Goal: Task Accomplishment & Management: Complete application form

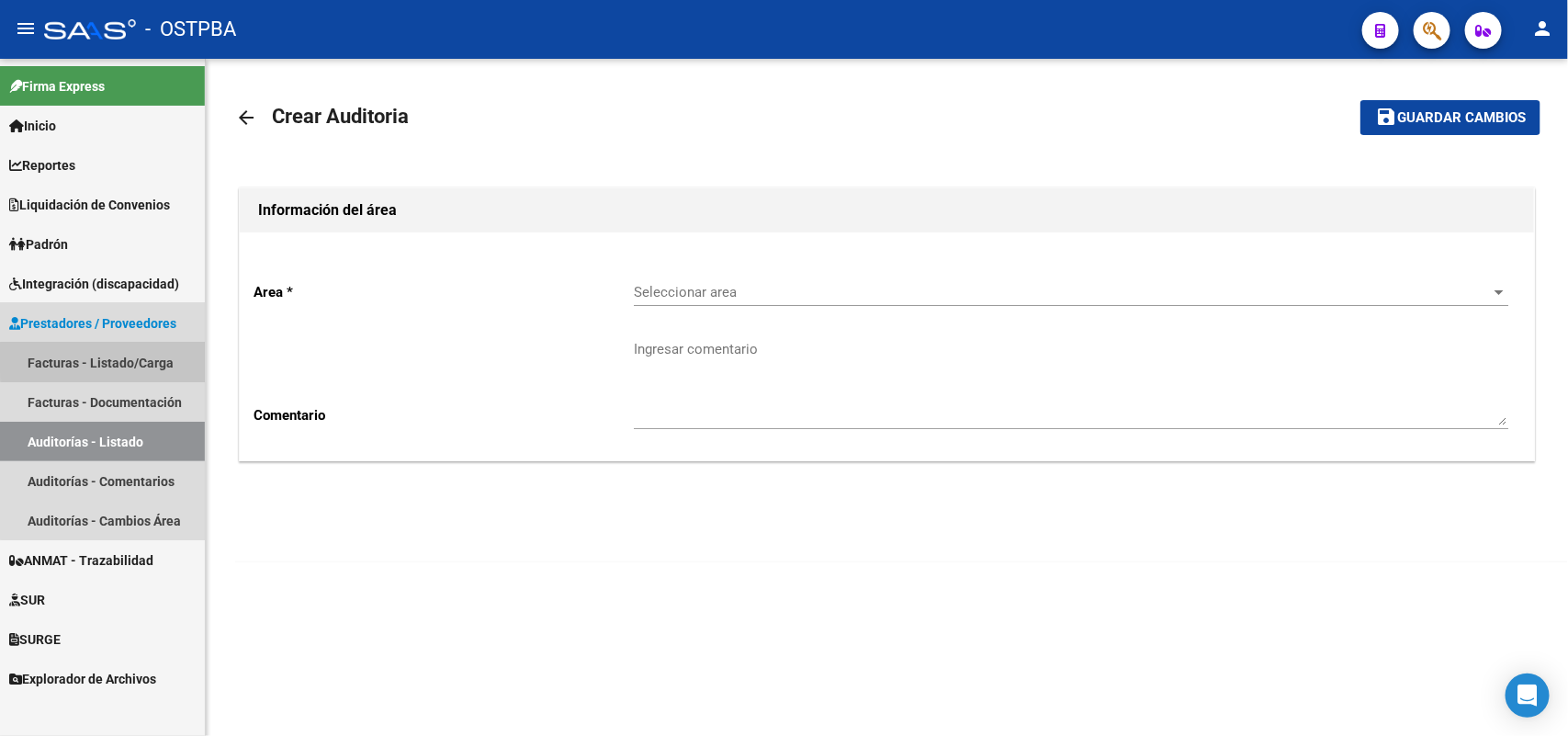
click at [148, 358] on link "Facturas - Listado/Carga" at bounding box center [103, 362] width 205 height 40
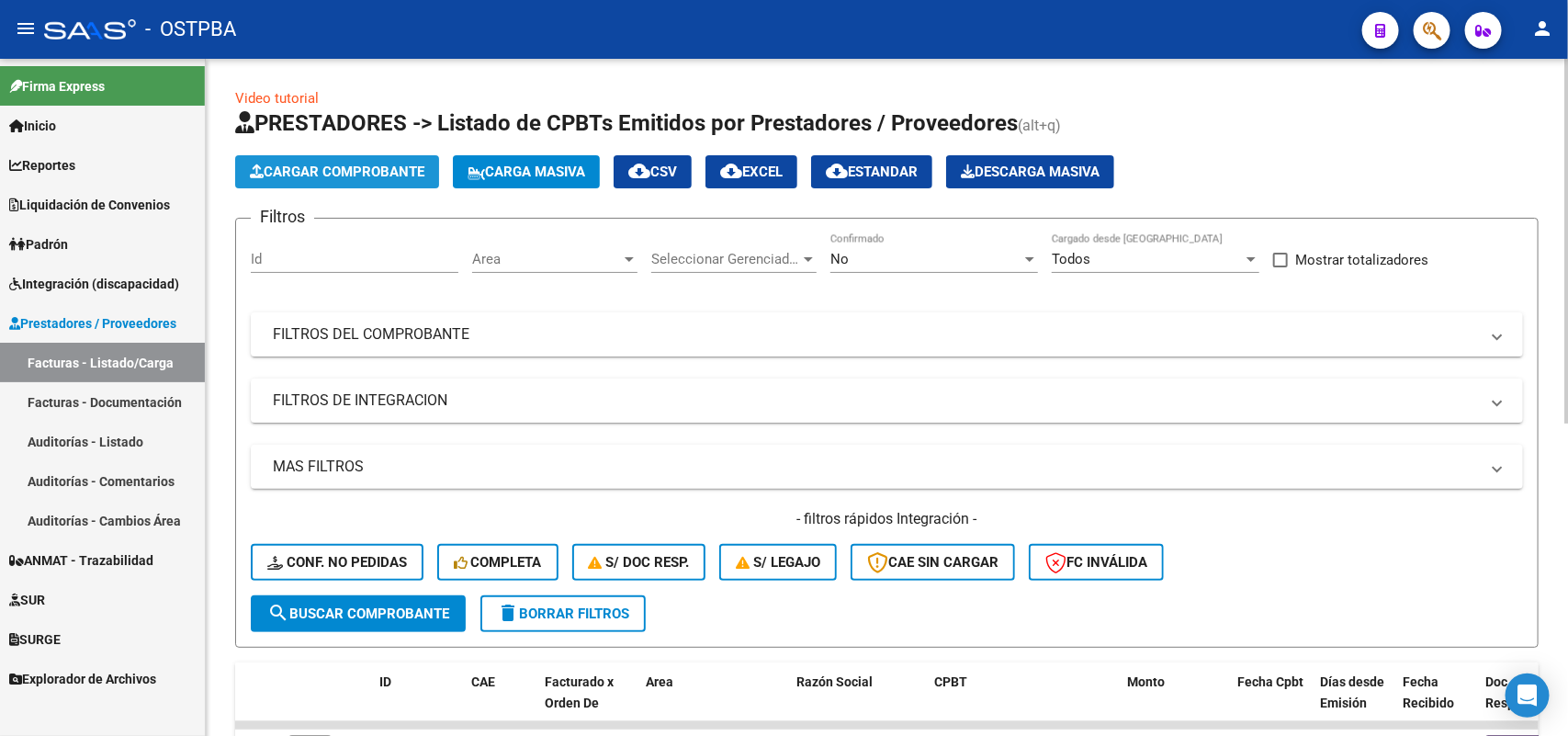
click at [391, 164] on span "Cargar Comprobante" at bounding box center [337, 171] width 174 height 16
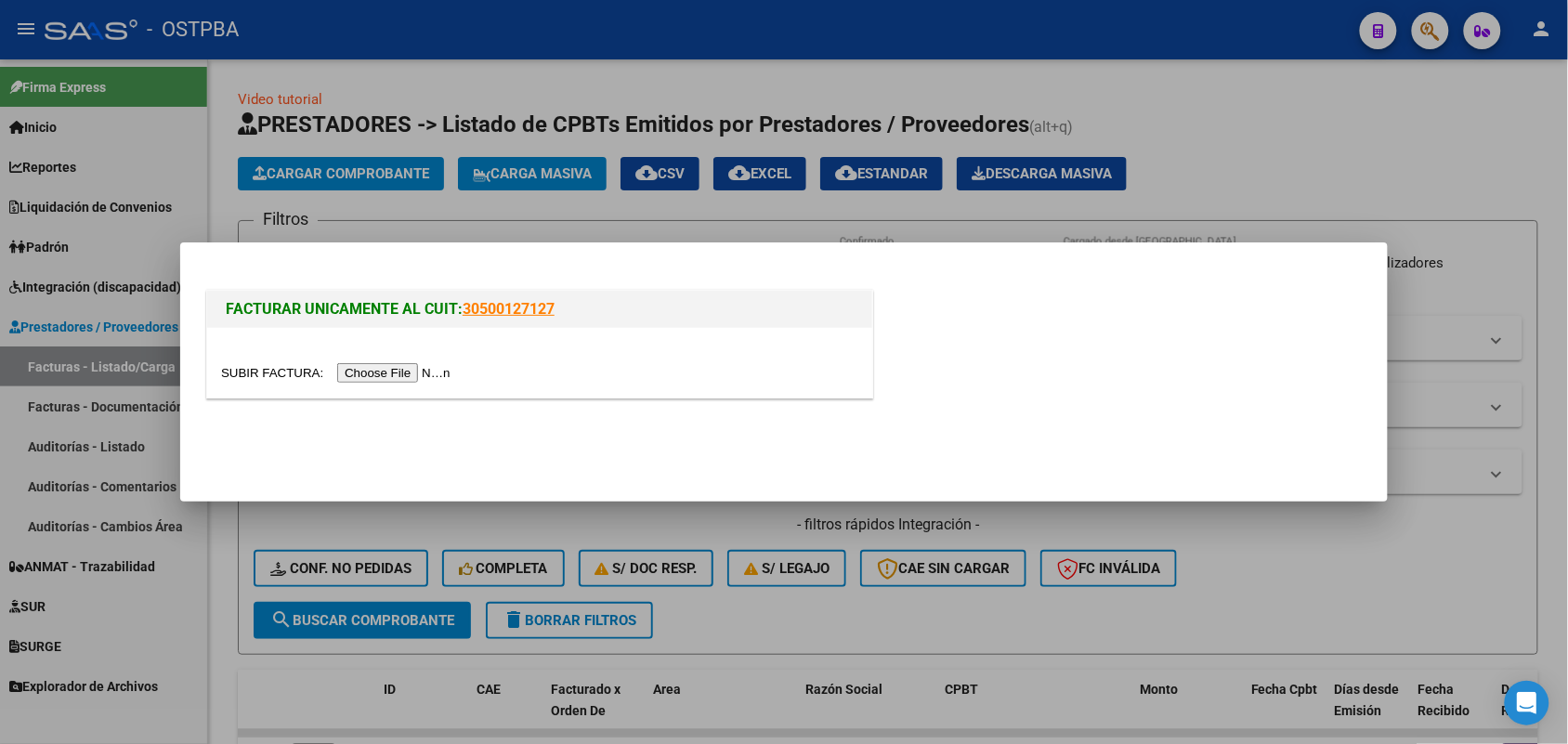
click at [378, 368] on input "file" at bounding box center [339, 373] width 235 height 20
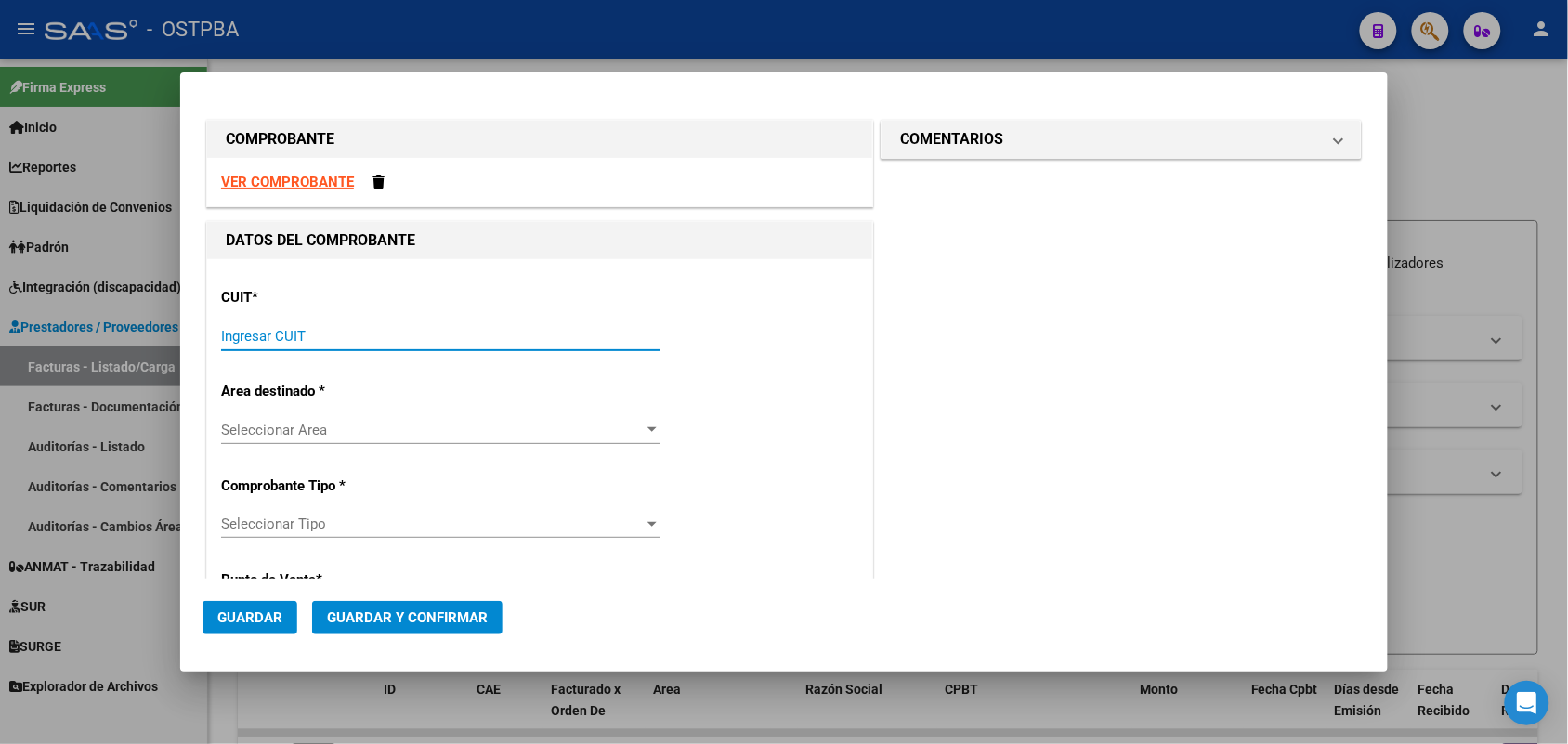
drag, startPoint x: 228, startPoint y: 339, endPoint x: 438, endPoint y: 335, distance: 210.0
click at [234, 338] on input "Ingresar CUIT" at bounding box center [440, 336] width 439 height 17
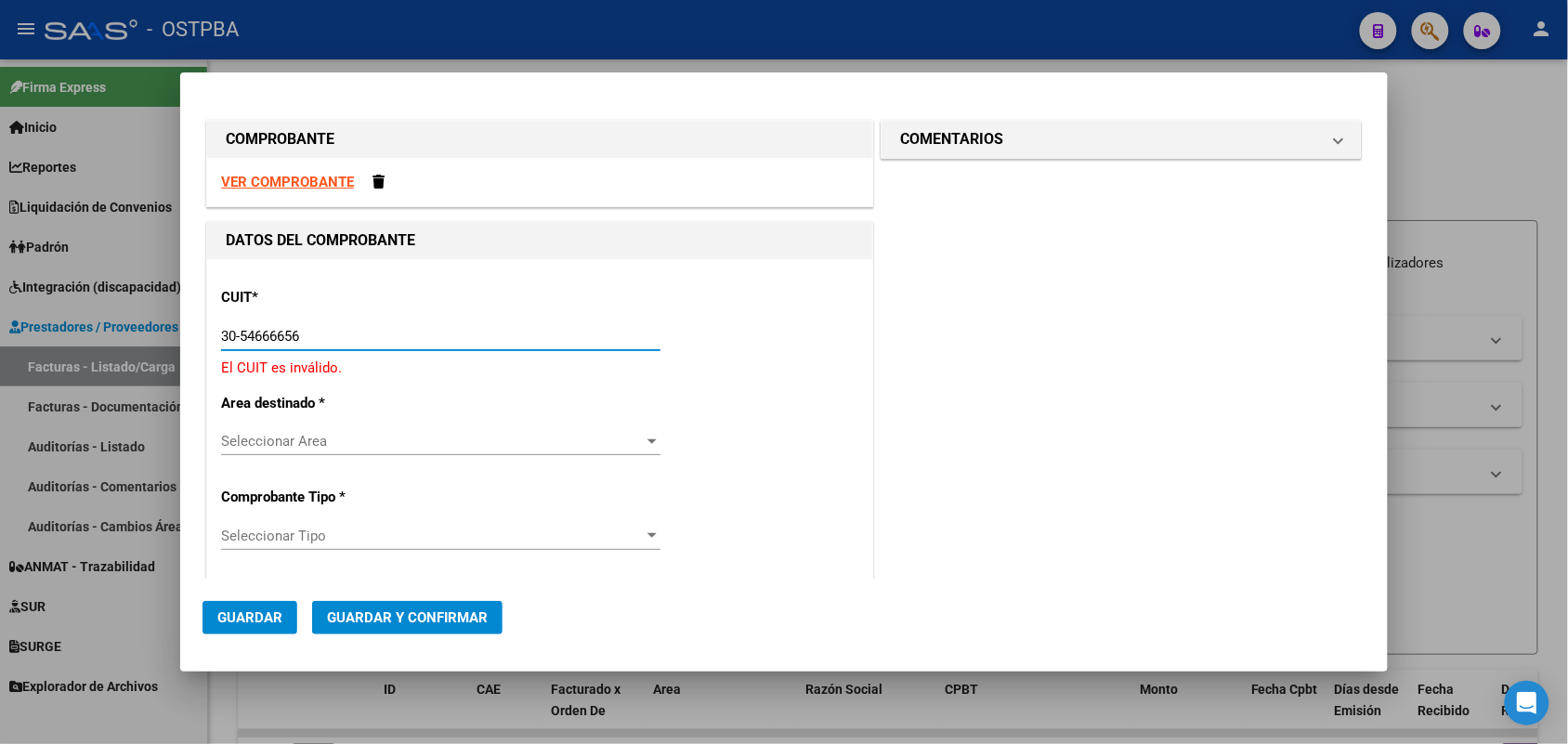
type input "30-54666656-1"
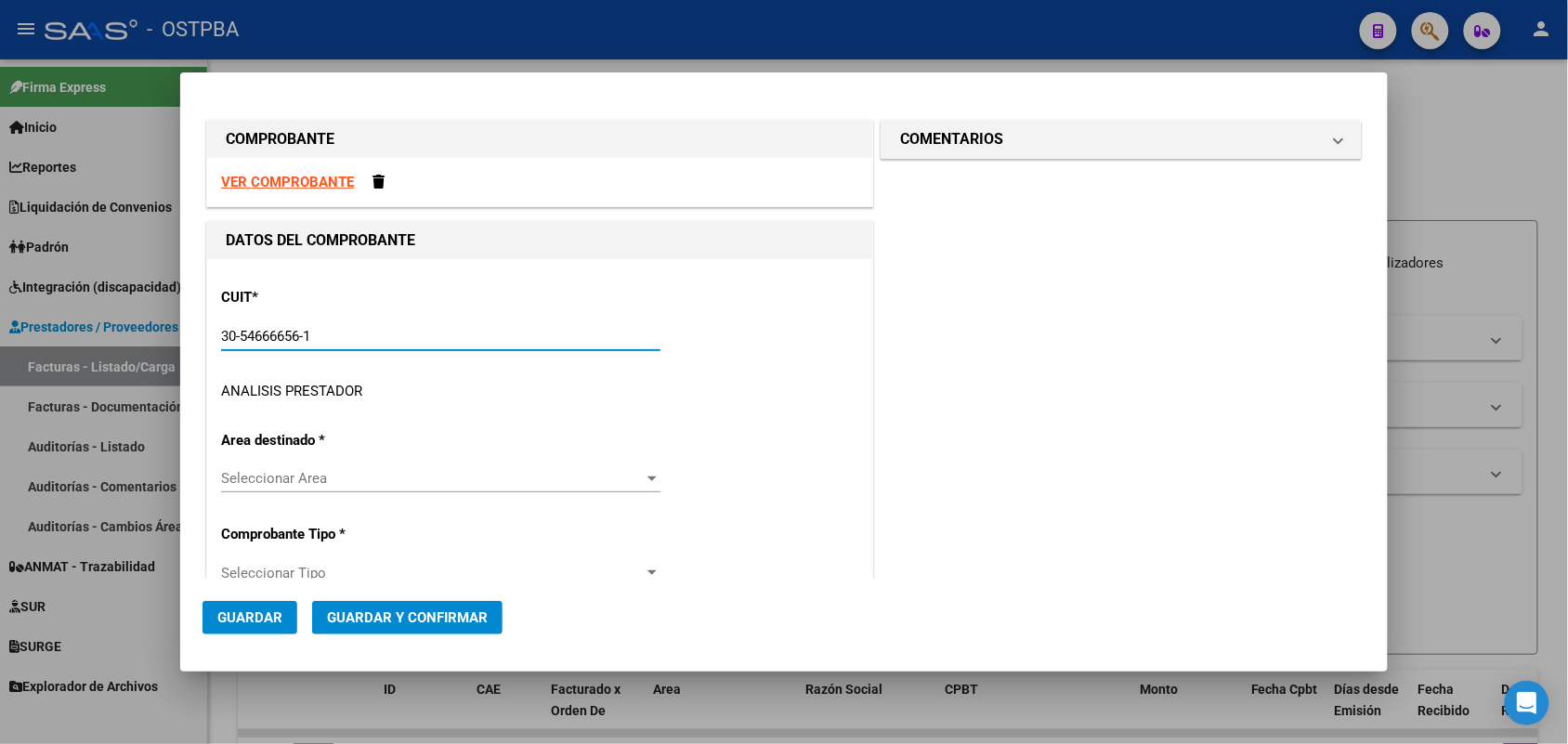
type input "1701"
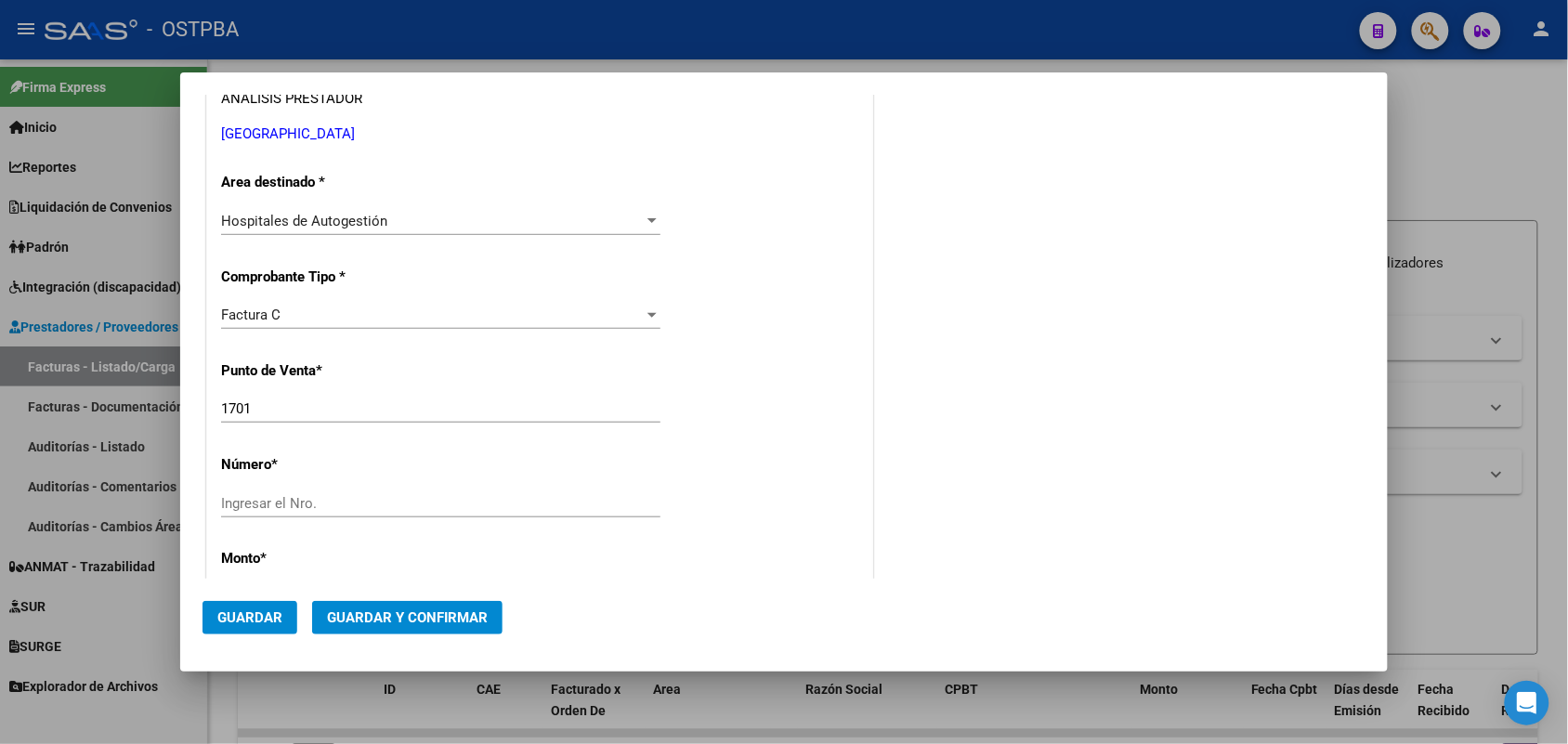
scroll to position [349, 0]
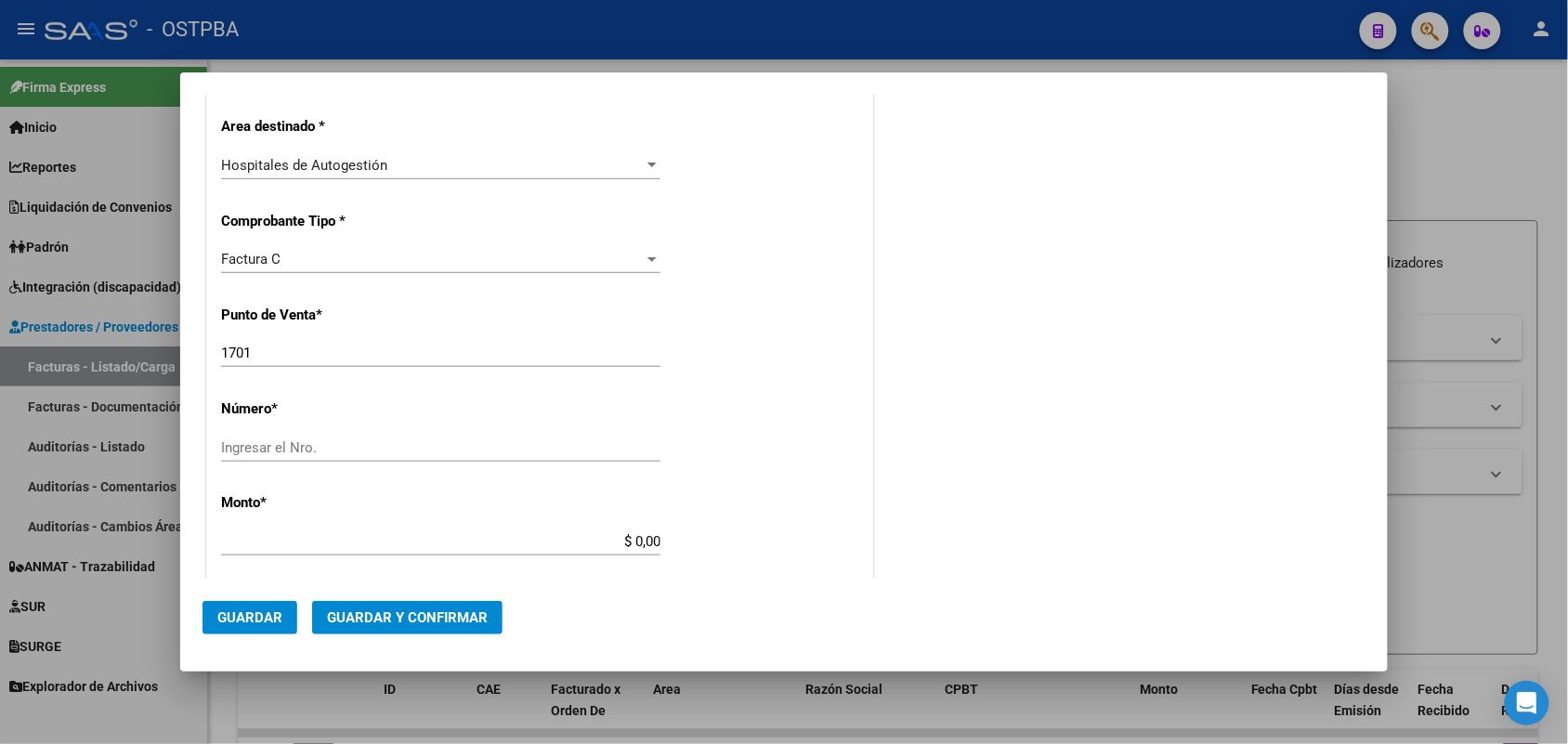
type input "30-54666656-1"
drag, startPoint x: 260, startPoint y: 356, endPoint x: 174, endPoint y: 362, distance: 86.2
click at [173, 362] on div "COMPROBANTE VER COMPROBANTE DATOS DEL COMPROBANTE CUIT * 30-54666656-1 Ingresar…" at bounding box center [784, 372] width 1568 height 744
type input "1502"
click at [248, 440] on input "Ingresar el Nro." at bounding box center [440, 447] width 439 height 17
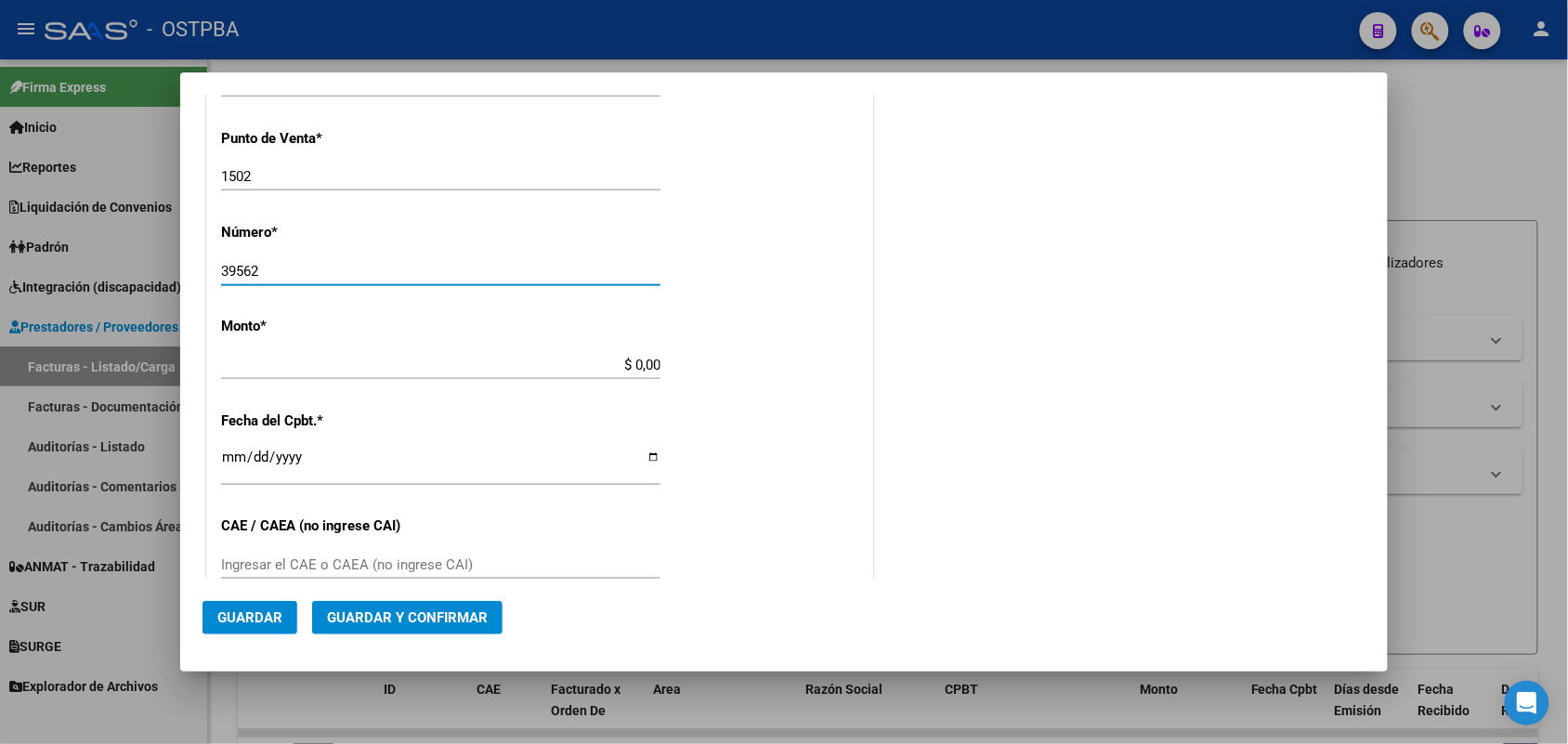
scroll to position [581, 0]
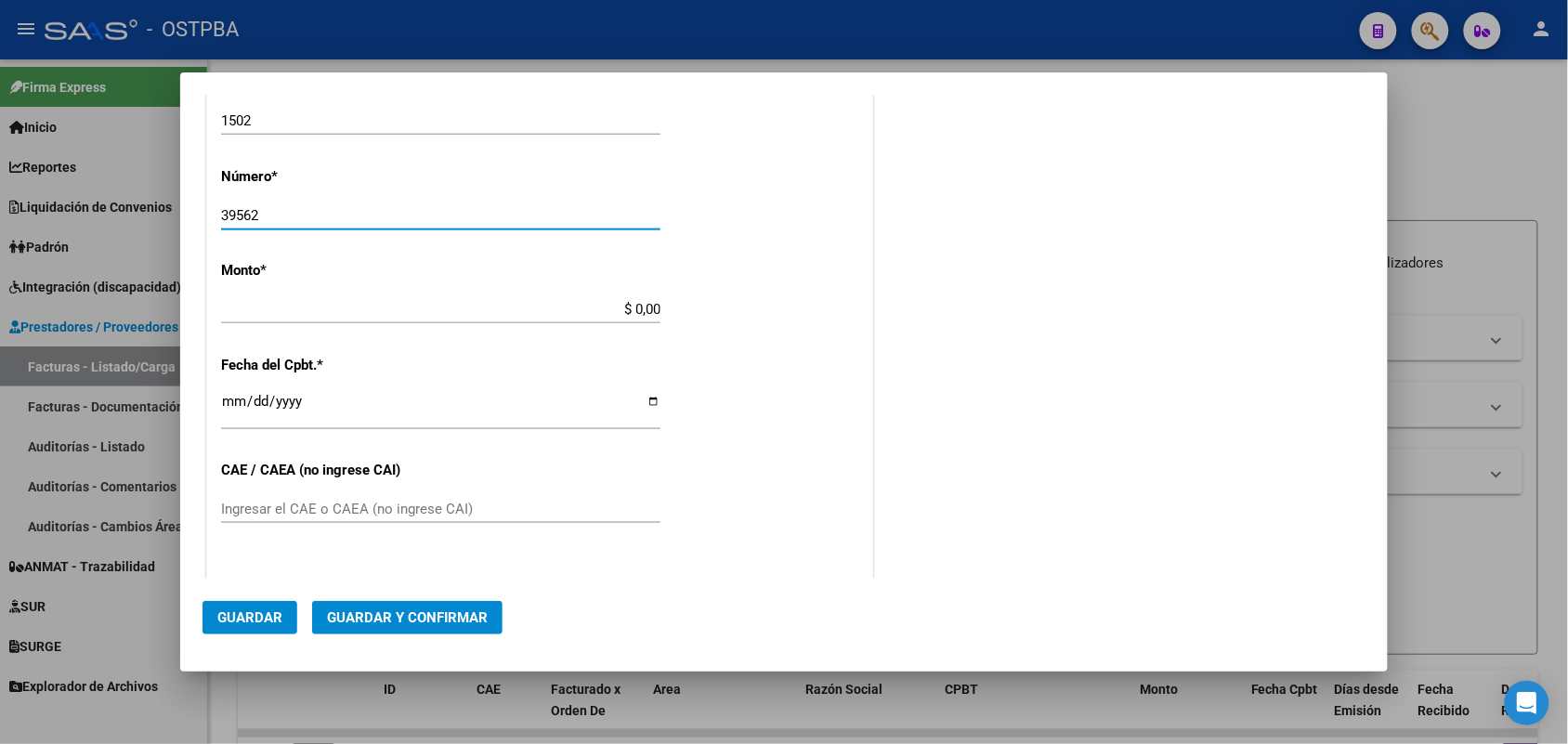
type input "39562"
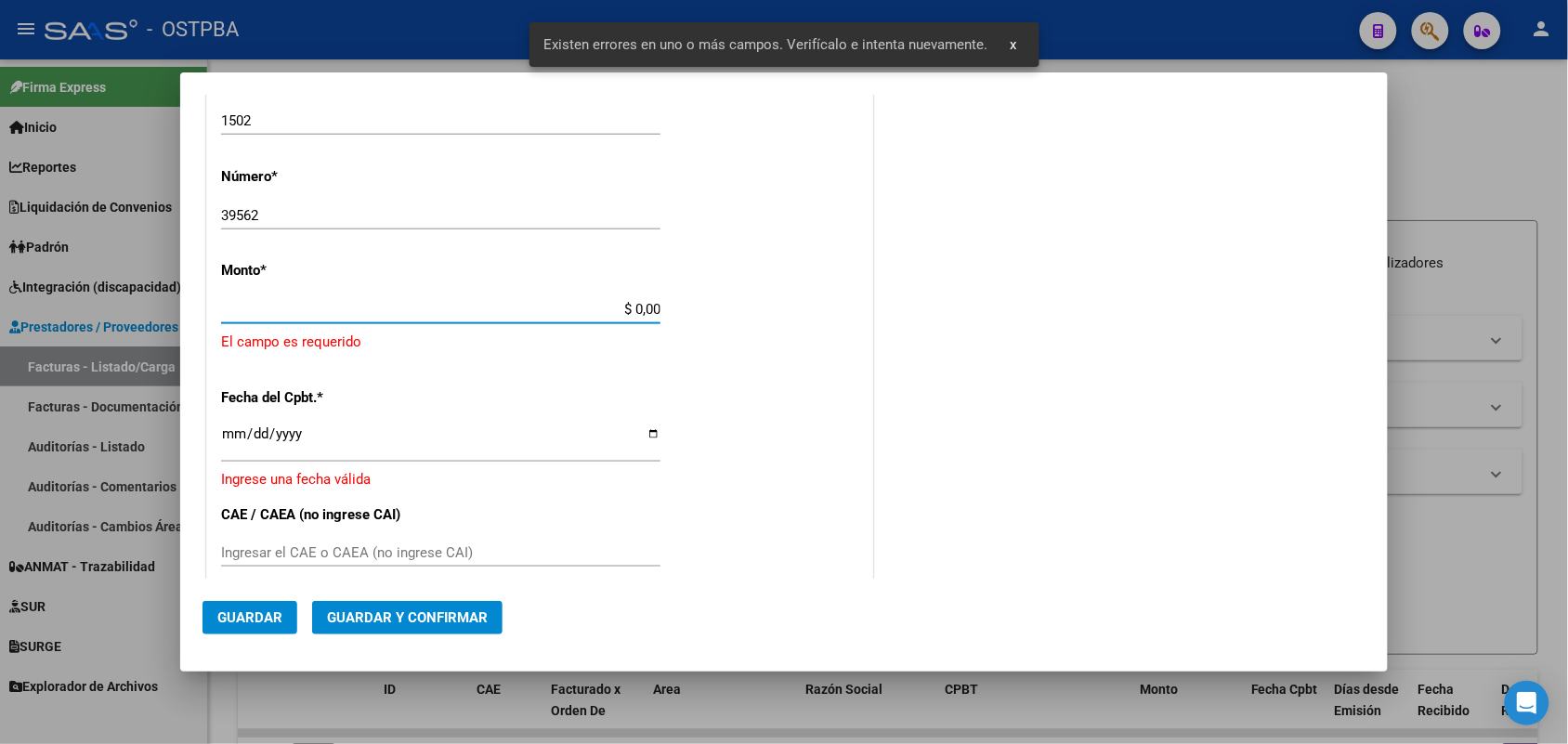
drag, startPoint x: 601, startPoint y: 309, endPoint x: 881, endPoint y: 395, distance: 292.9
click at [881, 394] on div "COMPROBANTE VER COMPROBANTE DATOS DEL COMPROBANTE CUIT * 30-54666656-1 Ingresar…" at bounding box center [784, 290] width 1163 height 1510
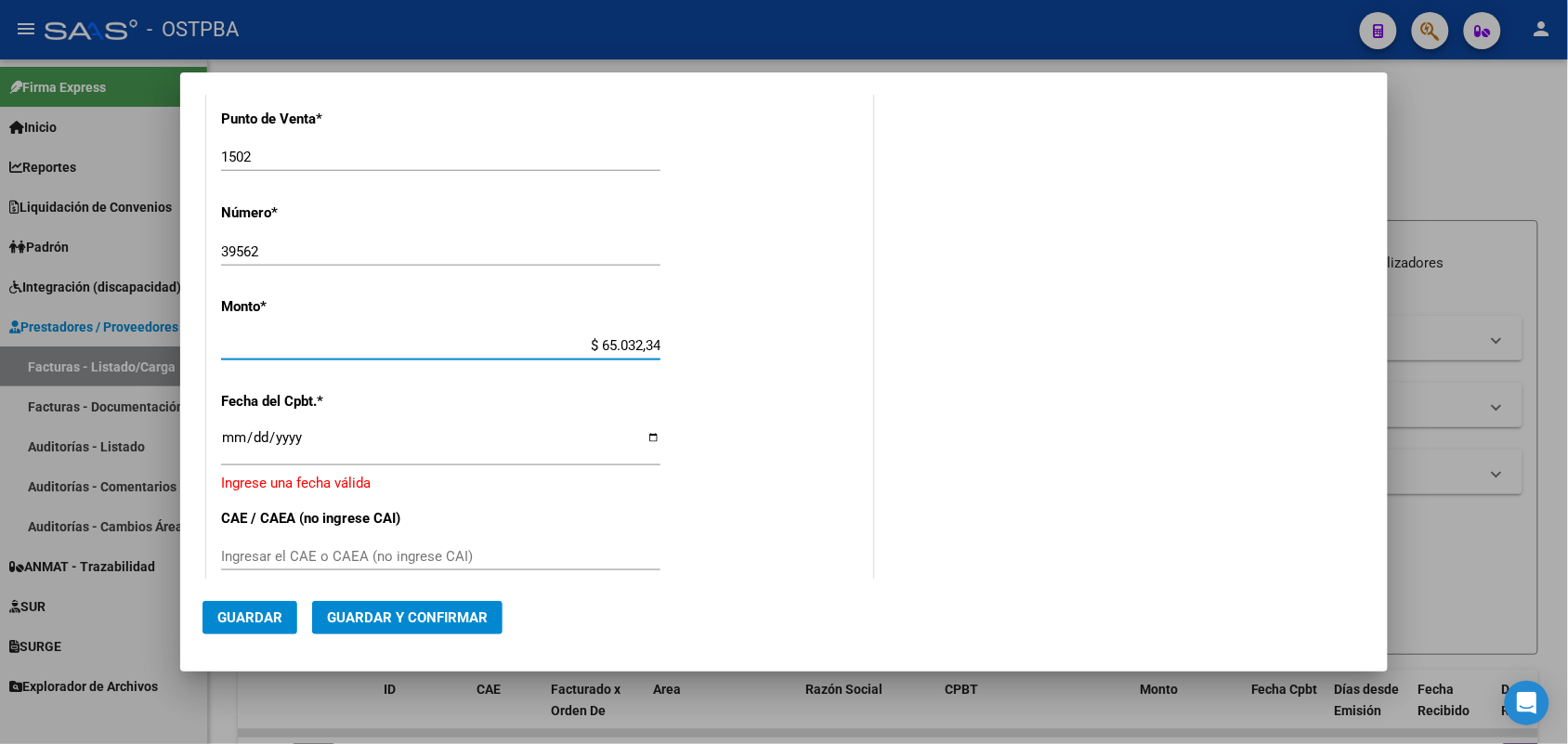
type input "$ 650.323,44"
click at [228, 448] on input "Ingresar la fecha" at bounding box center [440, 444] width 439 height 29
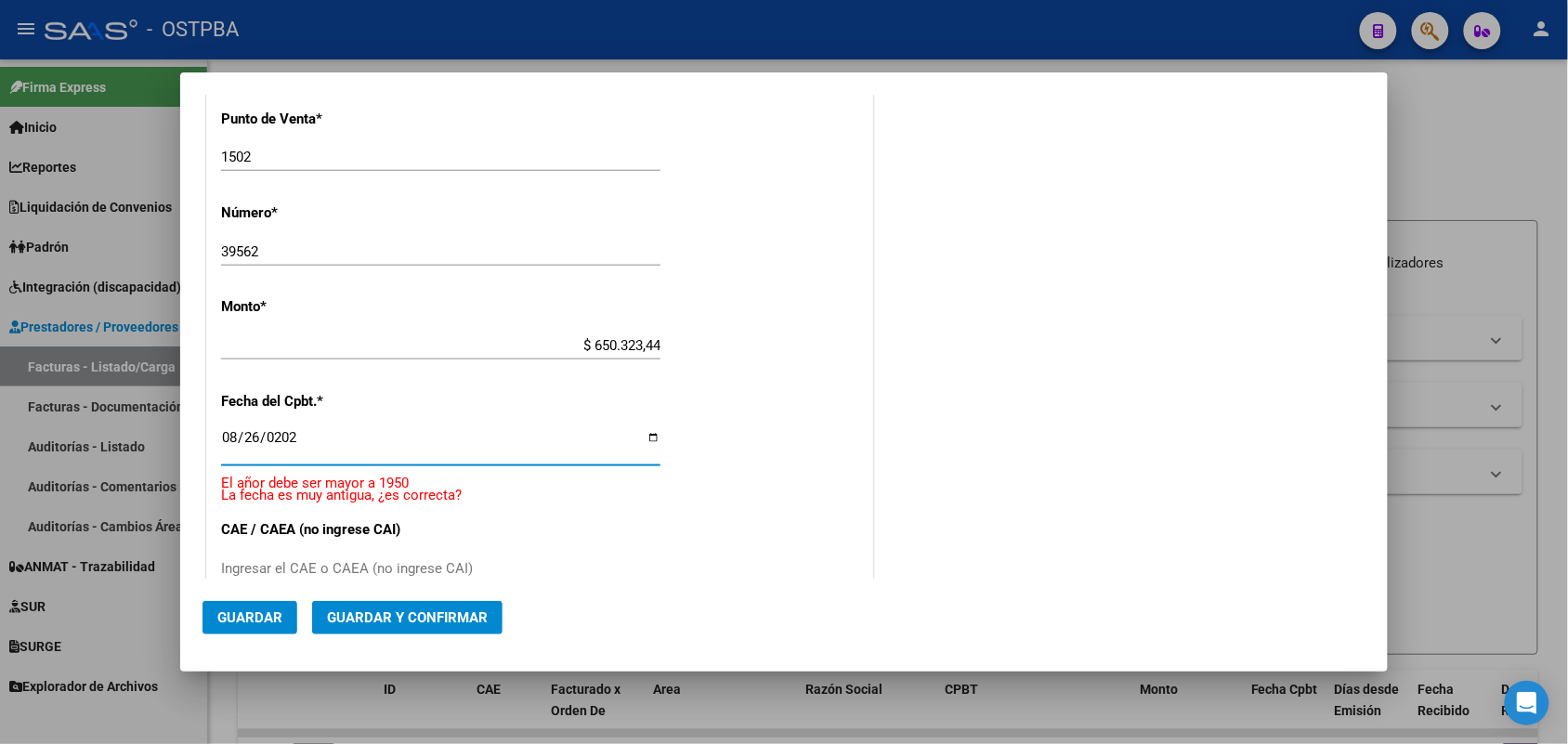
type input "[DATE]"
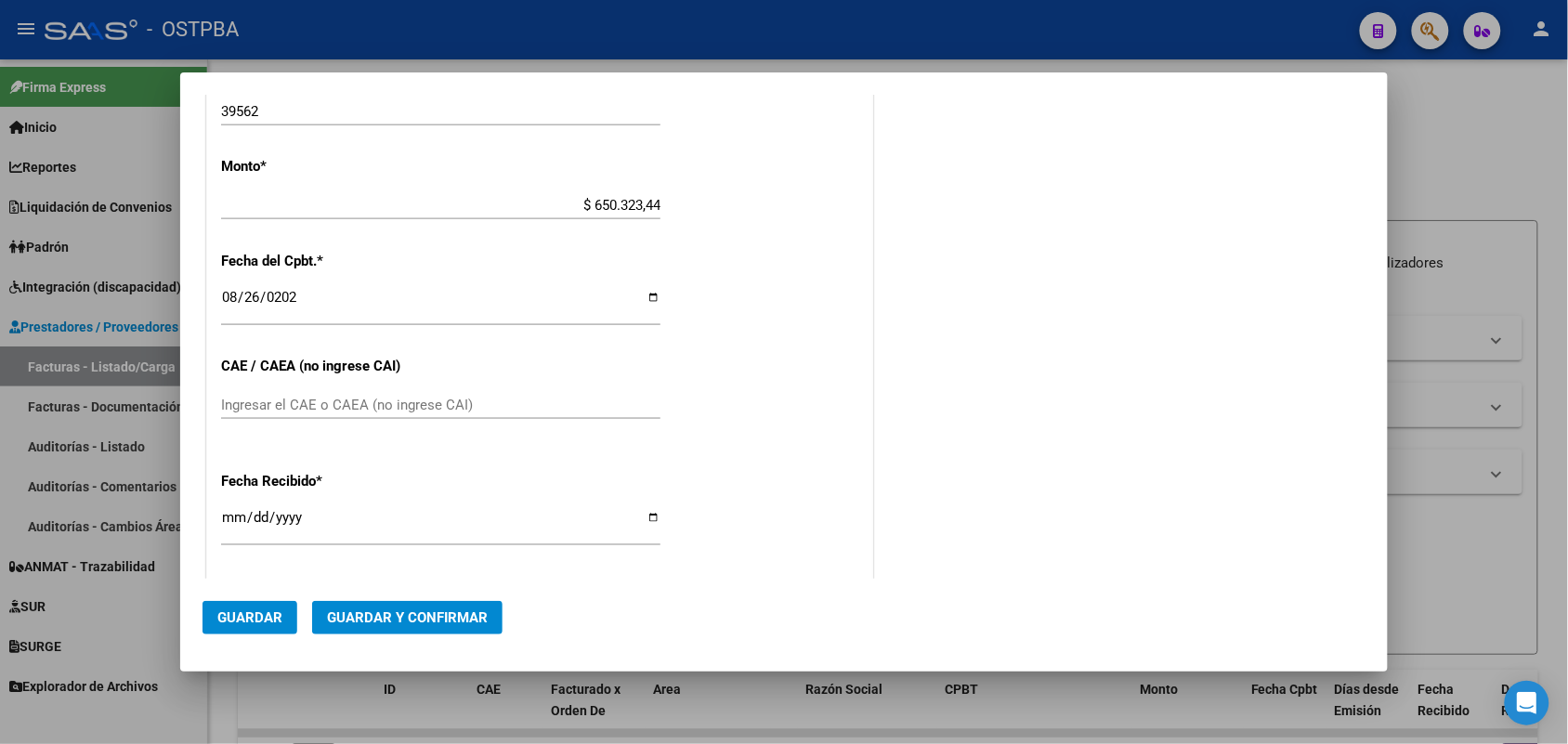
scroll to position [777, 0]
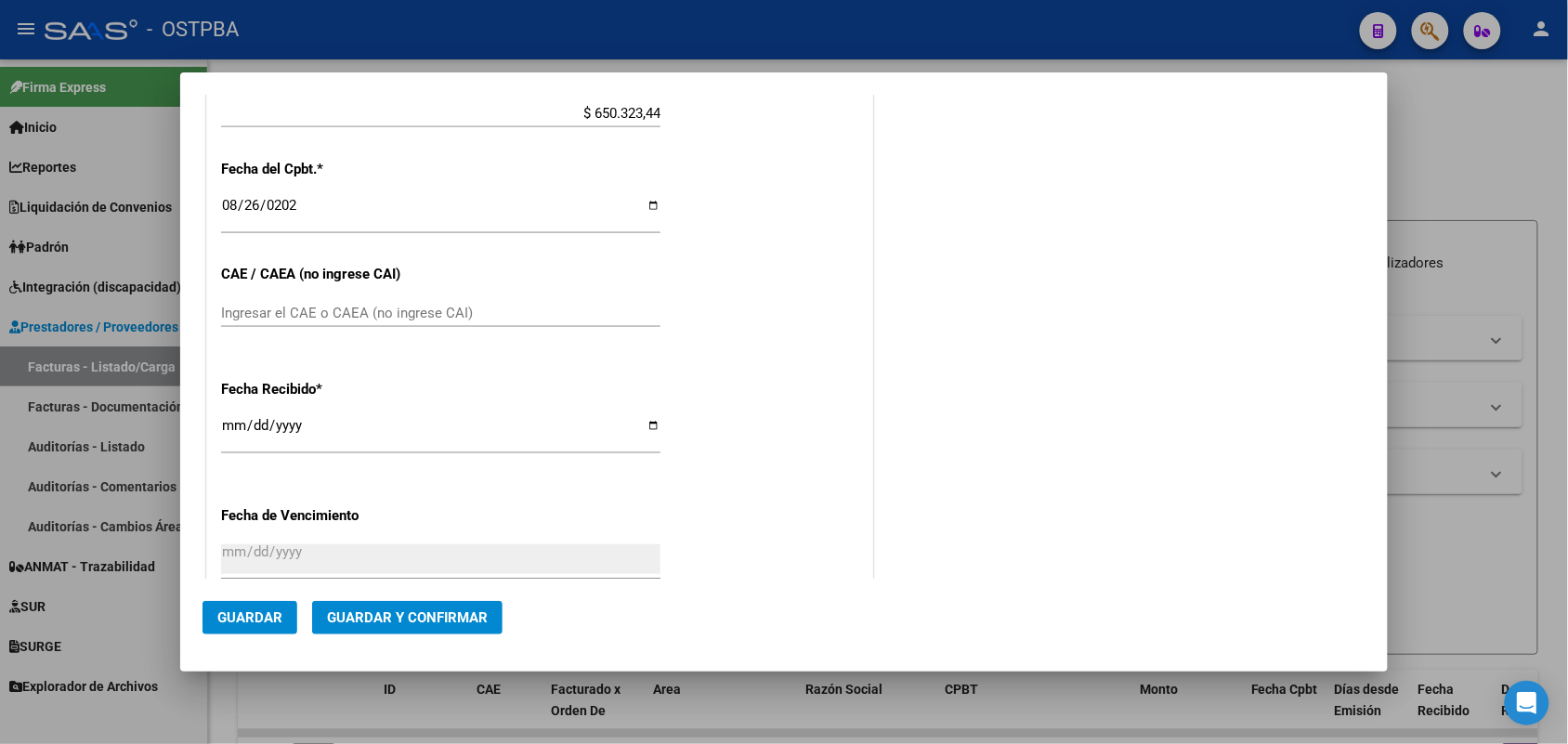
click at [230, 313] on input "Ingresar el CAE o CAEA (no ingrese CAI)" at bounding box center [440, 312] width 439 height 17
click at [225, 426] on input "[DATE]" at bounding box center [440, 433] width 439 height 29
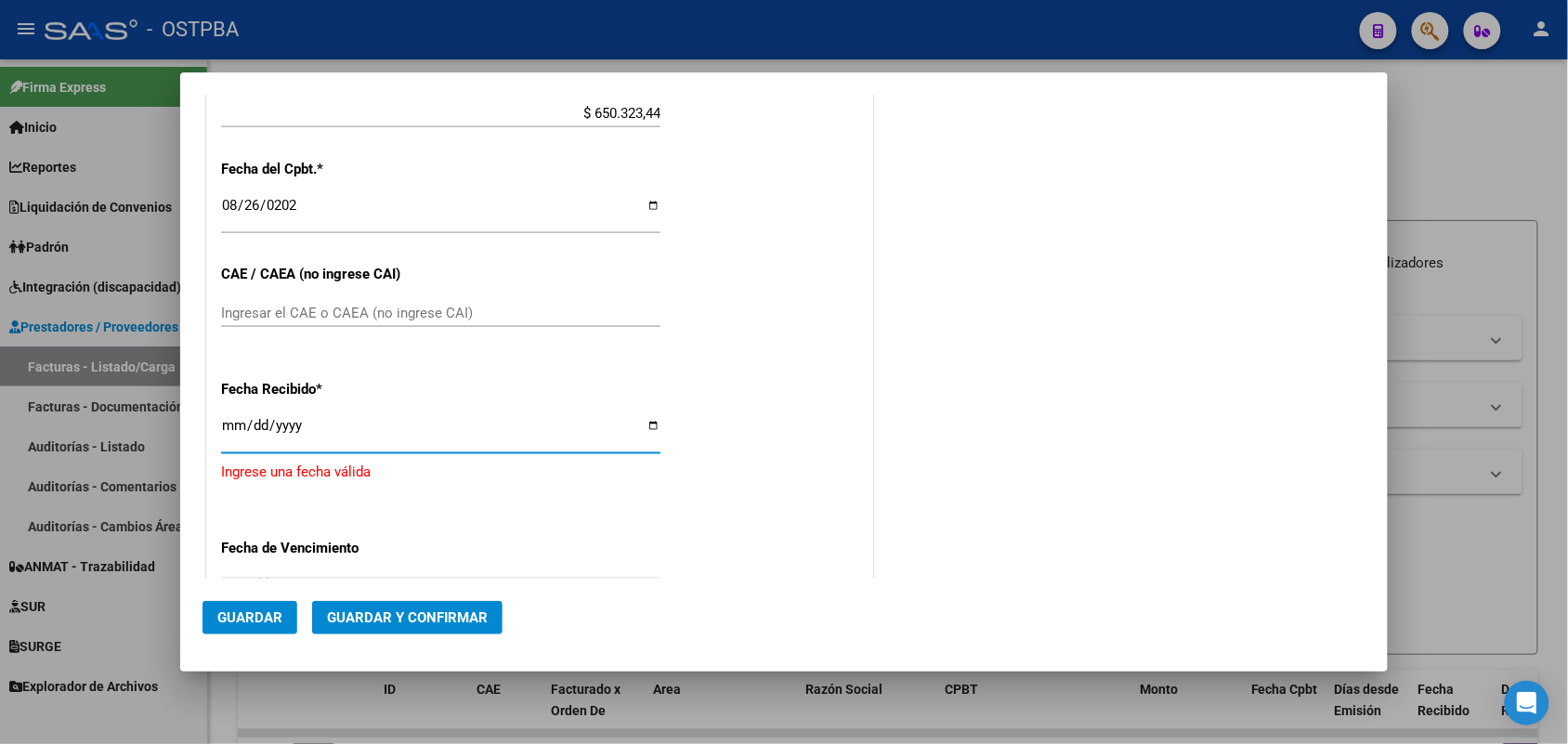
type input "[DATE]"
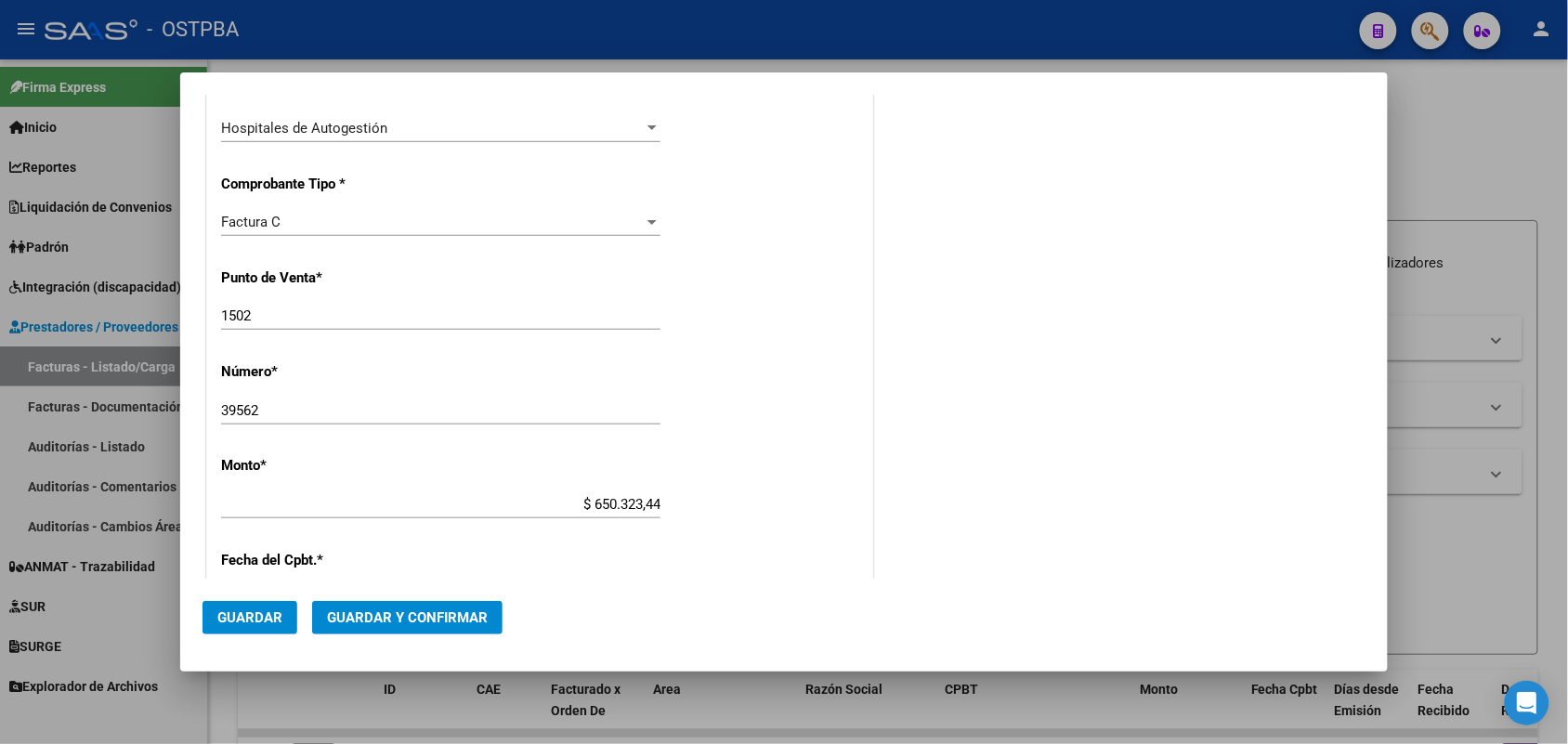
scroll to position [0, 0]
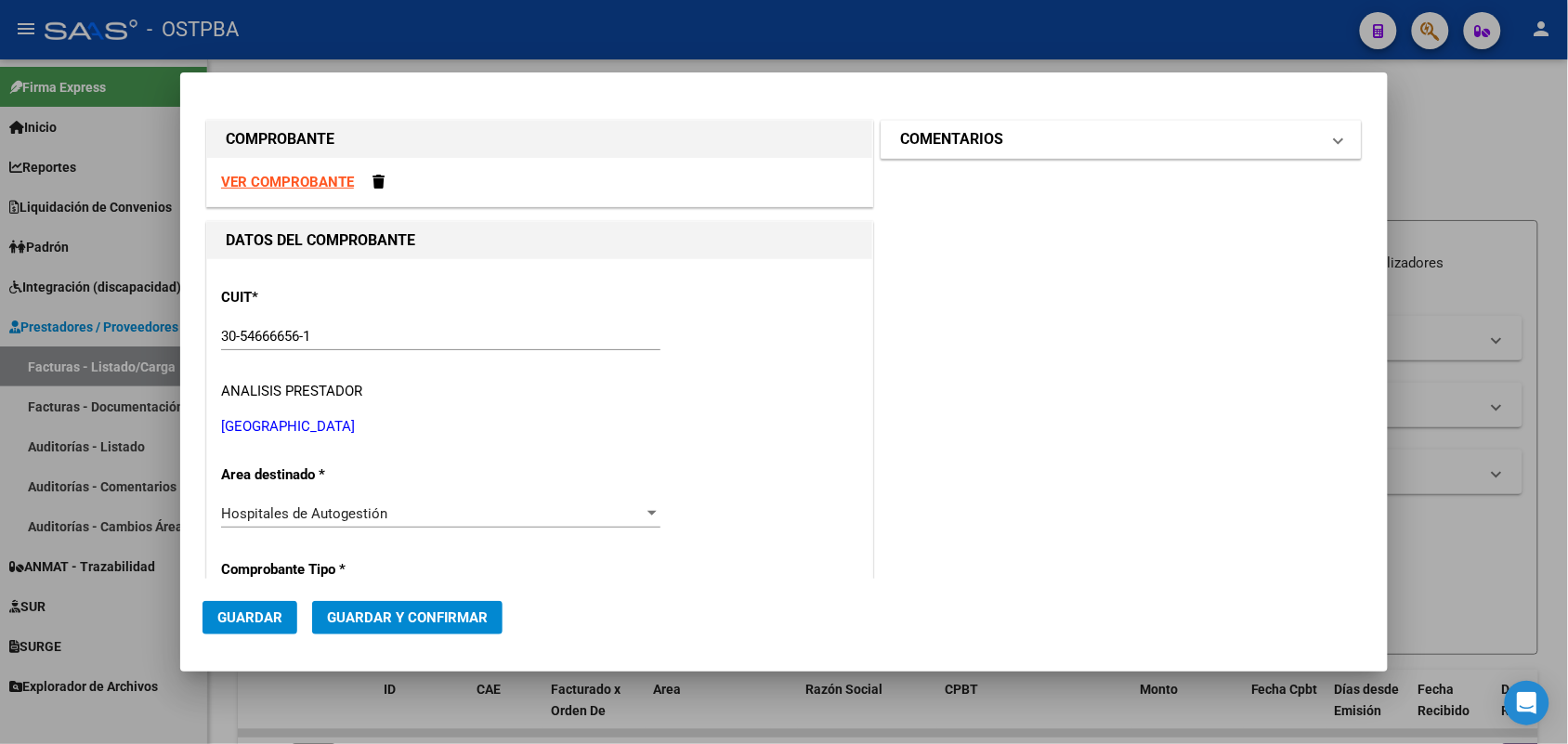
click at [1335, 142] on span at bounding box center [1339, 139] width 8 height 23
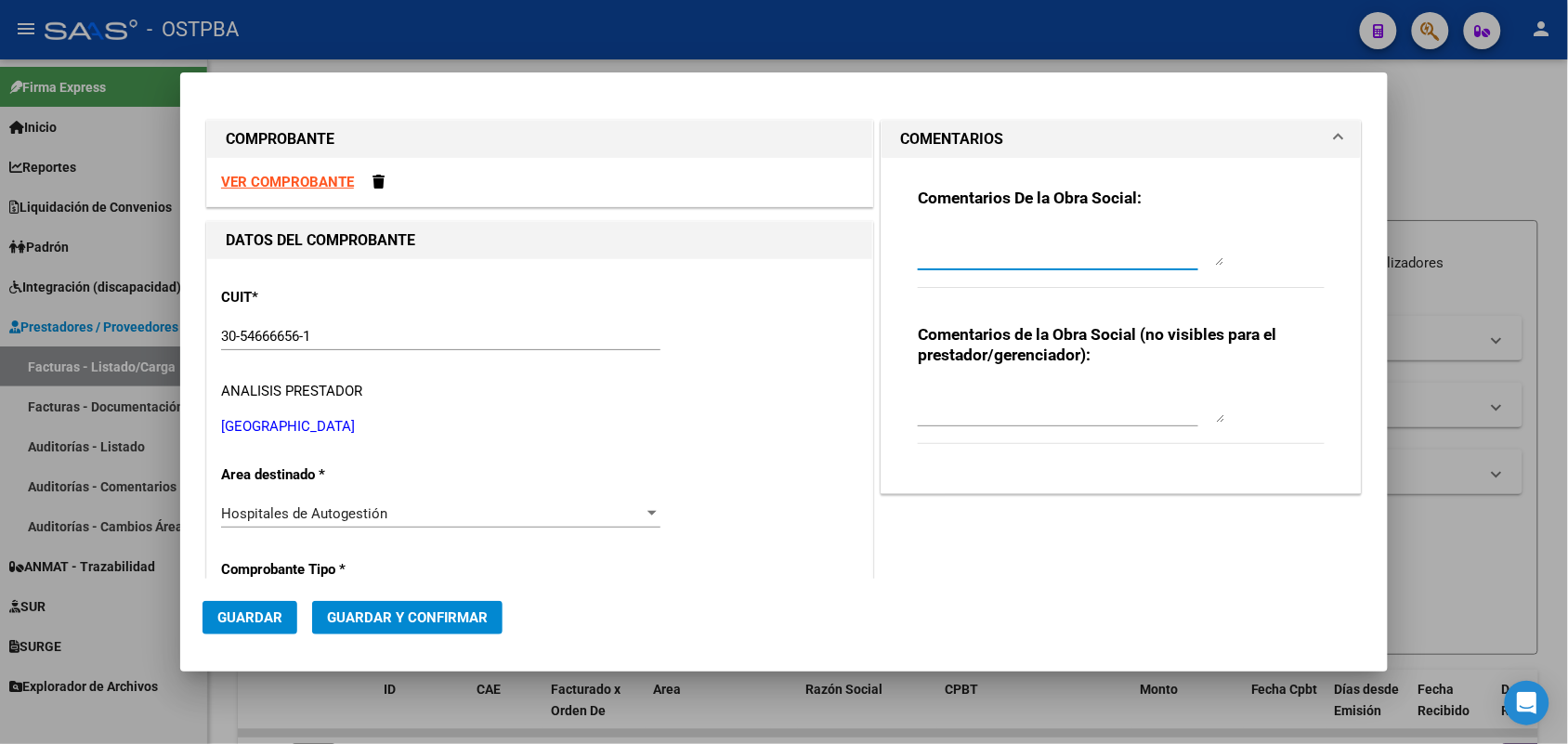
click at [937, 256] on textarea at bounding box center [1071, 248] width 306 height 37
type textarea "HR 126703"
click at [282, 615] on button "Guardar" at bounding box center [250, 618] width 95 height 33
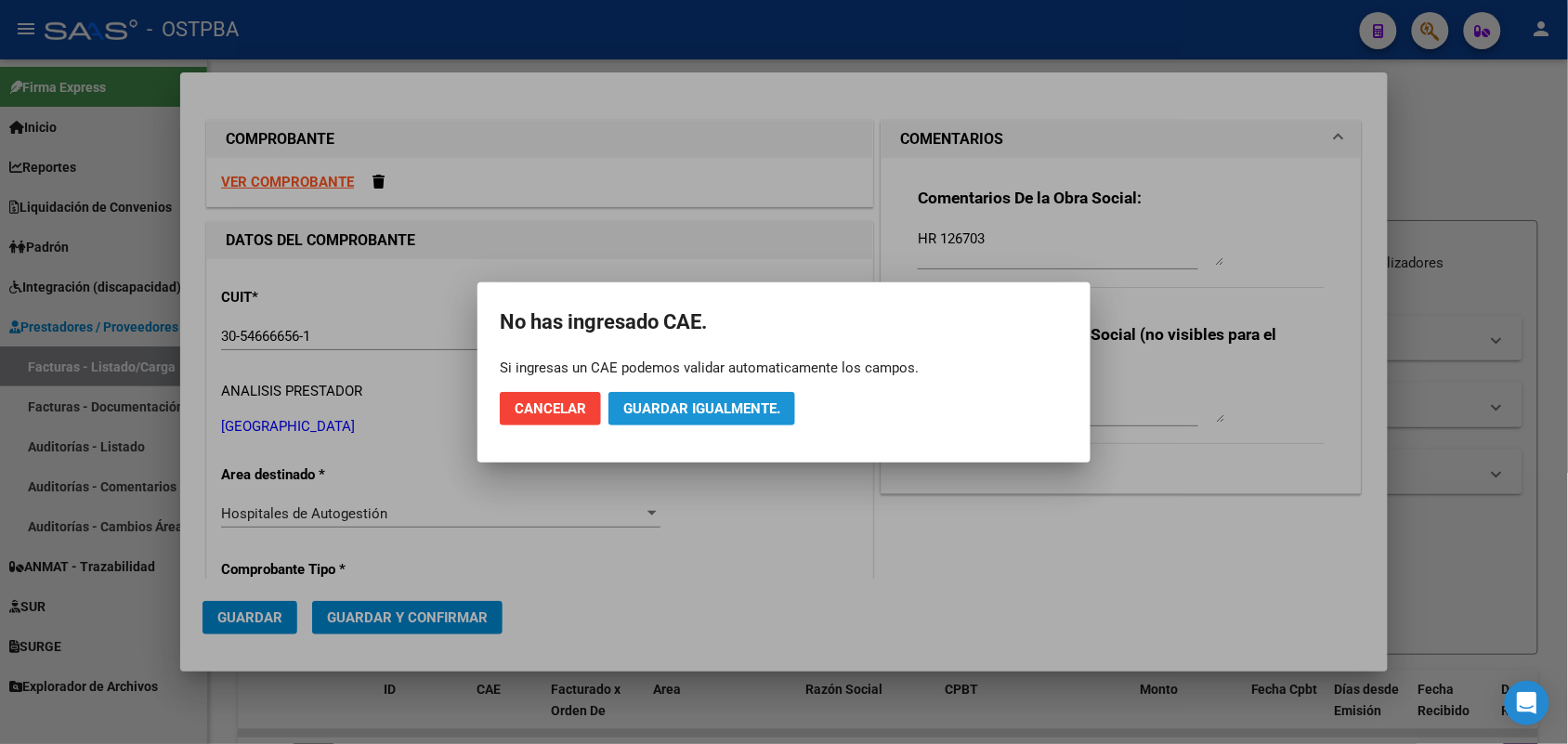
click at [726, 409] on span "Guardar igualmente." at bounding box center [702, 408] width 157 height 17
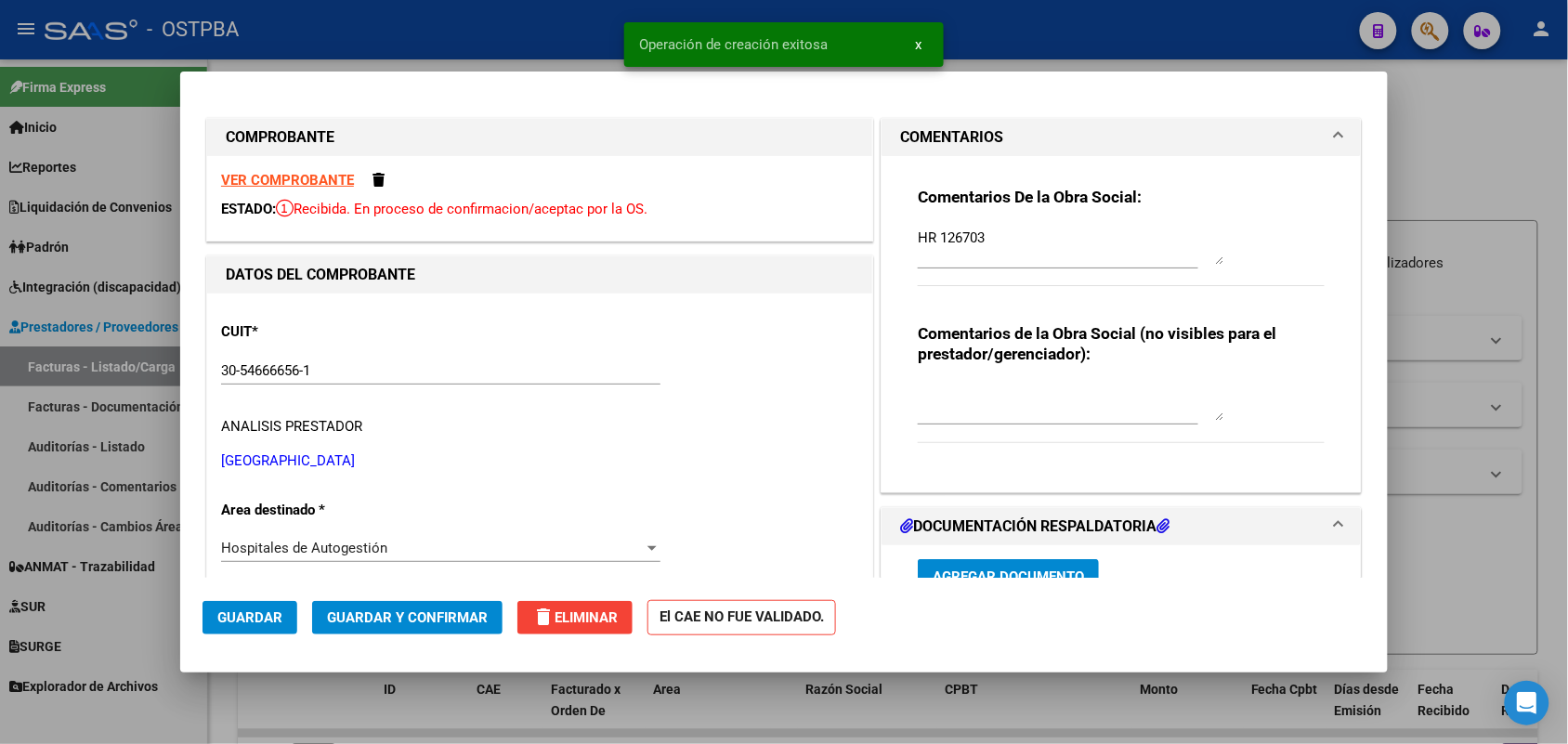
type input "[DATE]"
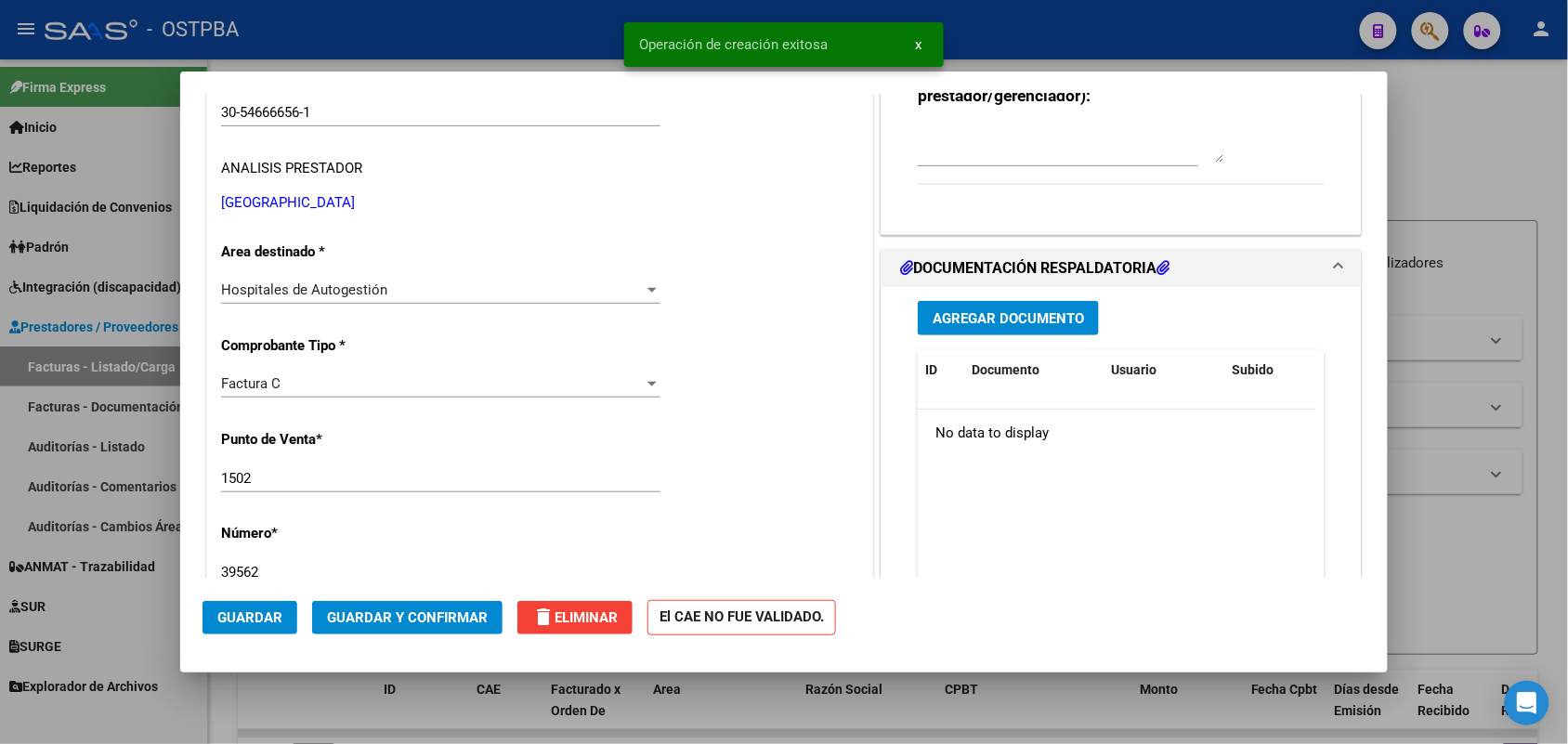
scroll to position [349, 0]
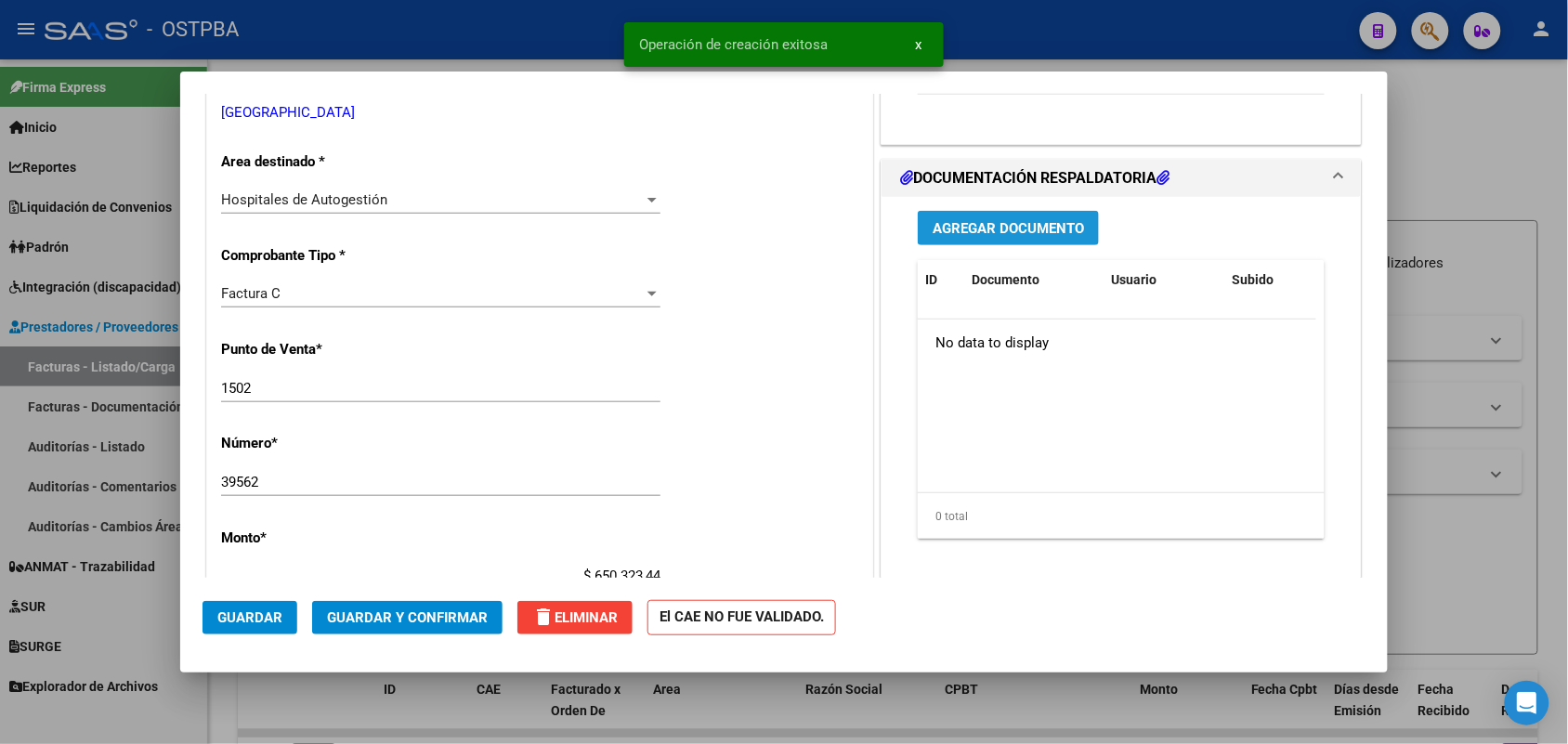
click at [1000, 229] on span "Agregar Documento" at bounding box center [1008, 228] width 152 height 17
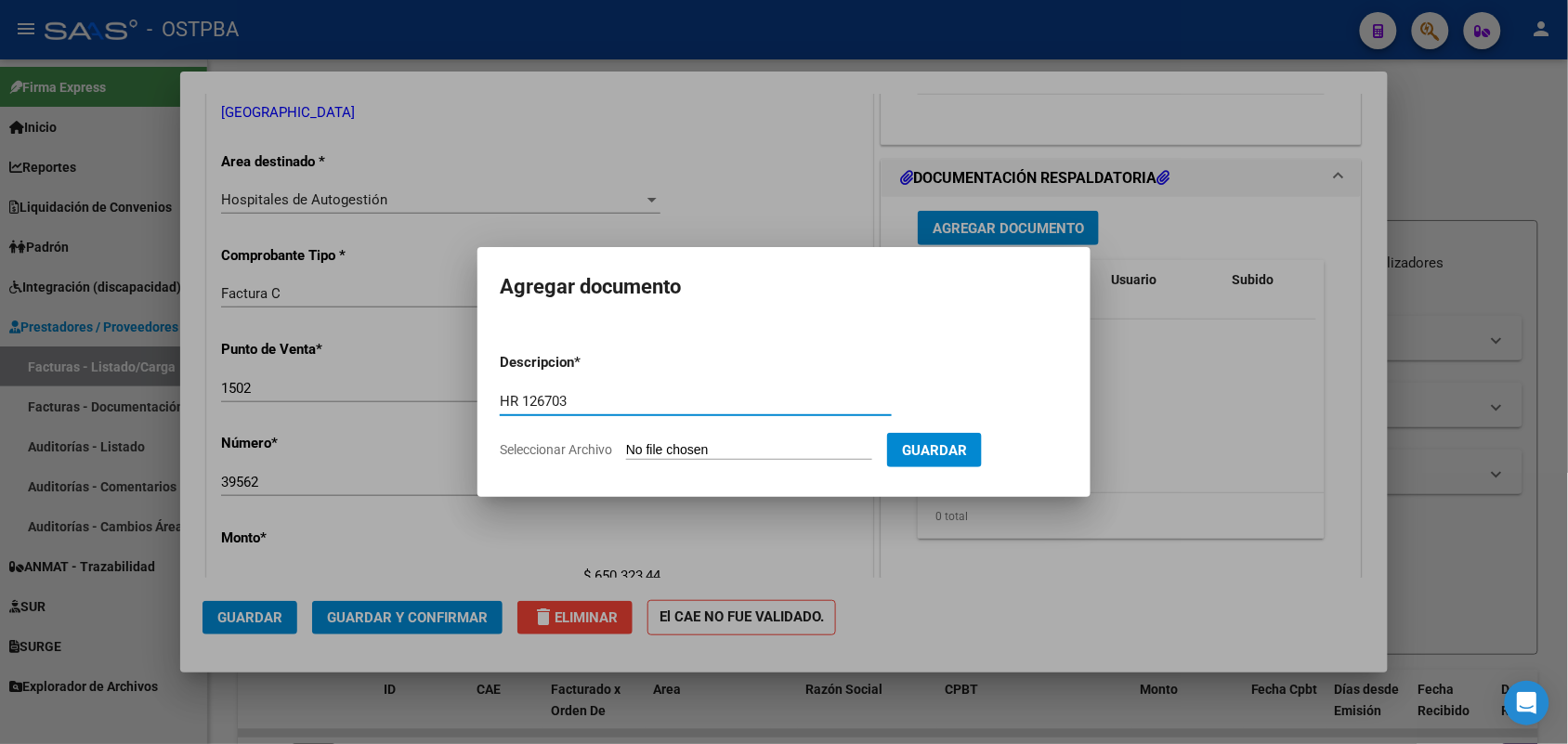
type input "HR 126703"
click at [641, 448] on input "Seleccionar Archivo" at bounding box center [750, 451] width 247 height 18
type input "C:\fakepath\HR 126703.pdf"
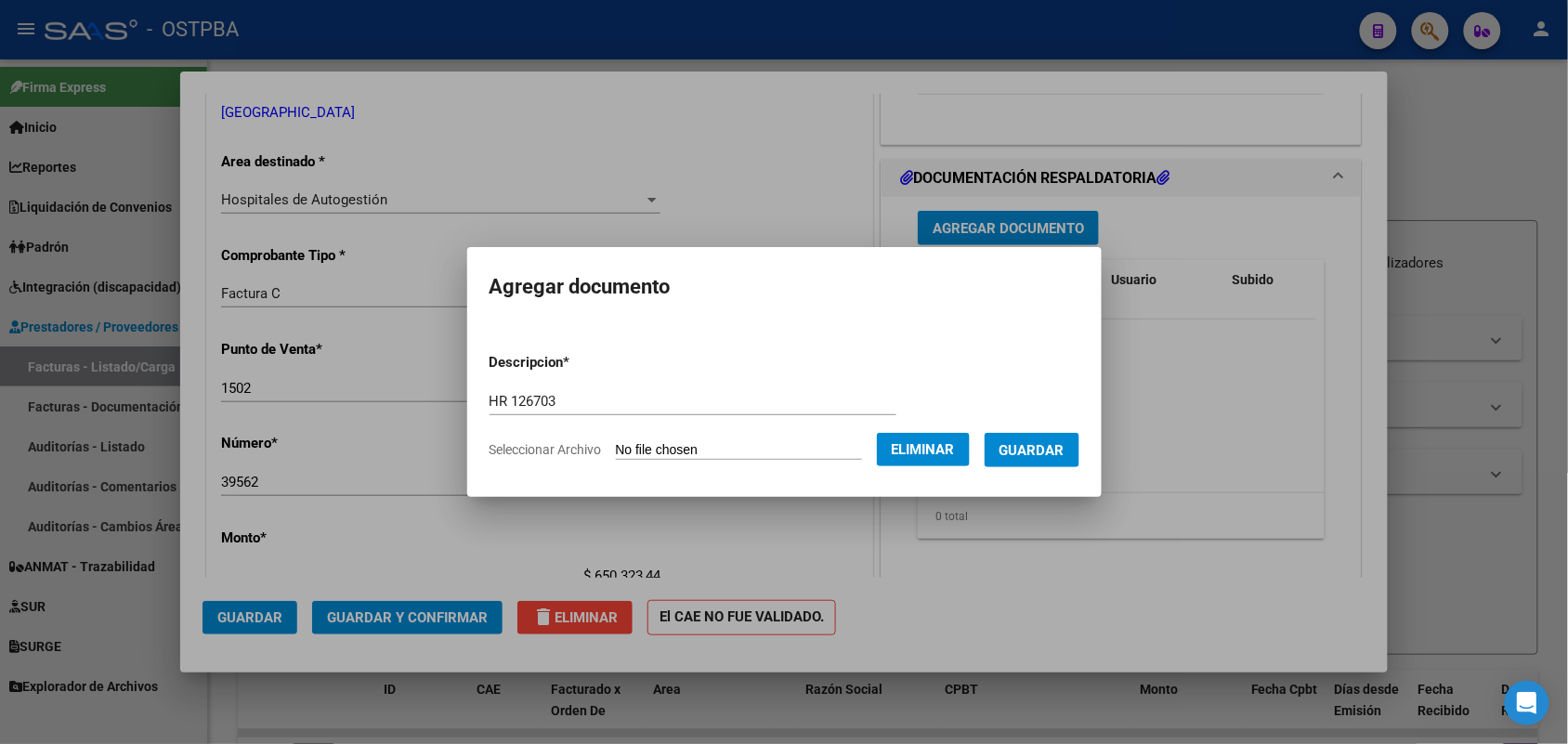
click at [1033, 450] on span "Guardar" at bounding box center [1032, 450] width 65 height 17
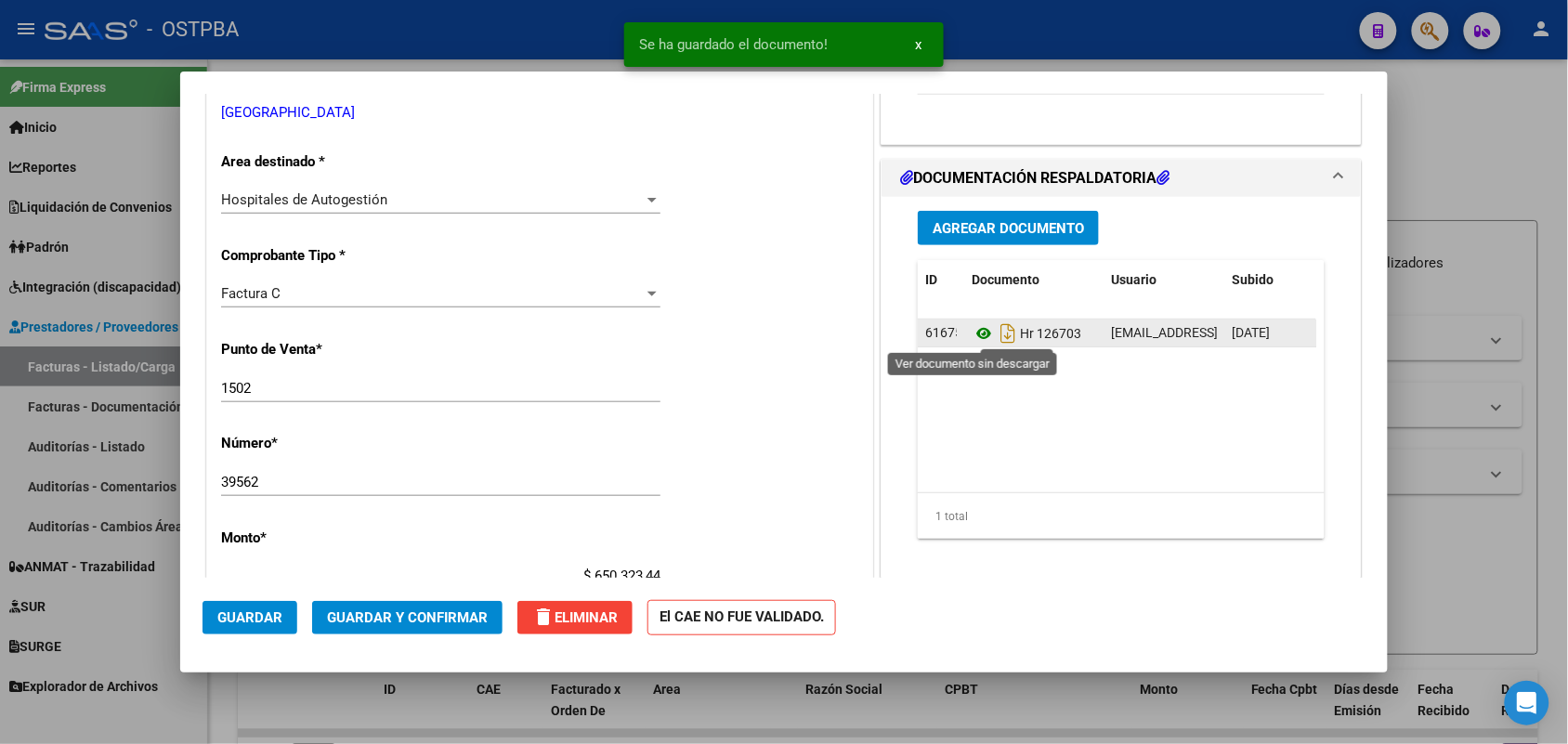
click at [974, 332] on icon at bounding box center [984, 333] width 24 height 23
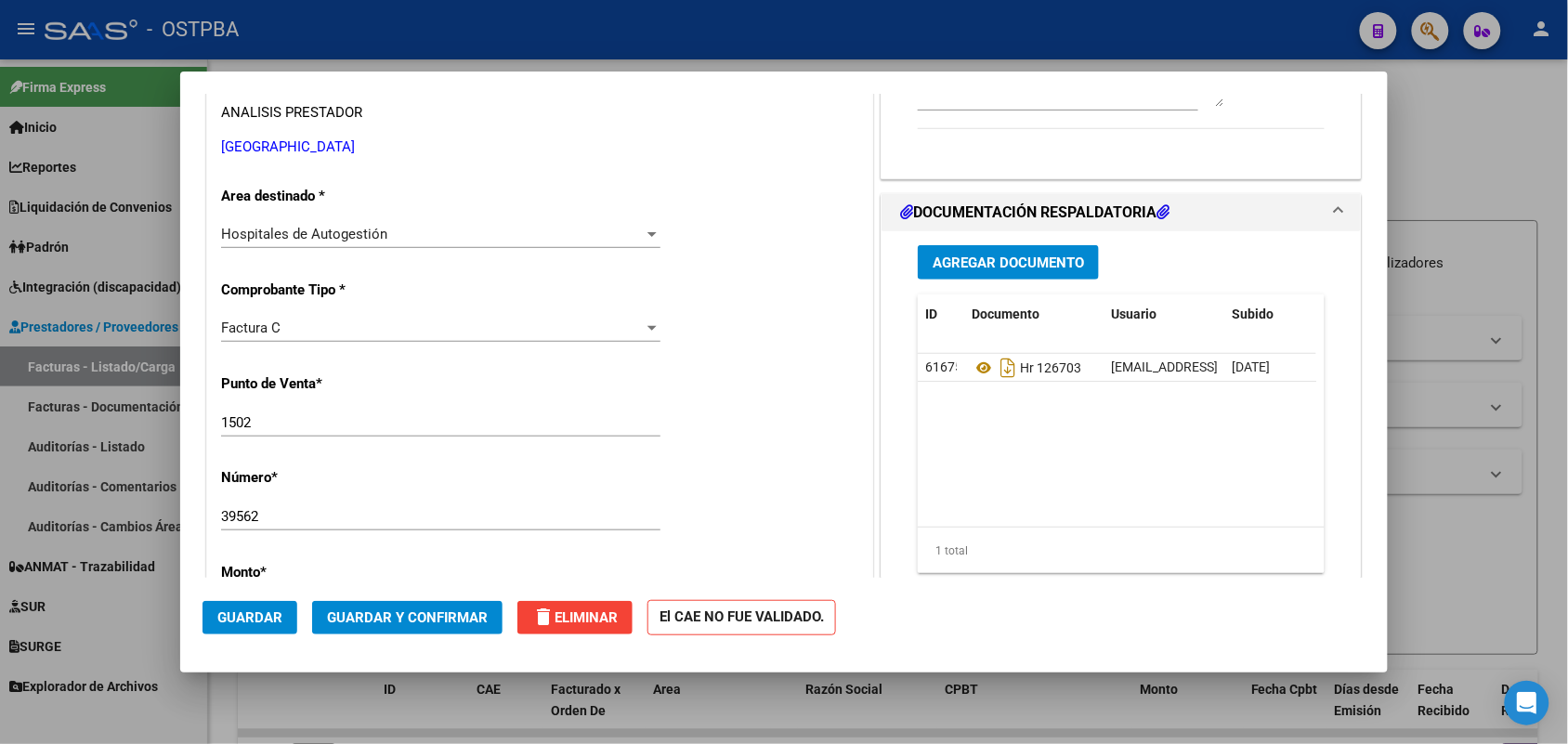
scroll to position [0, 0]
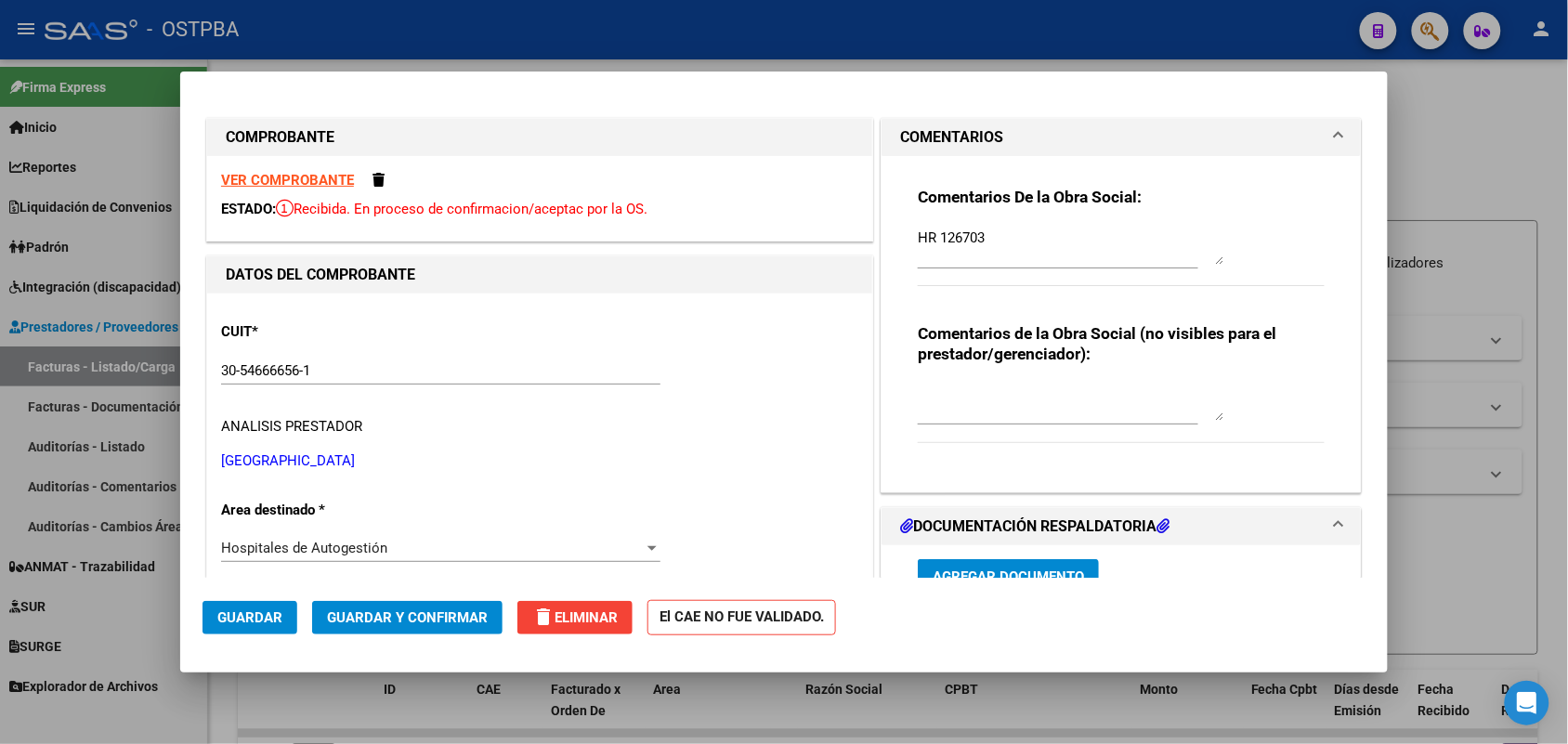
click at [328, 181] on strong "VER COMPROBANTE" at bounding box center [288, 180] width 133 height 17
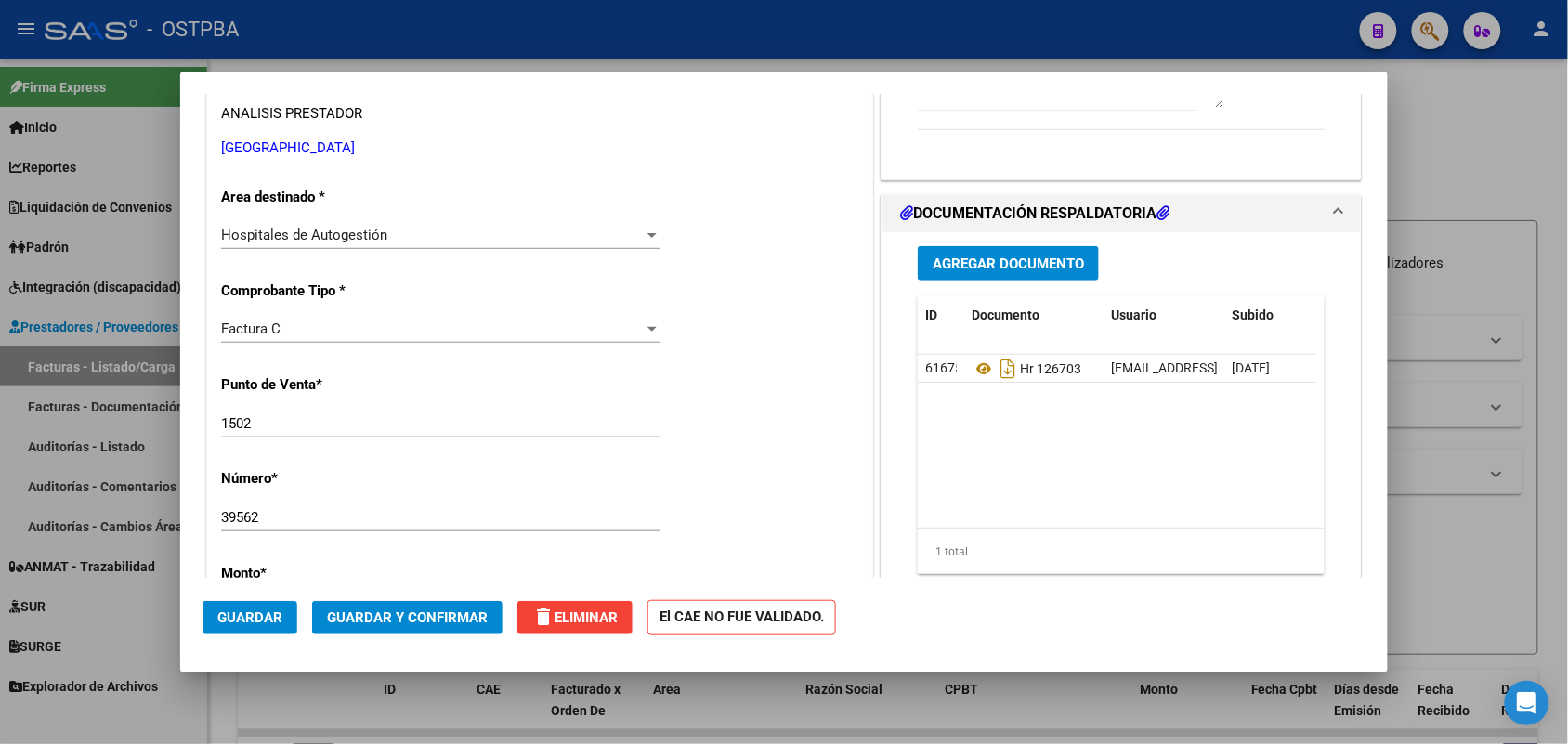
scroll to position [349, 0]
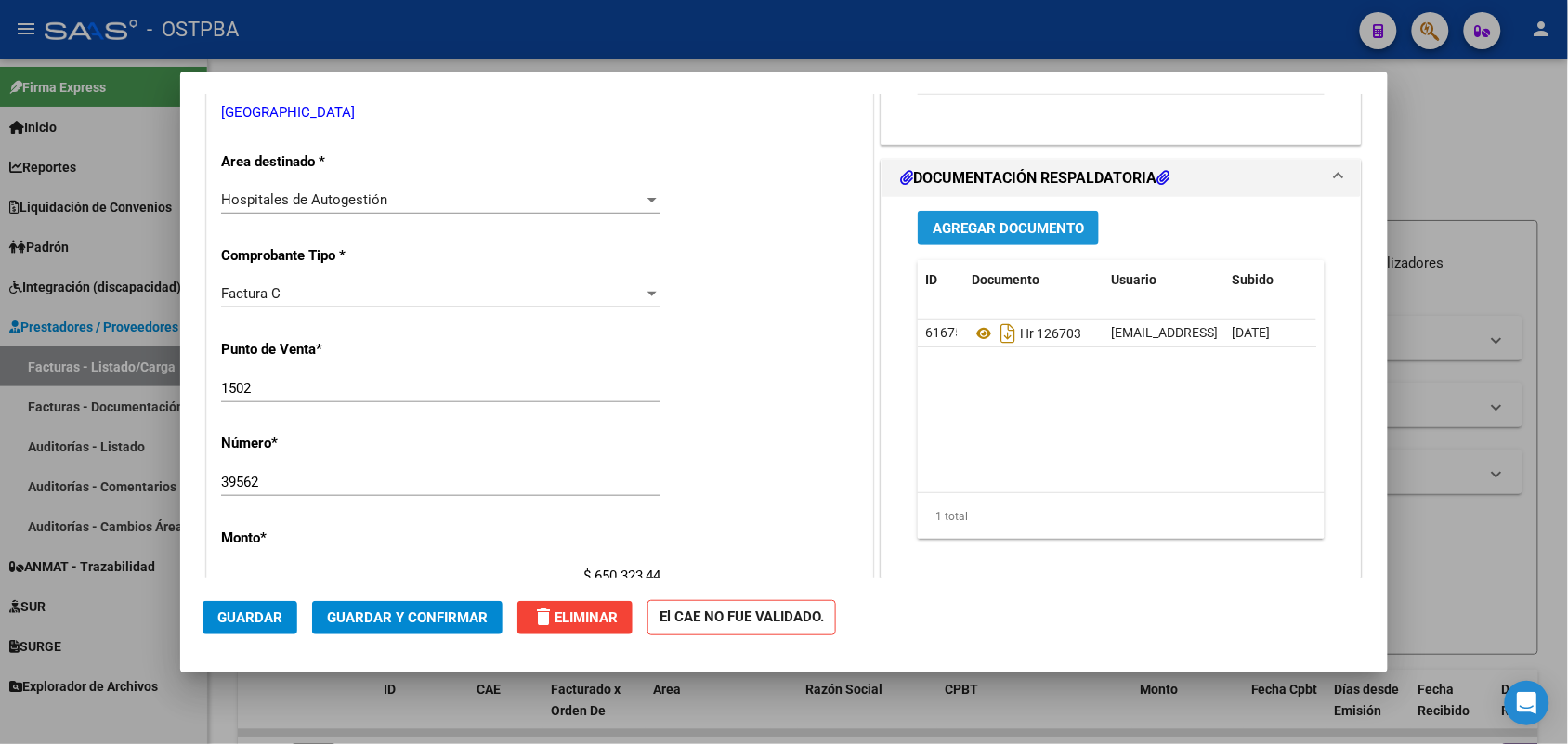
click at [986, 229] on span "Agregar Documento" at bounding box center [1008, 228] width 152 height 17
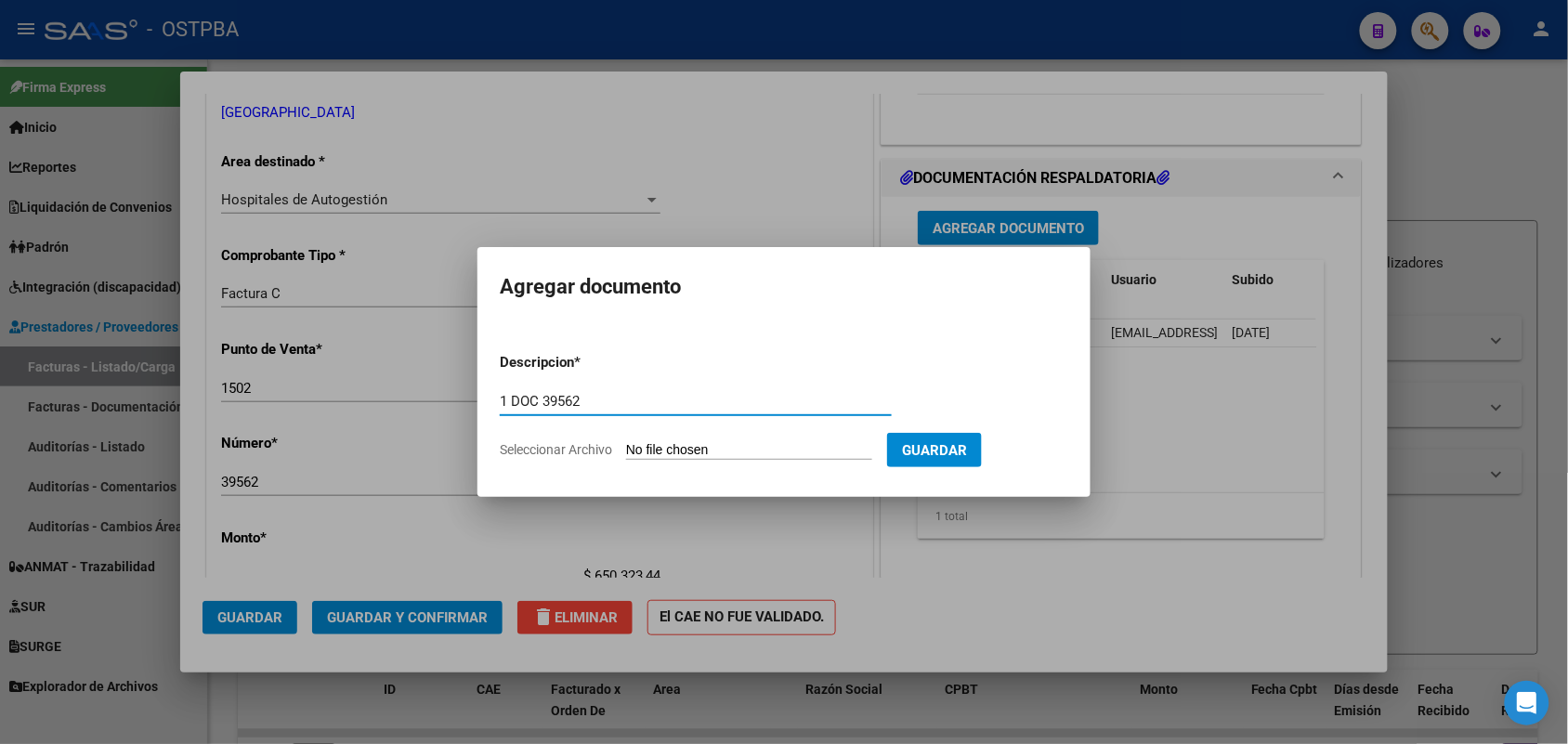
type input "1 DOC 39562"
click at [643, 450] on input "Seleccionar Archivo" at bounding box center [750, 451] width 247 height 18
type input "C:\fakepath\1 DOC 39562.pdf"
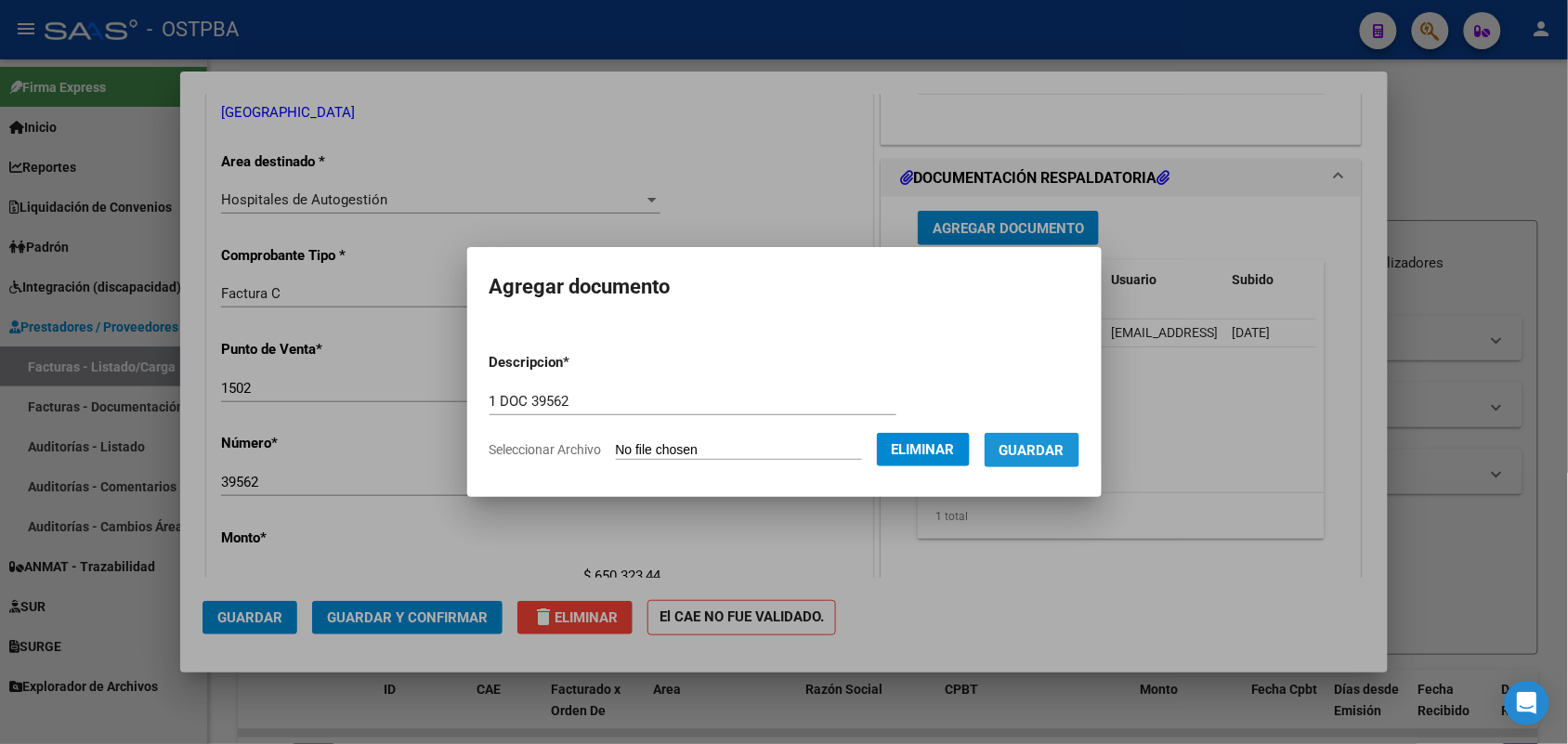
click at [1032, 443] on span "Guardar" at bounding box center [1032, 450] width 65 height 17
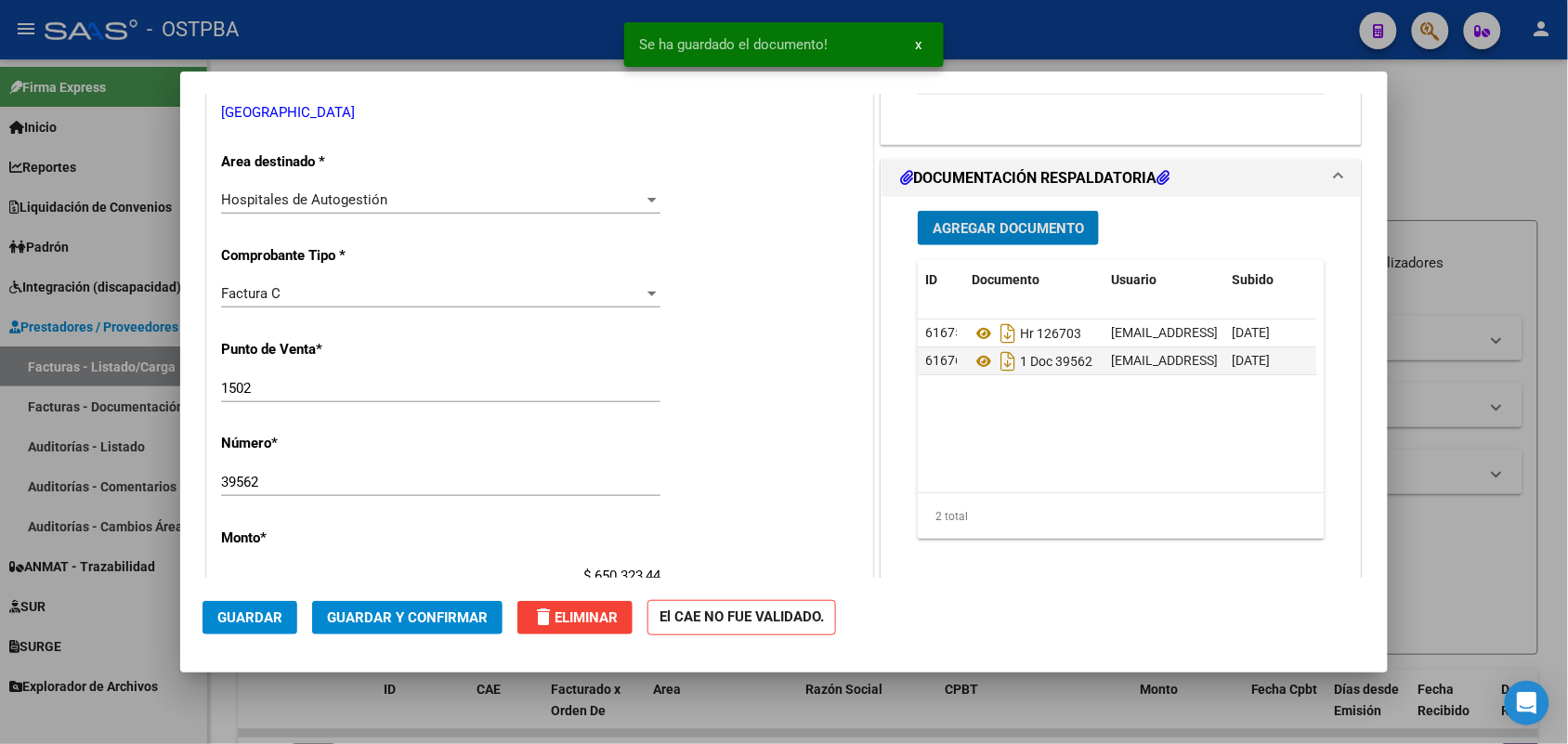
click at [968, 234] on span "Agregar Documento" at bounding box center [1008, 228] width 152 height 17
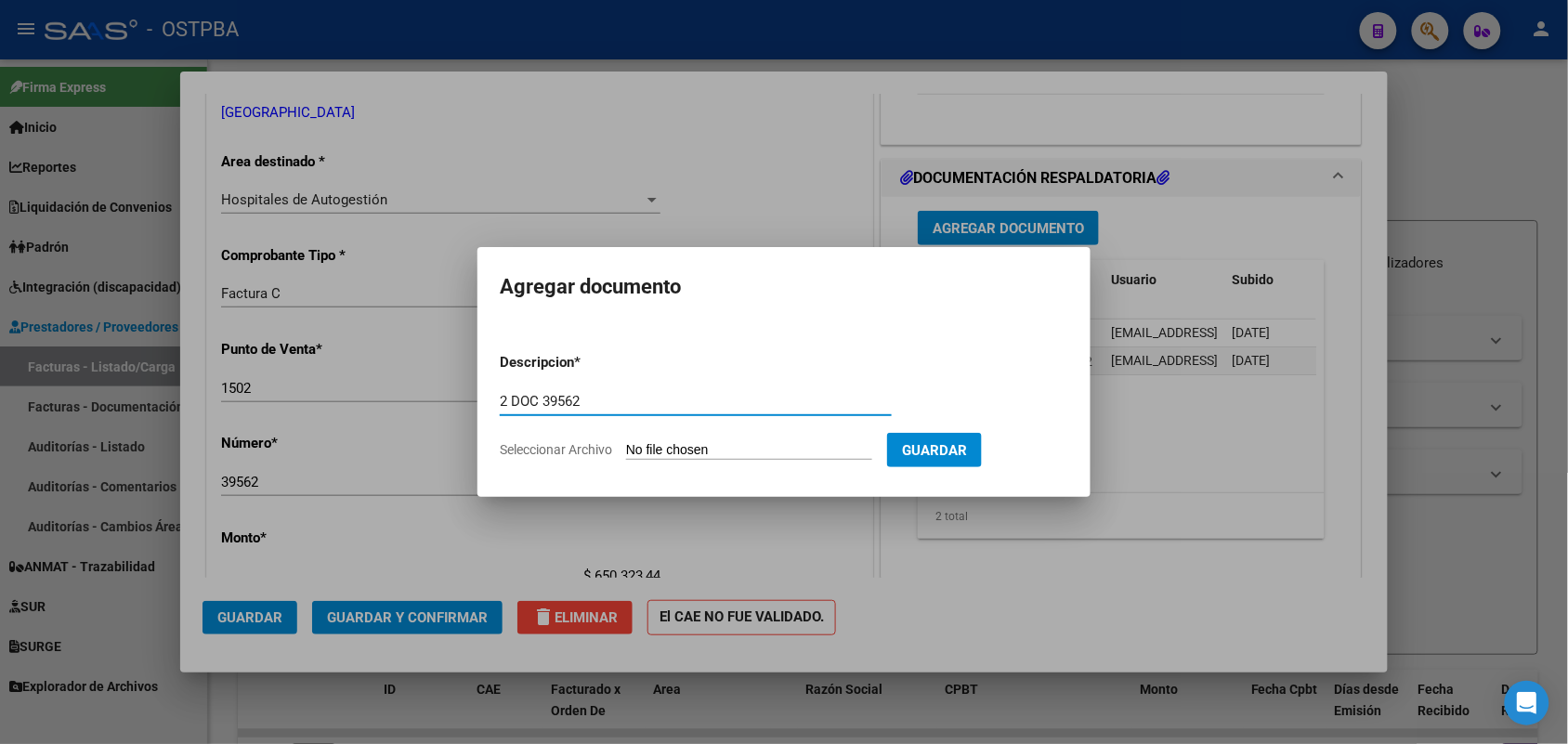
type input "2 DOC 39562"
click at [632, 450] on input "Seleccionar Archivo" at bounding box center [750, 451] width 247 height 18
type input "C:\fakepath\2 DOC 39562.pdf"
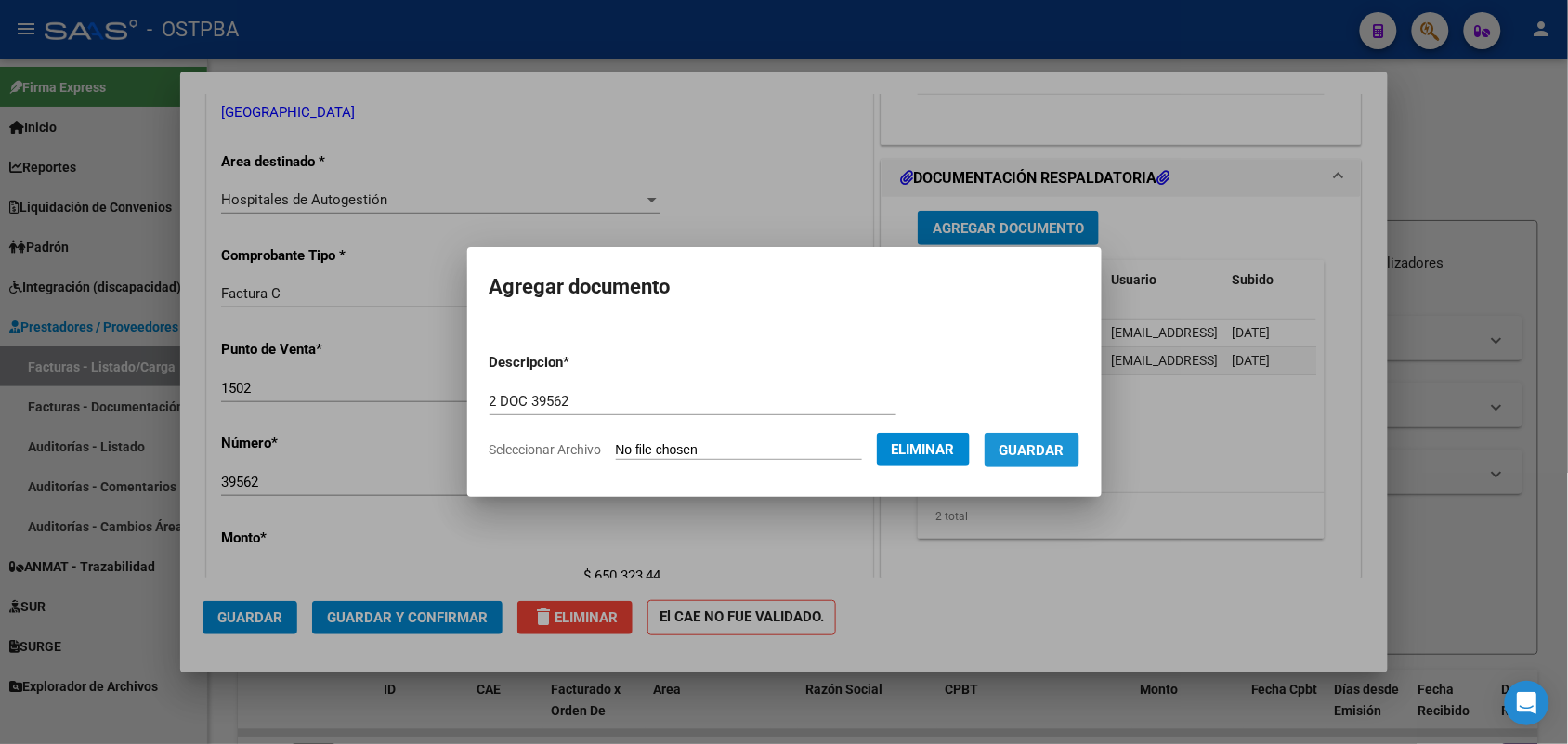
click at [1055, 448] on span "Guardar" at bounding box center [1032, 450] width 65 height 17
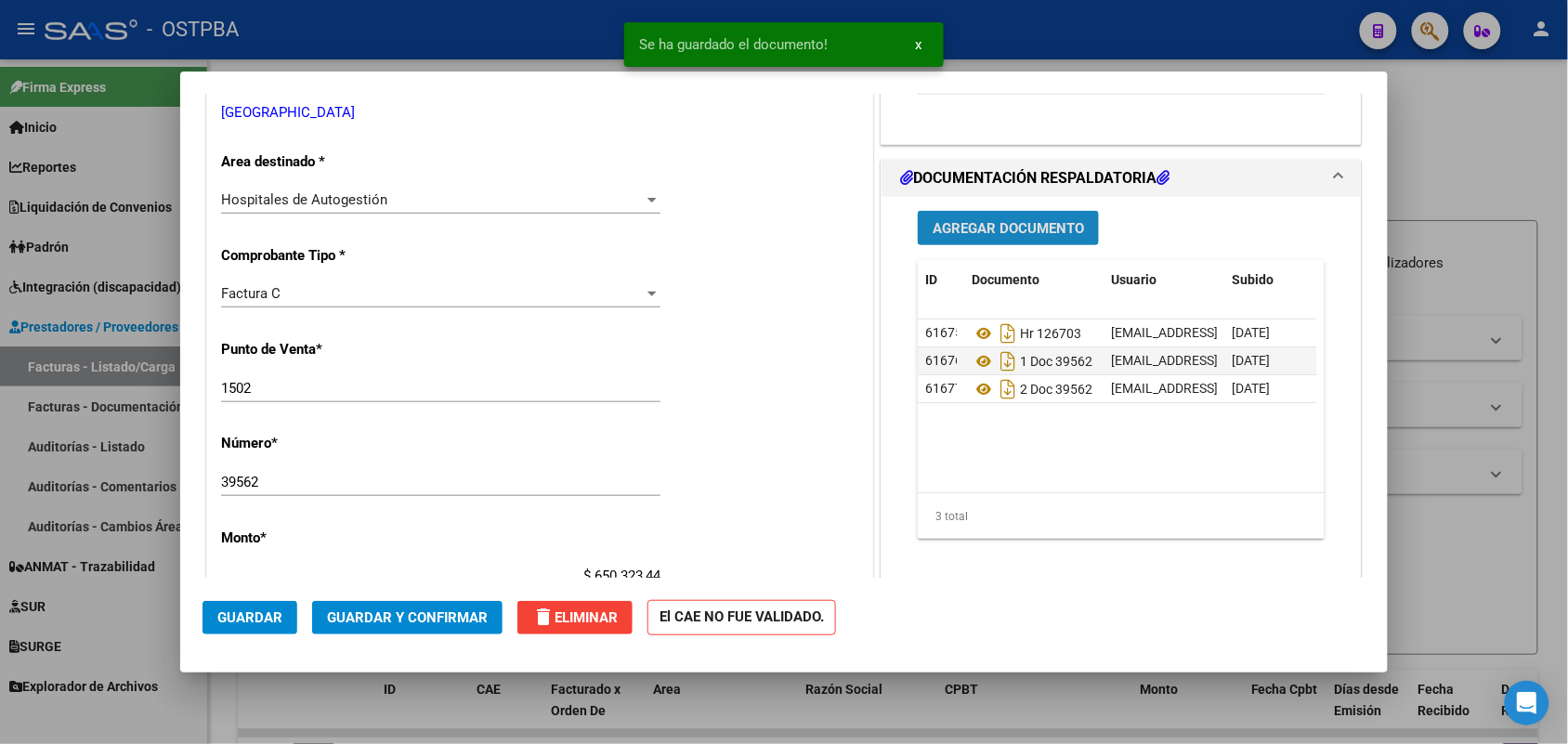
click at [1036, 223] on span "Agregar Documento" at bounding box center [1008, 228] width 152 height 17
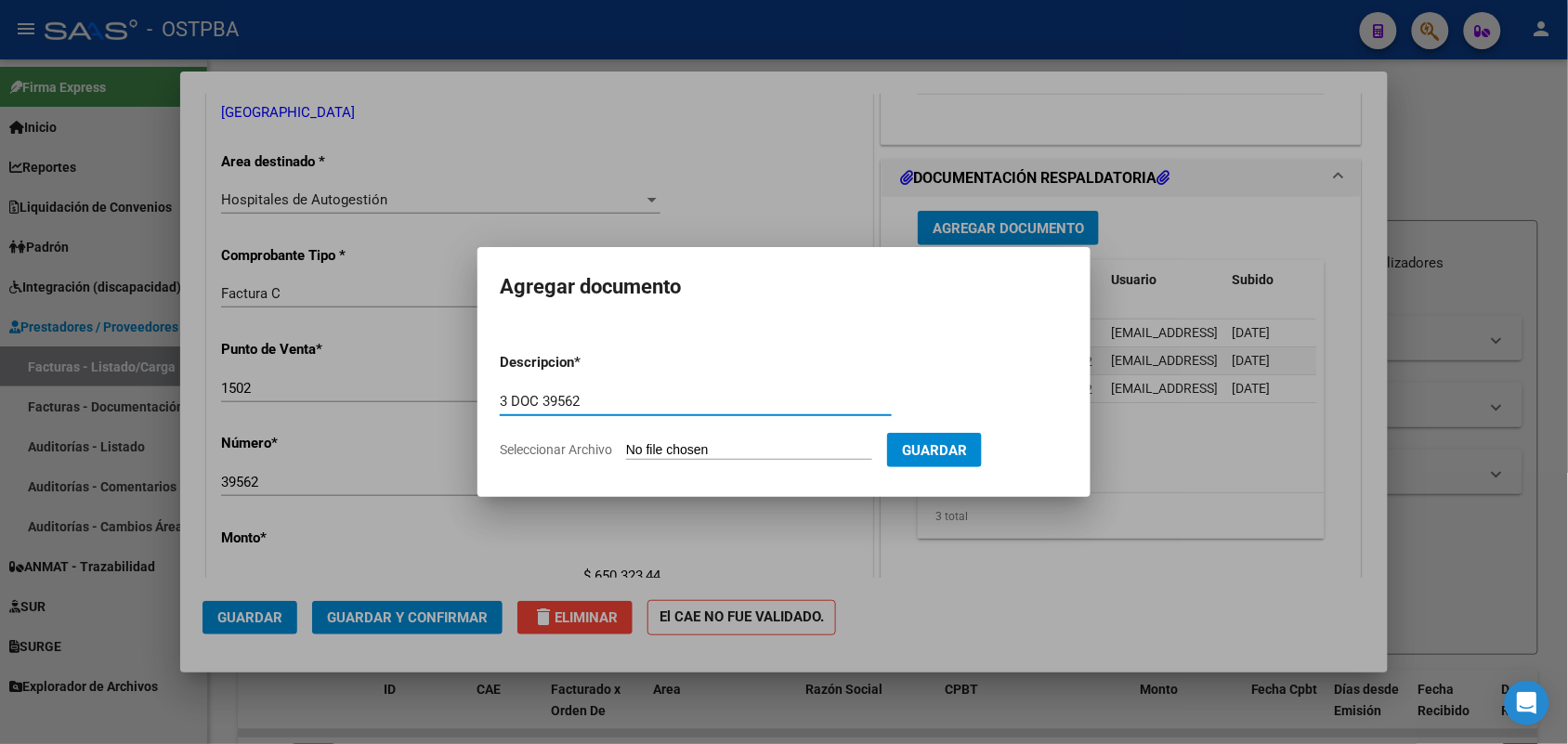
type input "3 DOC 39562"
click at [636, 447] on input "Seleccionar Archivo" at bounding box center [750, 451] width 247 height 18
type input "C:\fakepath\3 DOC 39562.pdf"
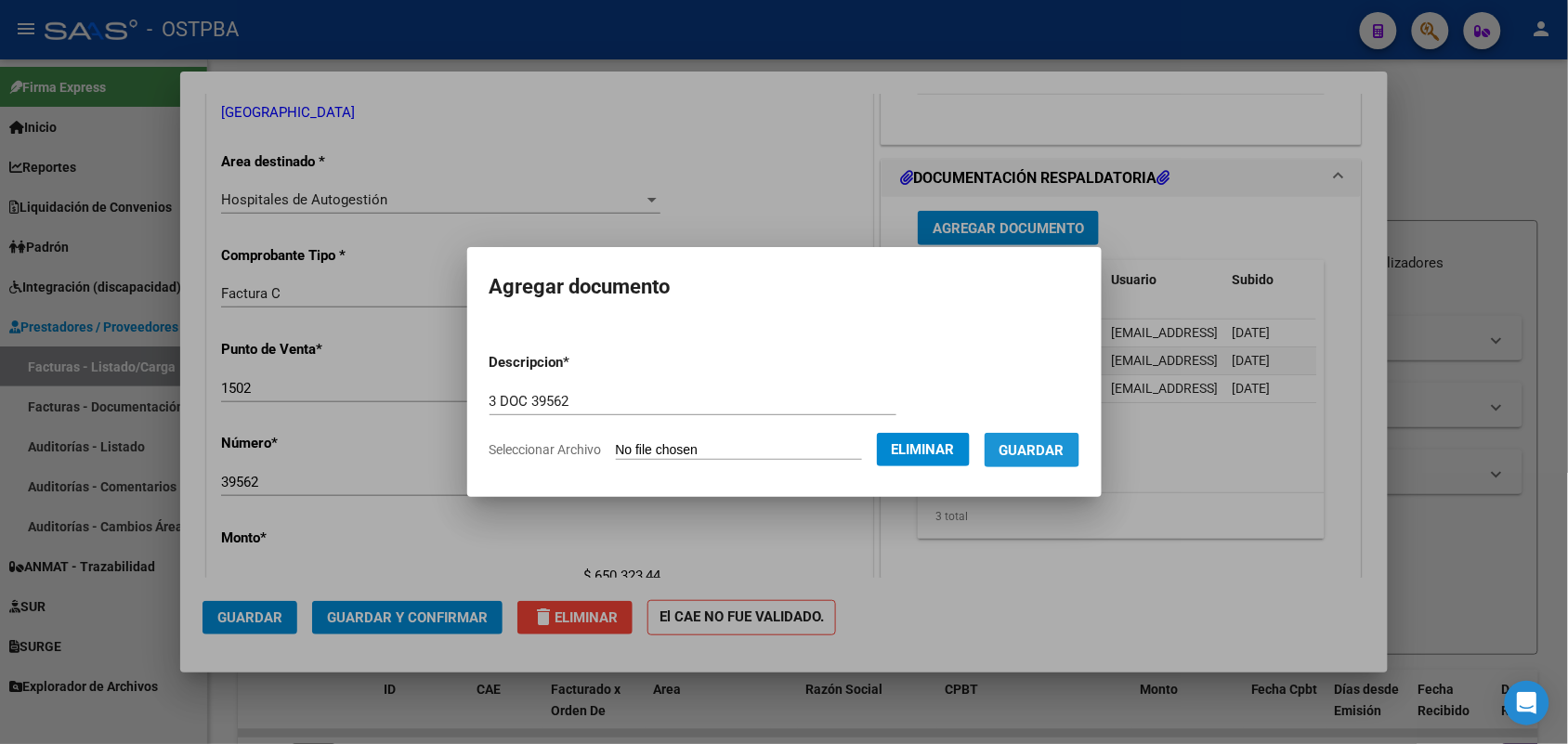
click at [1040, 448] on span "Guardar" at bounding box center [1032, 450] width 65 height 17
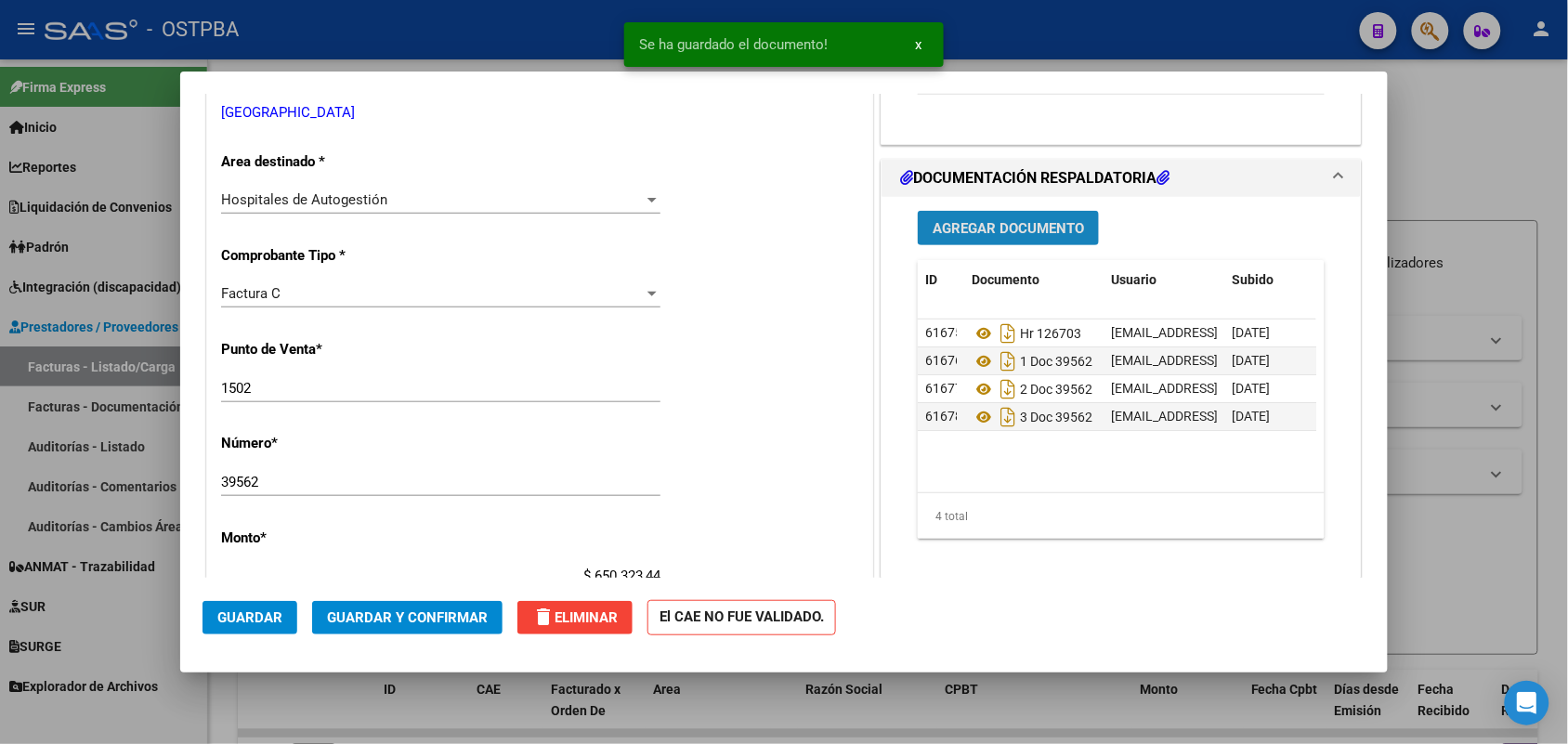
click at [1014, 221] on span "Agregar Documento" at bounding box center [1008, 228] width 152 height 17
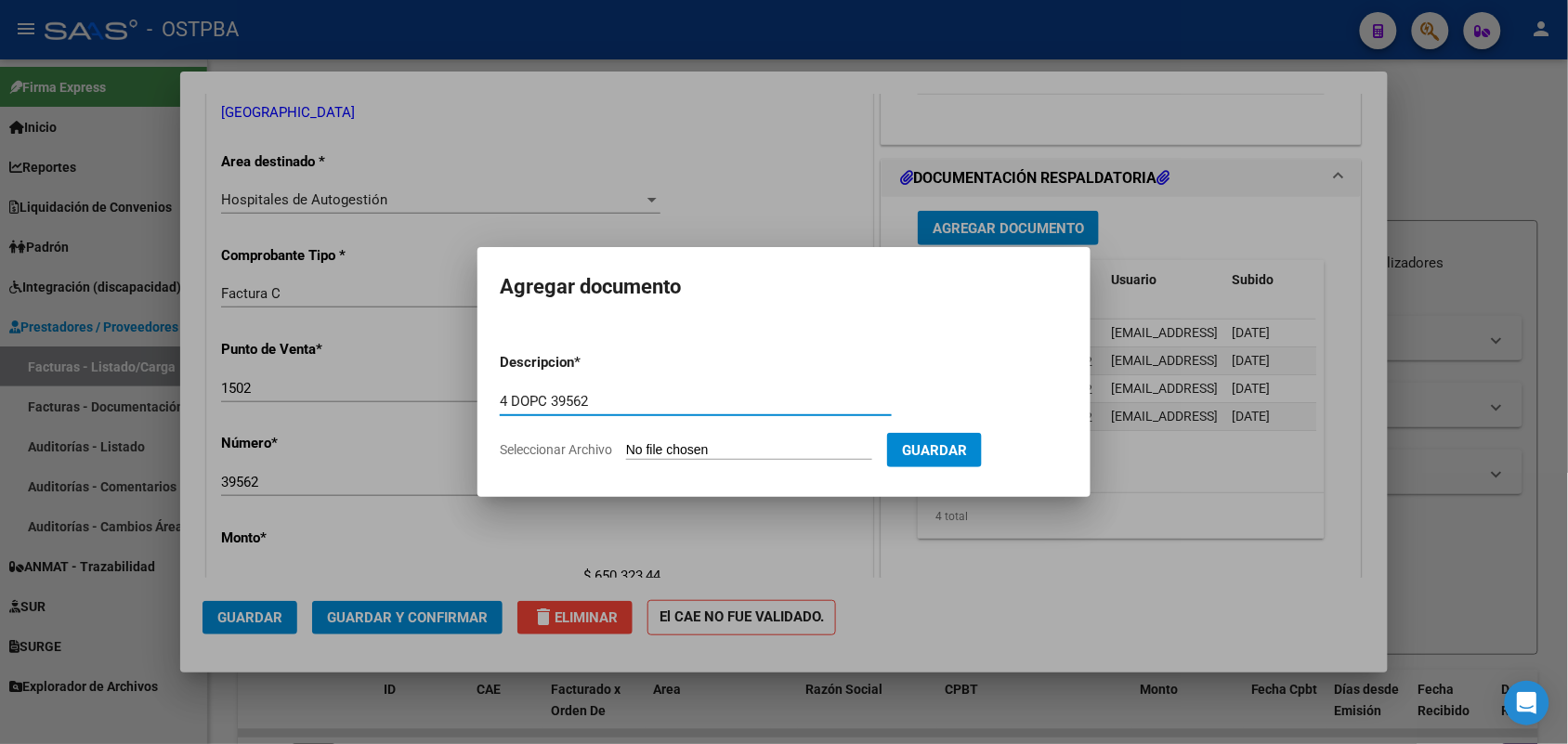
type input "4 DOPC 39562"
click at [649, 446] on input "Seleccionar Archivo" at bounding box center [750, 451] width 247 height 18
type input "C:\fakepath\4 DOOC 39562.pdf"
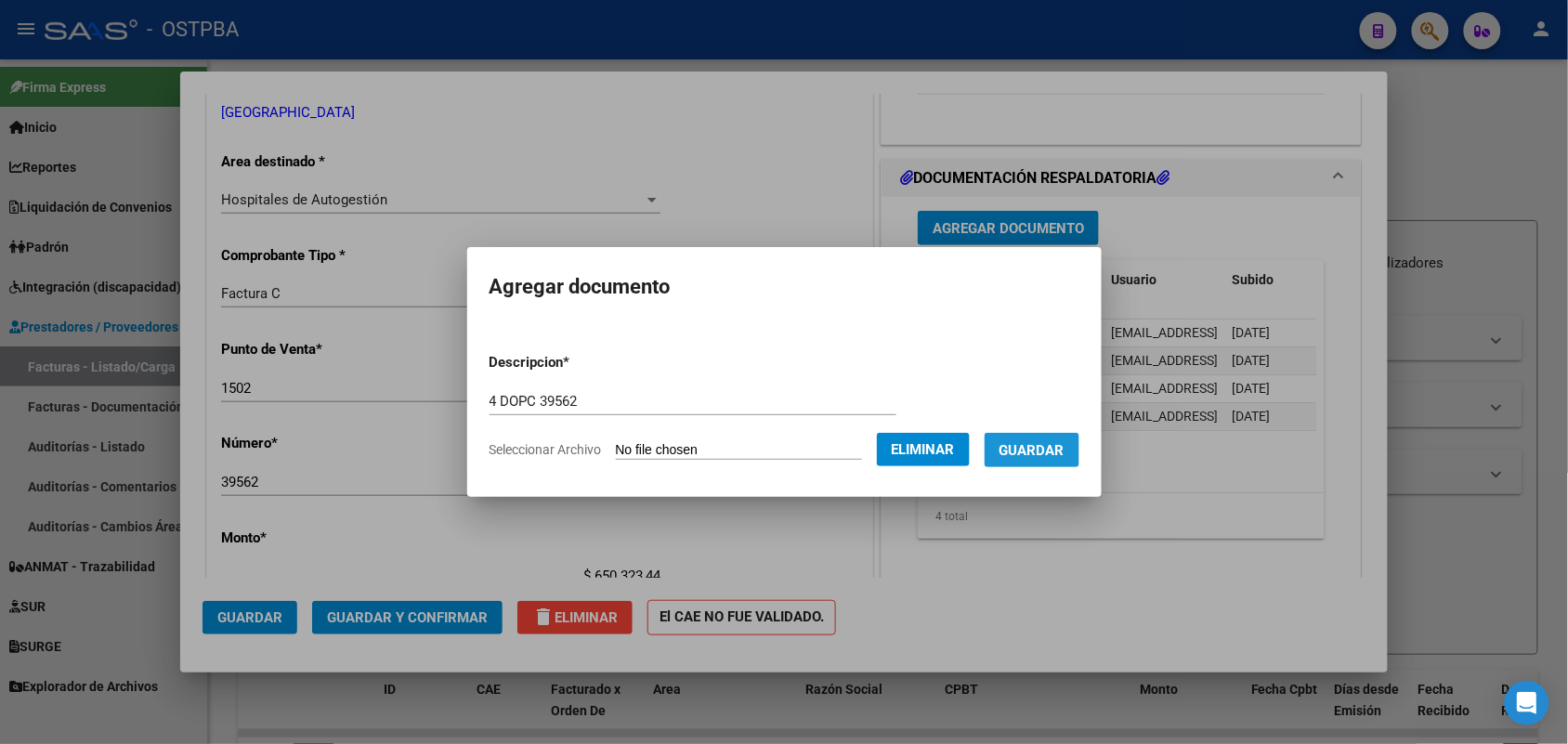
click at [1056, 442] on span "Guardar" at bounding box center [1032, 450] width 65 height 17
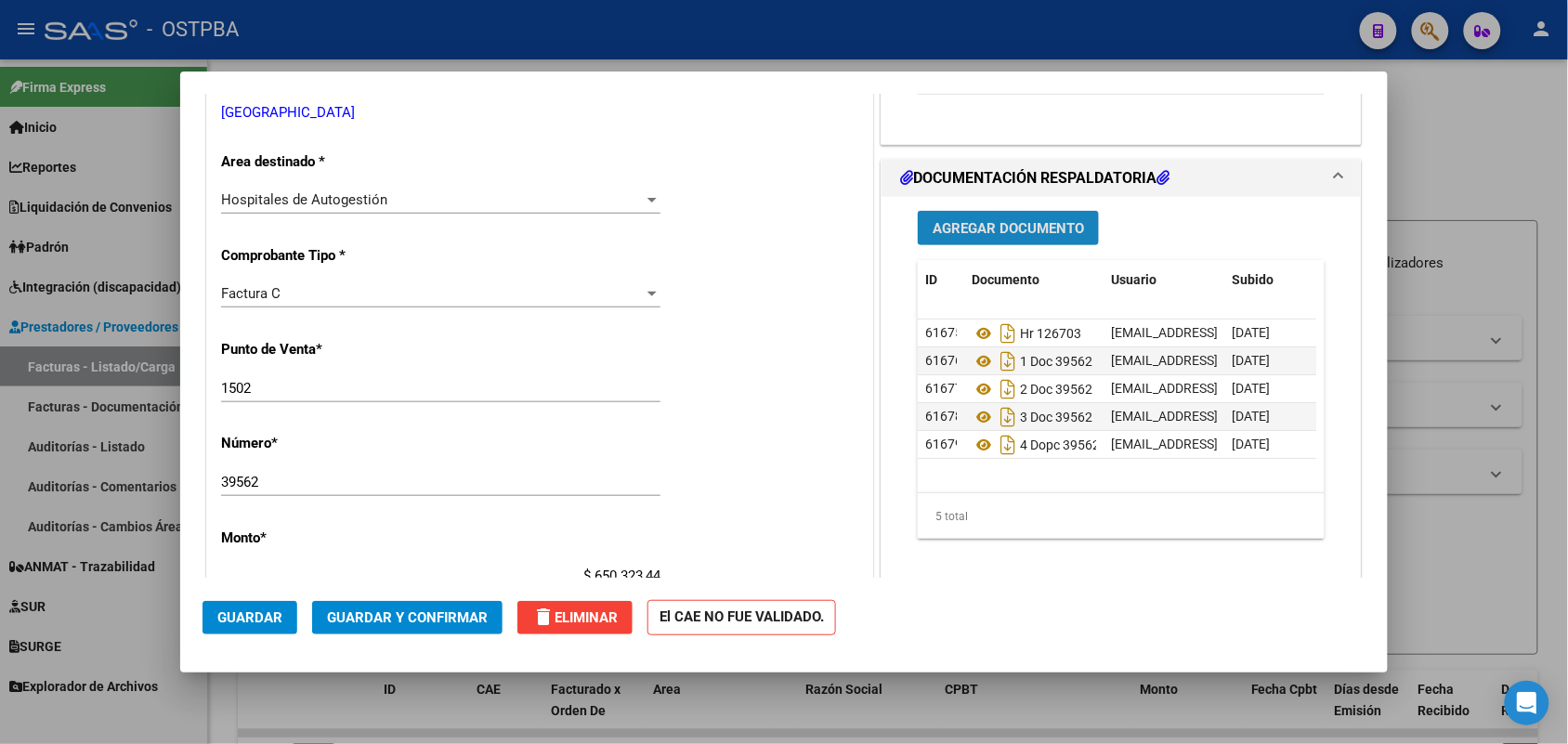
click at [1023, 224] on span "Agregar Documento" at bounding box center [1008, 228] width 152 height 17
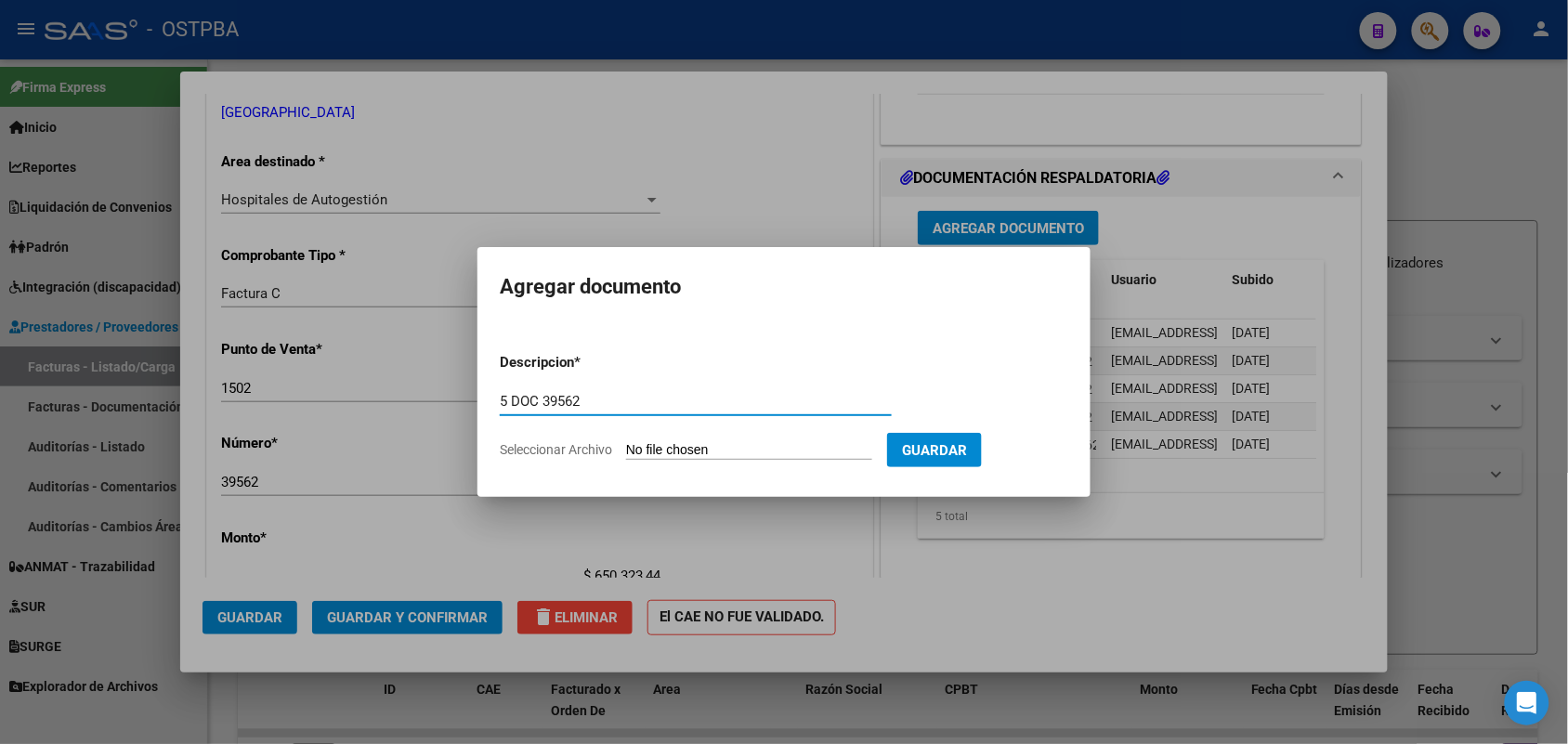
type input "5 DOC 39562"
click at [648, 448] on input "Seleccionar Archivo" at bounding box center [750, 451] width 247 height 18
type input "C:\fakepath\5 DOC 39562.pdf"
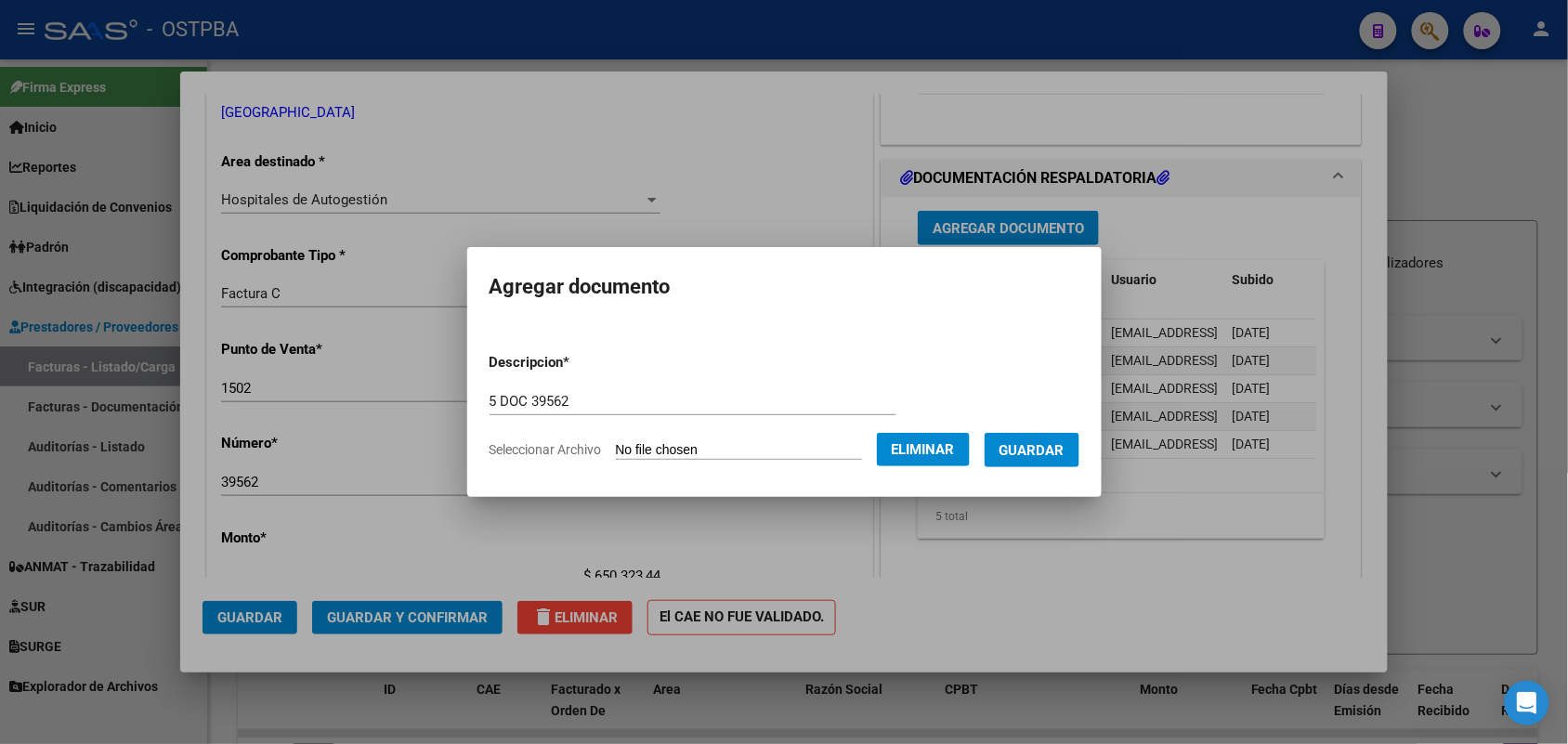
click at [1038, 446] on span "Guardar" at bounding box center [1032, 450] width 65 height 17
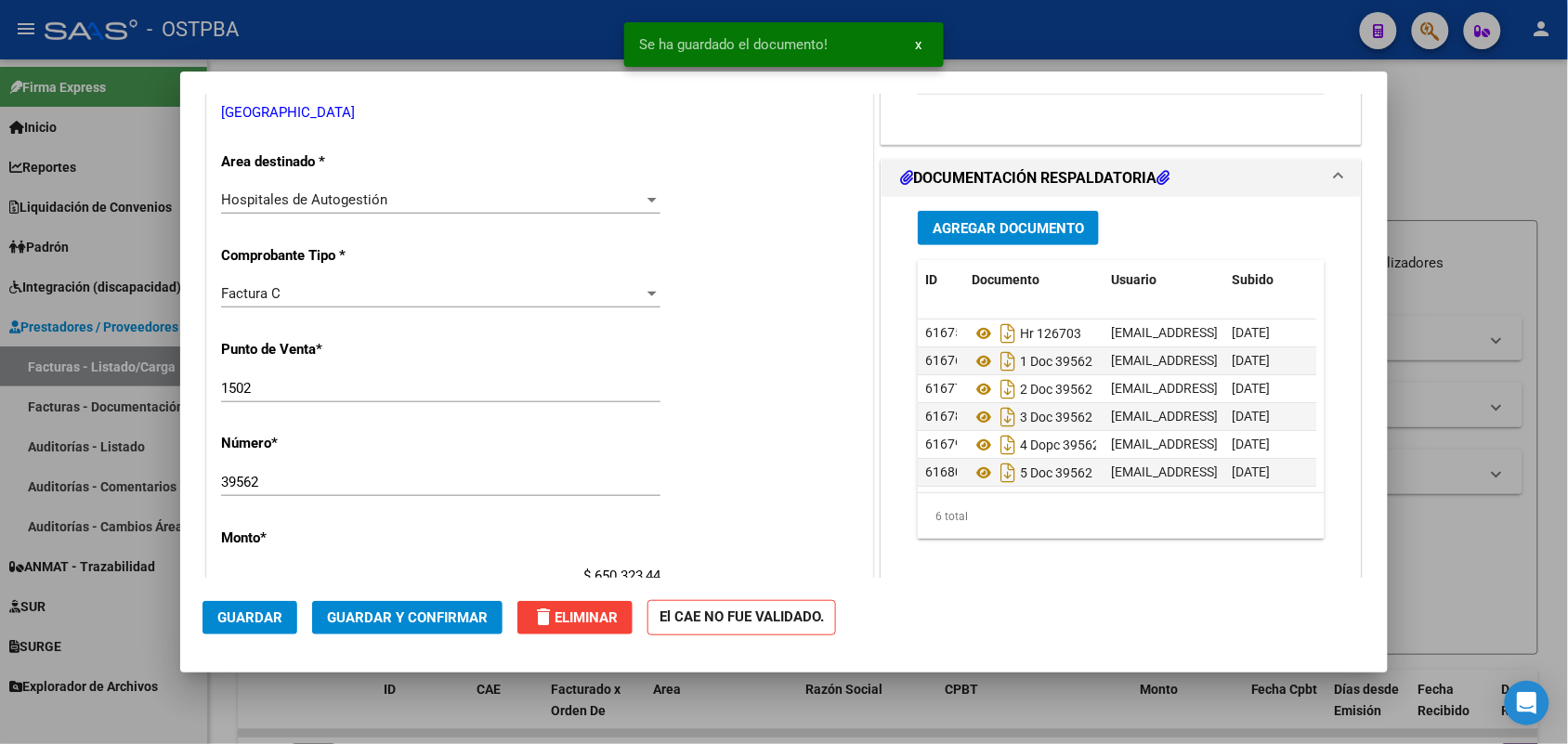
scroll to position [19, 0]
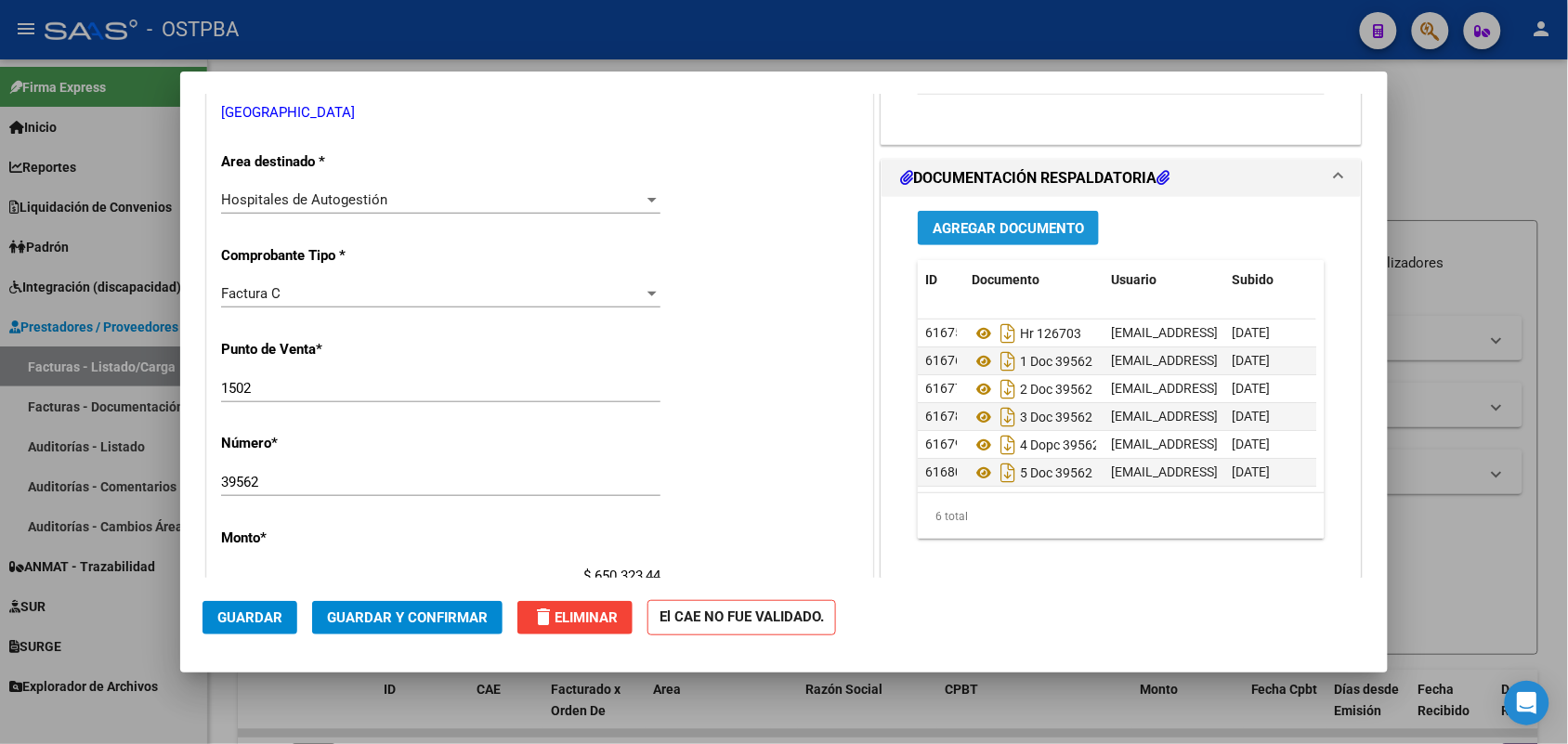
click at [996, 233] on span "Agregar Documento" at bounding box center [1008, 228] width 152 height 17
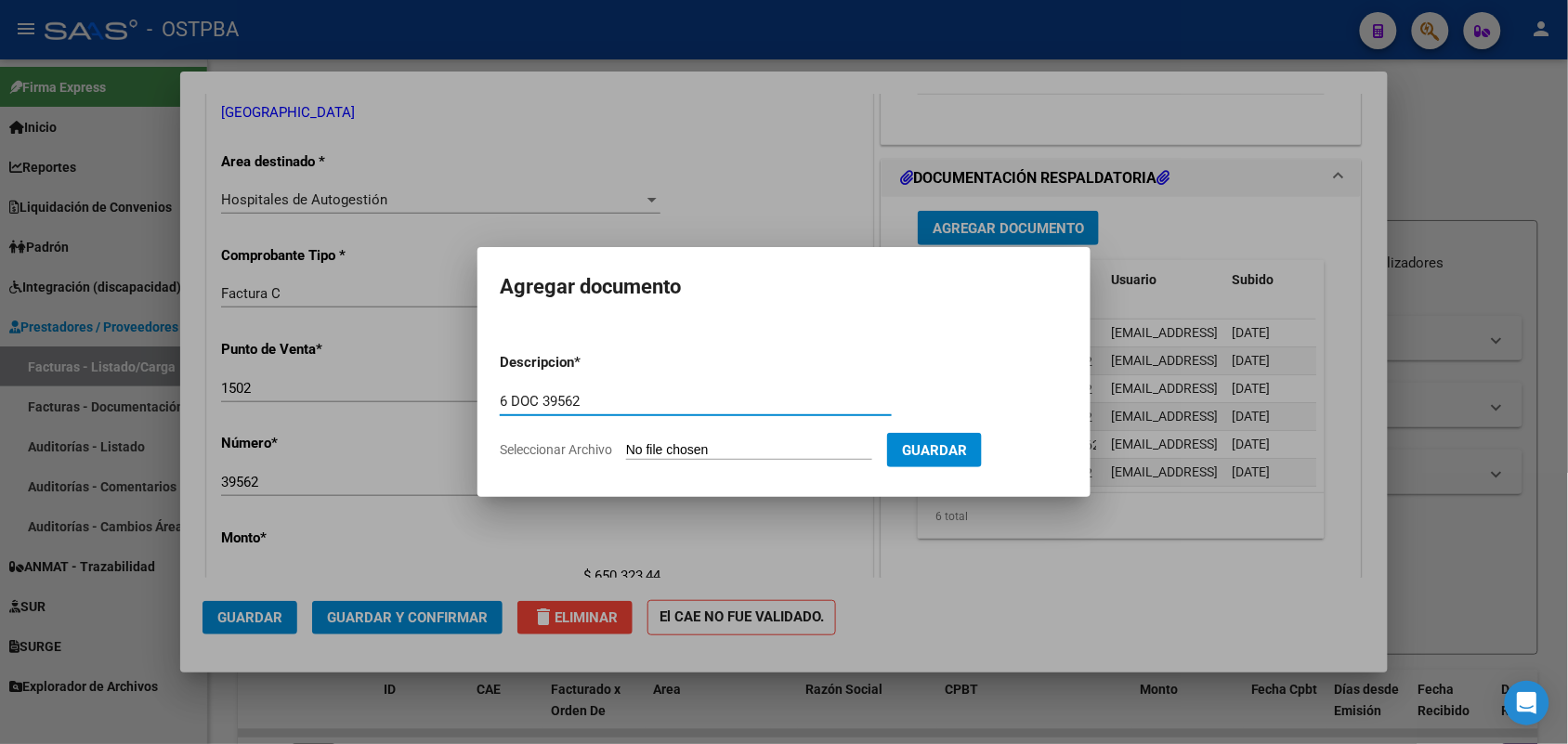
type input "6 DOC 39562"
click at [639, 451] on input "Seleccionar Archivo" at bounding box center [750, 451] width 247 height 18
type input "C:\fakepath\6 DOC 39562.pdf"
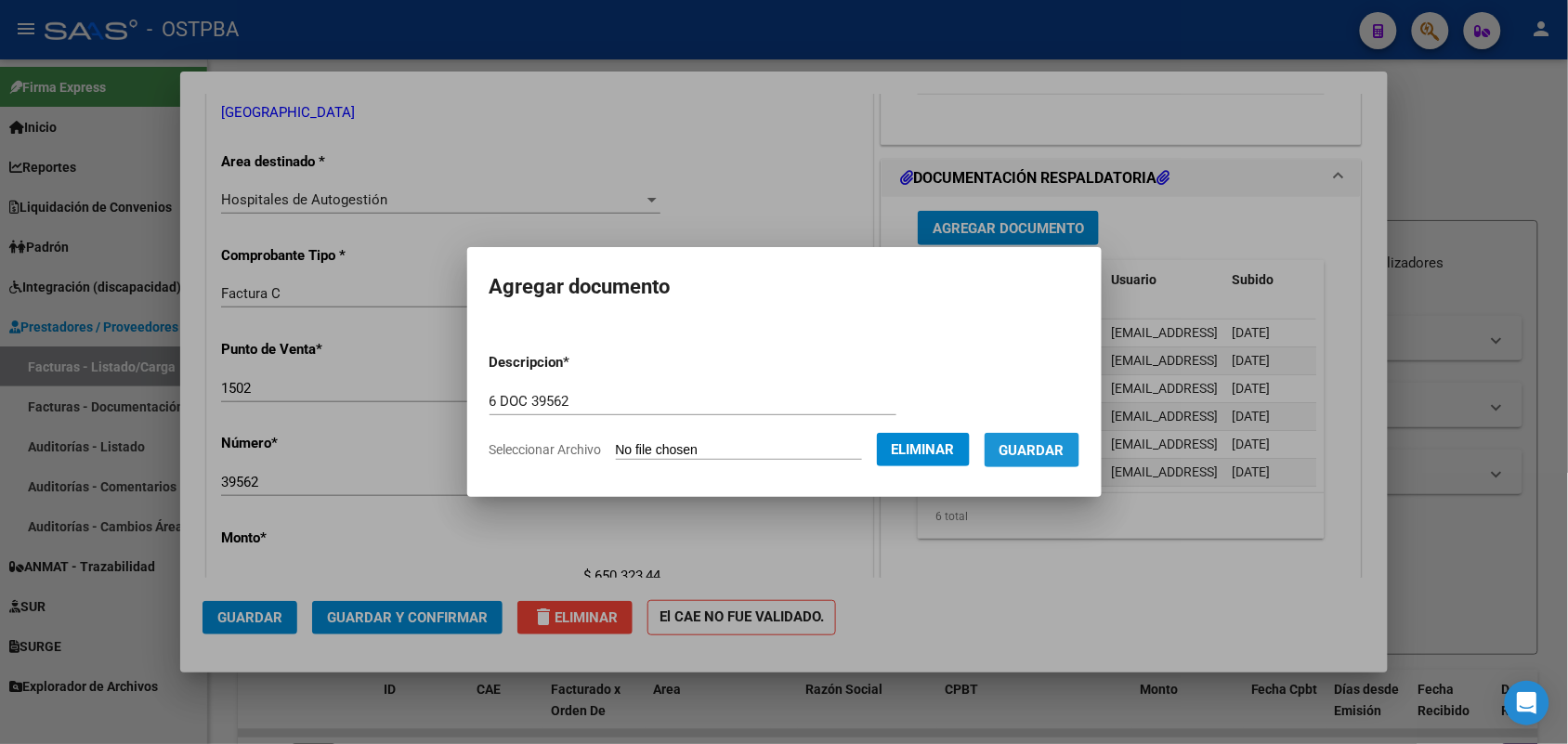
click at [1048, 439] on button "Guardar" at bounding box center [1032, 449] width 95 height 34
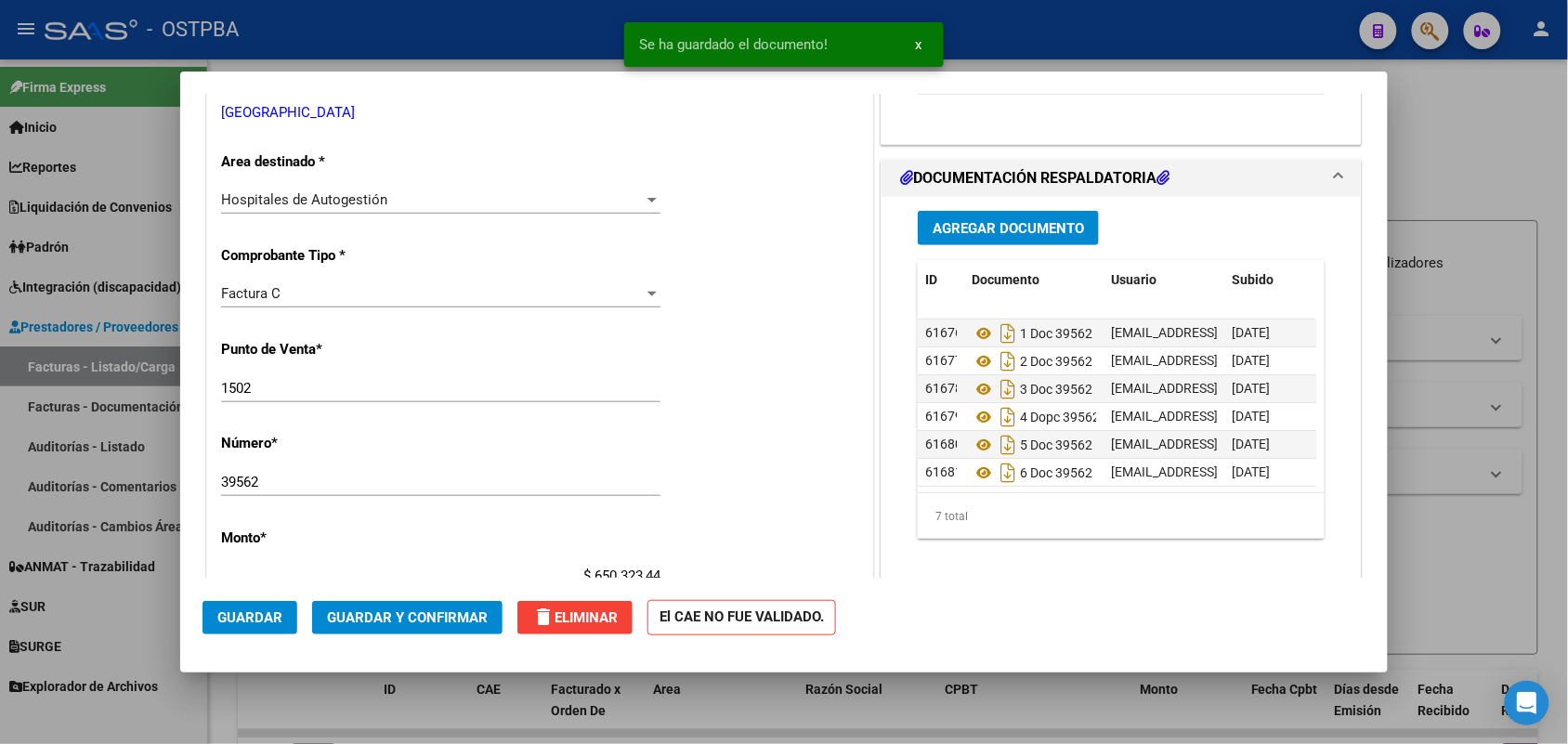
scroll to position [46, 0]
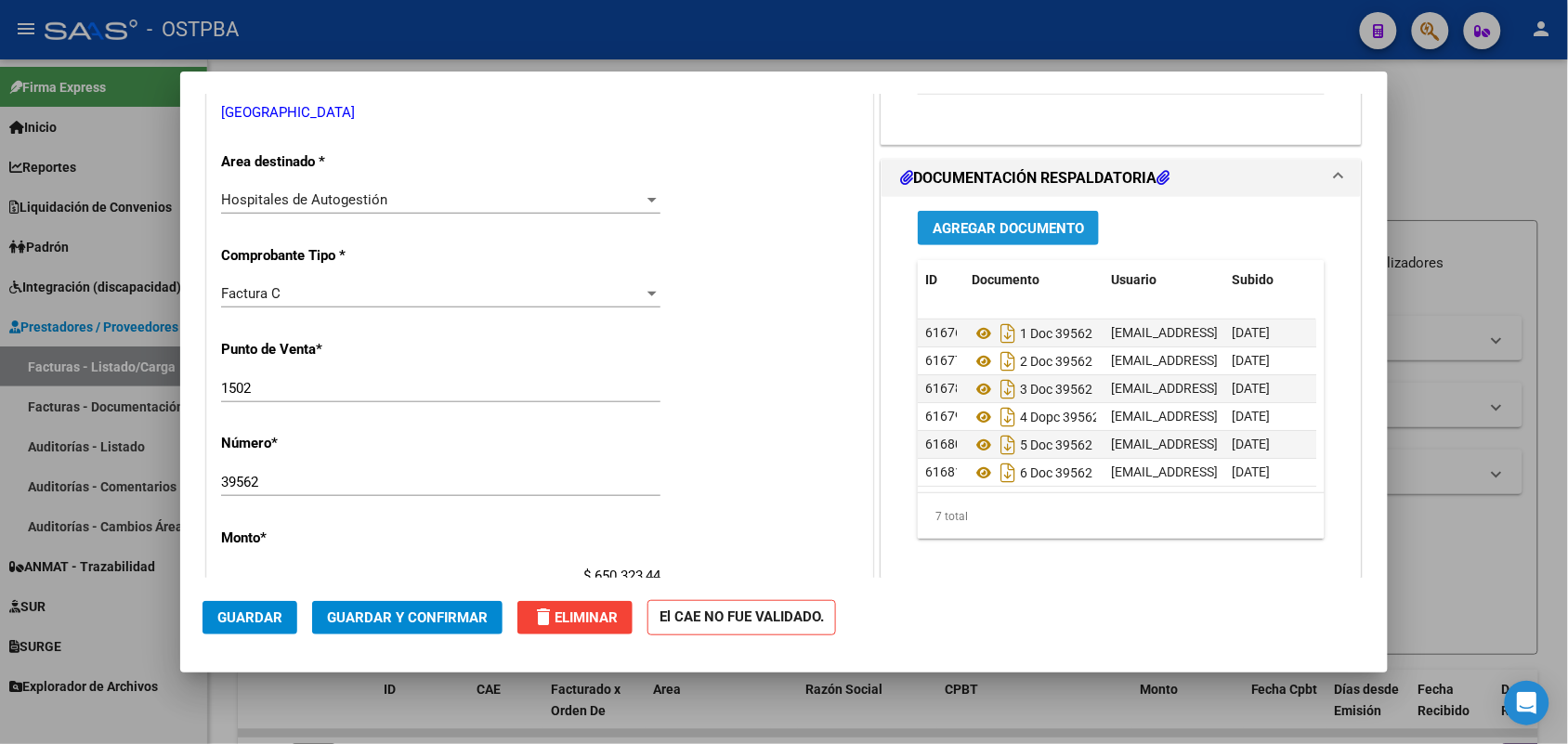
click at [987, 223] on span "Agregar Documento" at bounding box center [1008, 228] width 152 height 17
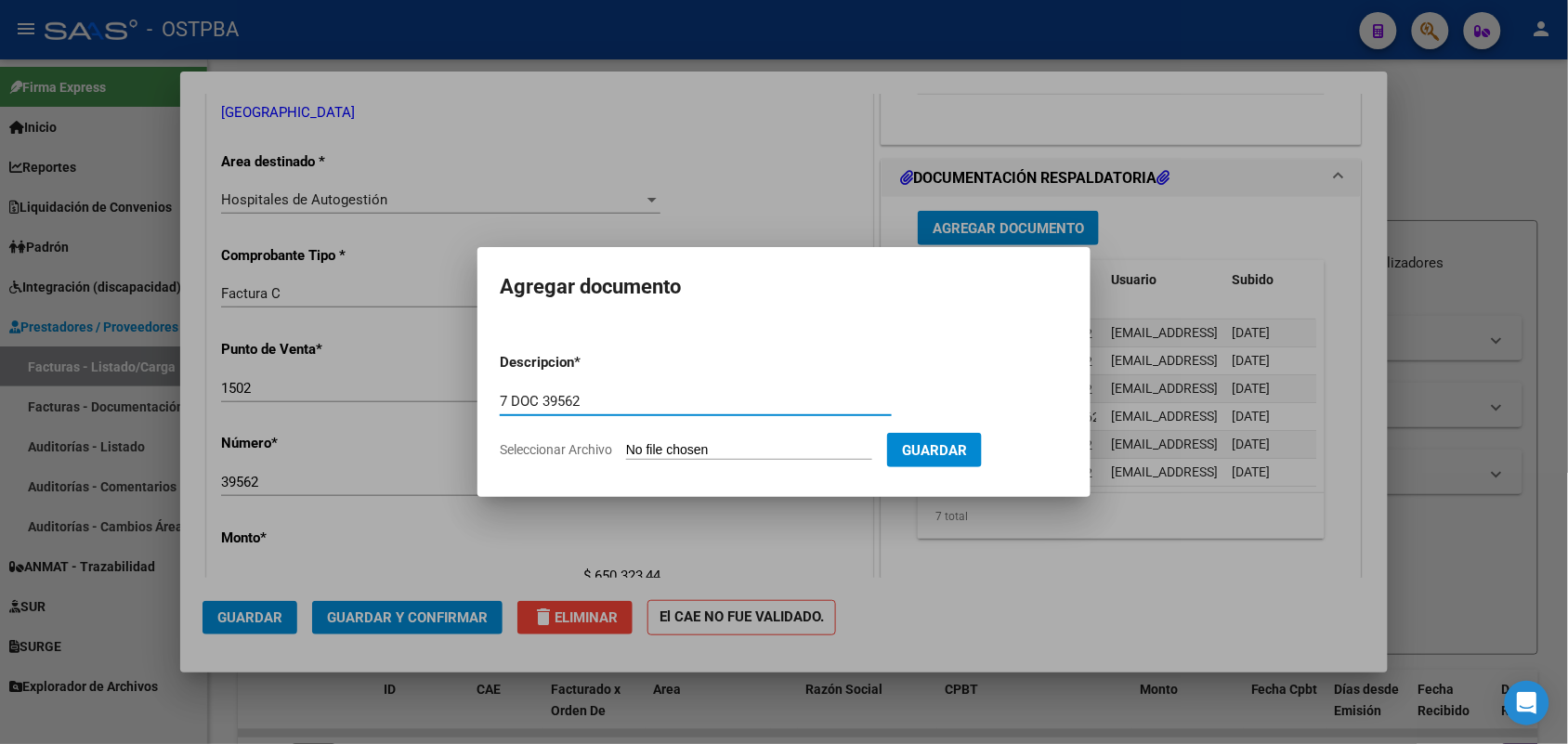
type input "7 DOC 39562"
click at [641, 450] on input "Seleccionar Archivo" at bounding box center [750, 451] width 247 height 18
type input "C:\fakepath\7 DOC 39562.pdf"
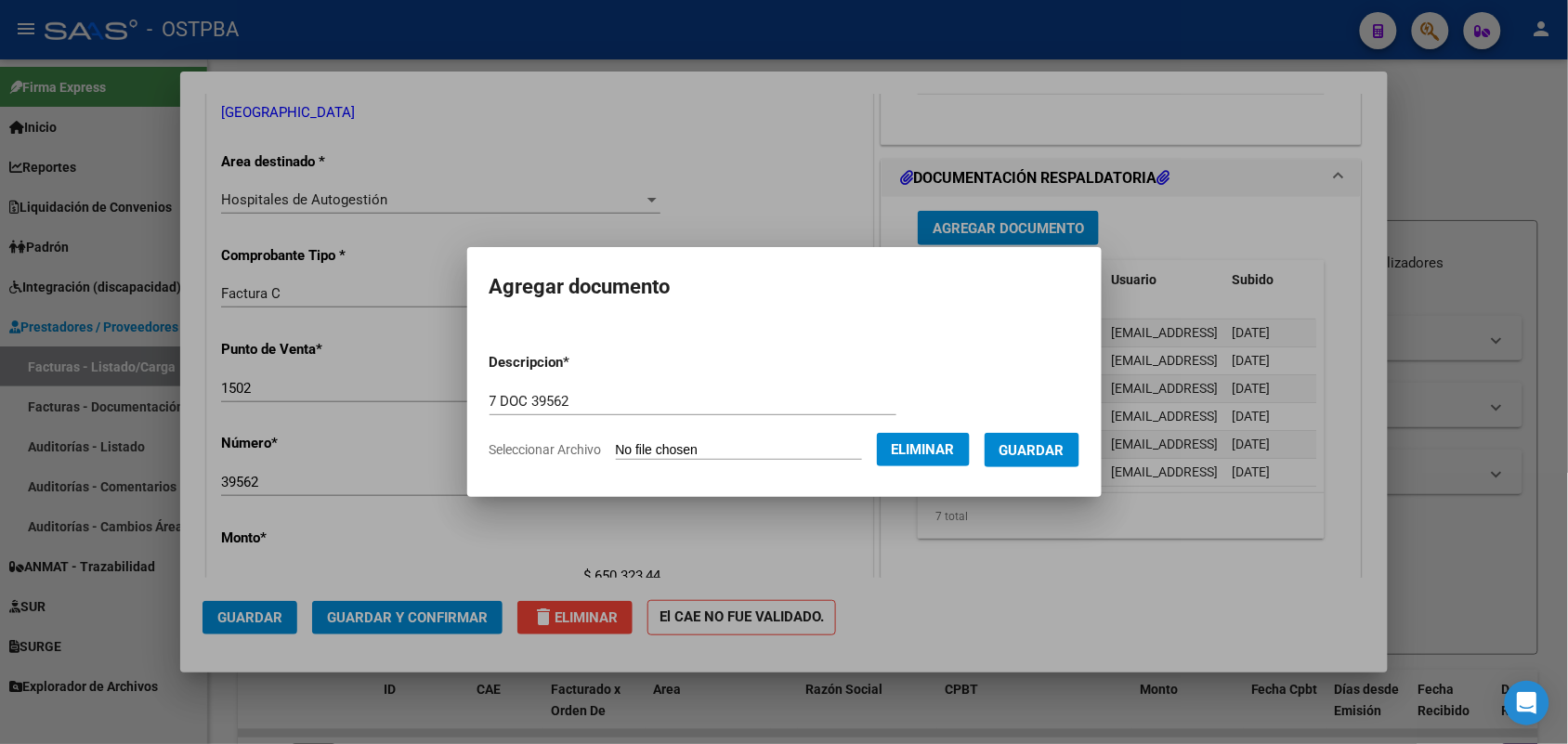
click at [1038, 447] on span "Guardar" at bounding box center [1032, 450] width 65 height 17
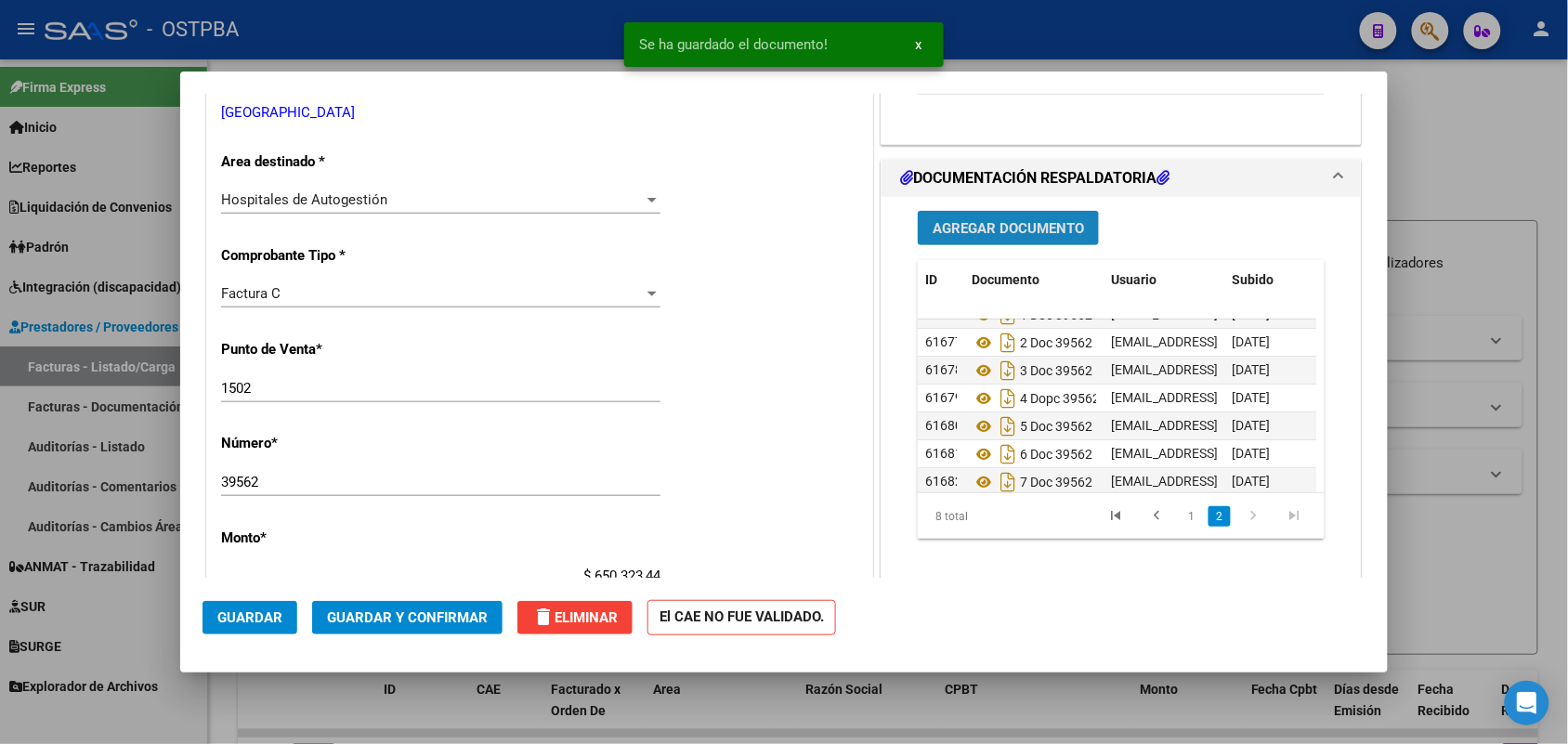
click at [994, 226] on span "Agregar Documento" at bounding box center [1008, 228] width 152 height 17
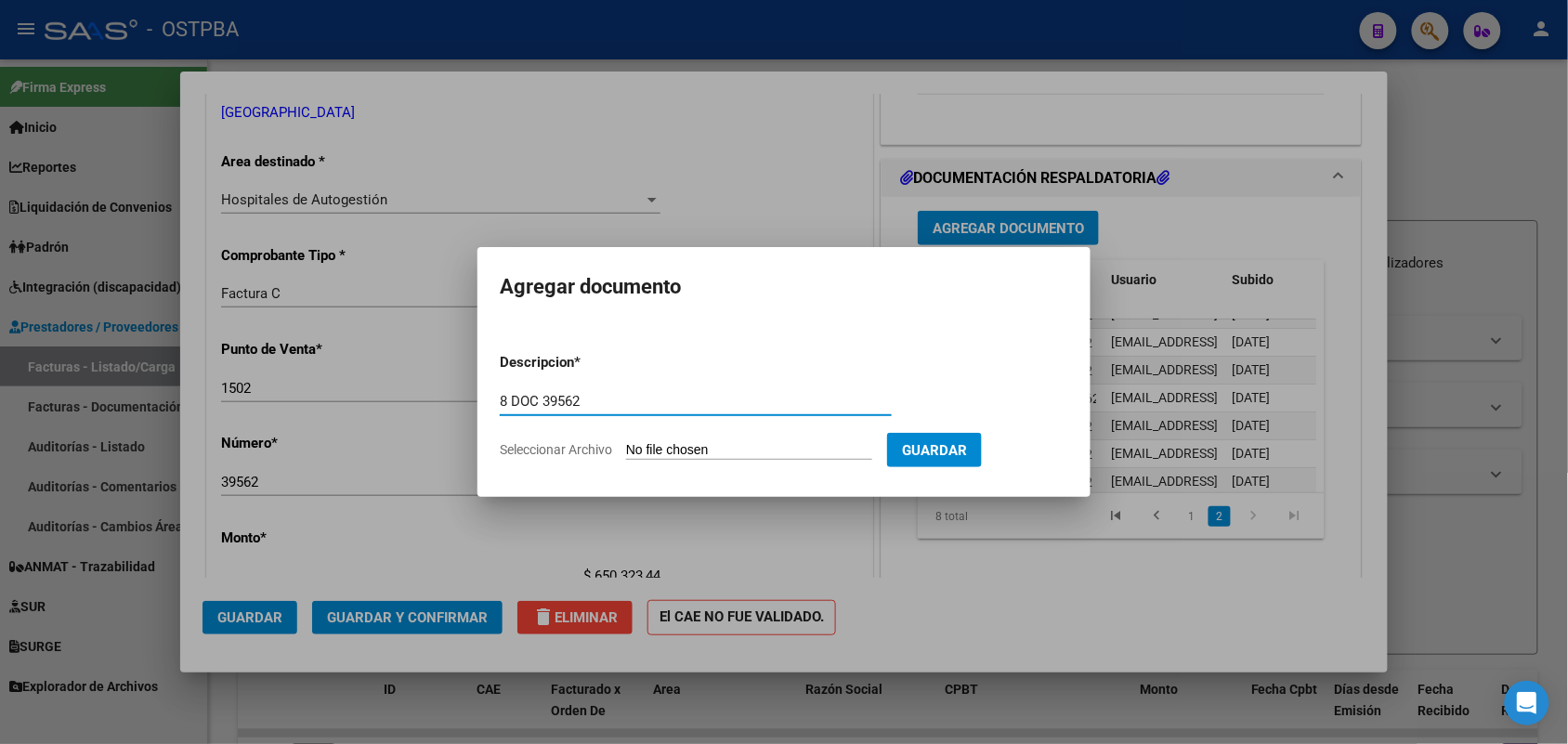
type input "8 DOC 39562"
click at [627, 448] on app-file-uploader "Seleccionar Archivo" at bounding box center [694, 449] width 388 height 17
click at [653, 448] on input "Seleccionar Archivo" at bounding box center [750, 451] width 247 height 18
type input "C:\fakepath\8 DOC 39562.pdf"
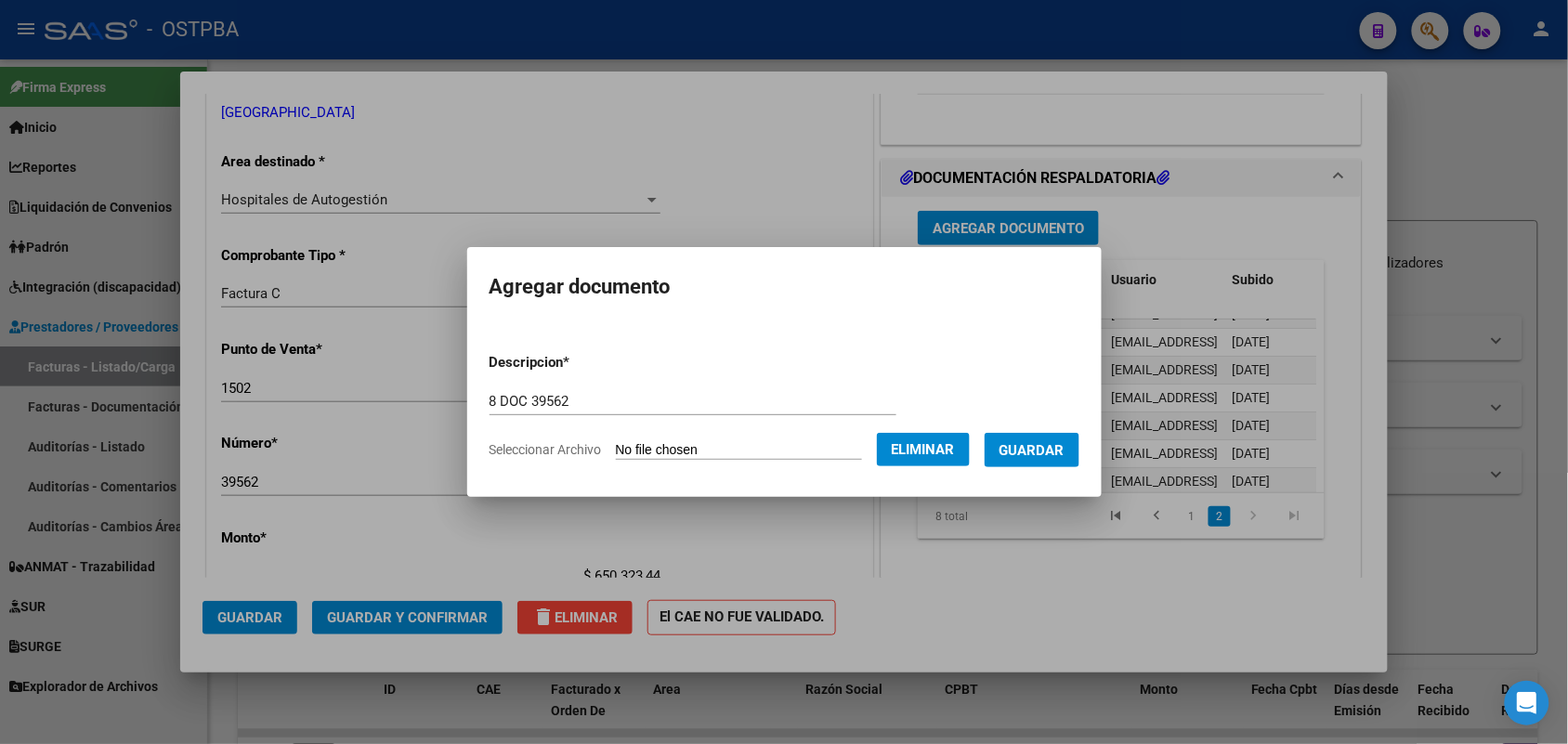
click at [1054, 448] on span "Guardar" at bounding box center [1032, 450] width 65 height 17
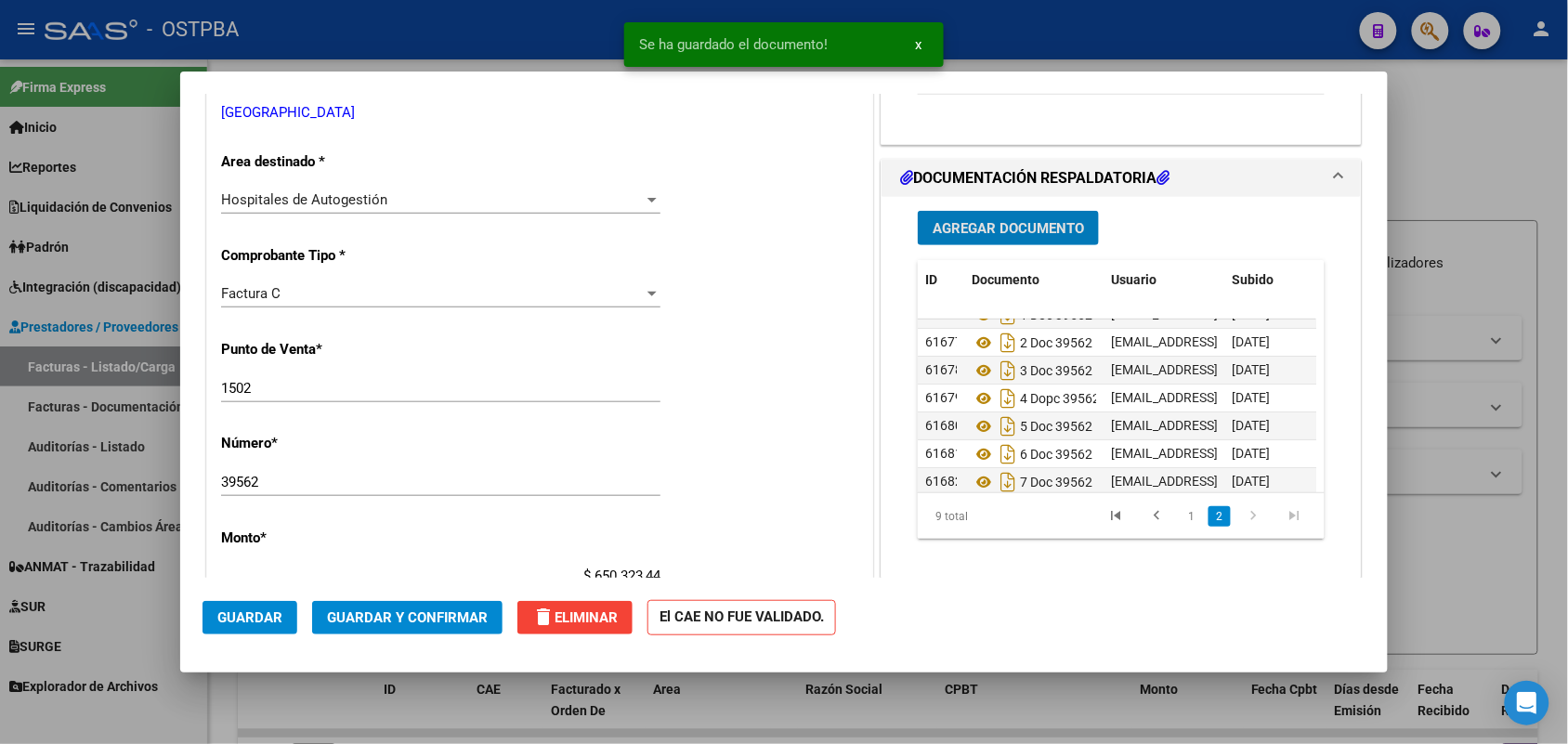
click at [1020, 232] on span "Agregar Documento" at bounding box center [1008, 228] width 152 height 17
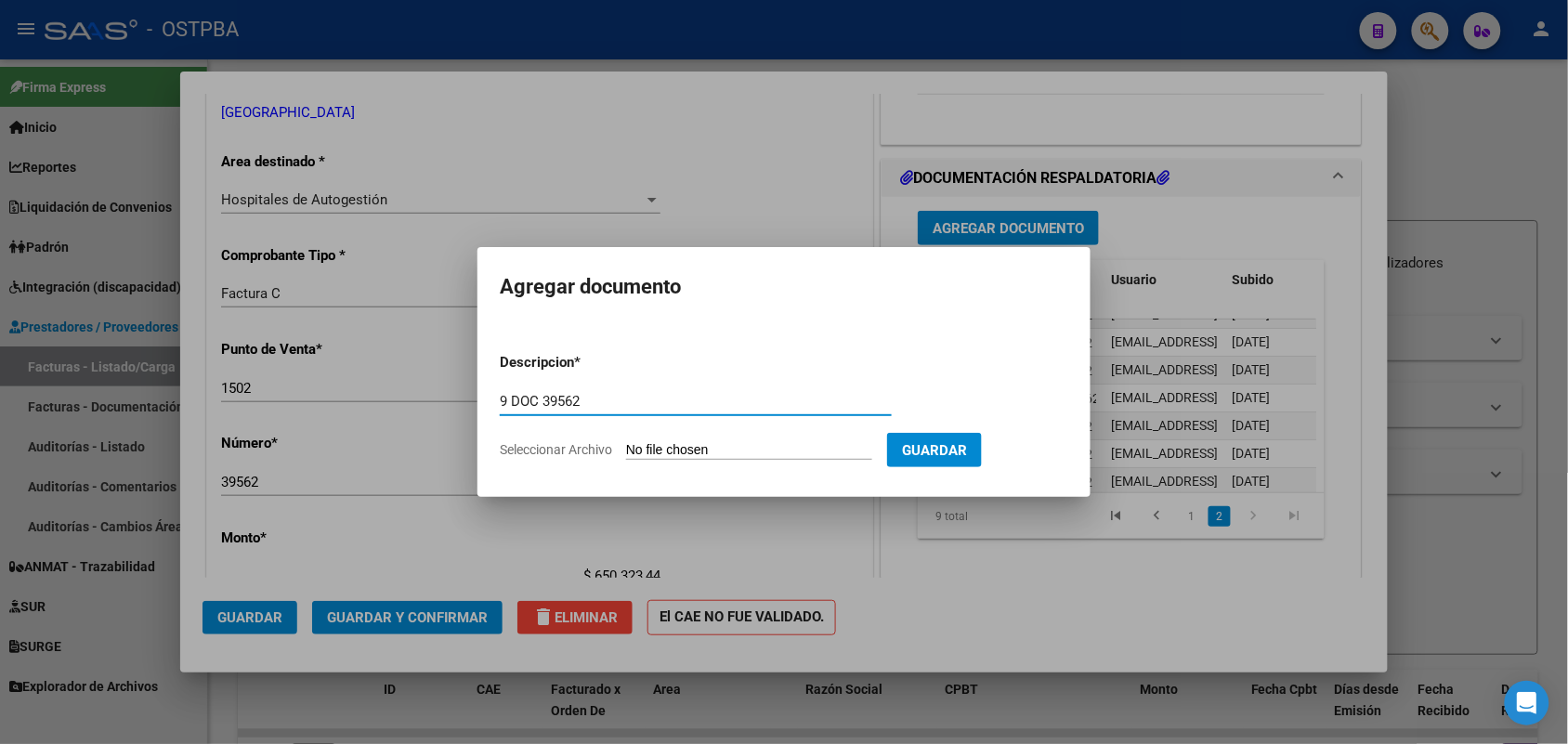
type input "9 DOC 39562"
click at [644, 448] on input "Seleccionar Archivo" at bounding box center [750, 451] width 247 height 18
type input "C:\fakepath\9 DOC 39562.pdf"
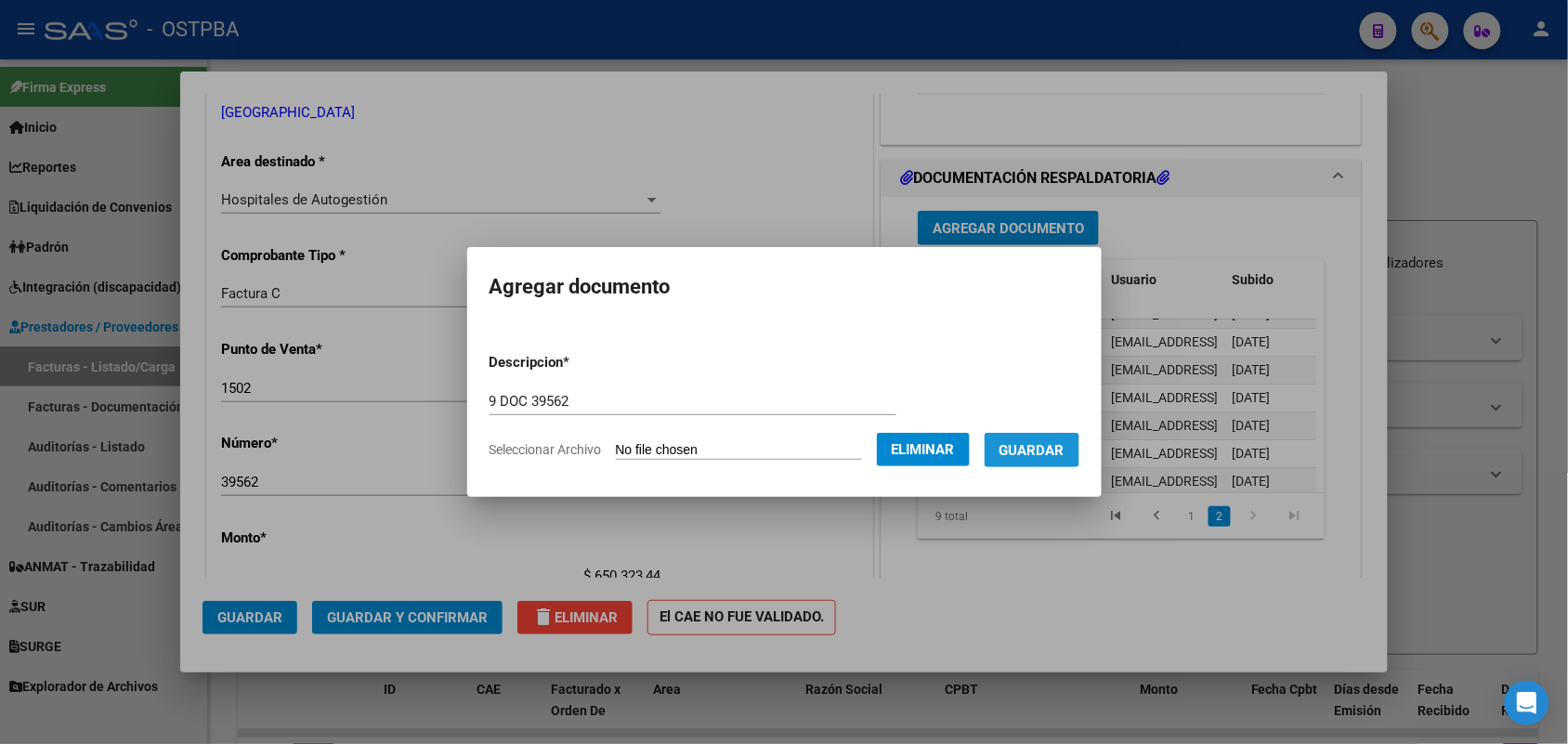
click at [1052, 448] on span "Guardar" at bounding box center [1032, 450] width 65 height 17
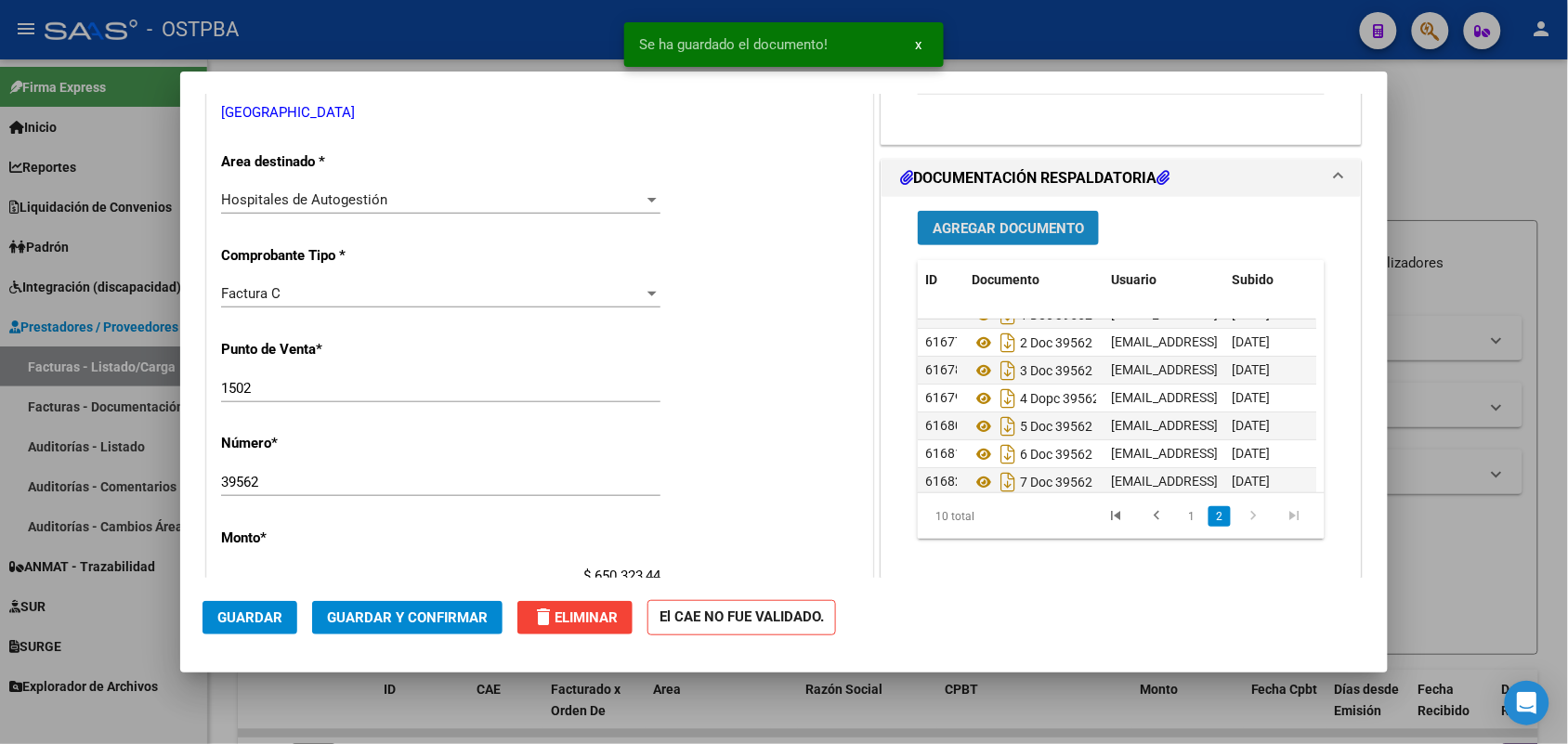
click at [1028, 229] on span "Agregar Documento" at bounding box center [1008, 228] width 152 height 17
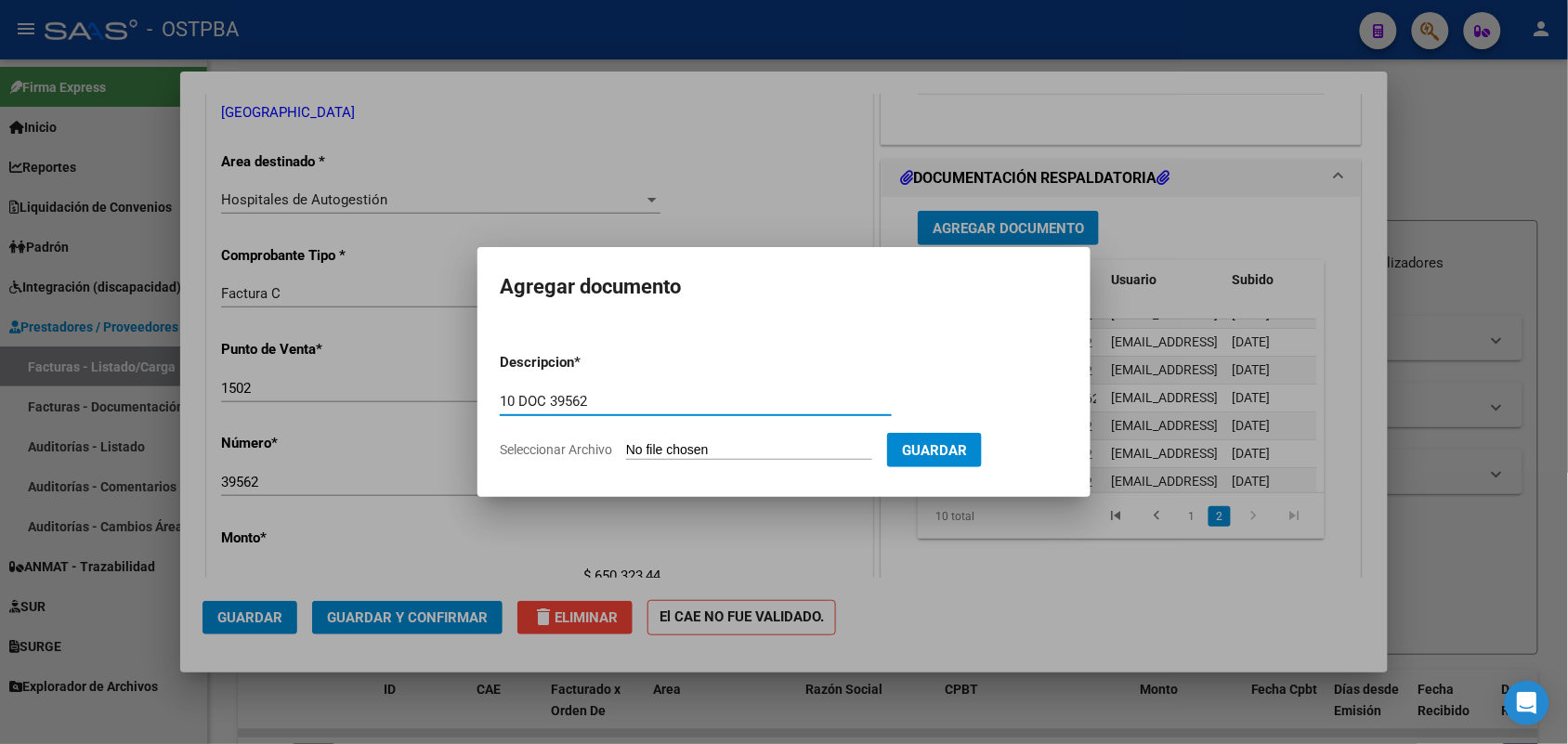
type input "10 DOC 39562"
click at [644, 448] on input "Seleccionar Archivo" at bounding box center [750, 451] width 247 height 18
type input "C:\fakepath\10 DOC 39562.pdf"
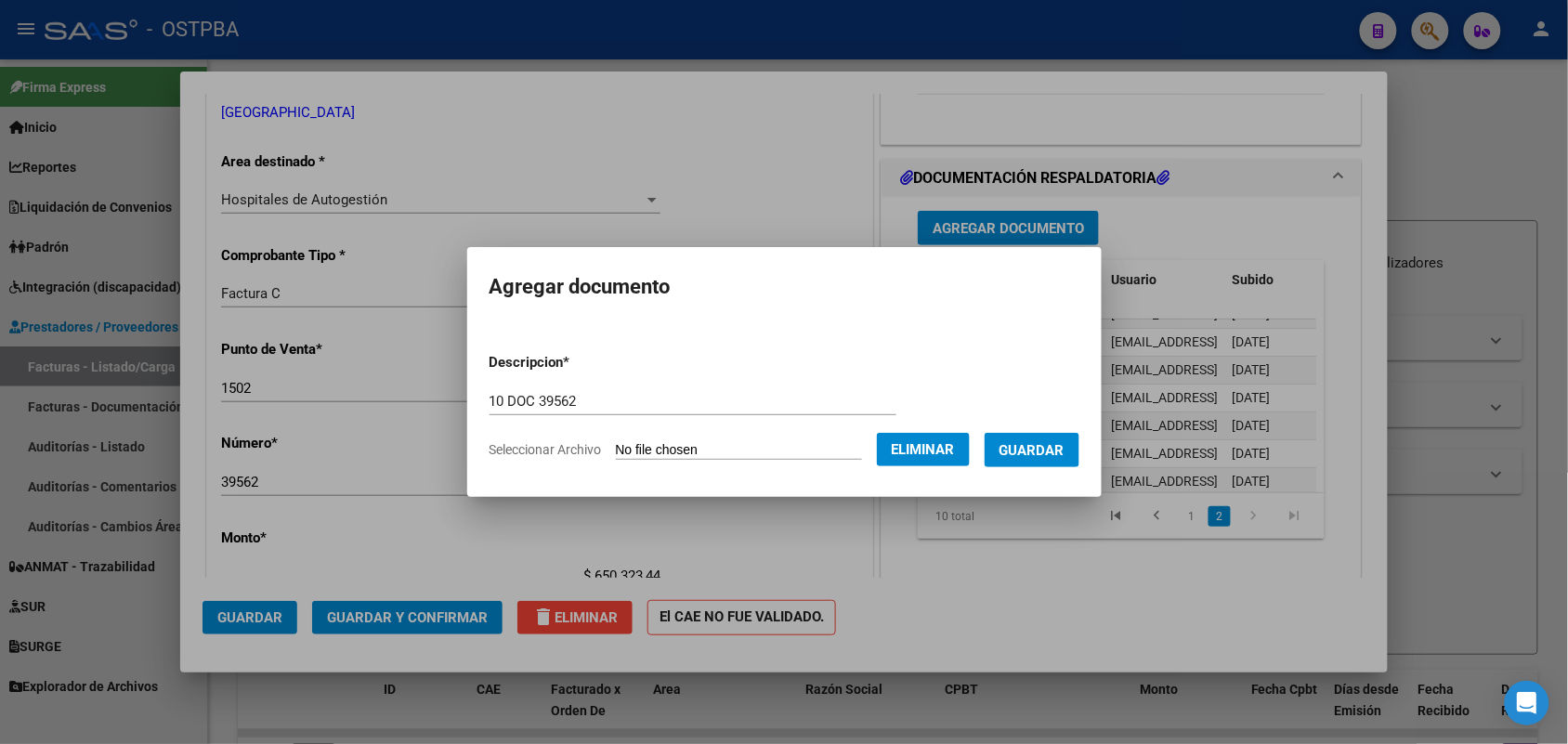
click at [1054, 456] on span "Guardar" at bounding box center [1032, 450] width 65 height 17
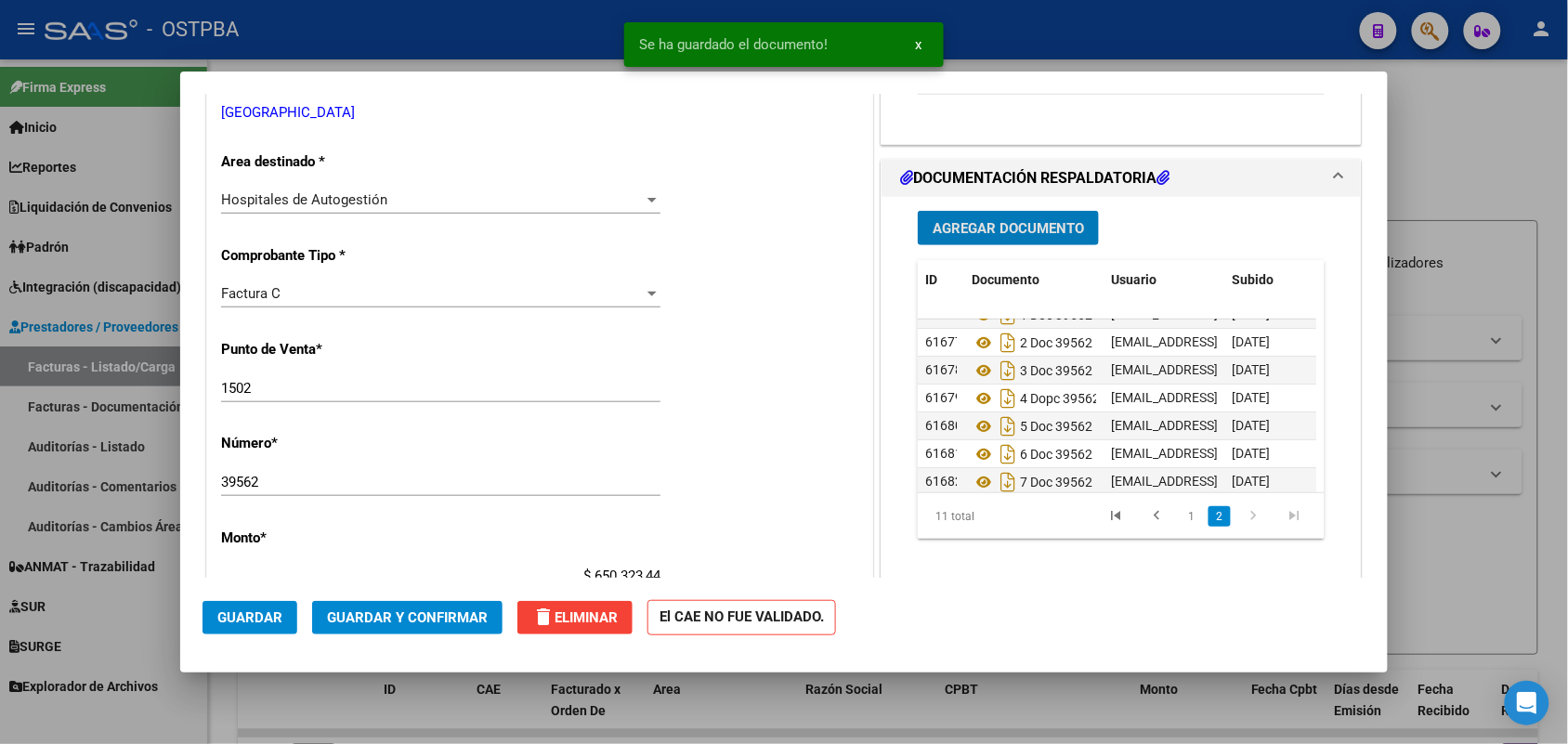
click at [1015, 230] on span "Agregar Documento" at bounding box center [1008, 228] width 152 height 17
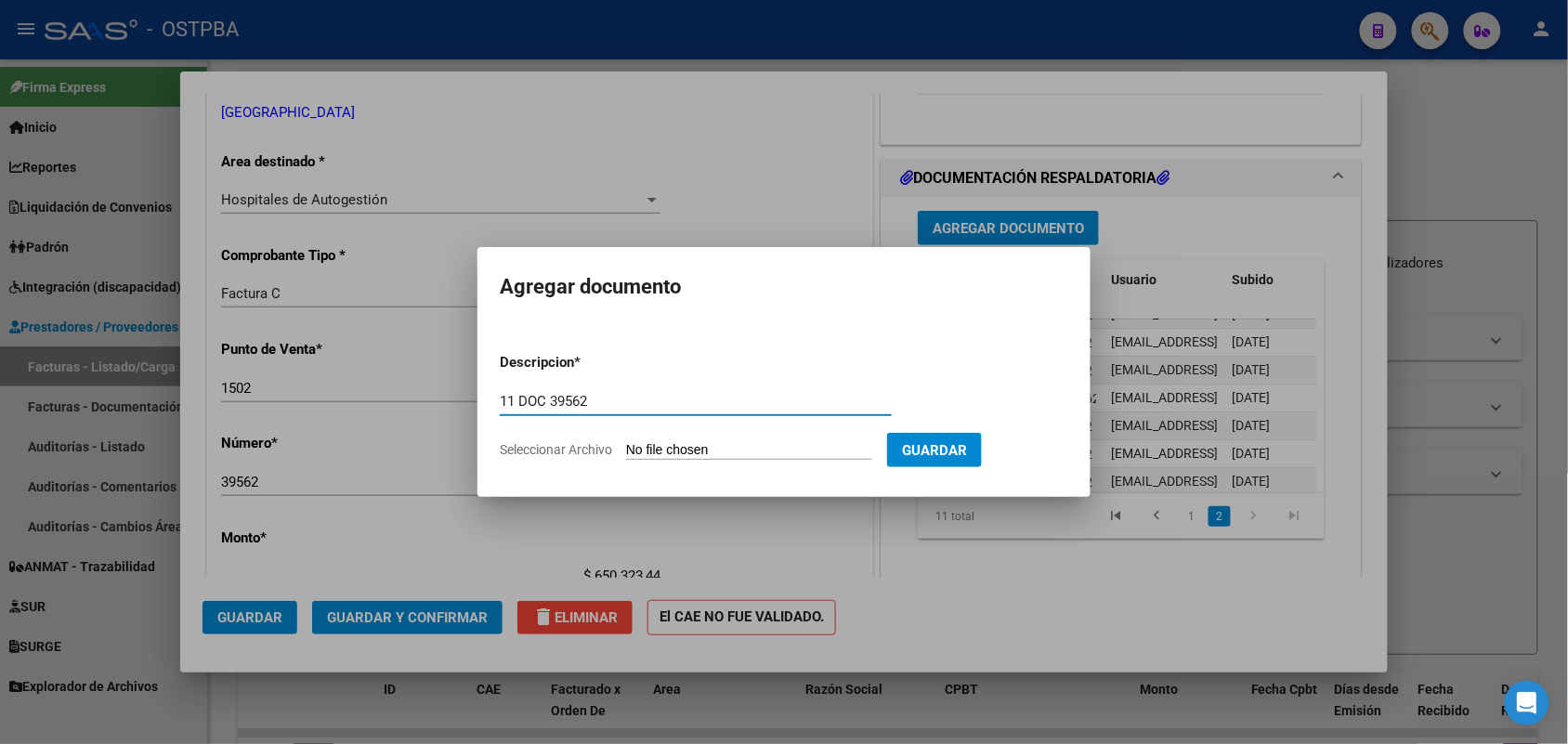
type input "11 DOC 39562"
click at [655, 442] on input "Seleccionar Archivo" at bounding box center [750, 451] width 247 height 18
type input "C:\fakepath\11 DOC 39562.pdf"
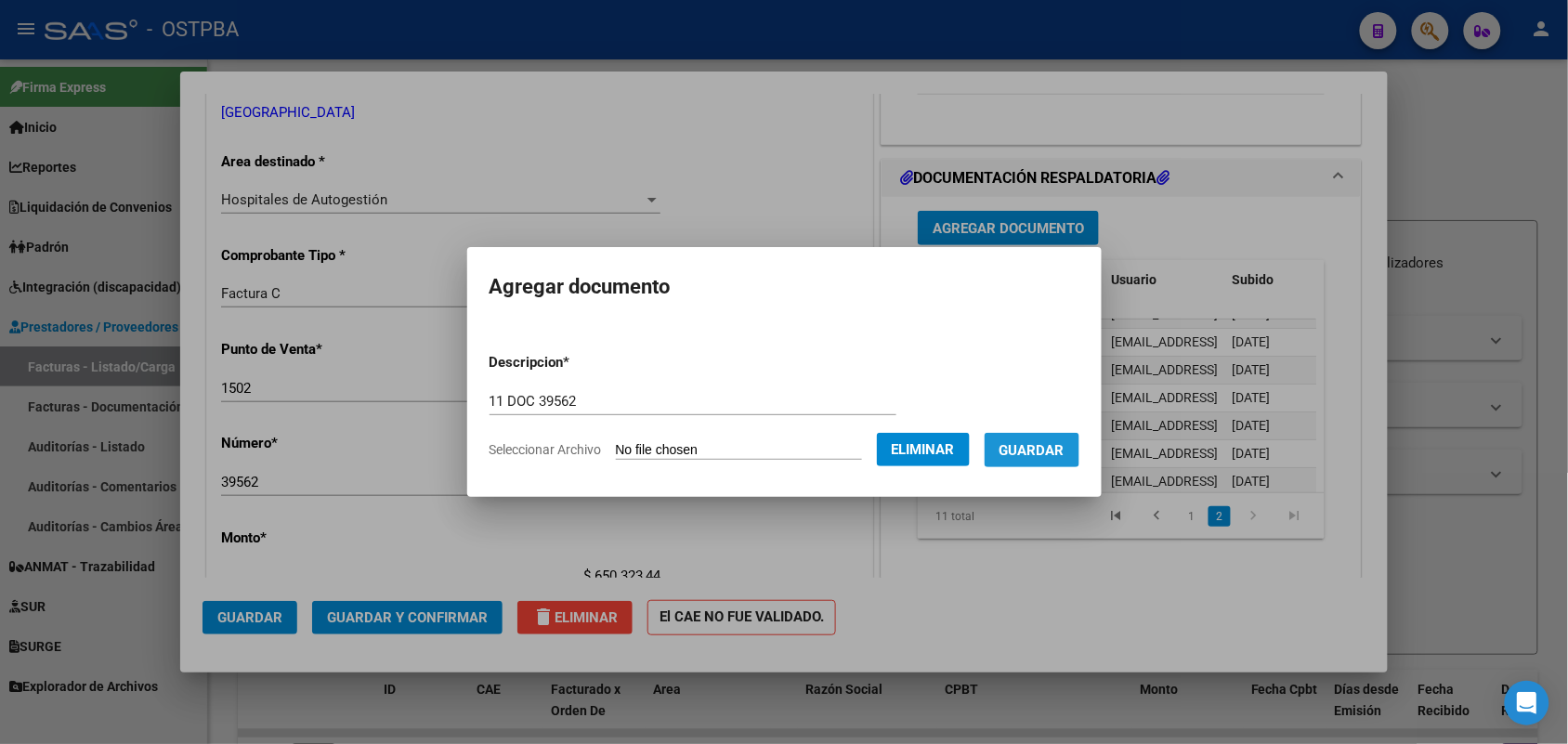
click at [1056, 444] on span "Guardar" at bounding box center [1032, 450] width 65 height 17
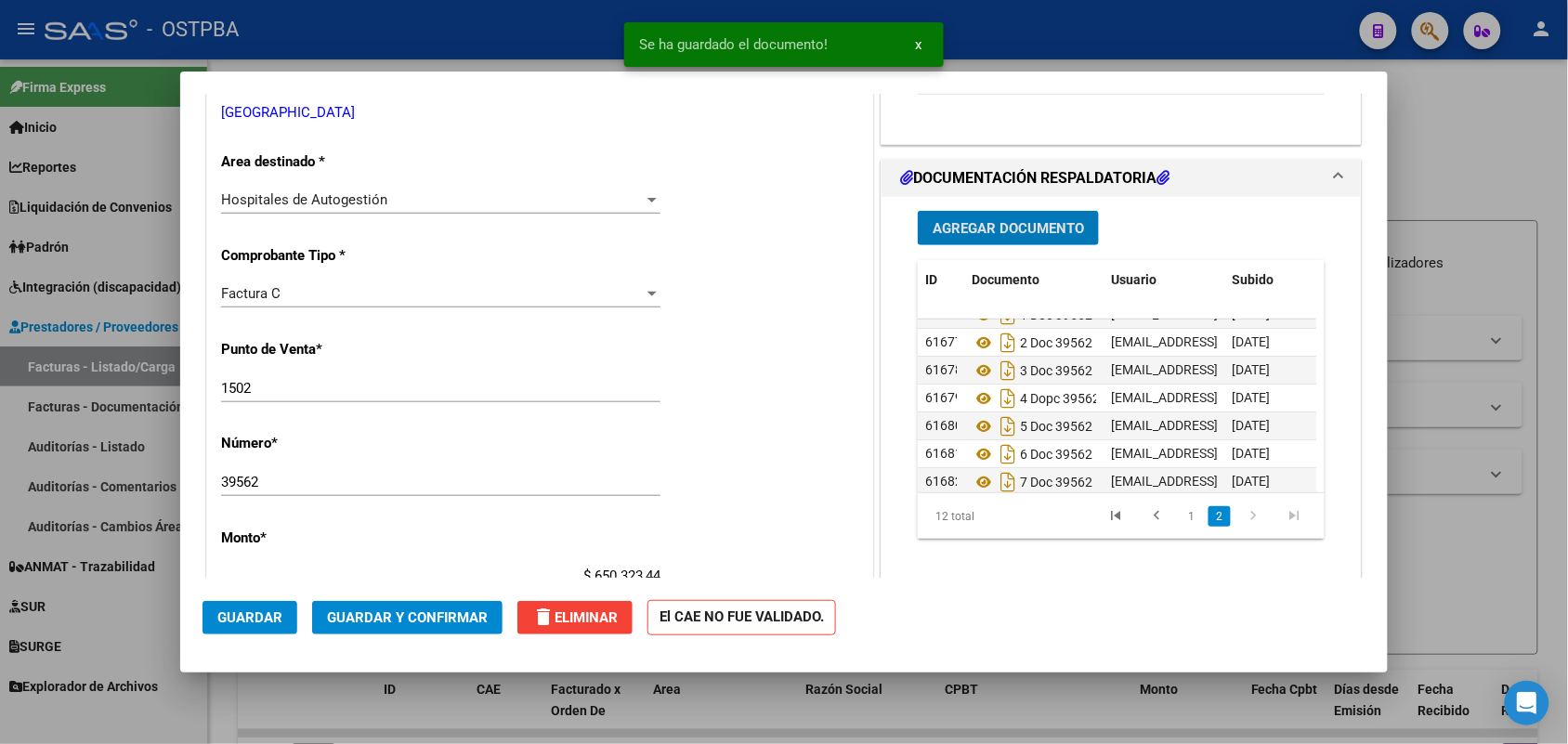
click at [1017, 215] on button "Agregar Documento" at bounding box center [1008, 227] width 181 height 34
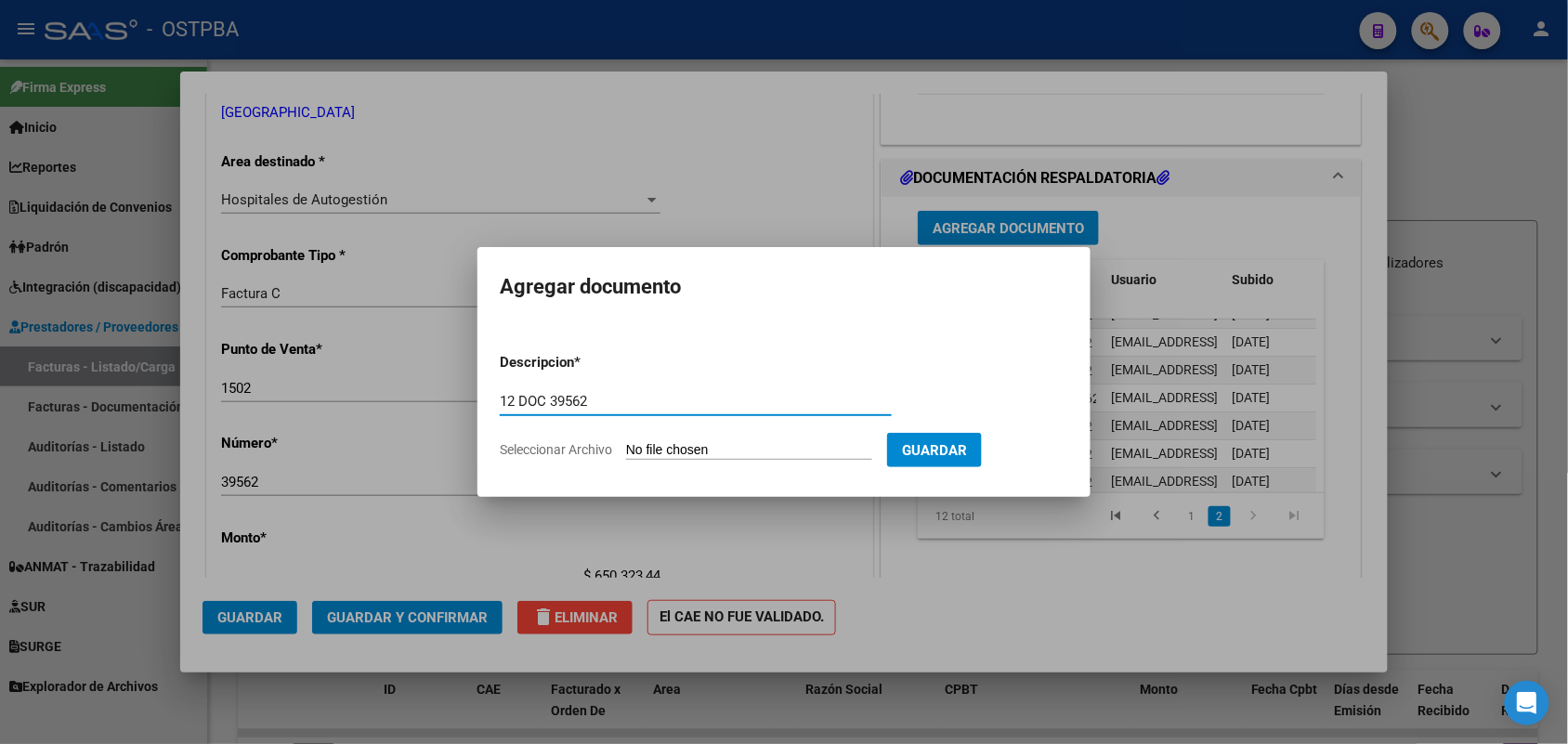
type input "12 DOC 39562"
click at [655, 451] on input "Seleccionar Archivo" at bounding box center [750, 451] width 247 height 18
type input "C:\fakepath\12 DOC 39562.pdf"
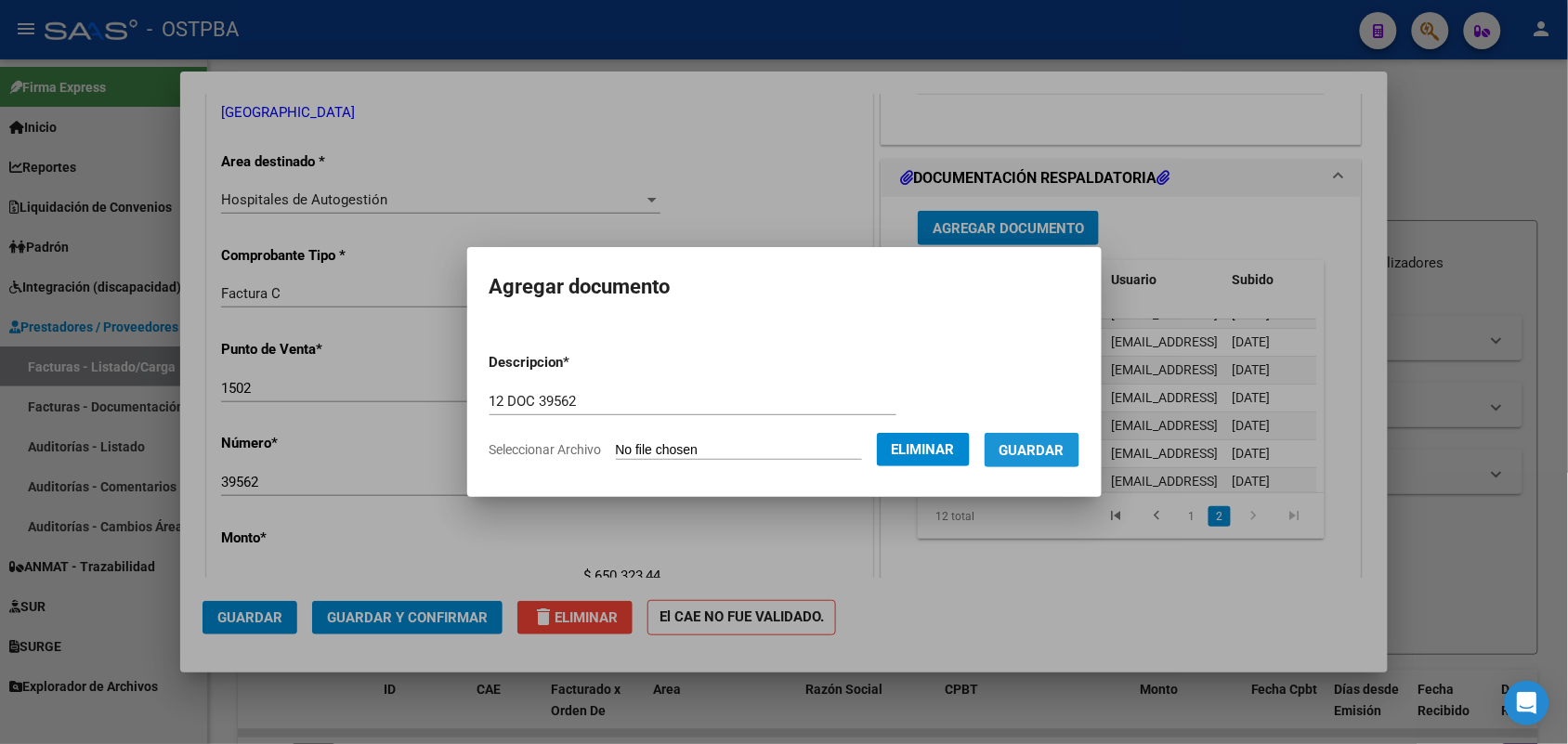
click at [1038, 447] on span "Guardar" at bounding box center [1032, 450] width 65 height 17
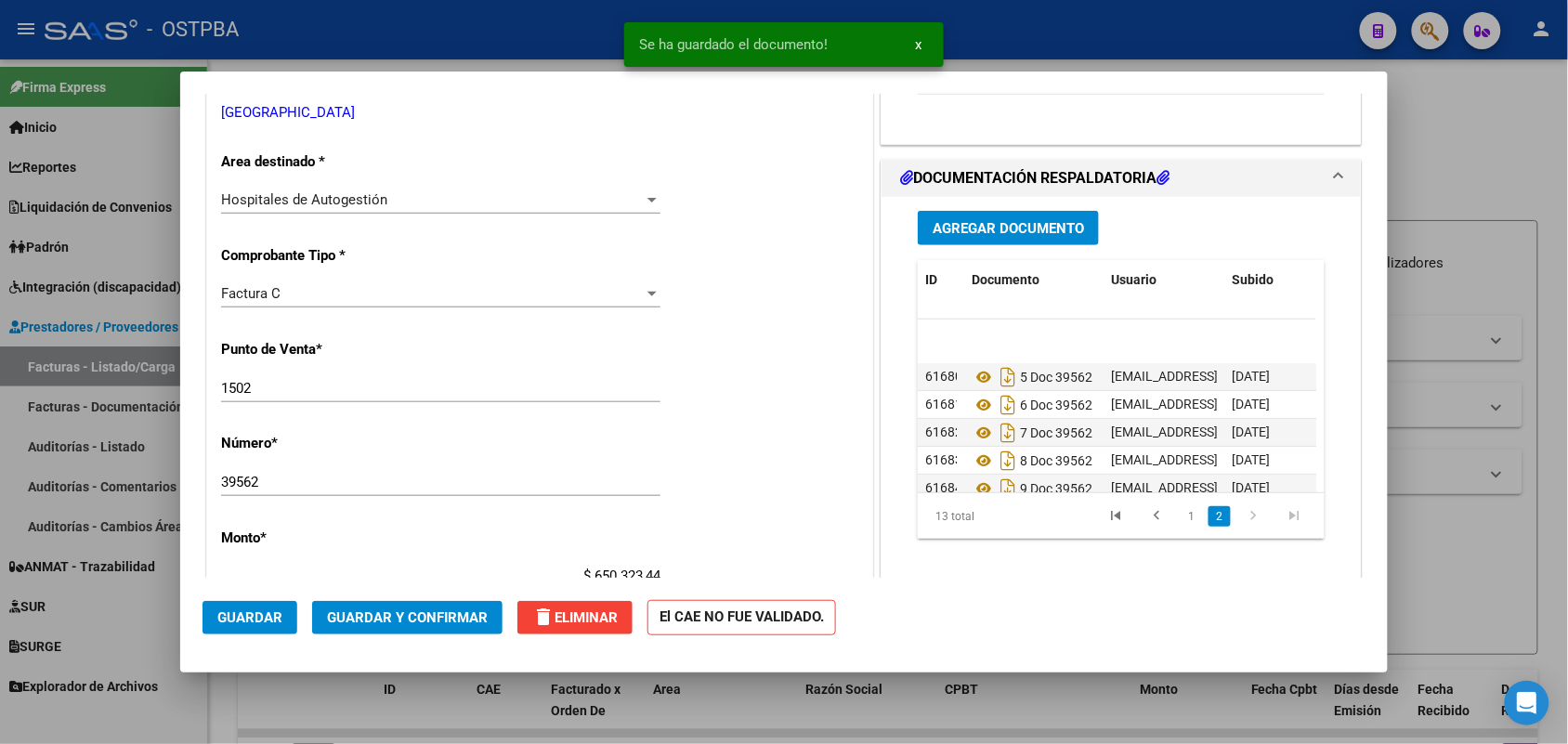
scroll to position [213, 0]
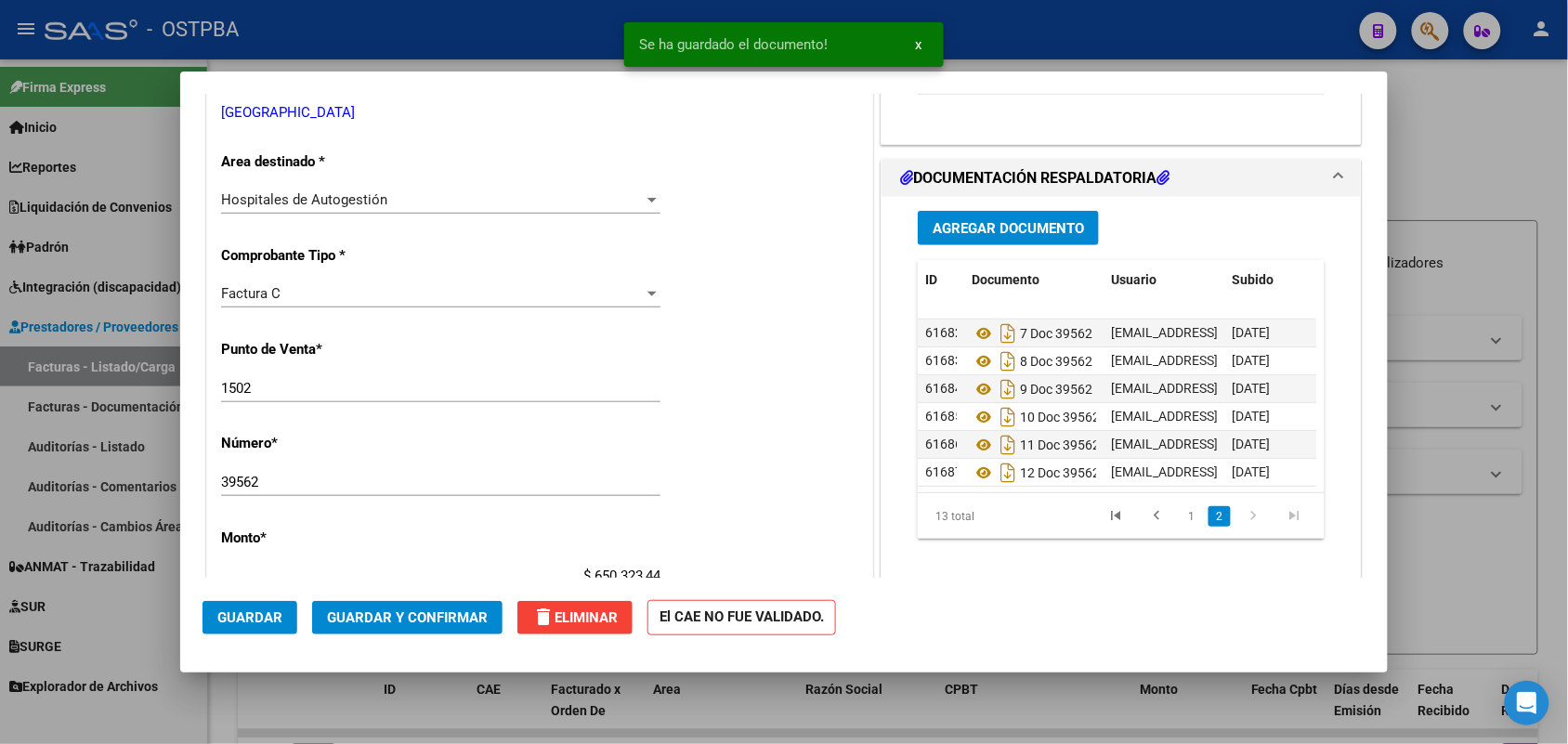
click at [1051, 229] on span "Agregar Documento" at bounding box center [1008, 228] width 152 height 17
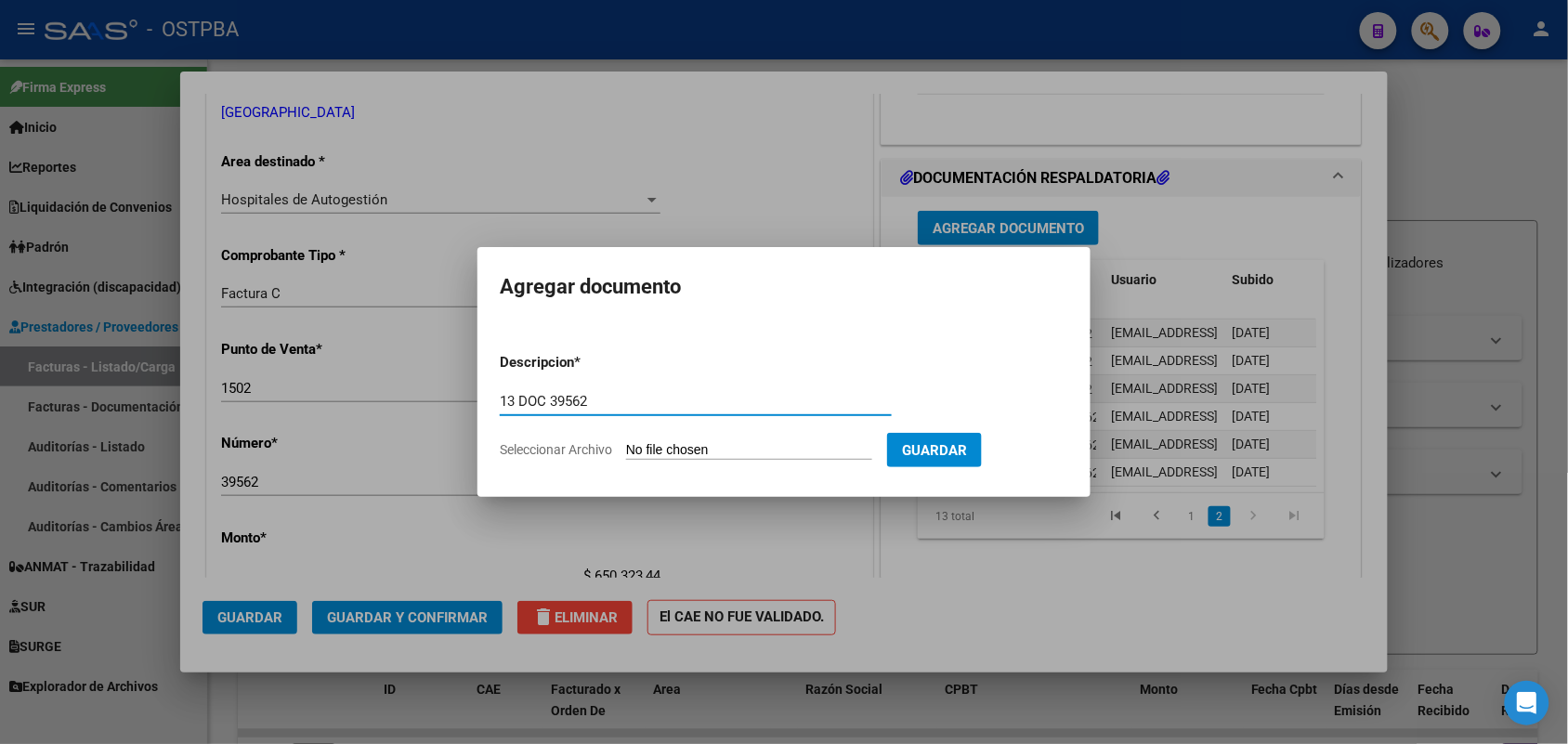
type input "13 DOC 39562"
click at [636, 443] on input "Seleccionar Archivo" at bounding box center [750, 451] width 247 height 18
type input "C:\fakepath\13 DOC 39562.pdf"
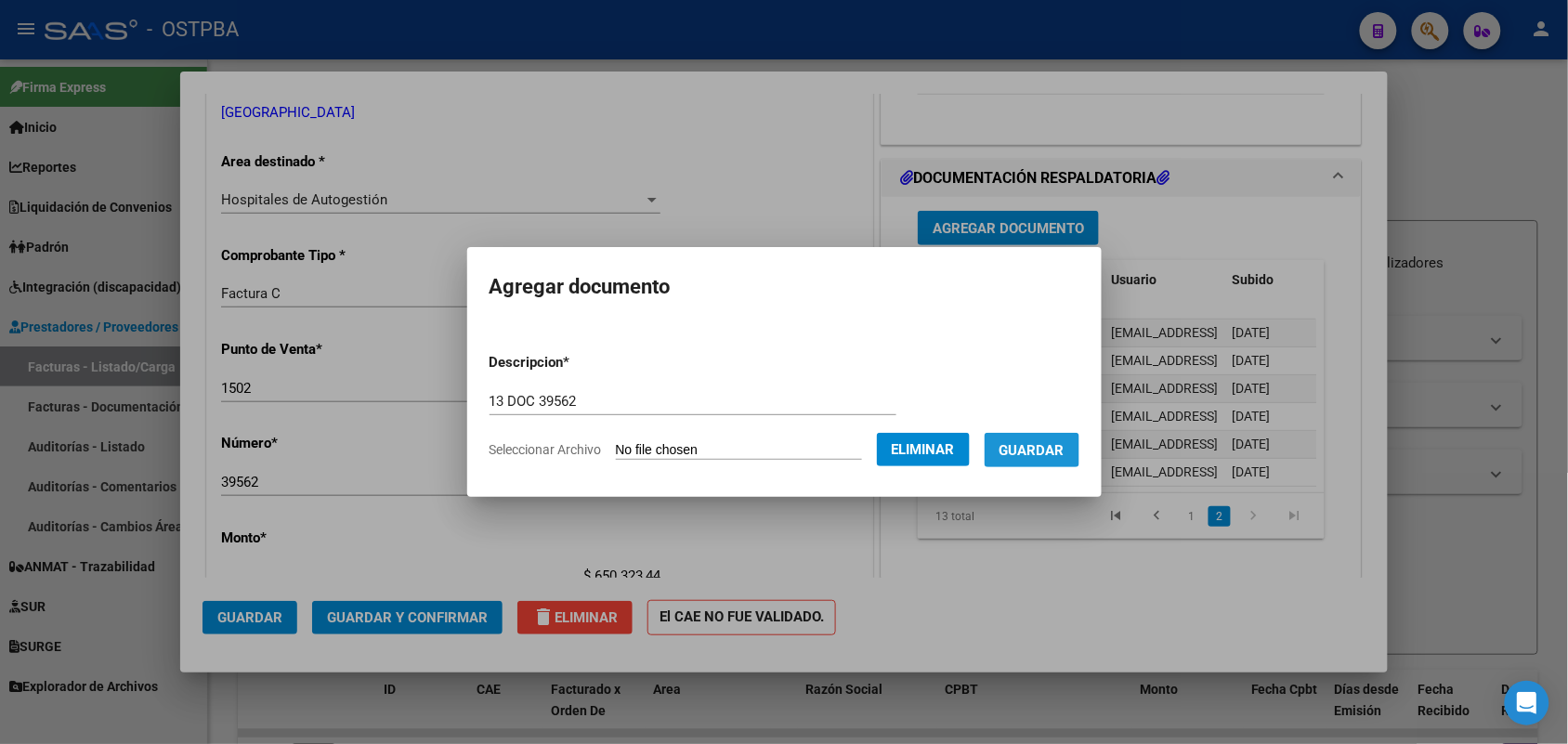
click at [1045, 450] on span "Guardar" at bounding box center [1032, 450] width 65 height 17
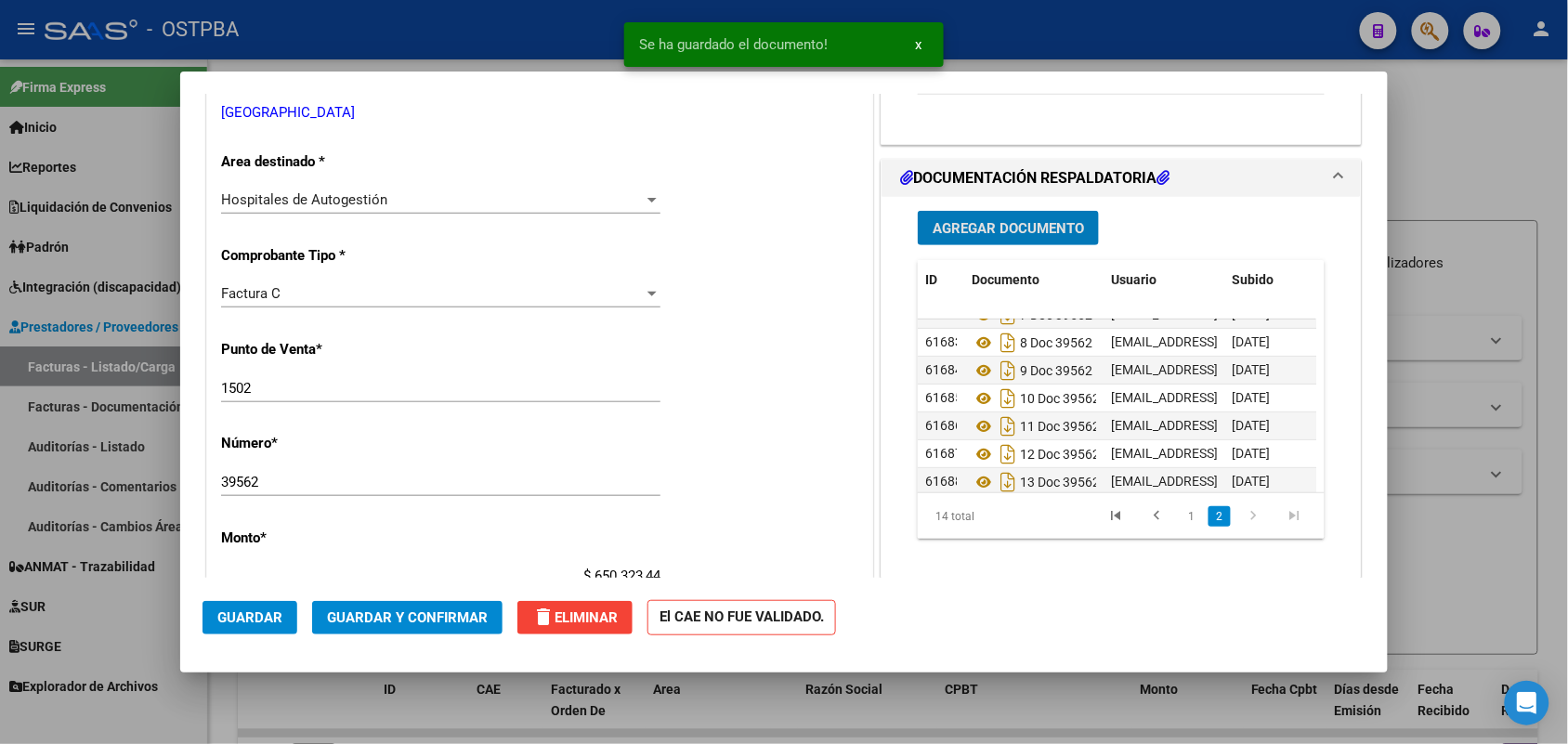
click at [1015, 225] on span "Agregar Documento" at bounding box center [1008, 228] width 152 height 17
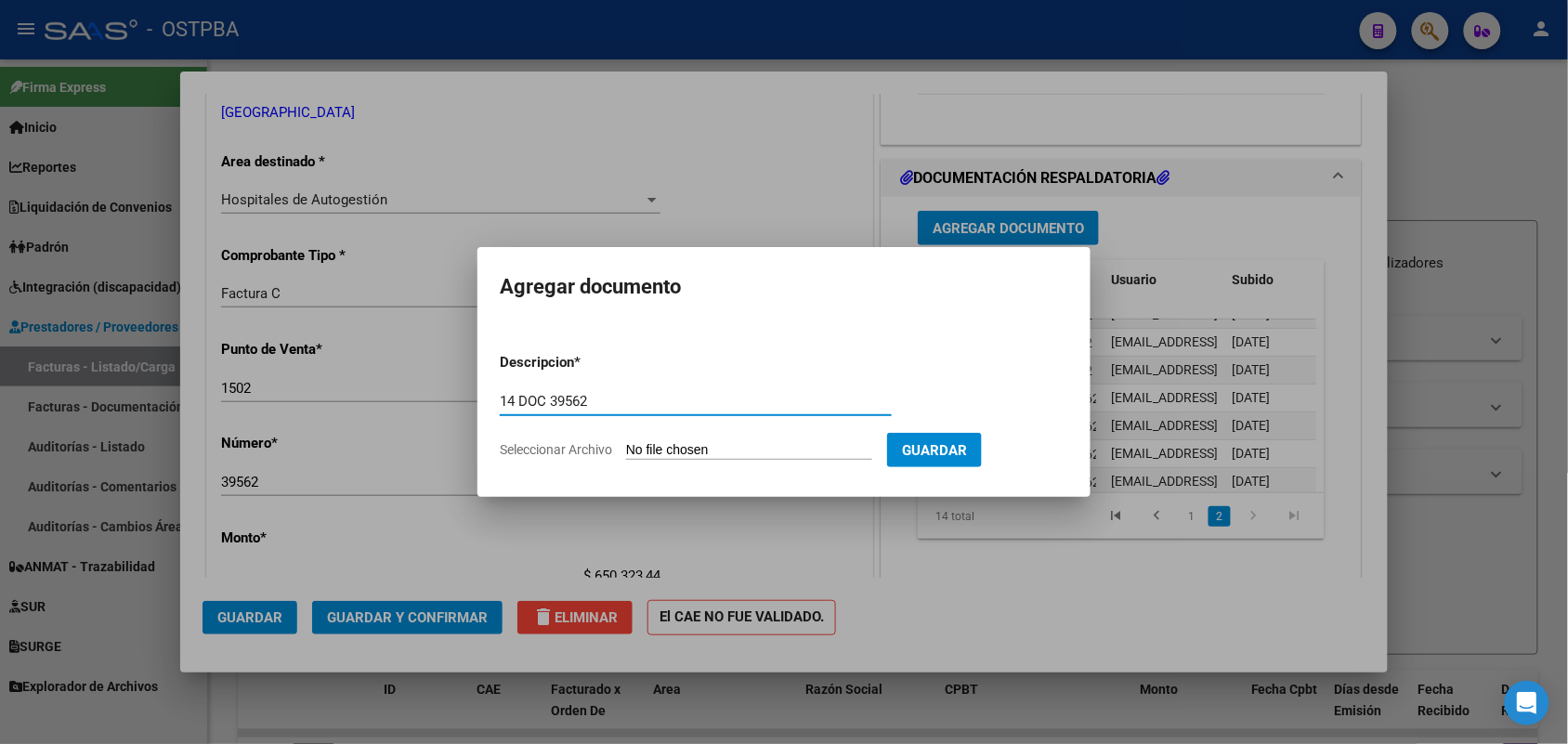
type input "14 DOC 39562"
click at [631, 452] on input "Seleccionar Archivo" at bounding box center [750, 451] width 247 height 18
type input "C:\fakepath\14 DOC 39562.pdf"
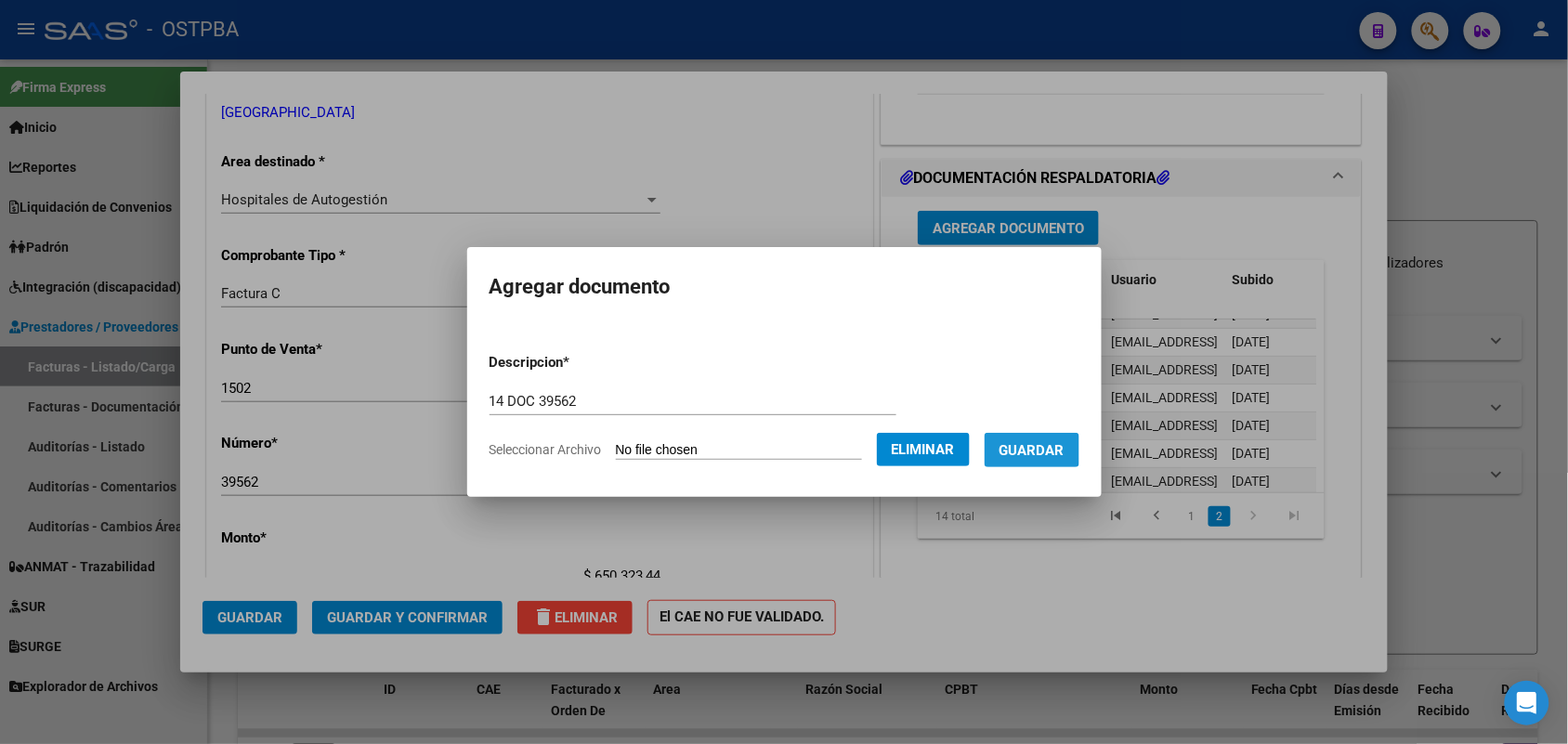
click at [1027, 448] on span "Guardar" at bounding box center [1032, 450] width 65 height 17
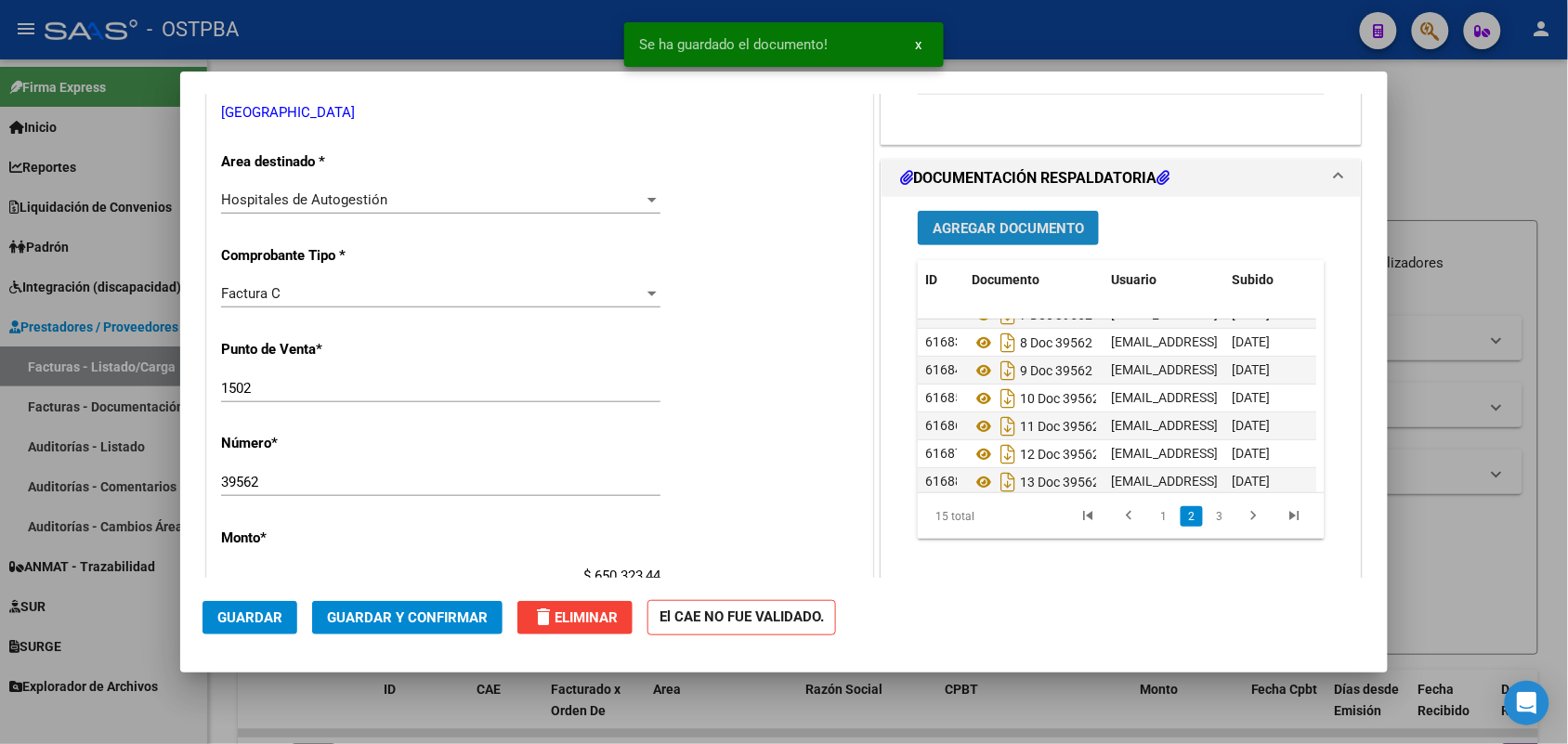
click at [974, 225] on span "Agregar Documento" at bounding box center [1008, 228] width 152 height 17
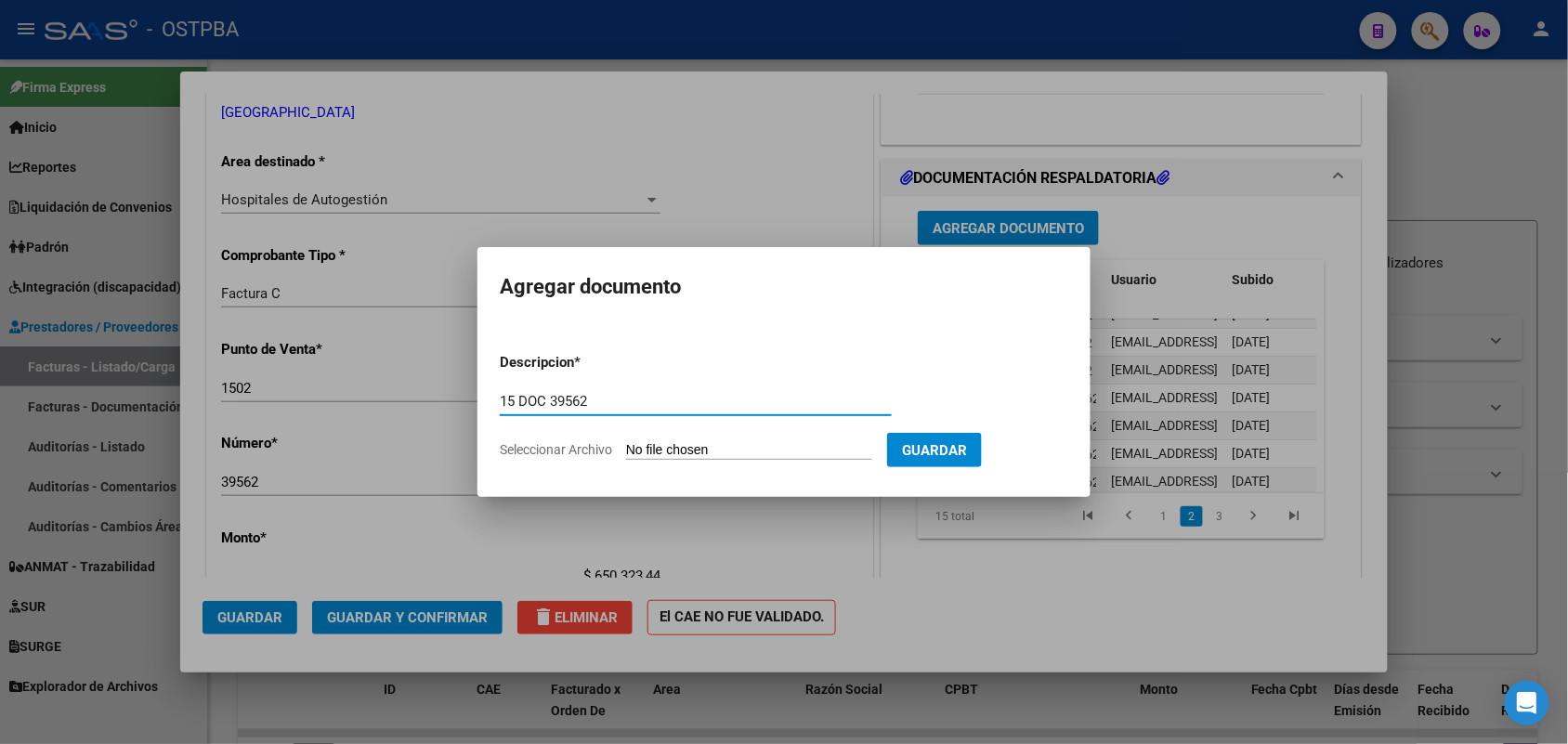
type input "15 DOC 39562"
click at [629, 450] on input "Seleccionar Archivo" at bounding box center [750, 451] width 247 height 18
type input "C:\fakepath\15 DOC 35962.pdf"
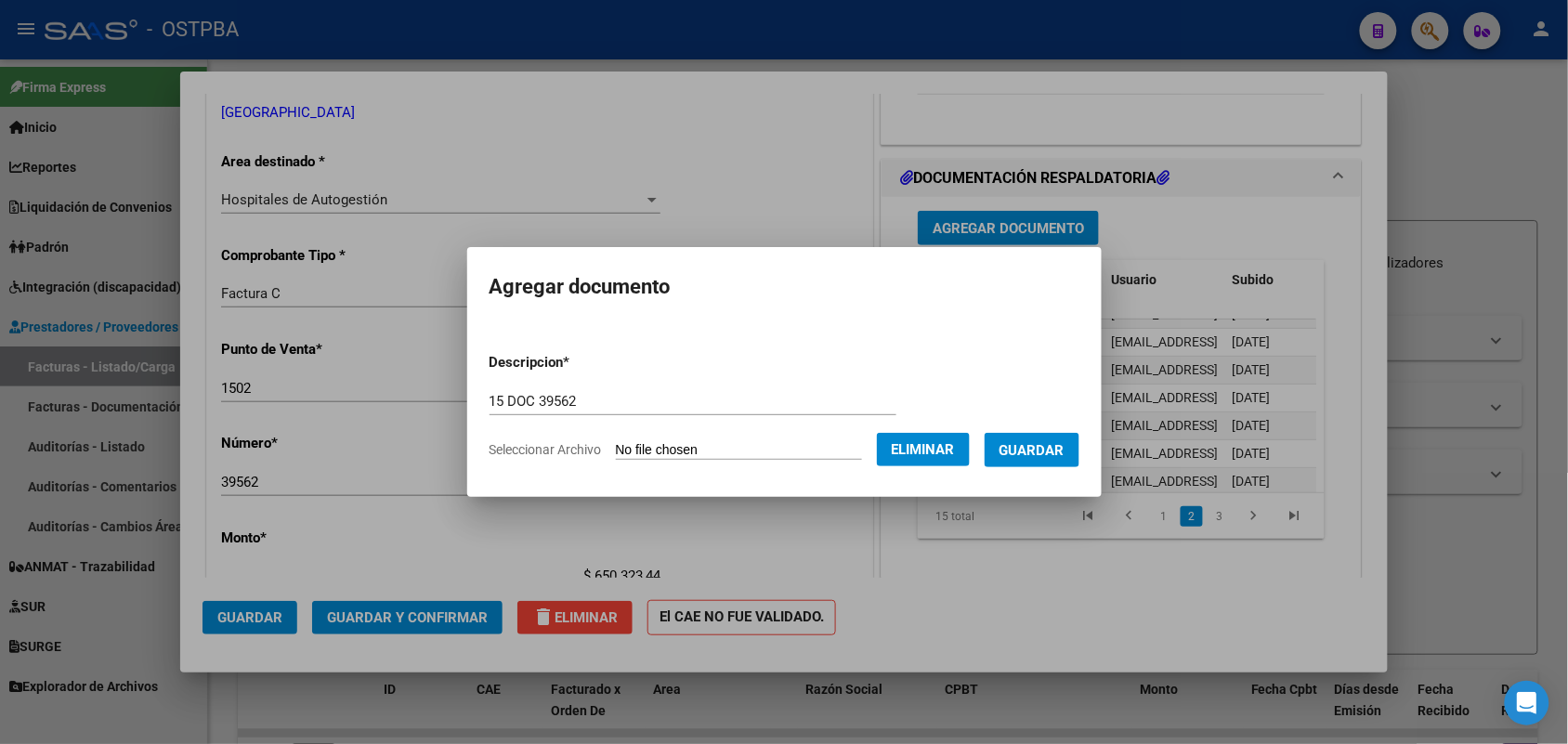
click at [1036, 444] on span "Guardar" at bounding box center [1032, 450] width 65 height 17
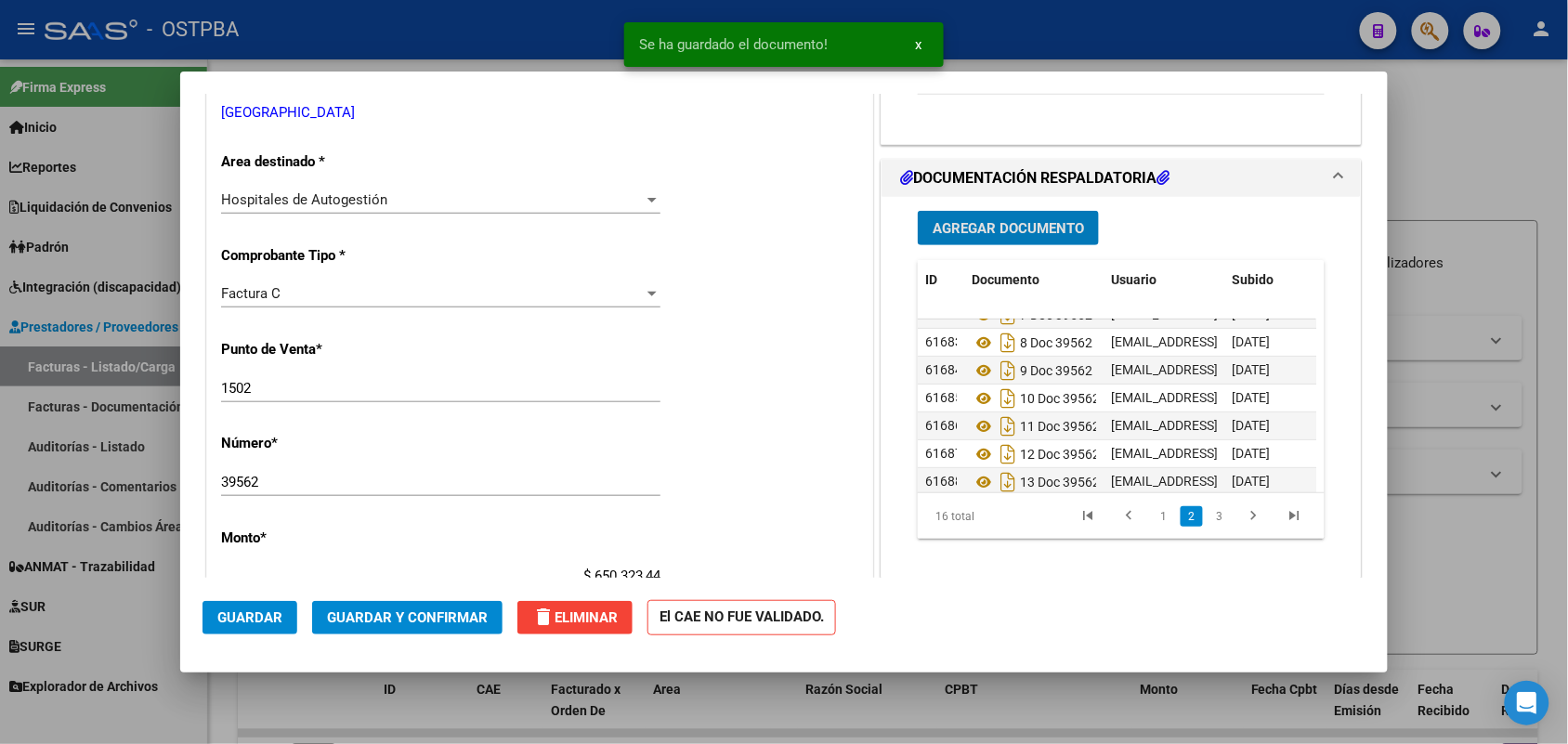
click at [1006, 233] on span "Agregar Documento" at bounding box center [1008, 228] width 152 height 17
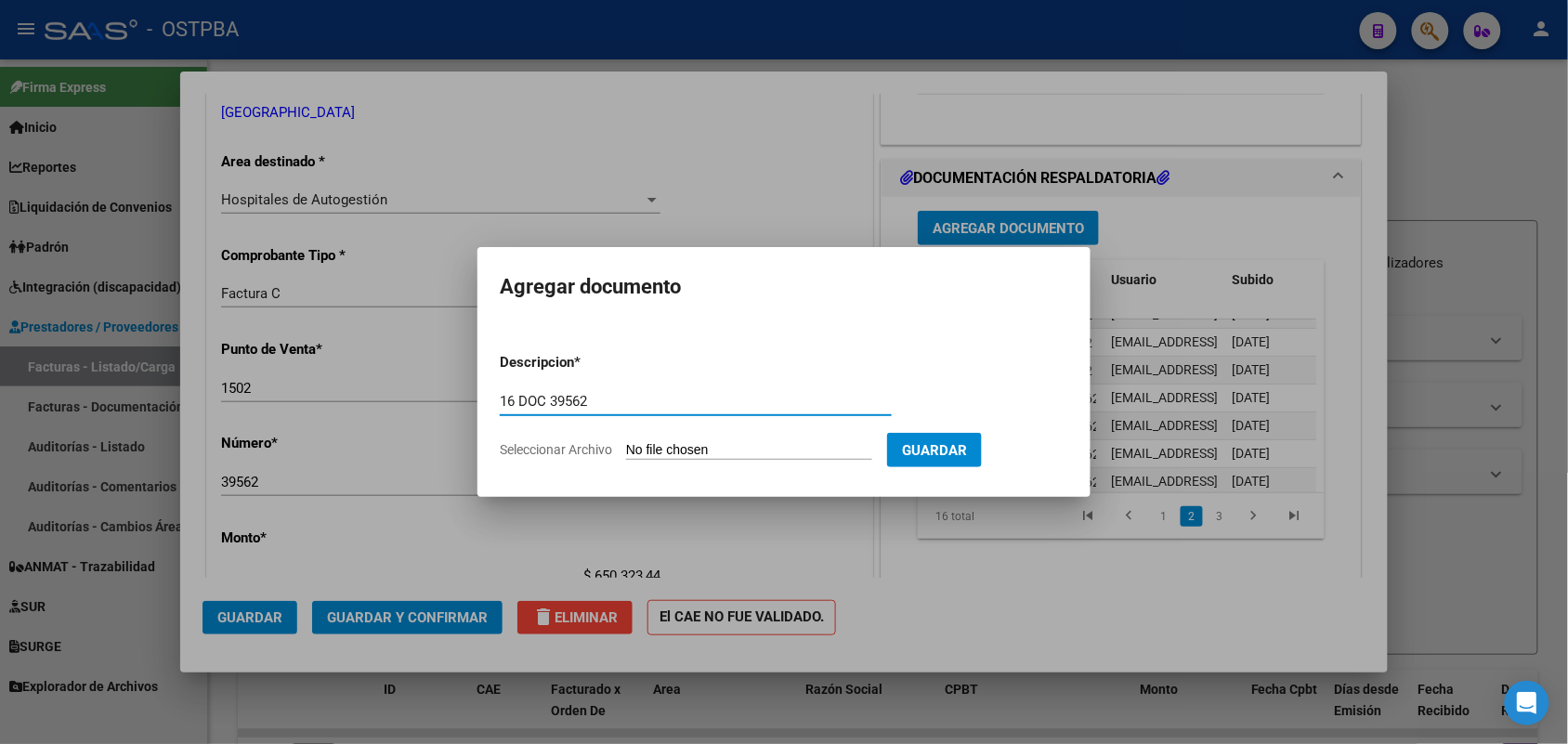
type input "16 DOC 39562"
click at [647, 455] on input "Seleccionar Archivo" at bounding box center [750, 451] width 247 height 18
type input "C:\fakepath\16 DOC 35962.pdf"
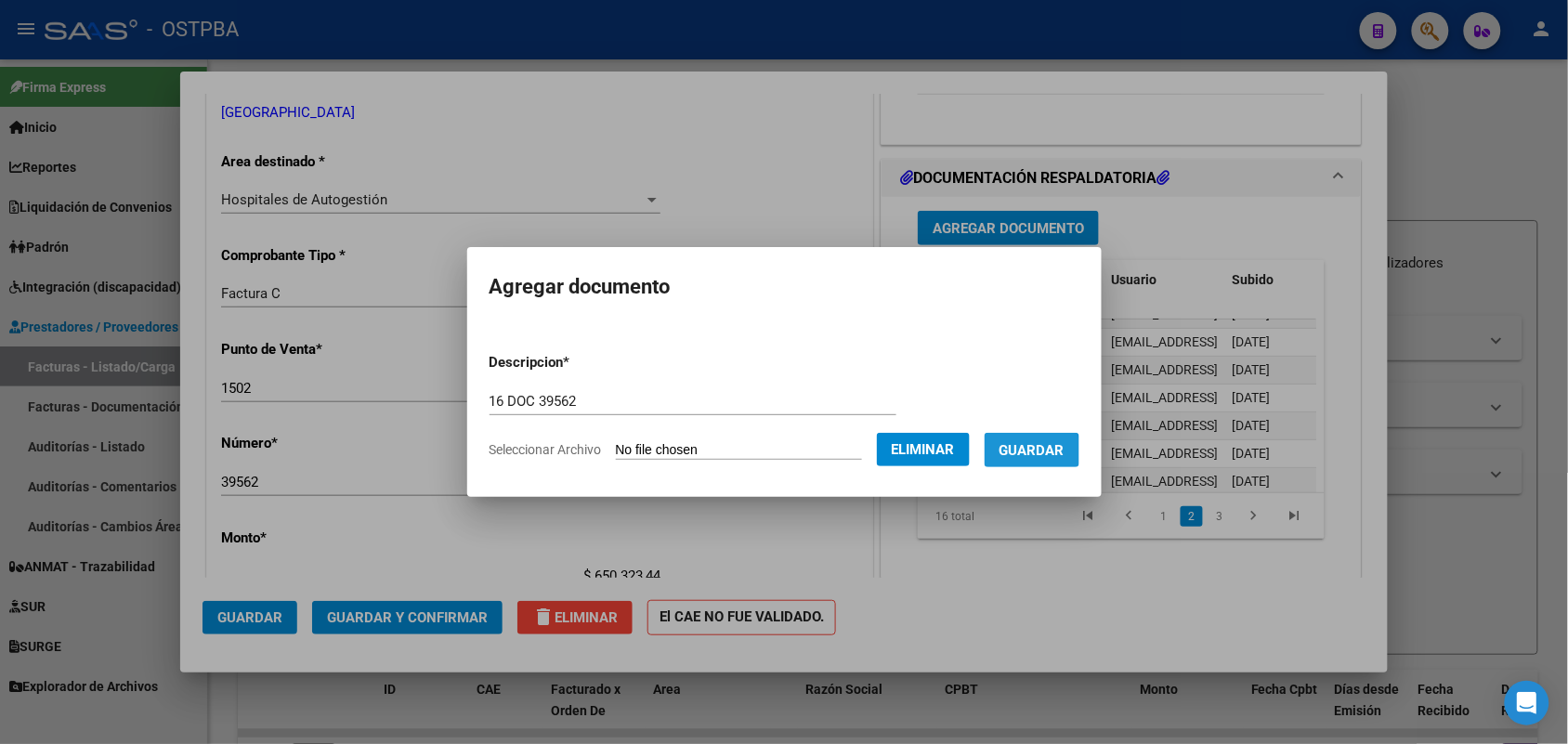
click at [1017, 457] on button "Guardar" at bounding box center [1032, 449] width 95 height 34
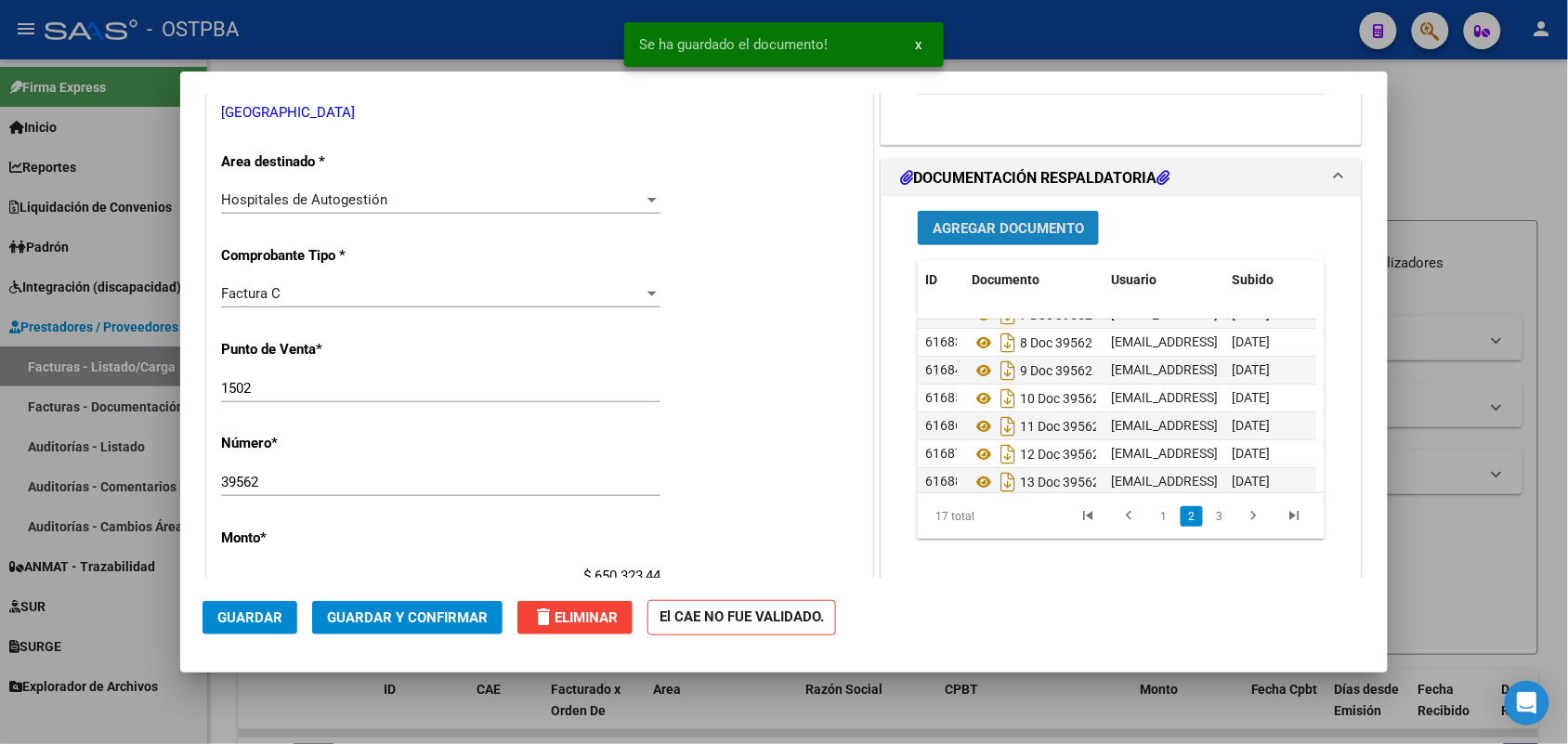
click at [986, 228] on span "Agregar Documento" at bounding box center [1008, 228] width 152 height 17
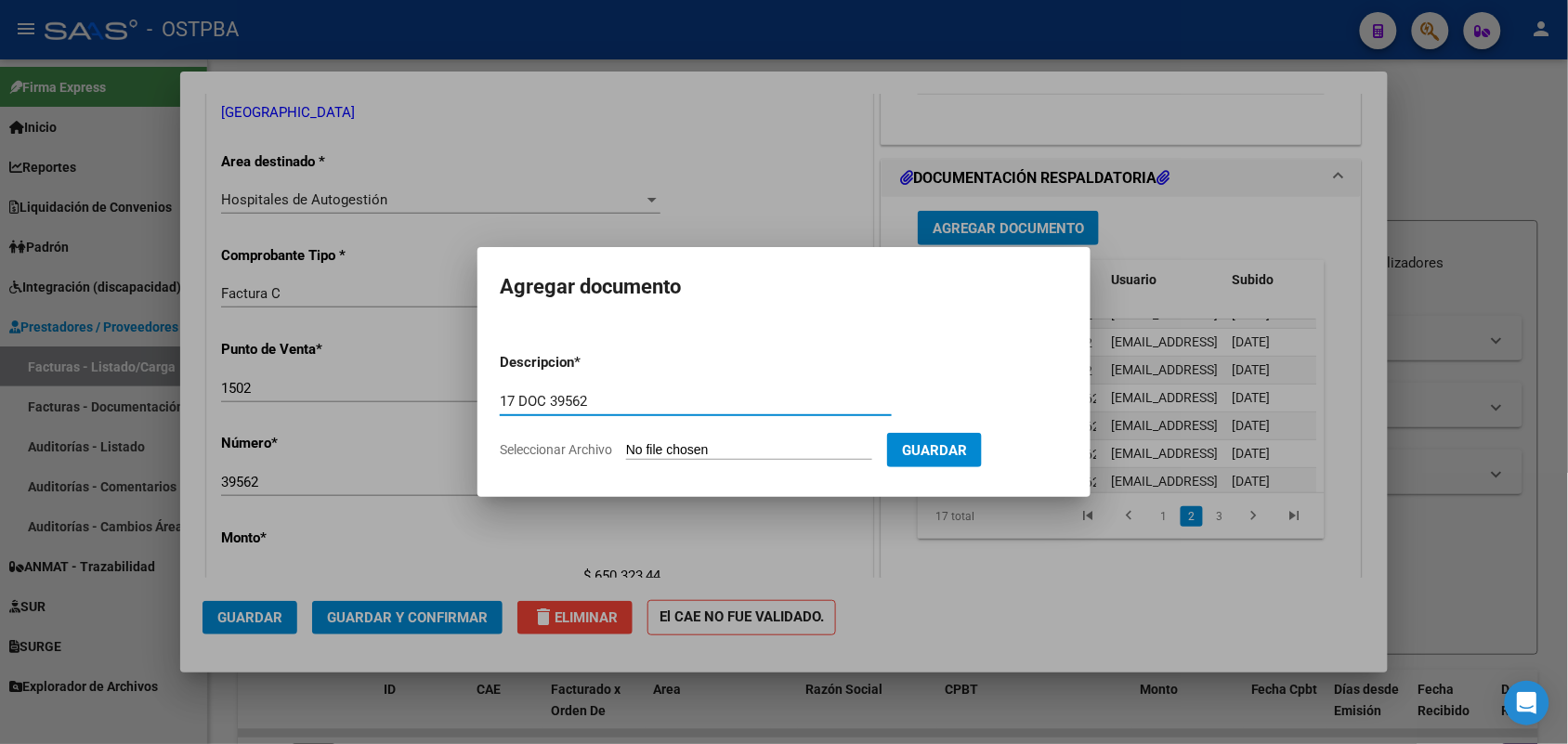
type input "17 DOC 39562"
click at [633, 450] on input "Seleccionar Archivo" at bounding box center [750, 451] width 247 height 18
type input "C:\fakepath\17 DOC 35962.pdf"
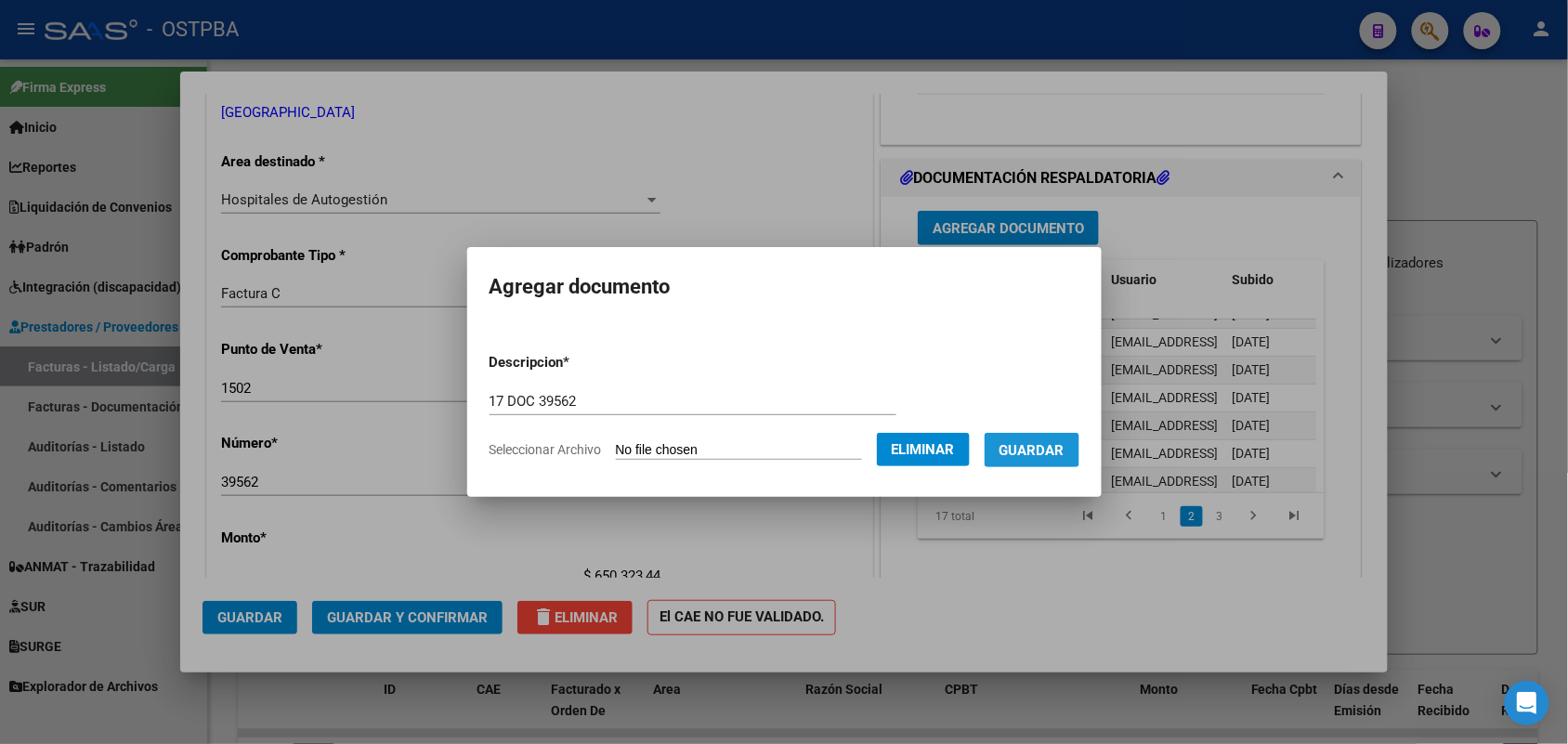
drag, startPoint x: 1037, startPoint y: 442, endPoint x: 998, endPoint y: 335, distance: 113.9
click at [1032, 439] on button "Guardar" at bounding box center [1032, 449] width 95 height 34
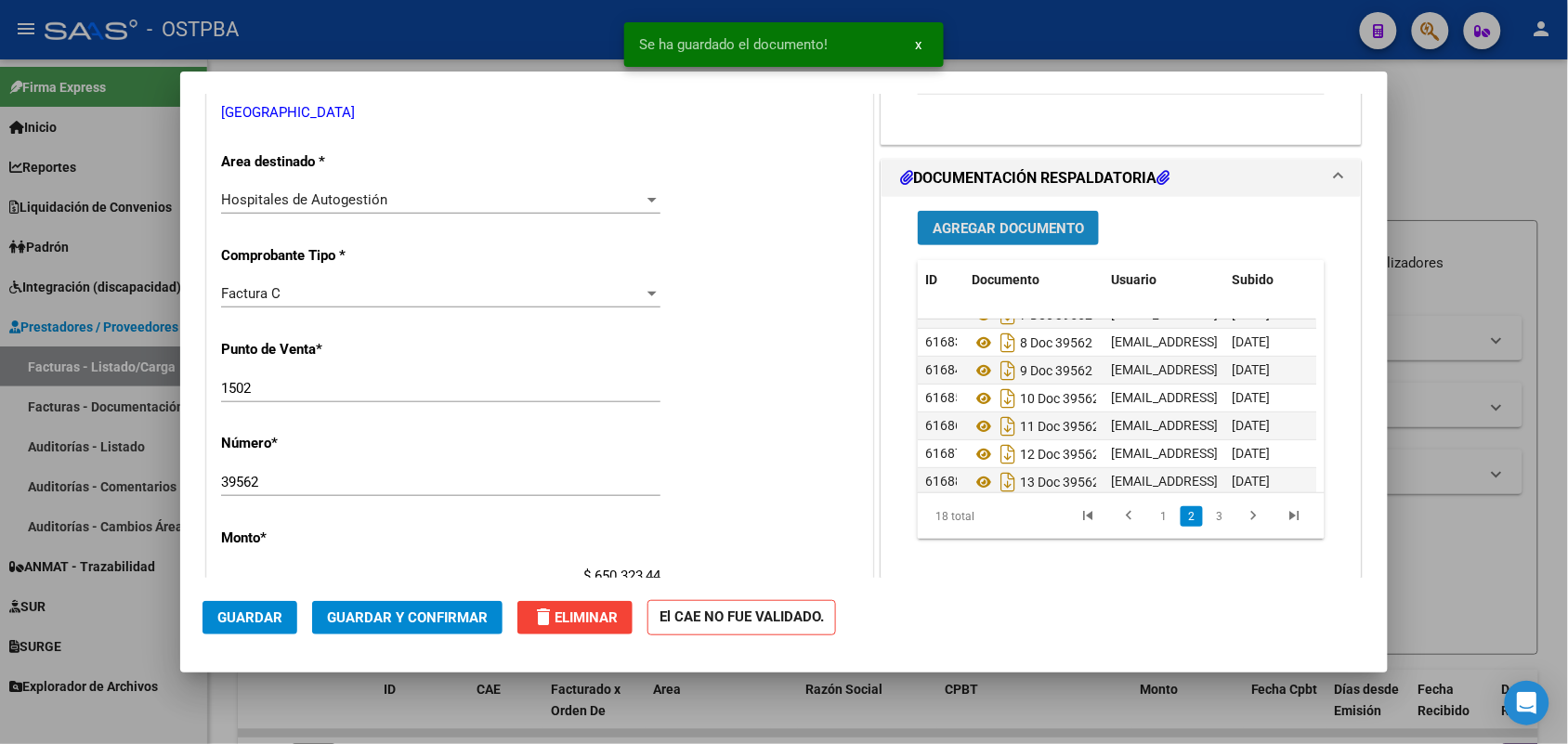
click at [1027, 221] on span "Agregar Documento" at bounding box center [1008, 228] width 152 height 17
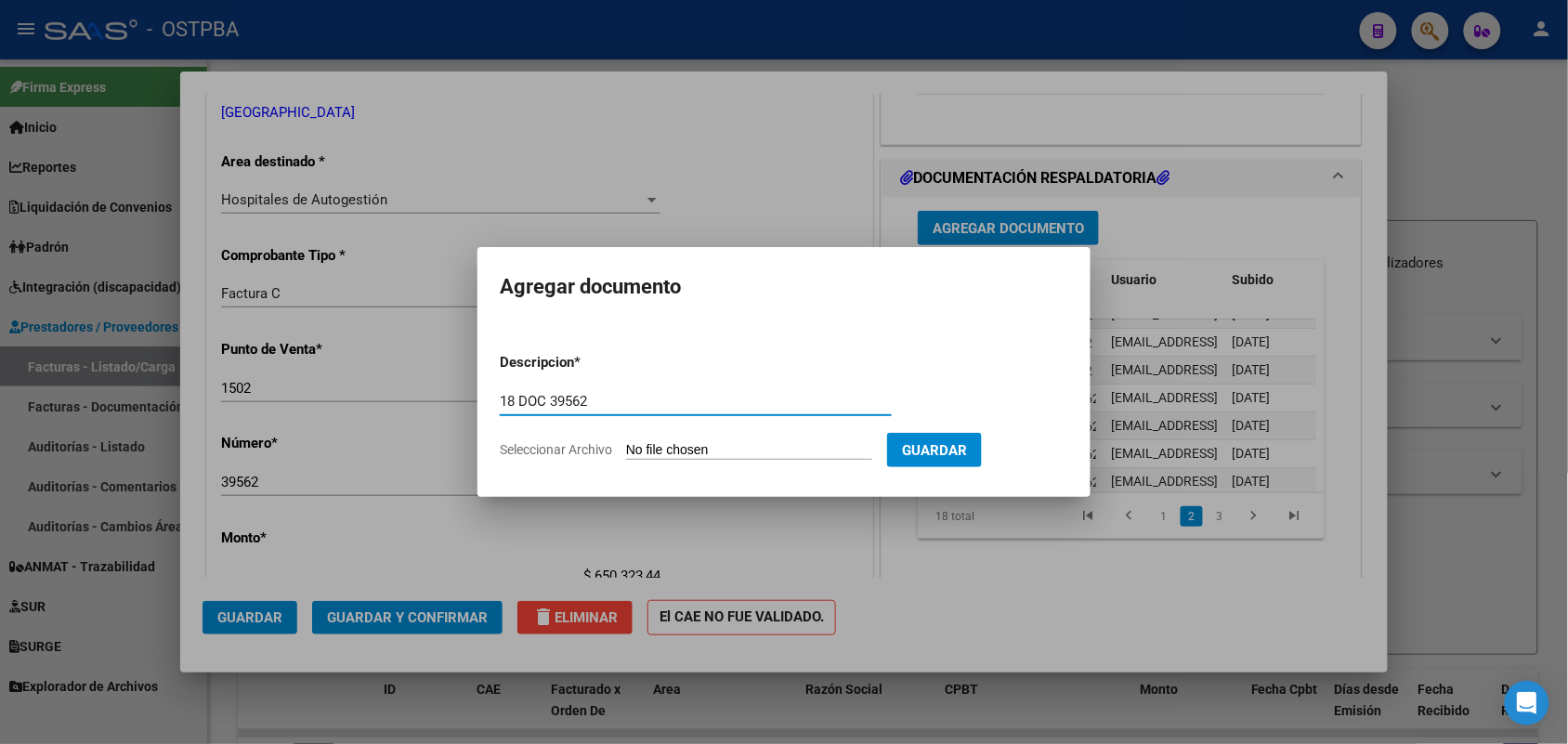
type input "18 DOC 39562"
click at [650, 451] on input "Seleccionar Archivo" at bounding box center [750, 451] width 247 height 18
type input "C:\fakepath\18 DOC 35962.pdf"
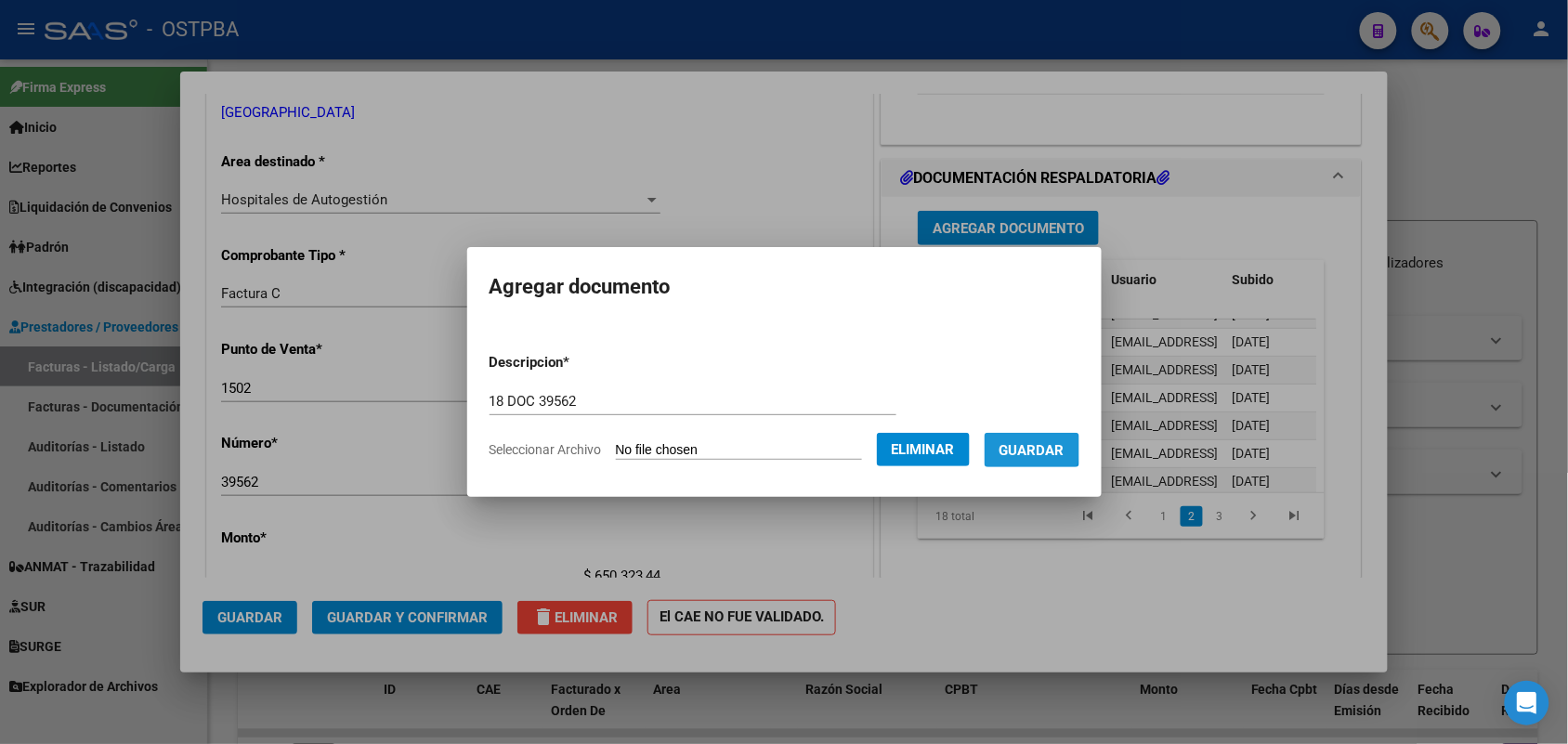
click at [1037, 448] on span "Guardar" at bounding box center [1032, 450] width 65 height 17
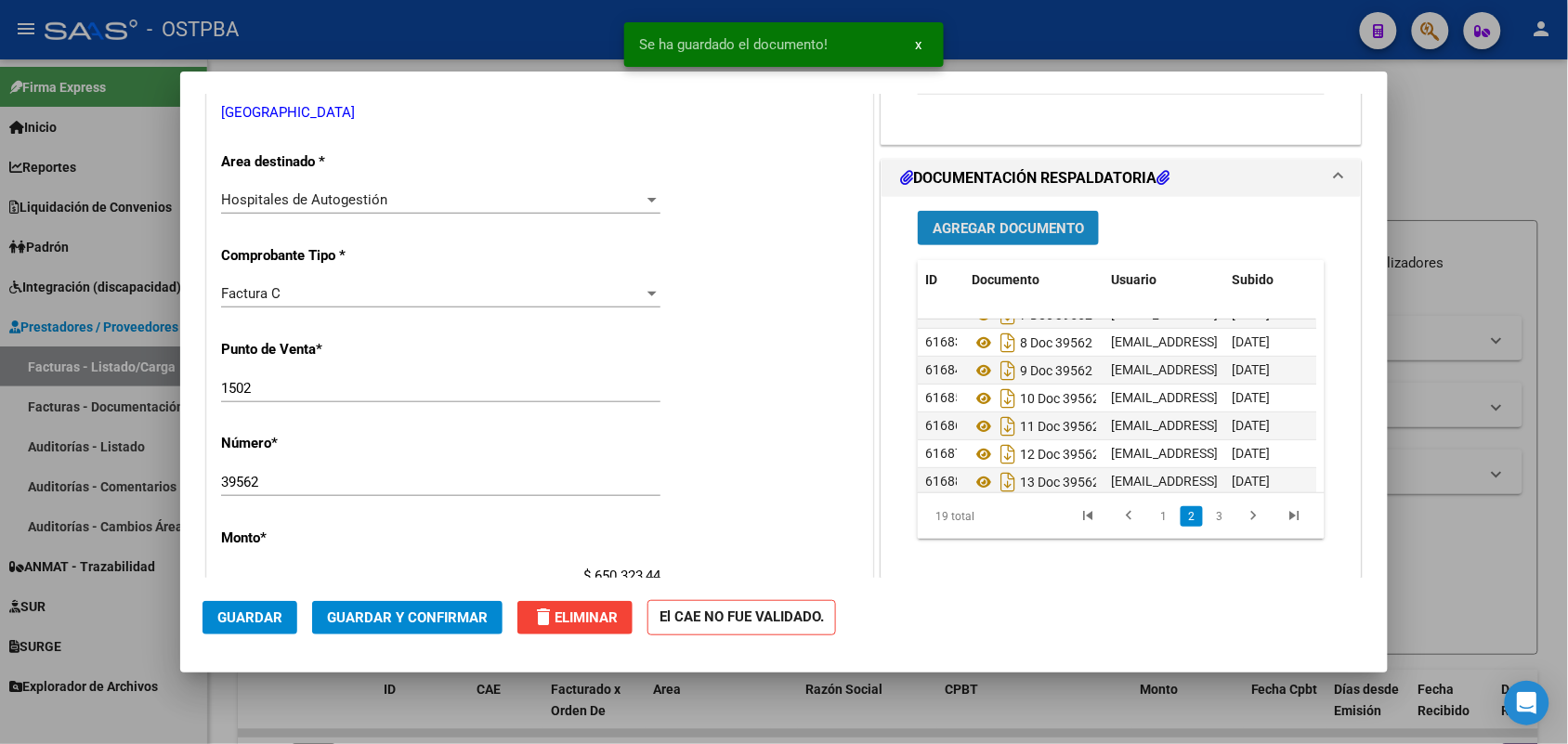
click at [1033, 232] on span "Agregar Documento" at bounding box center [1008, 228] width 152 height 17
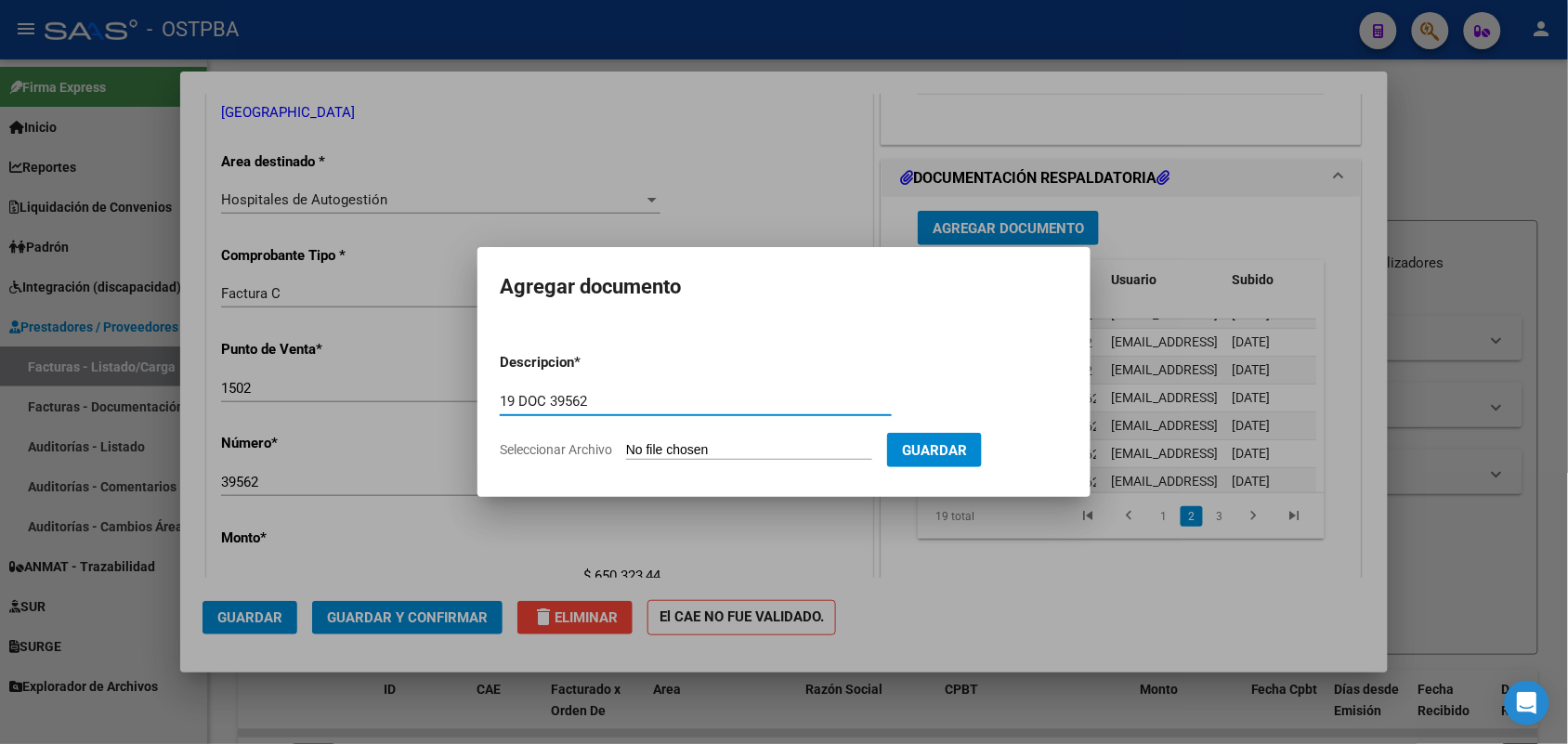
type input "19 DOC 39562"
click at [644, 453] on input "Seleccionar Archivo" at bounding box center [750, 451] width 247 height 18
type input "C:\fakepath\19 DOC 39562.pdf"
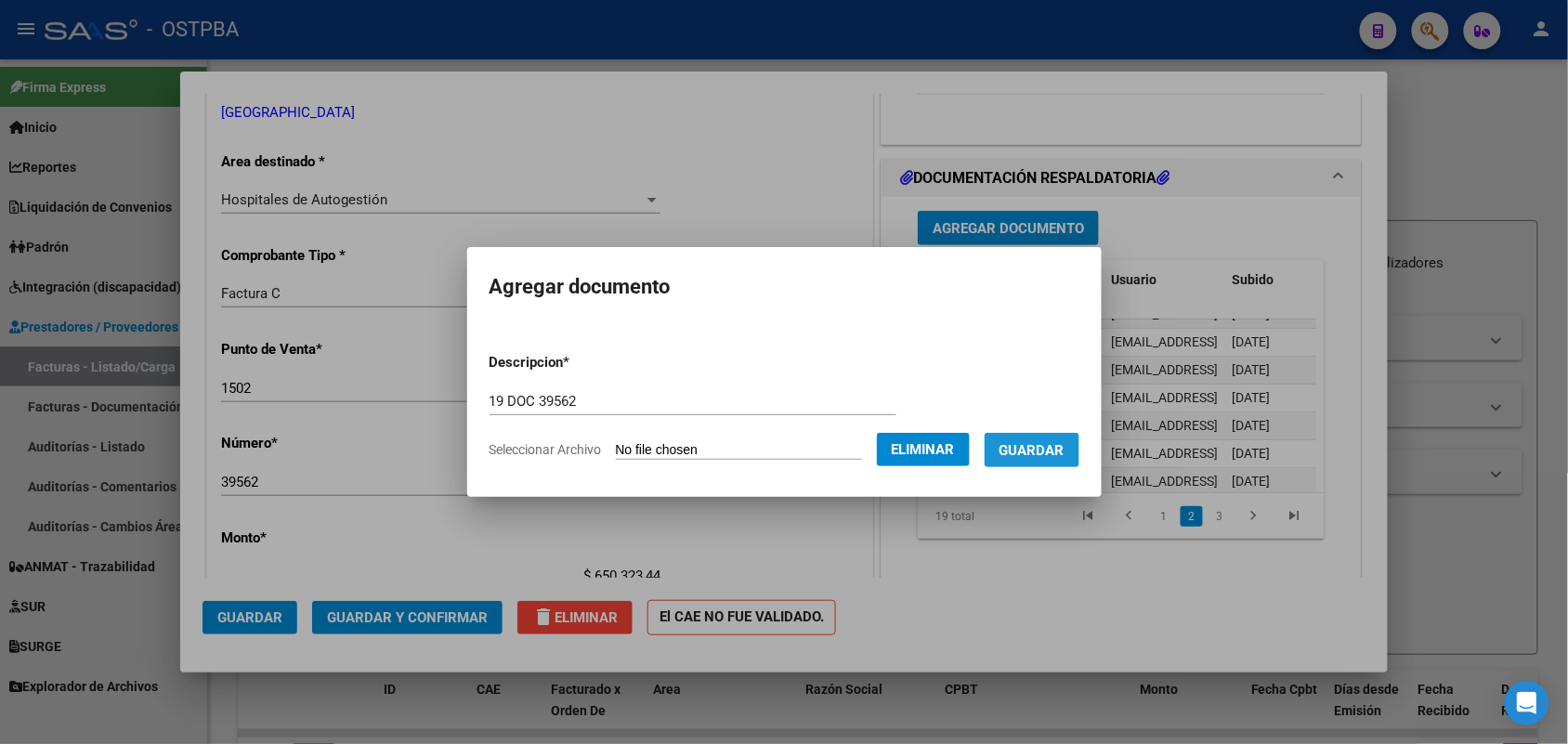
click at [1065, 450] on span "Guardar" at bounding box center [1032, 450] width 65 height 17
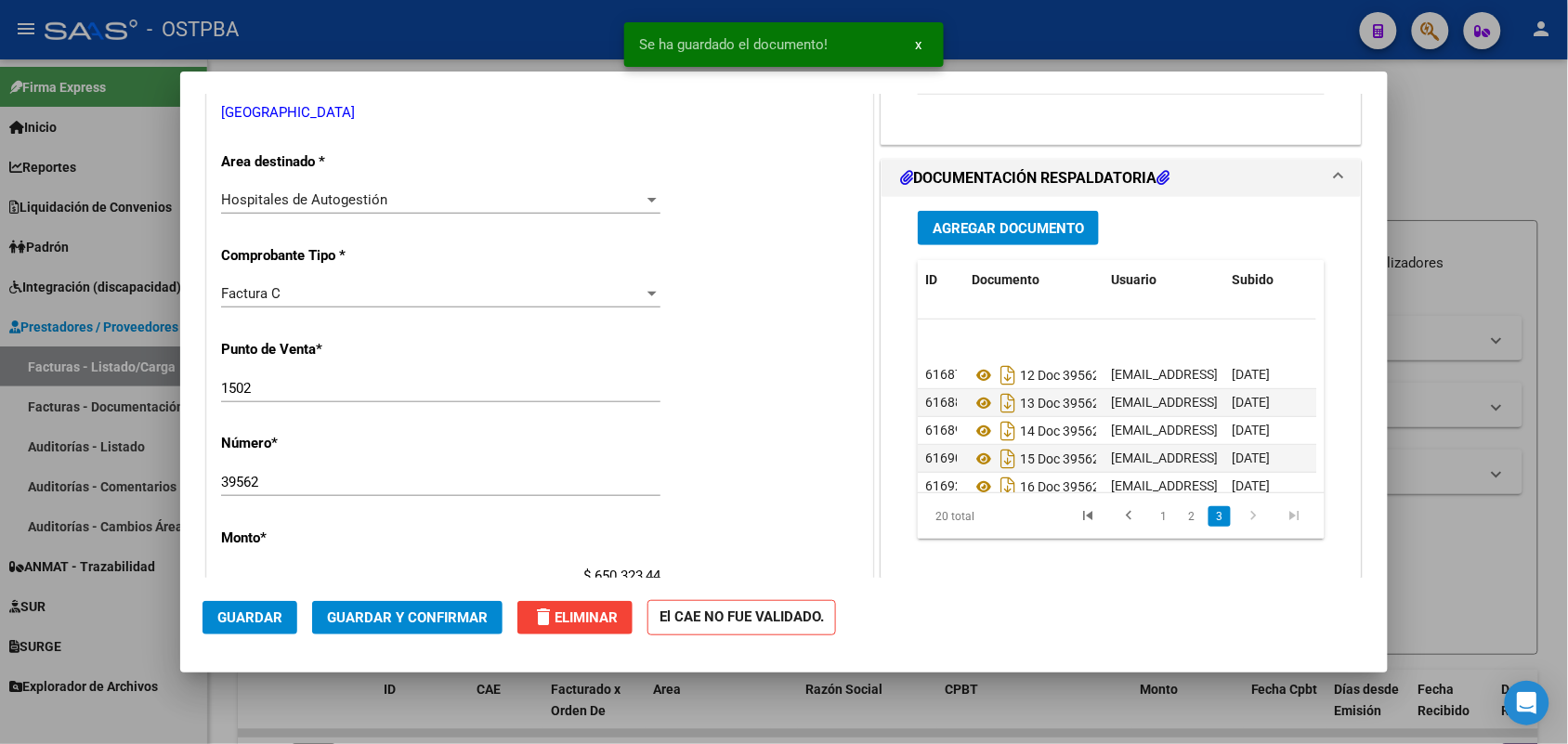
scroll to position [409, 0]
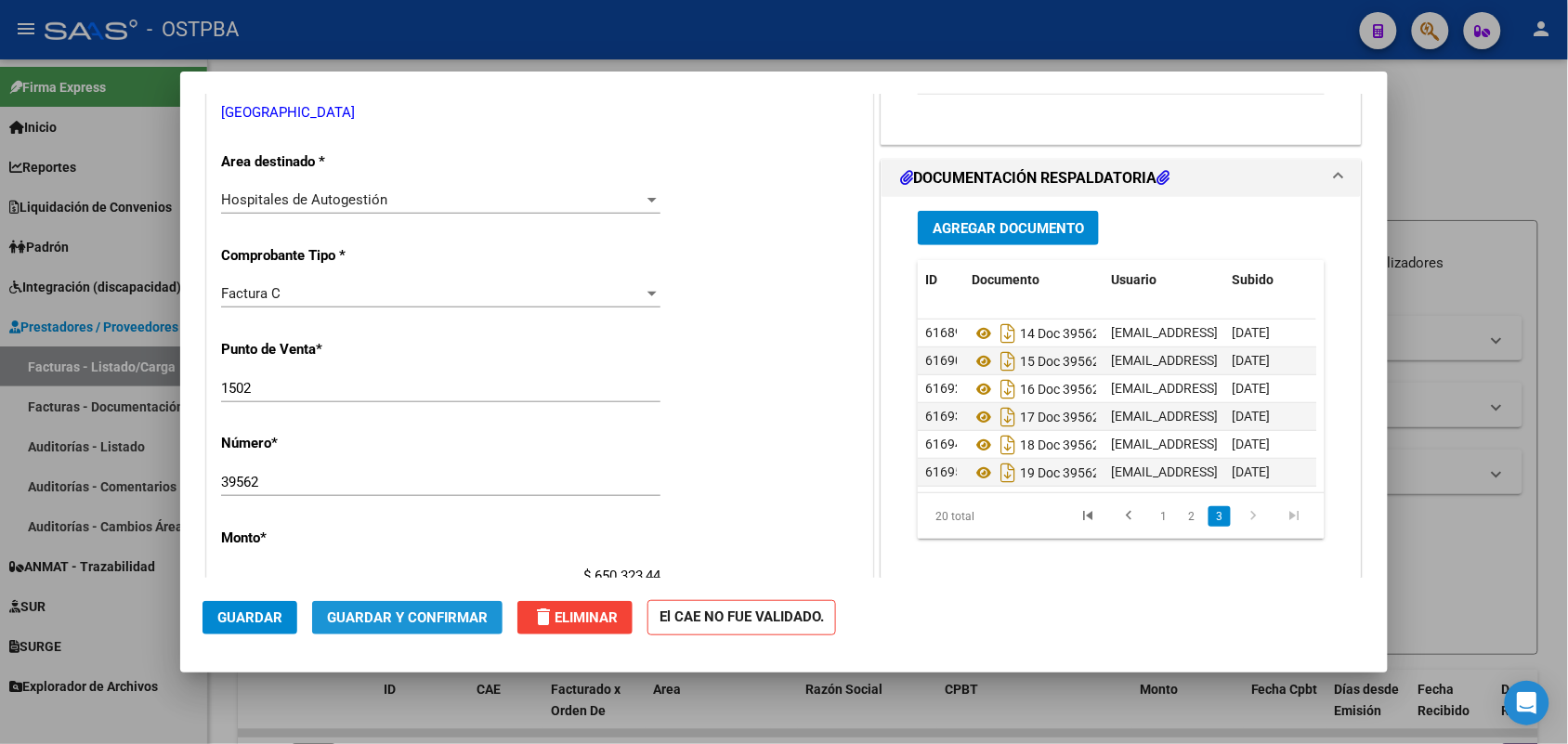
click at [409, 615] on span "Guardar y Confirmar" at bounding box center [407, 618] width 161 height 17
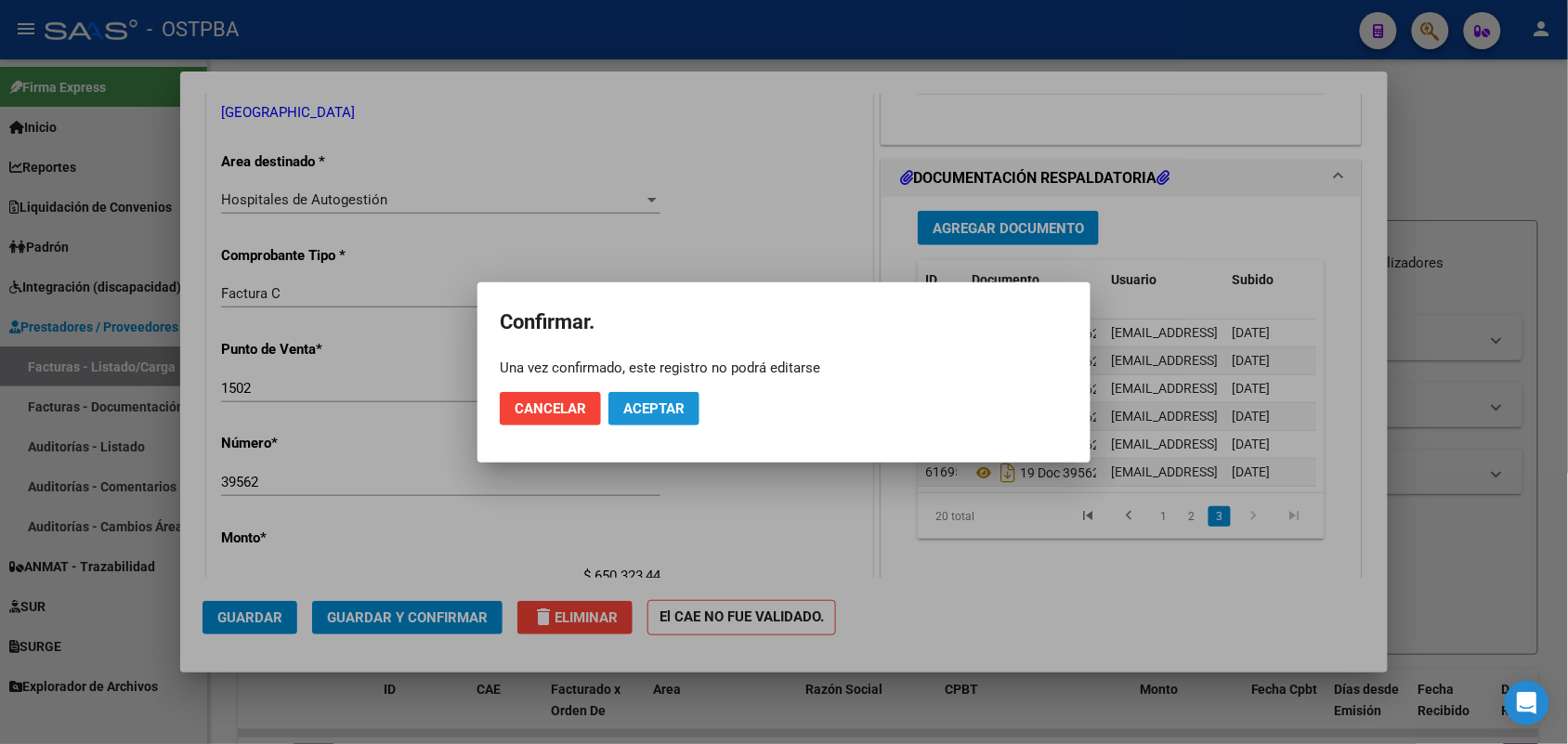
click at [669, 396] on button "Aceptar" at bounding box center [654, 409] width 91 height 33
click at [657, 396] on button "Guardar igualmente." at bounding box center [702, 409] width 187 height 33
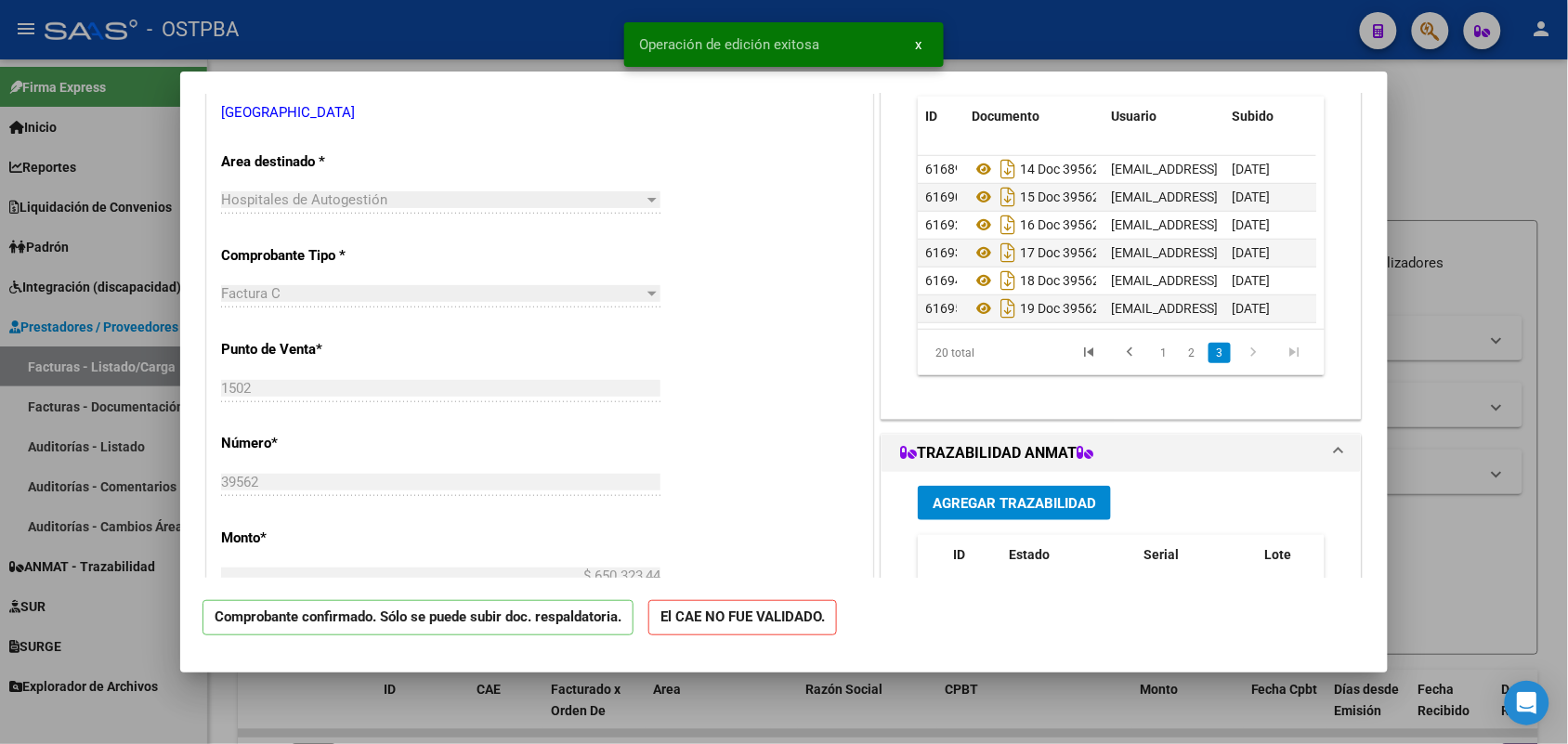
click at [99, 438] on div at bounding box center [784, 372] width 1568 height 744
type input "$ 0,00"
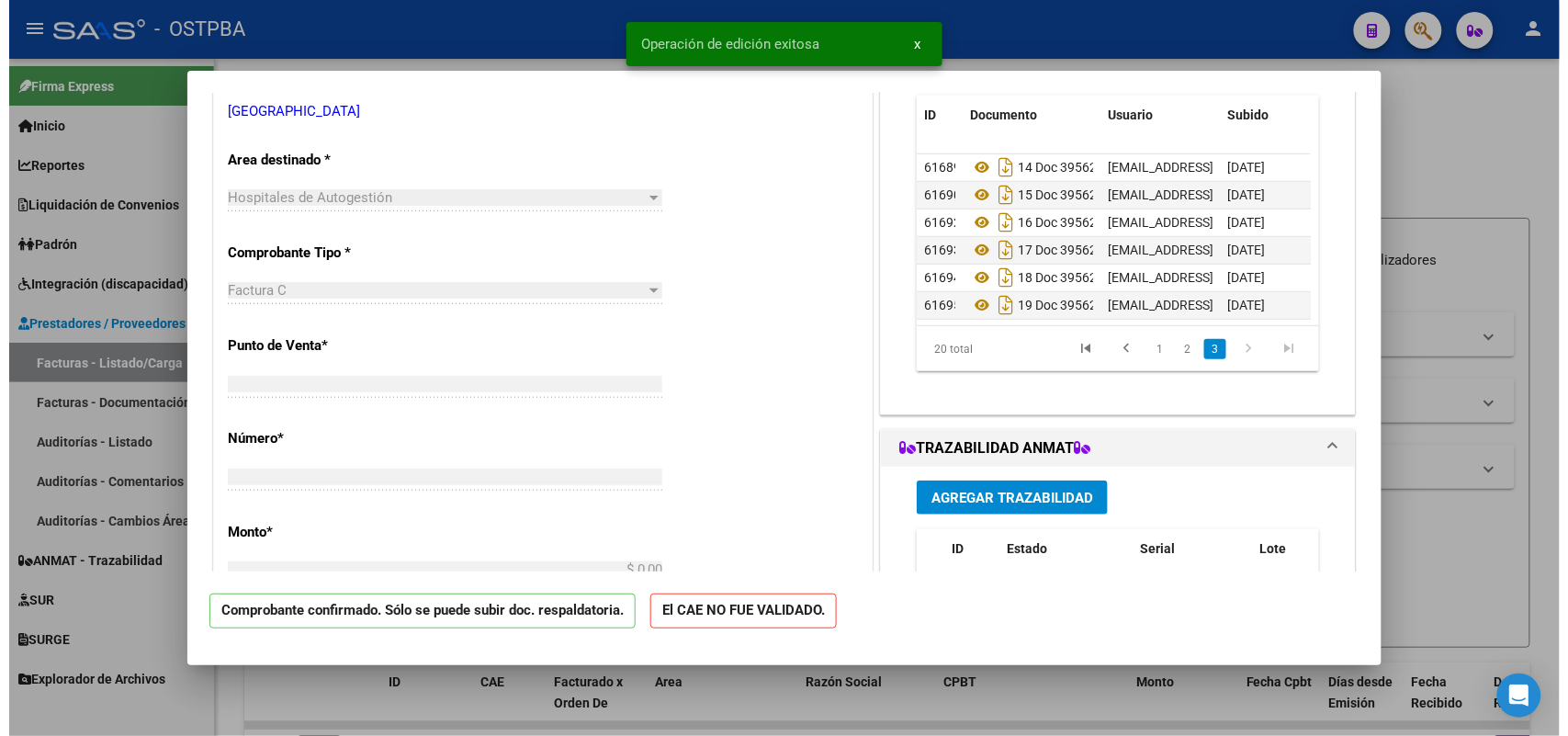
scroll to position [0, 0]
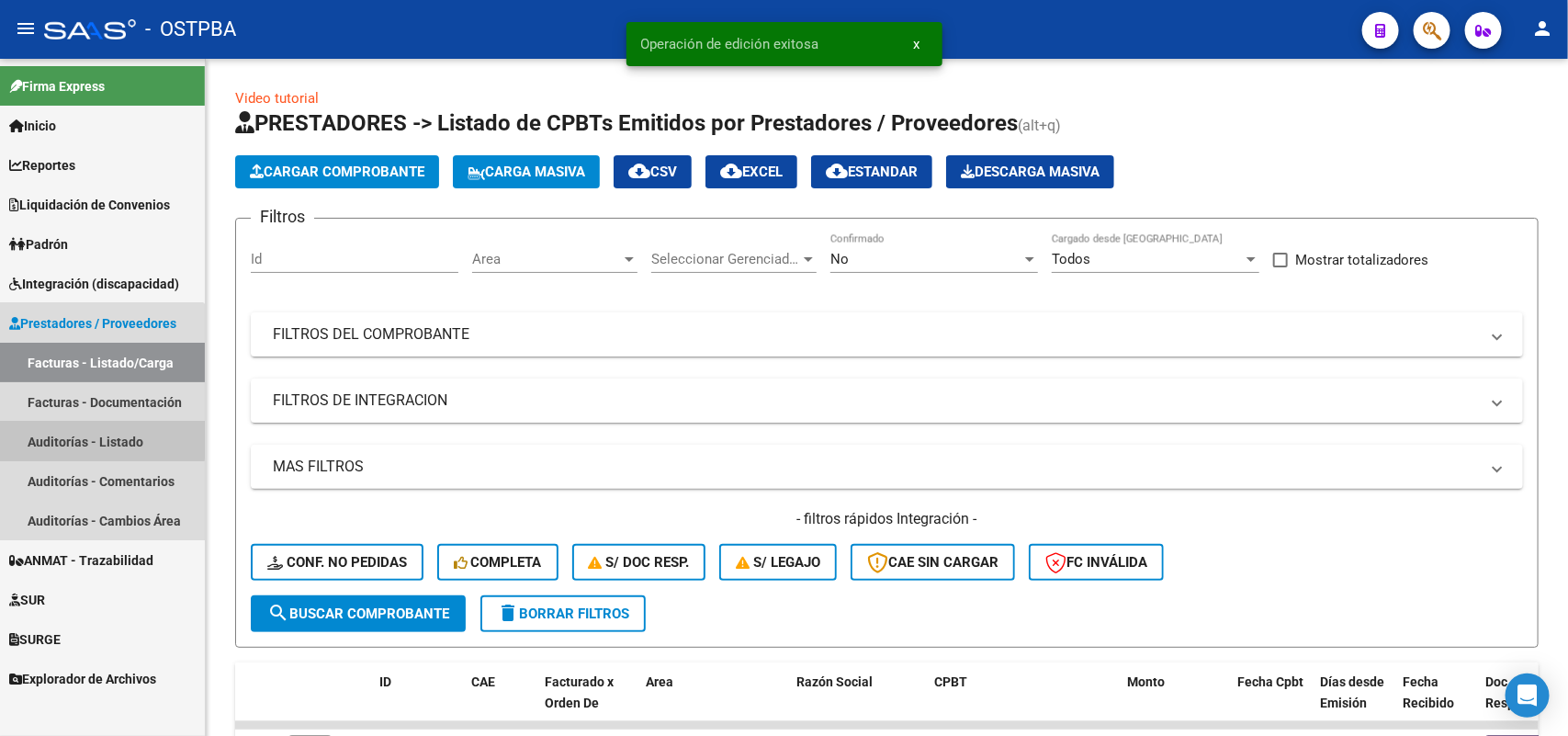
click at [89, 440] on link "Auditorías - Listado" at bounding box center [103, 442] width 205 height 40
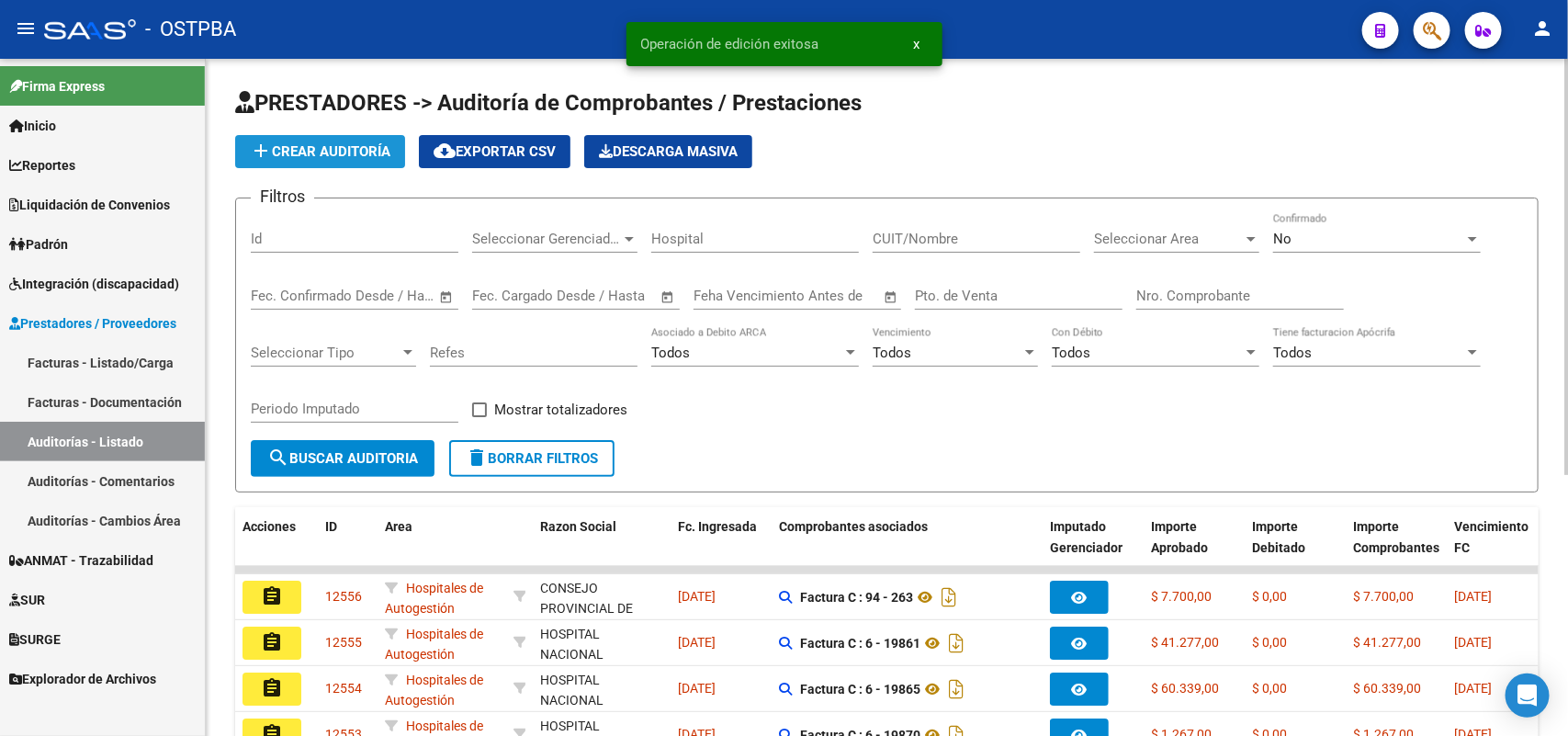
click at [373, 143] on span "add Crear Auditoría" at bounding box center [319, 151] width 140 height 16
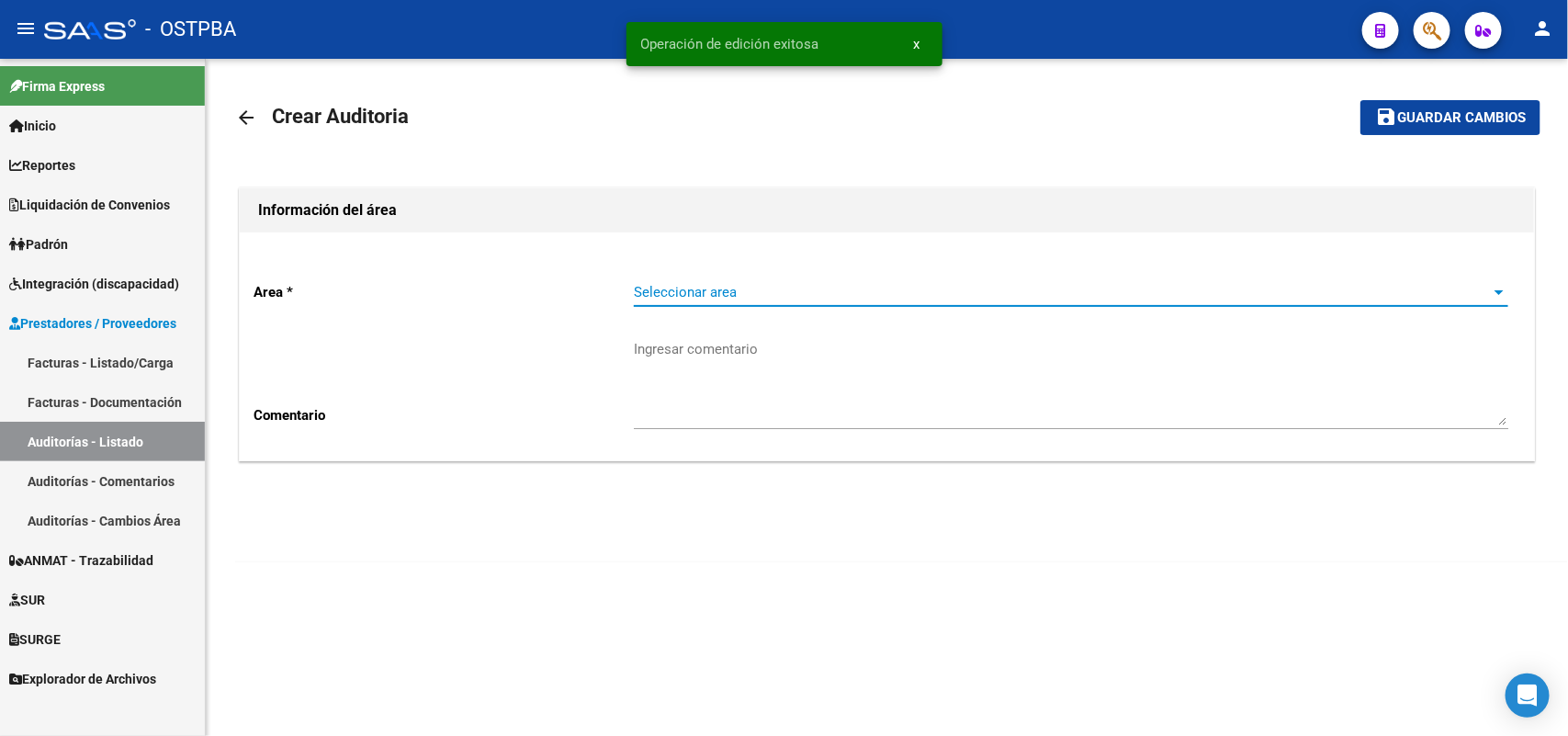
click at [686, 295] on span "Seleccionar area" at bounding box center [1063, 291] width 859 height 16
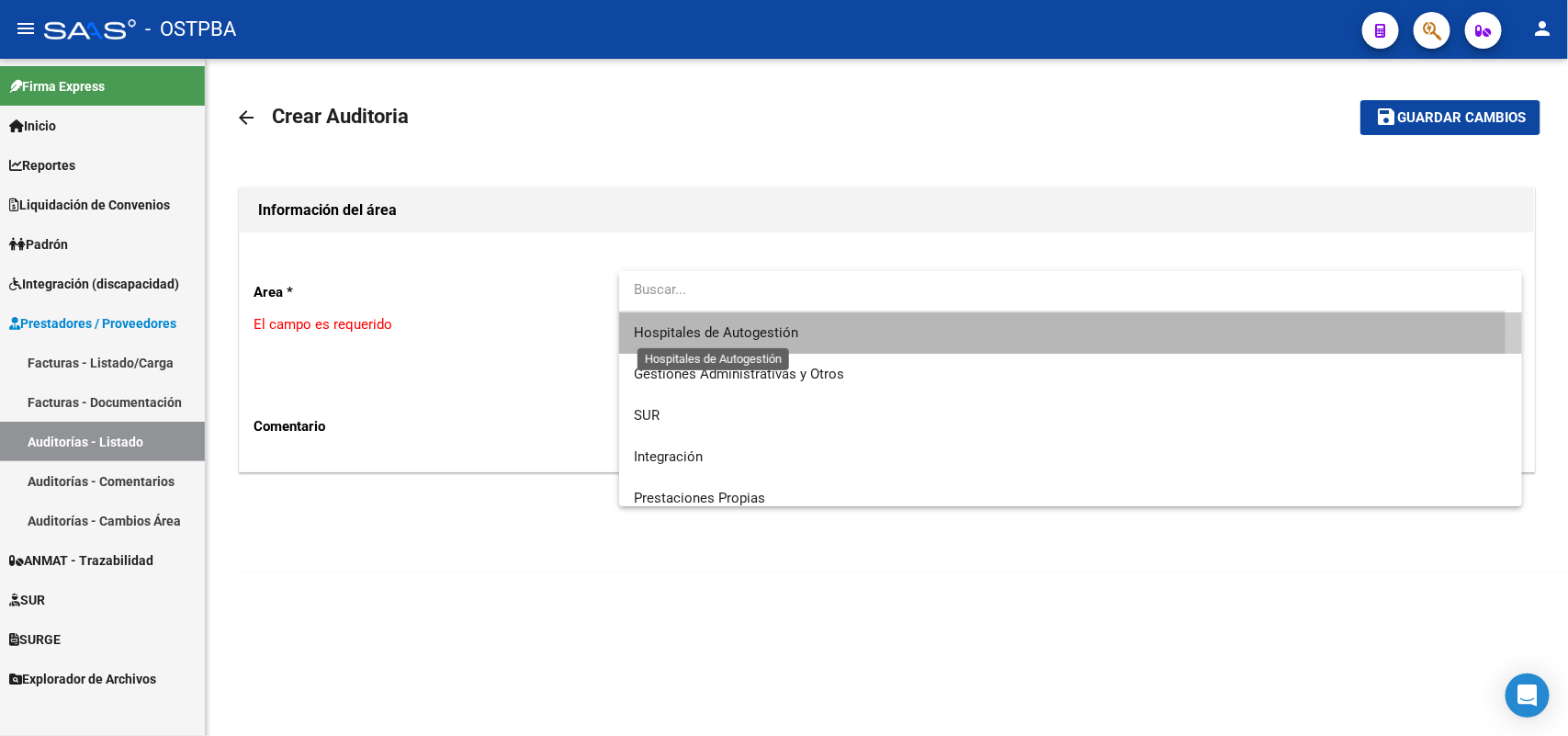
click at [700, 327] on span "Hospitales de Autogestión" at bounding box center [716, 332] width 165 height 16
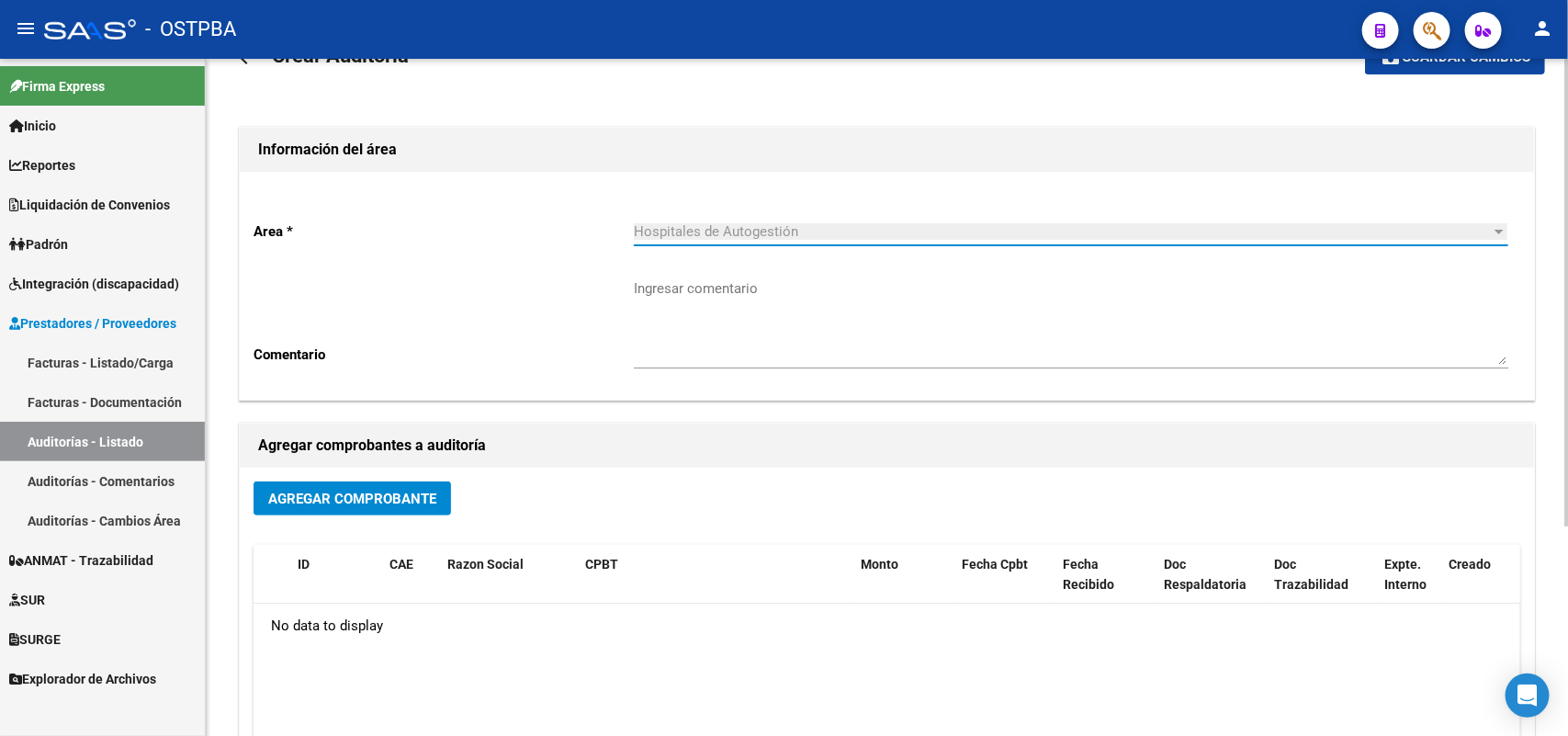
scroll to position [230, 0]
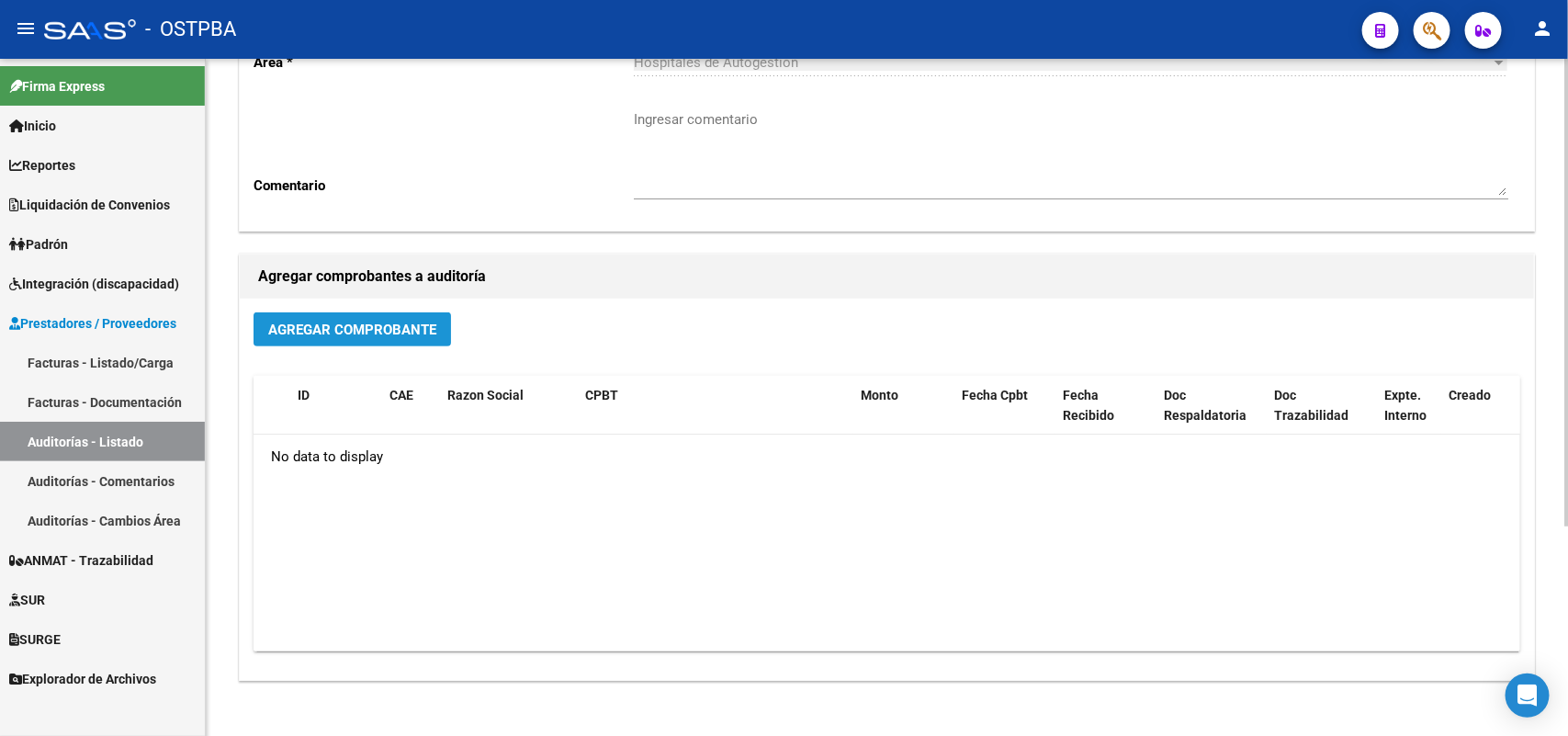
click at [353, 322] on span "Agregar Comprobante" at bounding box center [352, 329] width 168 height 16
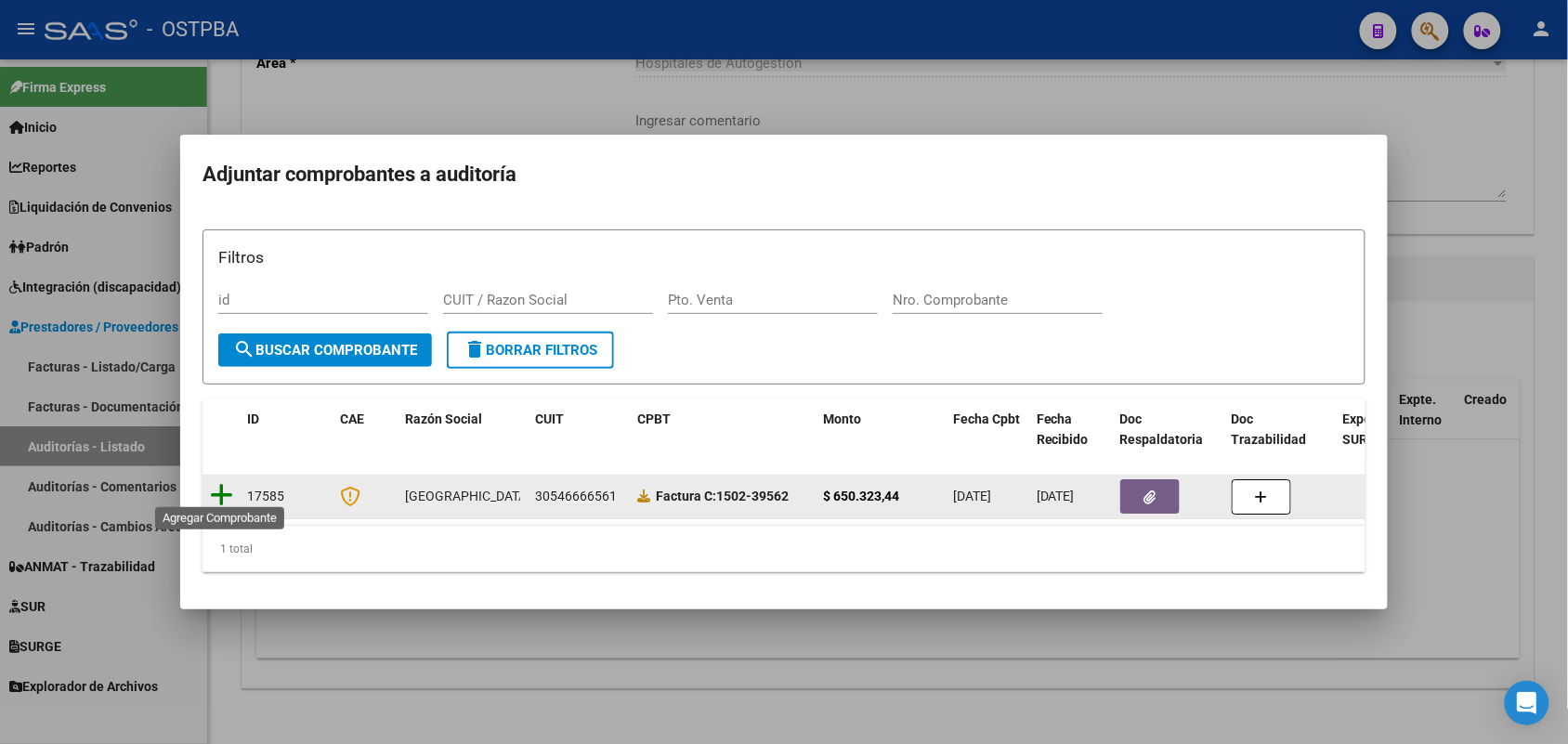
click at [216, 483] on icon at bounding box center [222, 495] width 23 height 26
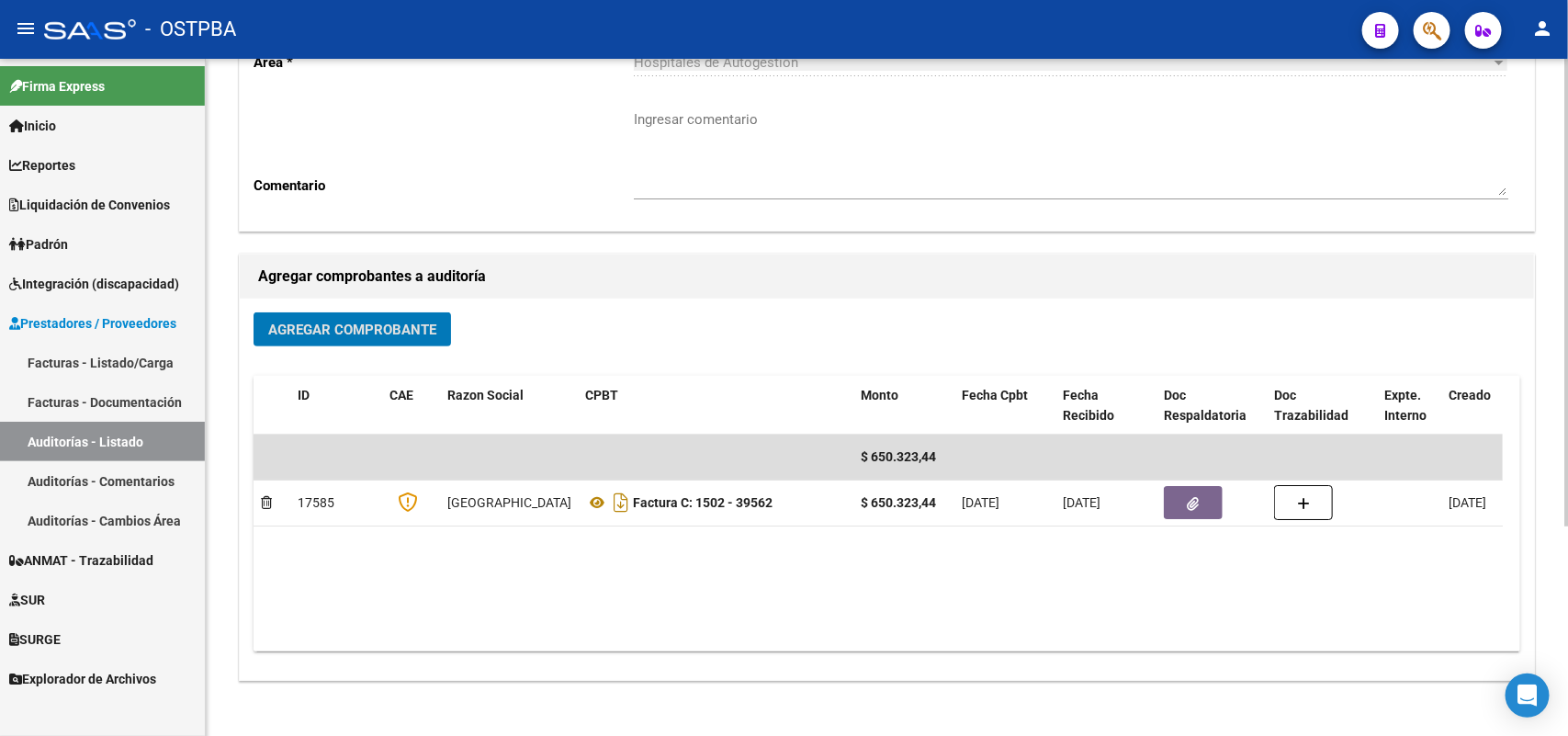
scroll to position [0, 0]
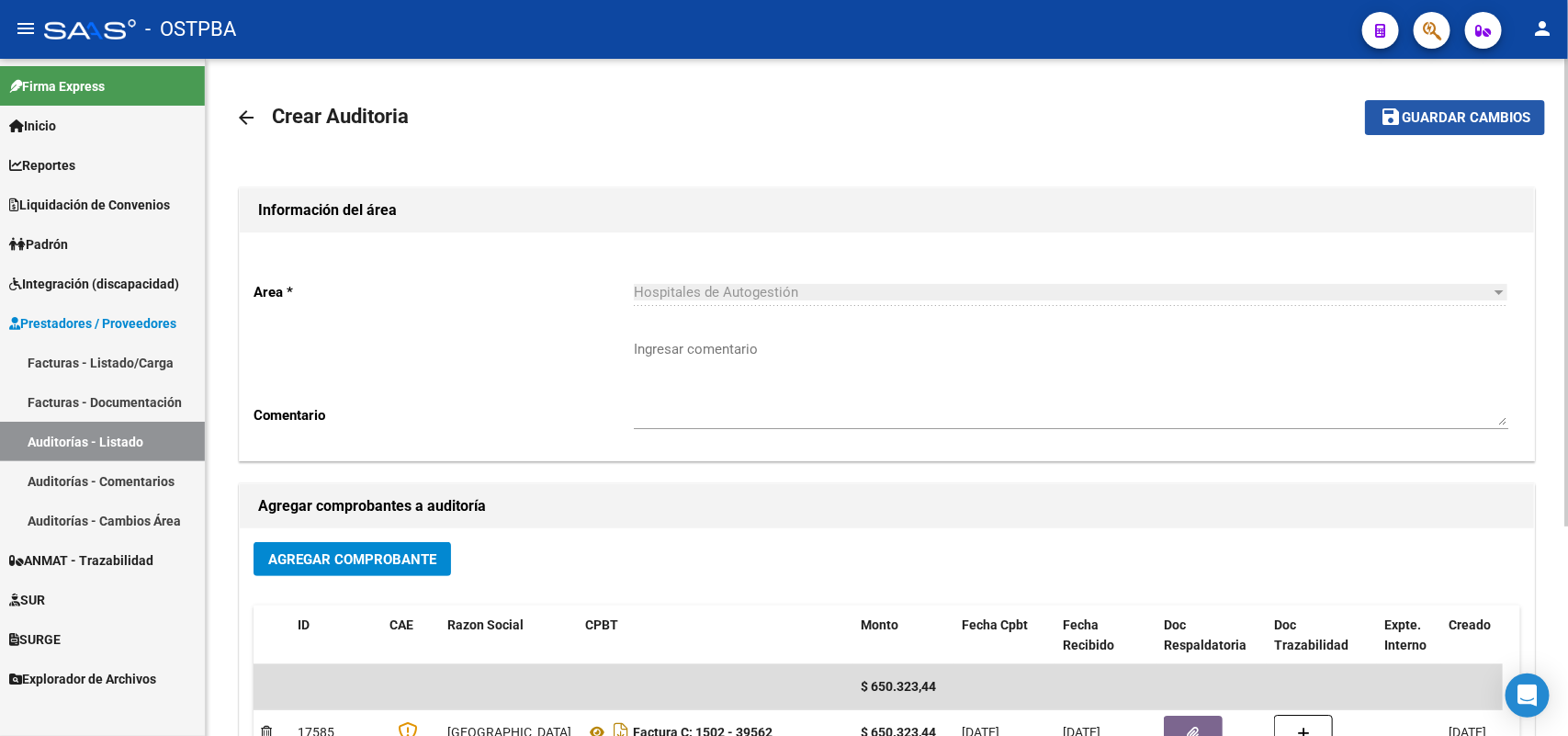
click at [1420, 119] on span "Guardar cambios" at bounding box center [1465, 118] width 129 height 16
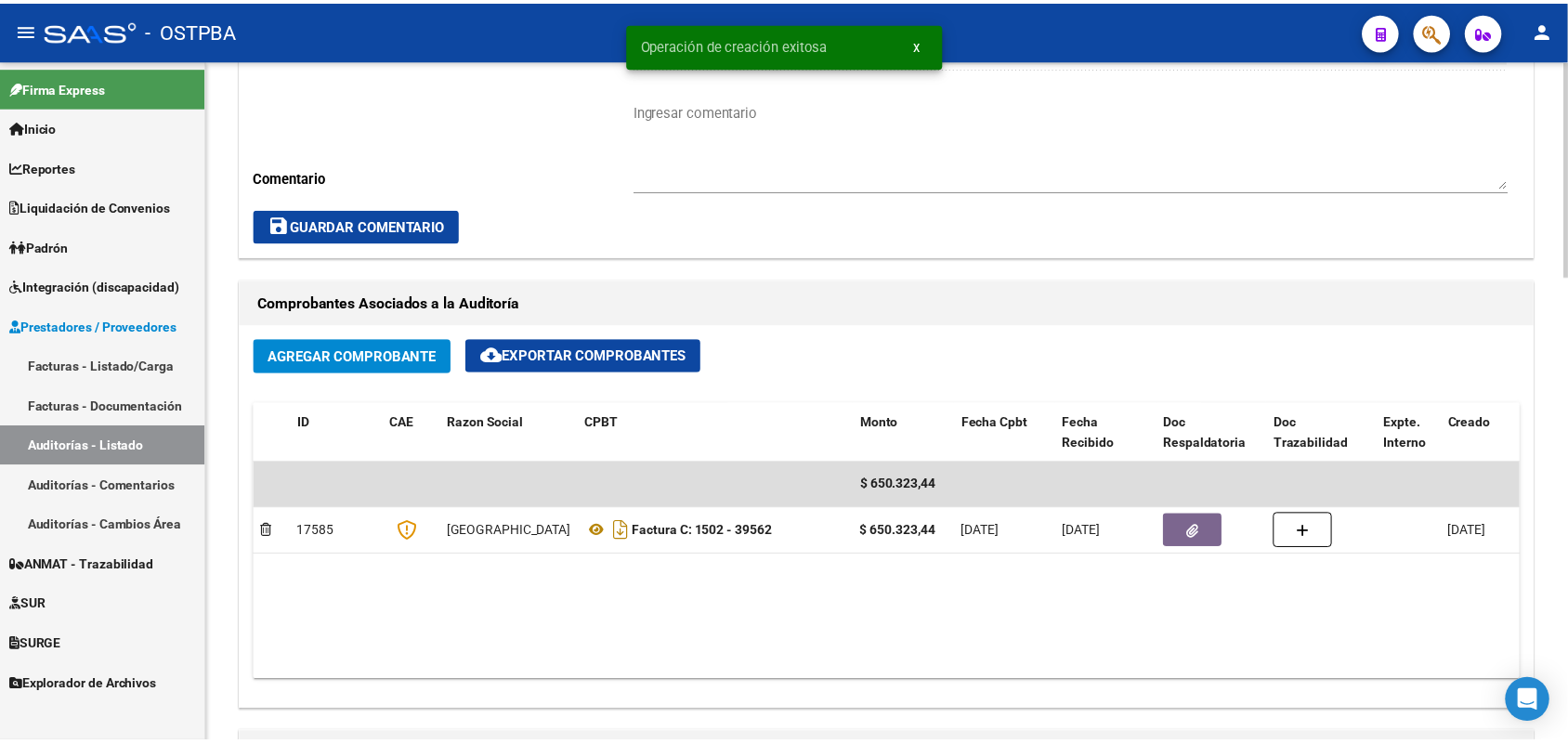
scroll to position [1046, 0]
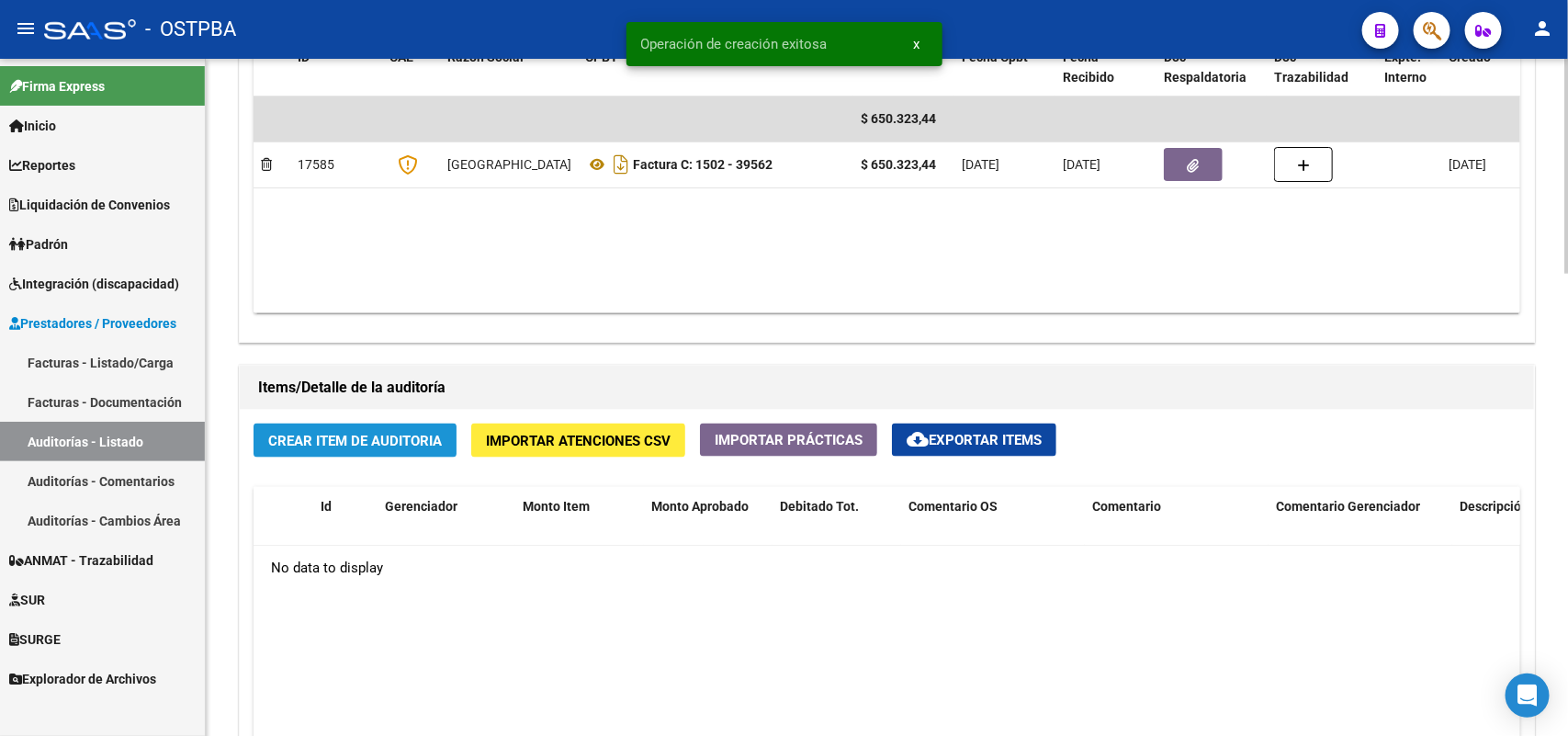
click at [337, 438] on span "Crear Item de Auditoria" at bounding box center [354, 441] width 173 height 16
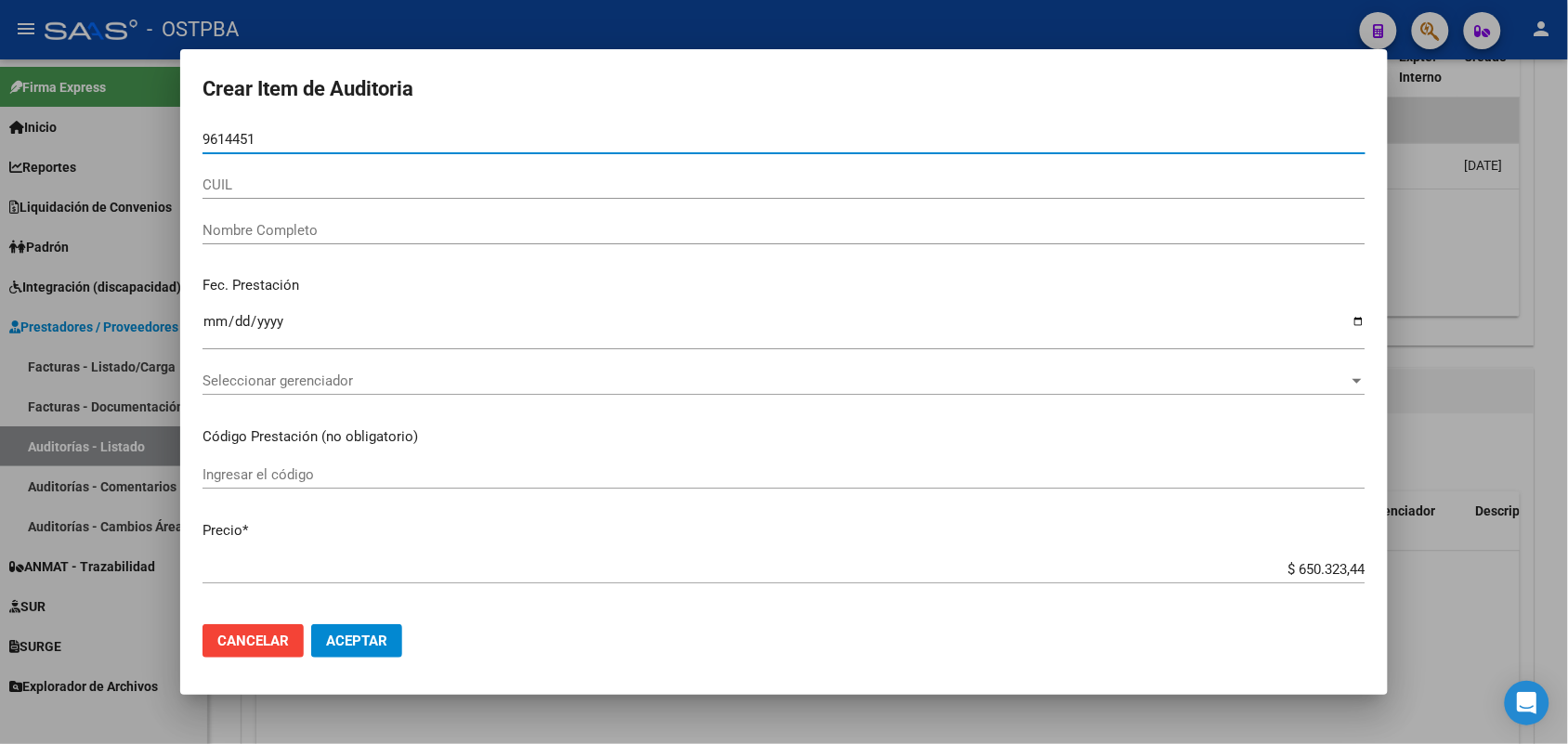
type input "96144518"
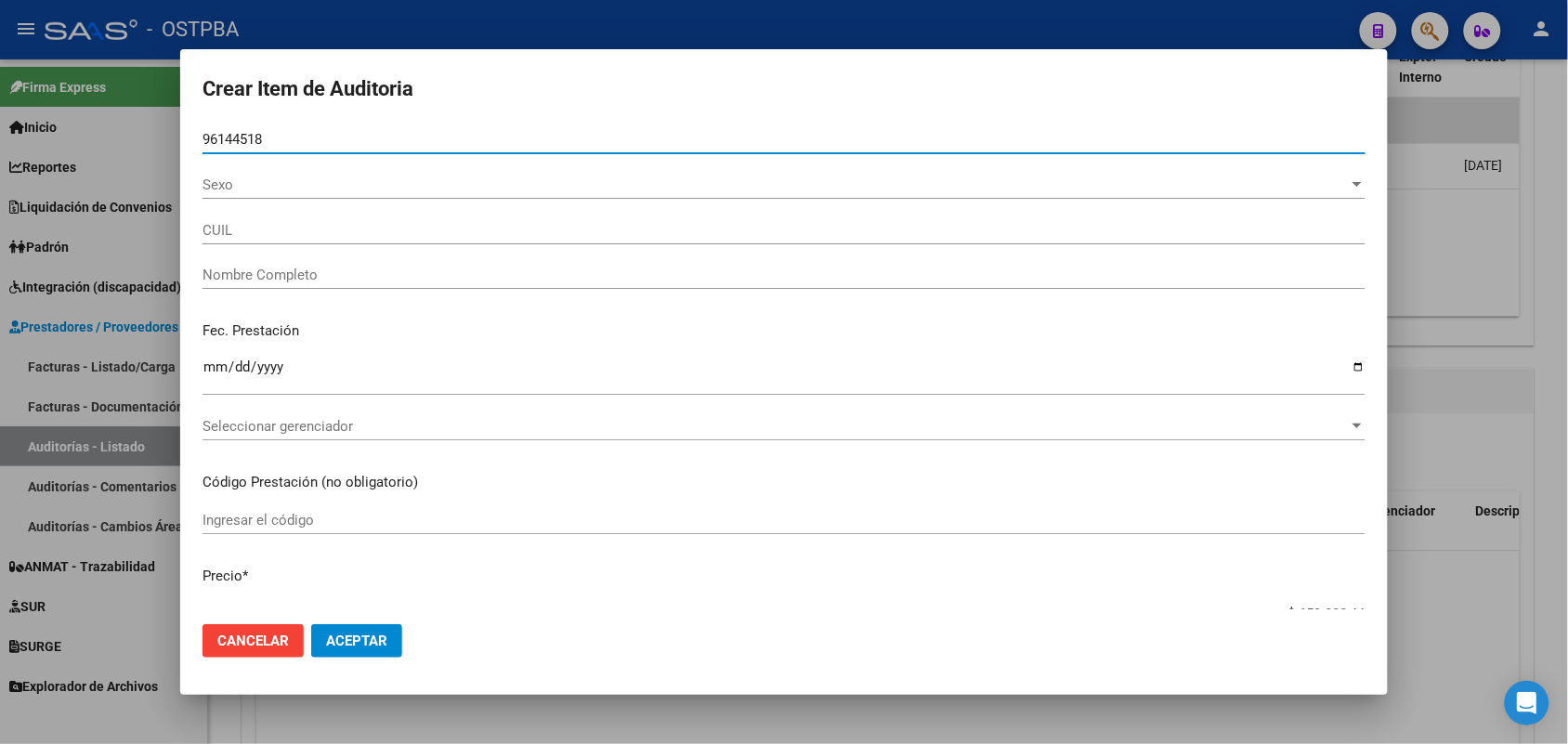
type input "27961445189"
type input "[PERSON_NAME] NORQUIS DEL C -"
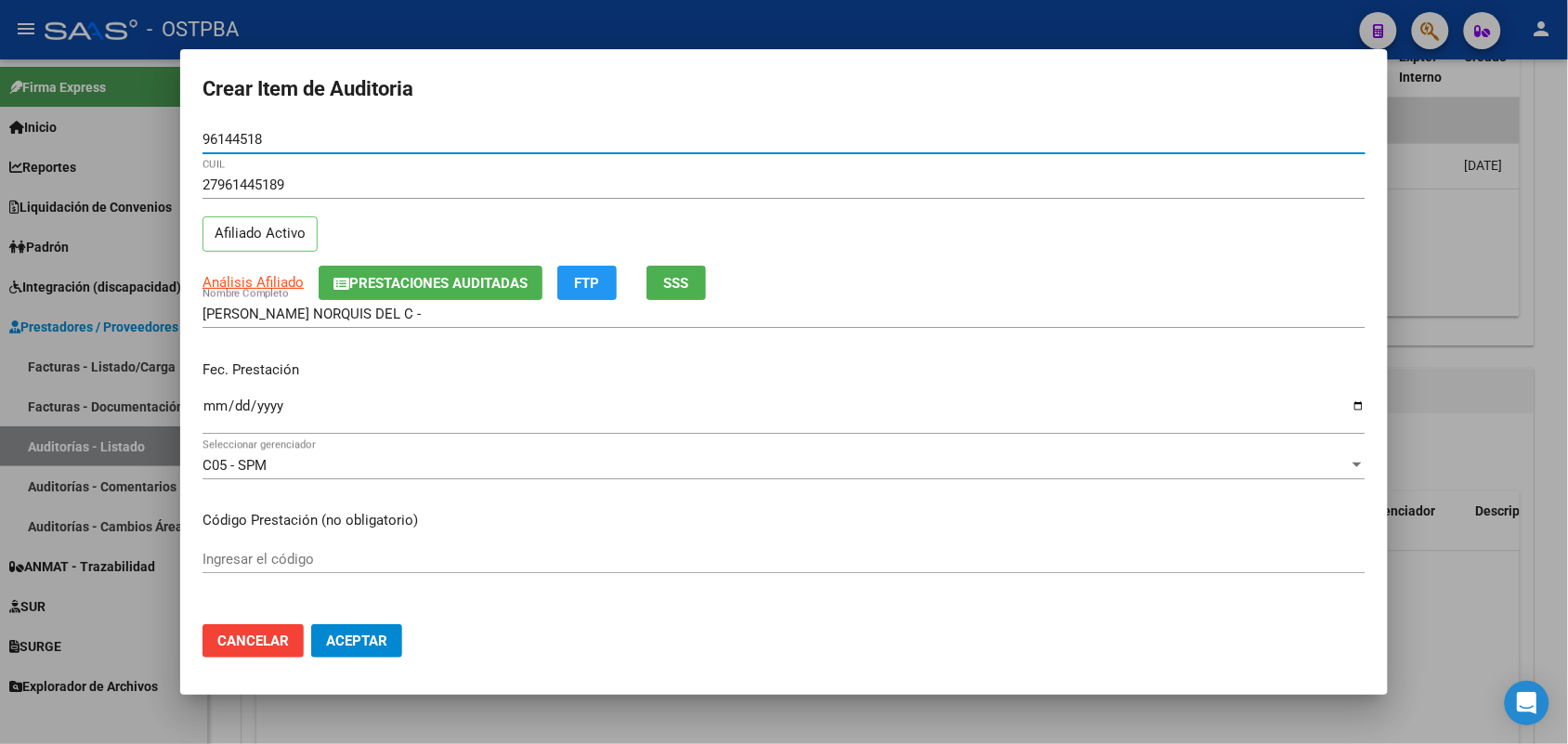
type input "96144518"
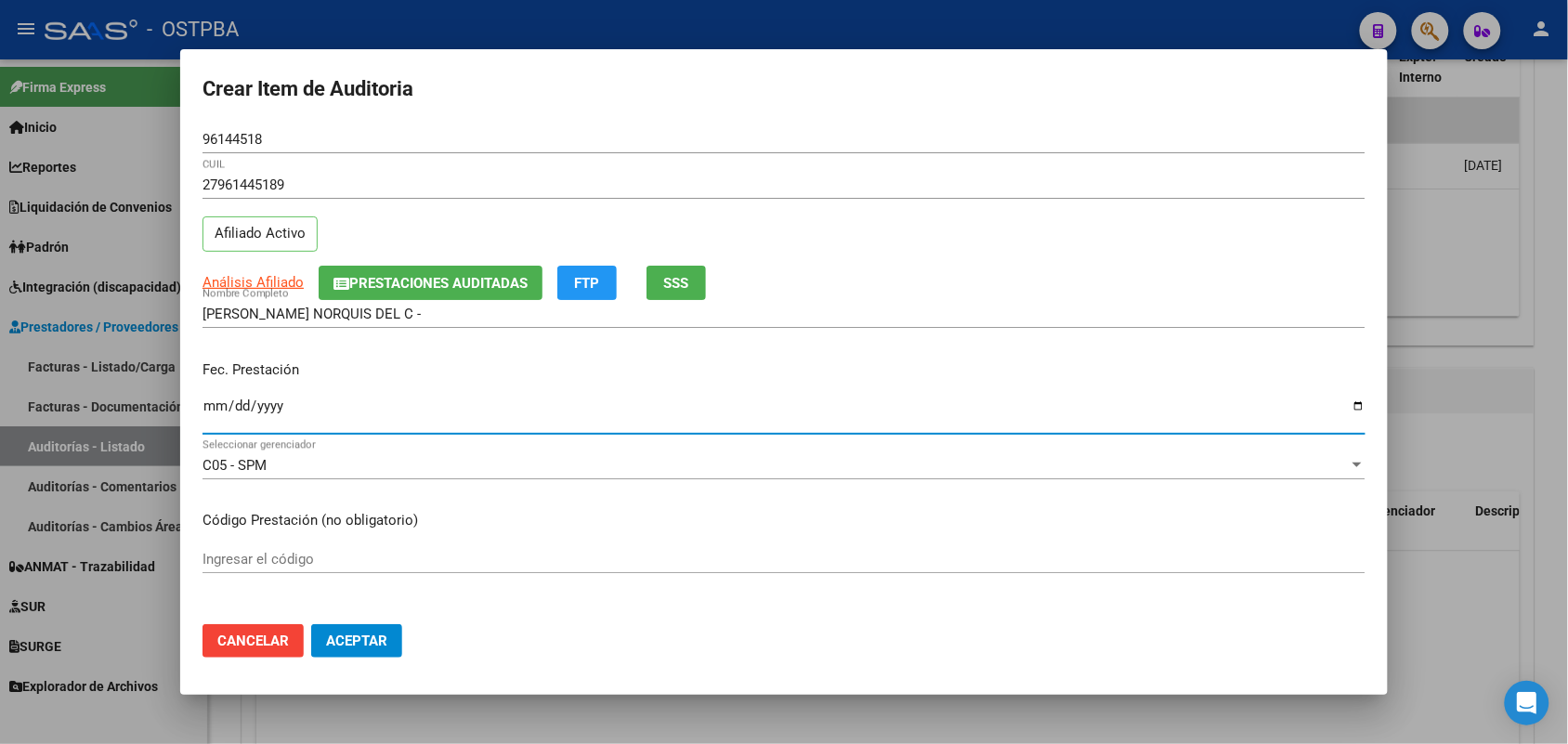
click at [215, 410] on input "Ingresar la fecha" at bounding box center [784, 413] width 1163 height 29
type input "[DATE]"
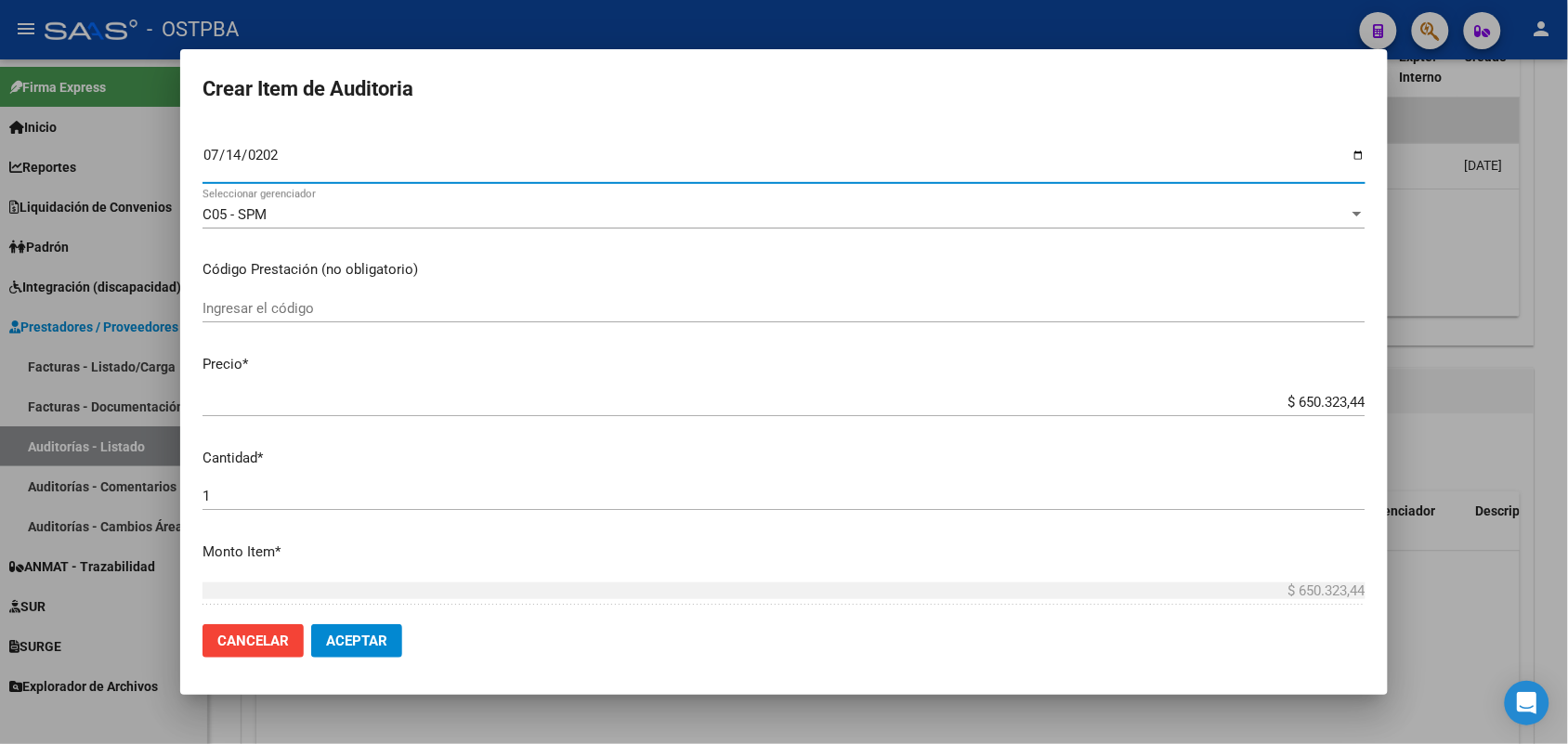
scroll to position [349, 0]
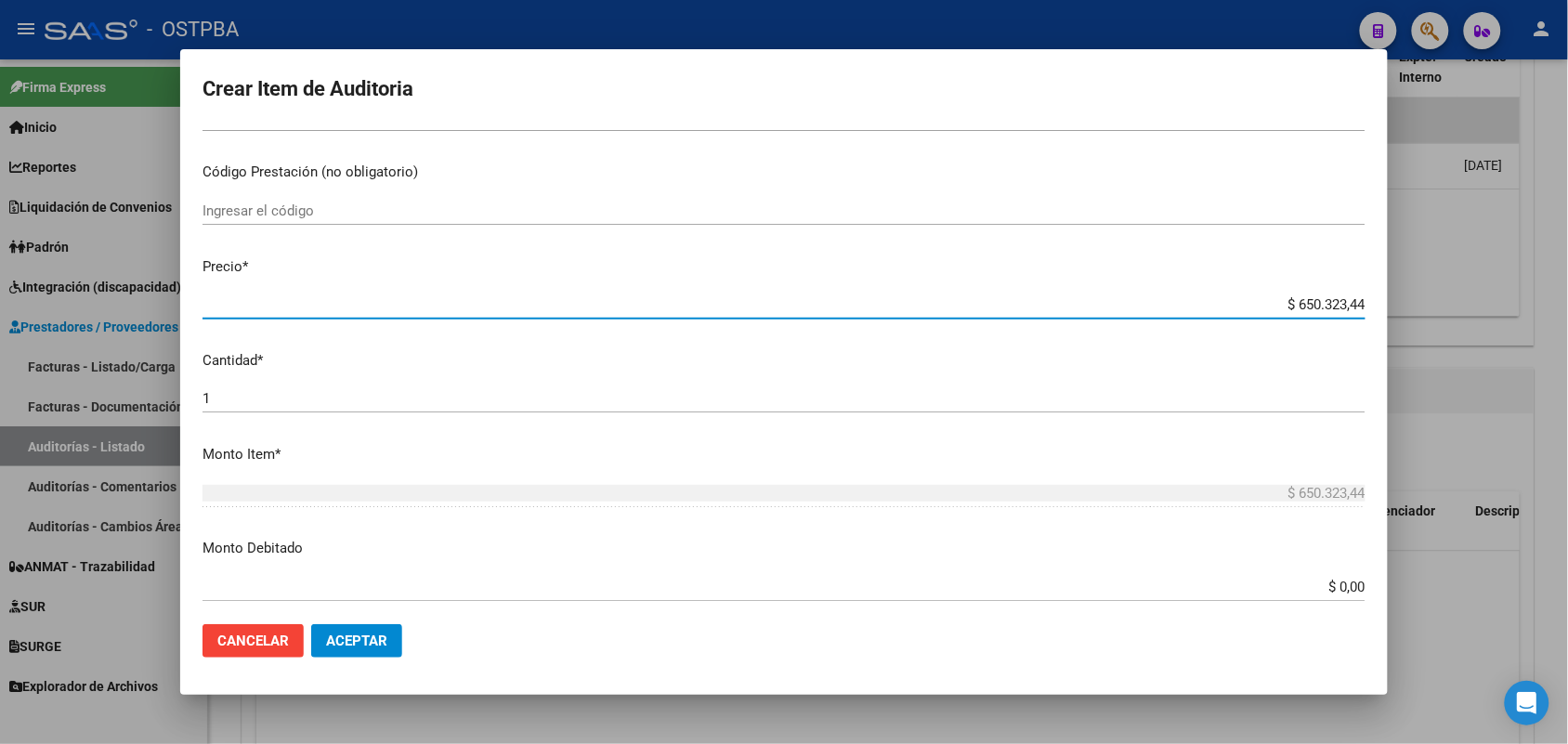
drag, startPoint x: 1256, startPoint y: 306, endPoint x: 1436, endPoint y: 296, distance: 180.3
click at [1436, 295] on div "Crear Item de Auditoria 96144518 Nro Documento 27961445189 CUIL Afiliado Activo…" at bounding box center [784, 372] width 1568 height 744
type input "$ 0,01"
type input "$ 0,13"
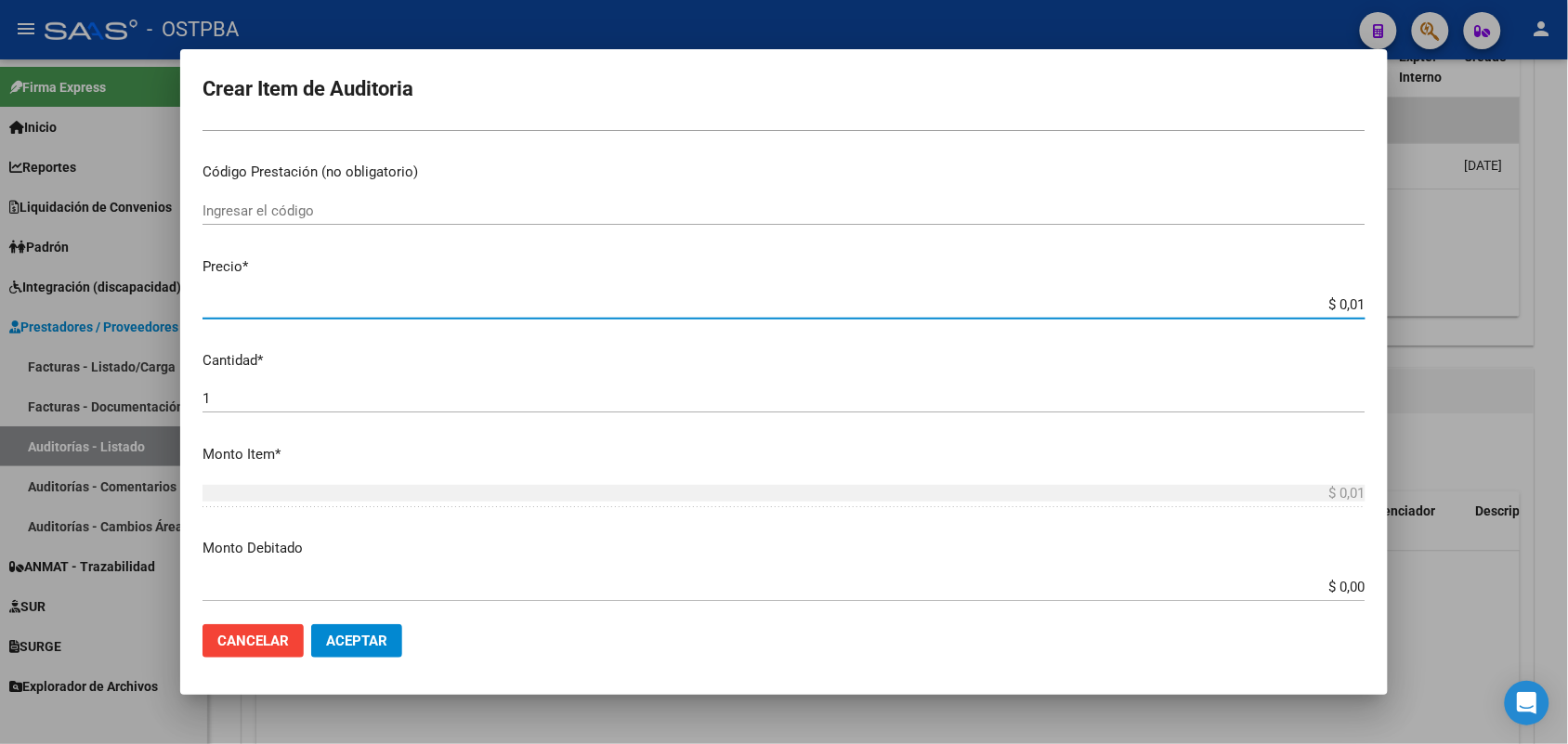
type input "$ 0,13"
type input "$ 1,36"
type input "$ 13,67"
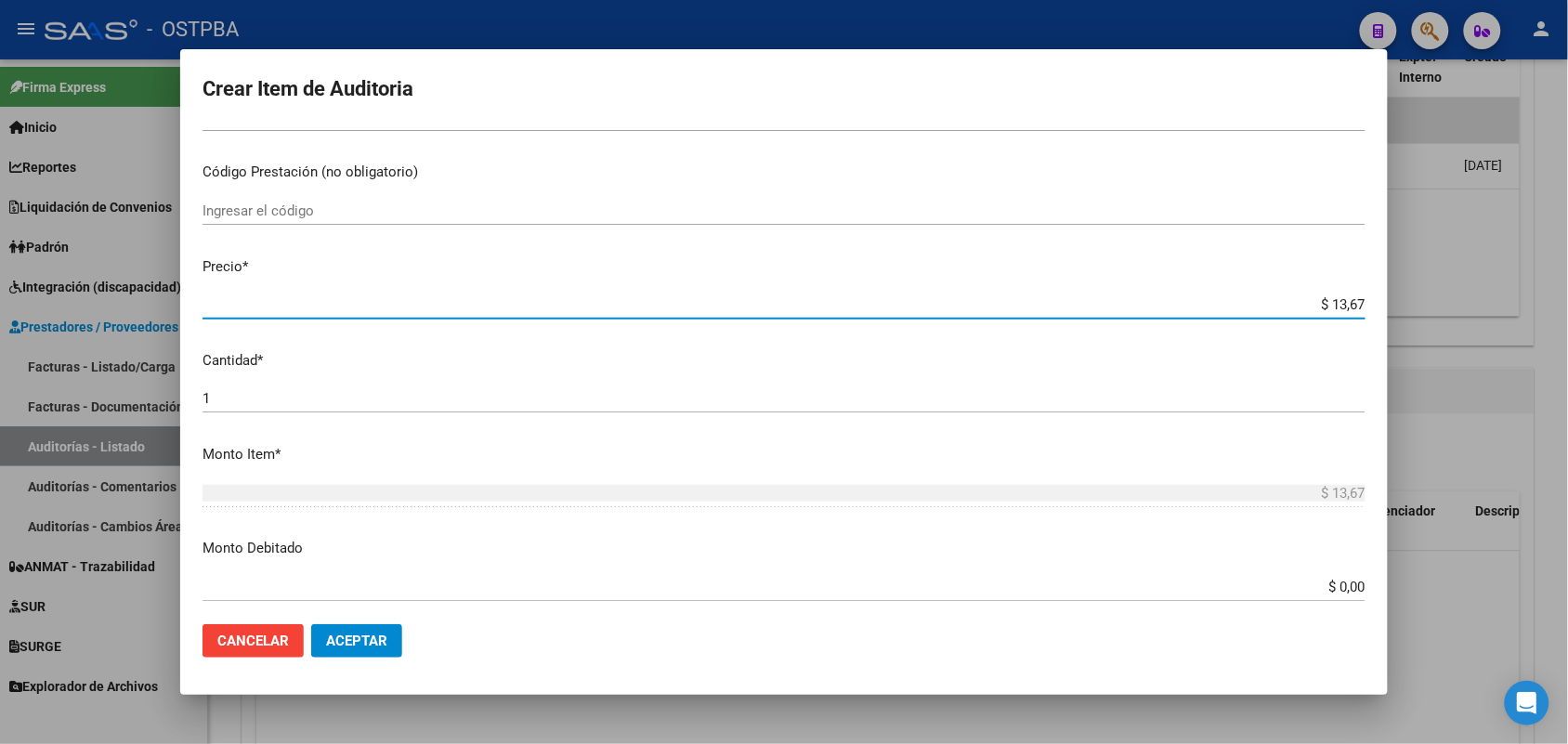
type input "$ 136,74"
type input "$ 1.367,41"
type input "$ 13.674,17"
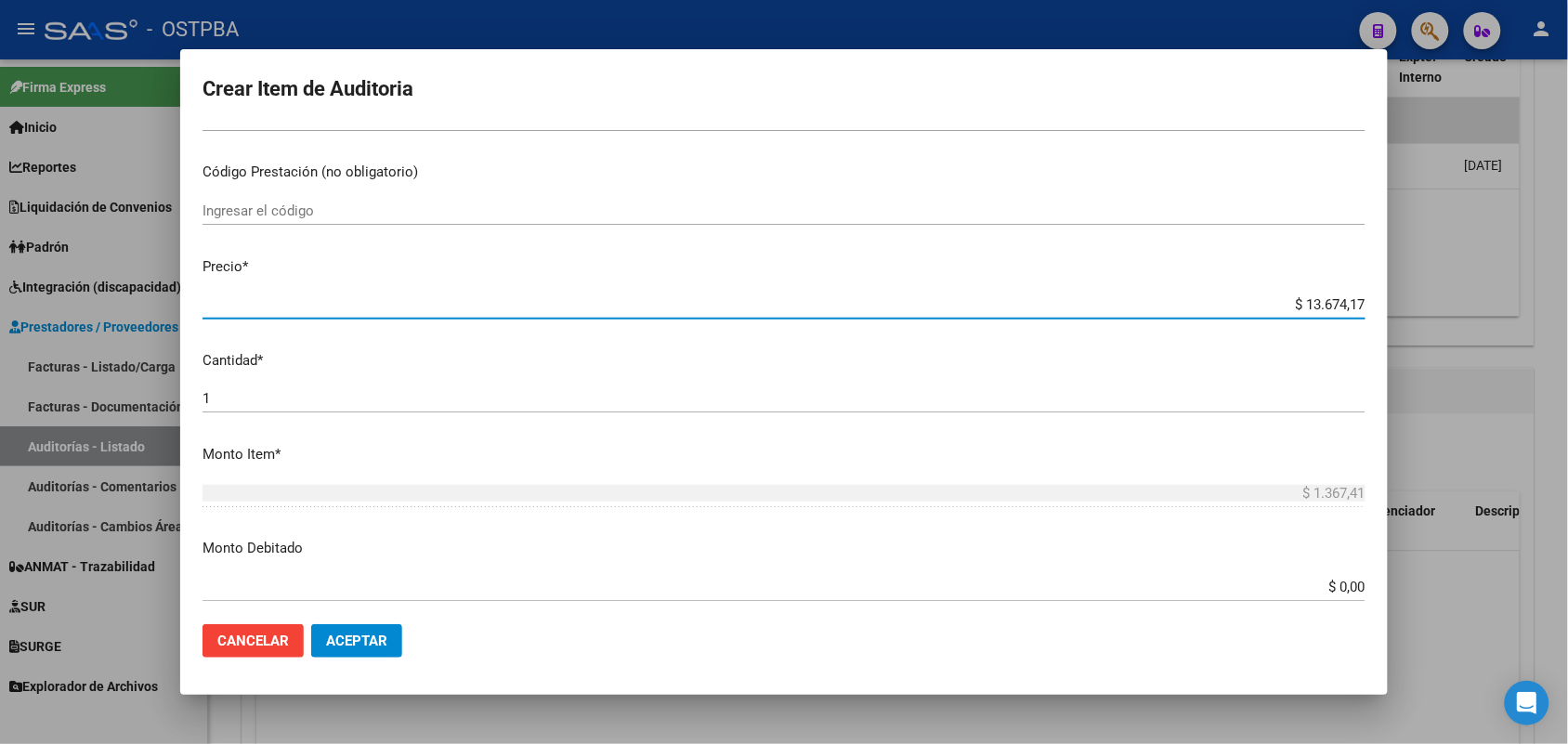
type input "$ 13.674,17"
type input "$ 136.741,75"
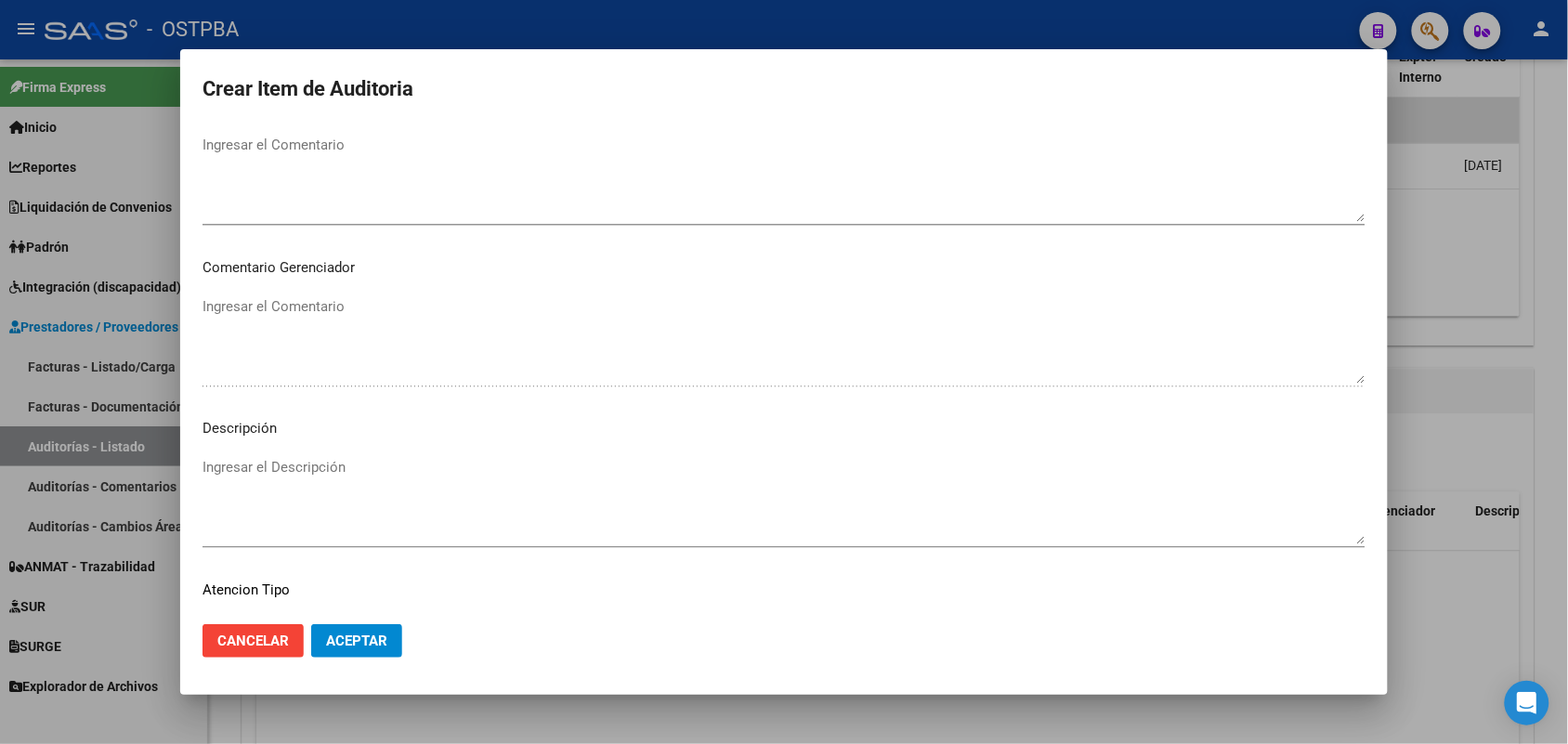
scroll to position [1187, 0]
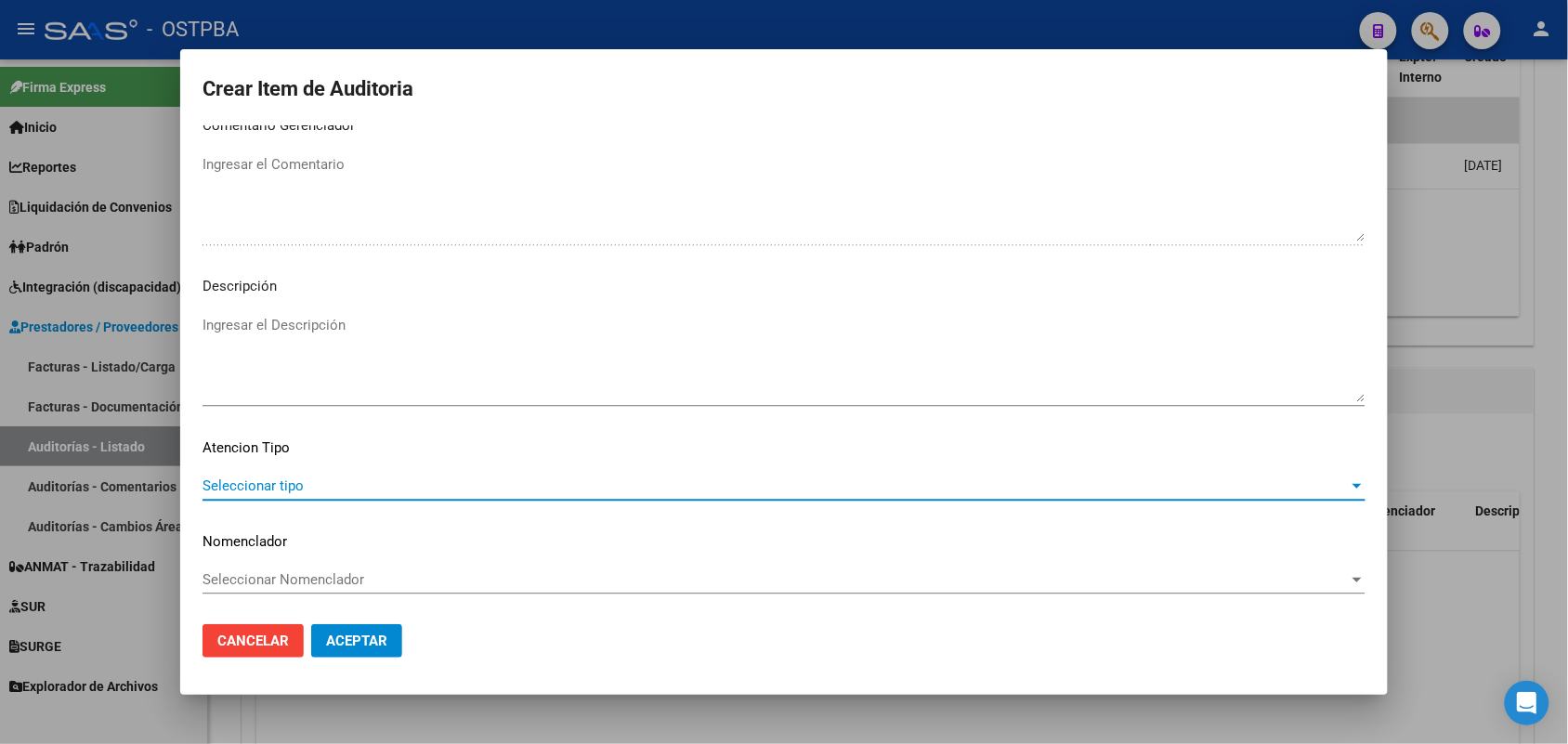
click at [279, 484] on span "Seleccionar tipo" at bounding box center [775, 486] width 1146 height 17
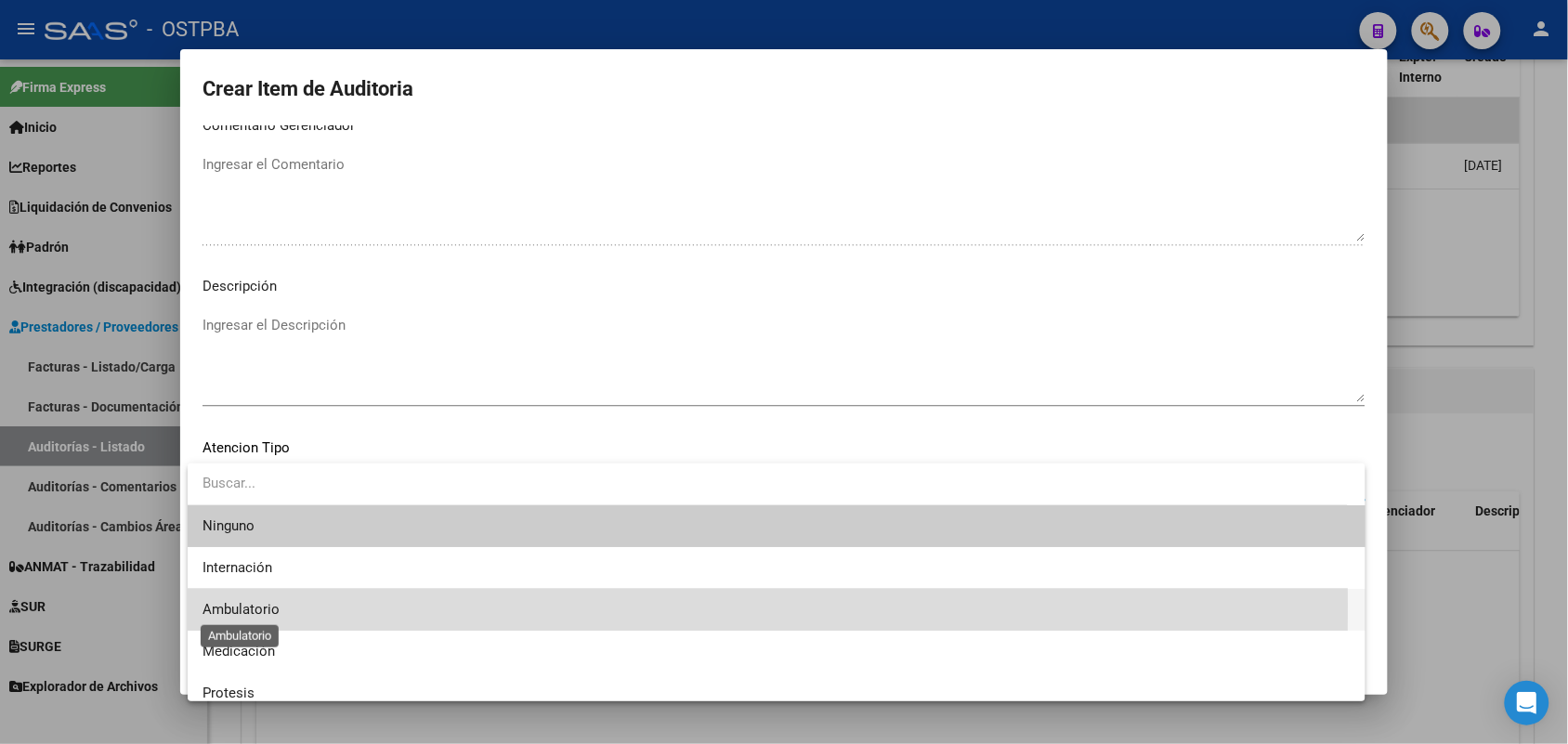
click at [266, 606] on span "Ambulatorio" at bounding box center [241, 609] width 77 height 17
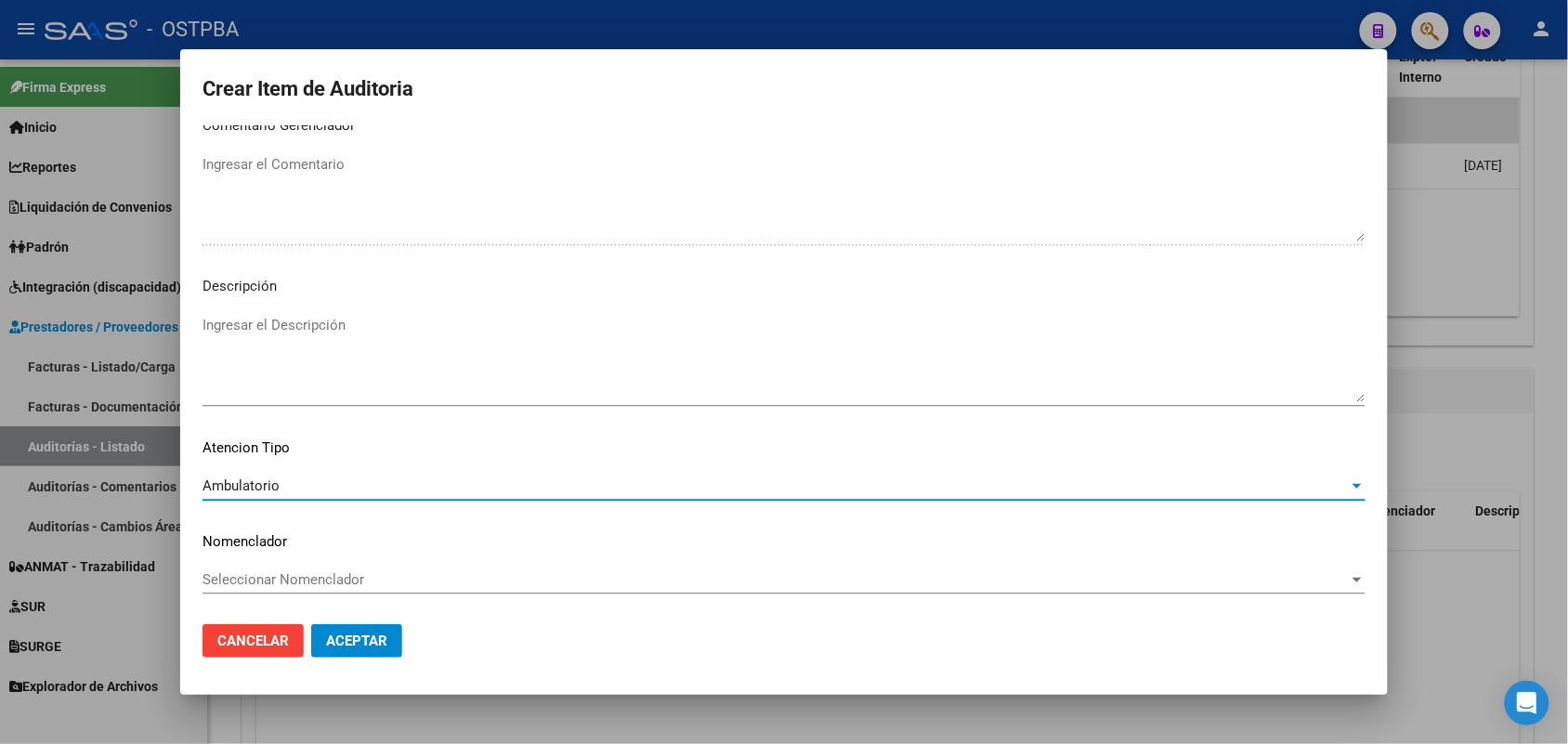
click at [370, 641] on span "Aceptar" at bounding box center [356, 640] width 62 height 17
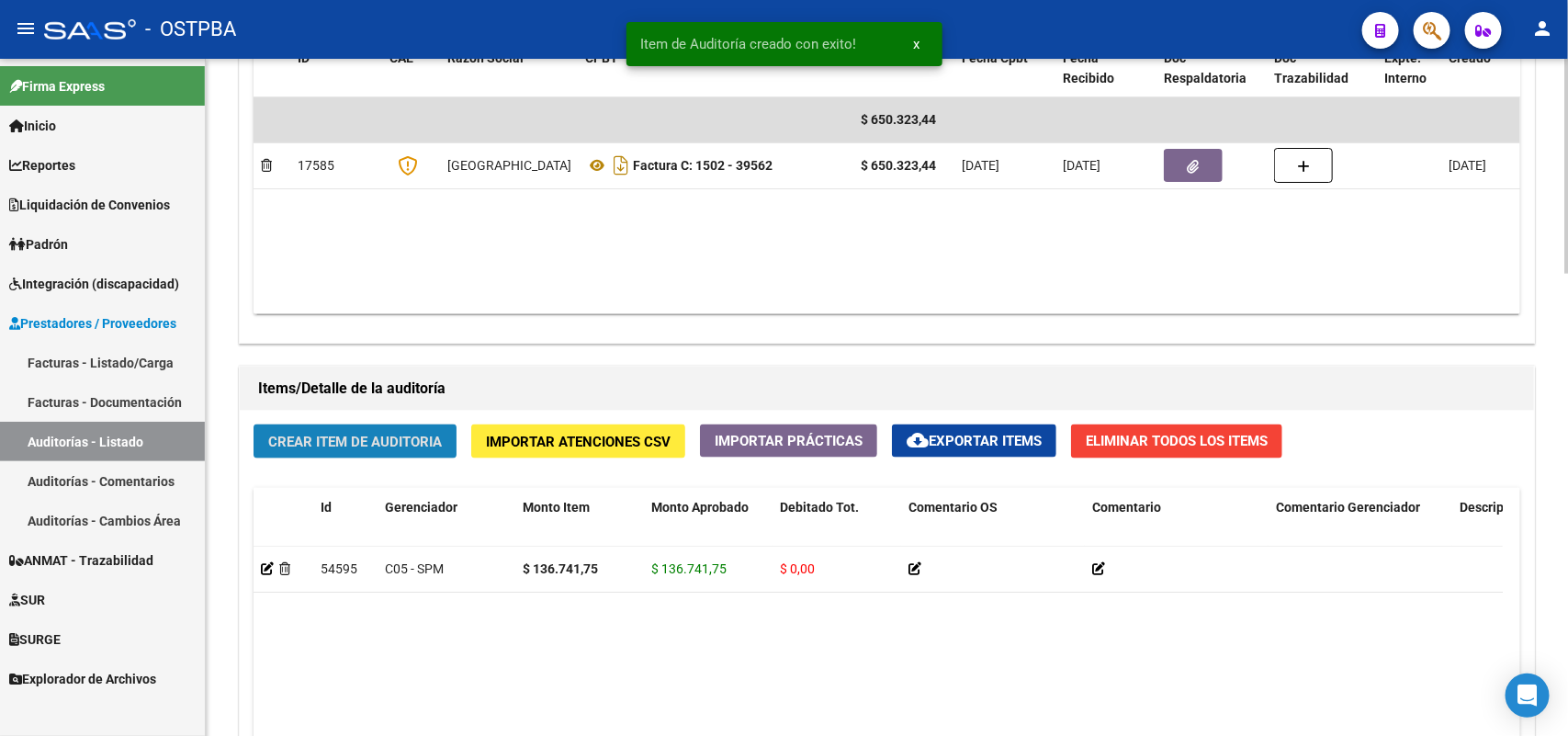
click at [415, 438] on span "Crear Item de Auditoria" at bounding box center [354, 442] width 173 height 16
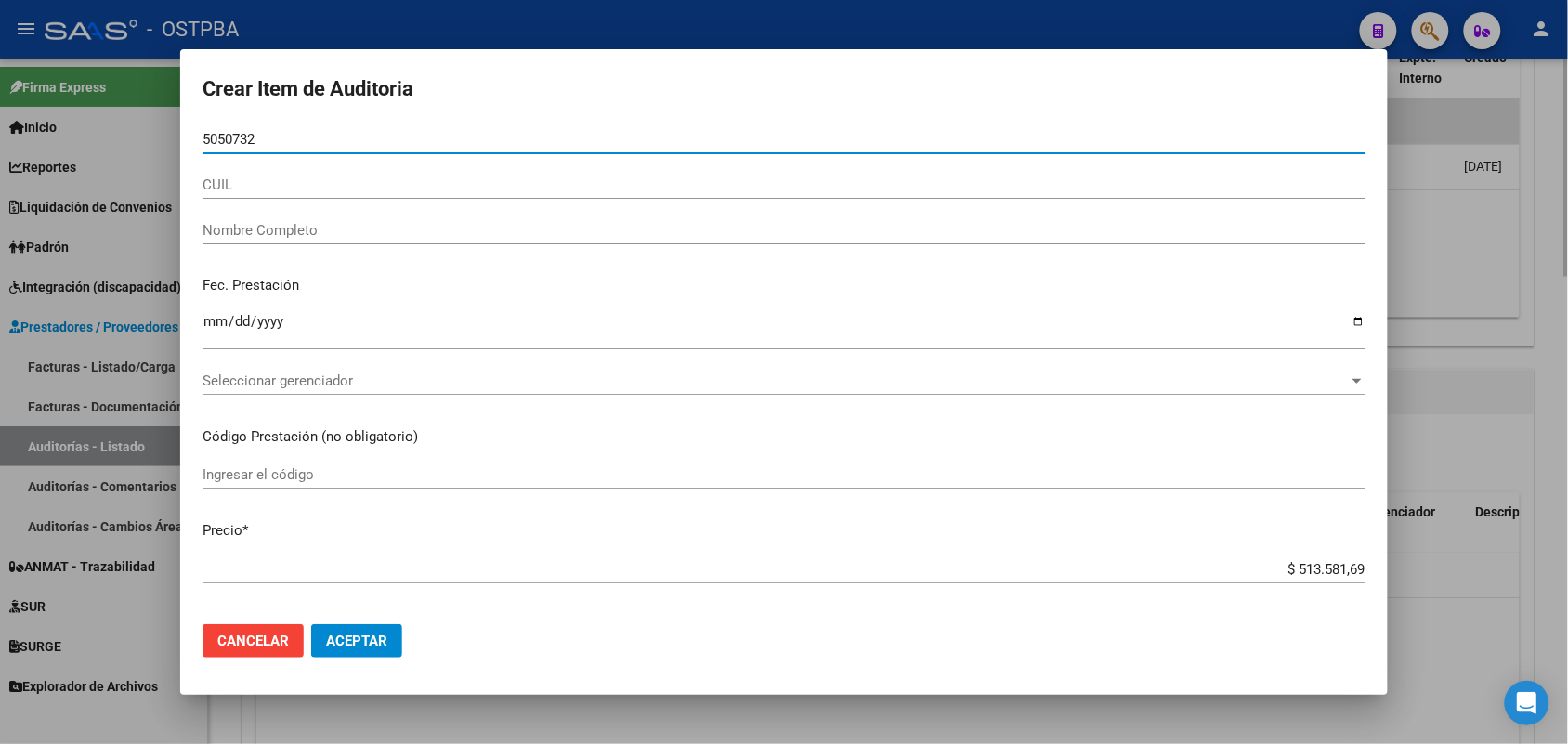
type input "50507329"
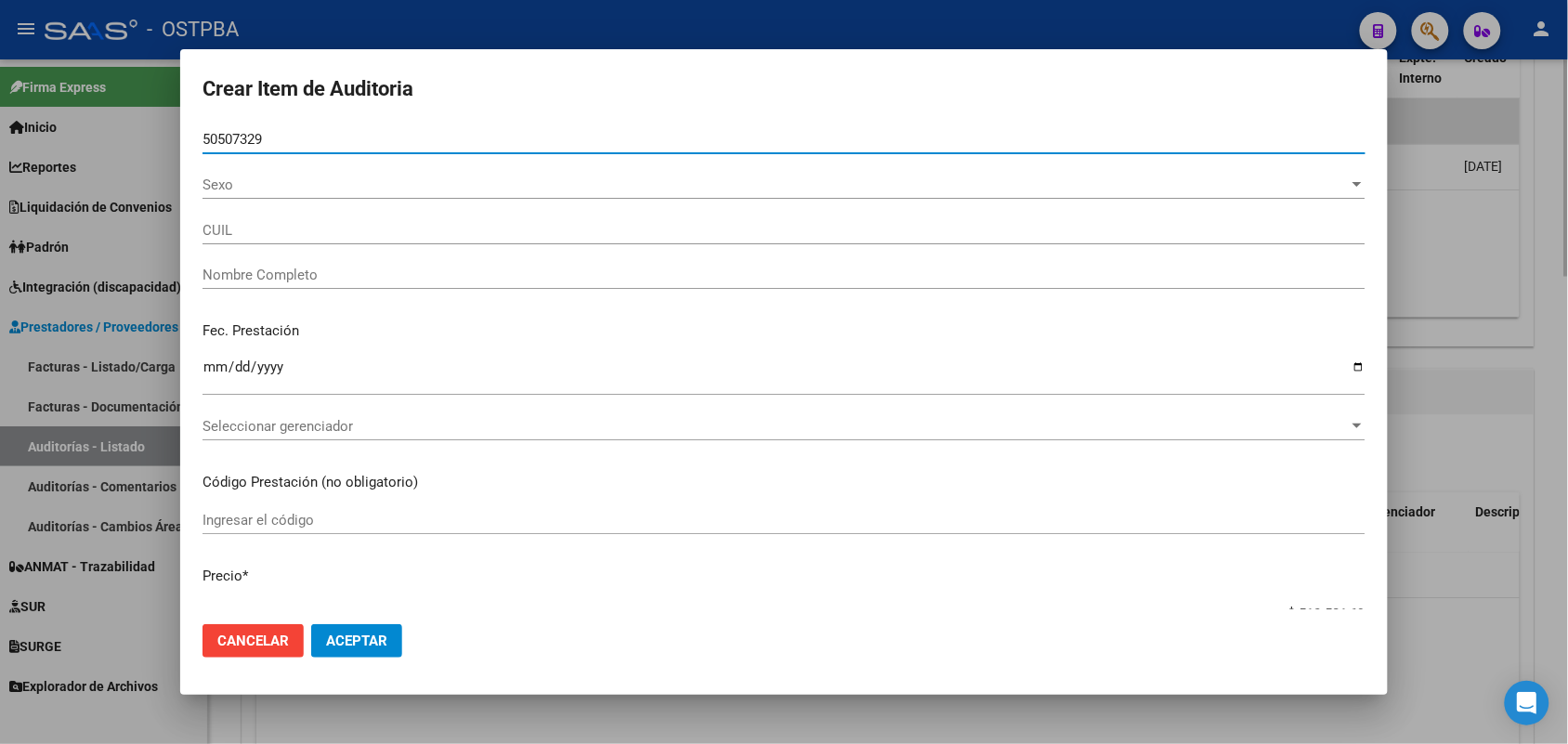
type input "27505073296"
type input "[PERSON_NAME] [PERSON_NAME]"
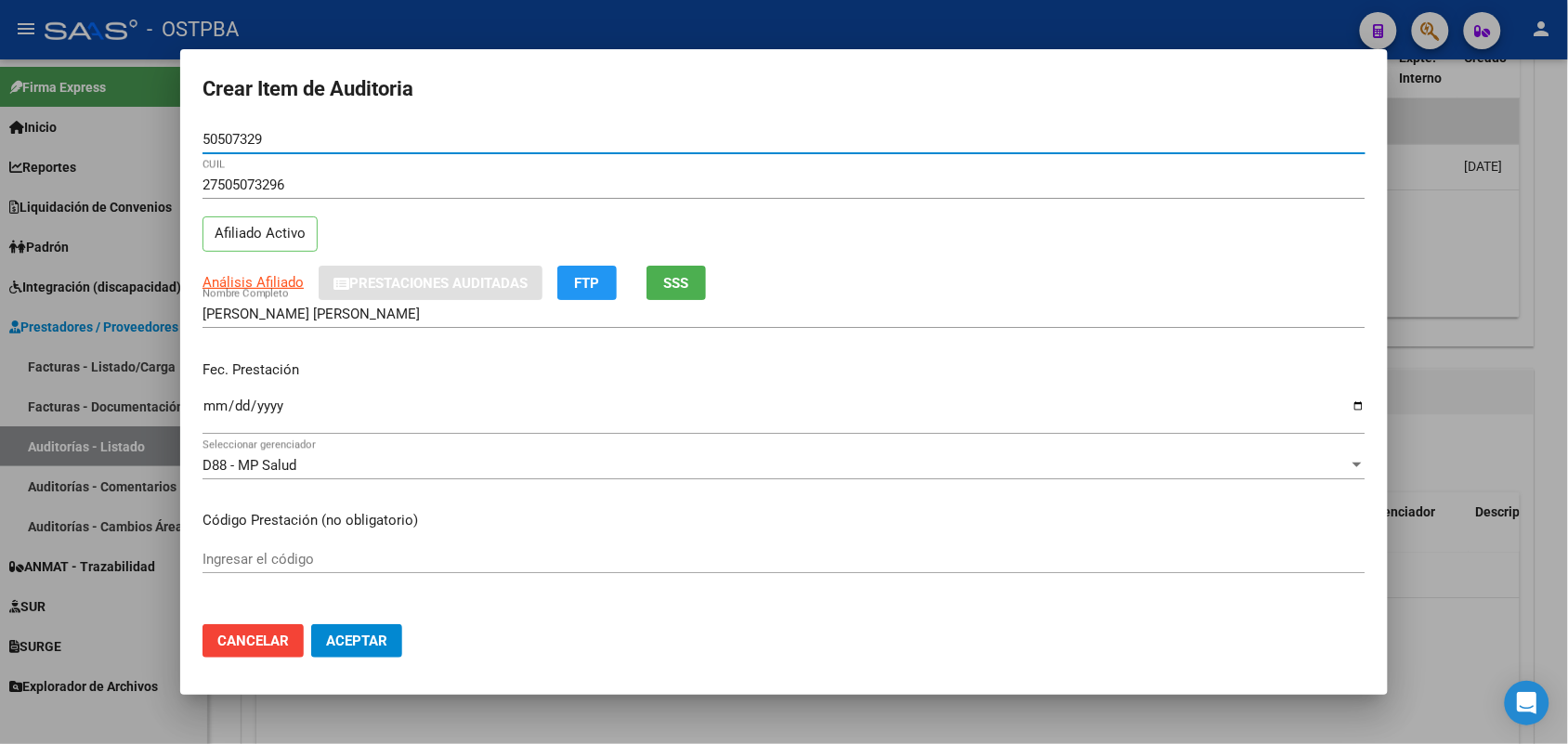
type input "50507329"
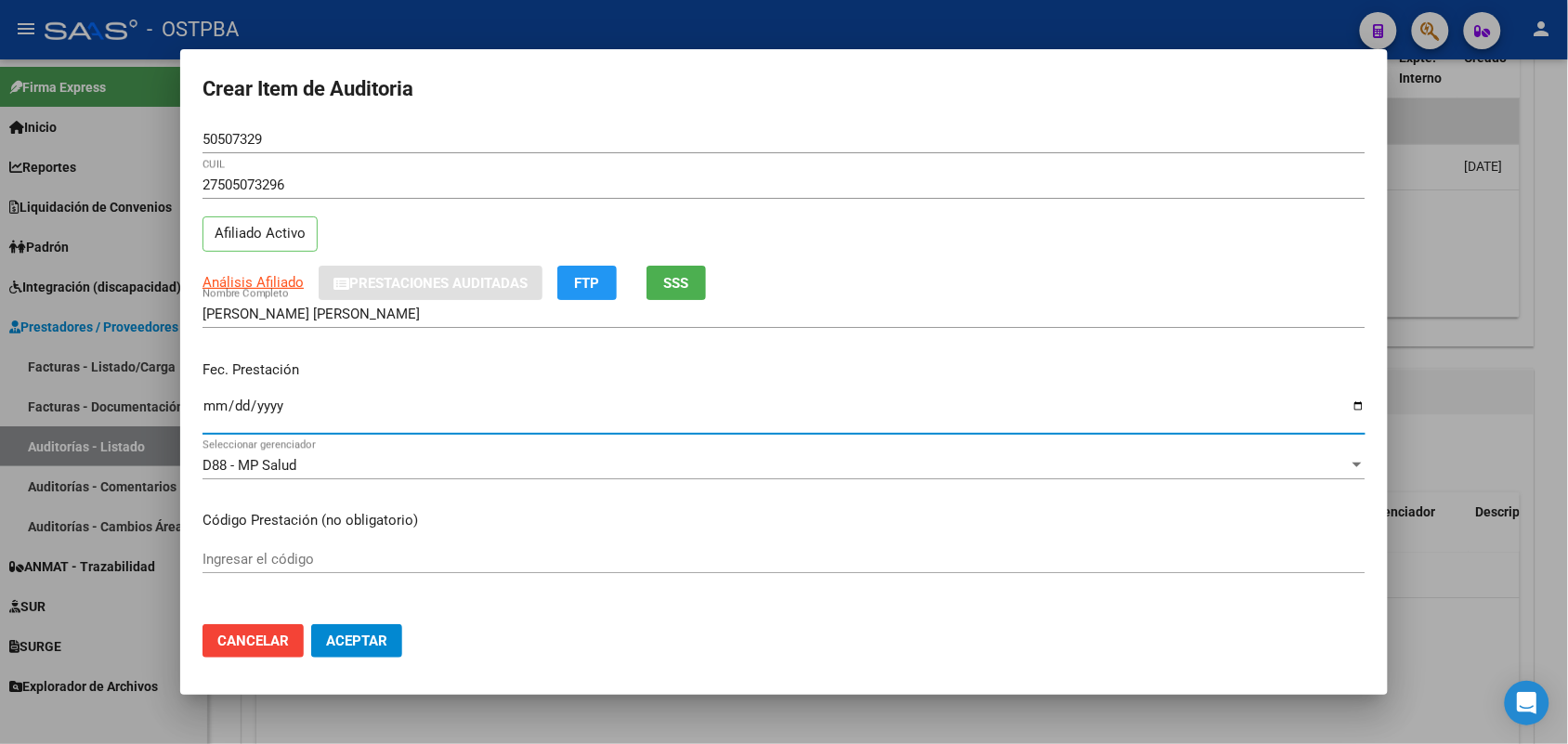
click at [208, 411] on input "Ingresar la fecha" at bounding box center [784, 413] width 1163 height 29
type input "[DATE]"
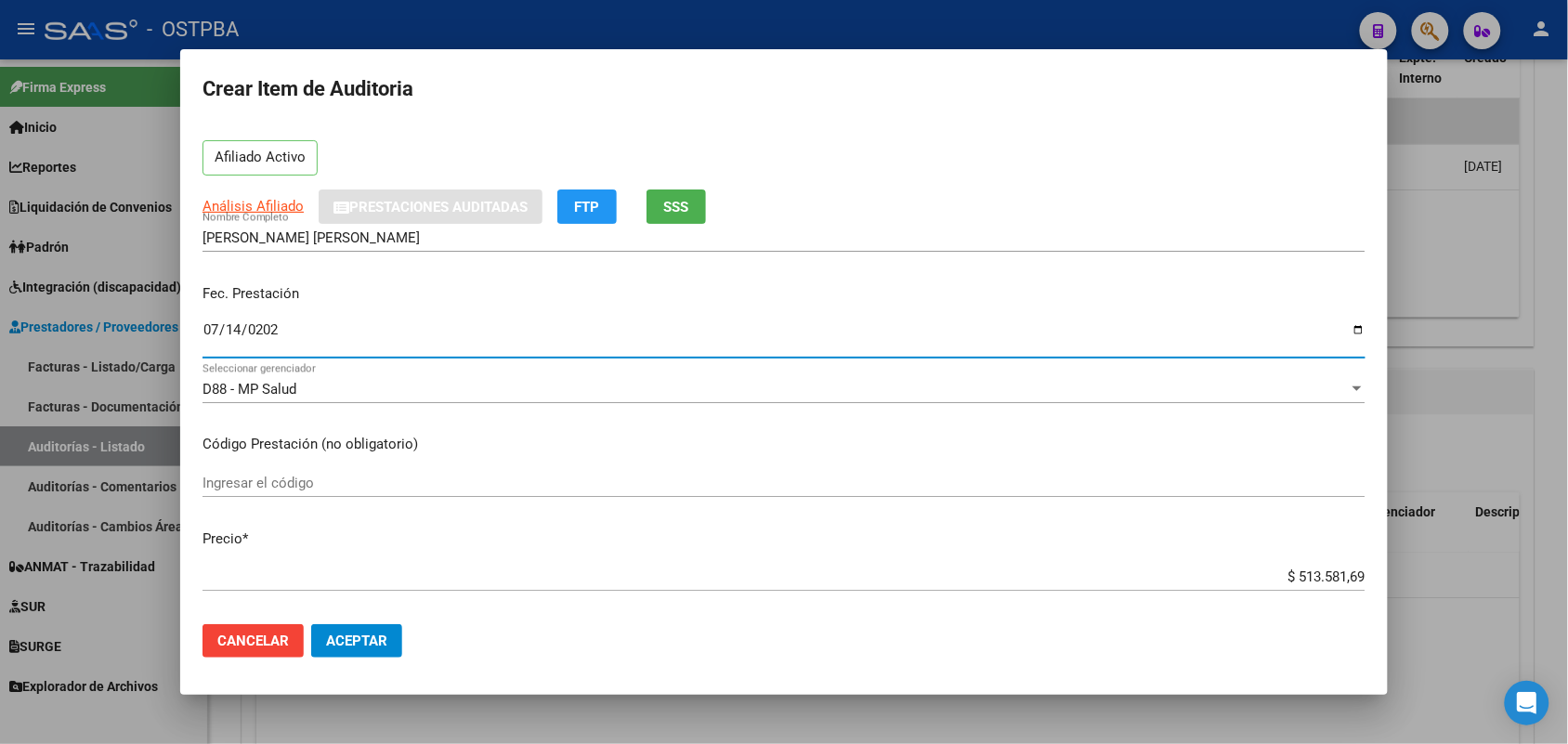
scroll to position [232, 0]
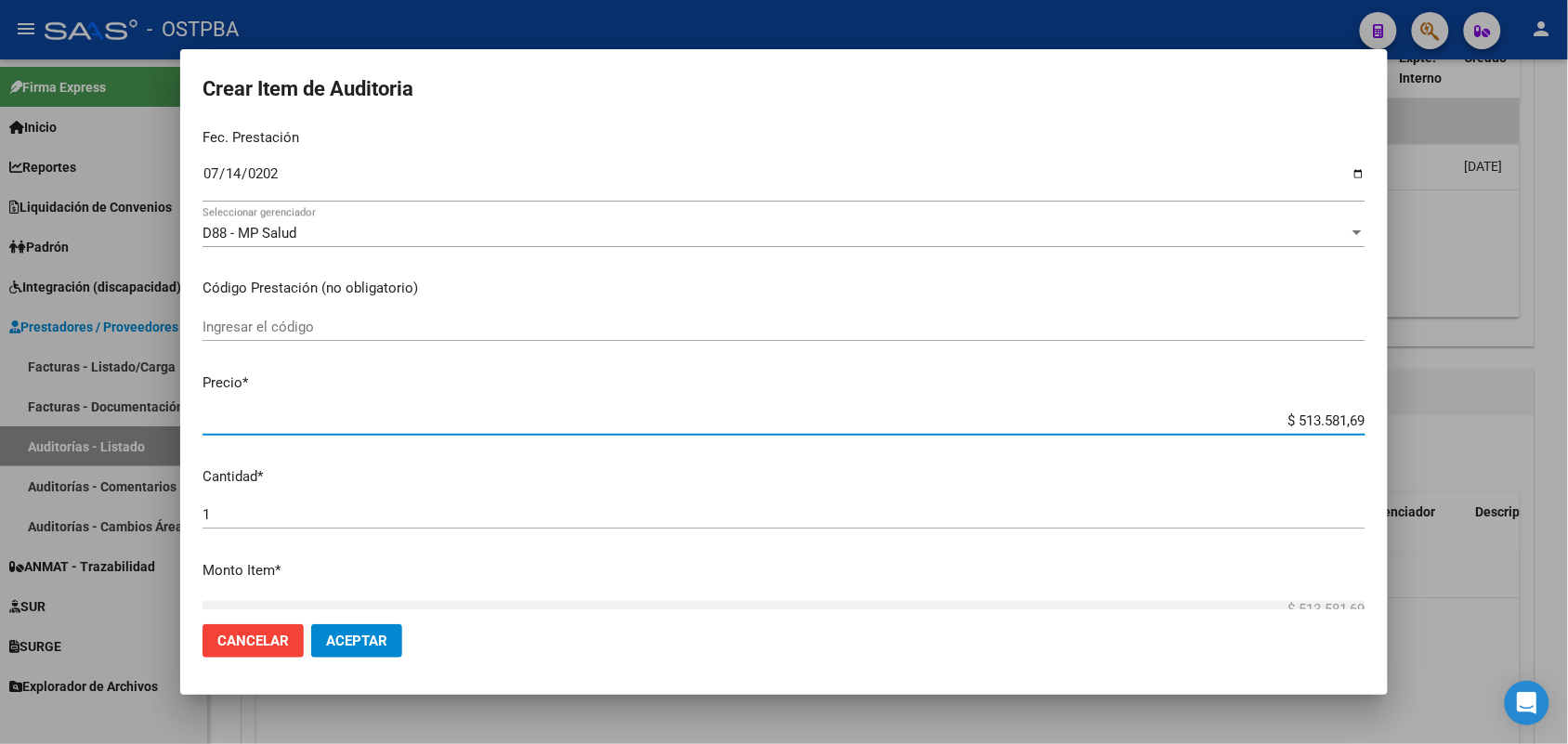
drag, startPoint x: 1261, startPoint y: 419, endPoint x: 1460, endPoint y: 430, distance: 199.3
click at [1454, 429] on div "Crear Item de Auditoria 50507329 Nro Documento 27505073296 CUIL Afiliado Activo…" at bounding box center [784, 372] width 1568 height 744
type input "$ 0,04"
type input "$ 0,42"
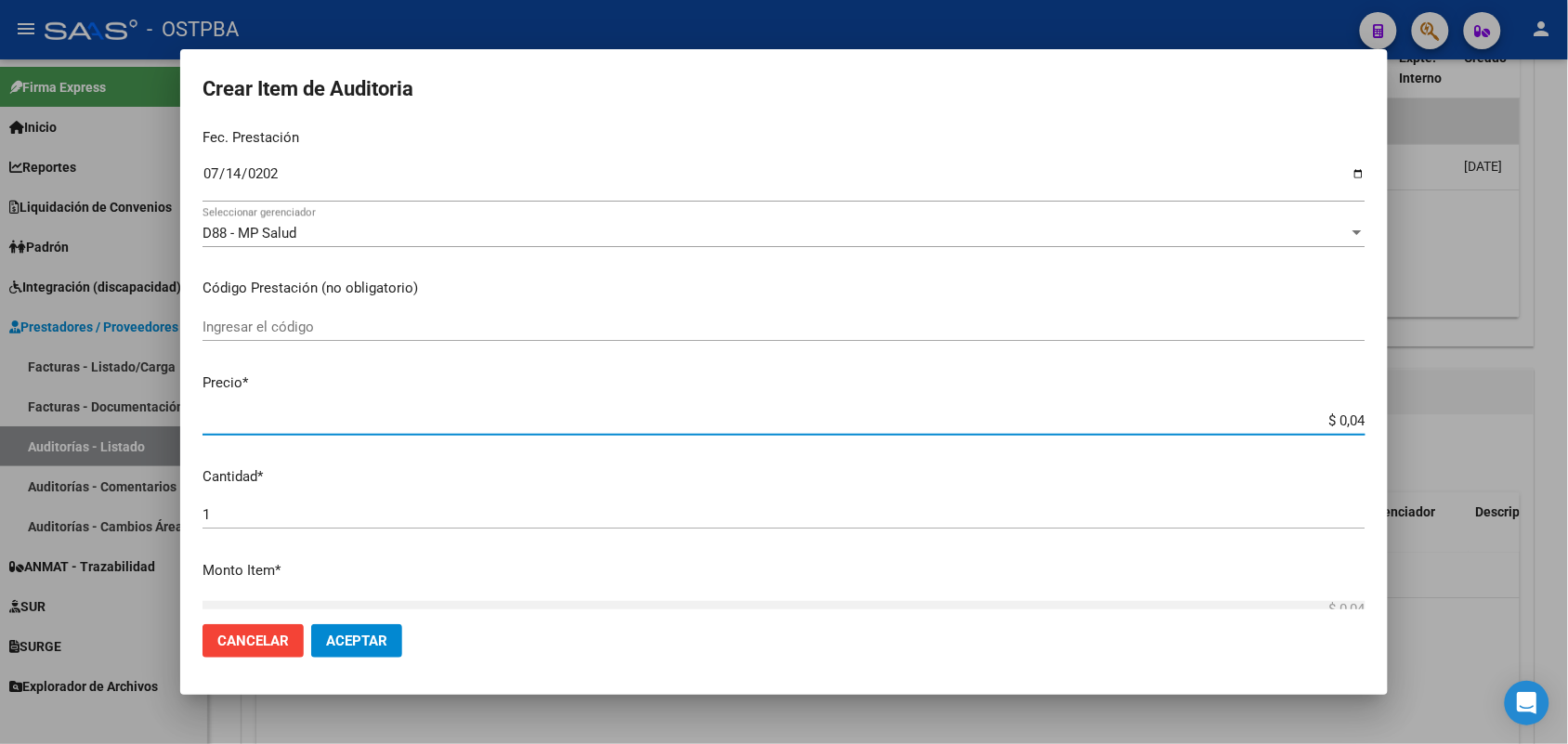
type input "$ 0,42"
type input "$ 4,29"
type input "$ 42,92"
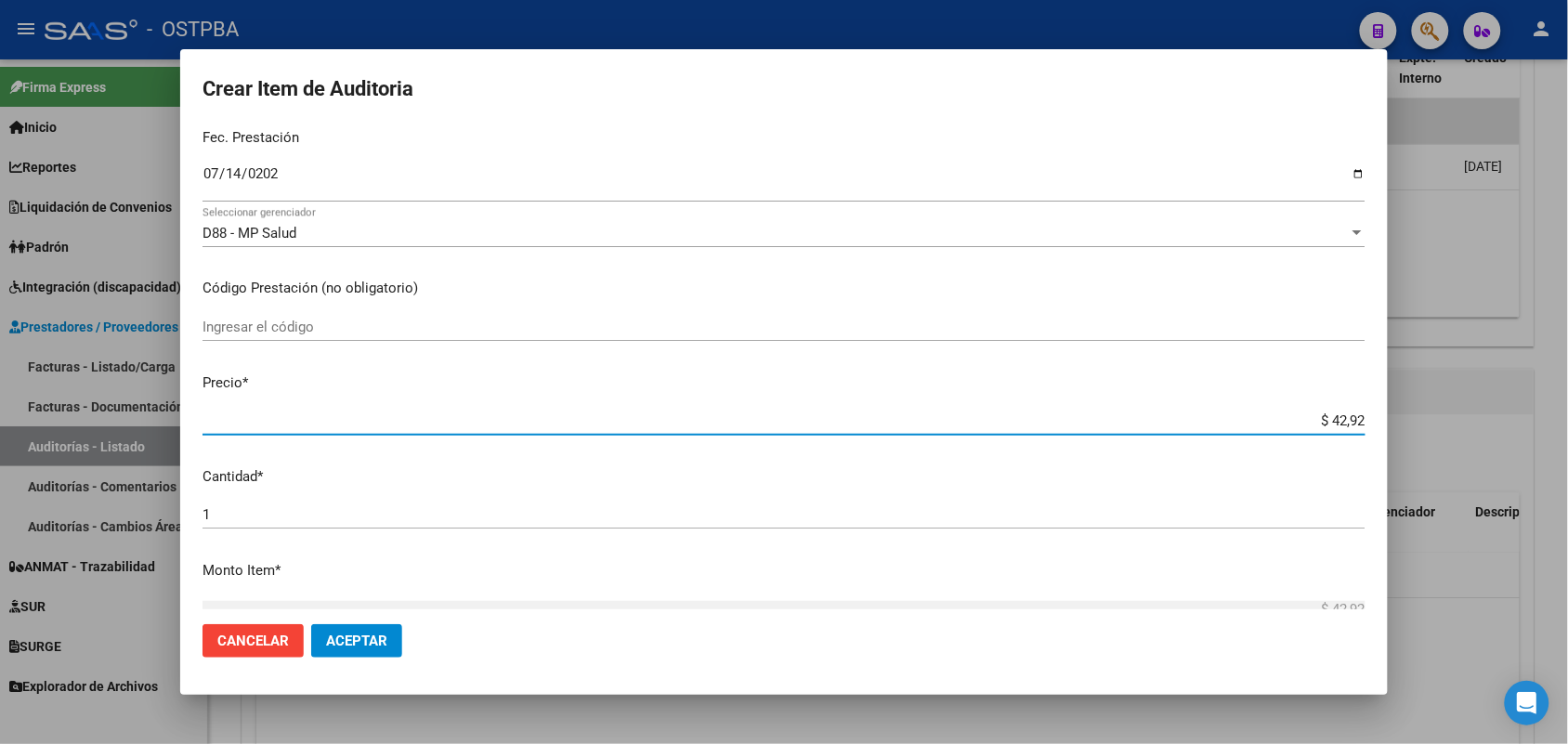
type input "$ 429,28"
type input "$ 4.292,88"
type input "$ 42.928,81"
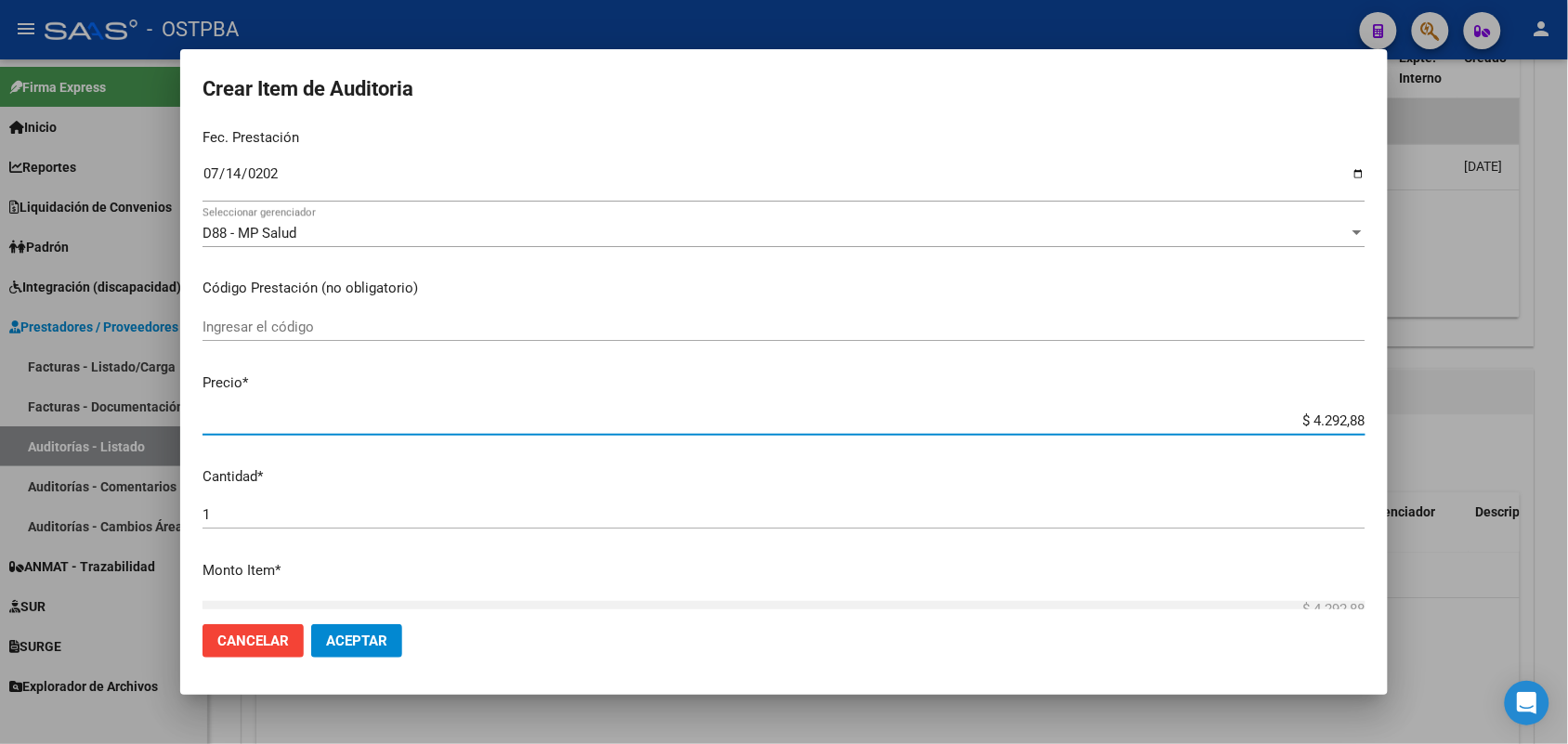
type input "$ 42.928,81"
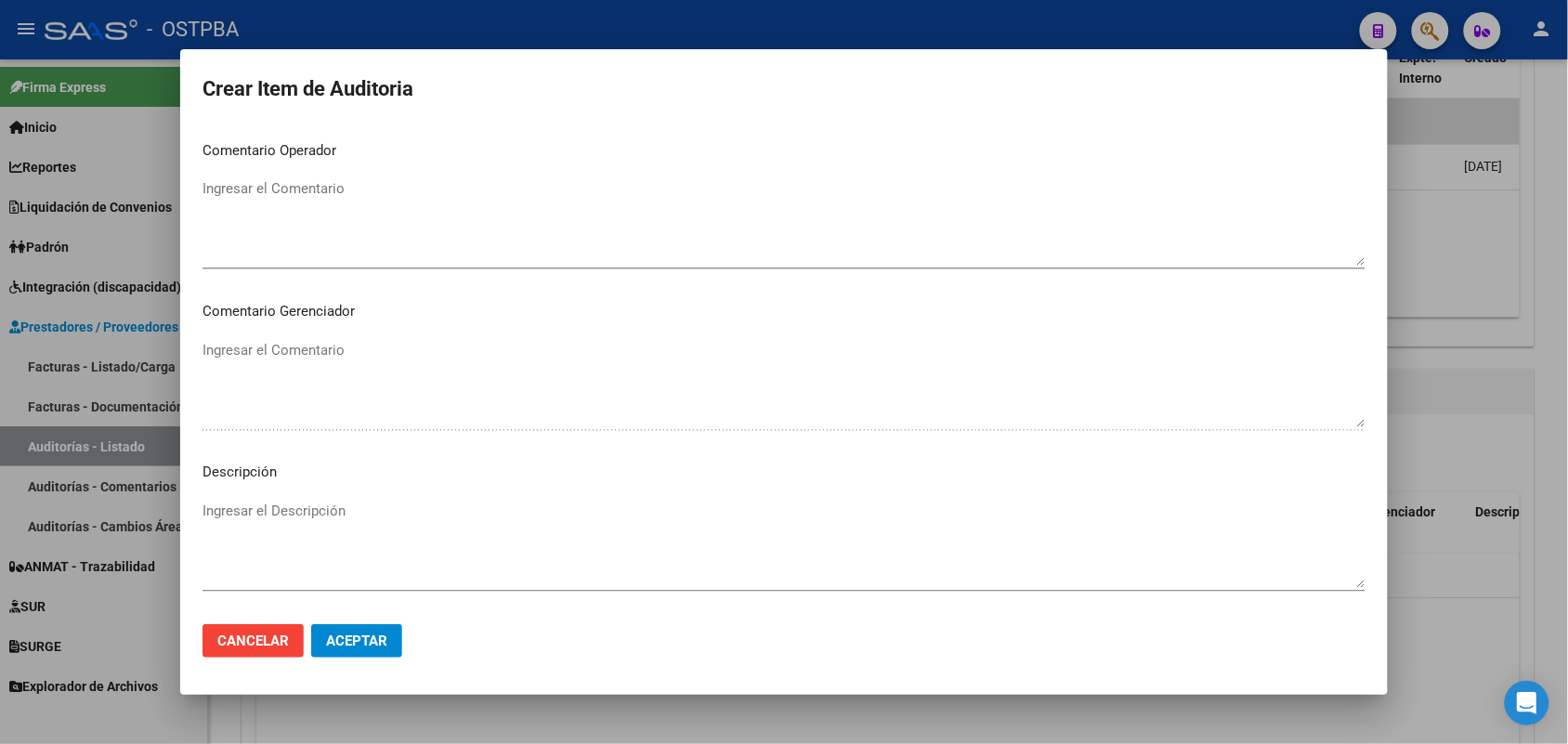
scroll to position [1187, 0]
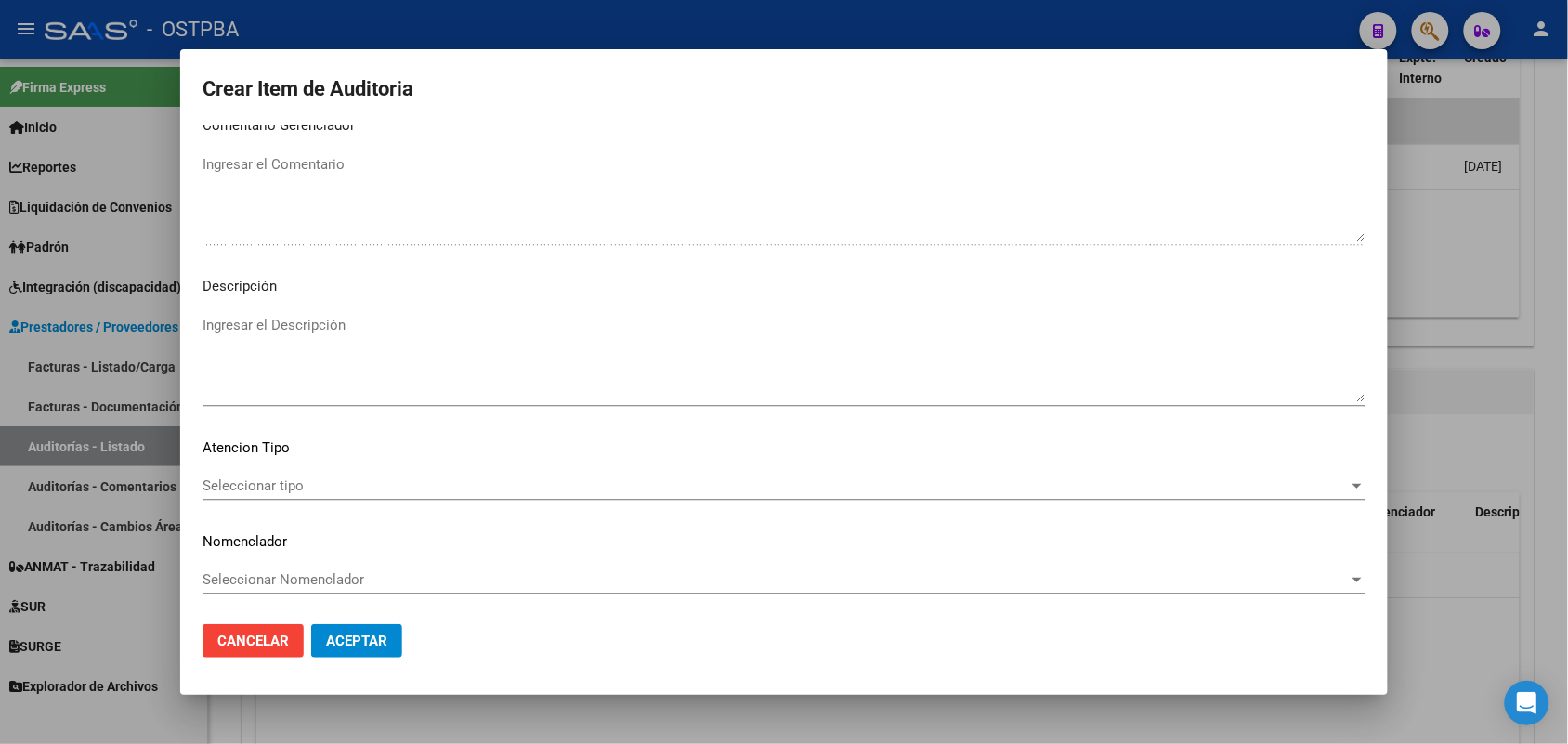
click at [294, 485] on span "Seleccionar tipo" at bounding box center [775, 486] width 1146 height 17
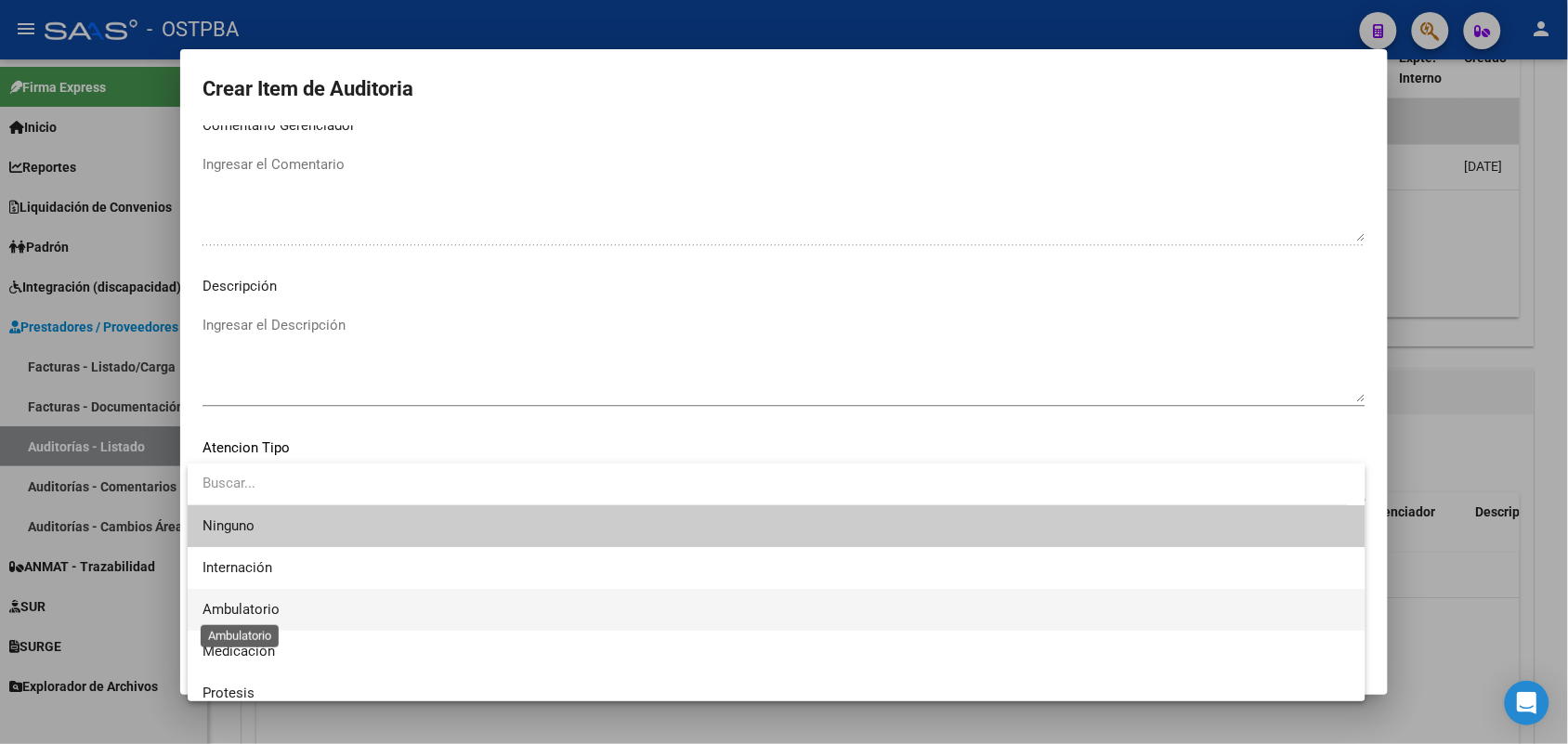
click at [263, 609] on span "Ambulatorio" at bounding box center [241, 609] width 77 height 17
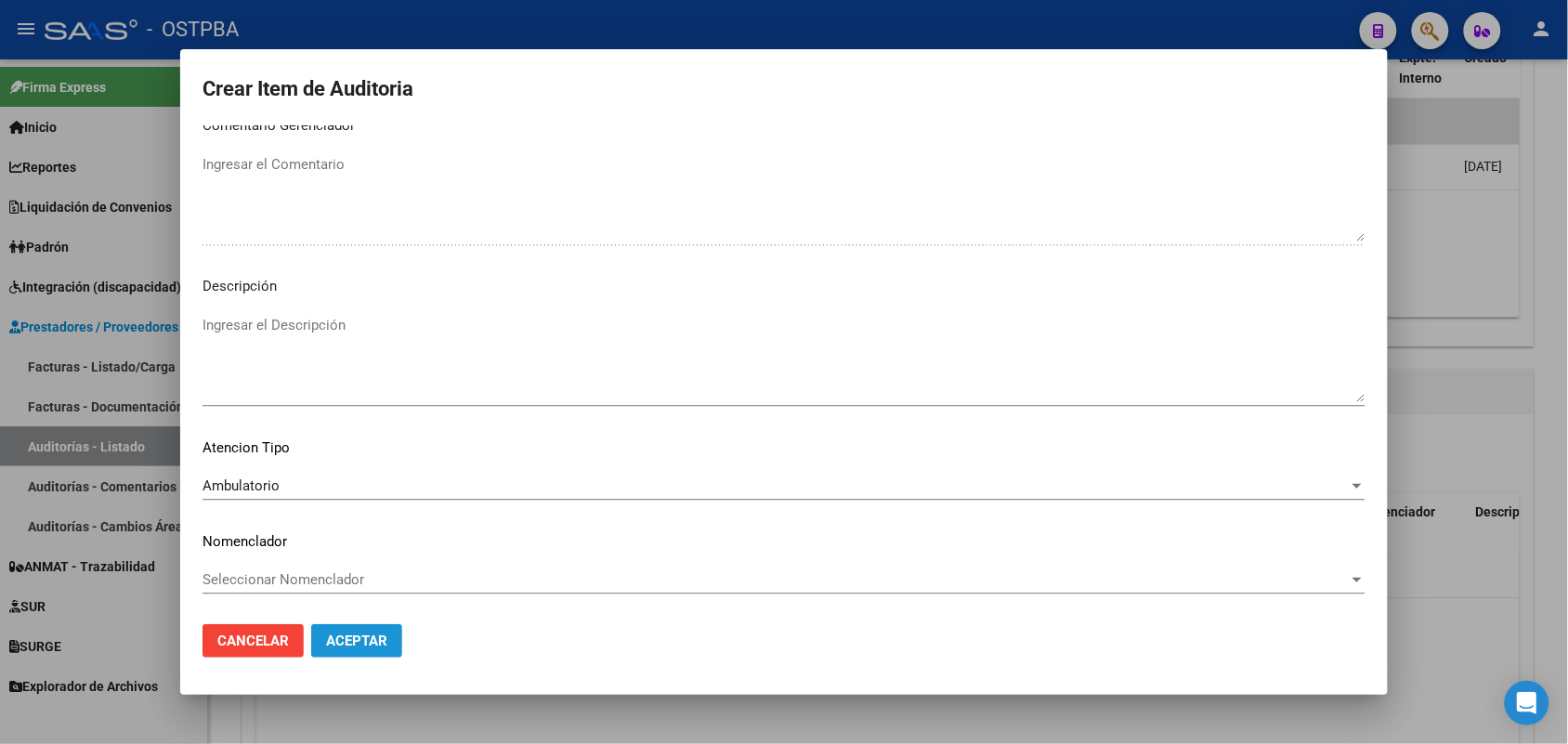
click at [362, 638] on span "Aceptar" at bounding box center [356, 640] width 62 height 17
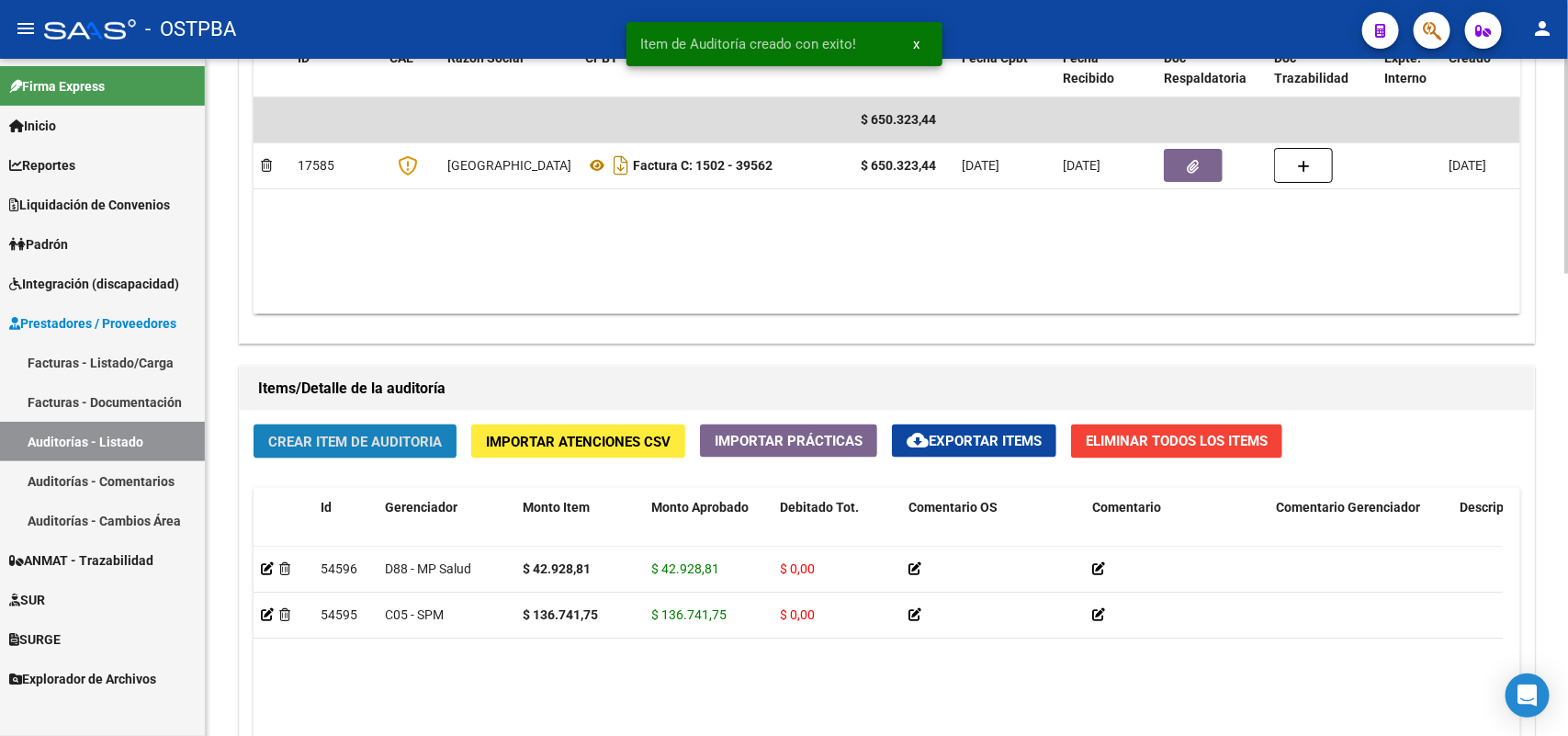
click at [420, 437] on span "Crear Item de Auditoria" at bounding box center [354, 442] width 173 height 16
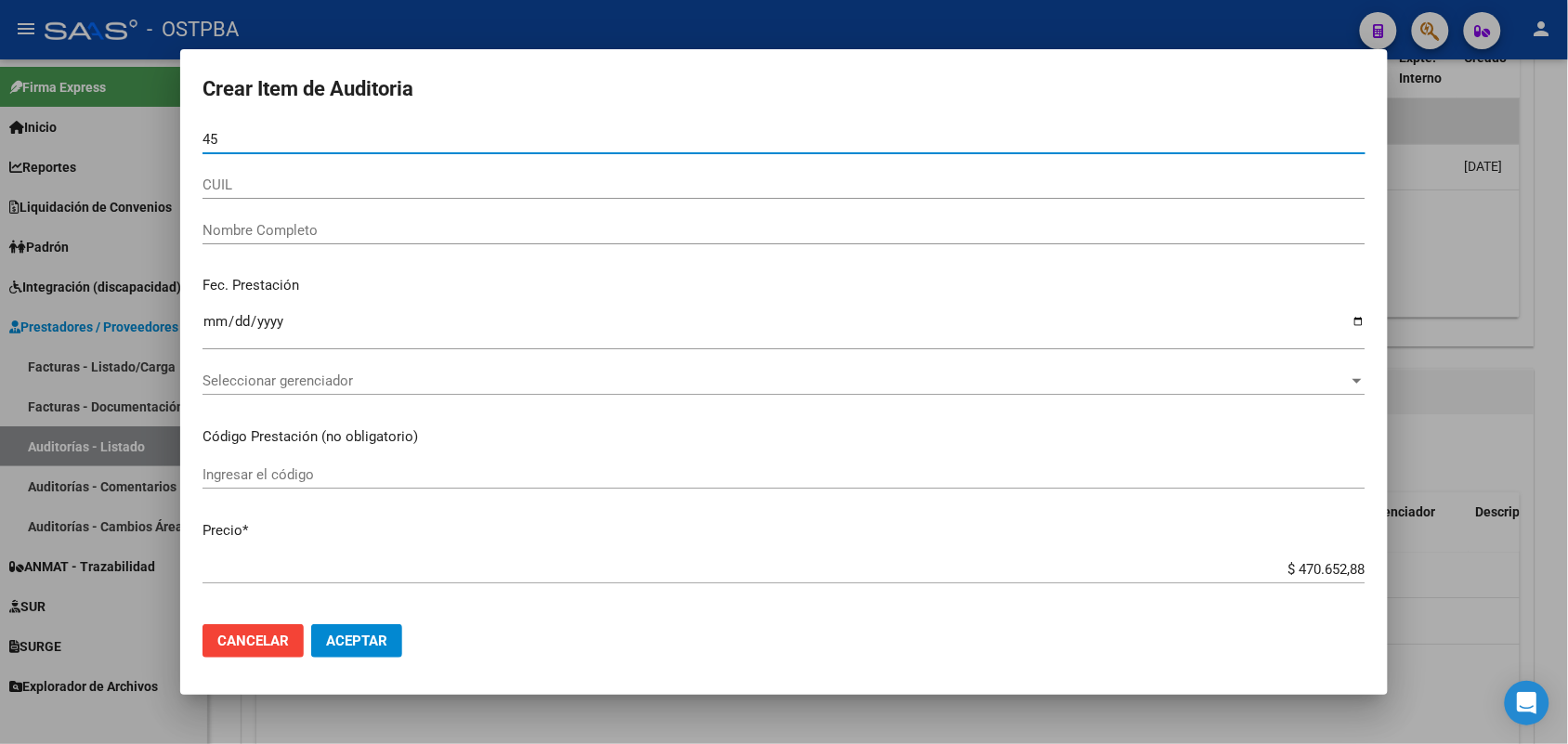
type input "4"
type input "04513228"
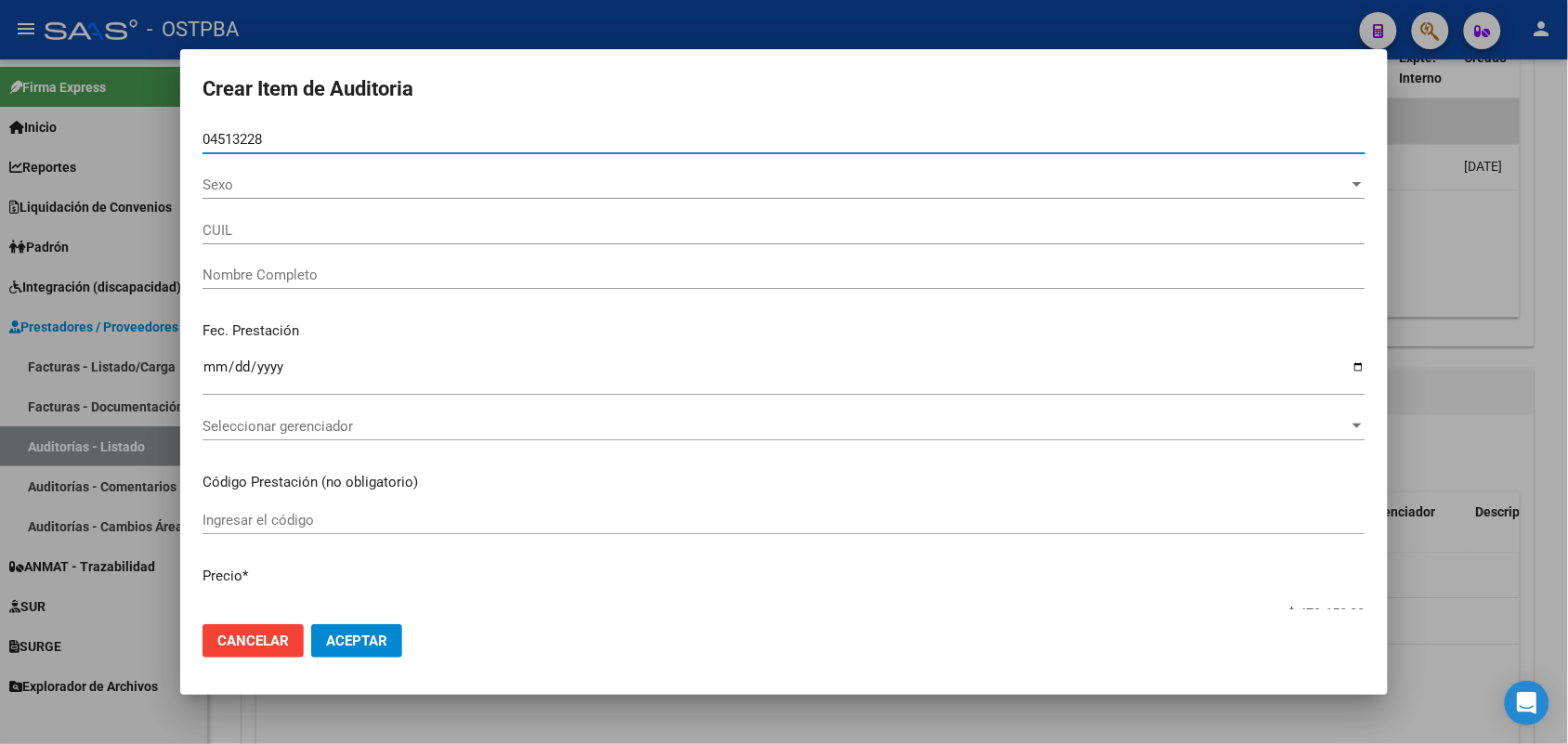
type input "20045132286"
type input "CABALLERO [PERSON_NAME]"
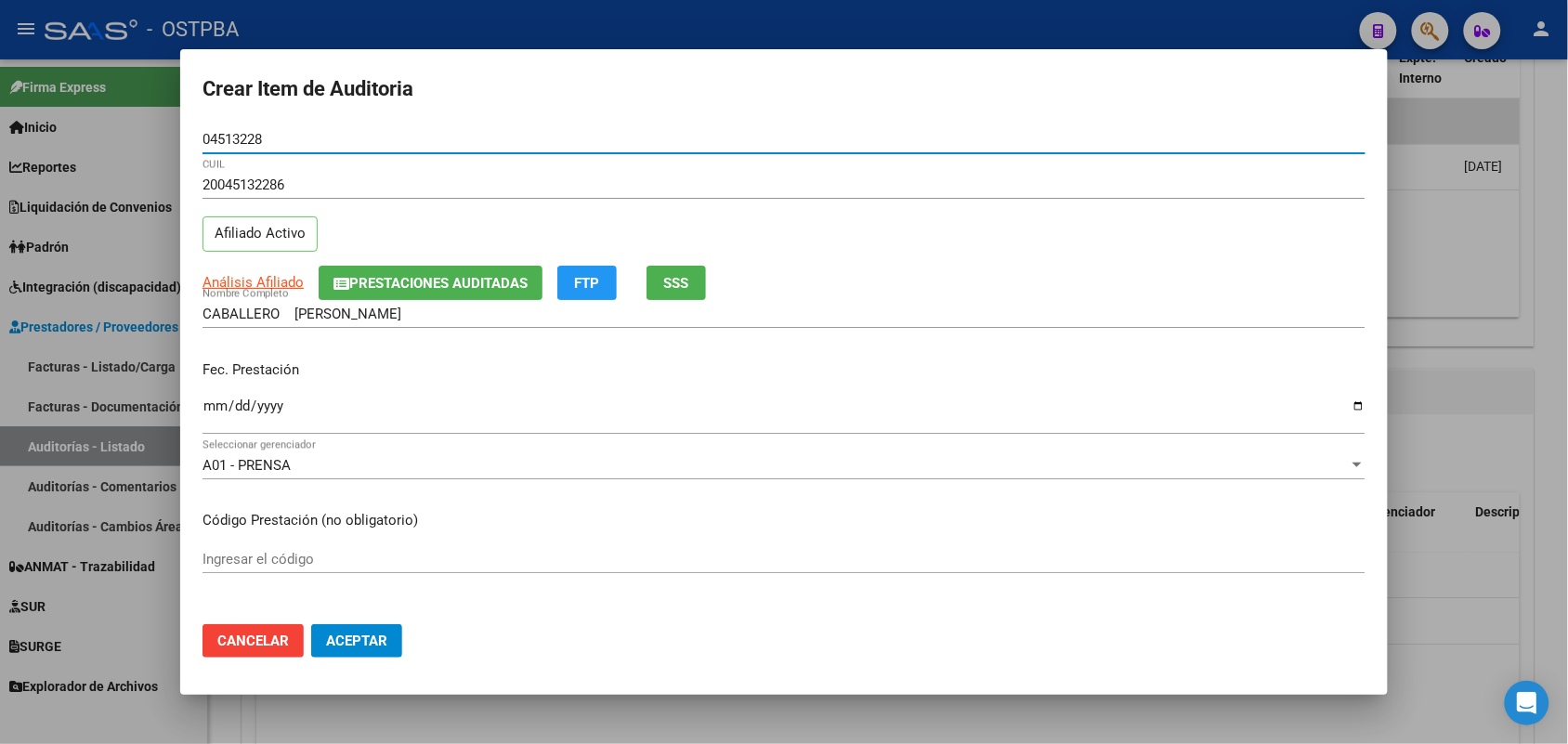
type input "04513228"
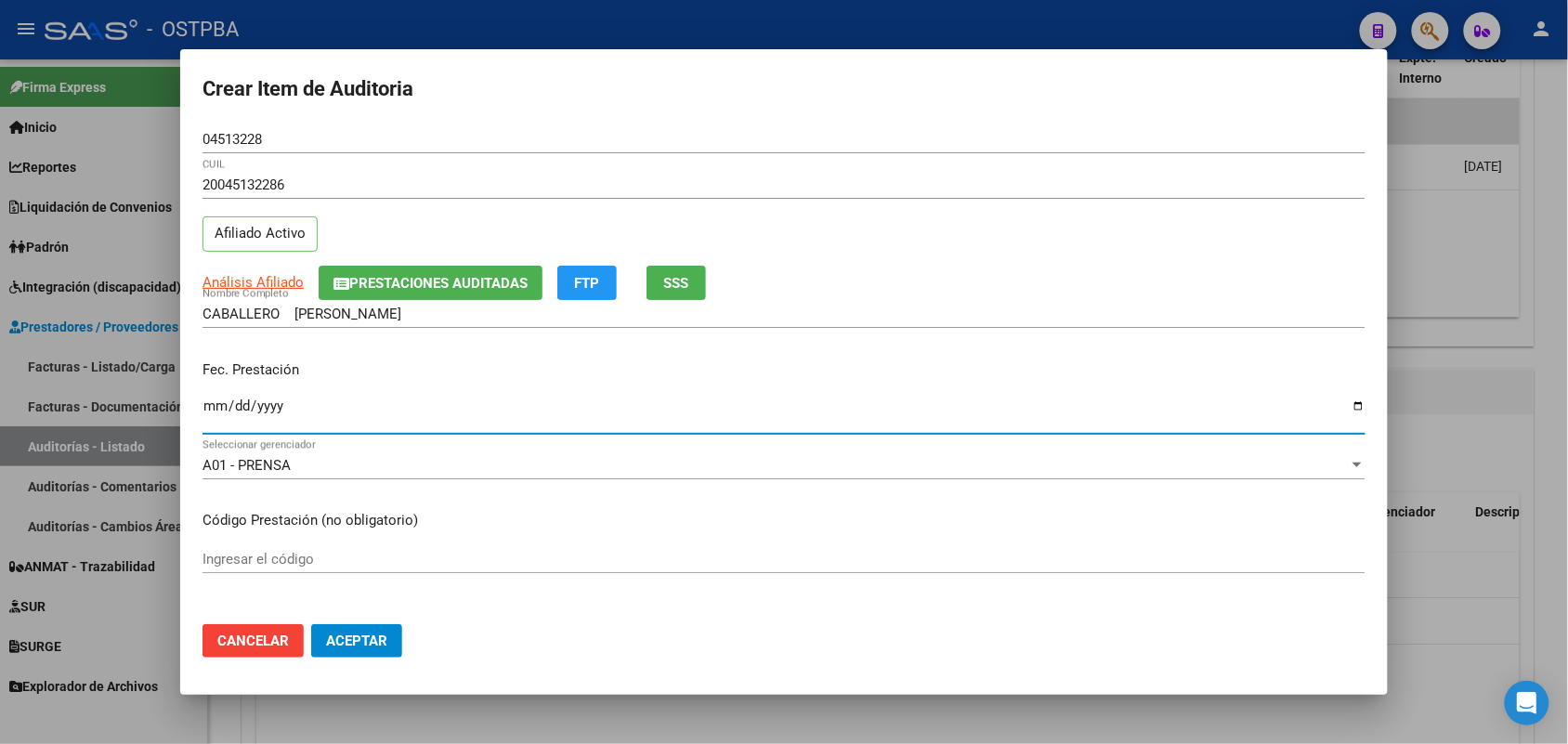
click at [215, 410] on input "Ingresar la fecha" at bounding box center [784, 413] width 1163 height 29
type input "[DATE]"
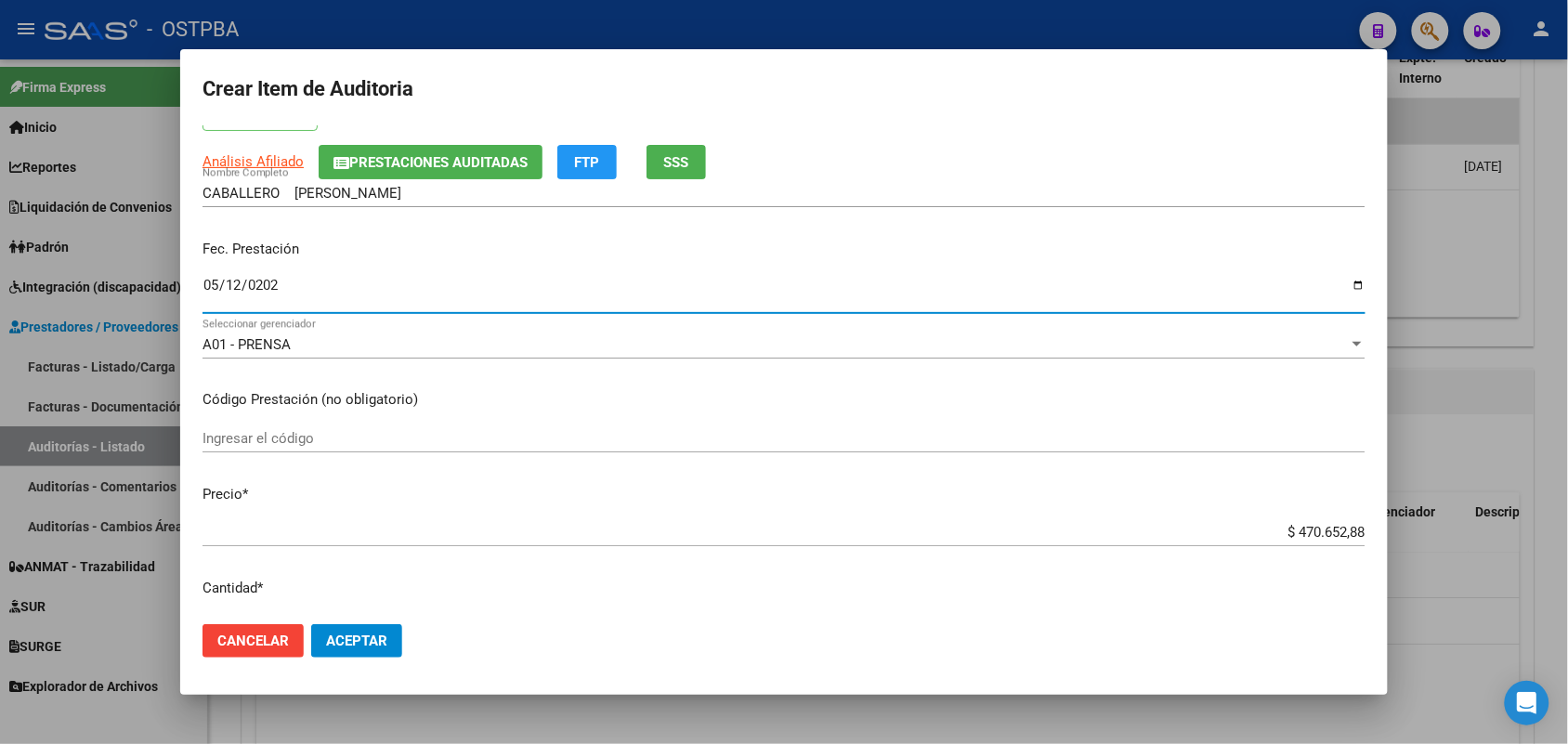
scroll to position [232, 0]
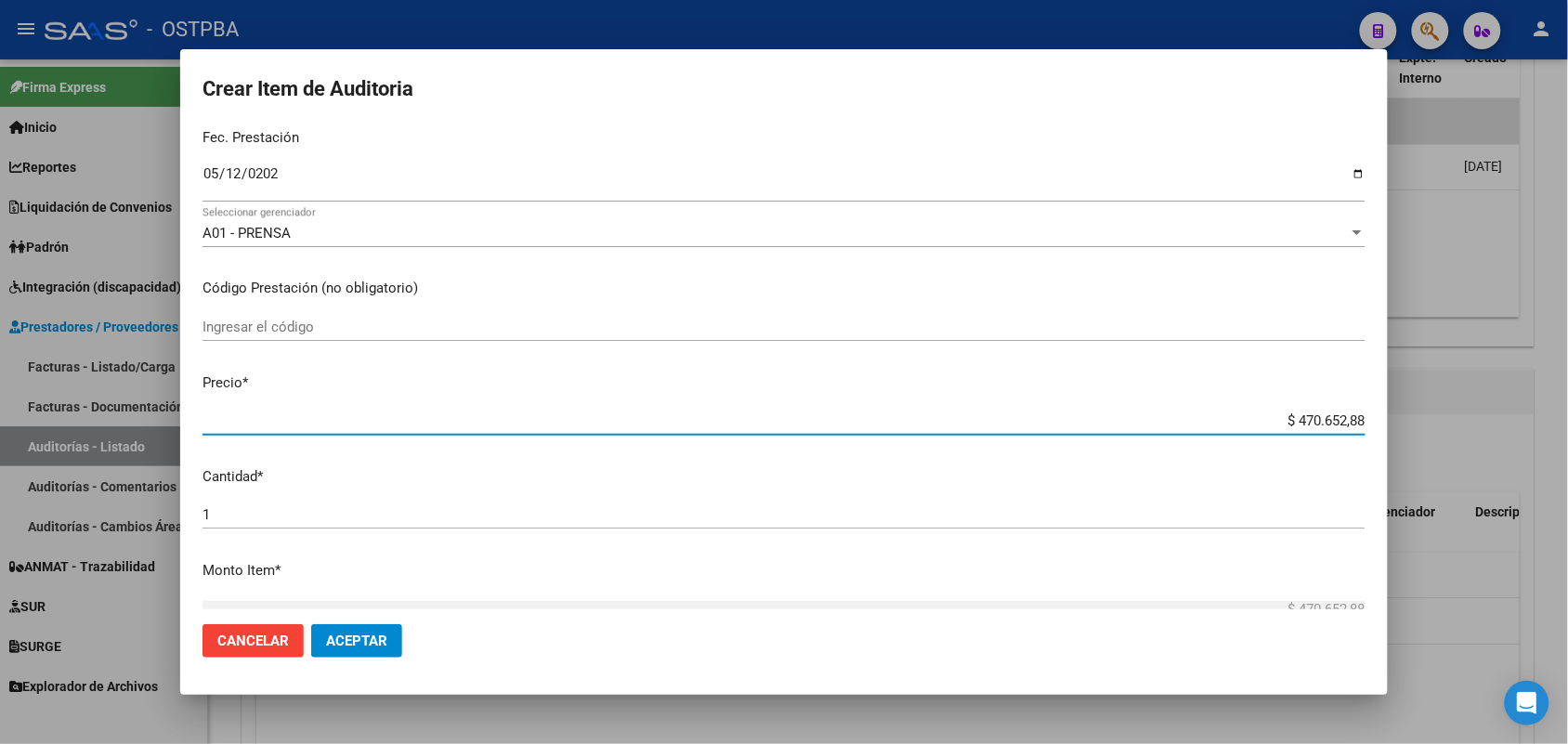
drag, startPoint x: 1254, startPoint y: 428, endPoint x: 1508, endPoint y: 437, distance: 254.2
click at [1508, 437] on div "Crear Item de Auditoria 04513228 Nro Documento 20045132286 CUIL Afiliado Activo…" at bounding box center [784, 372] width 1568 height 744
type input "$ 0,04"
type input "$ 0,41"
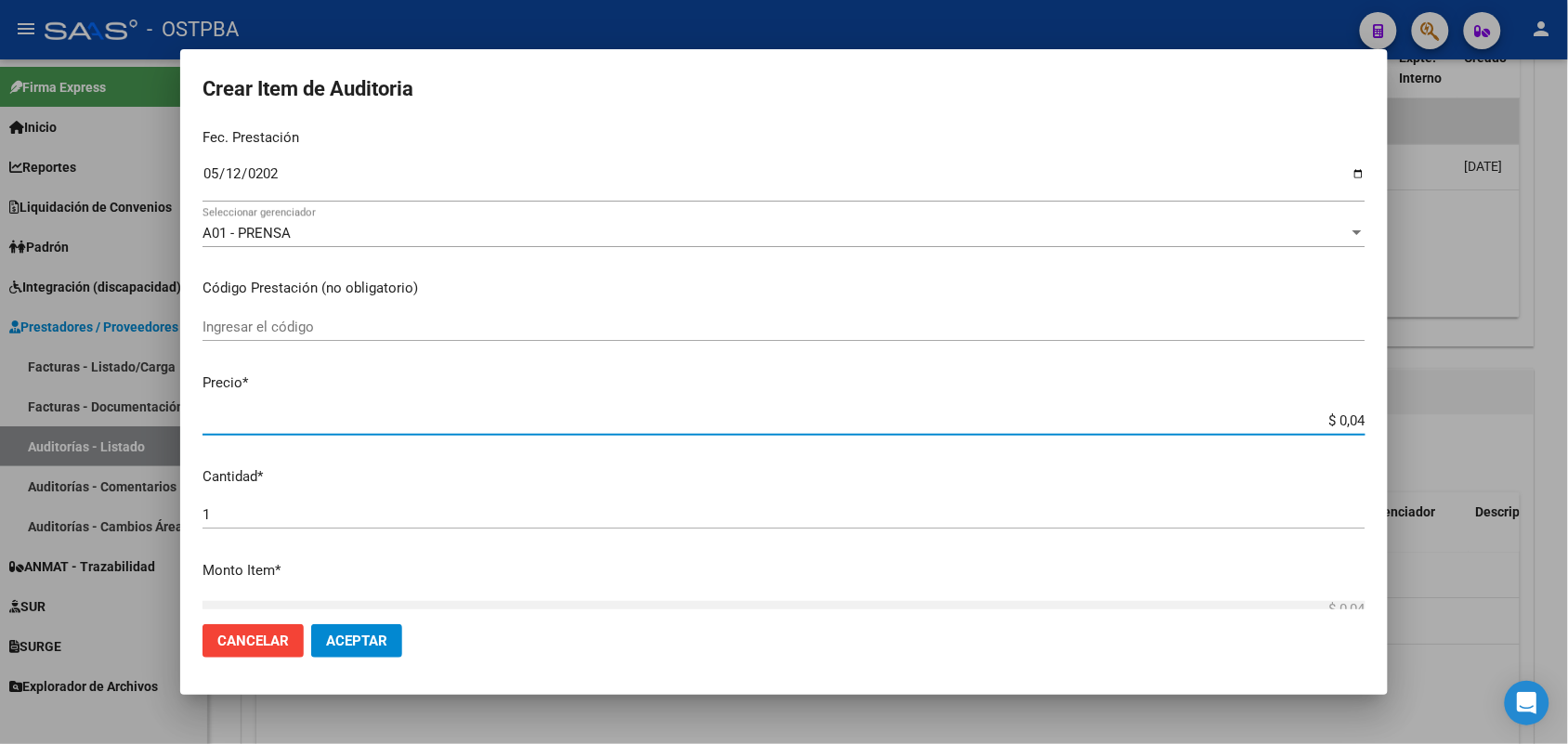
type input "$ 0,41"
type input "$ 4,14"
type input "$ 41,43"
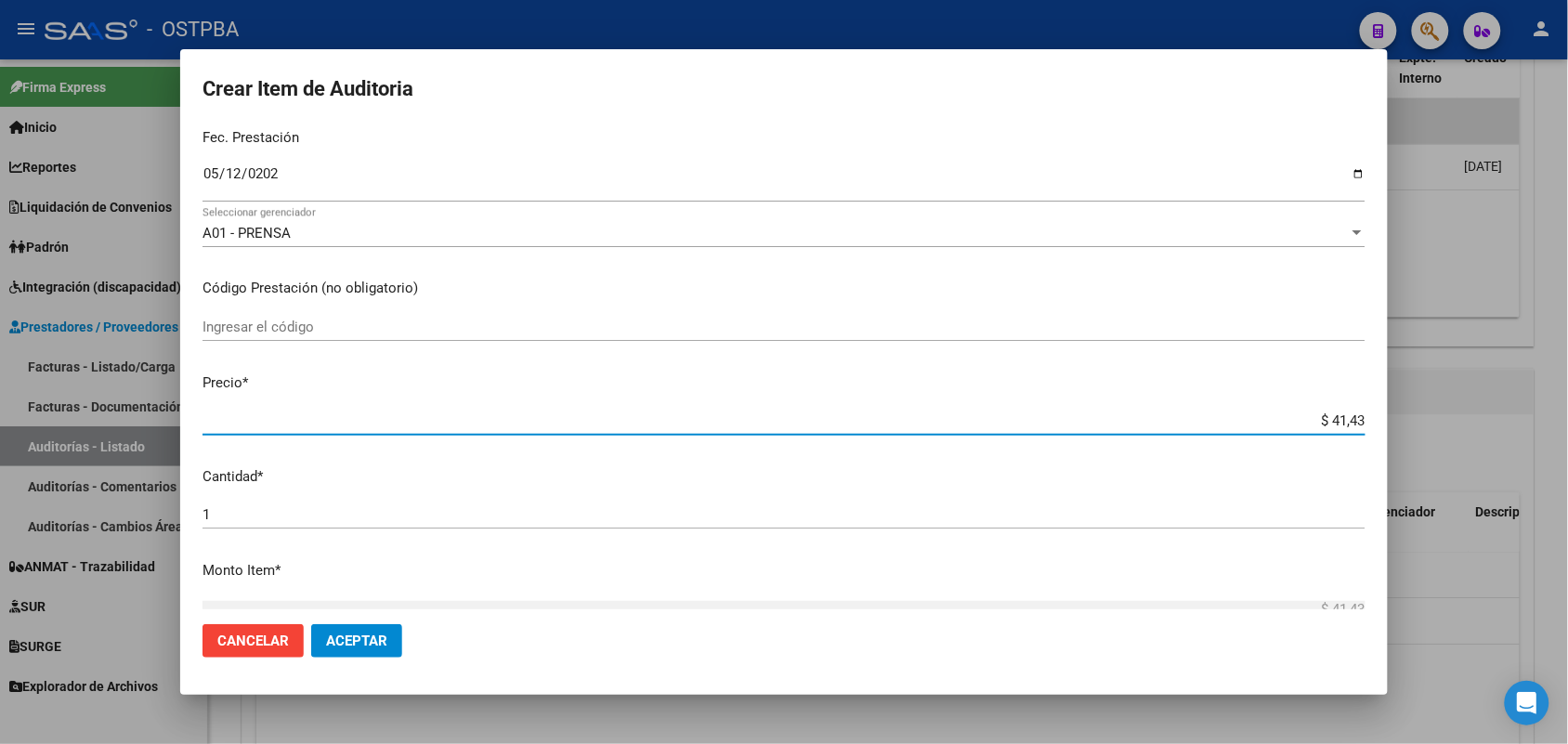
type input "$ 414,37"
type input "$ 4.143,73"
type input "$ 41.437,32"
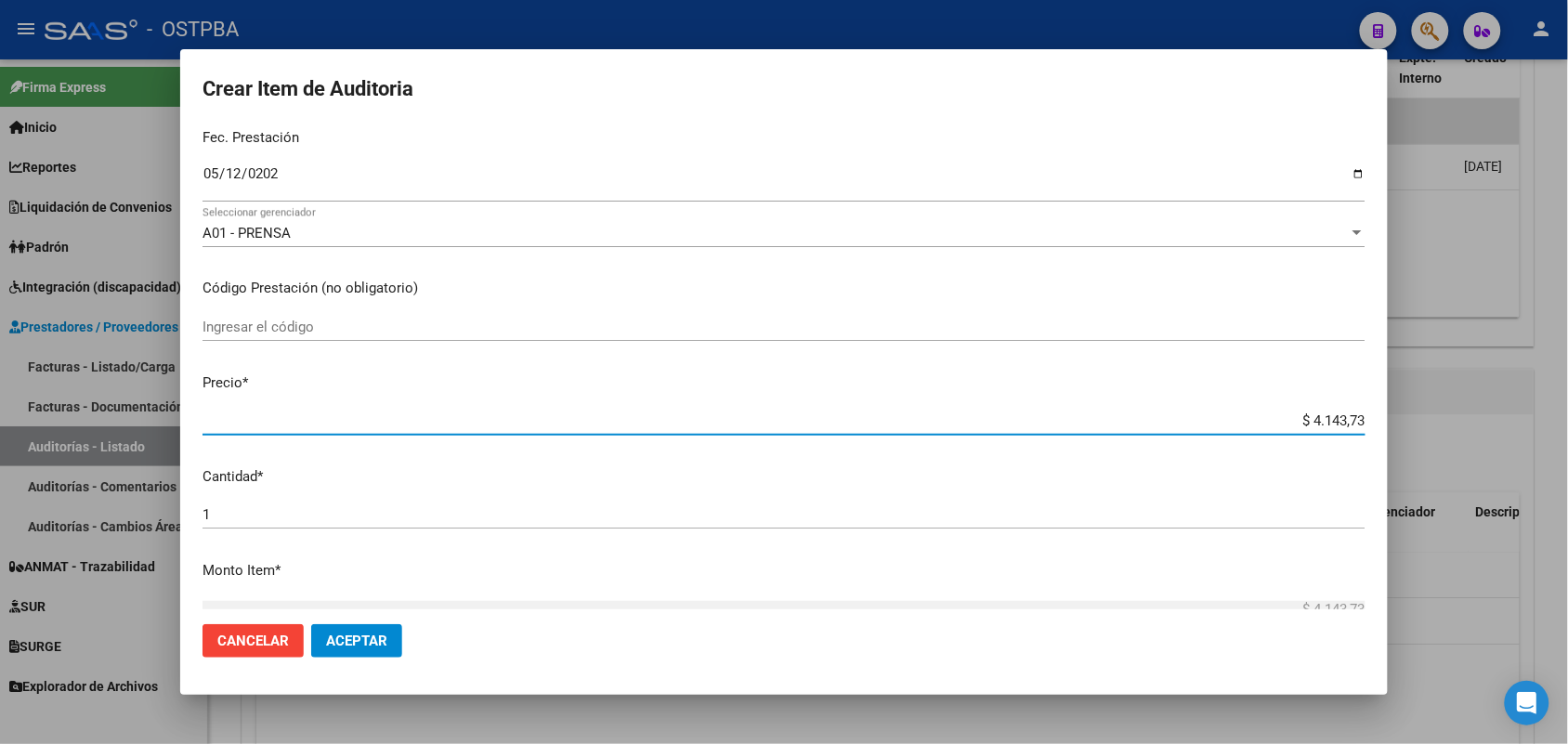
type input "$ 41.437,32"
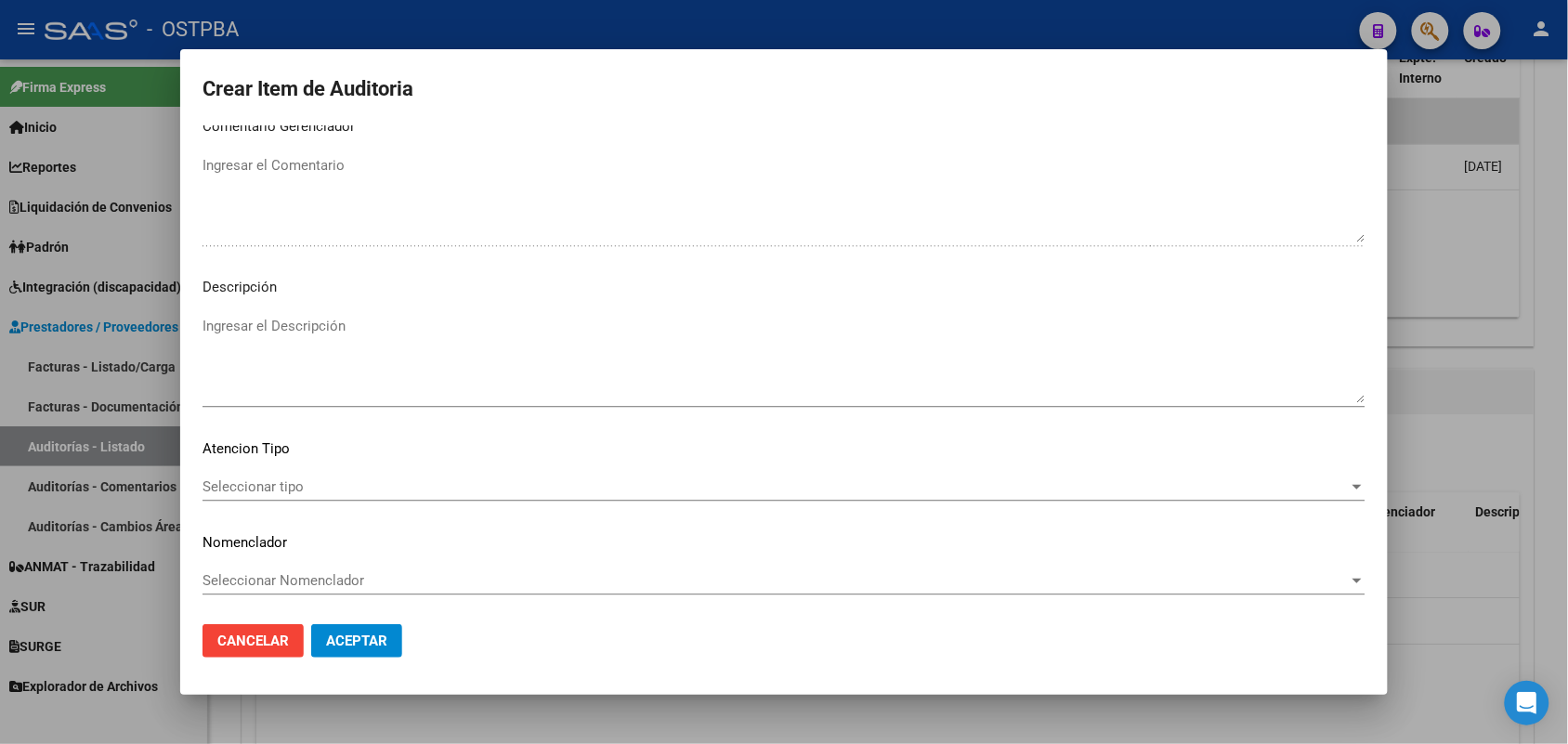
scroll to position [1187, 0]
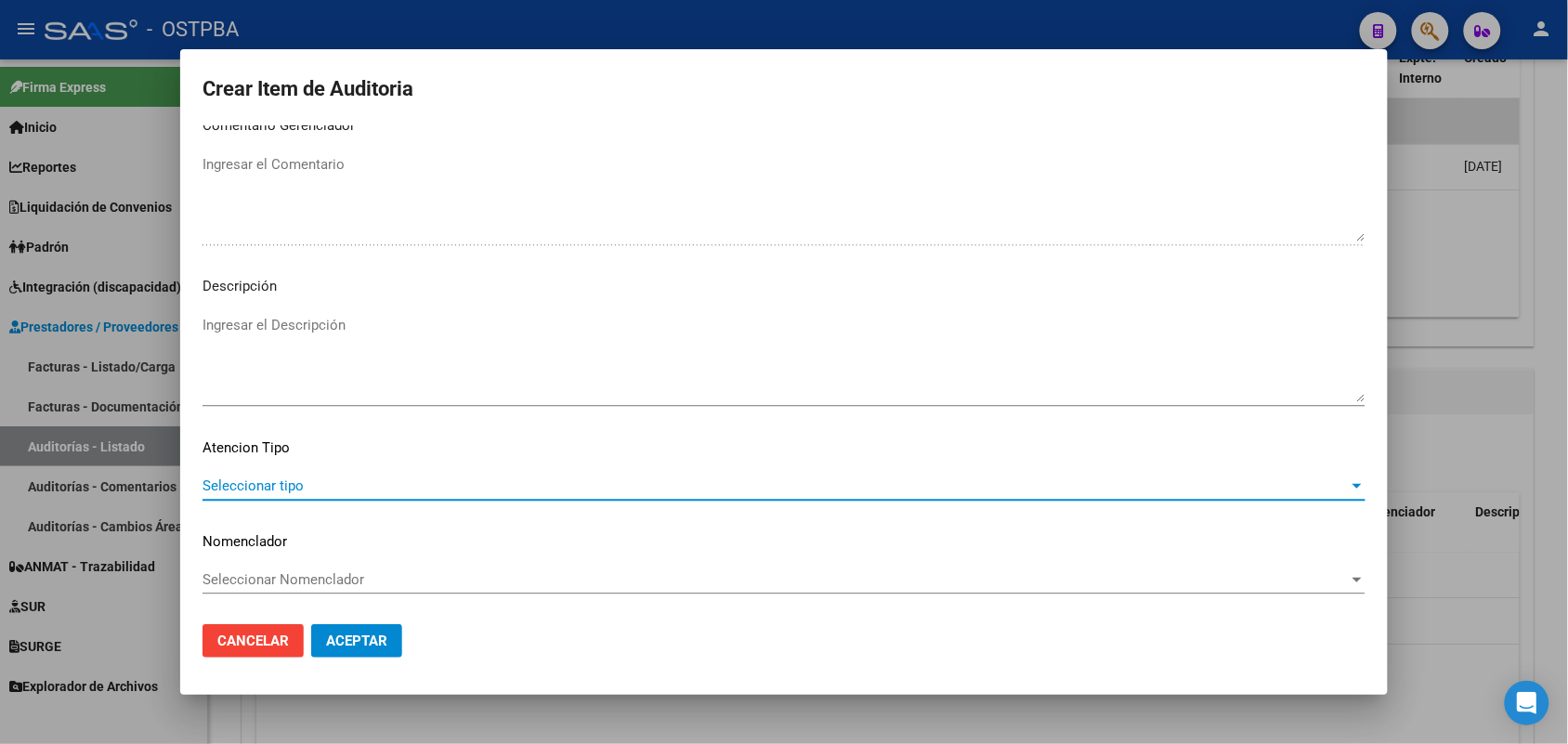
click at [280, 485] on span "Seleccionar tipo" at bounding box center [775, 486] width 1146 height 17
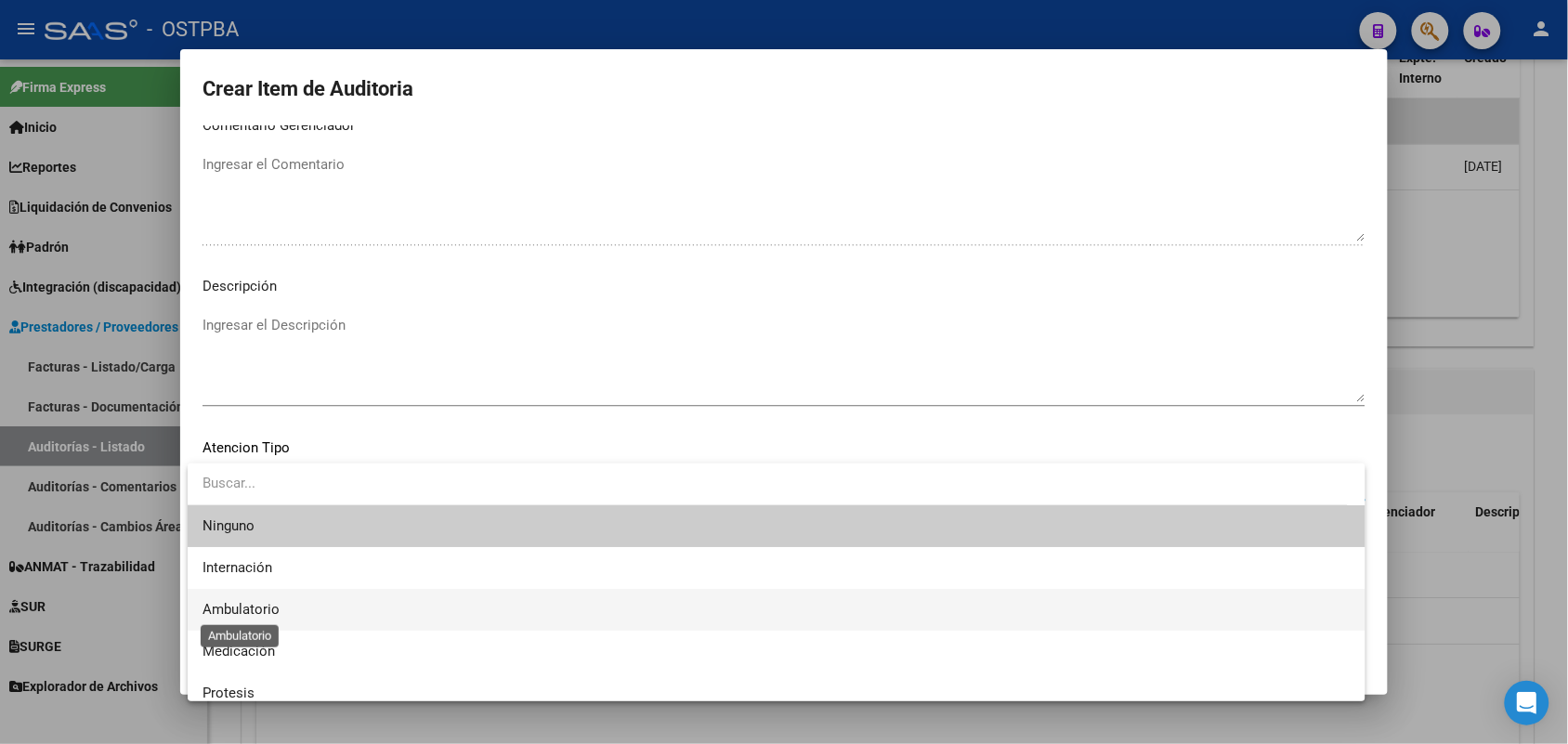
click at [272, 614] on span "Ambulatorio" at bounding box center [241, 609] width 77 height 17
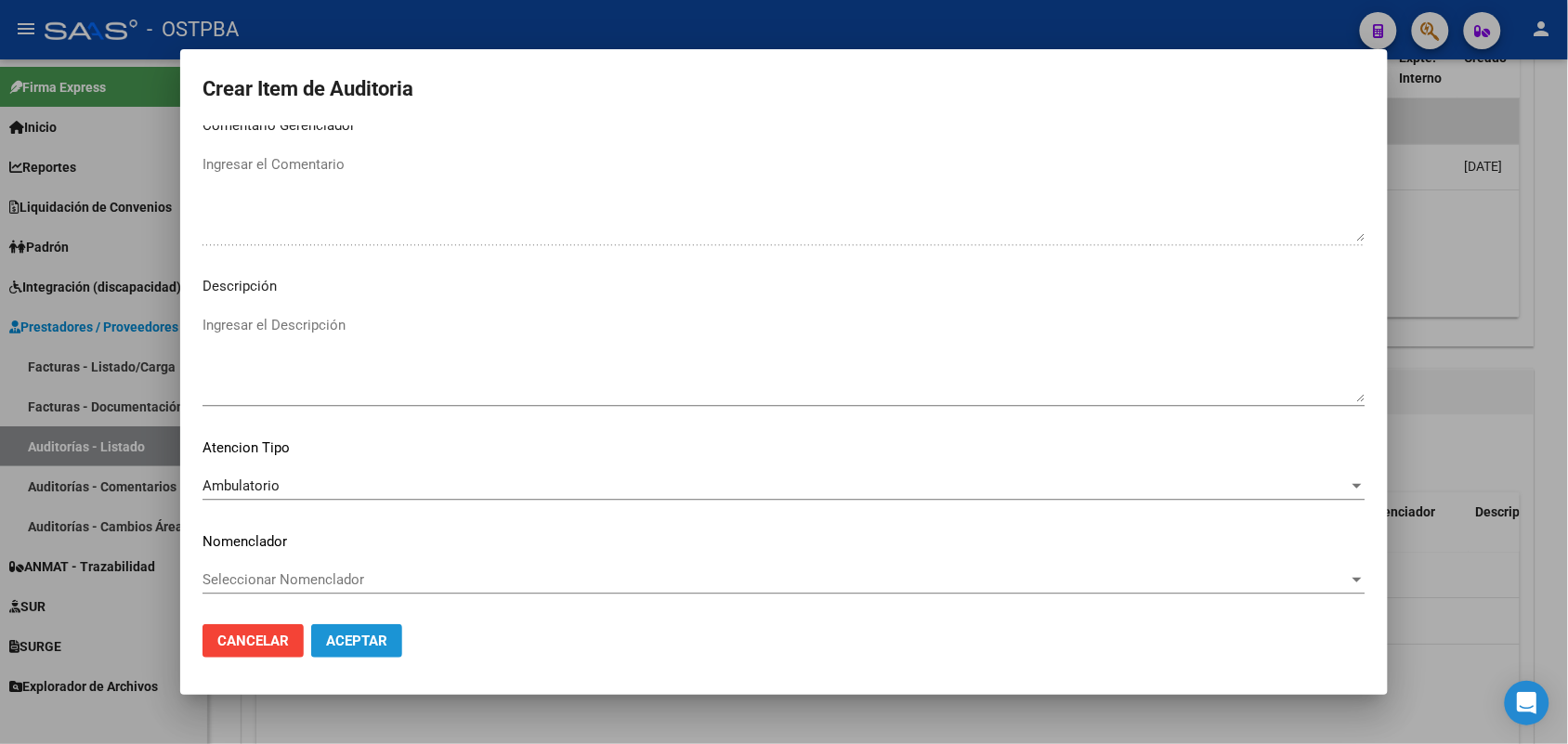
click at [351, 644] on span "Aceptar" at bounding box center [356, 640] width 62 height 17
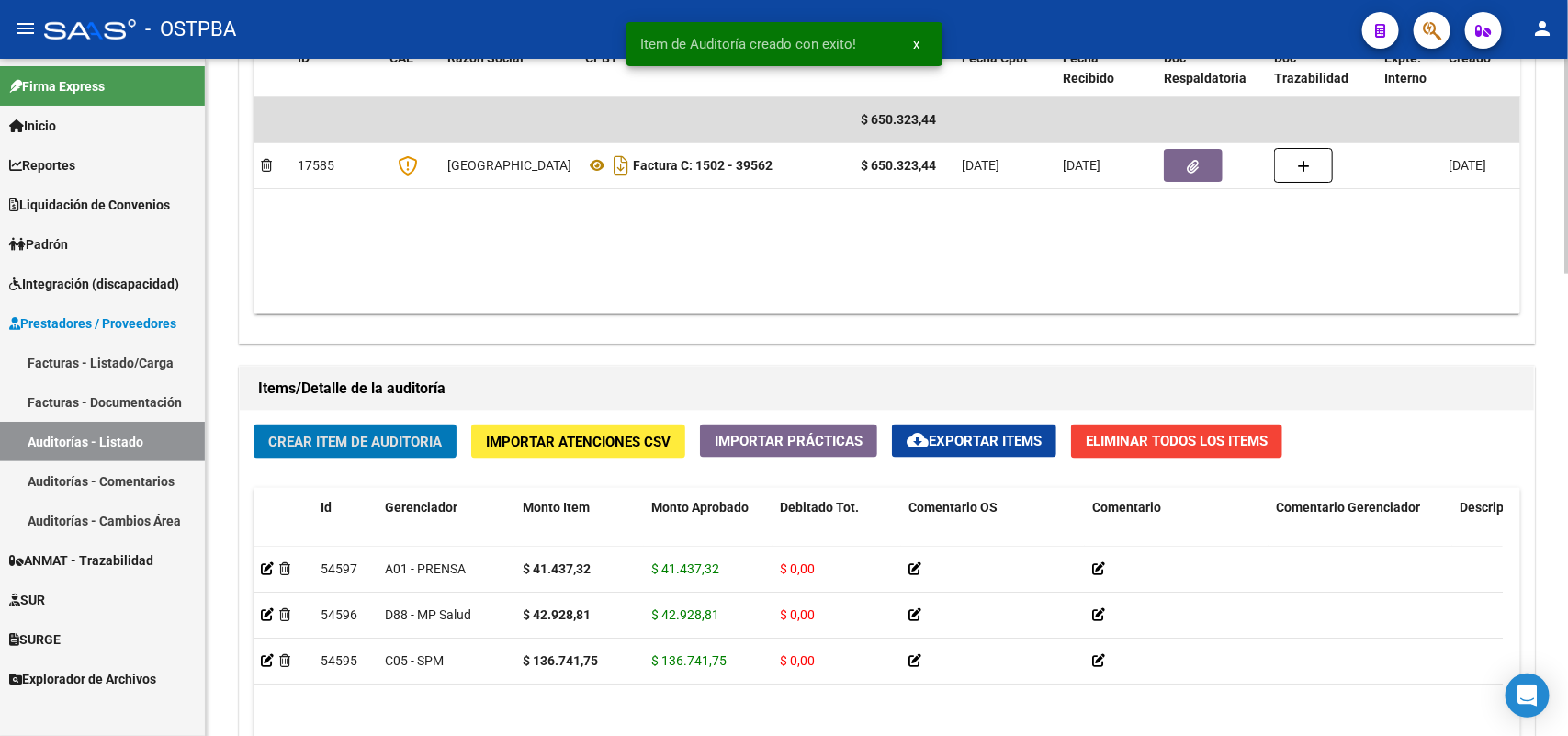
click at [406, 434] on span "Crear Item de Auditoria" at bounding box center [354, 442] width 173 height 16
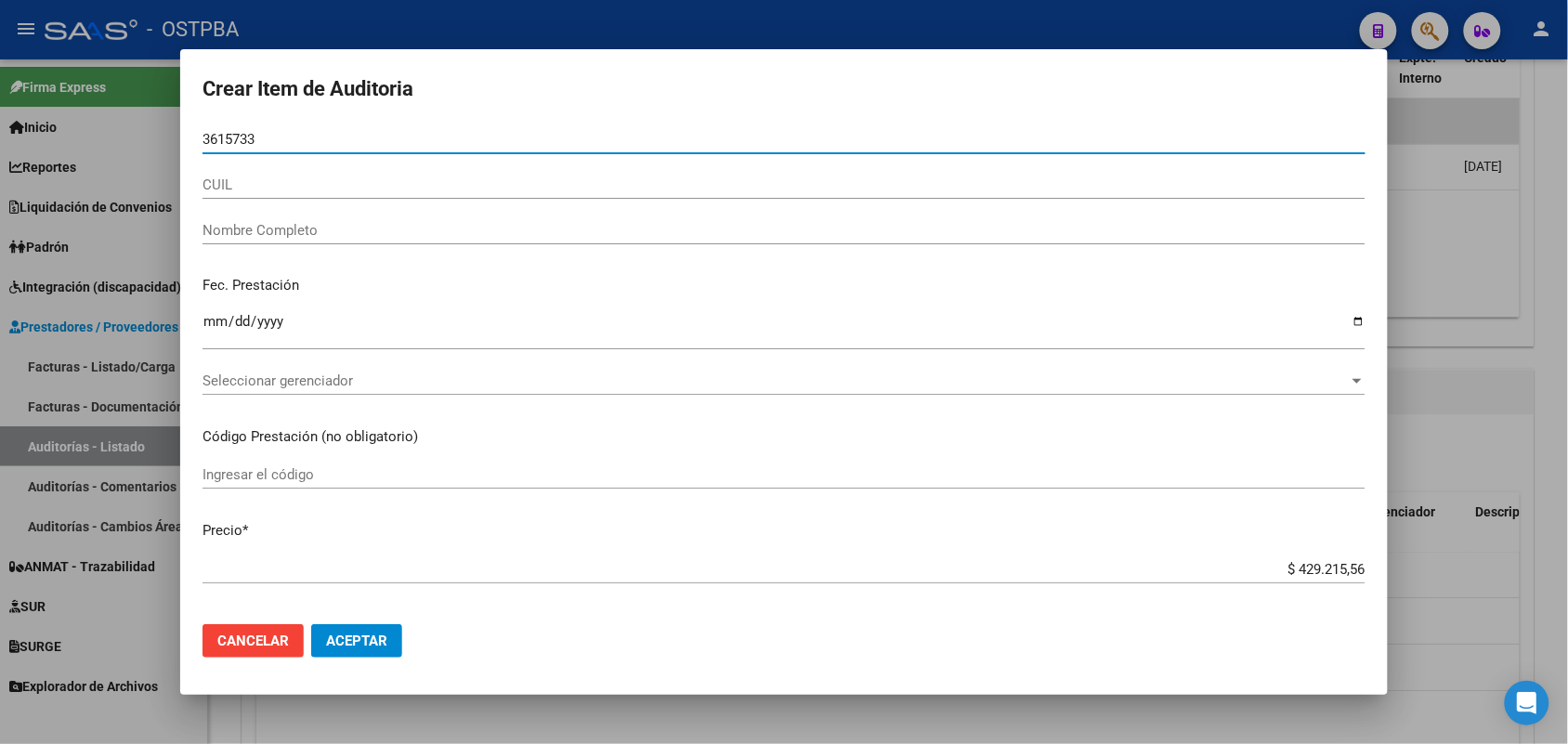
type input "36157337"
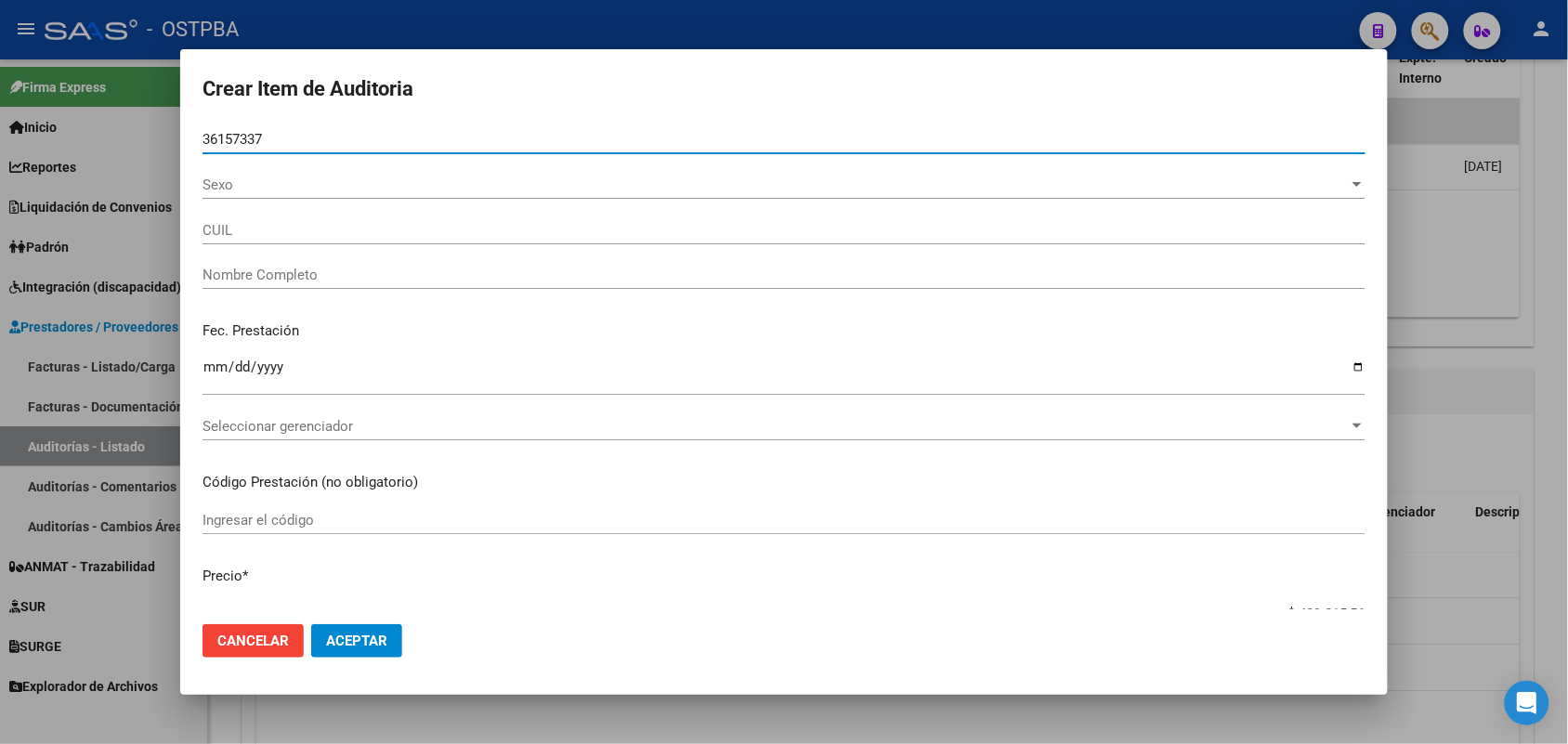
type input "23361573374"
type input "[PERSON_NAME] ZU -"
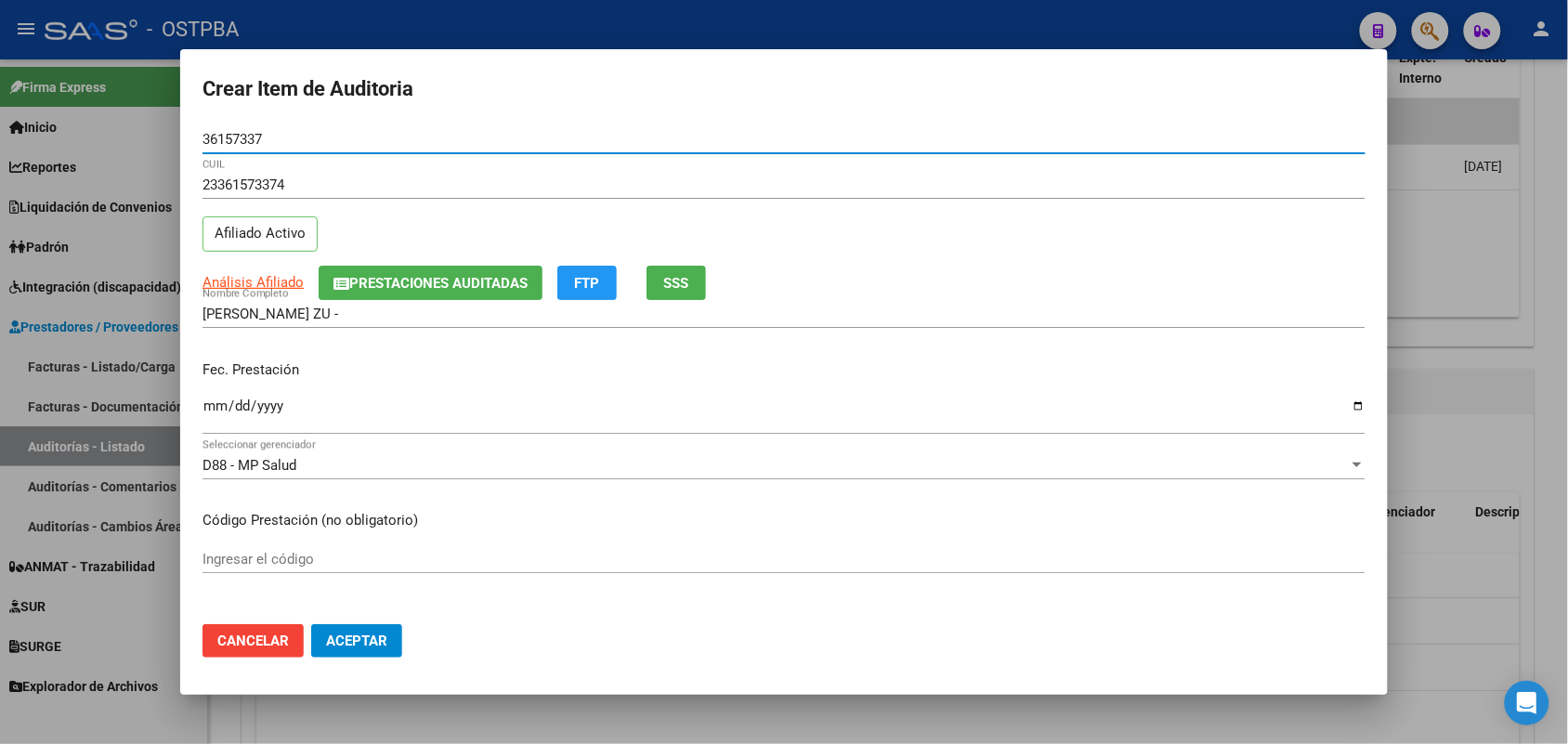
type input "36157337"
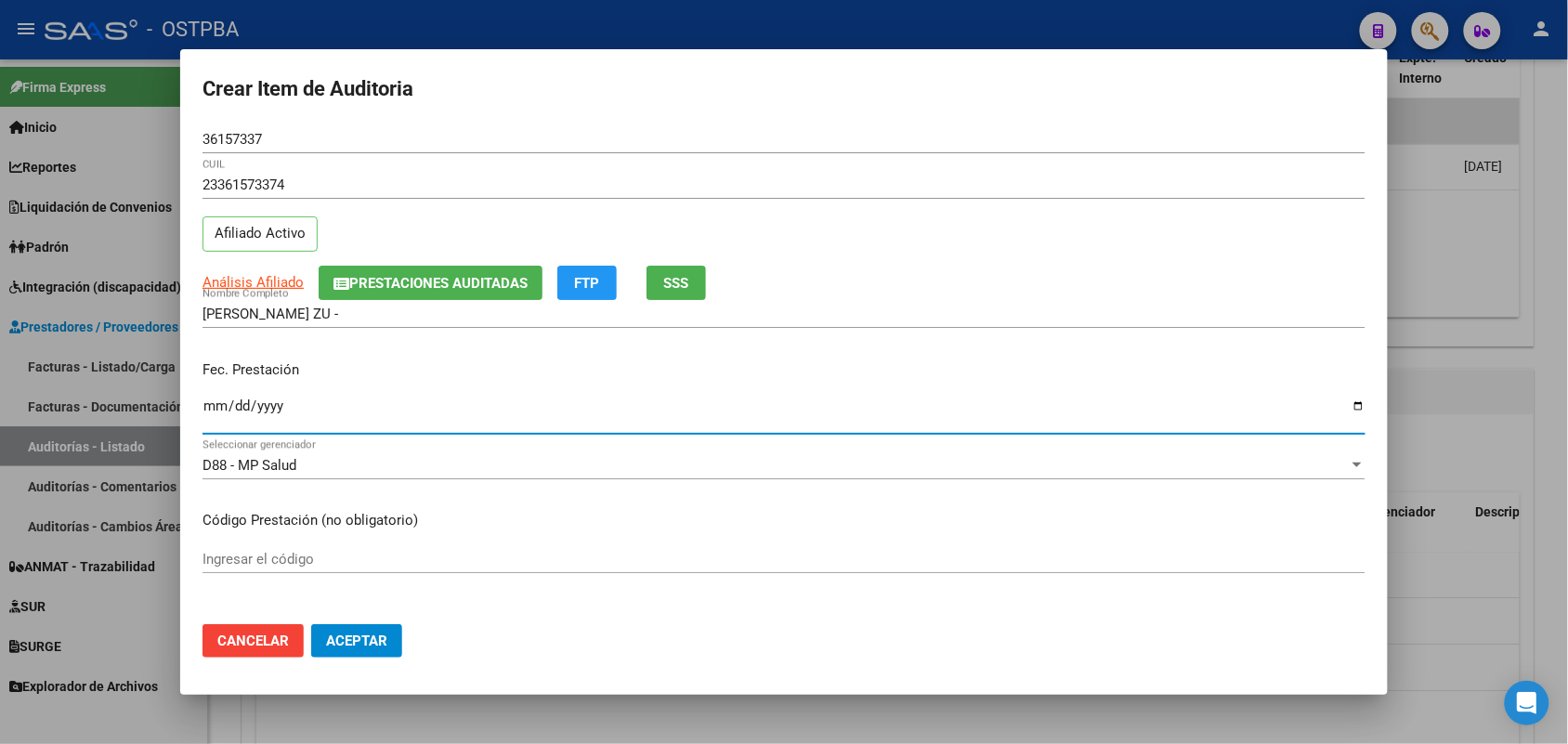
click at [211, 416] on input "Ingresar la fecha" at bounding box center [784, 413] width 1163 height 29
type input "[DATE]"
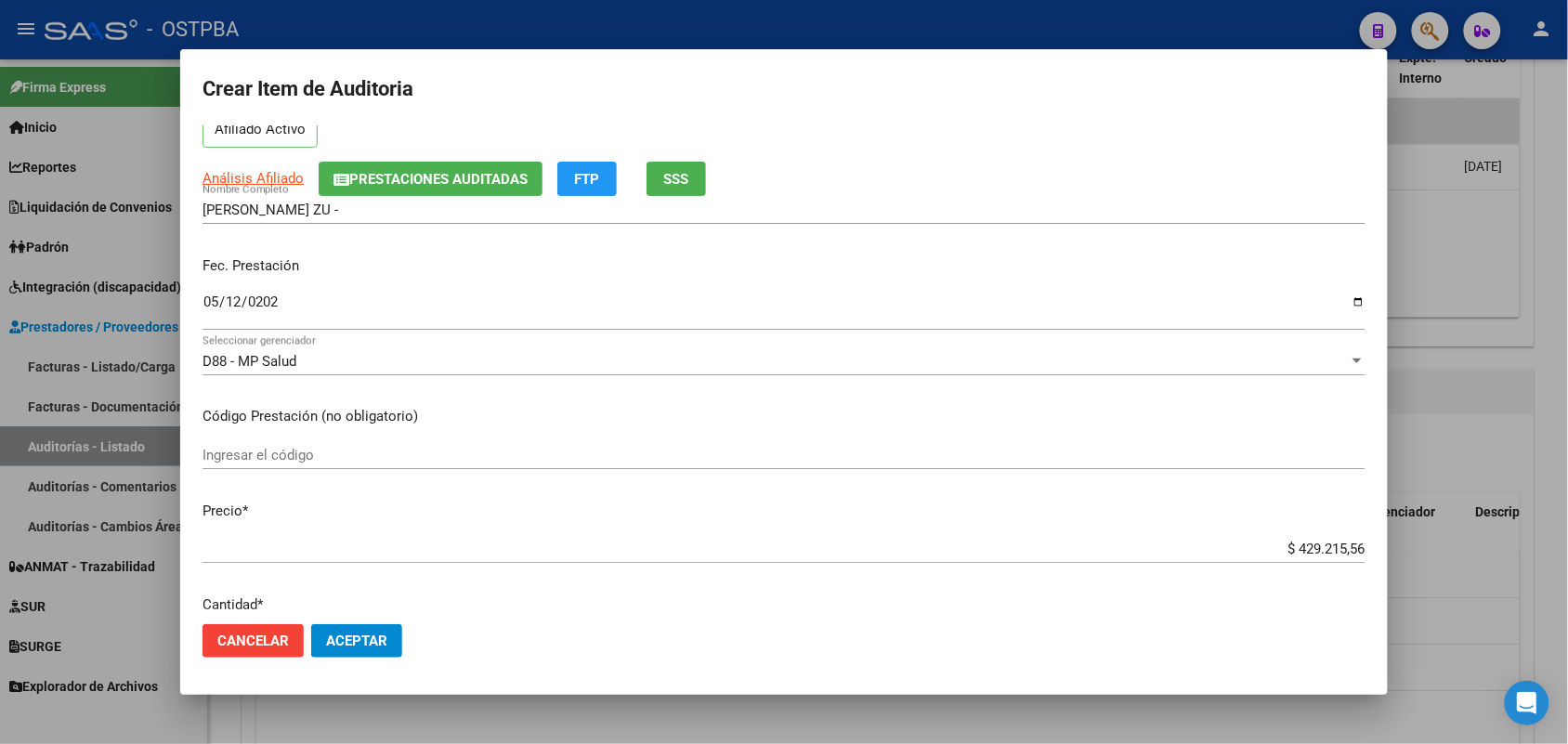
scroll to position [116, 0]
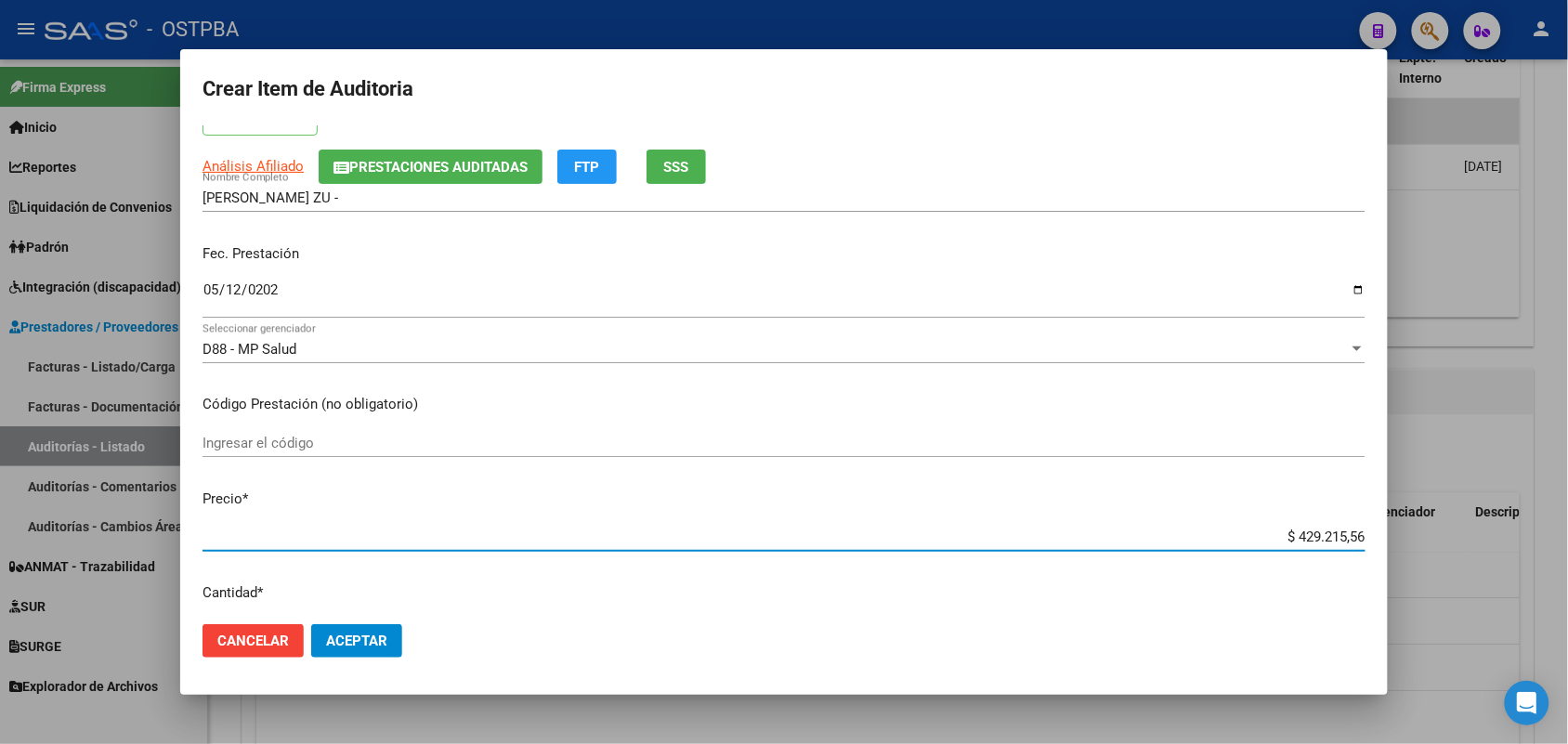
drag, startPoint x: 1257, startPoint y: 539, endPoint x: 1437, endPoint y: 551, distance: 180.4
click at [1437, 551] on div "Crear Item de Auditoria 36157337 Nro Documento 23361573374 CUIL Afiliado Activo…" at bounding box center [784, 372] width 1568 height 744
type input "$ 0,01"
type input "$ 0,10"
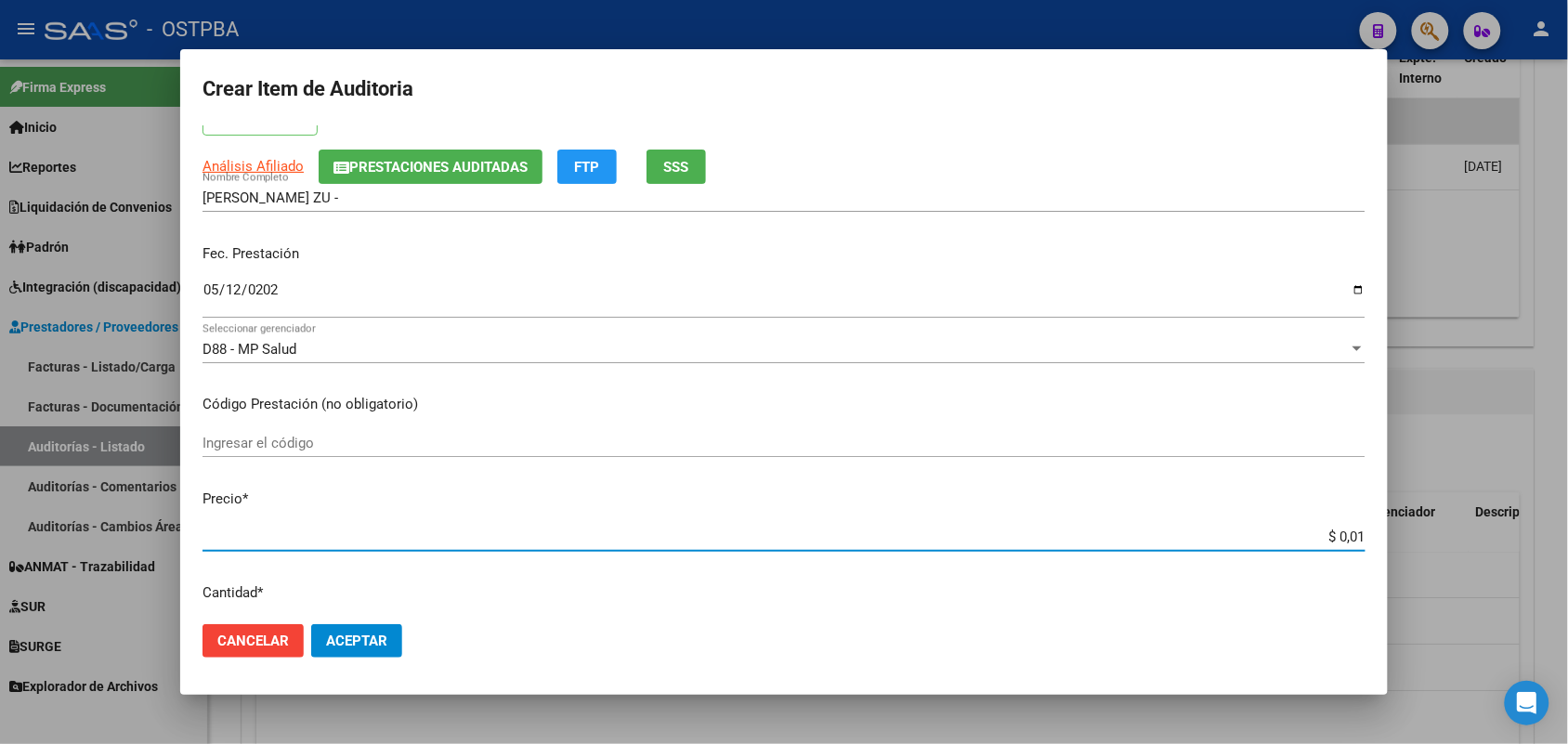
type input "$ 0,10"
type input "$ 1,07"
type input "$ 10,74"
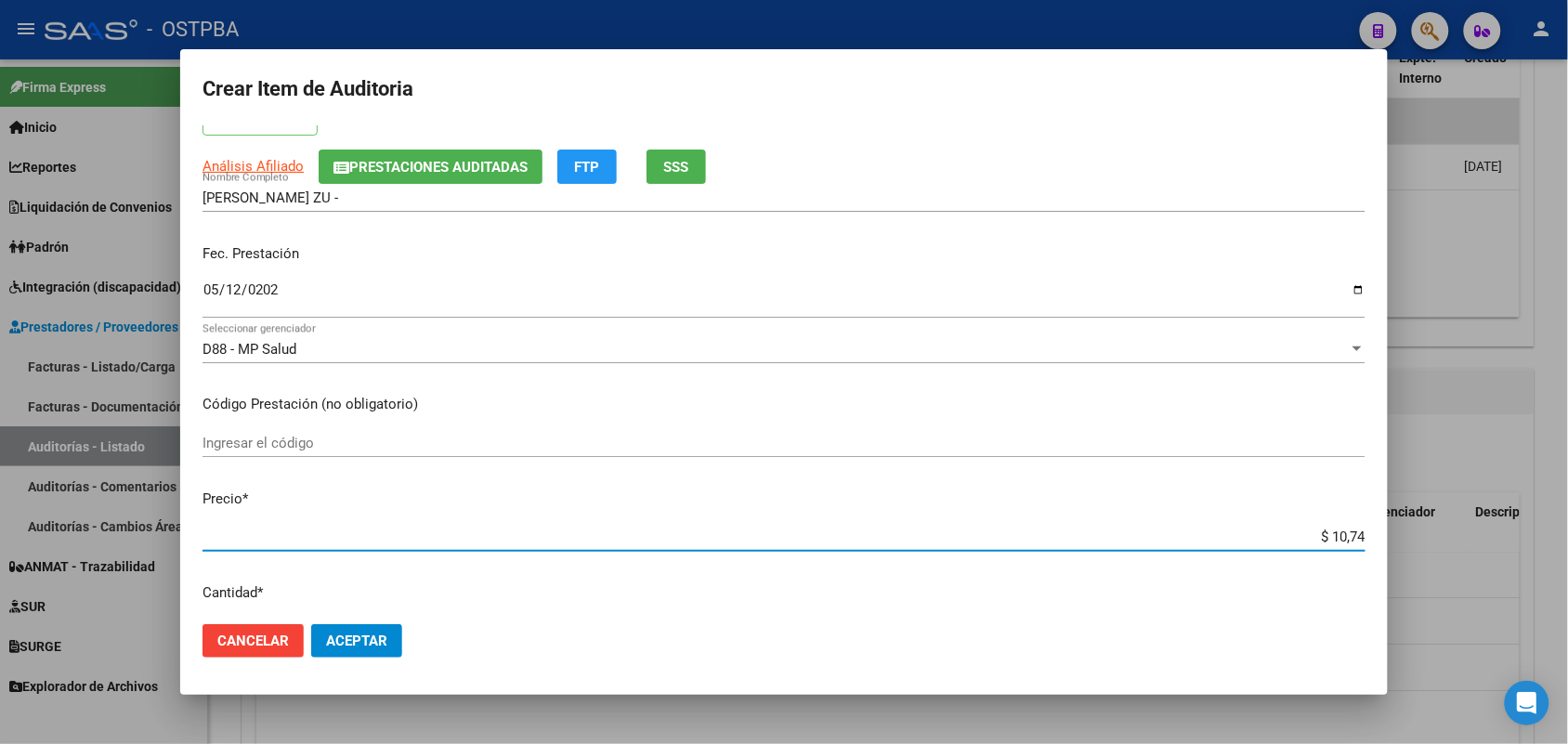
type input "$ 107,43"
type input "$ 1.074,30"
type input "$ 10.743,01"
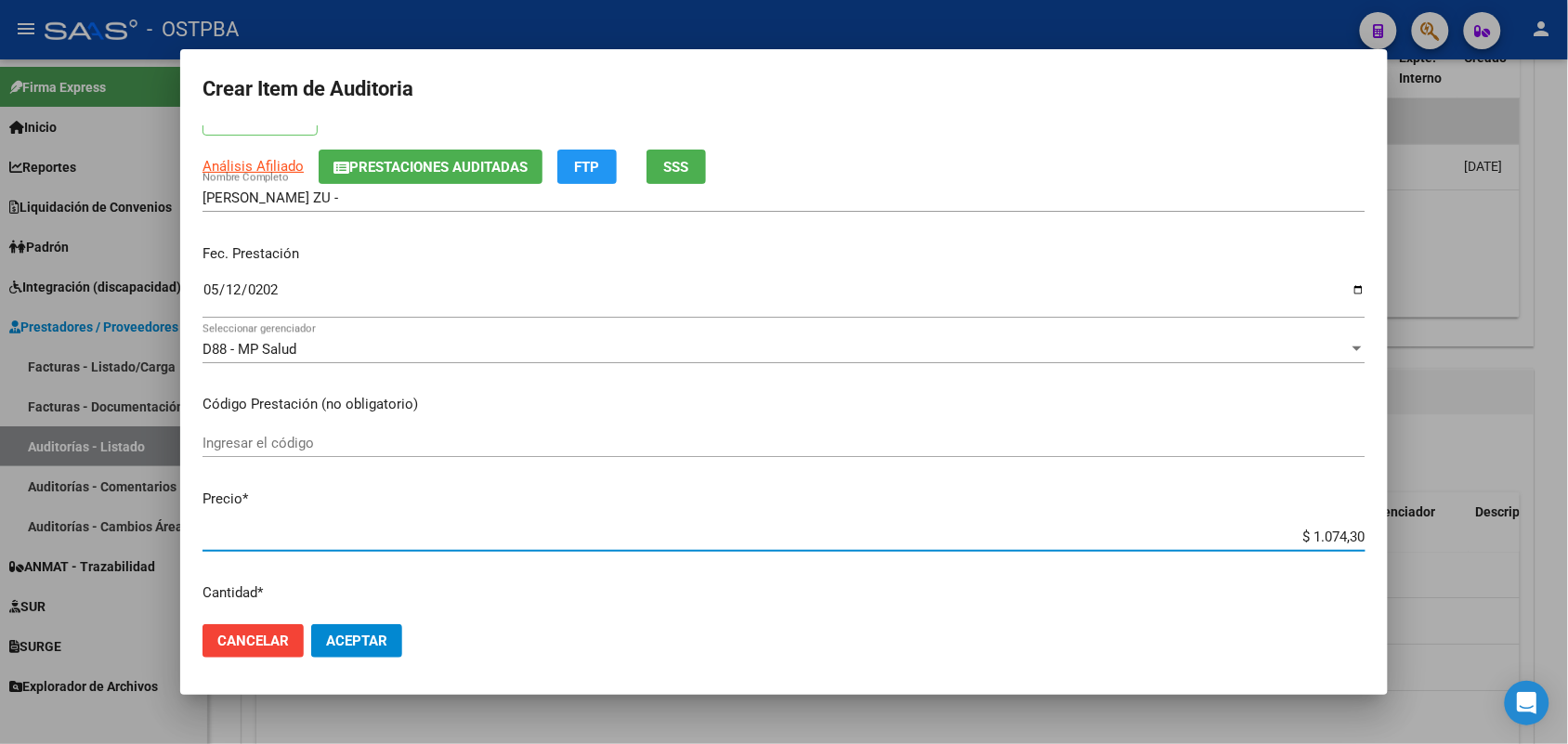
type input "$ 10.743,01"
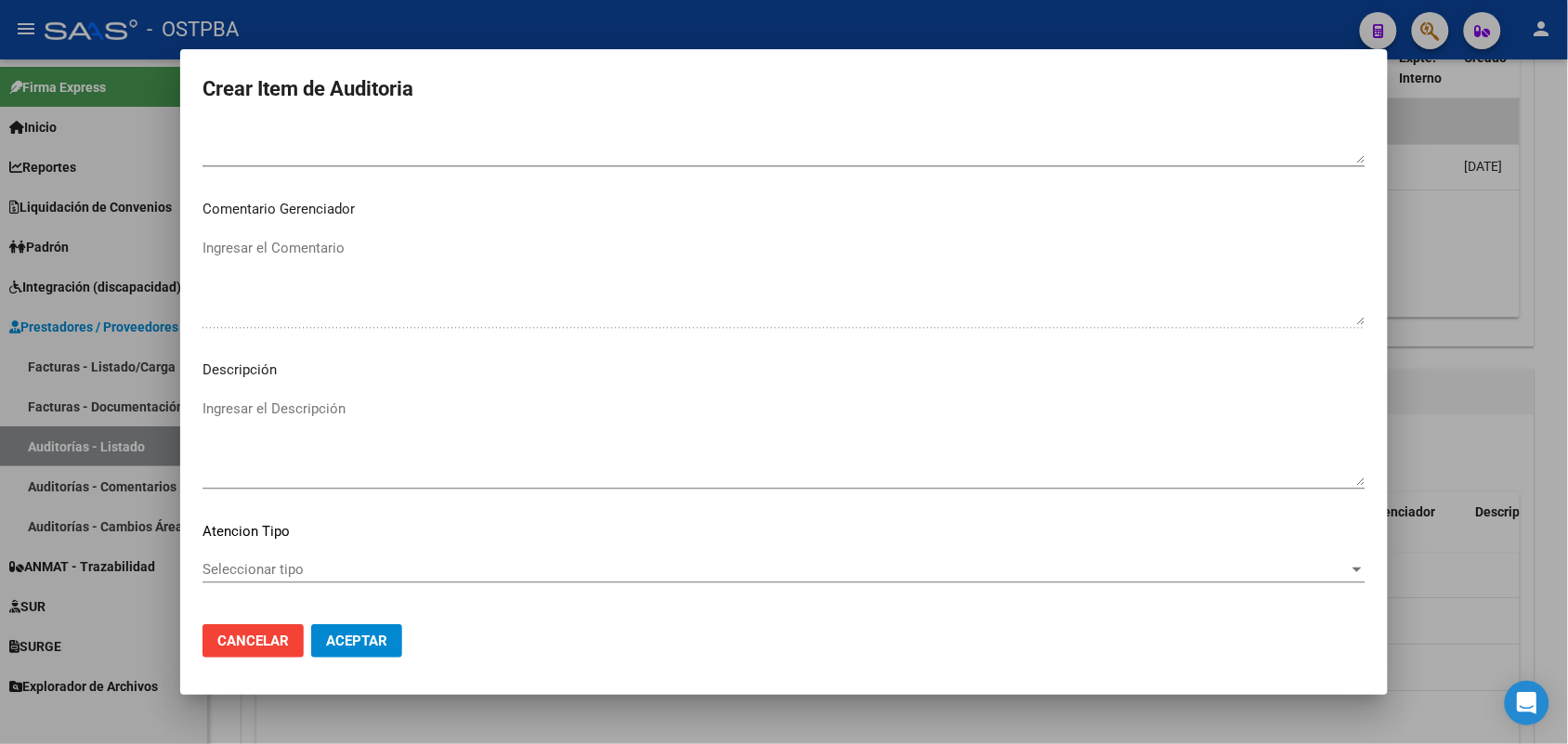
scroll to position [1187, 0]
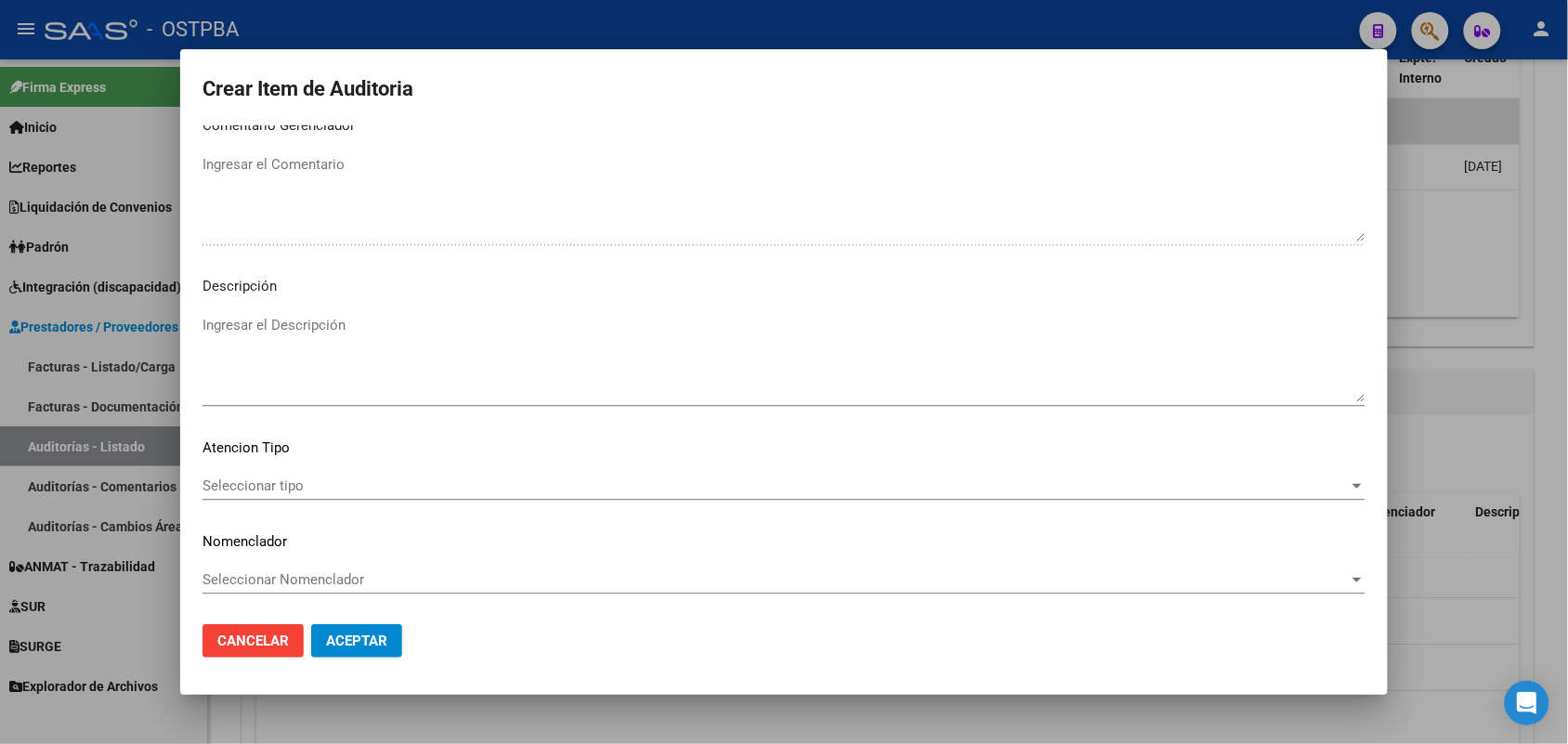
click at [293, 484] on span "Seleccionar tipo" at bounding box center [775, 486] width 1146 height 17
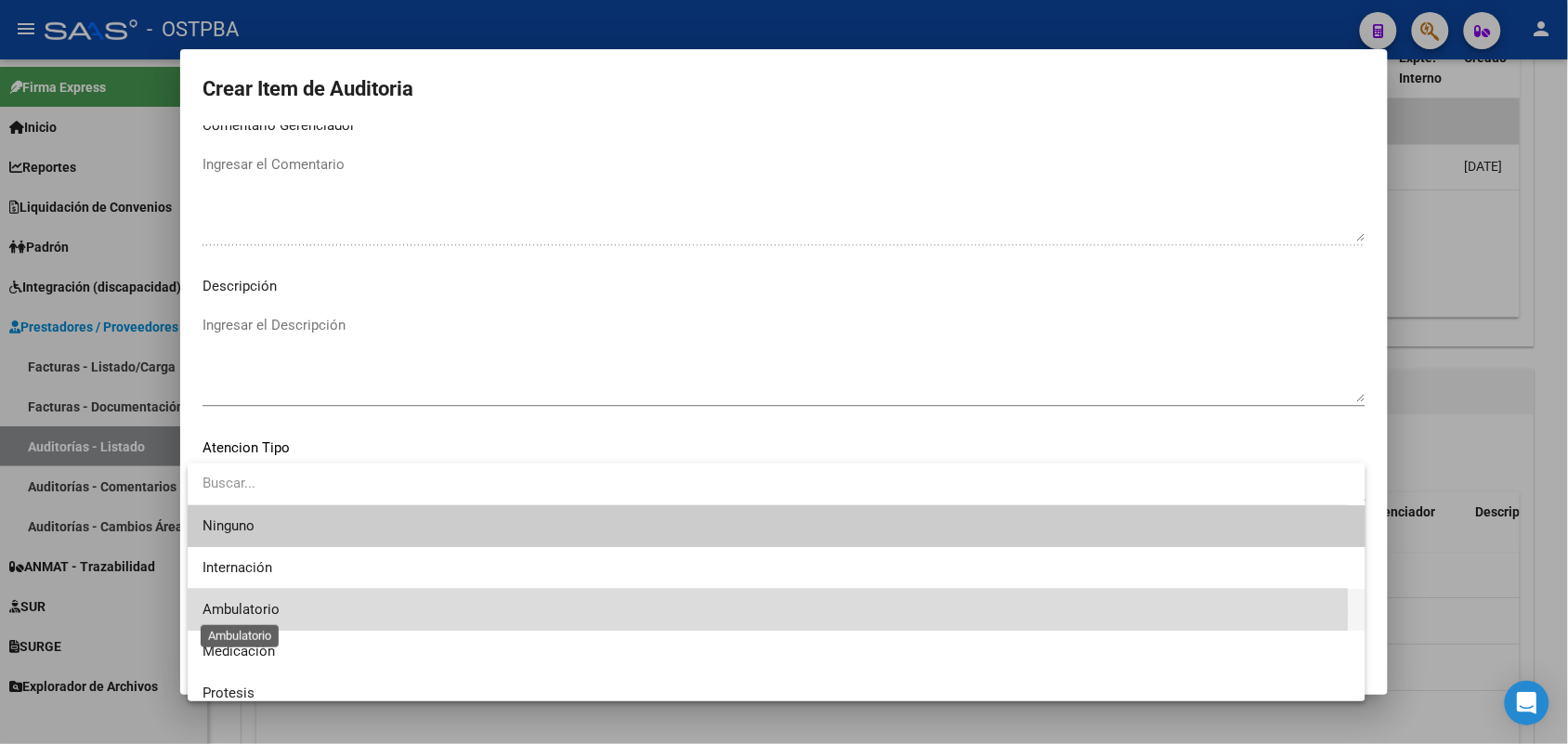
click at [260, 612] on span "Ambulatorio" at bounding box center [241, 609] width 77 height 17
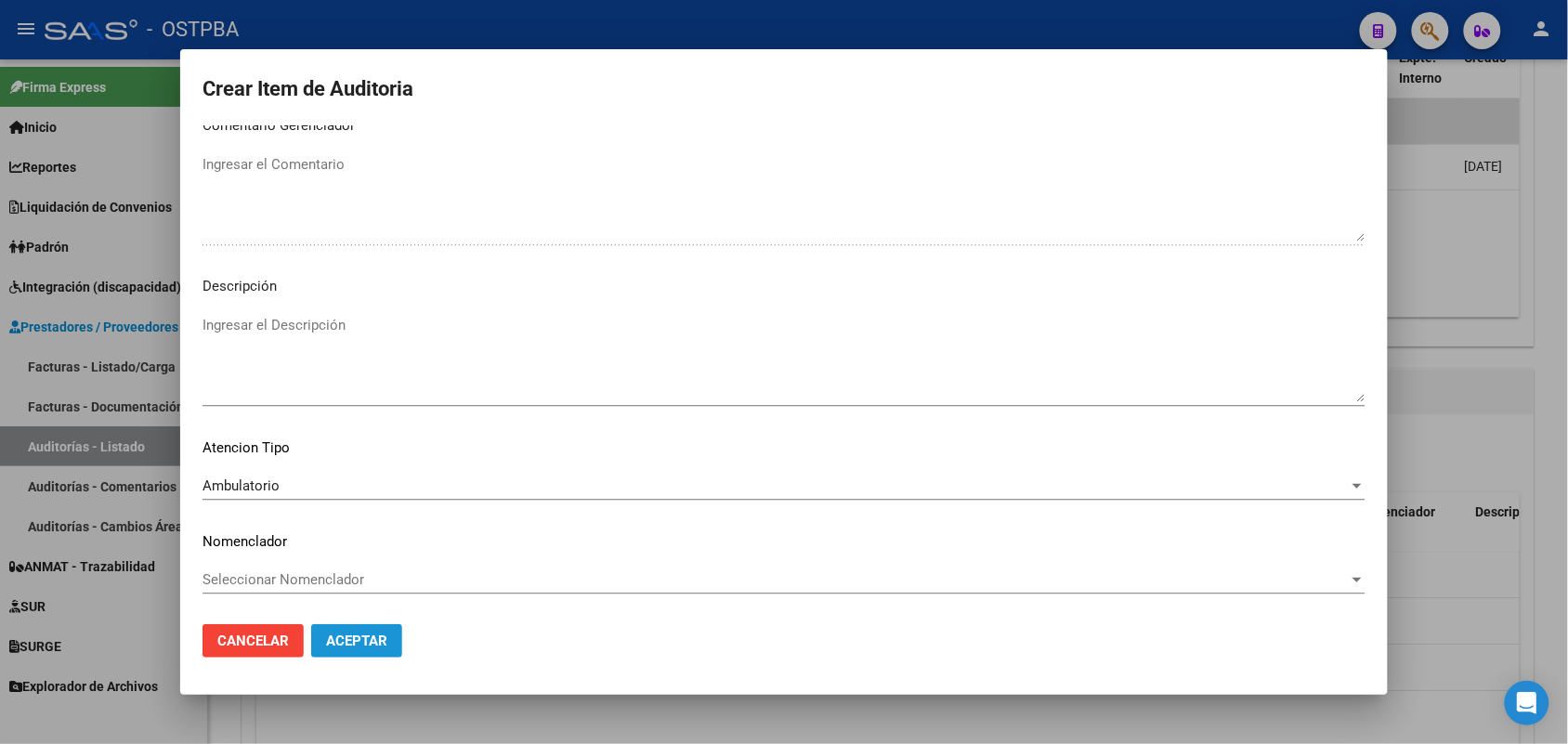
click at [365, 632] on span "Aceptar" at bounding box center [356, 640] width 62 height 17
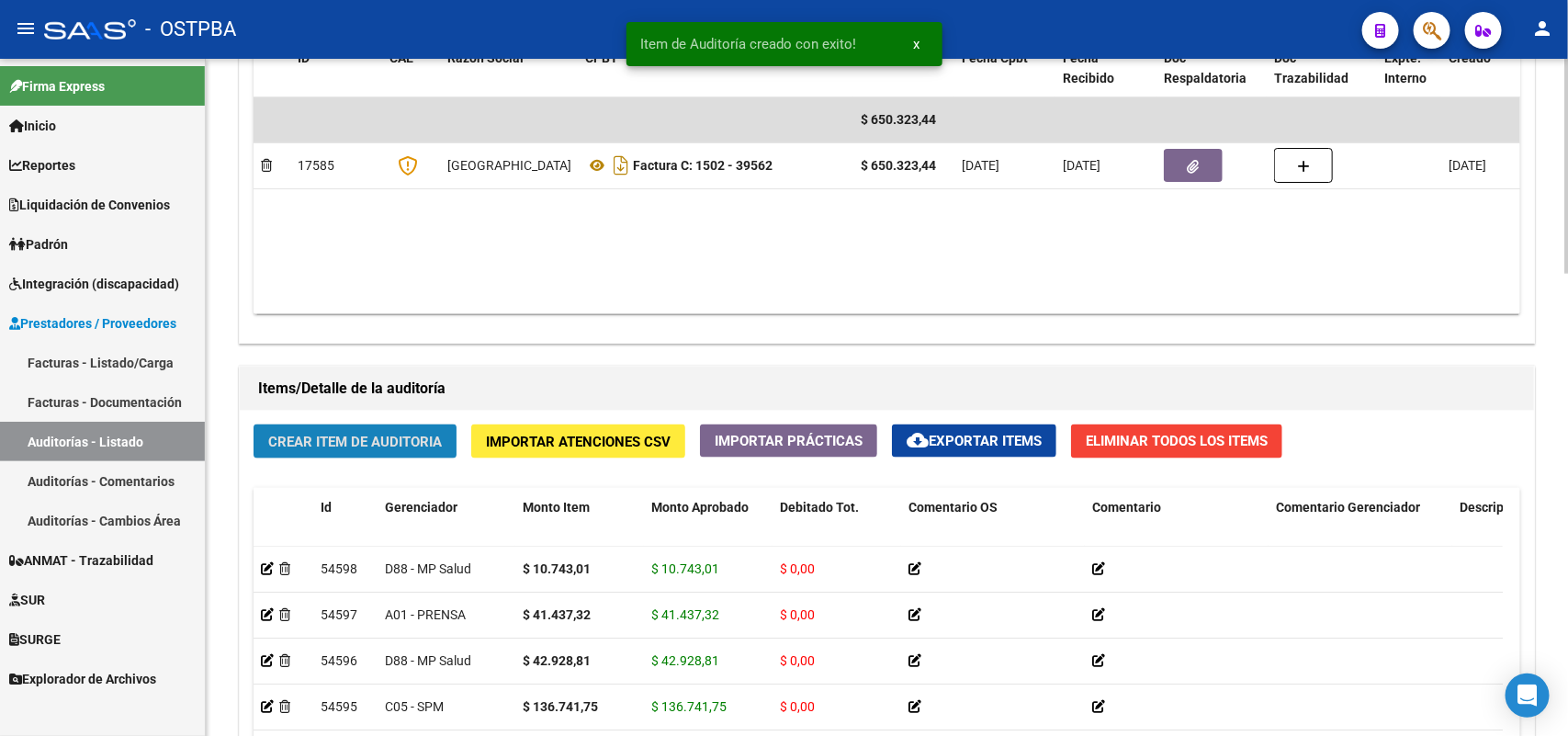
click at [428, 444] on span "Crear Item de Auditoria" at bounding box center [354, 442] width 173 height 16
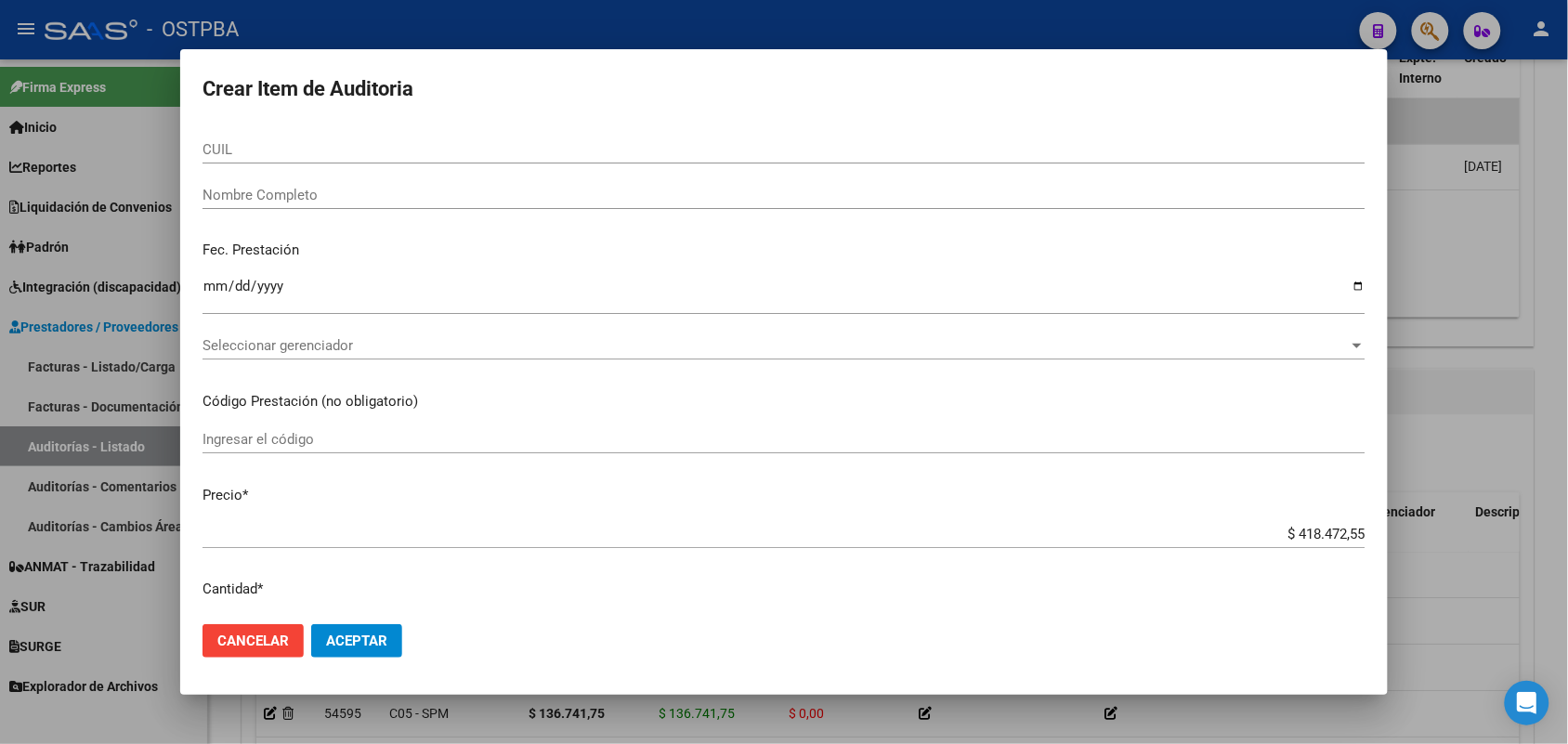
scroll to position [0, 0]
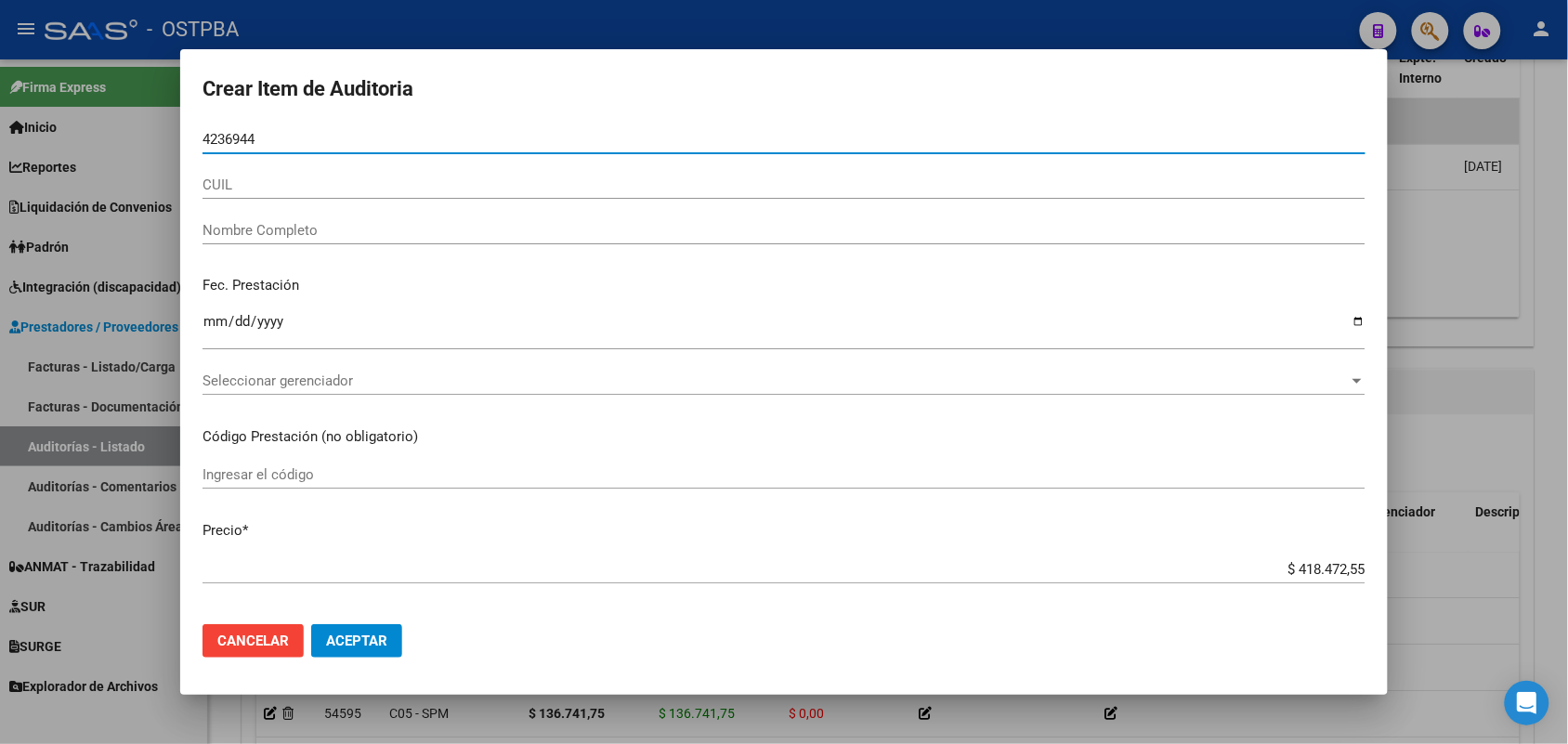
type input "42369447"
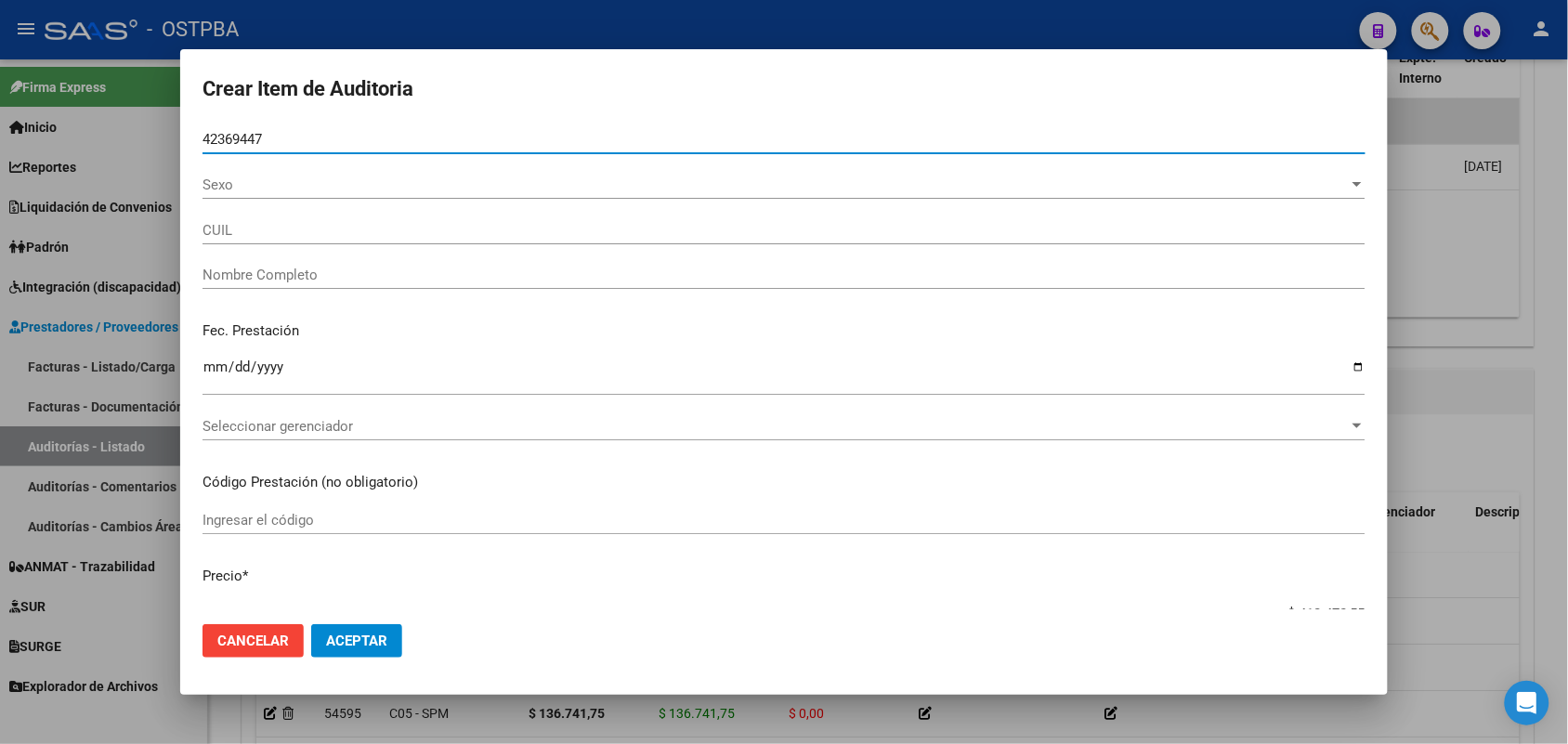
type input "27423694470"
type input "[PERSON_NAME] [PERSON_NAME] -"
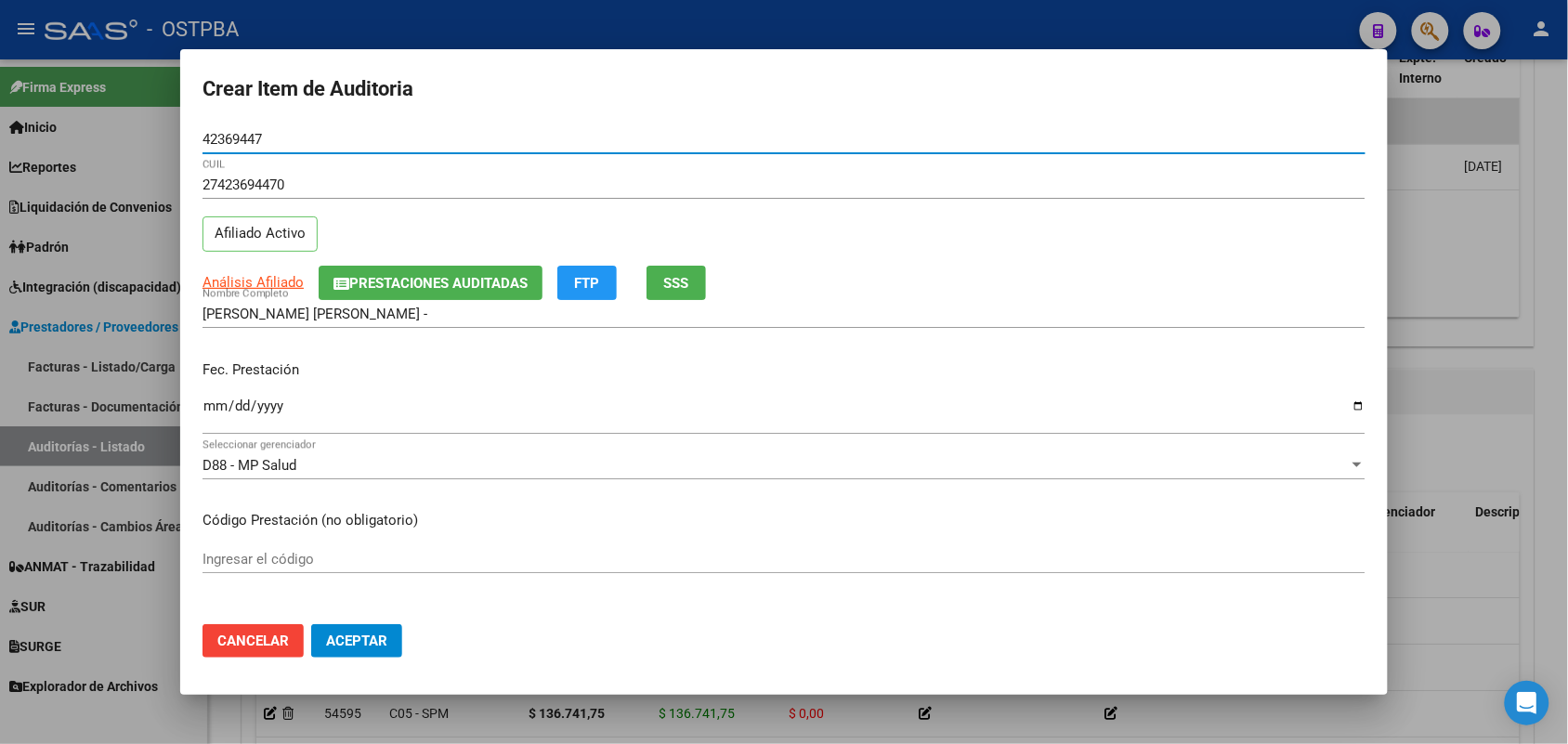
type input "42369447"
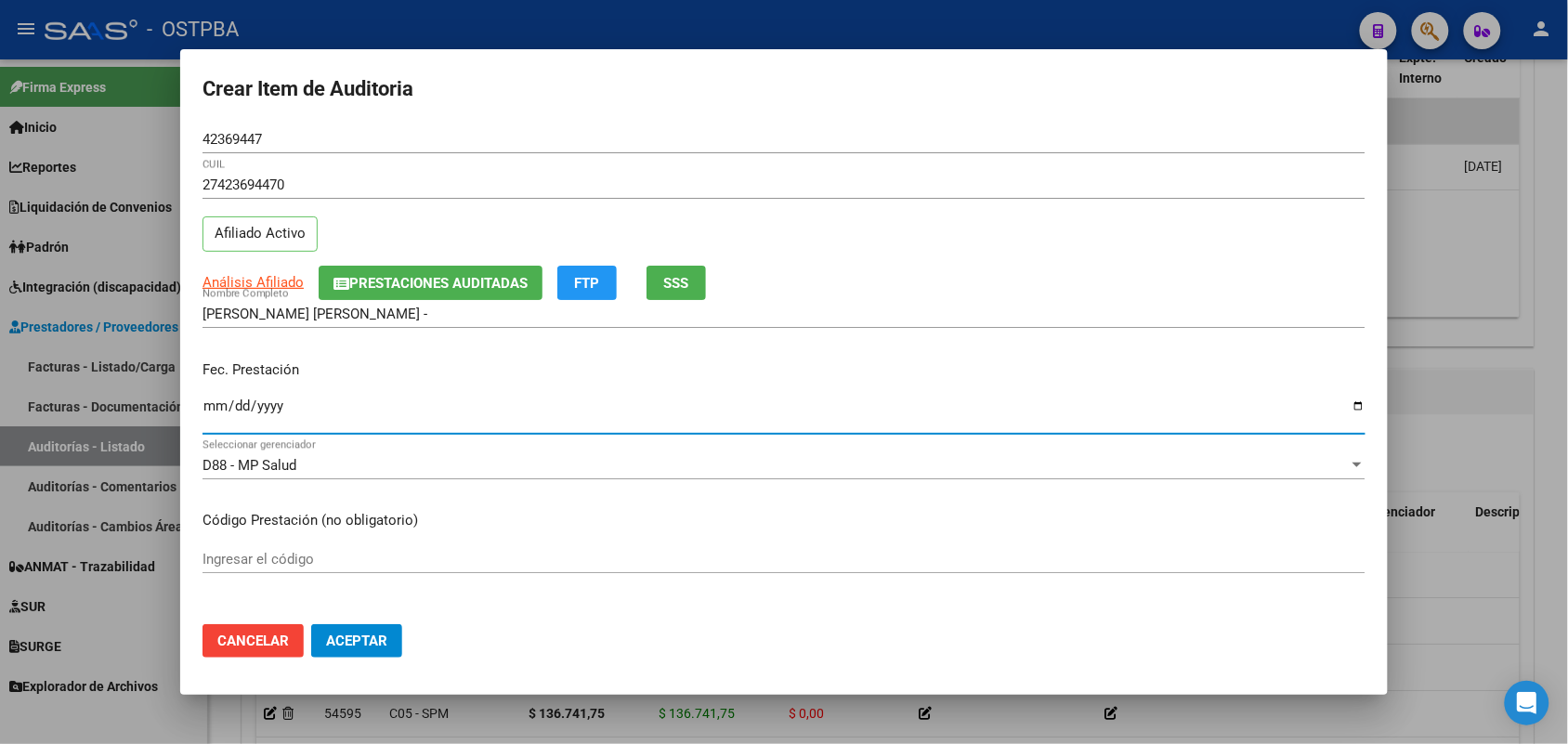
click at [203, 414] on input "Ingresar la fecha" at bounding box center [784, 413] width 1163 height 29
click at [209, 409] on input "Ingresar la fecha" at bounding box center [784, 413] width 1163 height 29
type input "[DATE]"
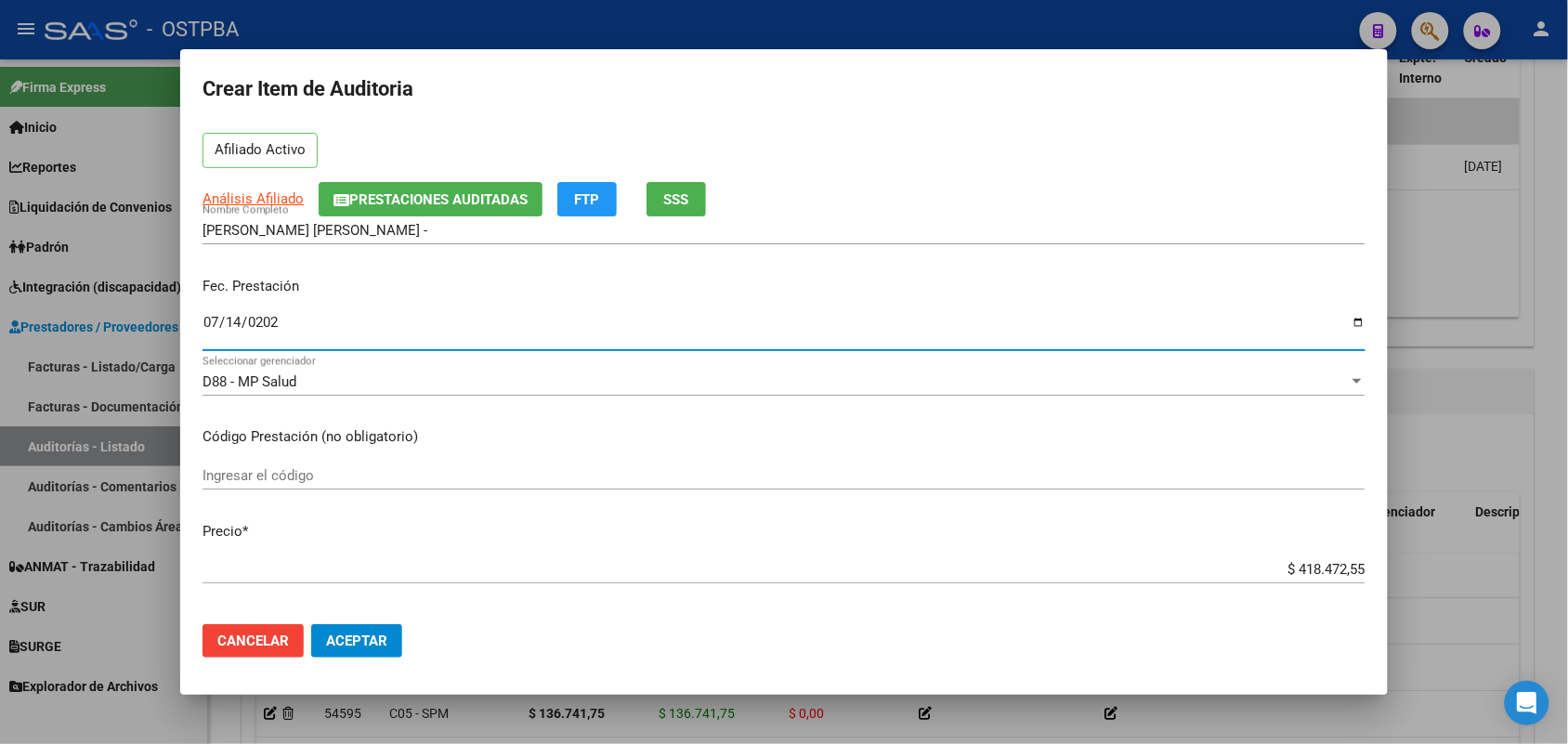
scroll to position [232, 0]
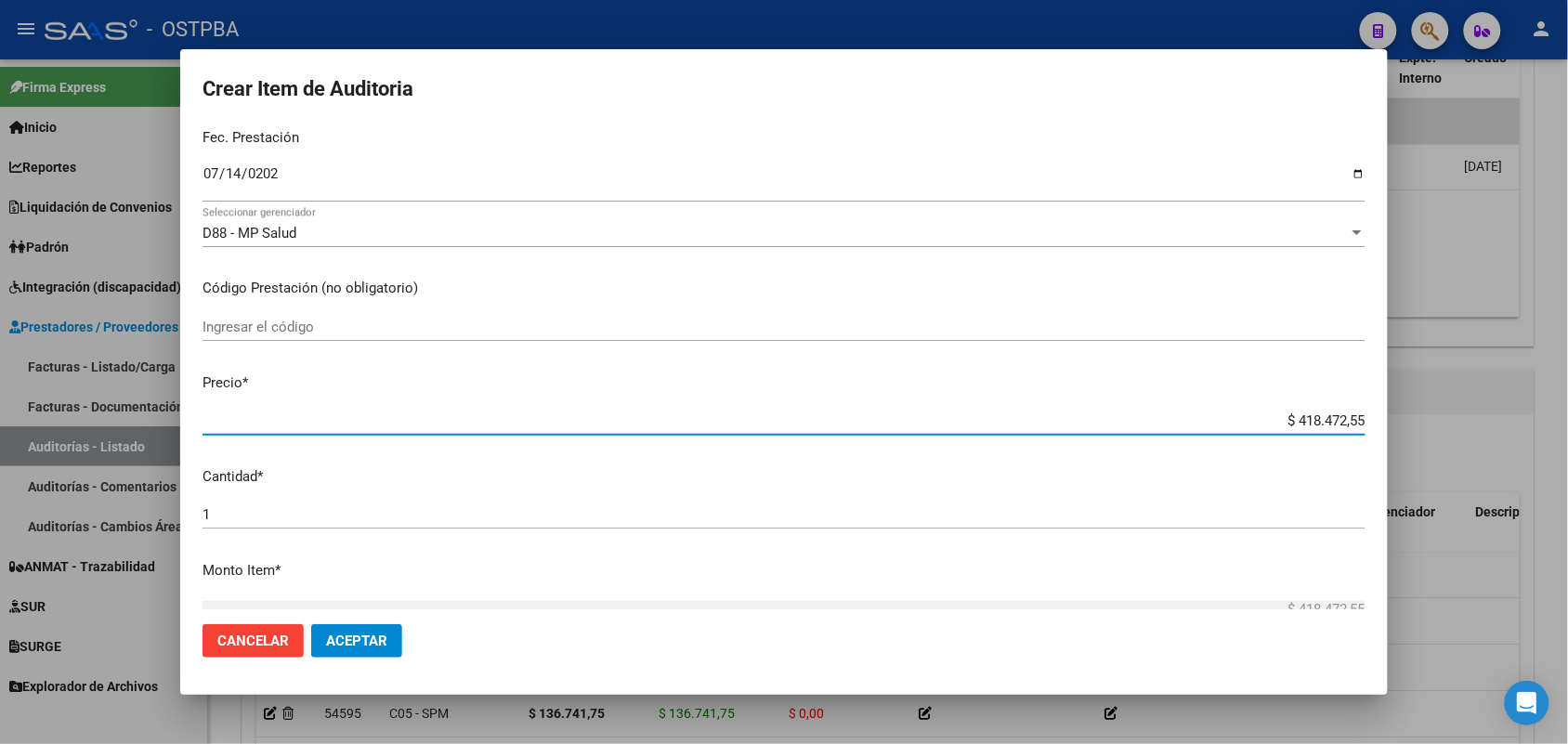
drag, startPoint x: 1252, startPoint y: 425, endPoint x: 1399, endPoint y: 433, distance: 147.2
click at [1399, 433] on div "Crear Item de Auditoria 42369447 Nro Documento 27423694470 CUIL Afiliado Activo…" at bounding box center [784, 372] width 1568 height 744
type input "$ 0,01"
type input "$ 0,12"
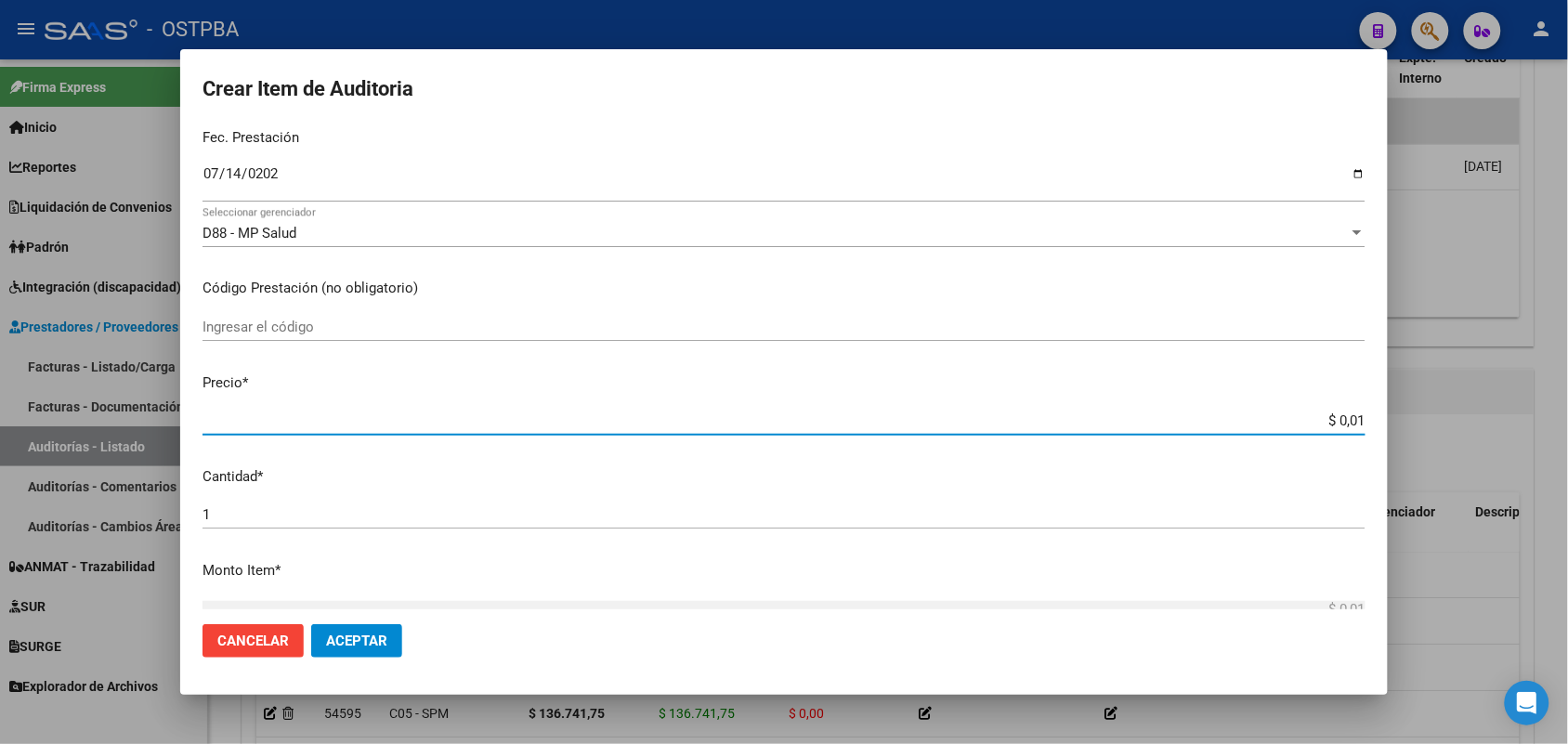
type input "$ 0,12"
type input "$ 1,20"
type input "$ 12,00"
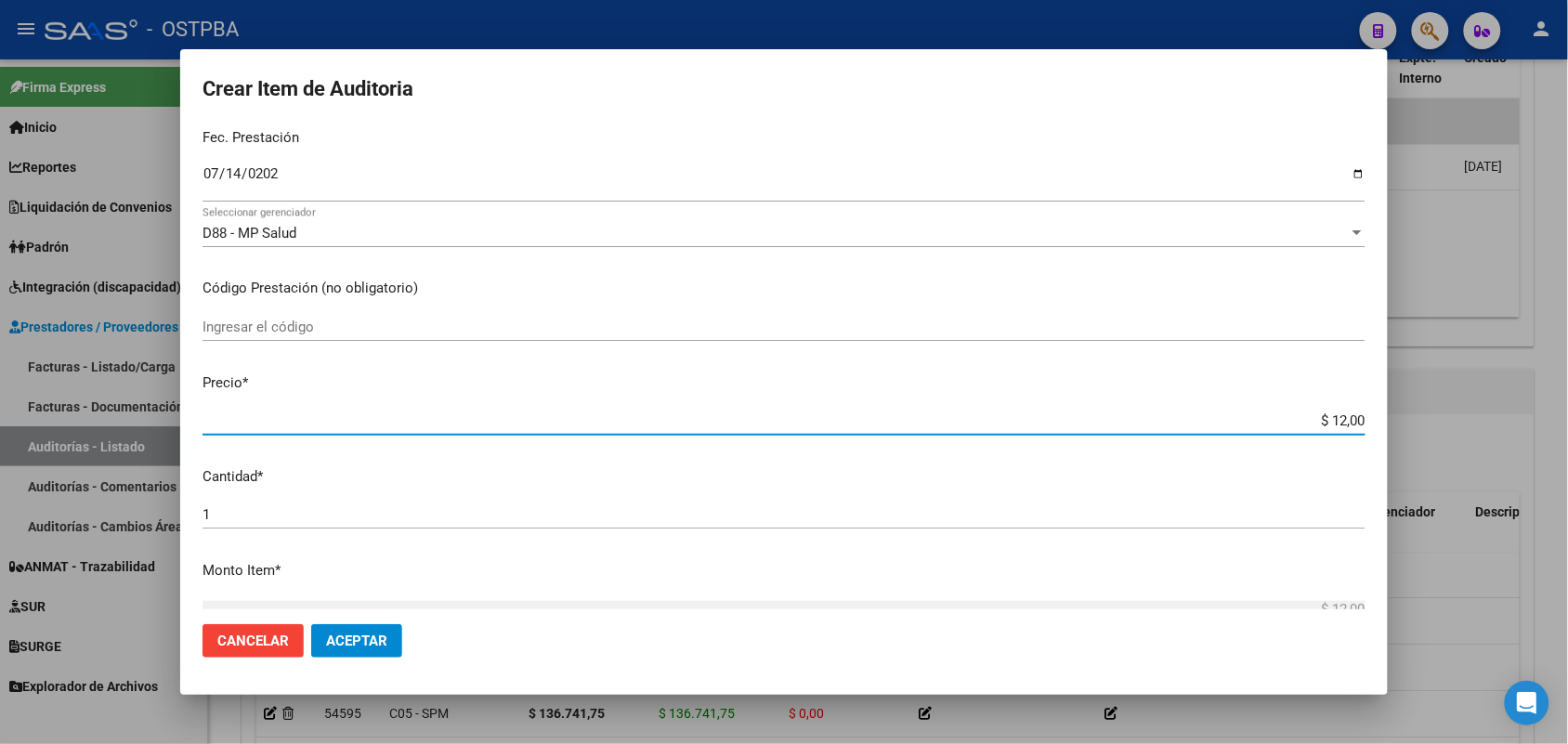
type input "$ 120,00"
type input "$ 1.200,00"
type input "$ 12.000,00"
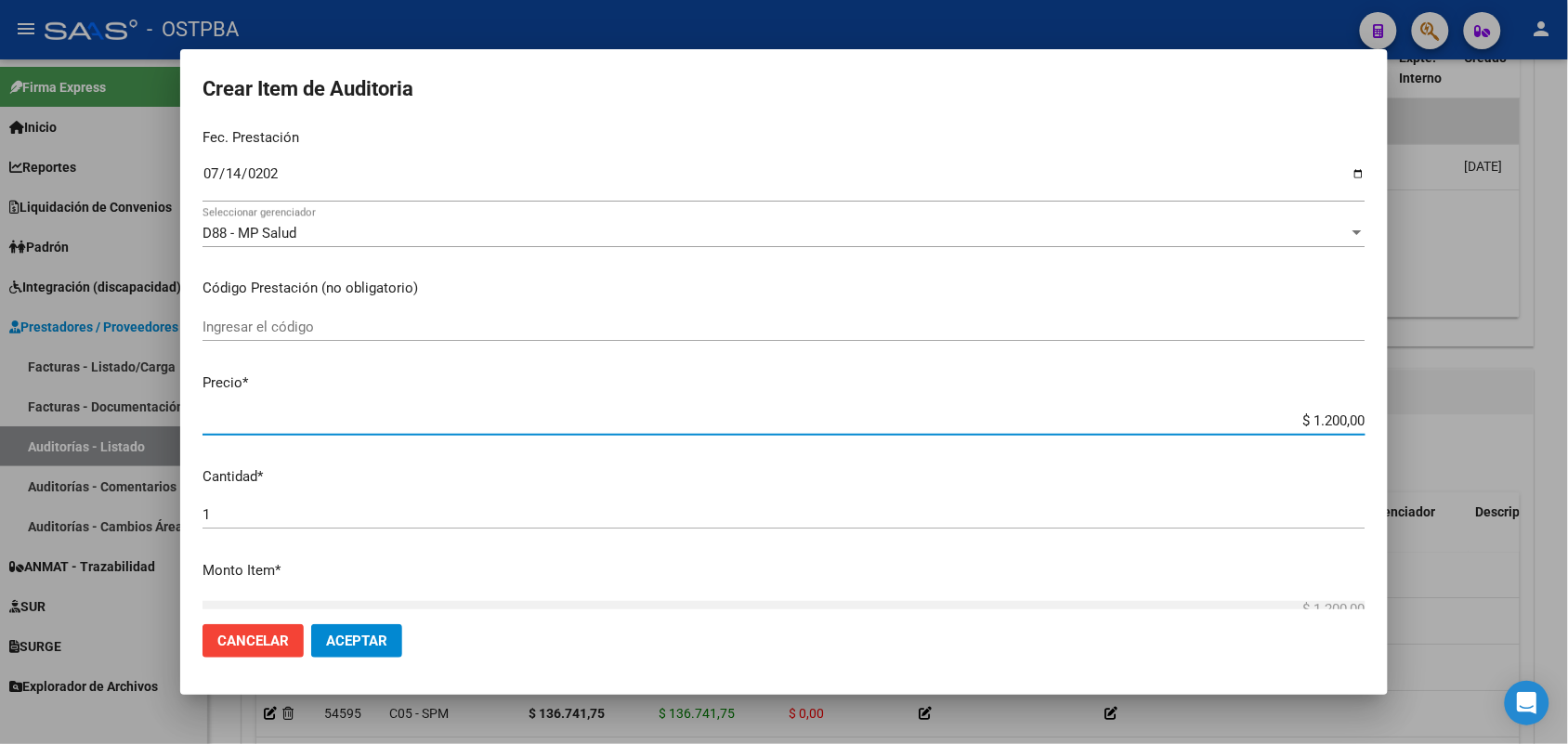
type input "$ 12.000,00"
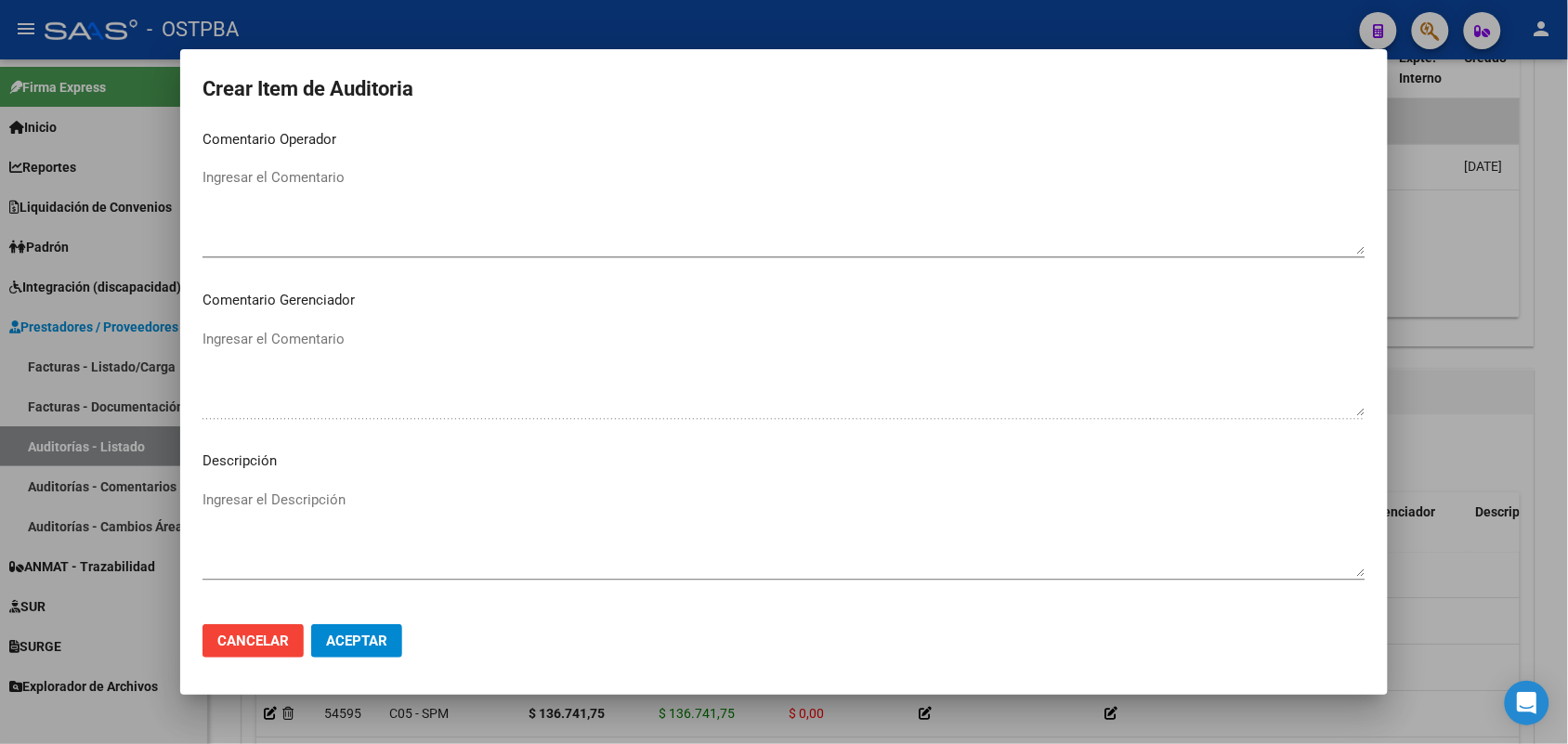
scroll to position [1187, 0]
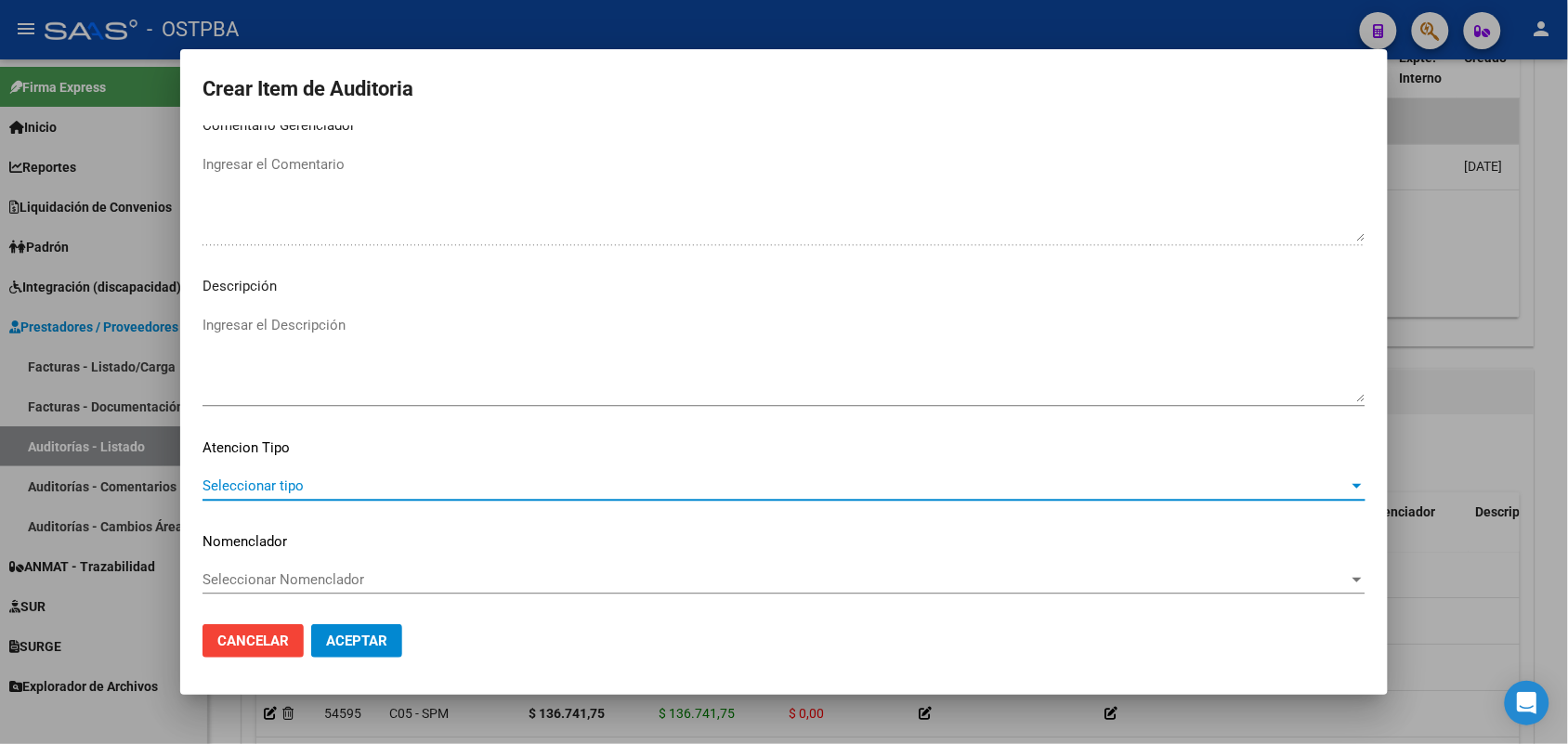
click at [276, 479] on span "Seleccionar tipo" at bounding box center [775, 486] width 1146 height 17
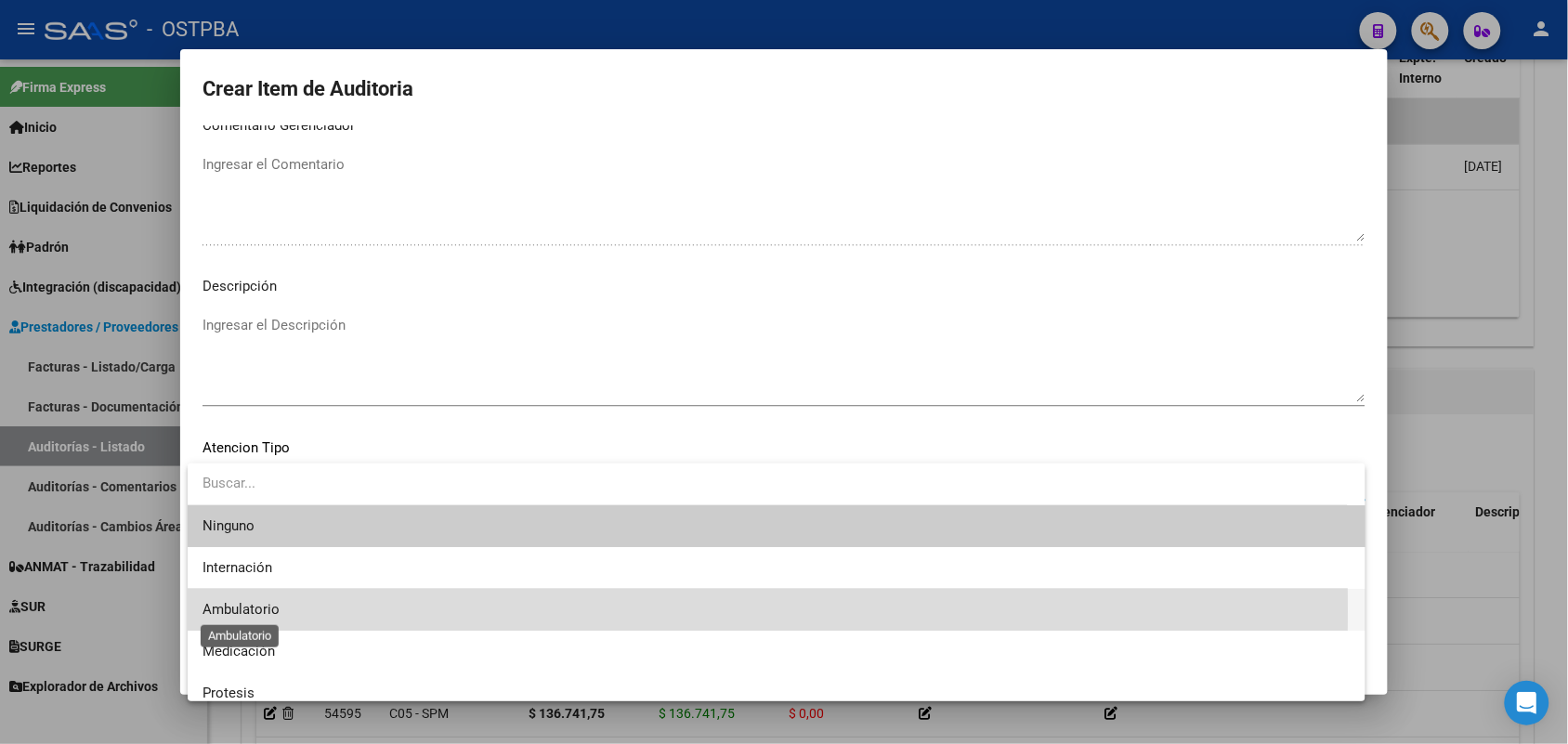
click at [263, 610] on span "Ambulatorio" at bounding box center [241, 609] width 77 height 17
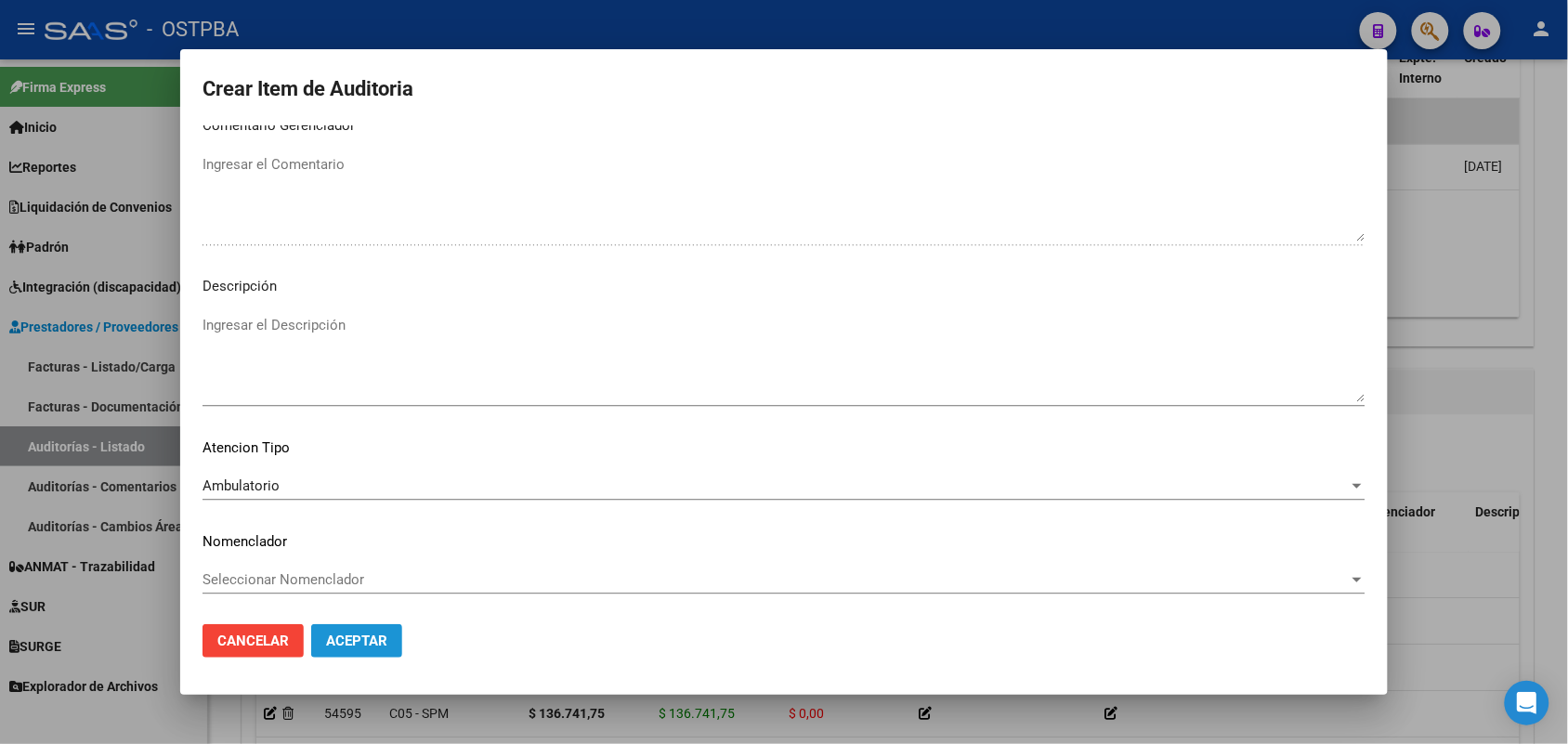
click at [355, 639] on span "Aceptar" at bounding box center [356, 640] width 62 height 17
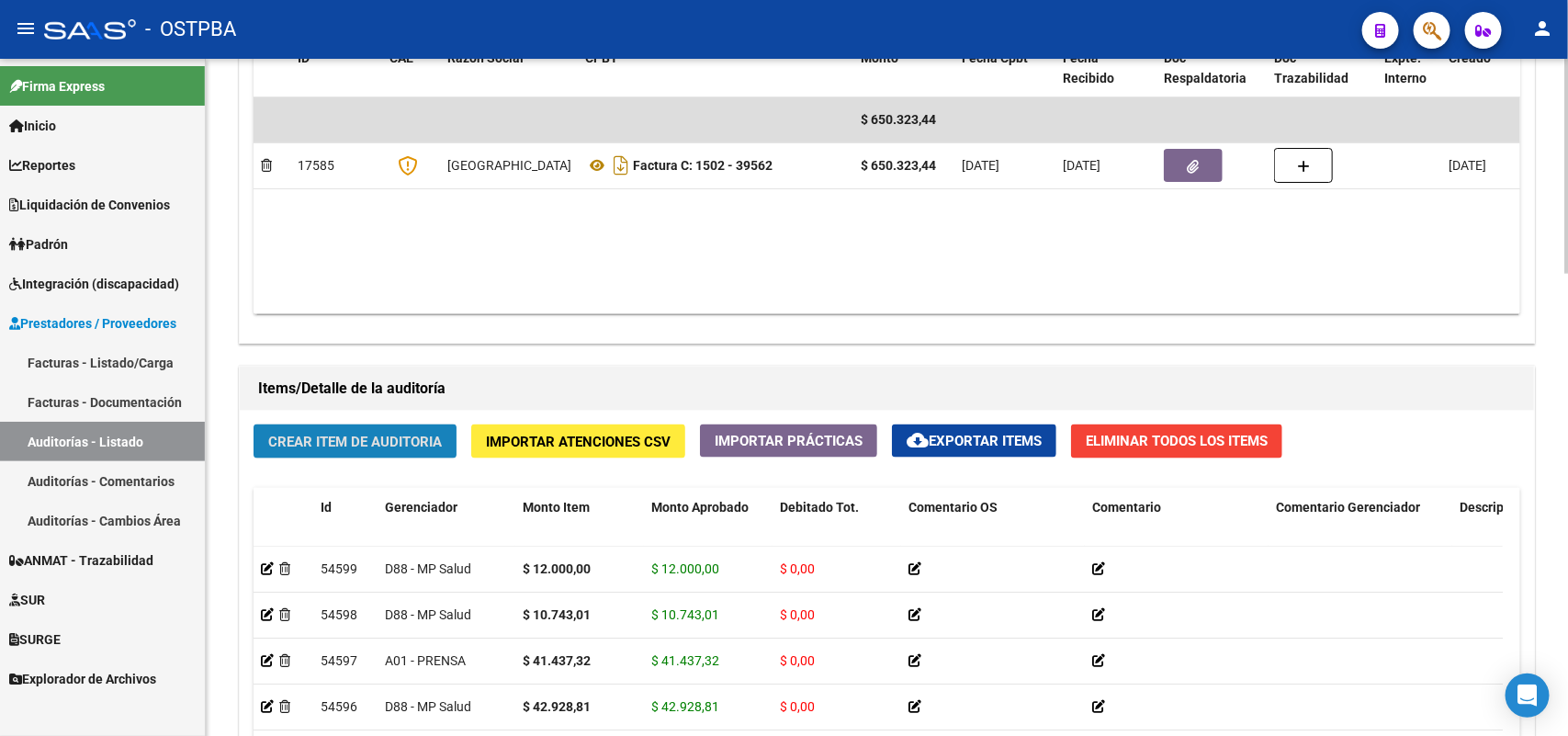
click at [347, 448] on button "Crear Item de Auditoria" at bounding box center [355, 442] width 203 height 34
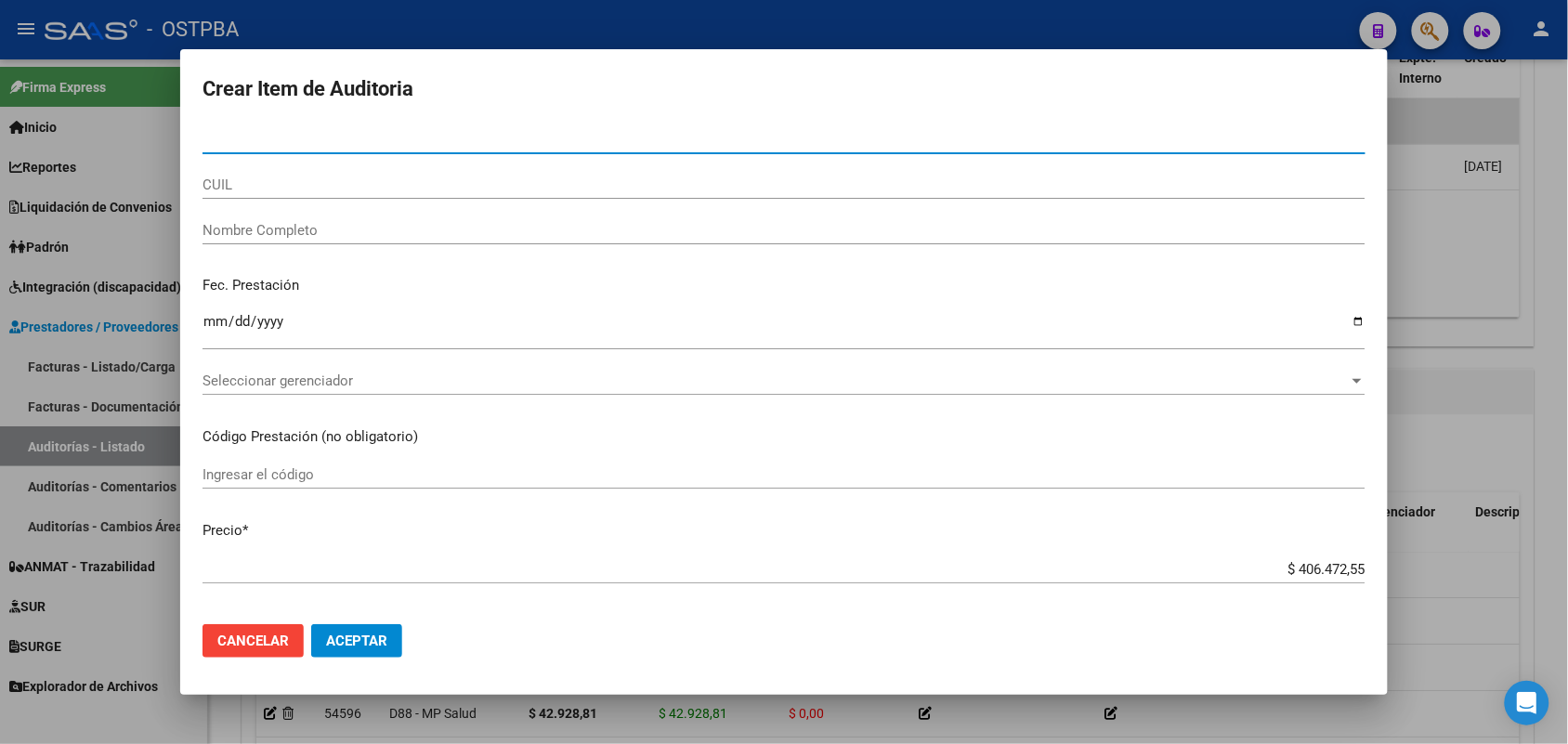
type input "4"
type input "10720840"
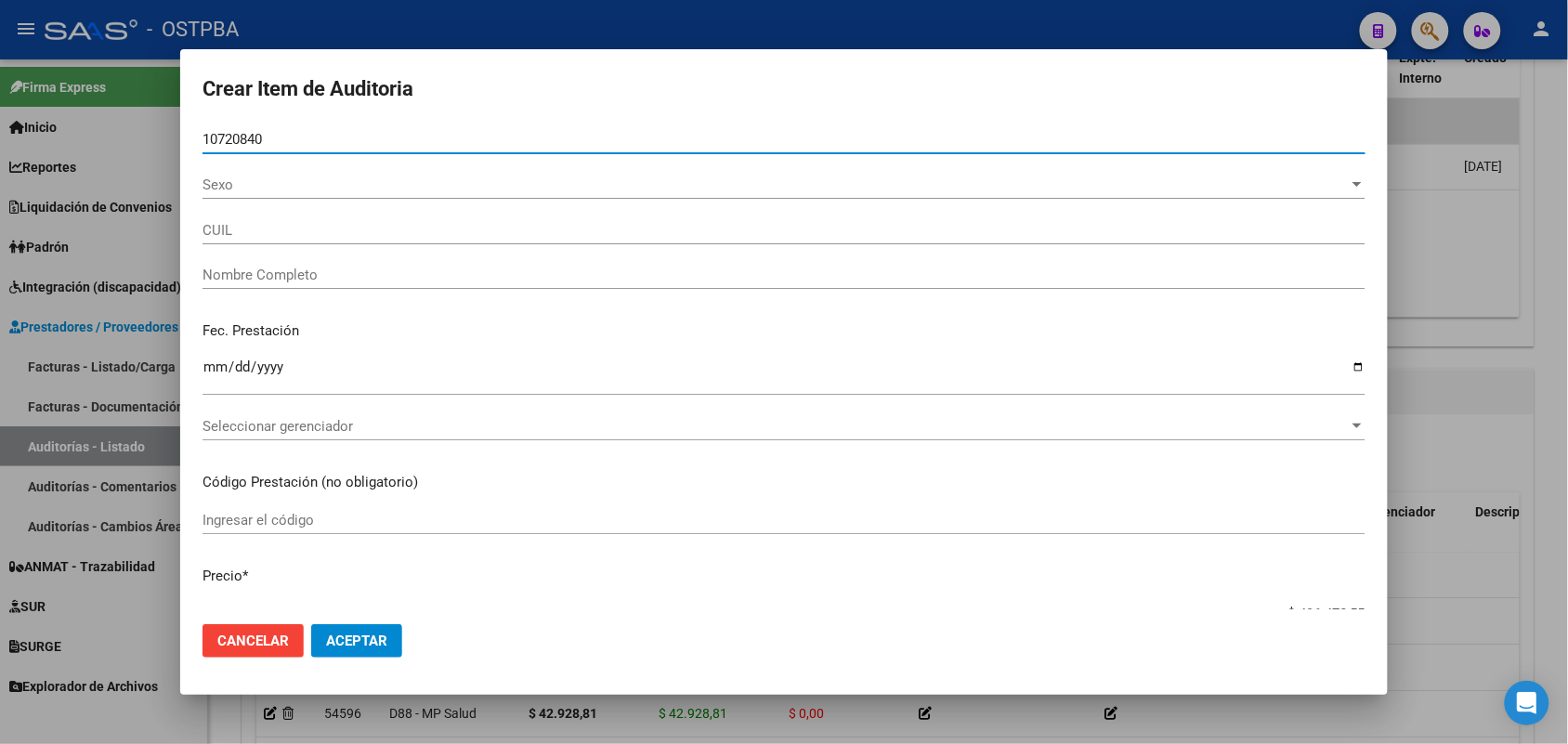
type input "27107208408"
type input "[PERSON_NAME]"
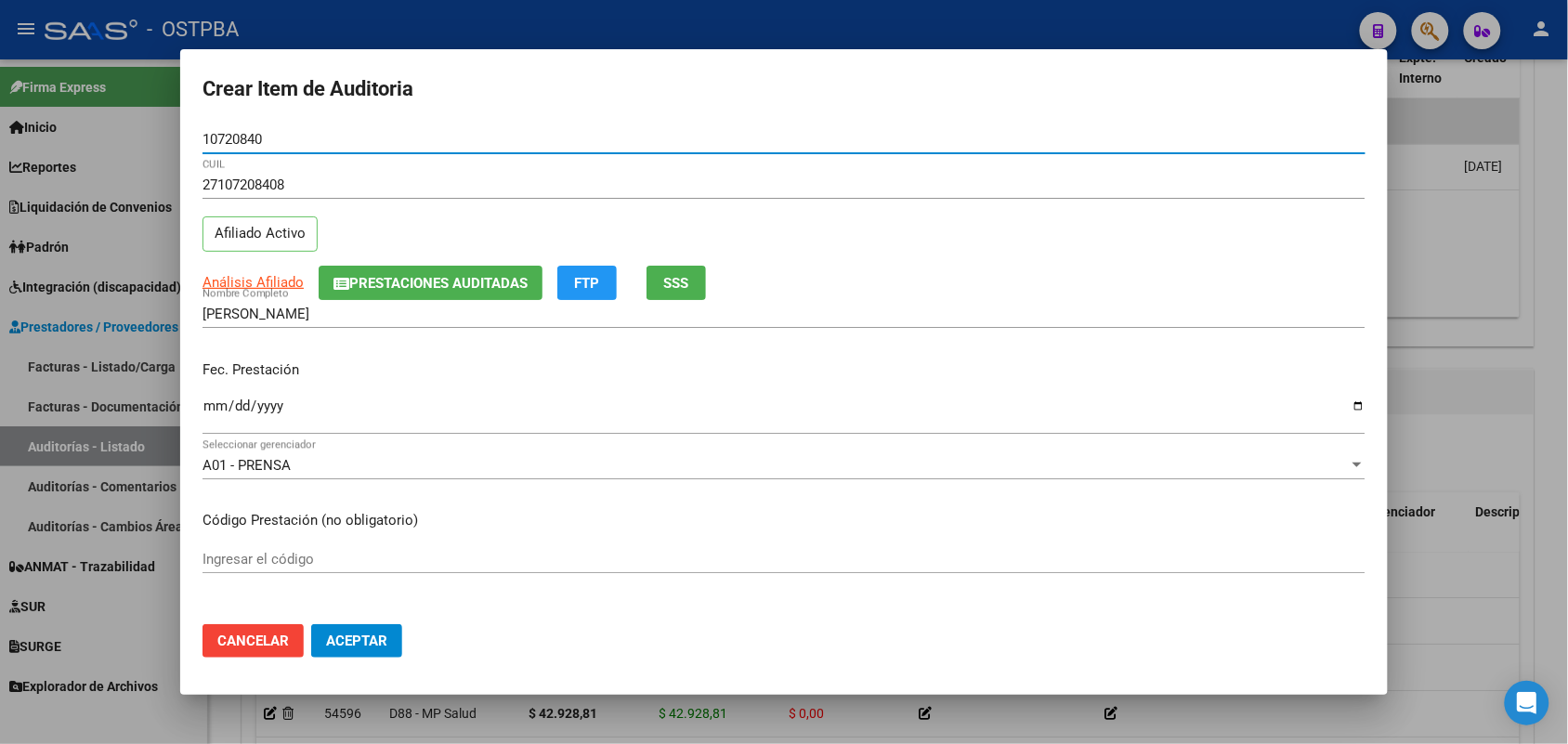
type input "10720840"
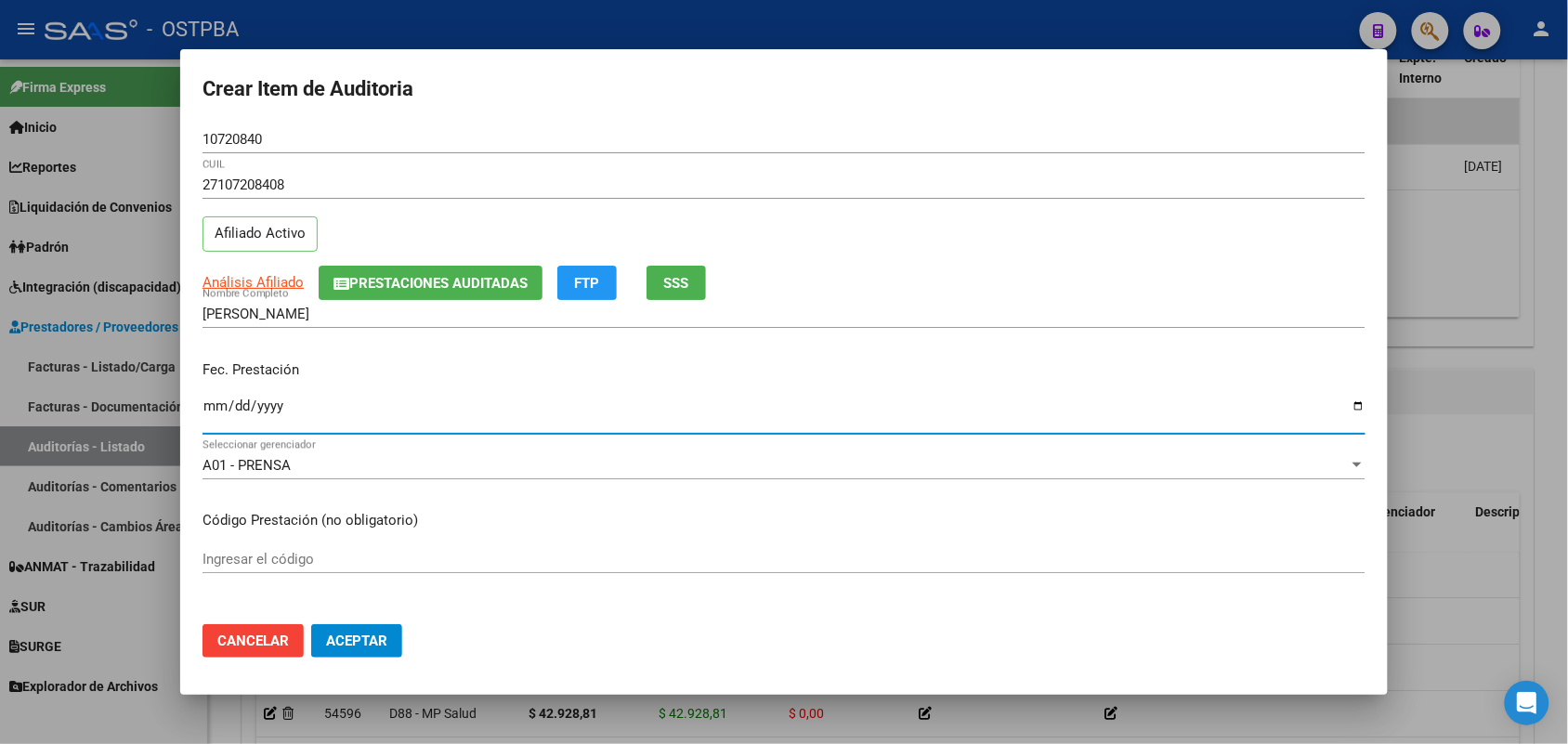
click at [210, 414] on input "Ingresar la fecha" at bounding box center [784, 413] width 1163 height 29
type input "[DATE]"
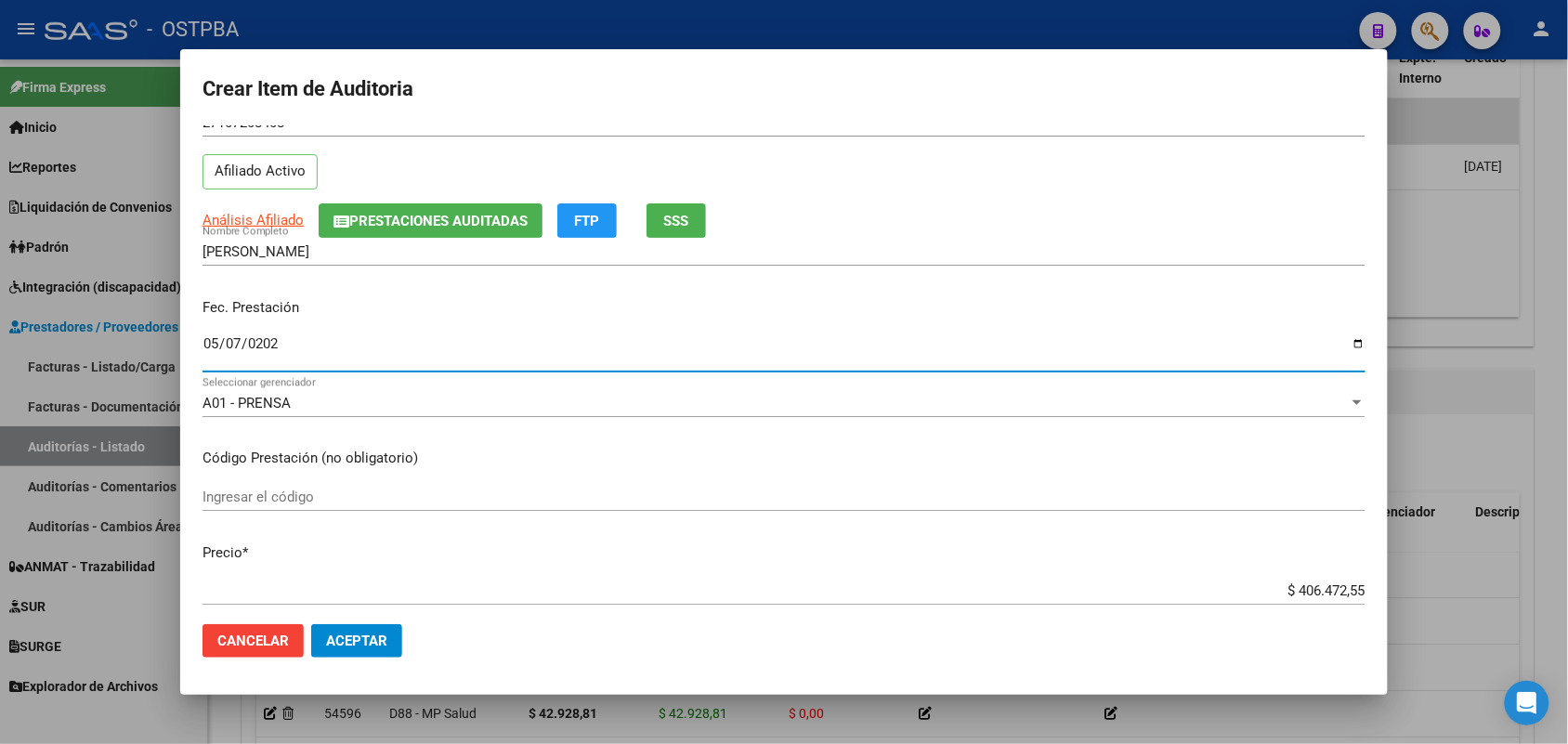
scroll to position [349, 0]
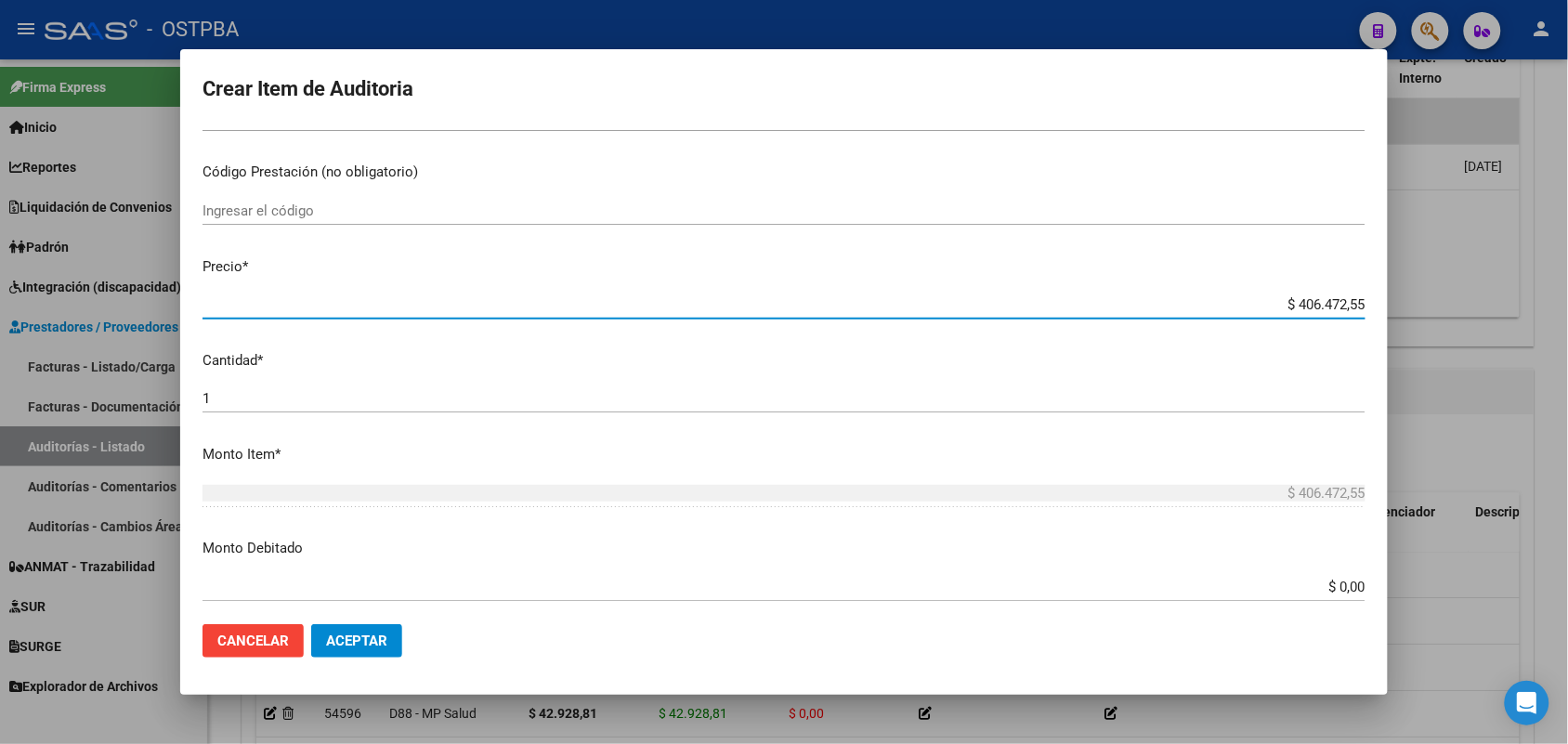
drag, startPoint x: 1256, startPoint y: 302, endPoint x: 1408, endPoint y: 303, distance: 152.0
click at [1408, 303] on div "Crear Item de Auditoria 10720840 Nro Documento 27107208408 CUIL Afiliado Activo…" at bounding box center [784, 372] width 1568 height 744
type input "$ 0,04"
type input "$ 0,46"
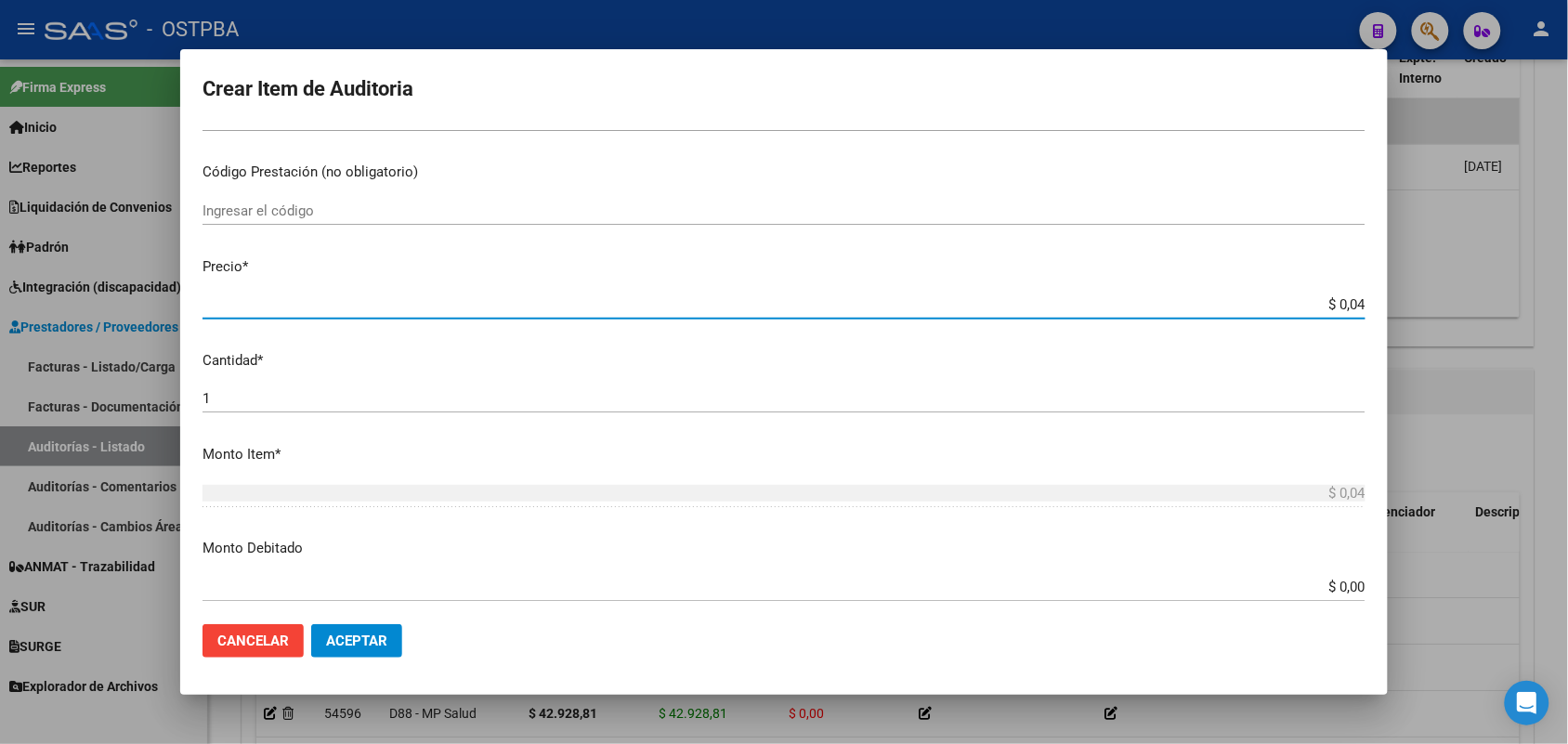
type input "$ 0,46"
type input "$ 4,60"
type input "$ 46,04"
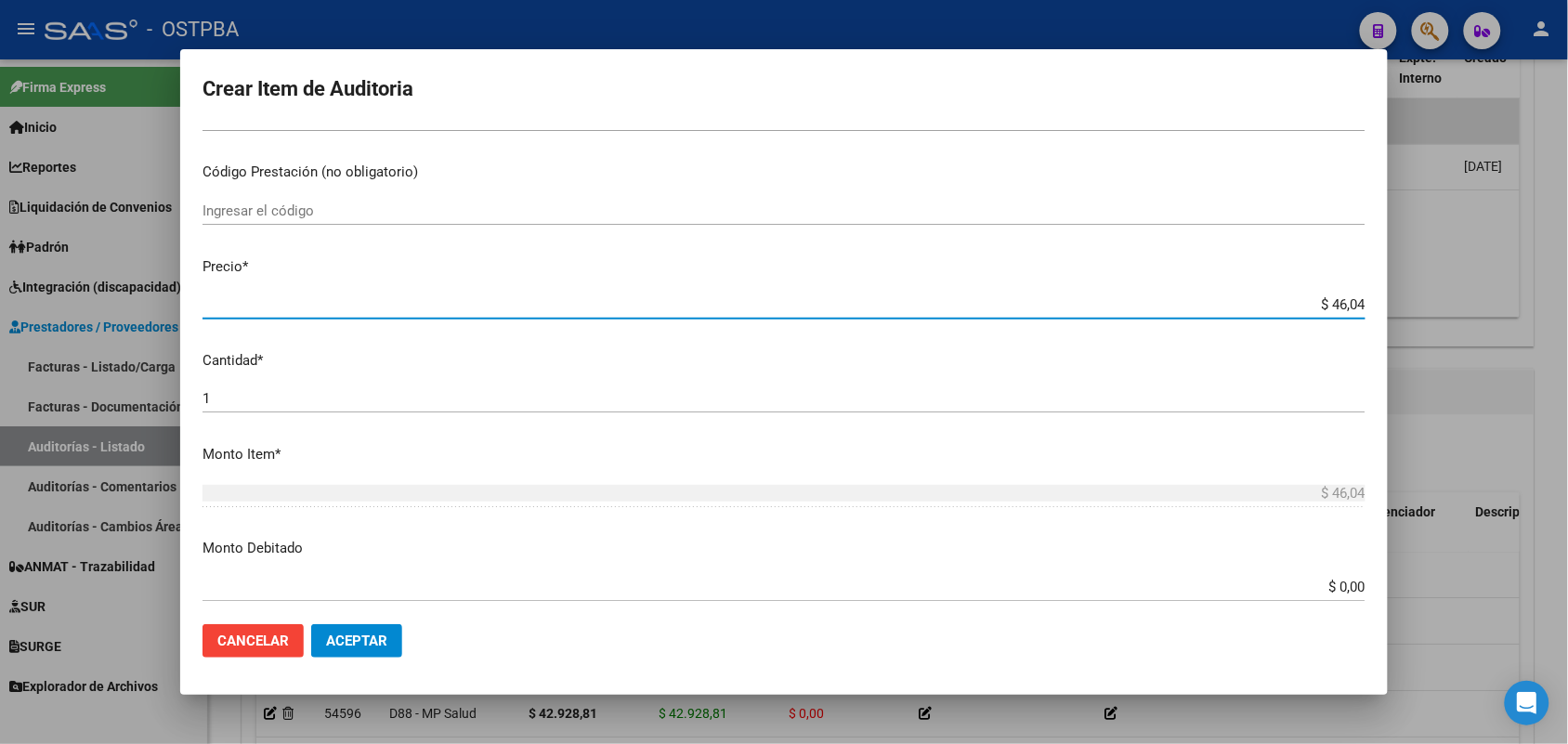
type input "$ 460,41"
type input "$ 4.604,14"
type input "$ 46.041,49"
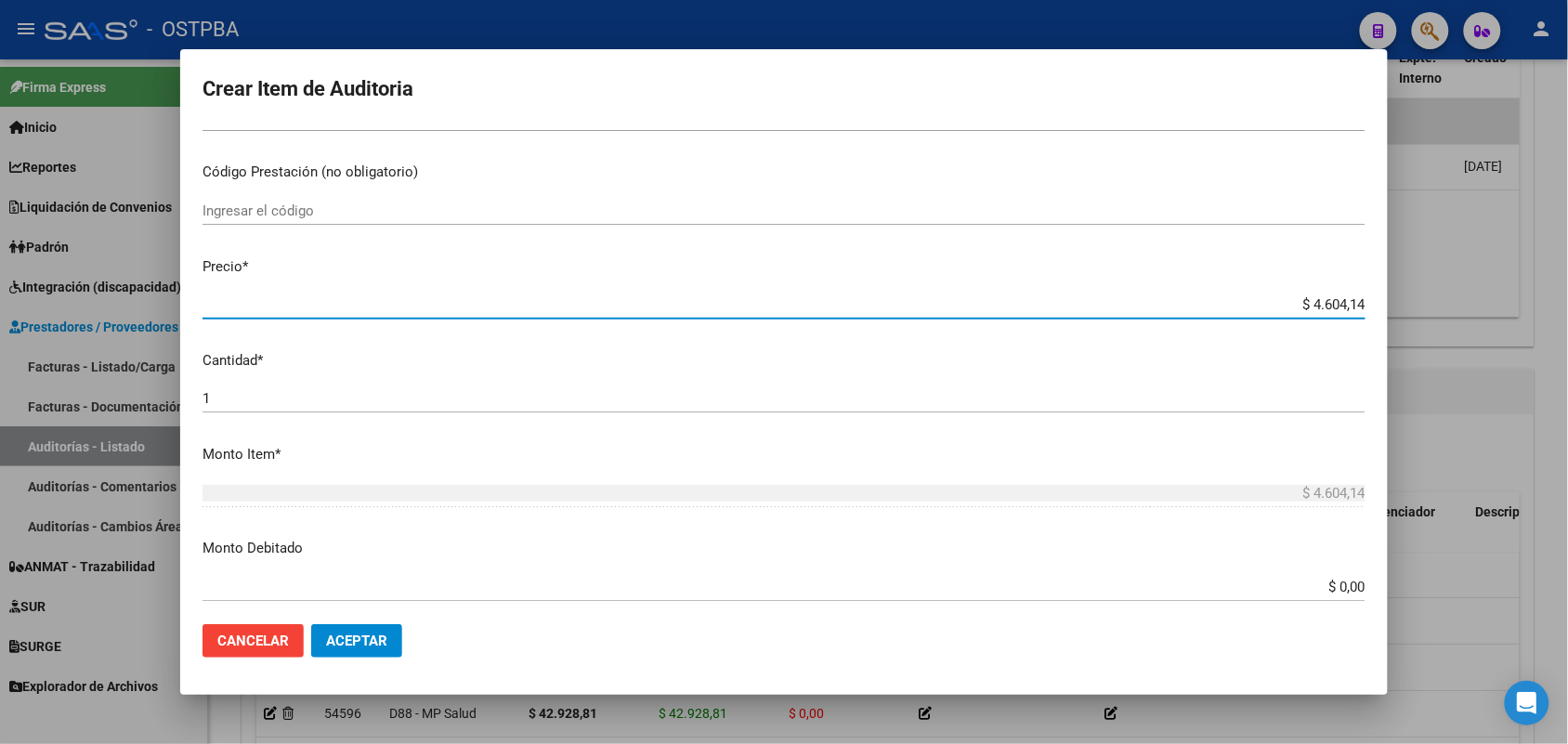
type input "$ 46.041,49"
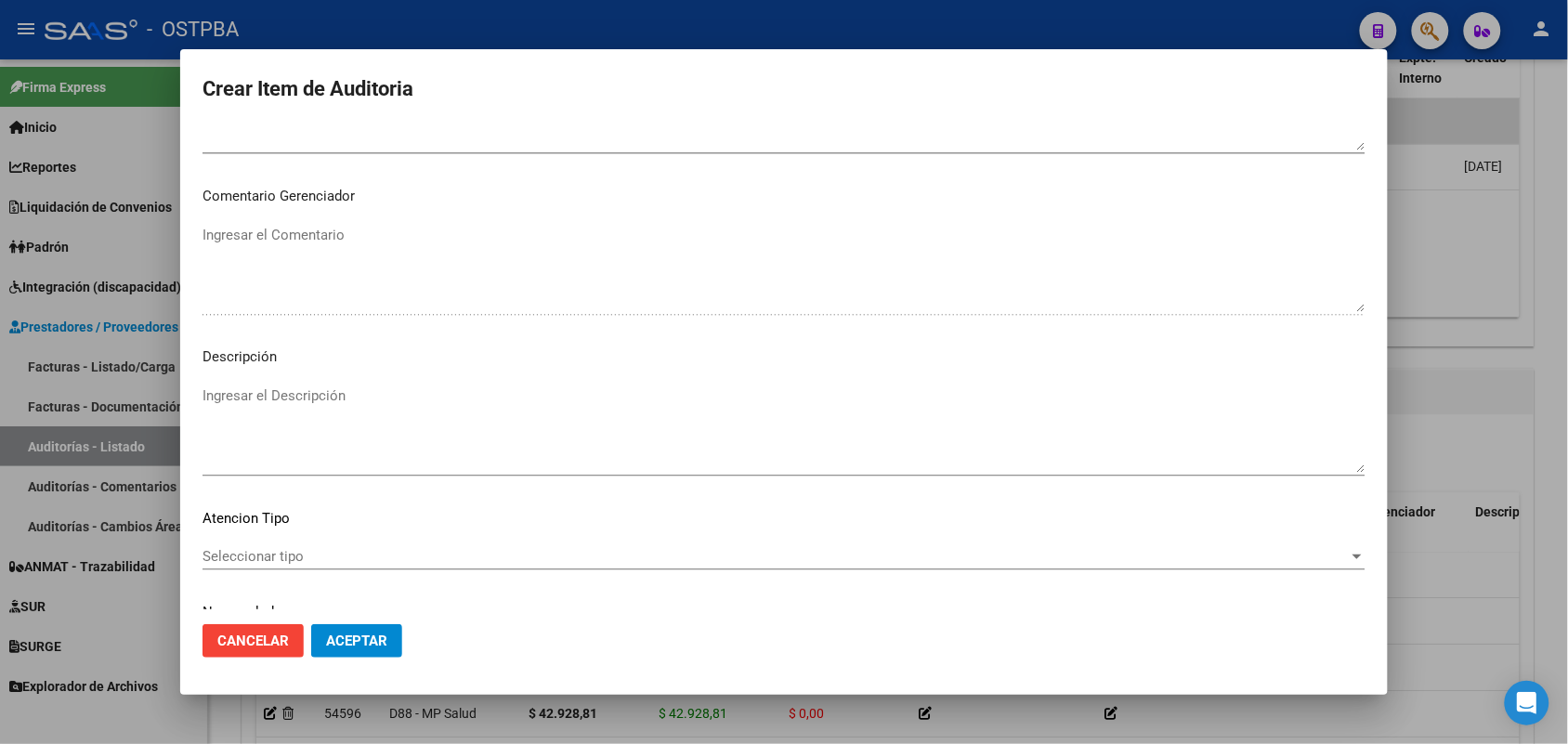
scroll to position [1187, 0]
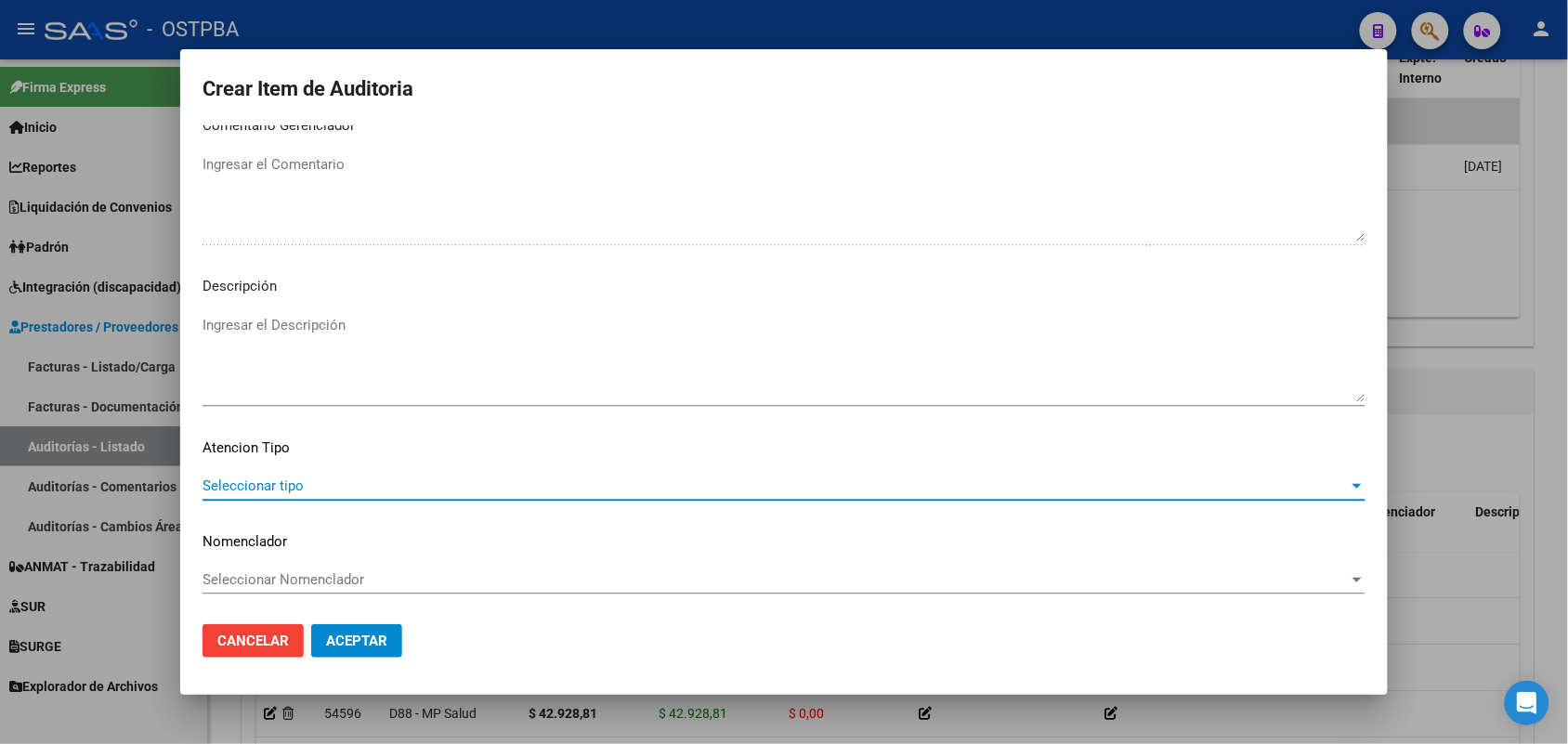
click at [286, 484] on span "Seleccionar tipo" at bounding box center [775, 486] width 1146 height 17
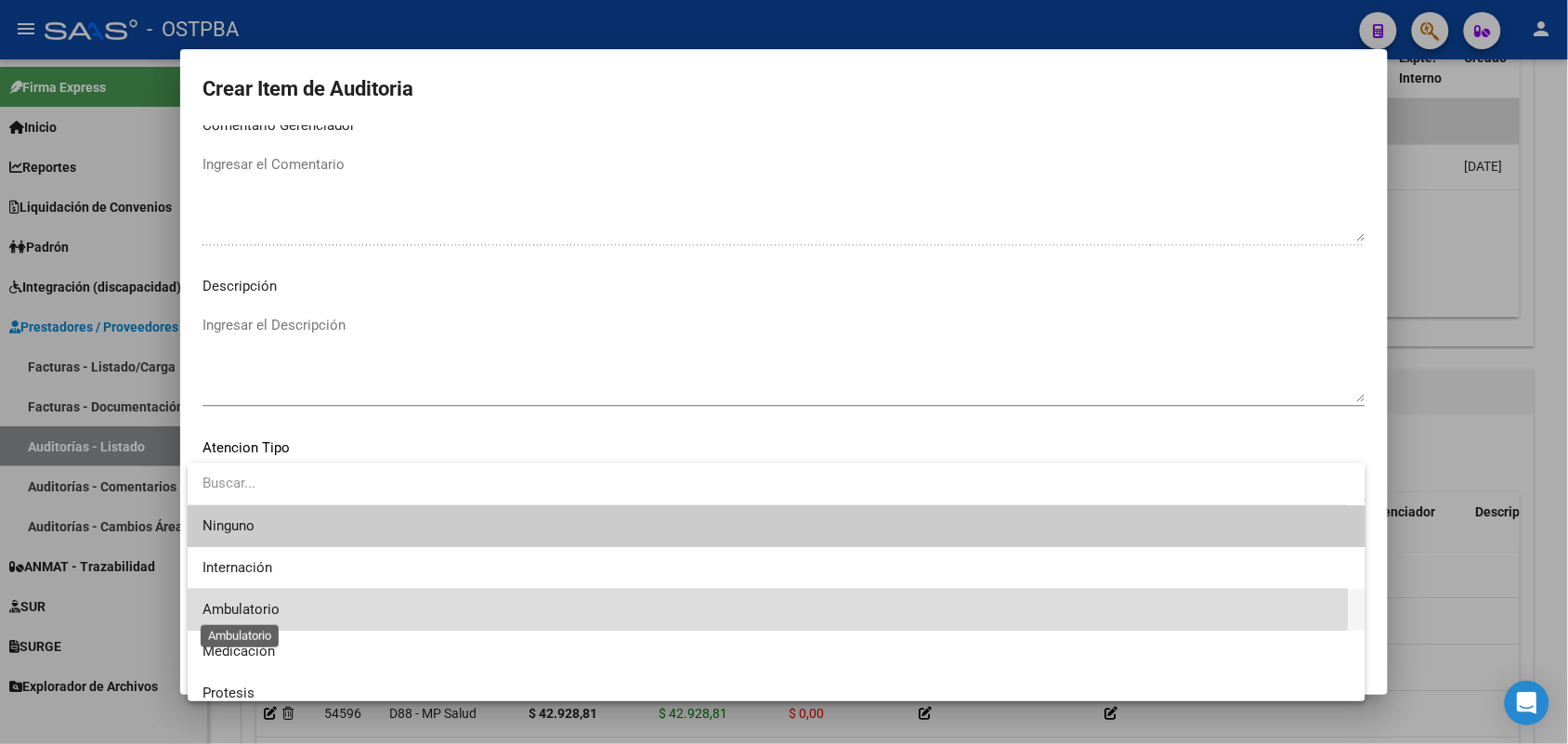
click at [261, 607] on span "Ambulatorio" at bounding box center [241, 609] width 77 height 17
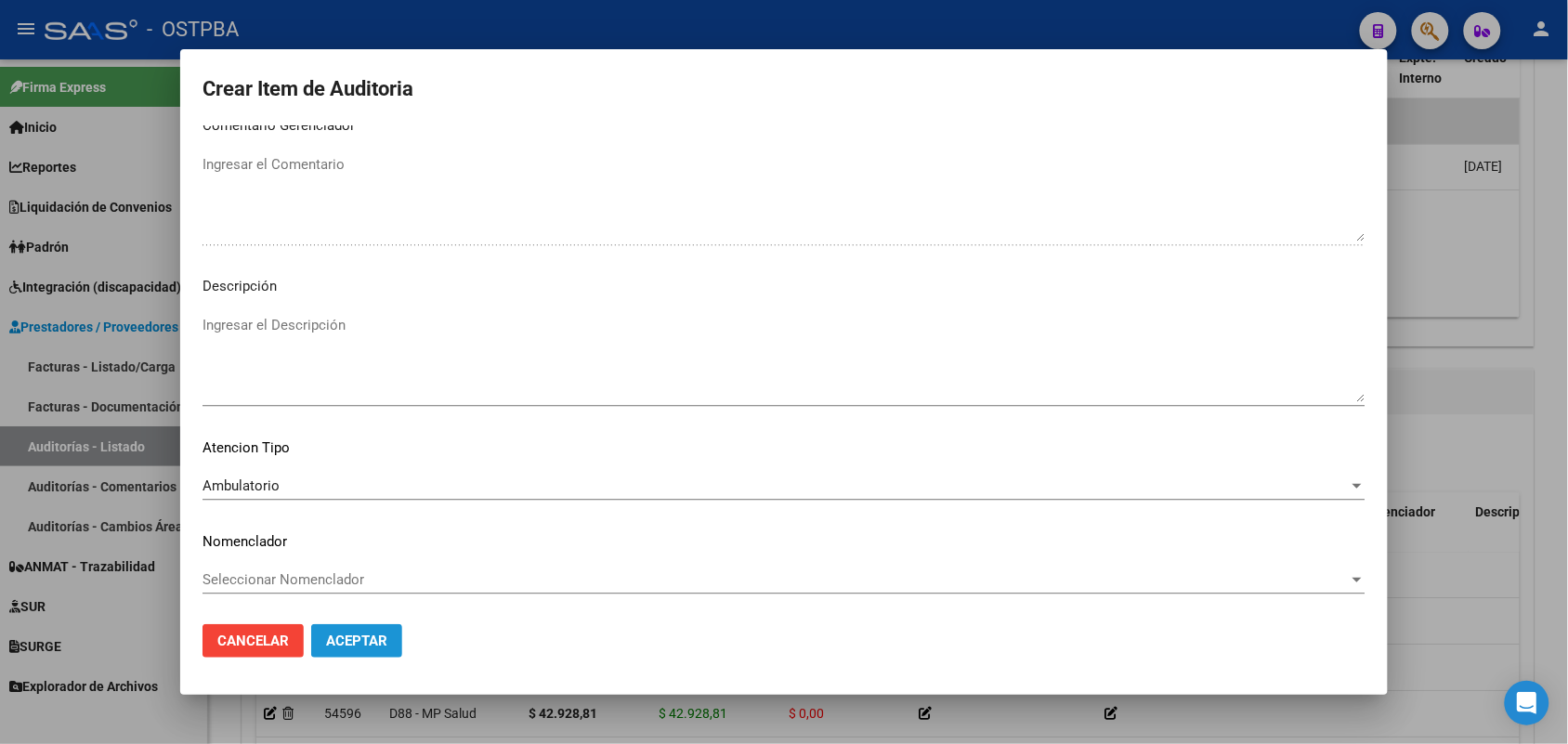
click at [342, 637] on span "Aceptar" at bounding box center [356, 640] width 62 height 17
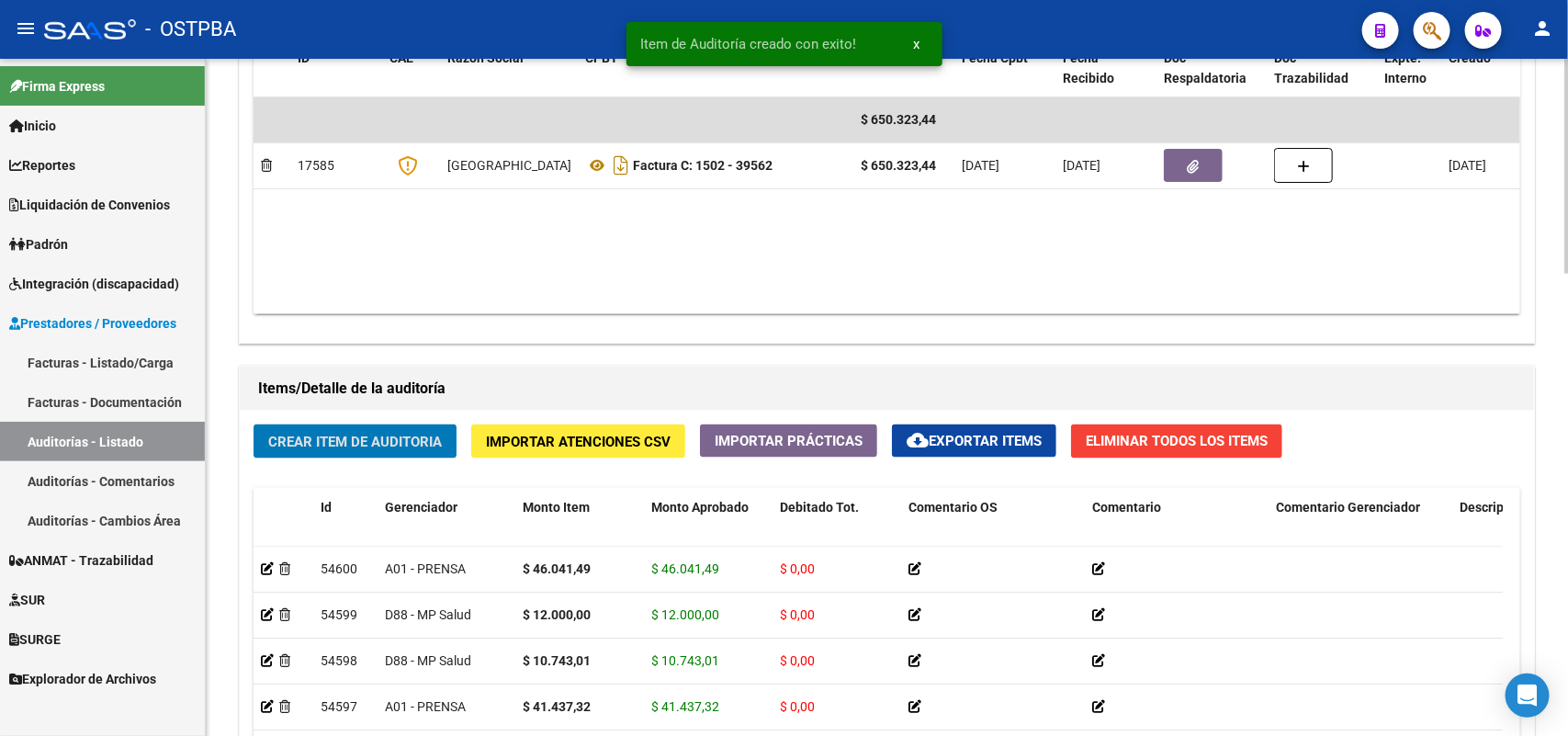
click at [407, 439] on span "Crear Item de Auditoria" at bounding box center [354, 442] width 173 height 16
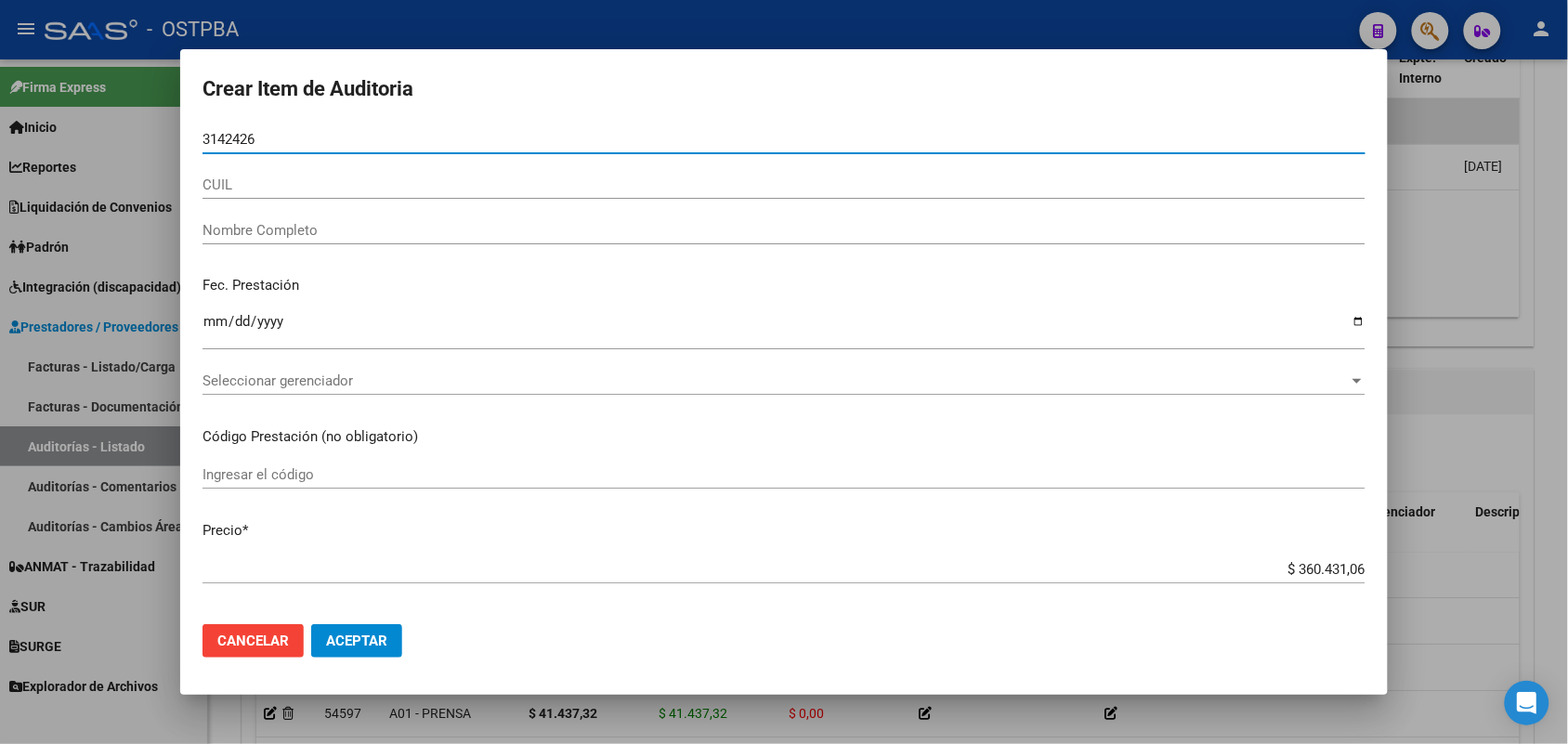
type input "31424267"
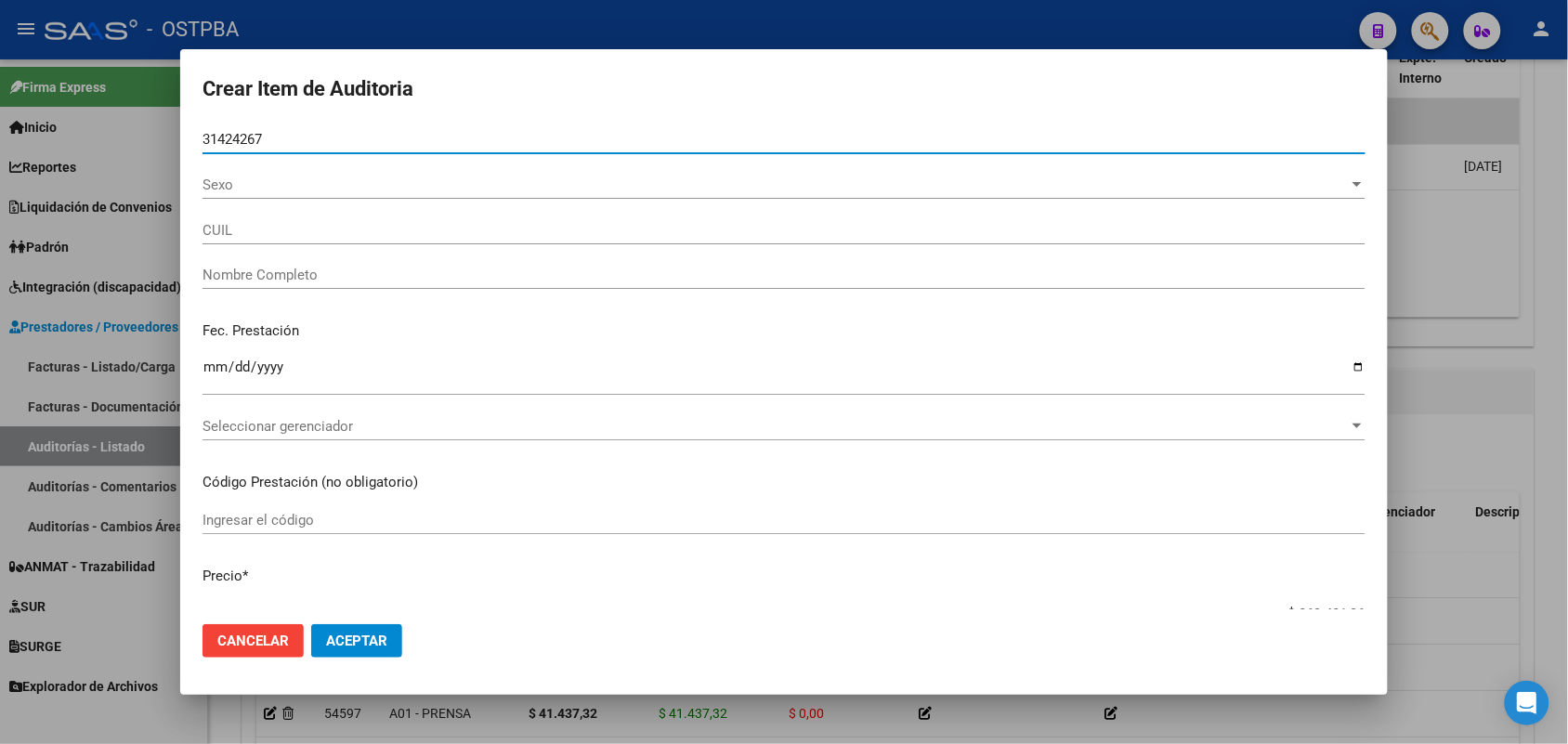
type input "20314242670"
type input "DIAS [PERSON_NAME] -"
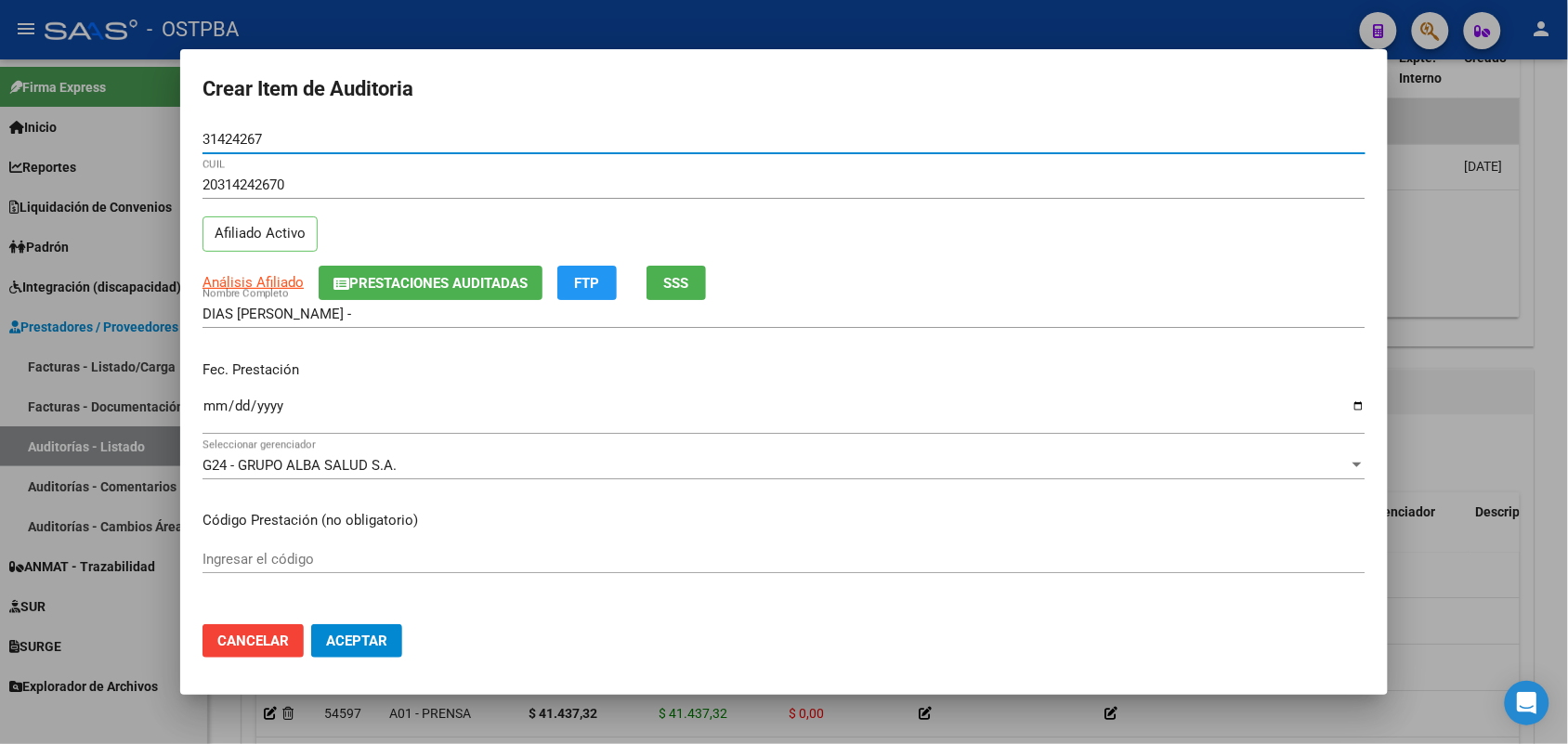
type input "31424267"
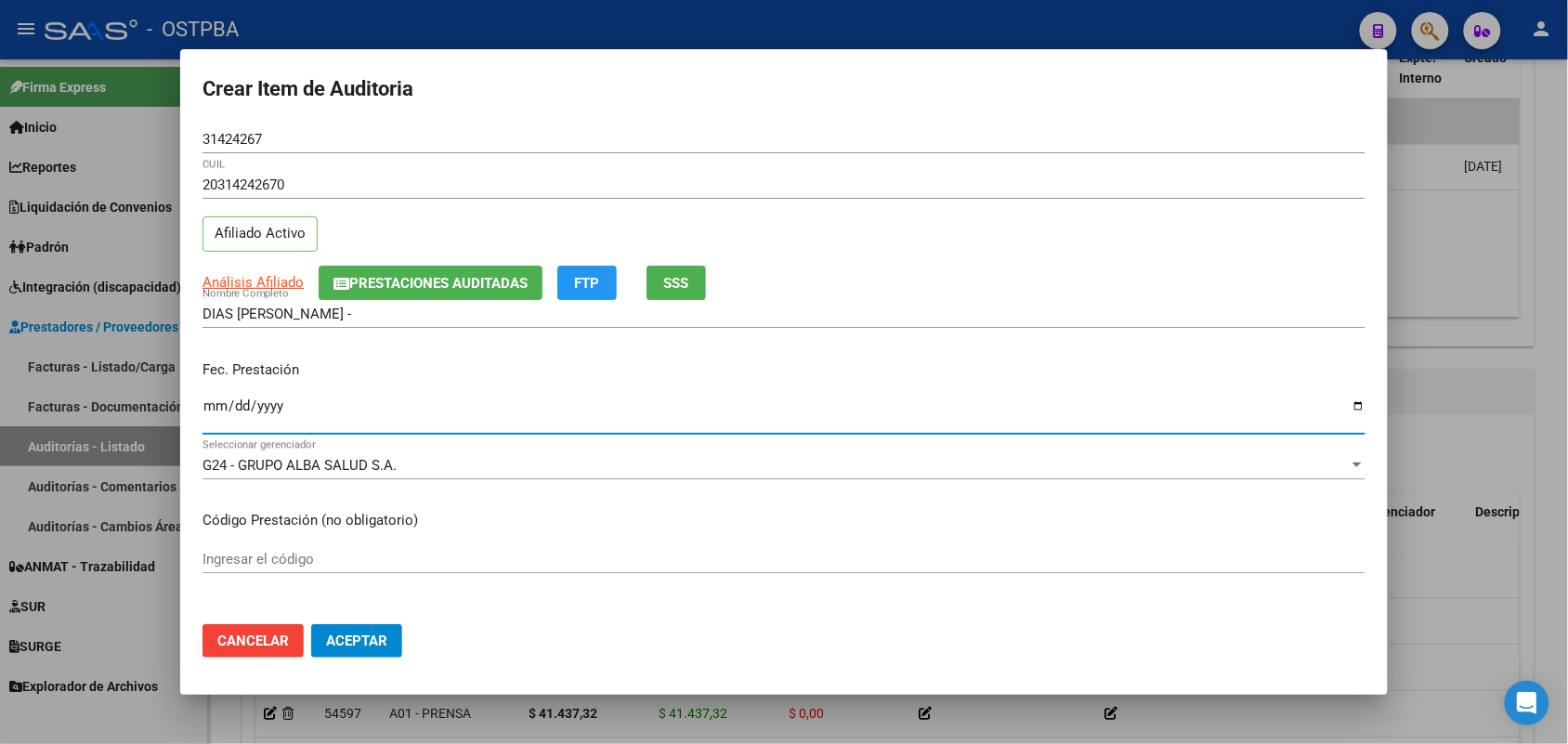
click at [216, 410] on input "Ingresar la fecha" at bounding box center [784, 413] width 1163 height 29
type input "[DATE]"
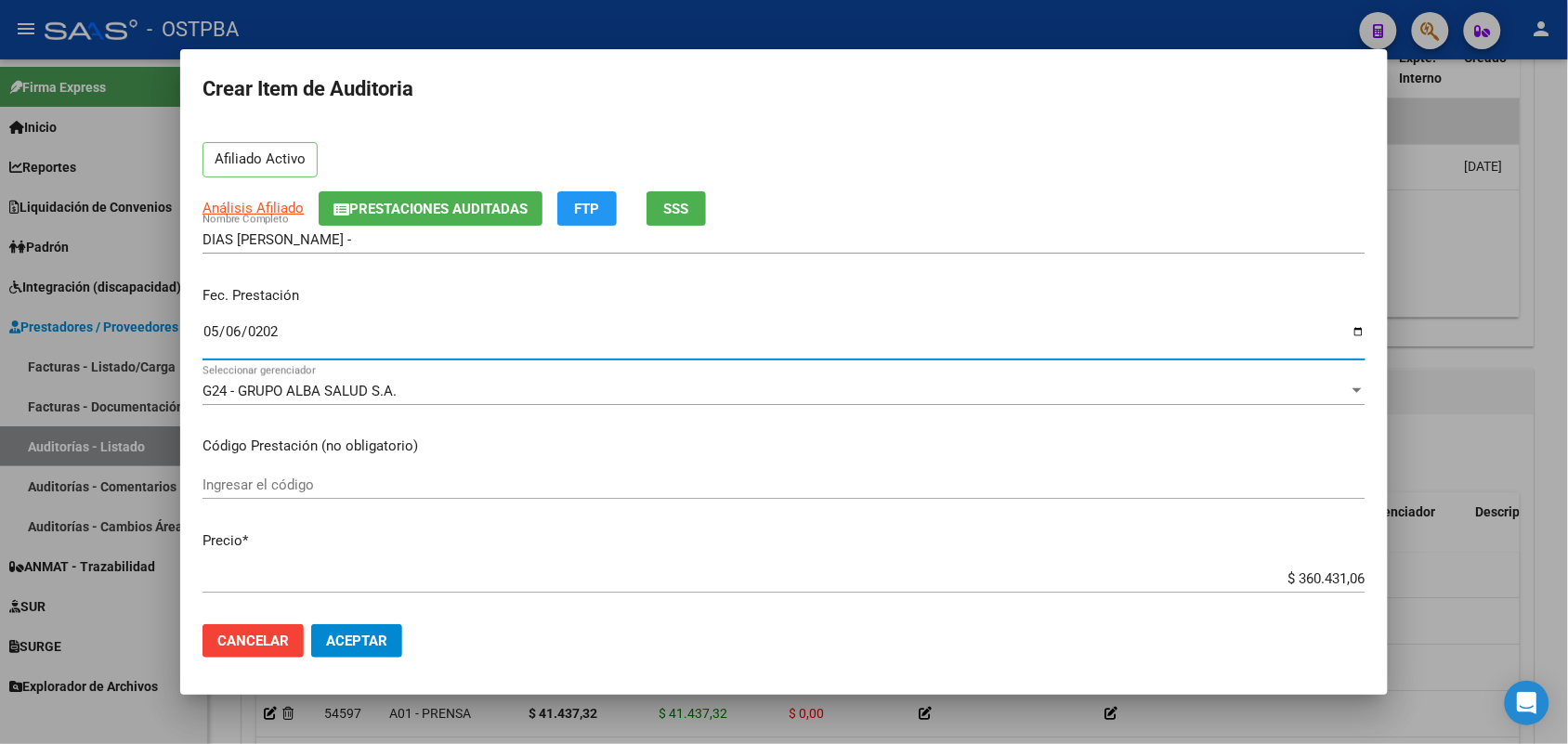
scroll to position [349, 0]
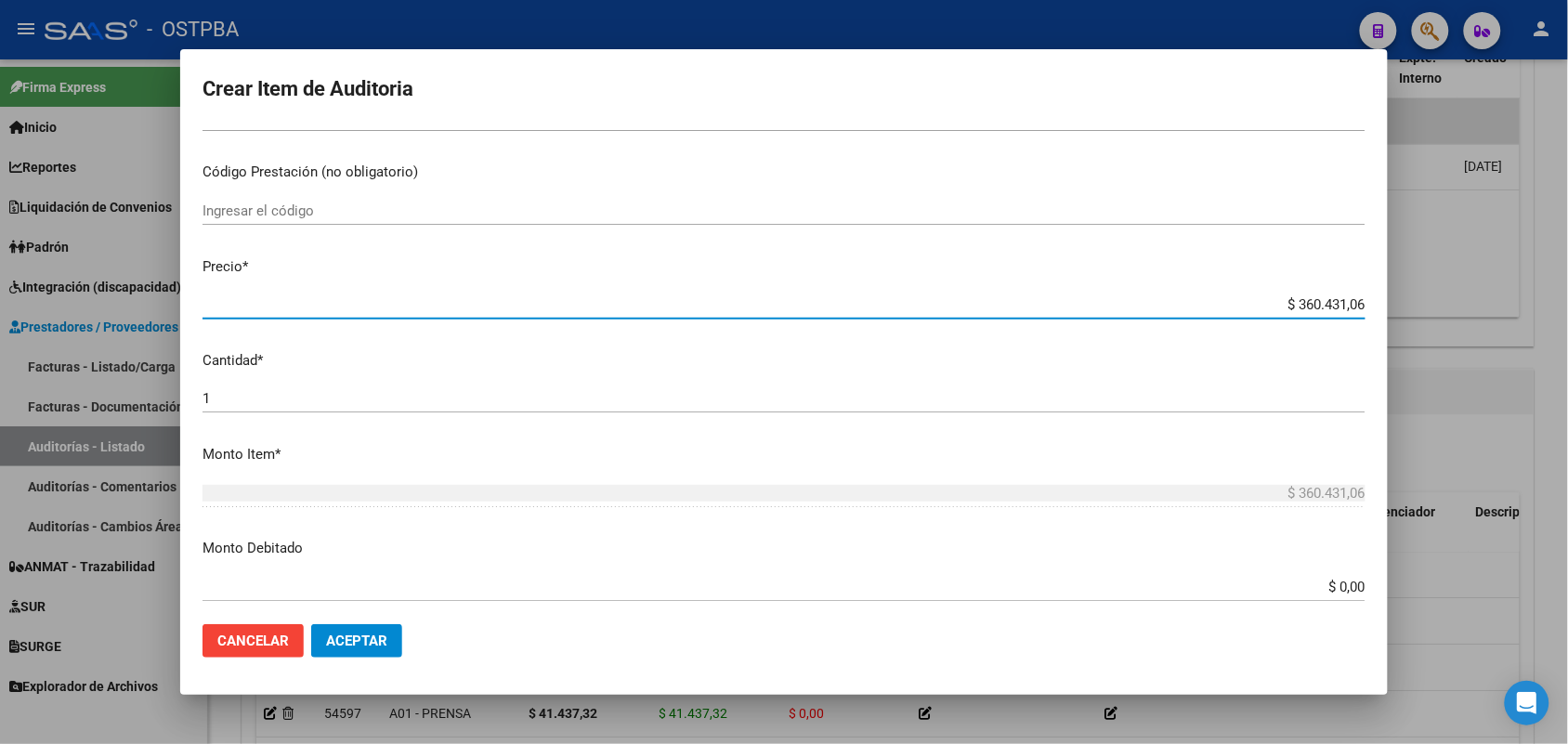
drag, startPoint x: 1243, startPoint y: 302, endPoint x: 1386, endPoint y: 309, distance: 143.2
click at [1386, 309] on mat-dialog-content "31424267 Nro Documento 20314242670 CUIL Afiliado Activo Análisis Afiliado Prest…" at bounding box center [784, 367] width 1208 height 485
type input "$ 0,01"
type input "$ 0,10"
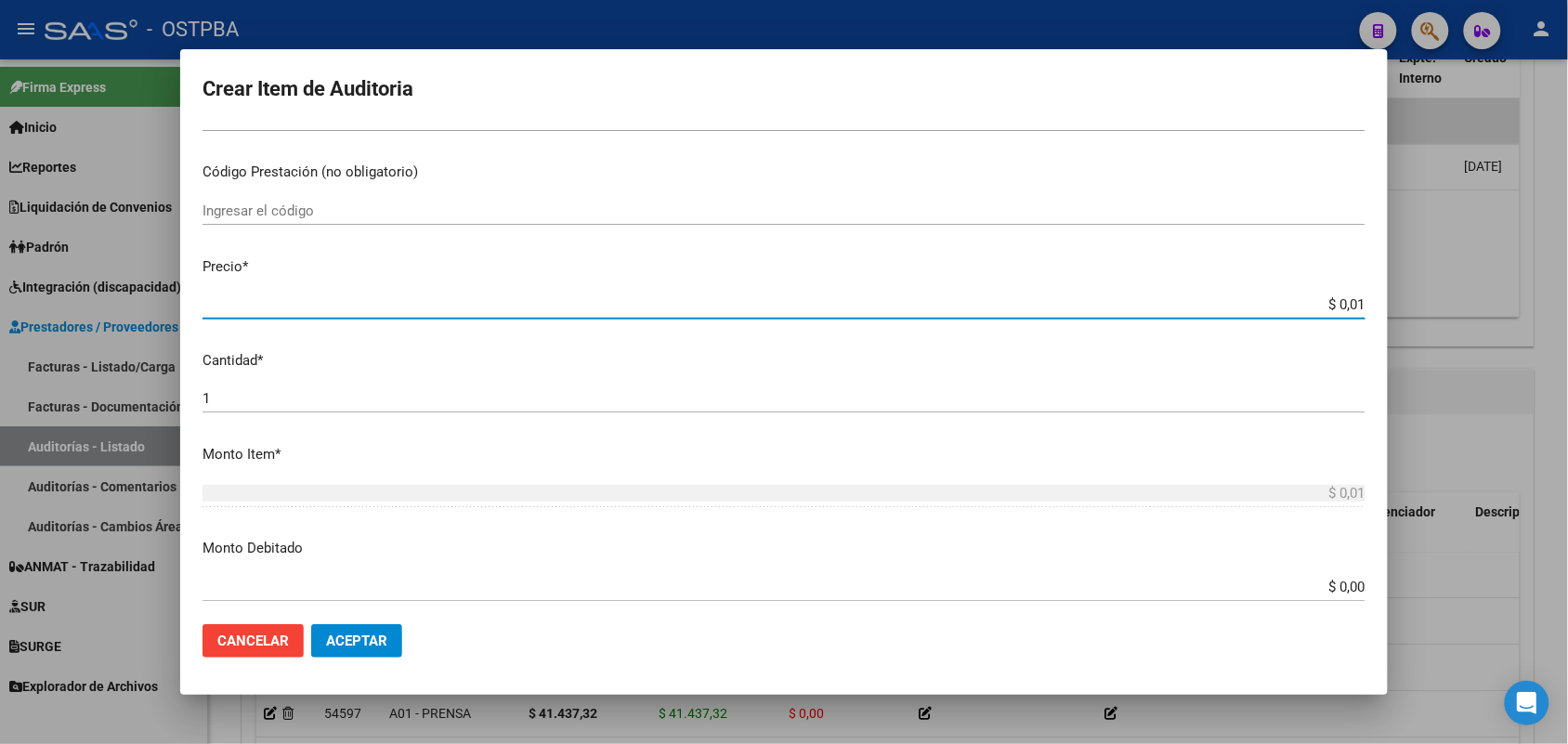
type input "$ 0,10"
type input "$ 1,07"
type input "$ 10,74"
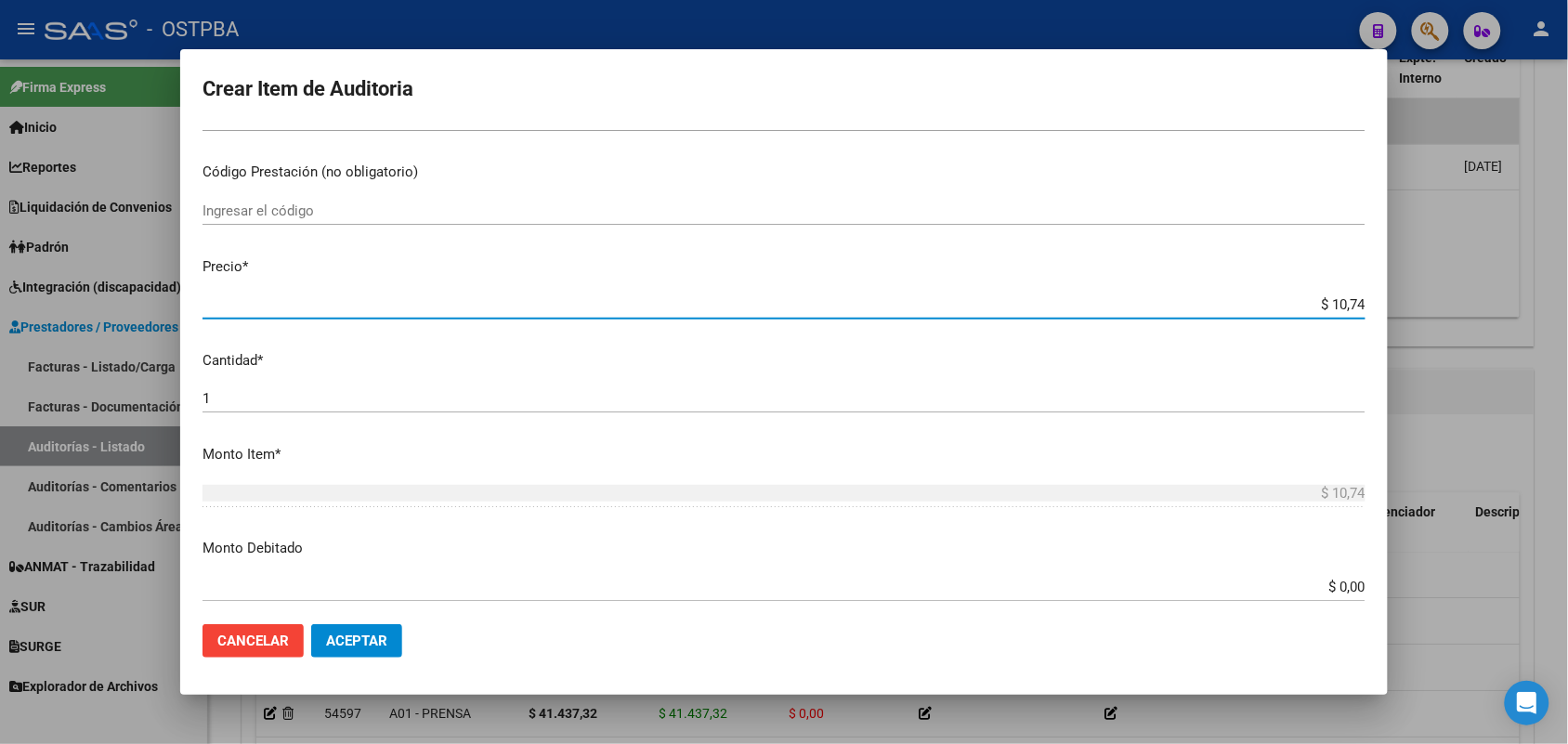
type input "$ 107,43"
type input "$ 1.074,30"
type input "$ 10.743,01"
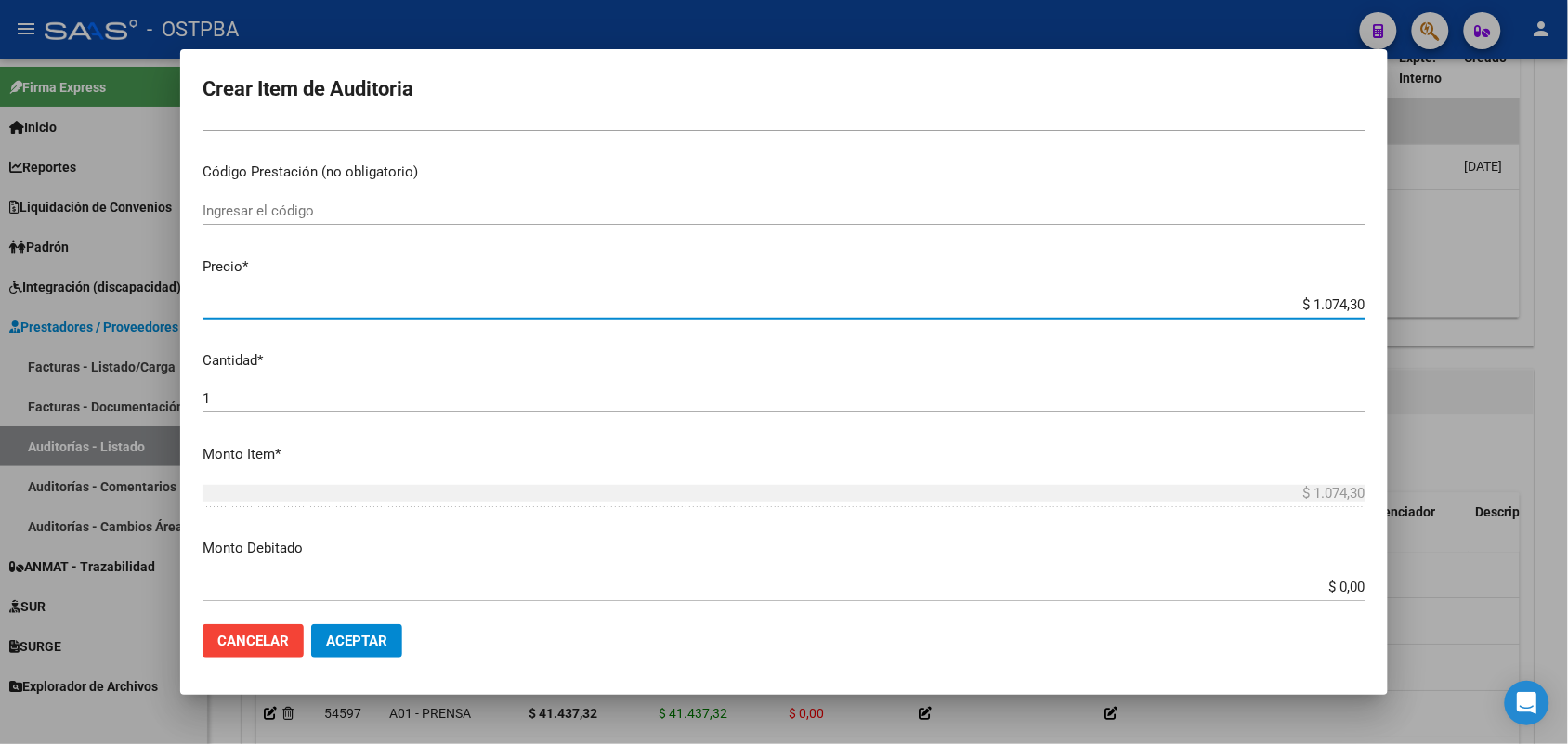
type input "$ 10.743,01"
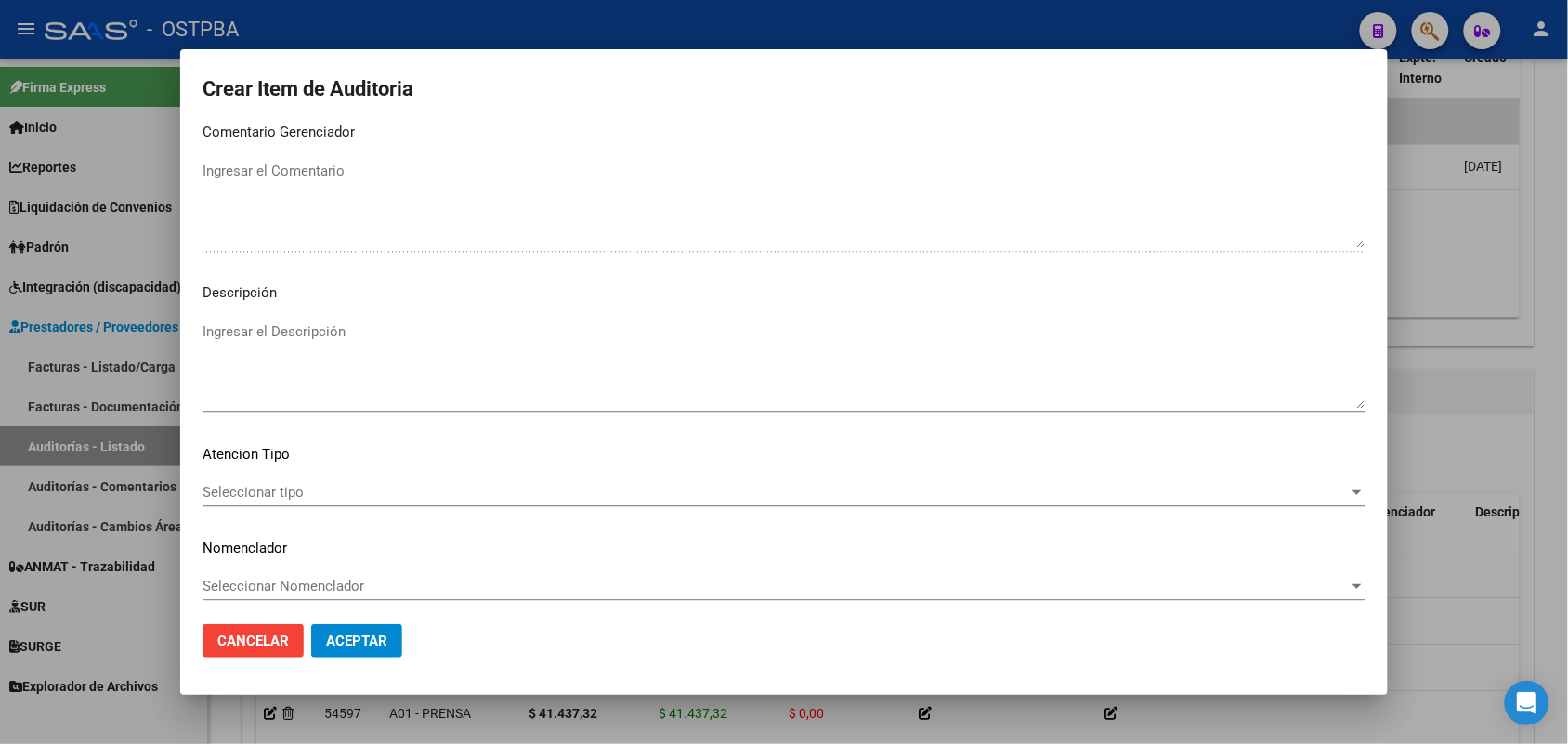
scroll to position [1187, 0]
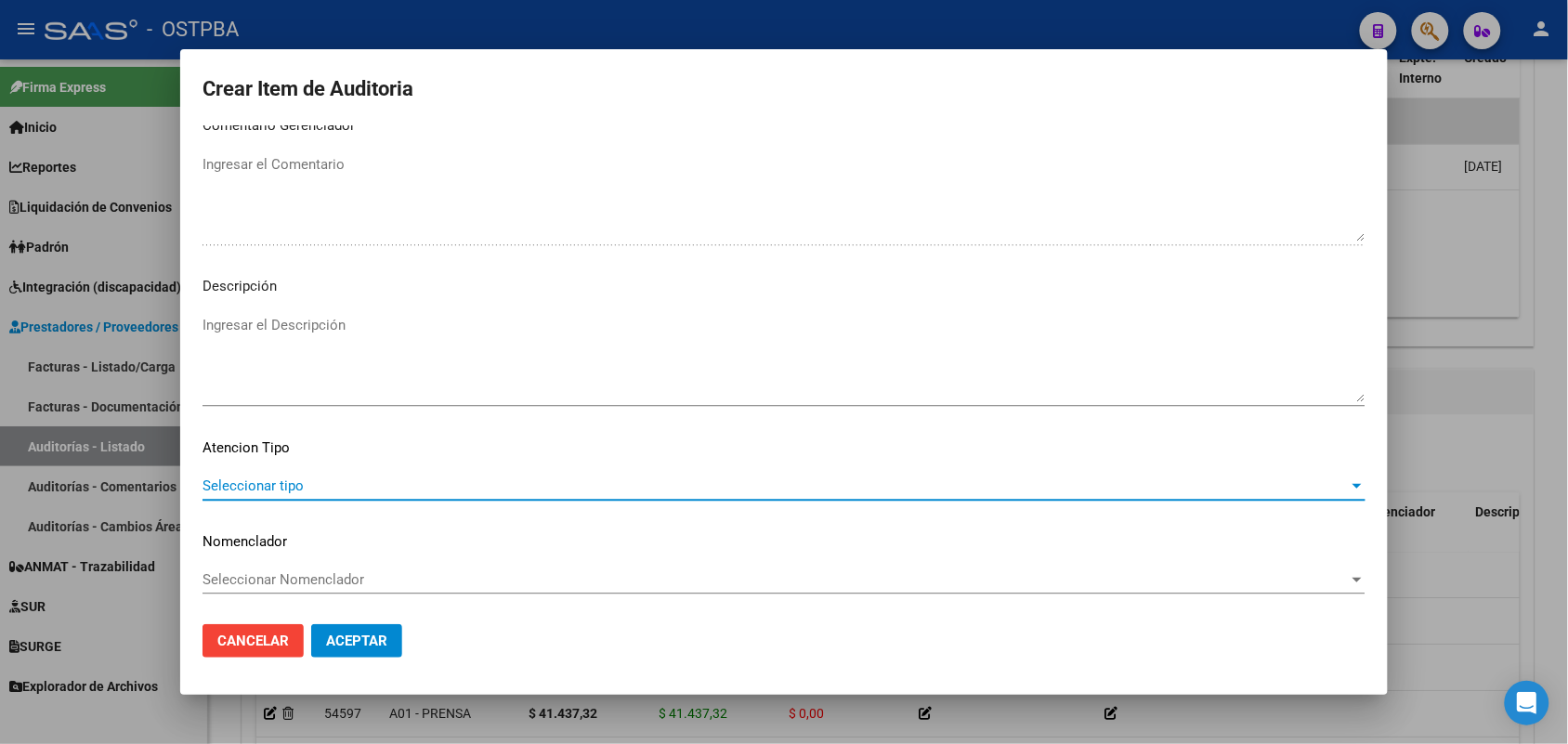
click at [253, 482] on span "Seleccionar tipo" at bounding box center [775, 486] width 1146 height 17
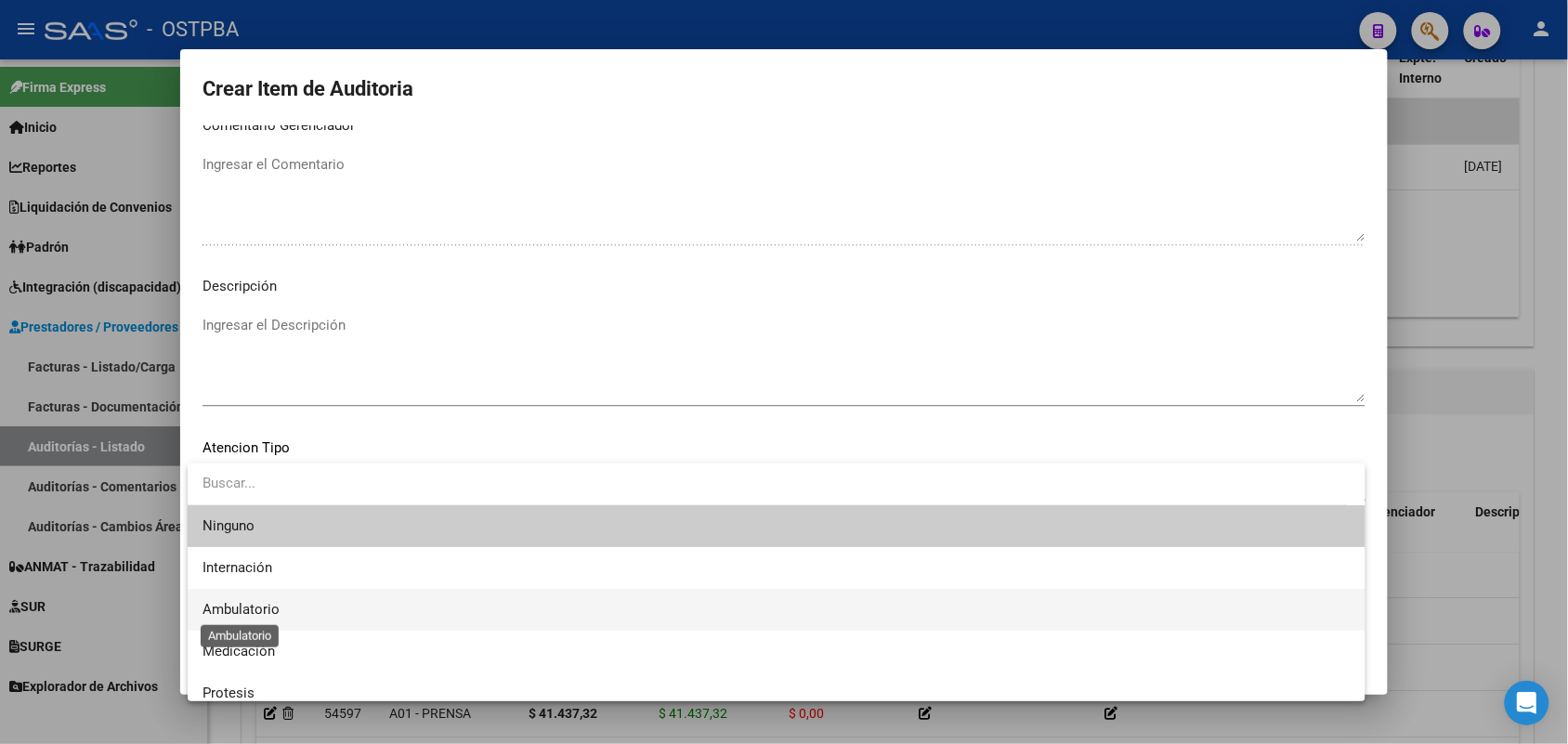
click at [265, 609] on span "Ambulatorio" at bounding box center [241, 609] width 77 height 17
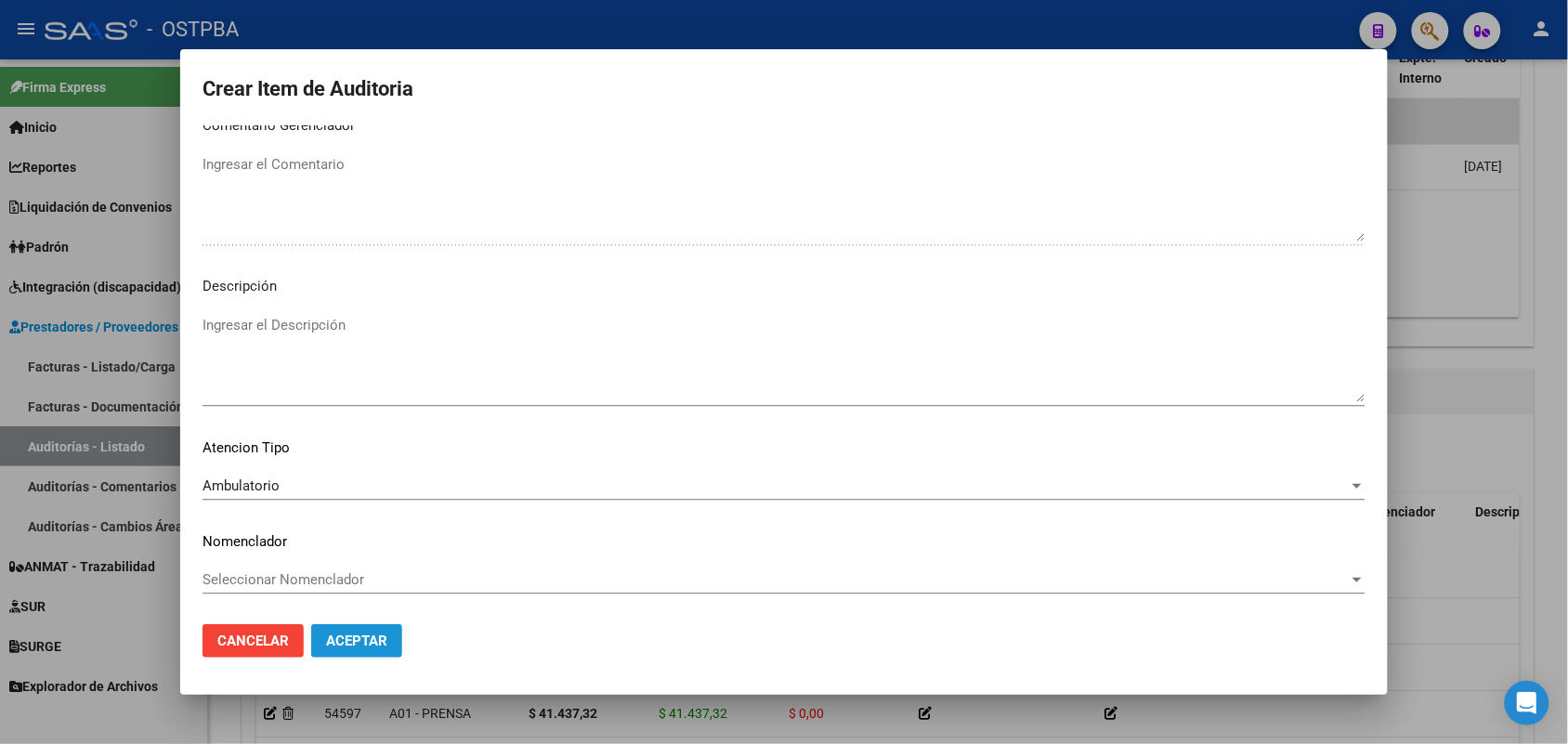
click at [360, 637] on span "Aceptar" at bounding box center [356, 640] width 62 height 17
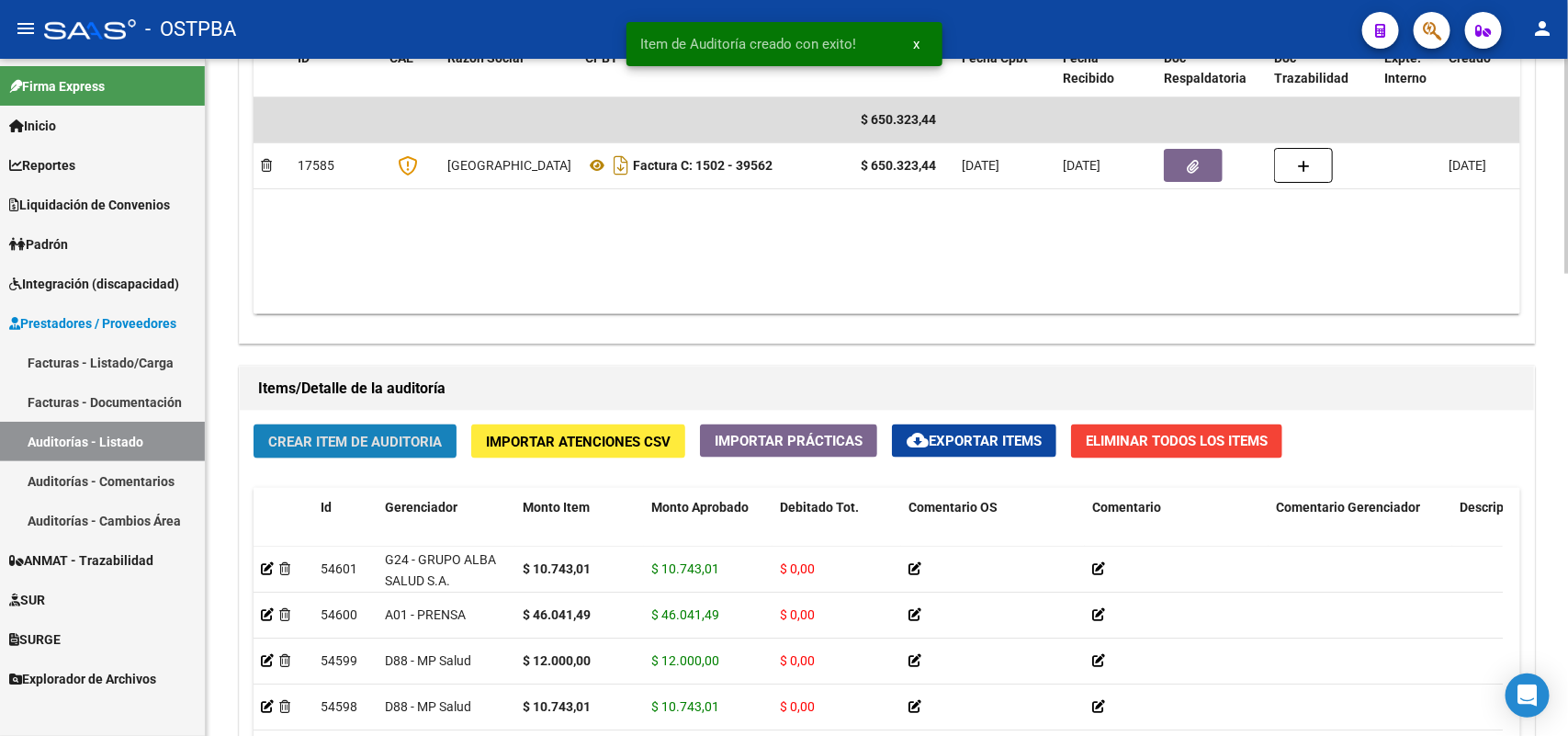
click at [366, 429] on button "Crear Item de Auditoria" at bounding box center [355, 442] width 203 height 34
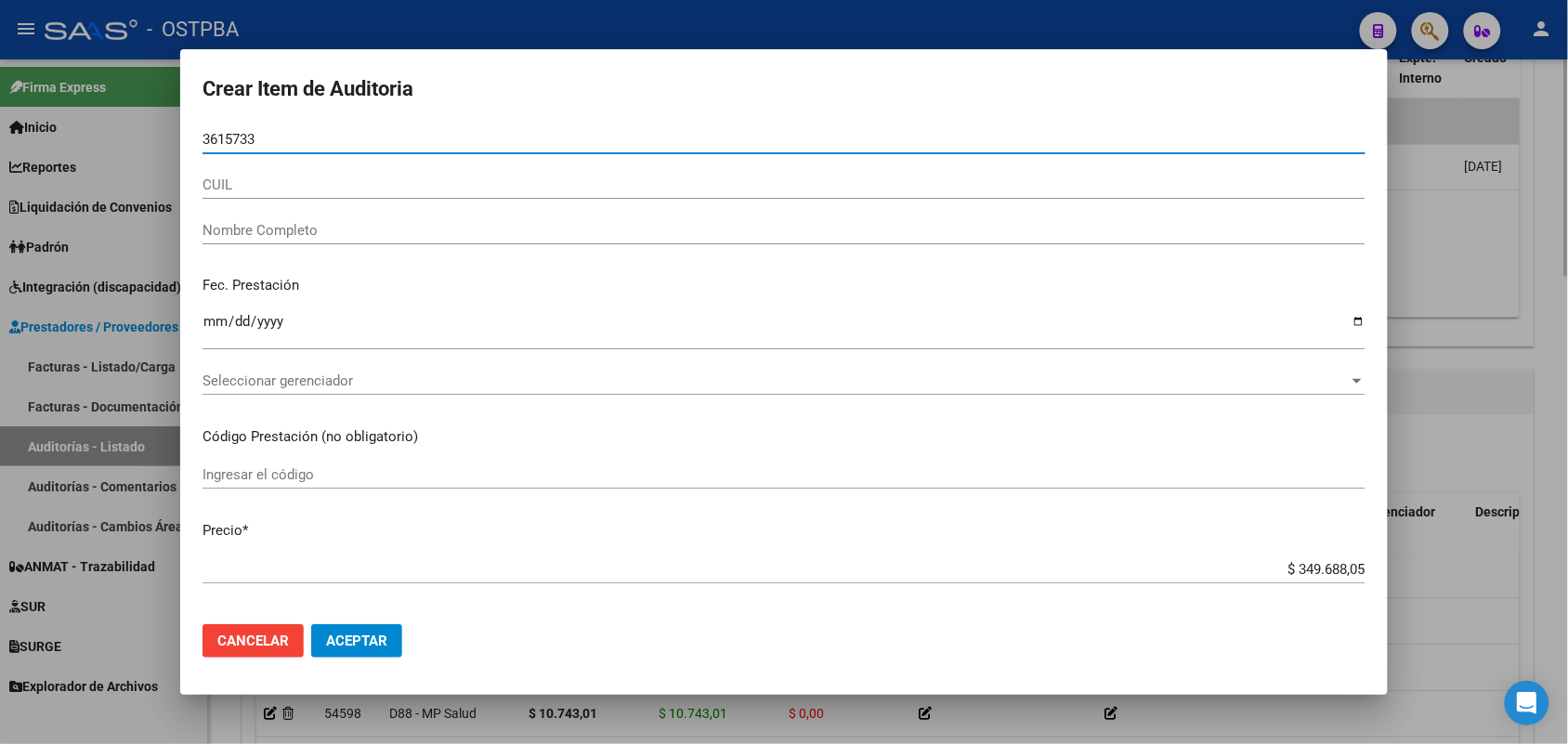
type input "36157337"
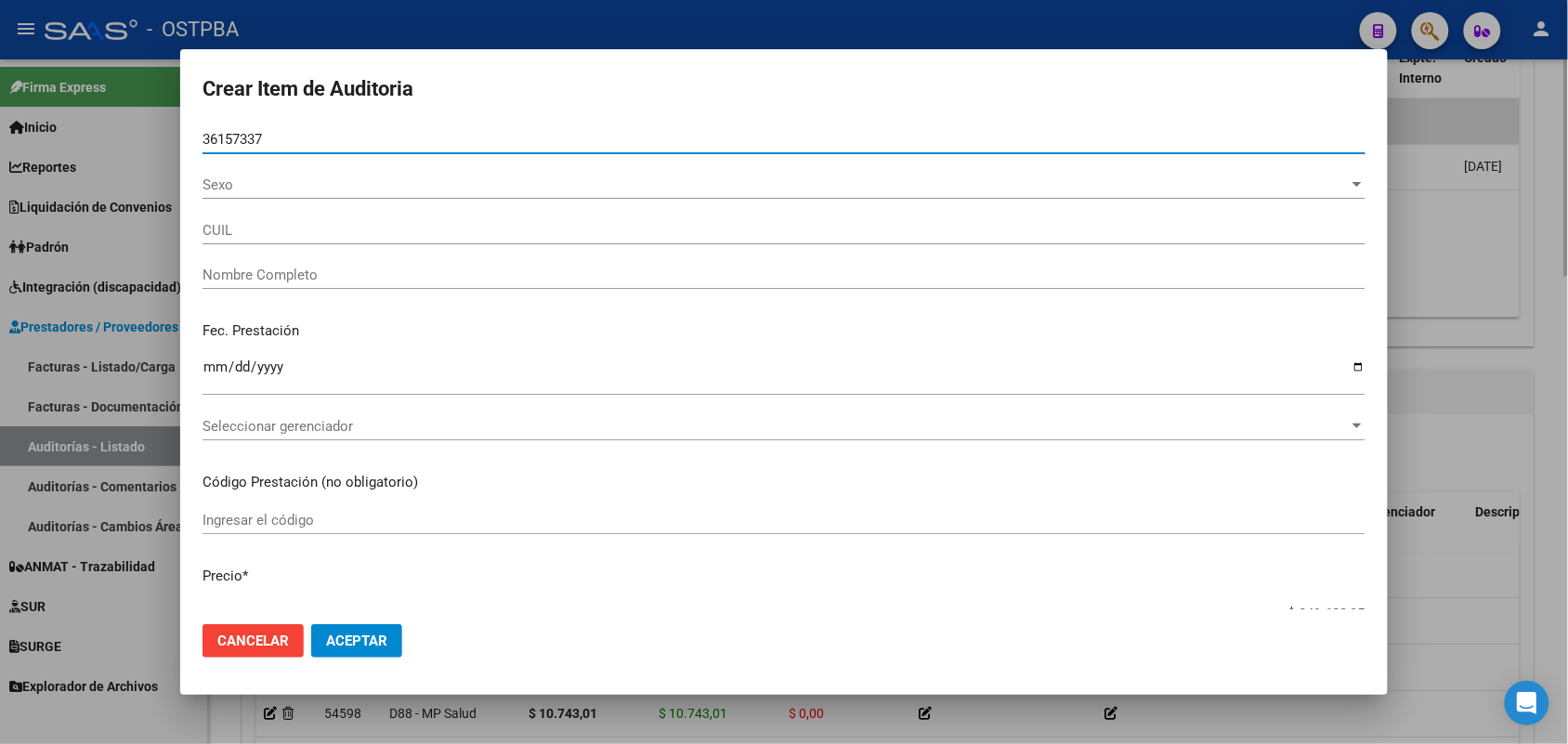
type input "23361573374"
type input "[PERSON_NAME] ZU -"
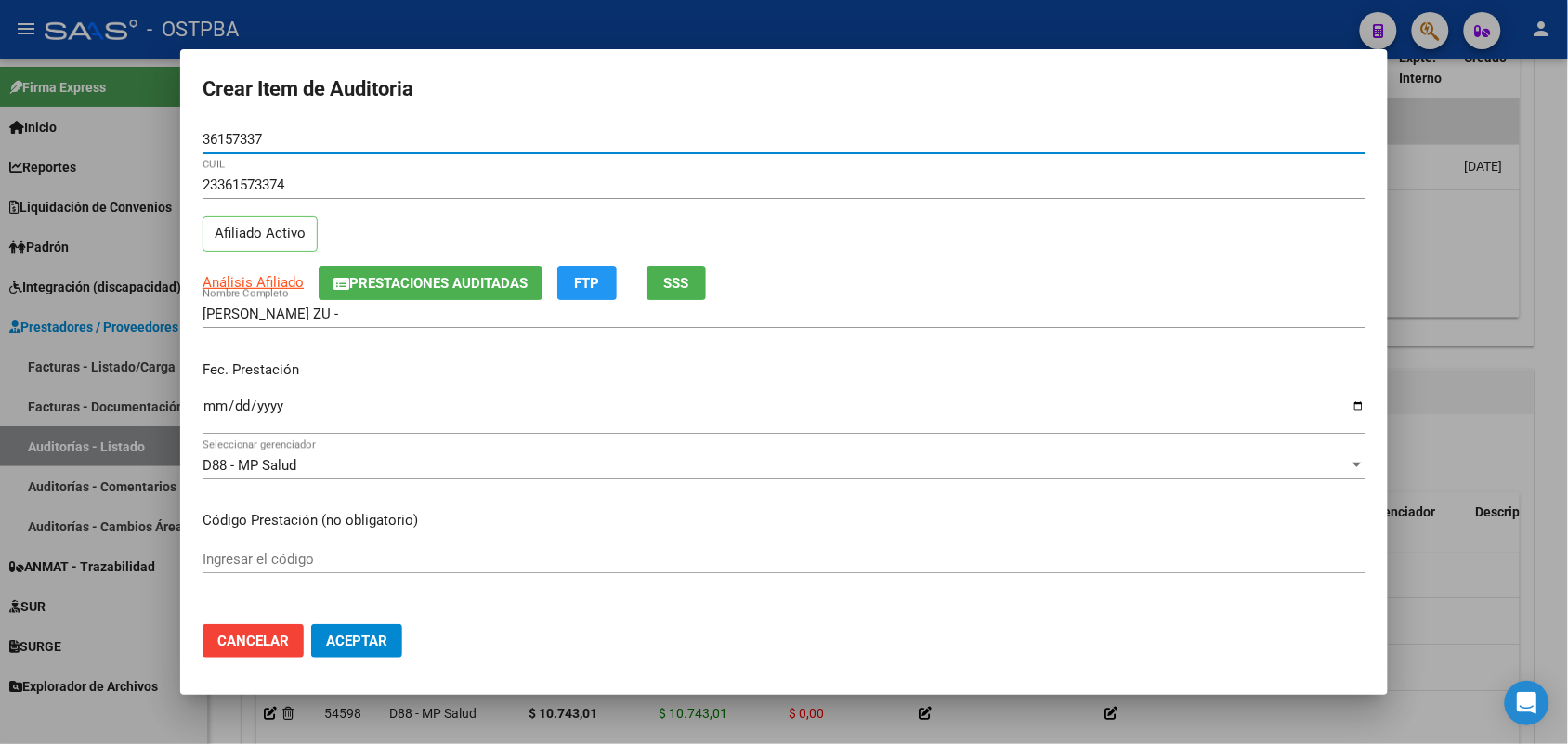
type input "36157337"
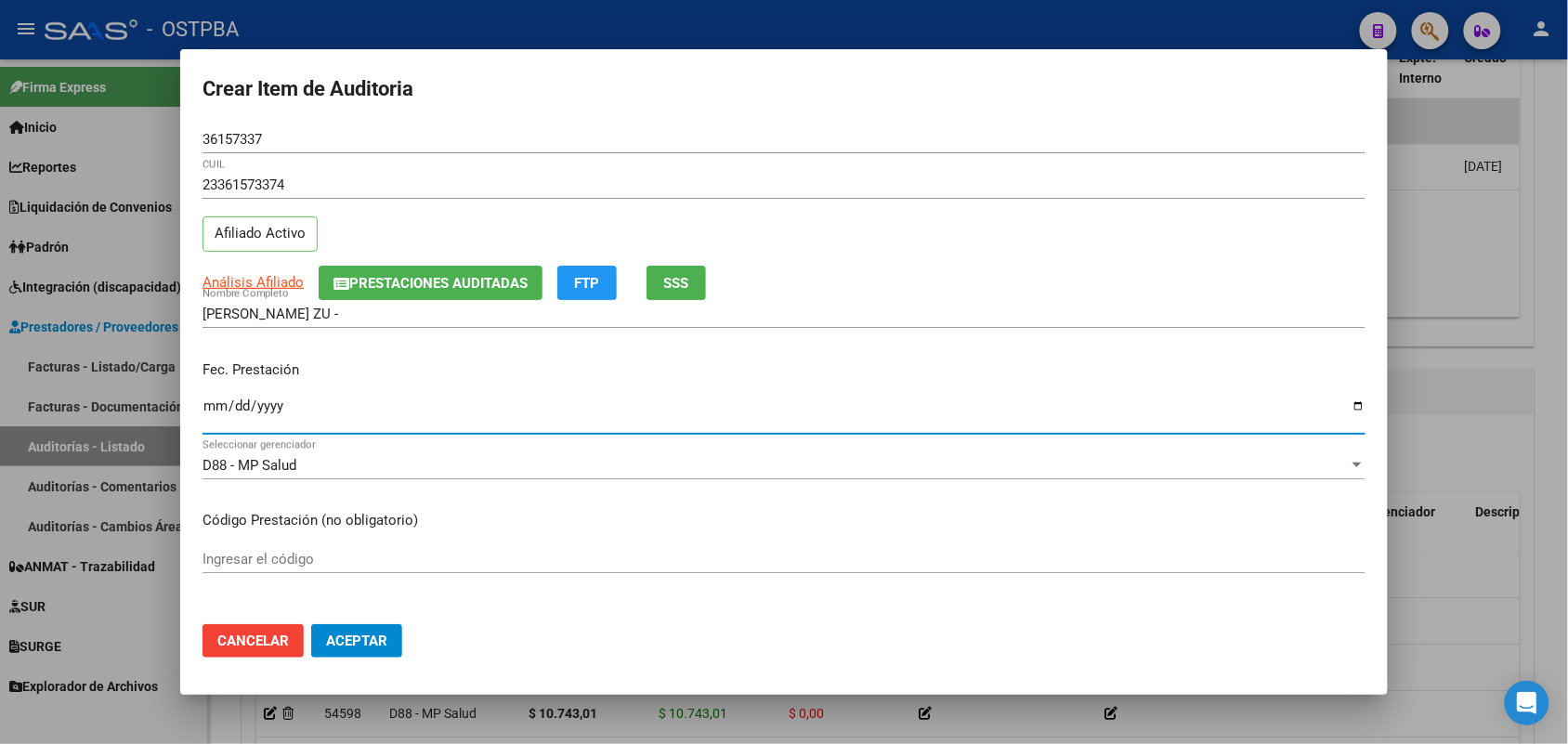
click at [210, 411] on input "Ingresar la fecha" at bounding box center [784, 413] width 1163 height 29
type input "[DATE]"
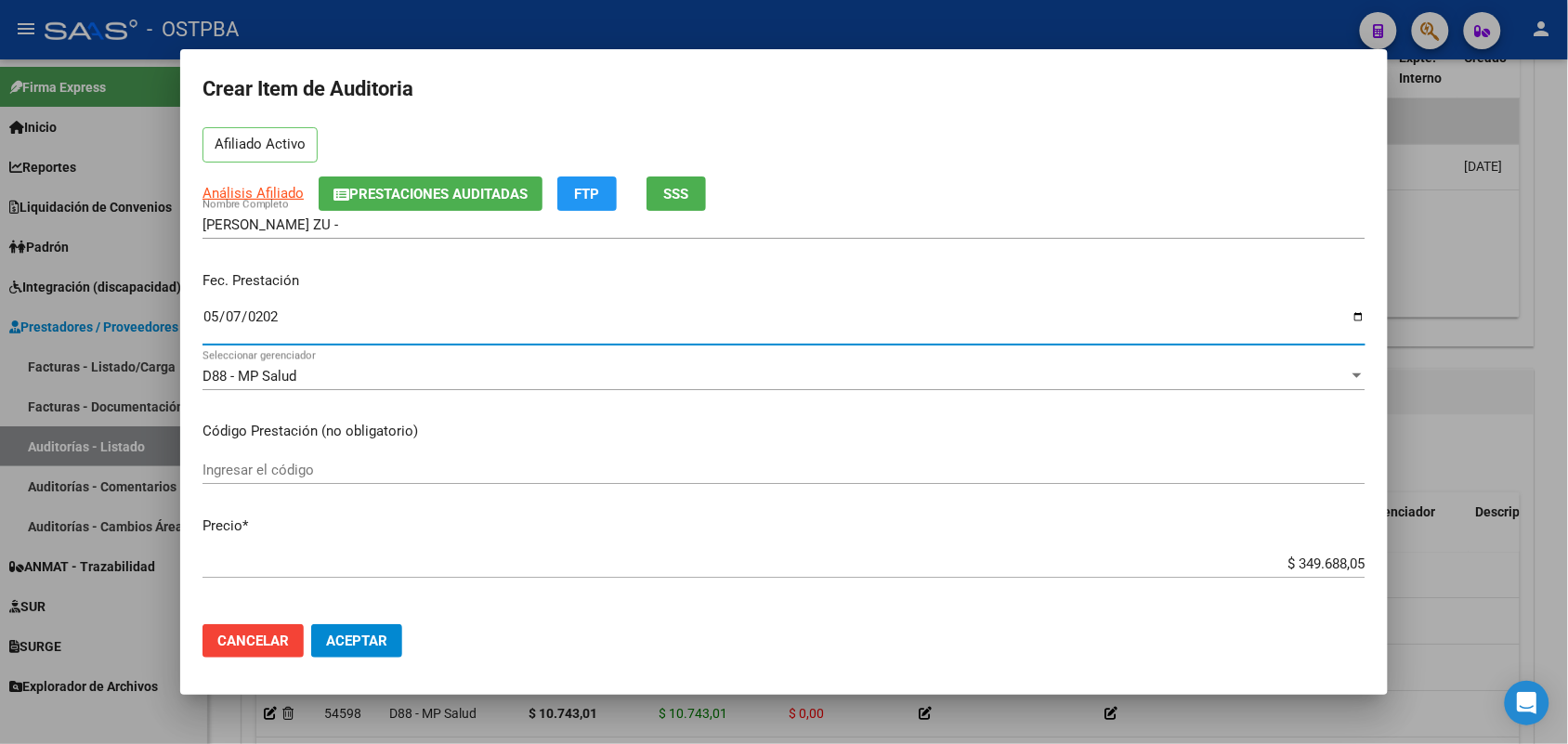
scroll to position [232, 0]
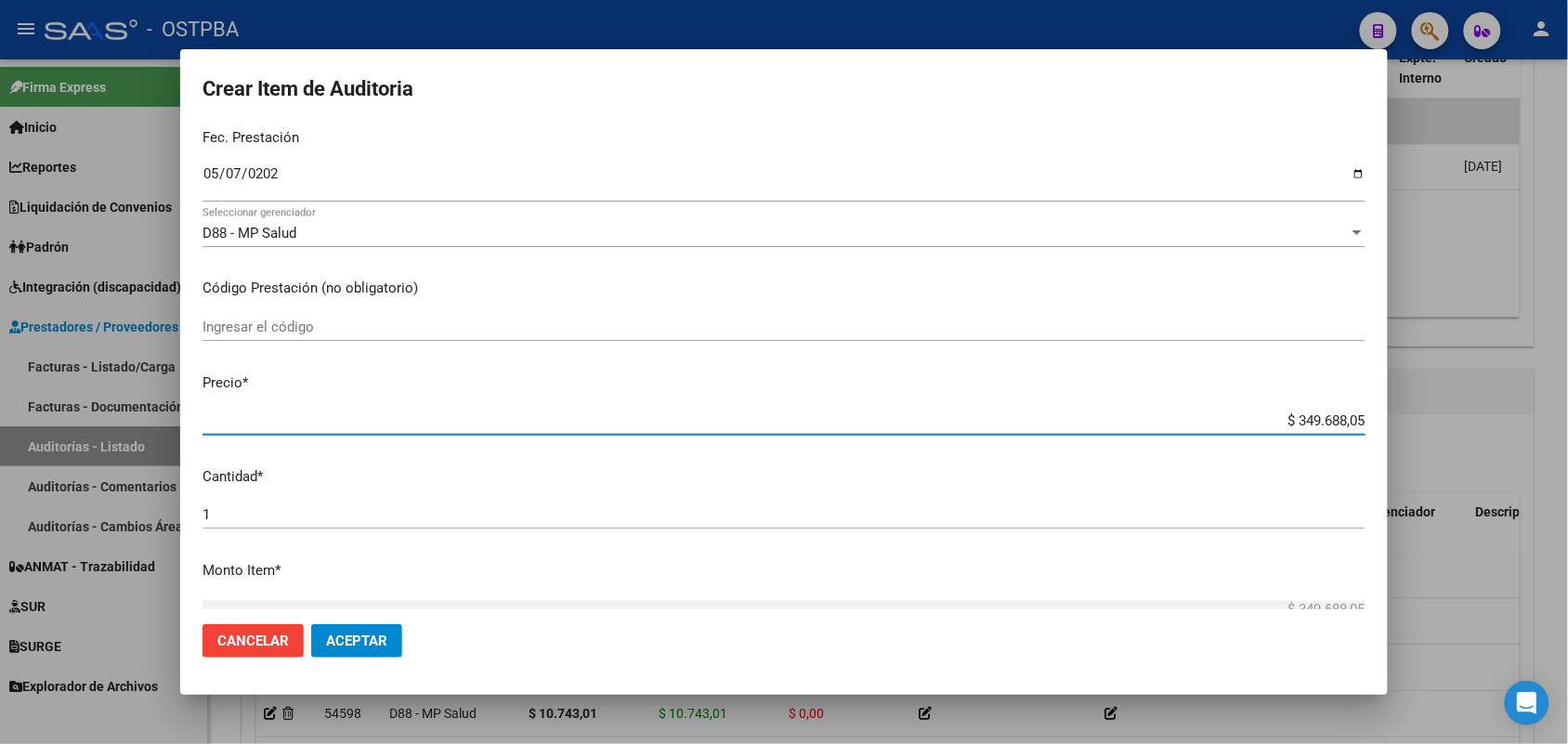
drag, startPoint x: 1257, startPoint y: 421, endPoint x: 1401, endPoint y: 416, distance: 144.1
click at [1401, 416] on div "Crear Item de Auditoria 36157337 Nro Documento 23361573374 CUIL Afiliado Activo…" at bounding box center [784, 372] width 1568 height 744
type input "$ 0,01"
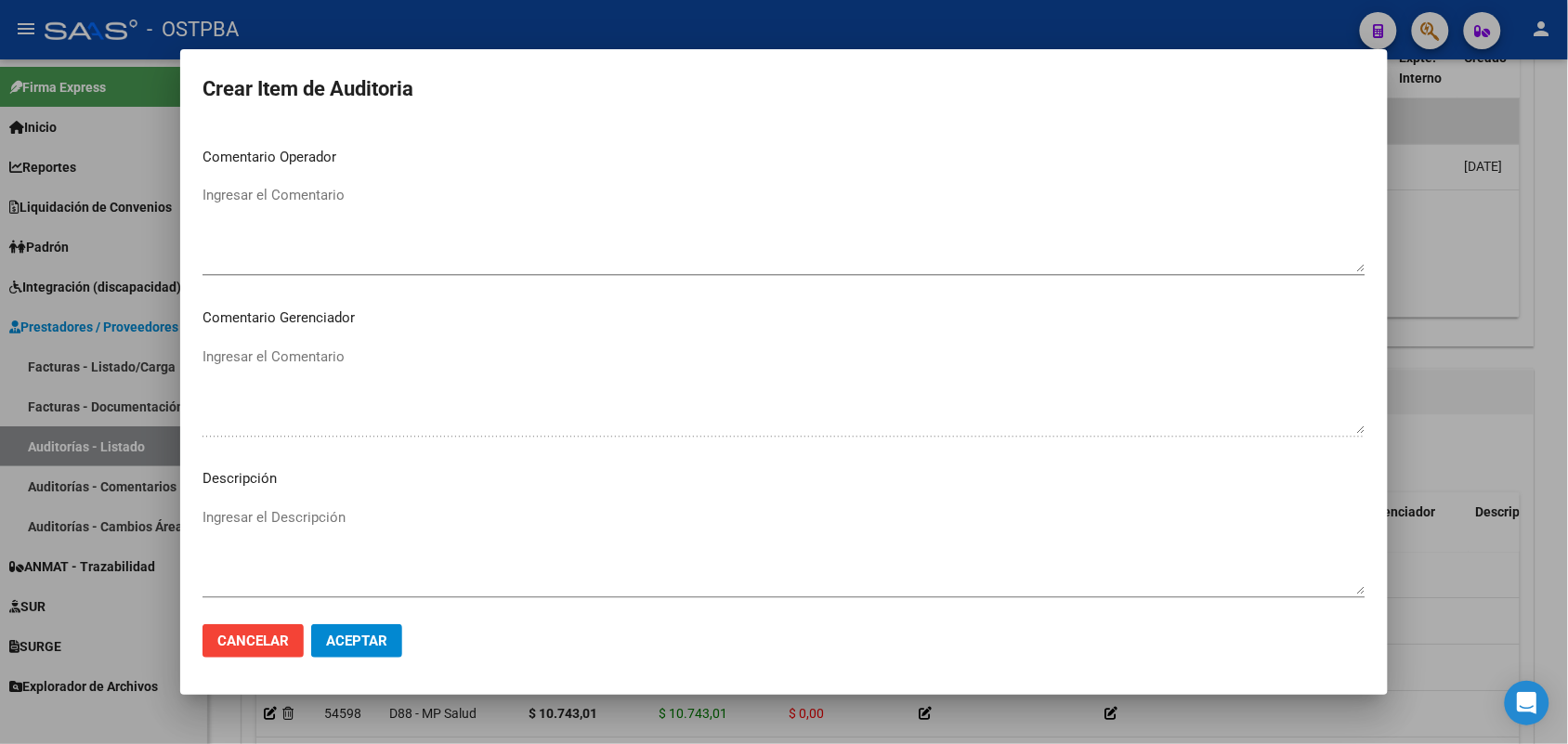
scroll to position [1161, 0]
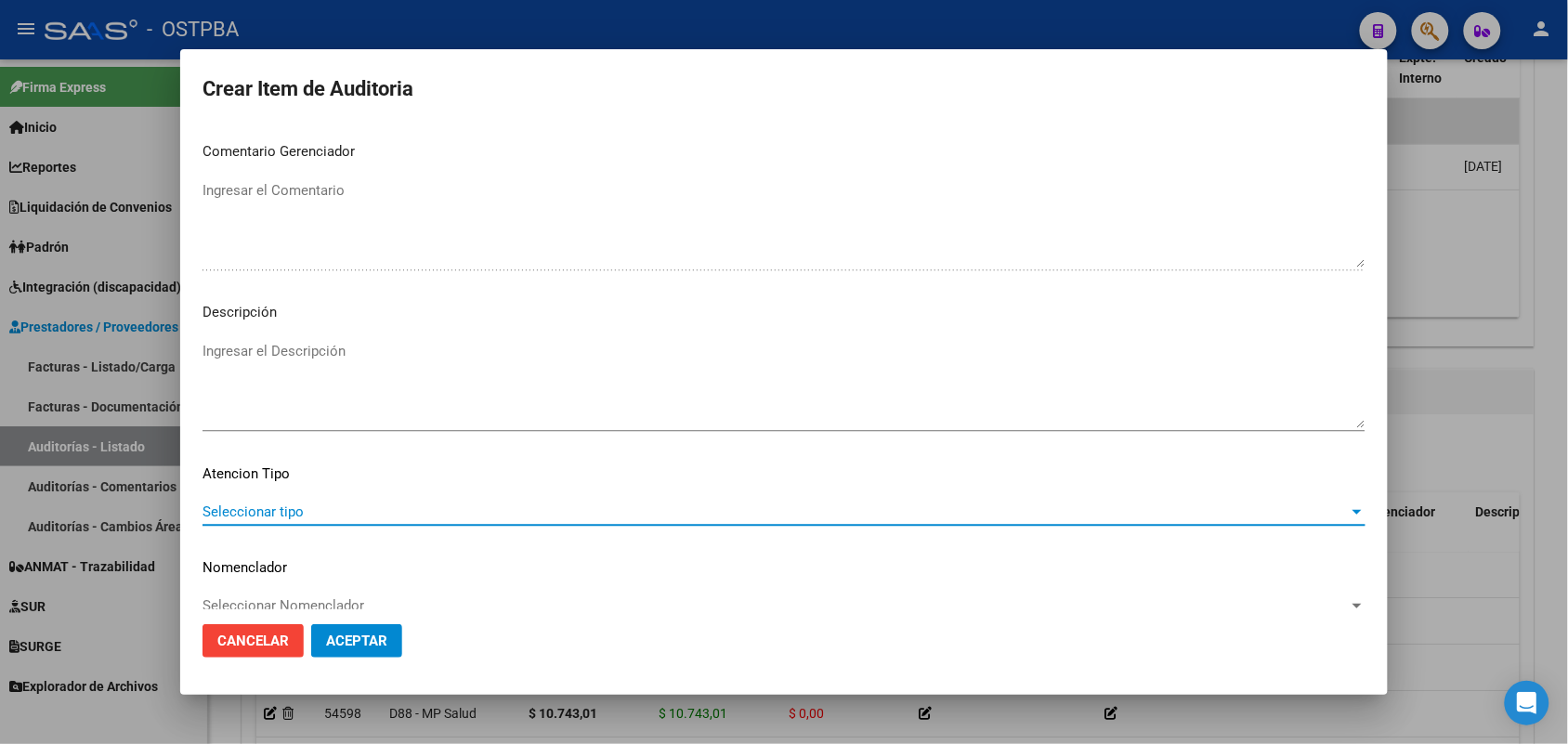
click at [286, 513] on span "Seleccionar tipo" at bounding box center [775, 511] width 1146 height 17
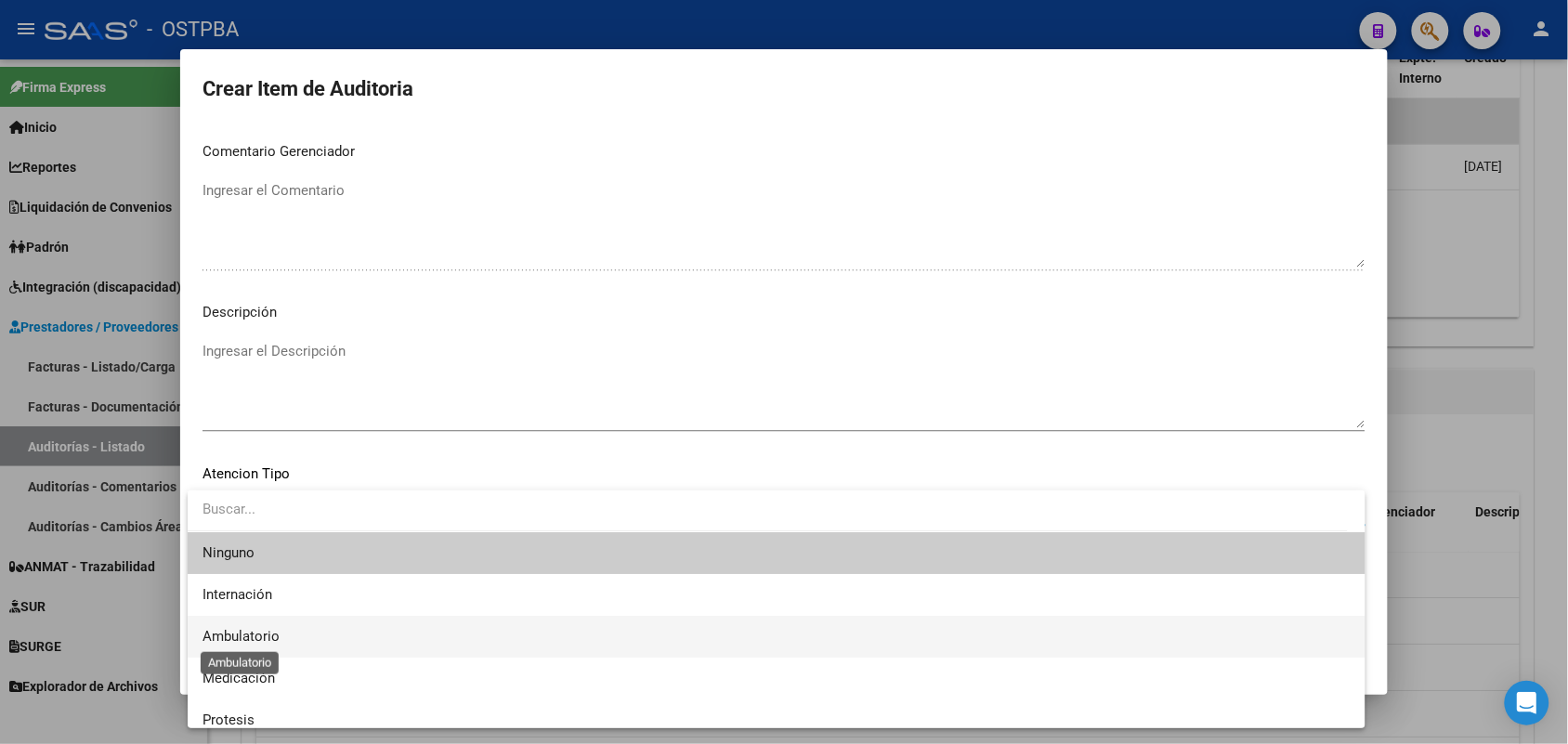
click at [258, 634] on span "Ambulatorio" at bounding box center [241, 636] width 77 height 17
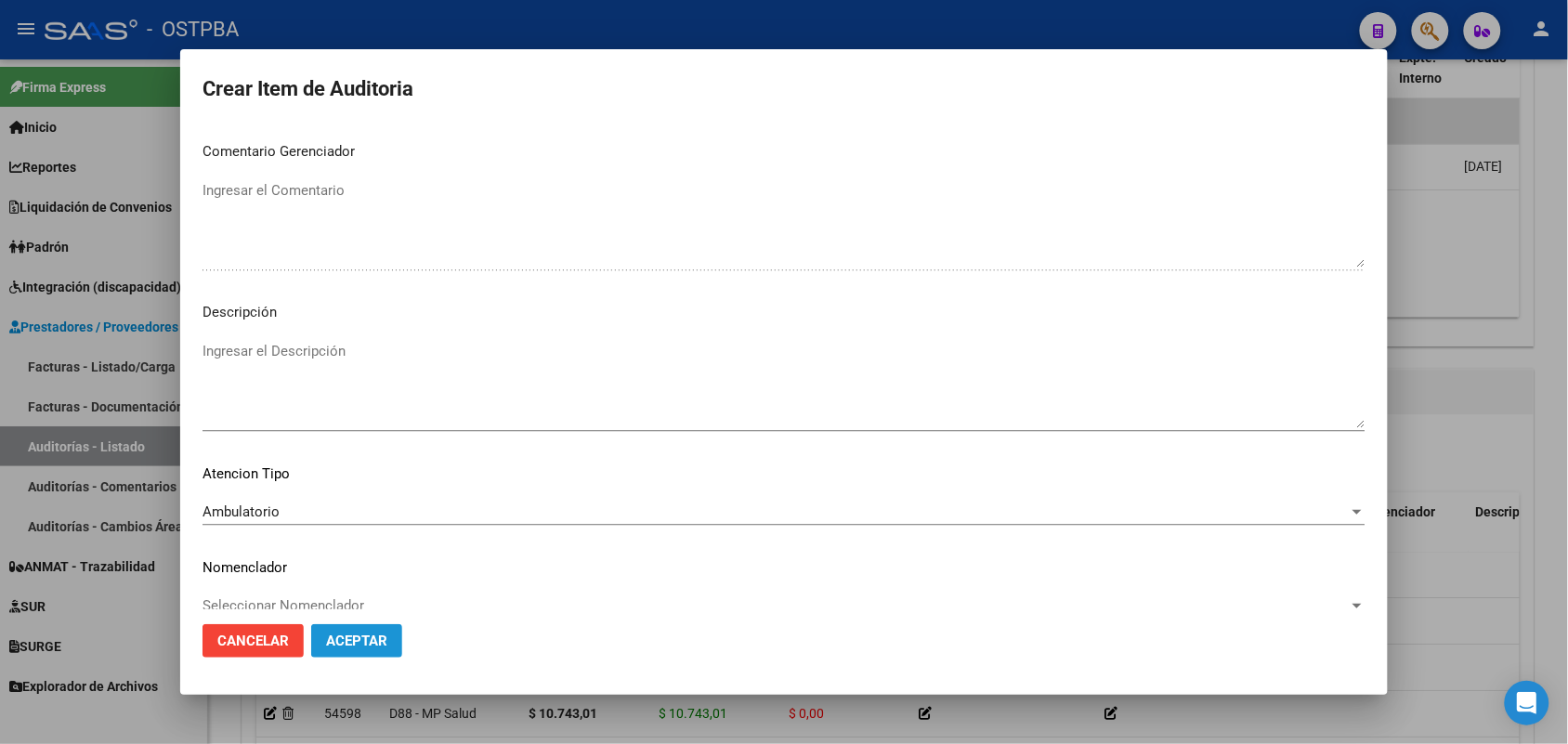
click at [379, 648] on span "Aceptar" at bounding box center [356, 640] width 62 height 17
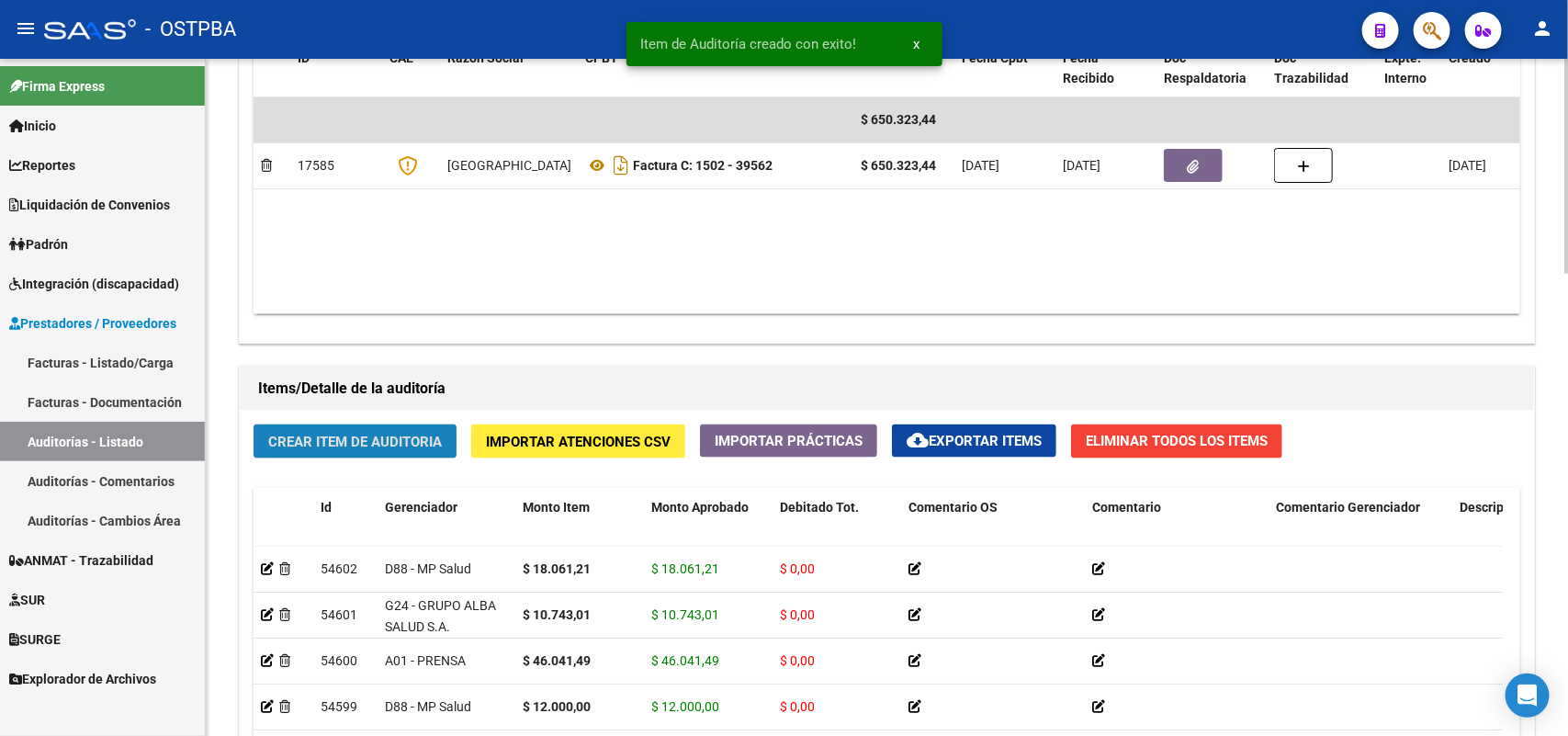
click at [368, 434] on span "Crear Item de Auditoria" at bounding box center [354, 442] width 173 height 16
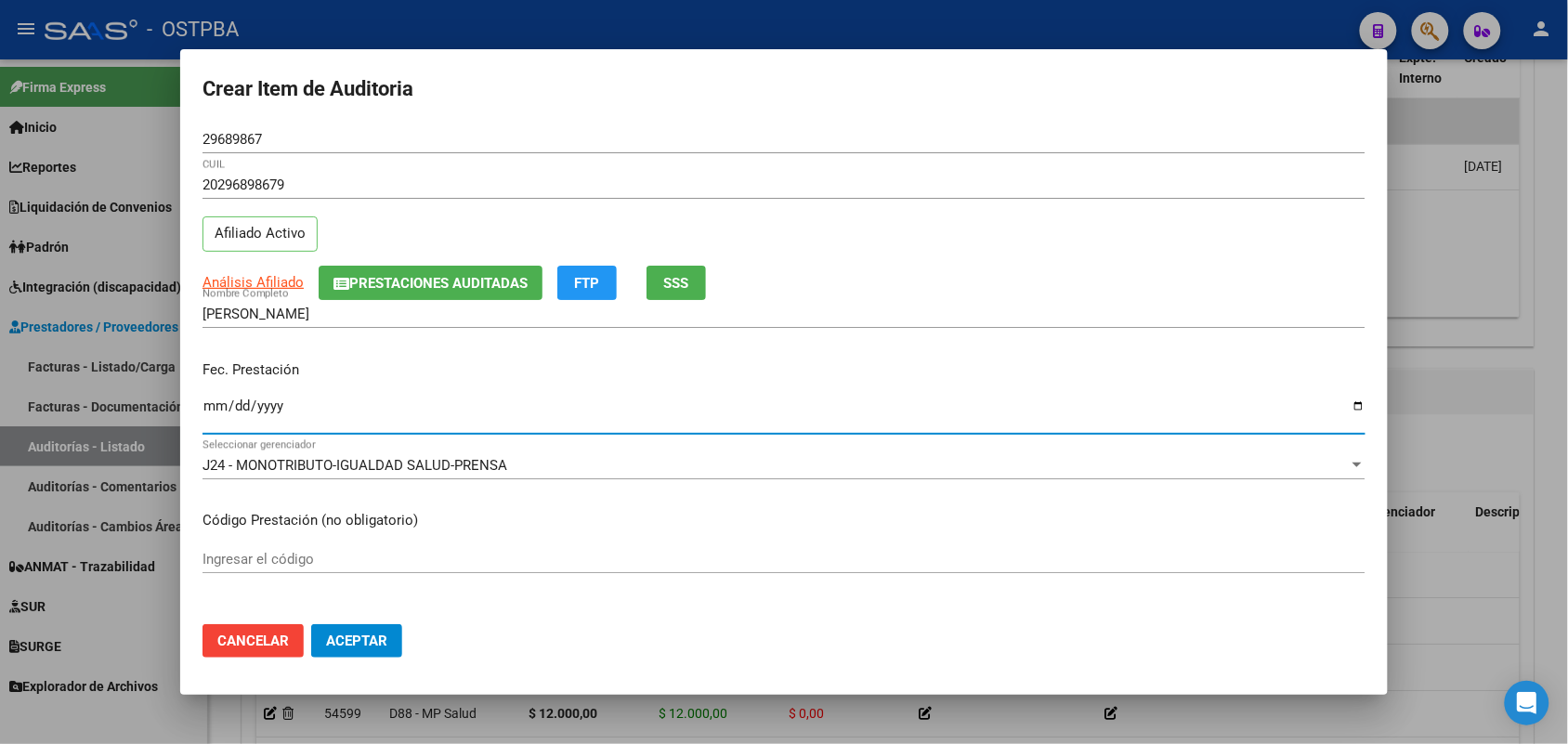
click at [208, 409] on input "Ingresar la fecha" at bounding box center [784, 413] width 1163 height 29
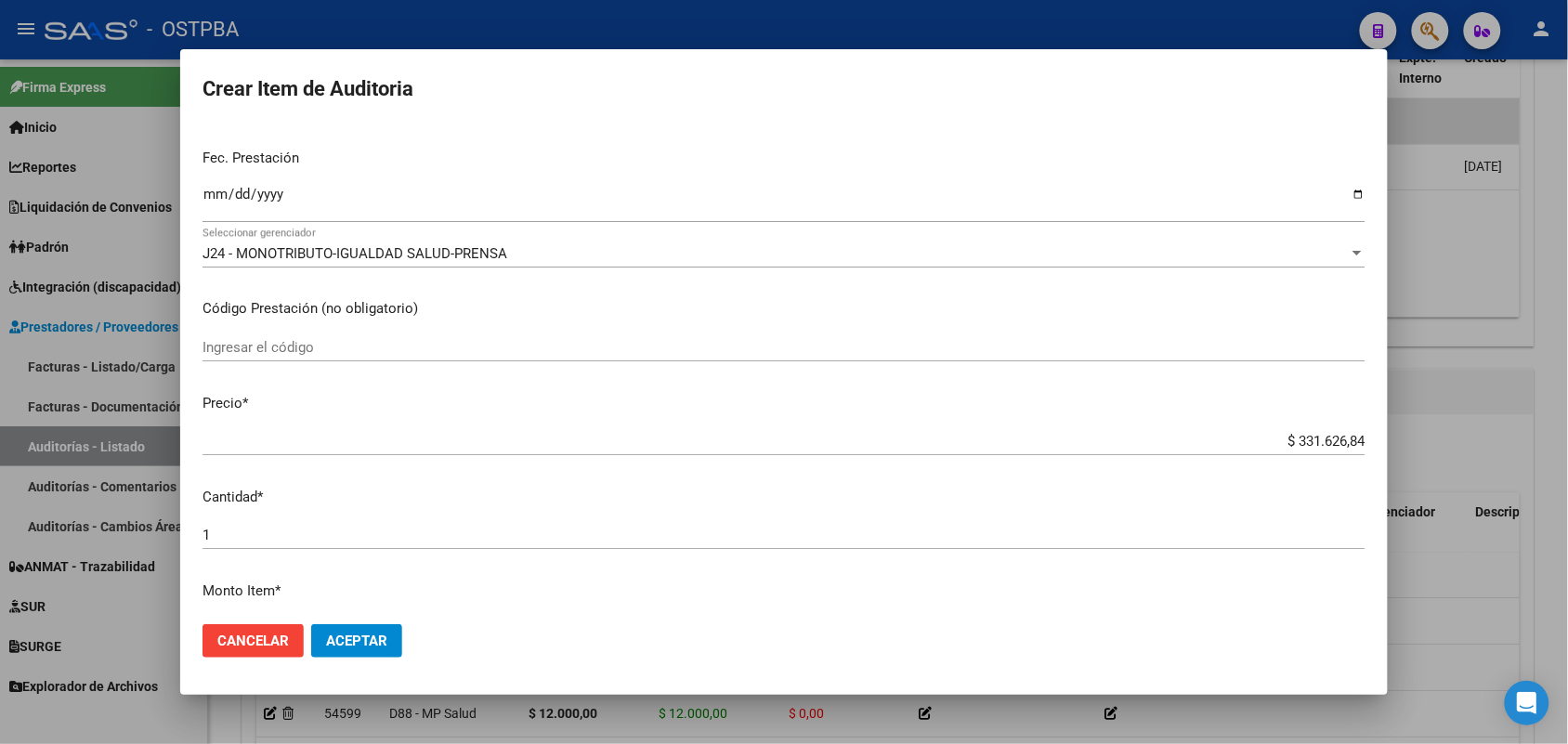
scroll to position [232, 0]
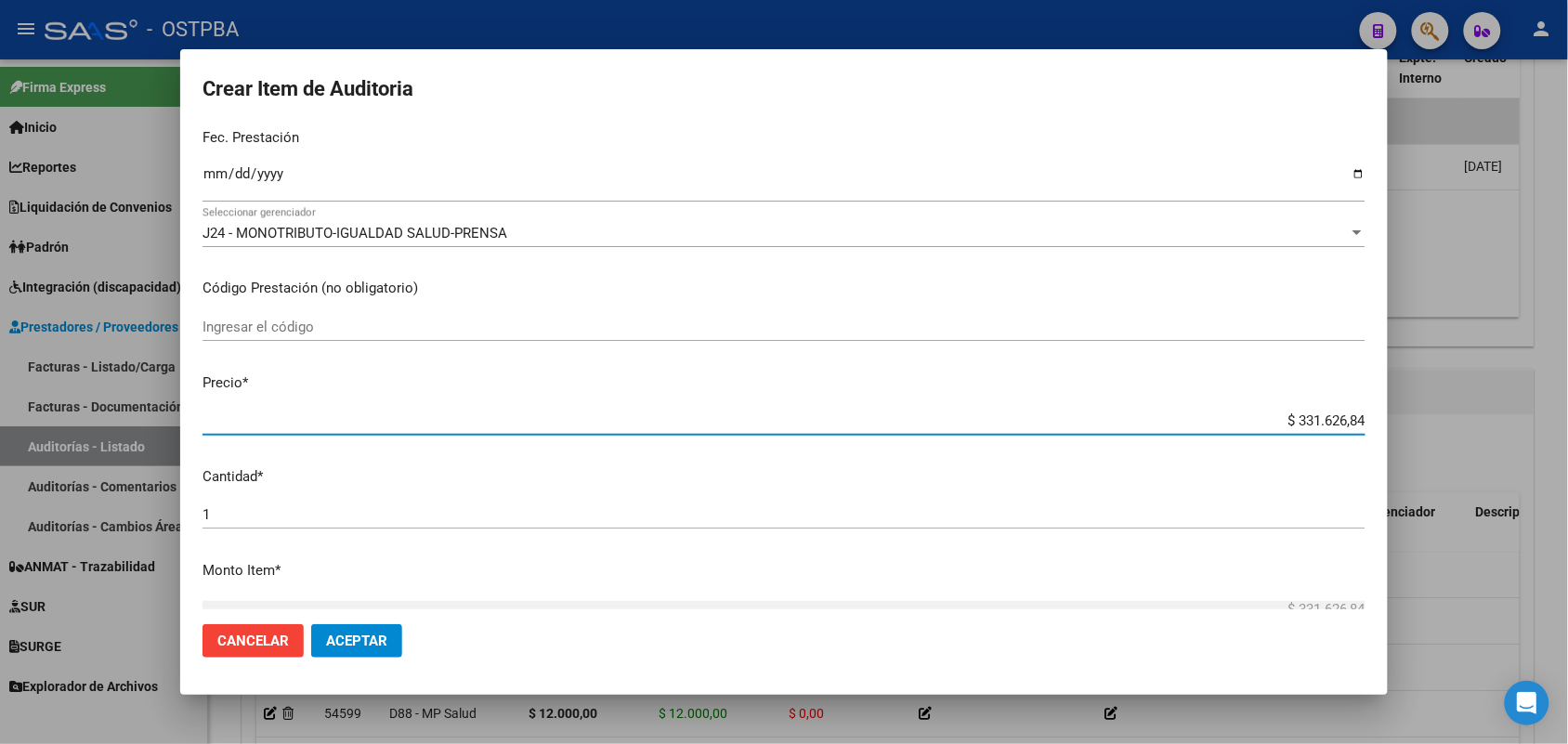
drag, startPoint x: 1259, startPoint y: 424, endPoint x: 1453, endPoint y: 414, distance: 194.3
click at [1453, 414] on div "Crear Item de Auditoria 29689867 Nro Documento 20296898679 CUIL Afiliado Activo…" at bounding box center [784, 372] width 1568 height 744
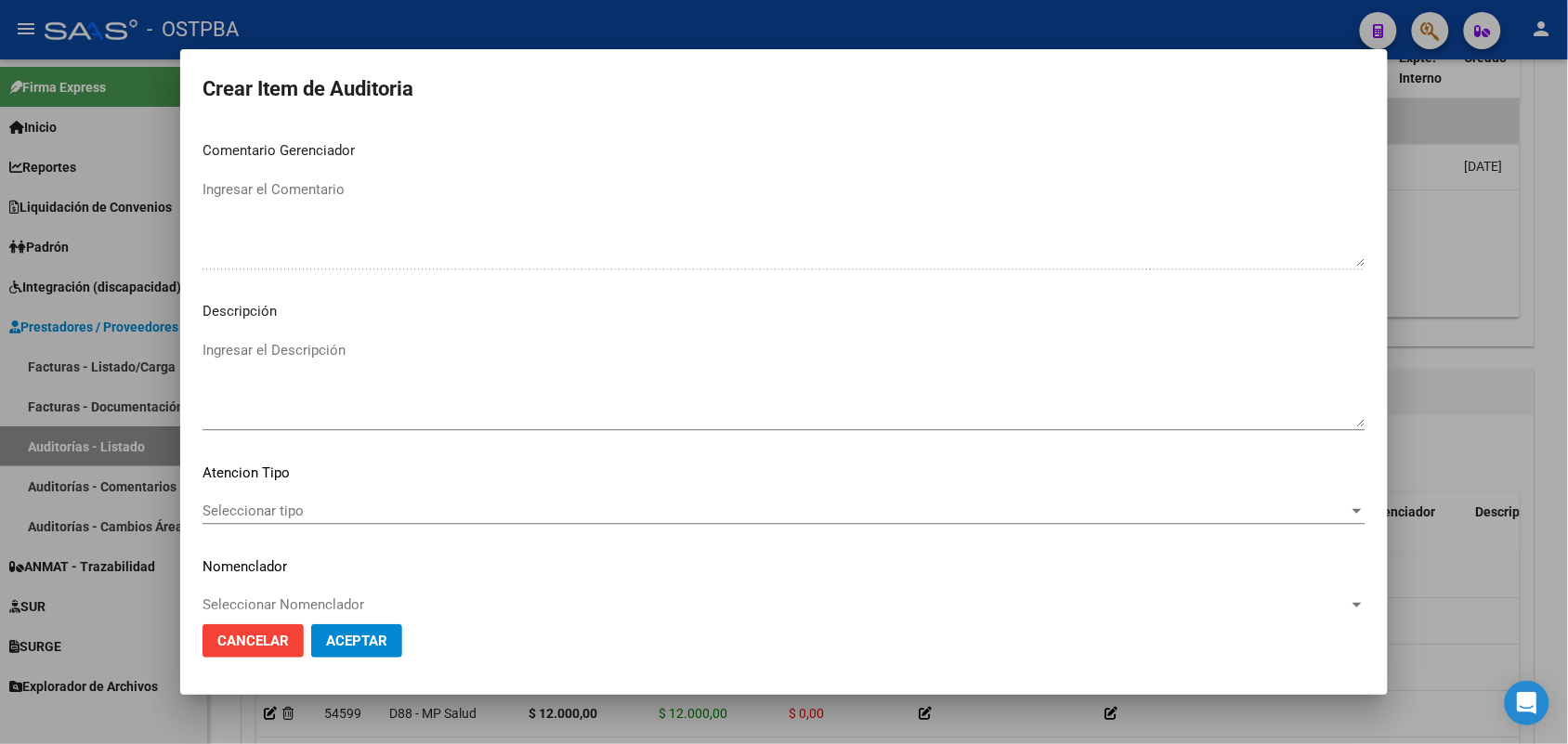
scroll to position [1187, 0]
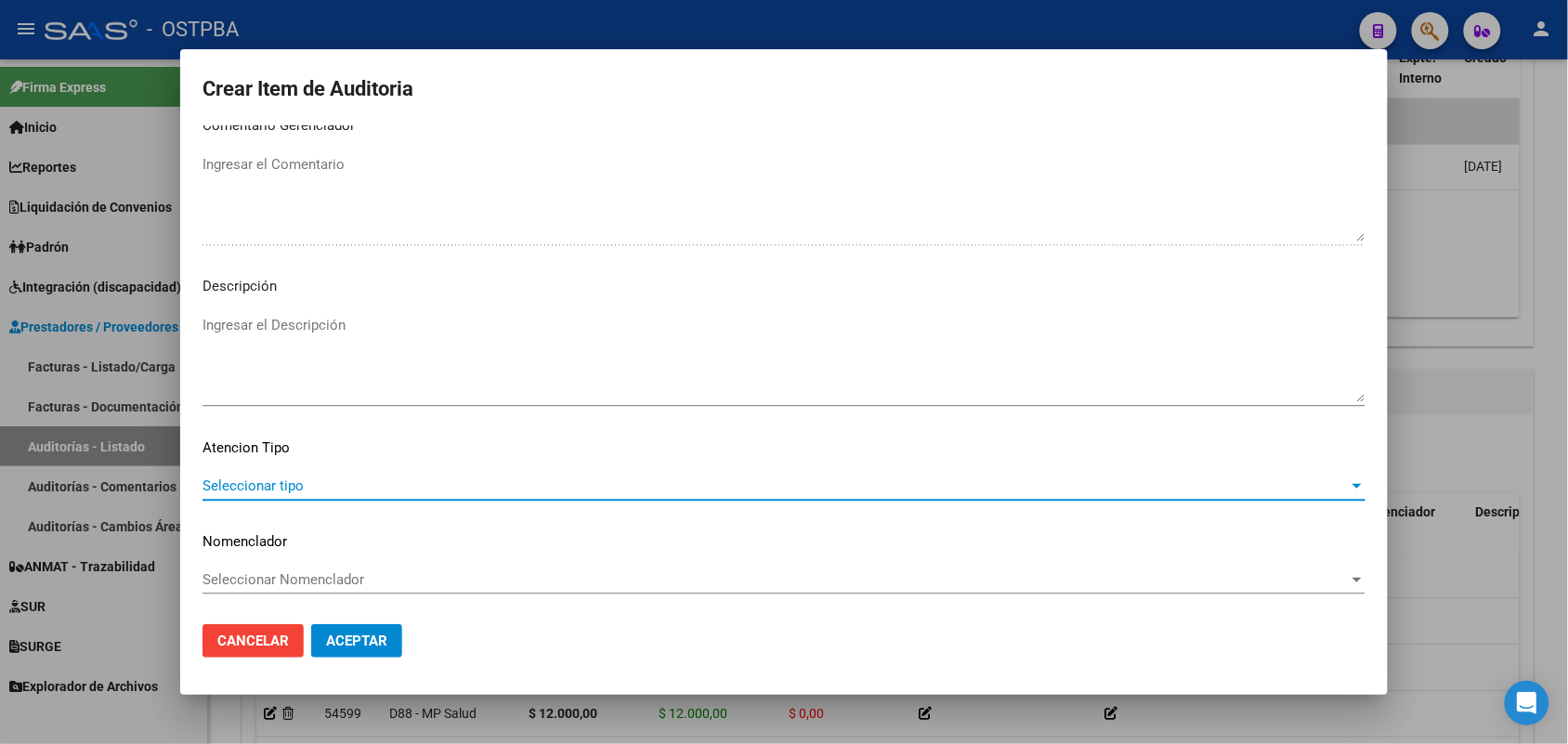
click at [291, 482] on span "Seleccionar tipo" at bounding box center [775, 486] width 1146 height 17
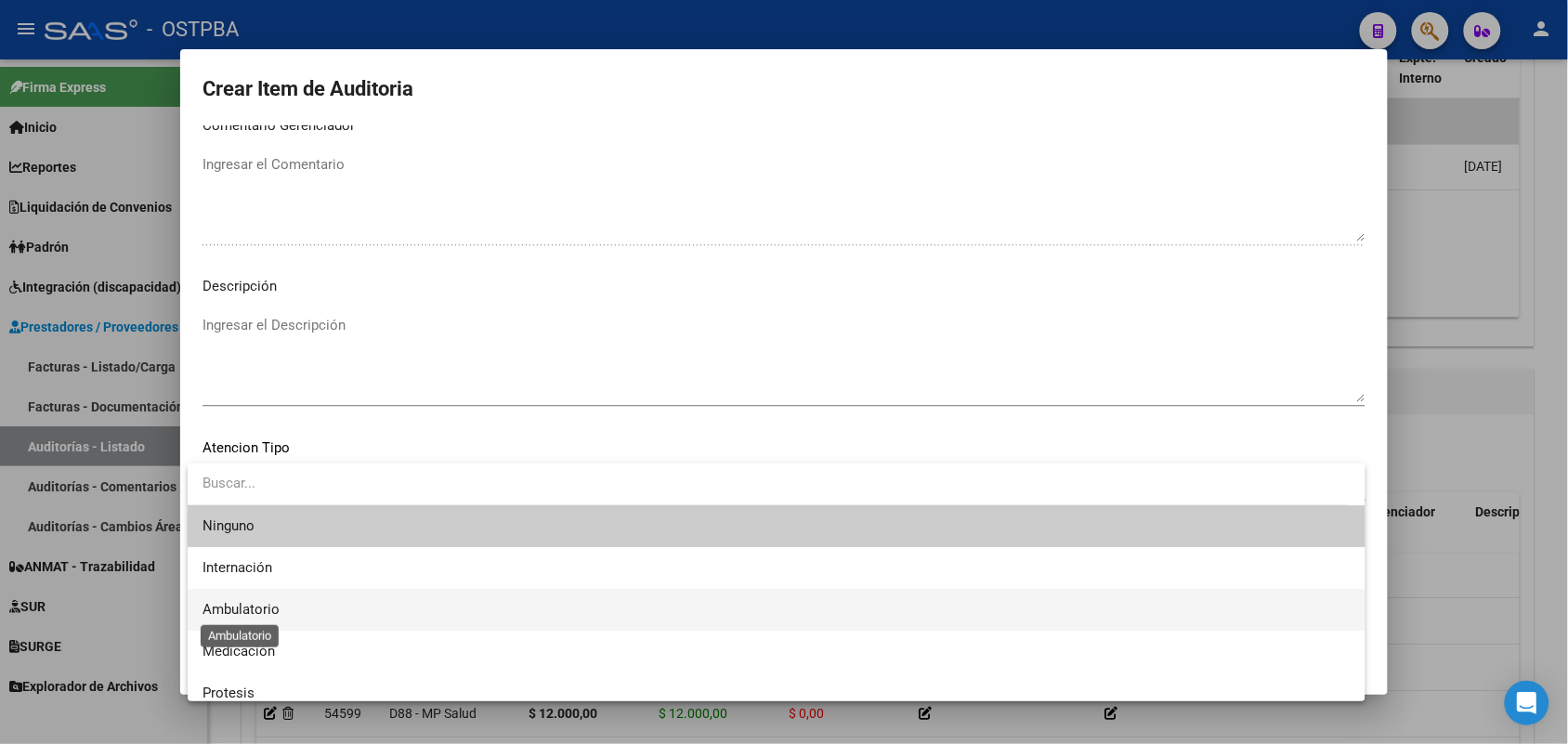
click at [243, 611] on span "Ambulatorio" at bounding box center [241, 609] width 77 height 17
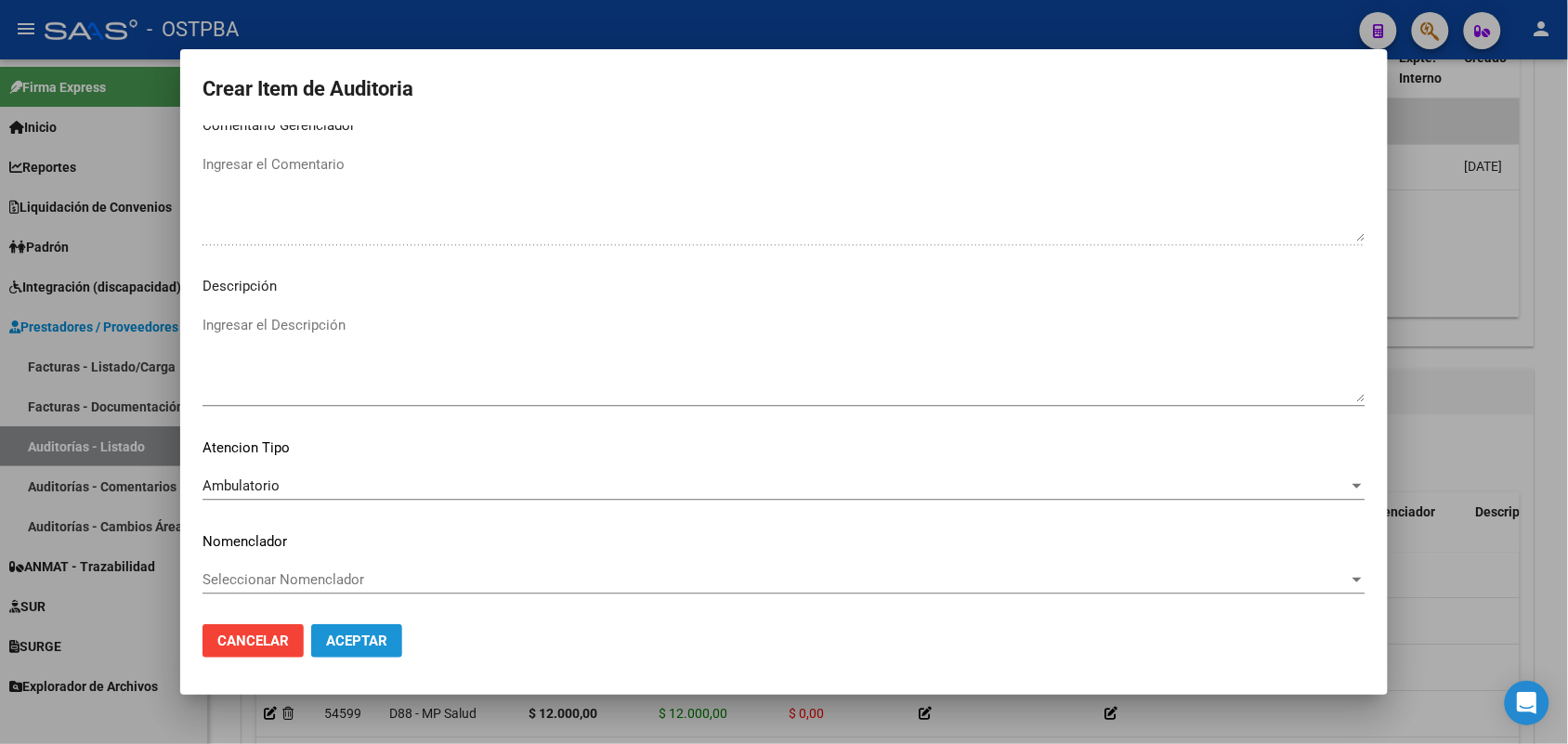
click at [337, 633] on span "Aceptar" at bounding box center [356, 640] width 62 height 17
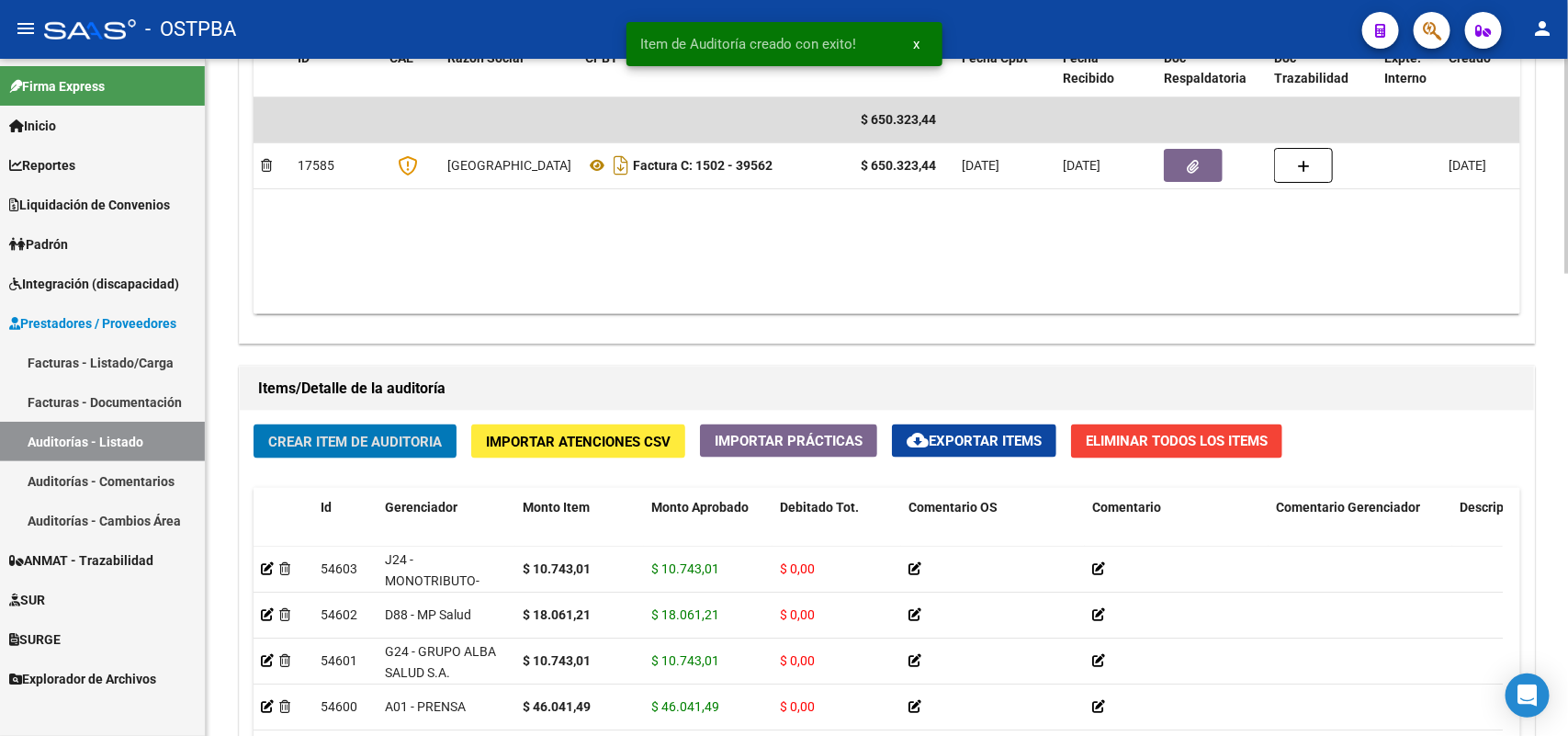
click at [407, 435] on span "Crear Item de Auditoria" at bounding box center [354, 442] width 173 height 16
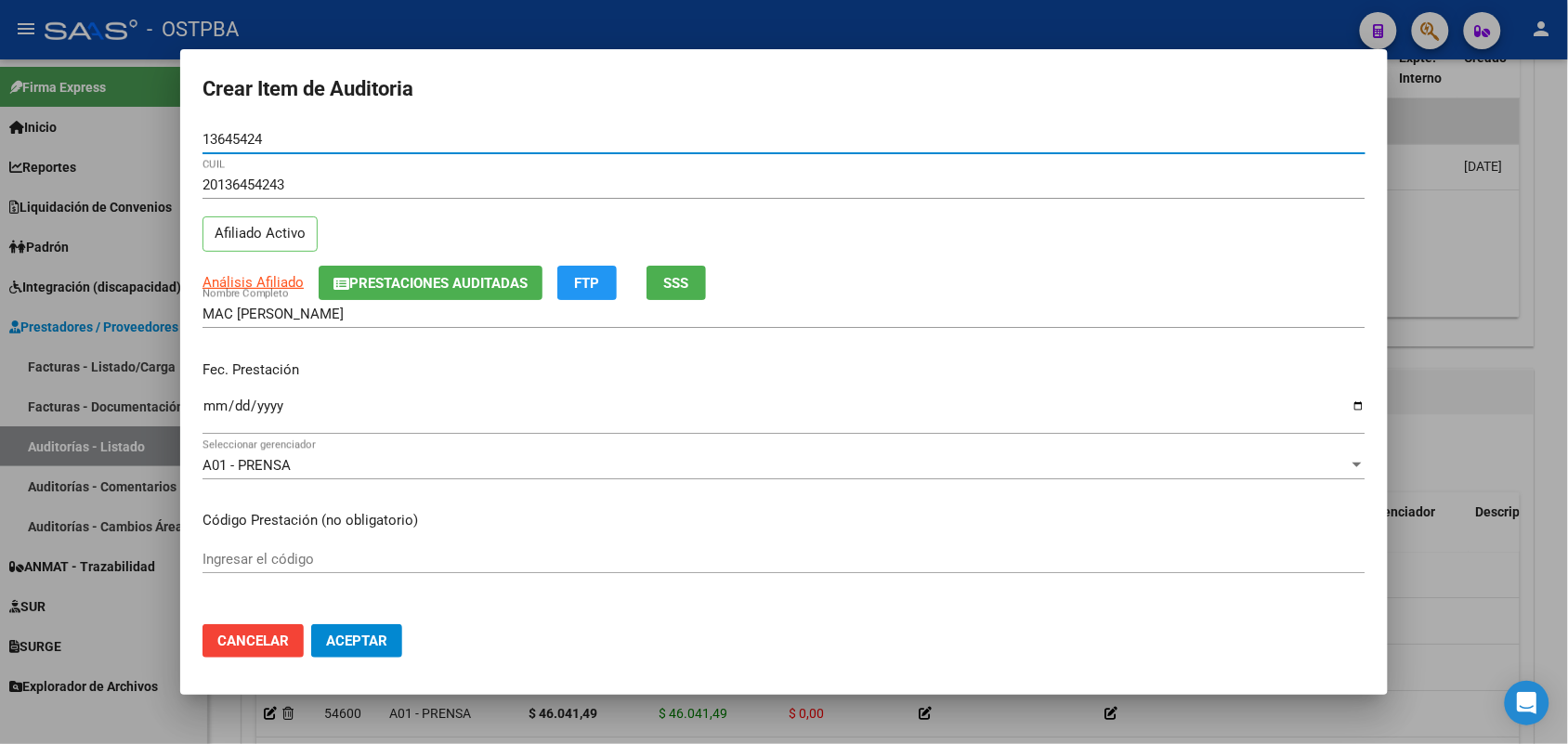
click at [214, 418] on input "Ingresar la fecha" at bounding box center [784, 413] width 1163 height 29
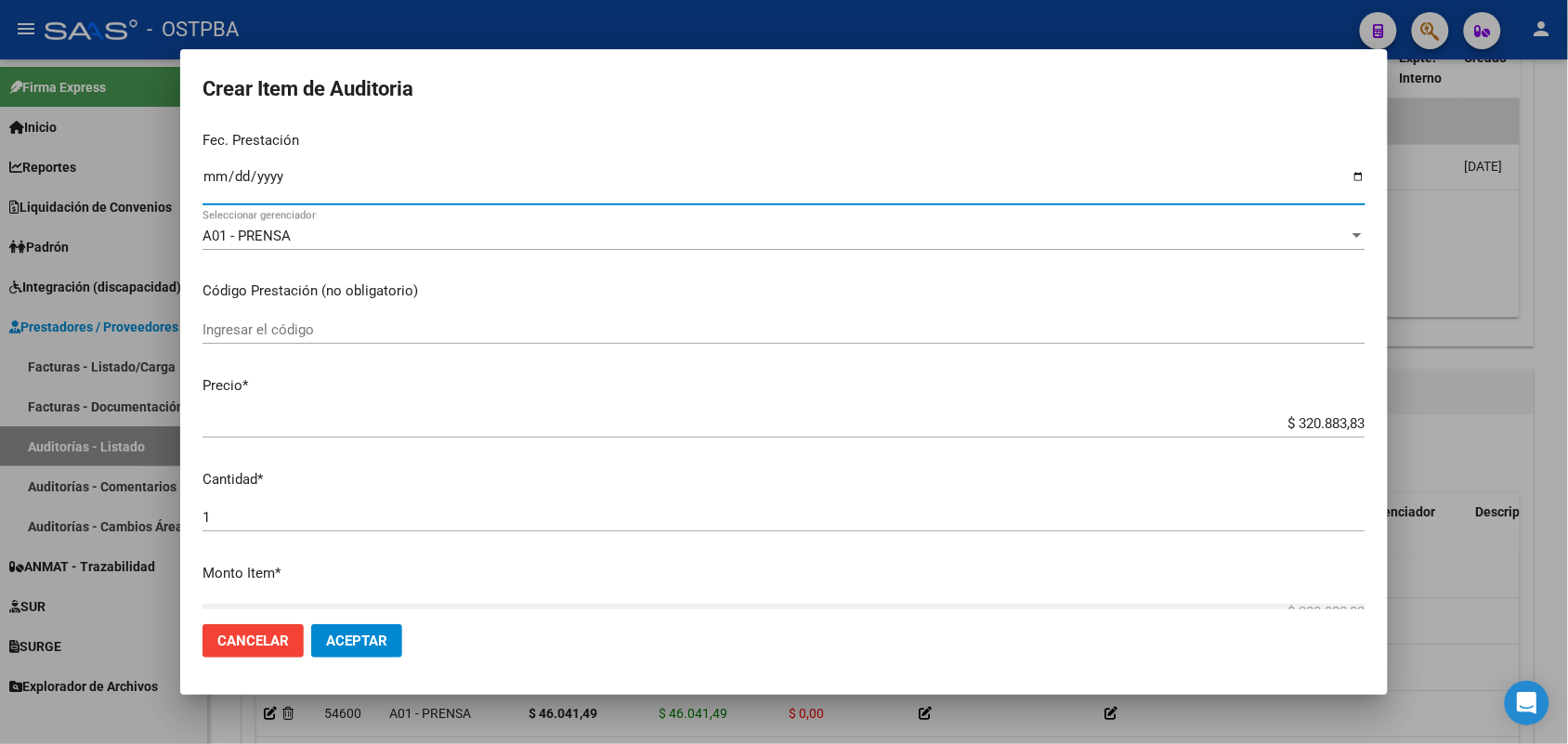
scroll to position [232, 0]
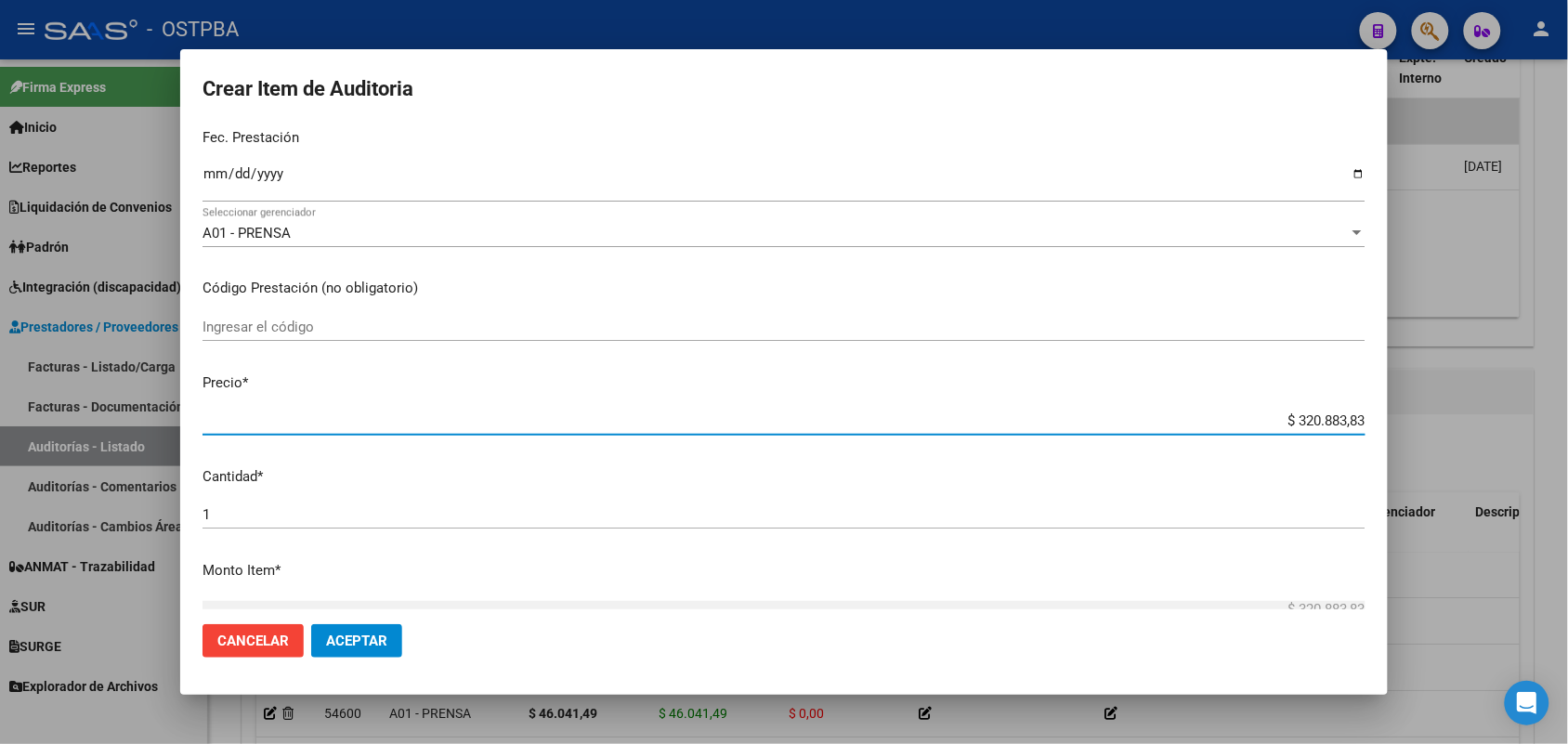
drag, startPoint x: 1248, startPoint y: 429, endPoint x: 1527, endPoint y: 440, distance: 279.2
click at [1527, 440] on div "Crear Item de Auditoria 13645424 Nro Documento 20136454243 CUIL Afiliado Activo…" at bounding box center [784, 372] width 1568 height 744
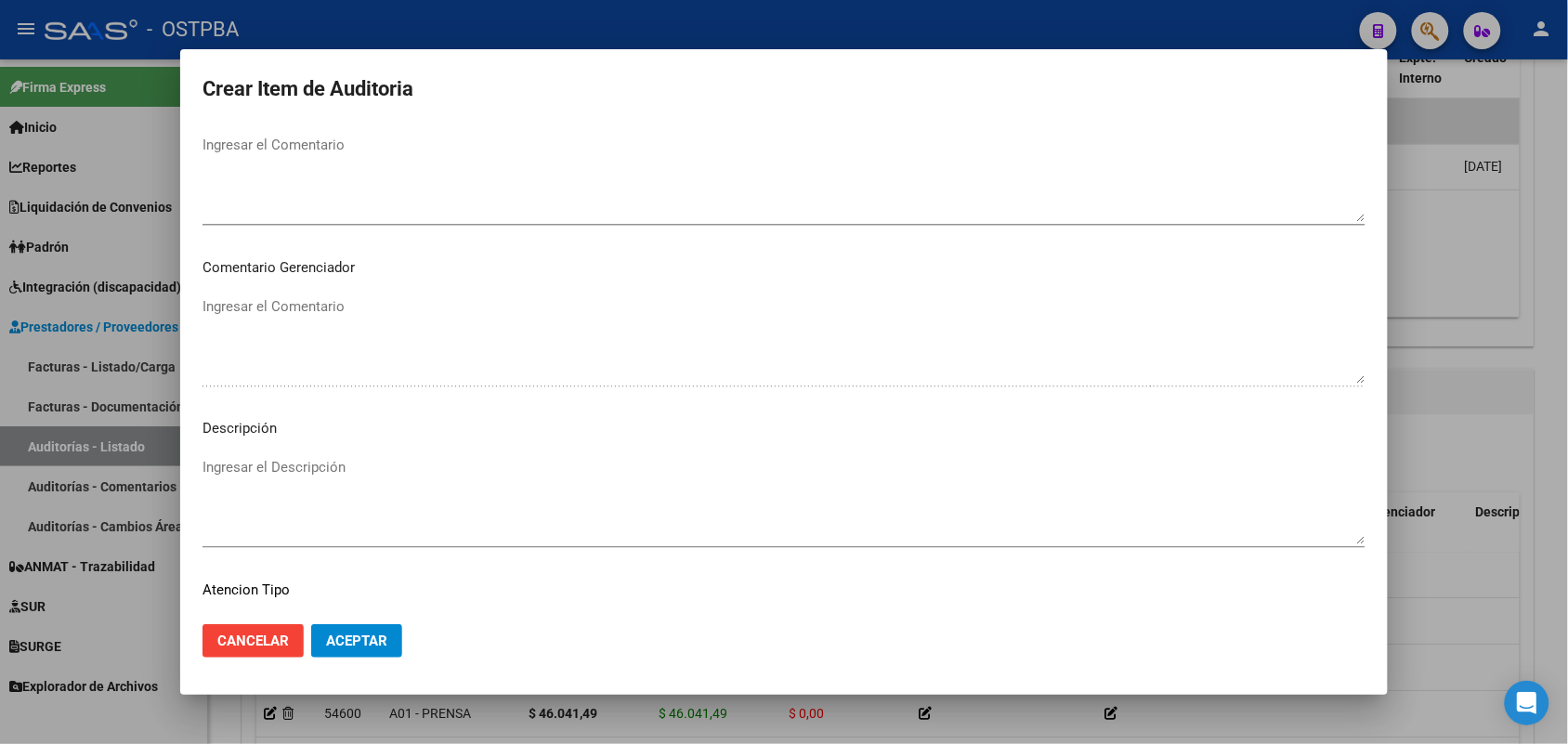
scroll to position [1187, 0]
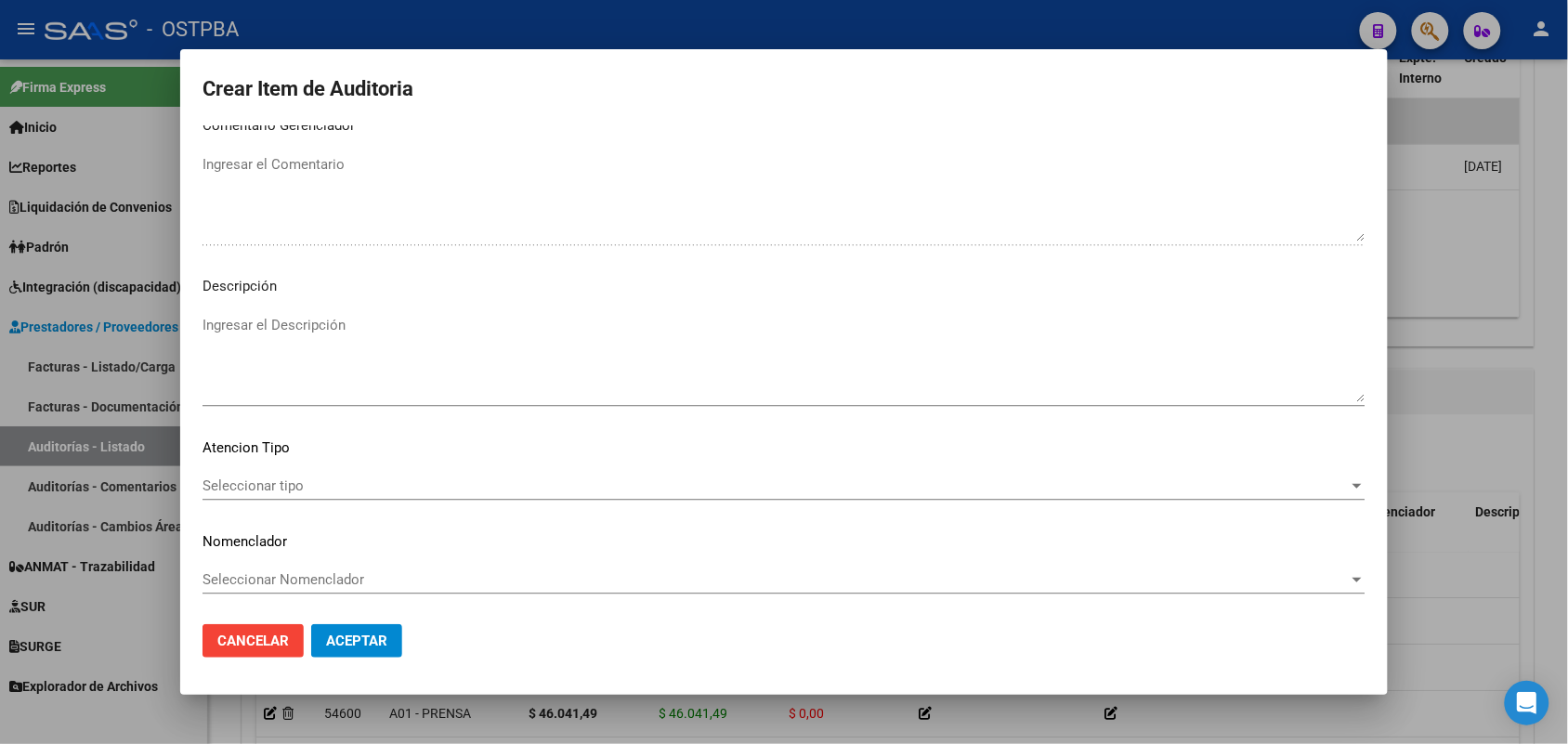
click at [272, 480] on span "Seleccionar tipo" at bounding box center [775, 486] width 1146 height 17
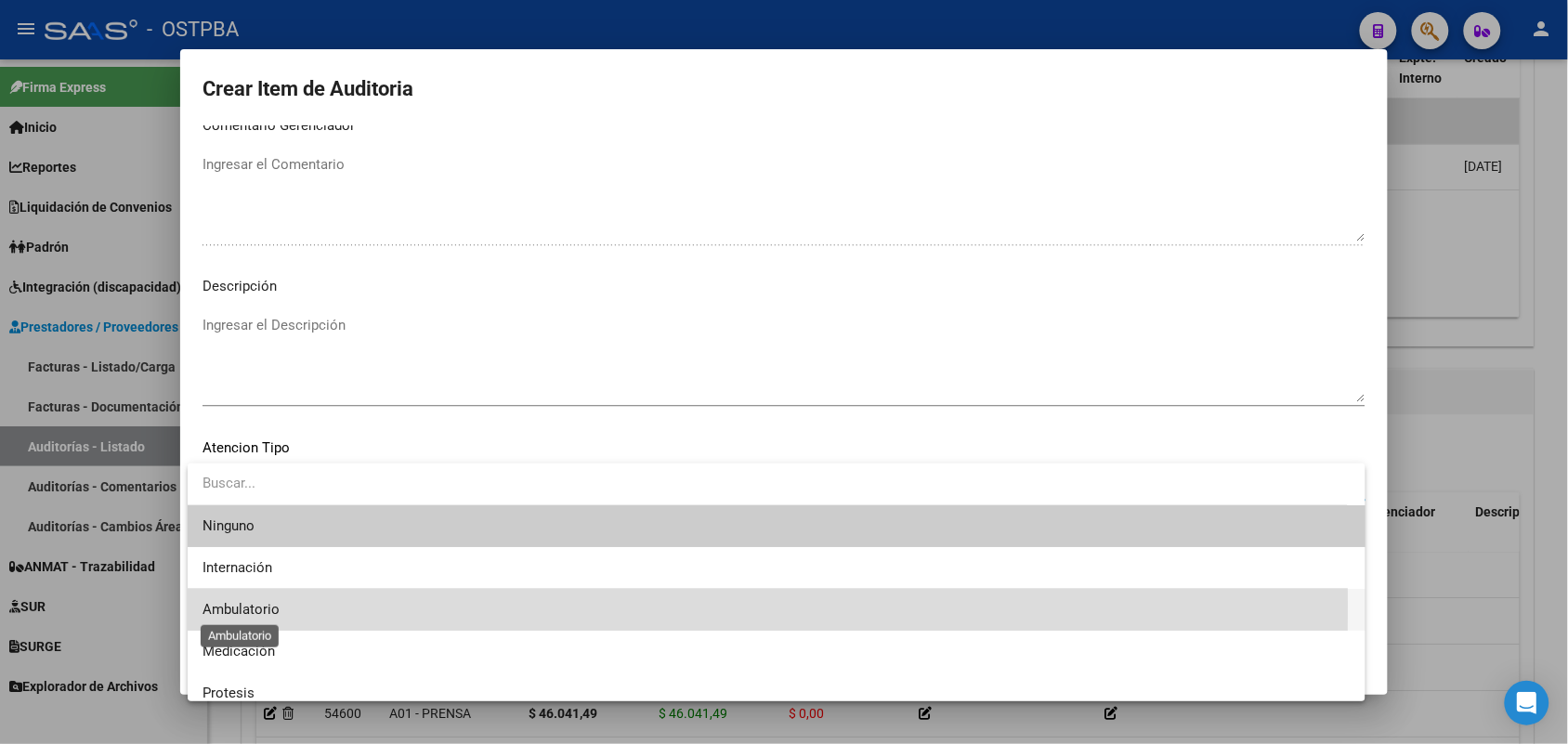
click at [276, 605] on span "Ambulatorio" at bounding box center [241, 609] width 77 height 17
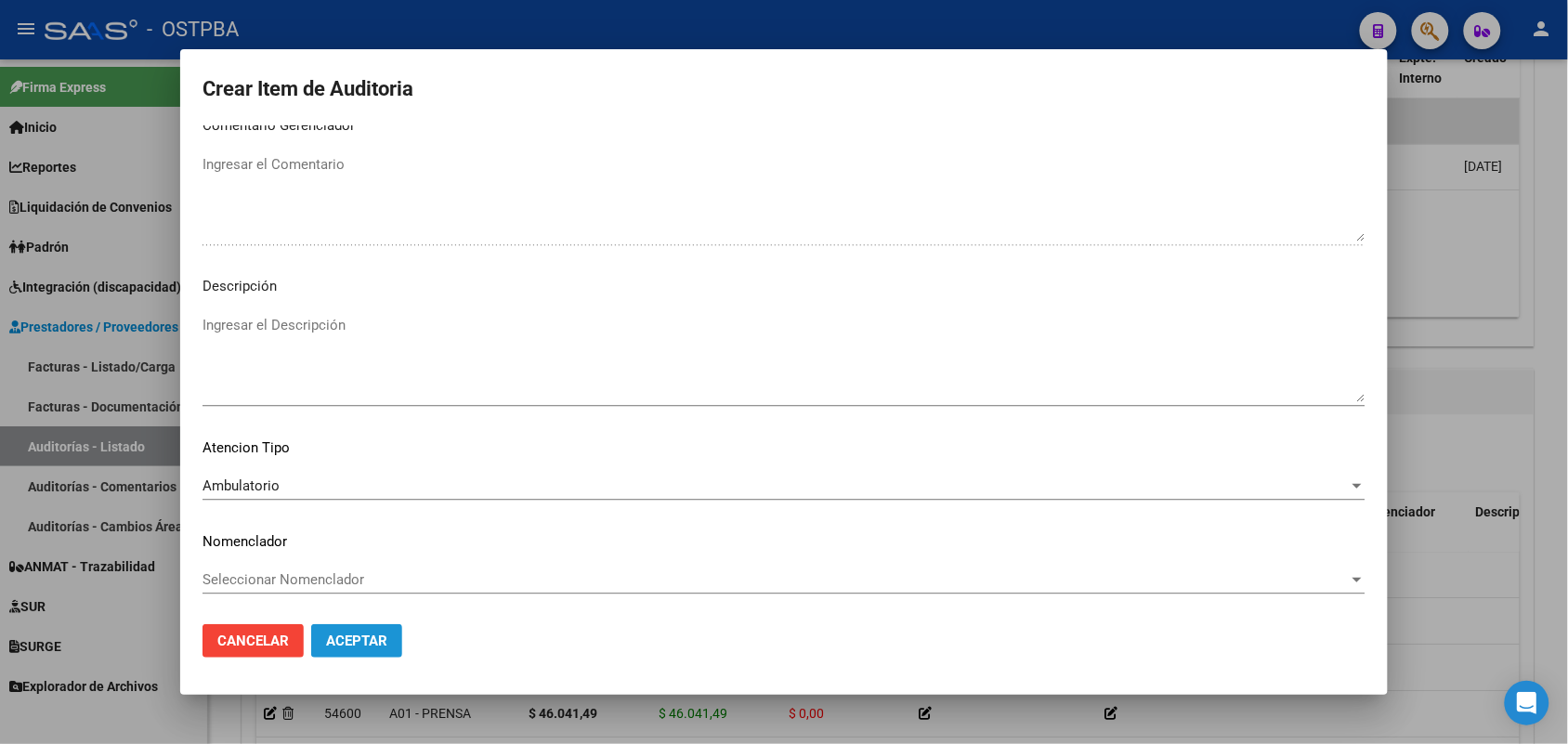
click at [384, 643] on span "Aceptar" at bounding box center [356, 640] width 62 height 17
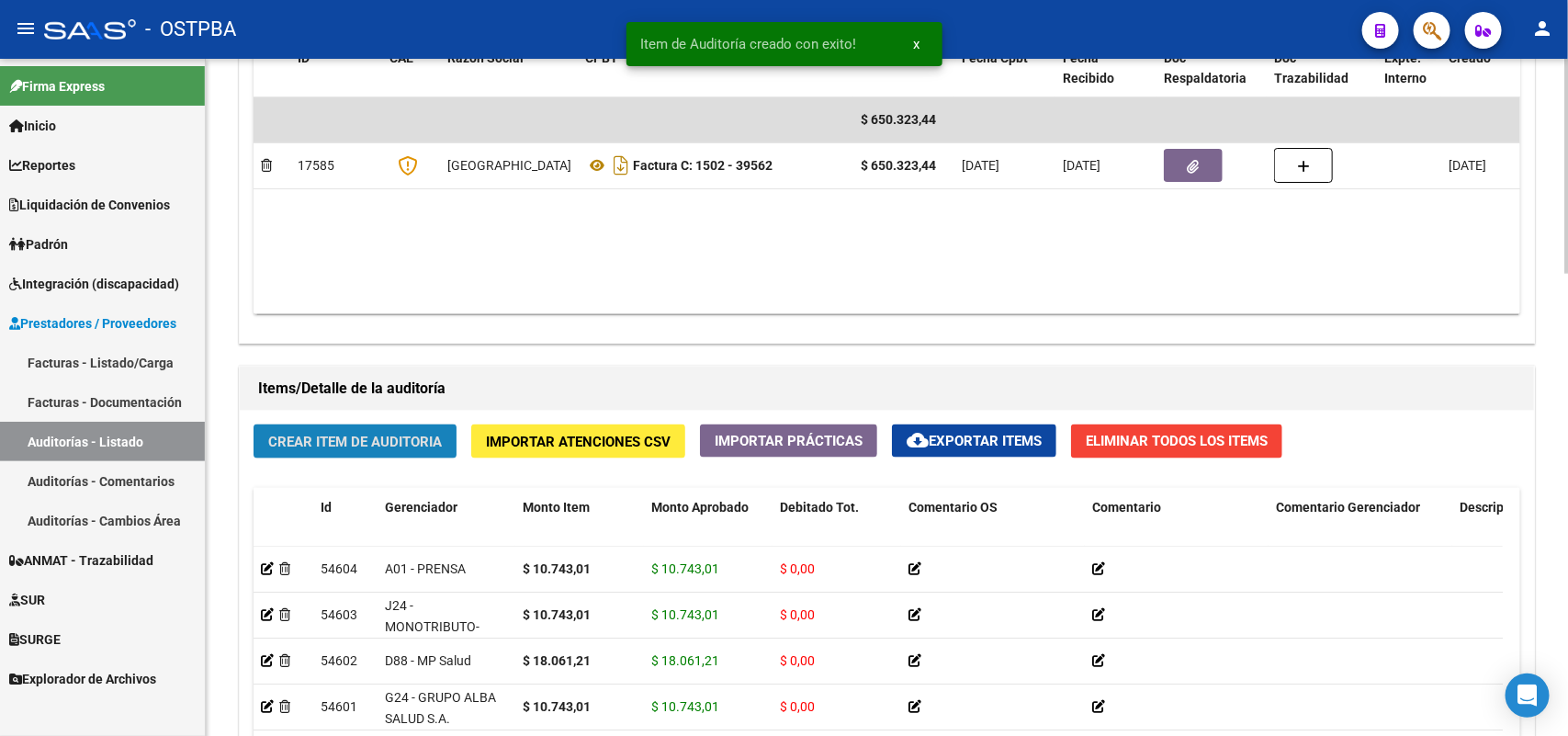
click at [387, 444] on span "Crear Item de Auditoria" at bounding box center [354, 442] width 173 height 16
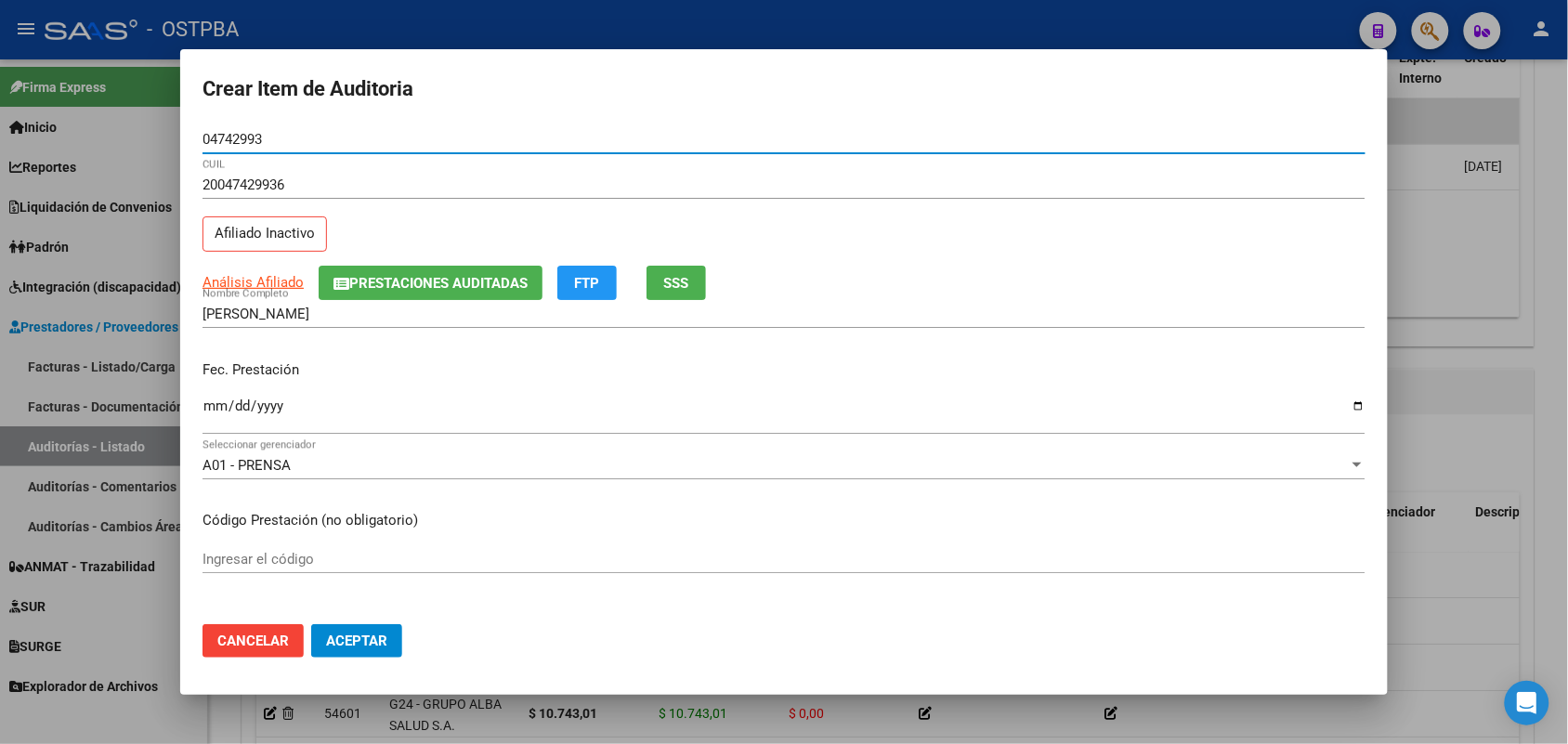
click at [210, 411] on input "Ingresar la fecha" at bounding box center [784, 413] width 1163 height 29
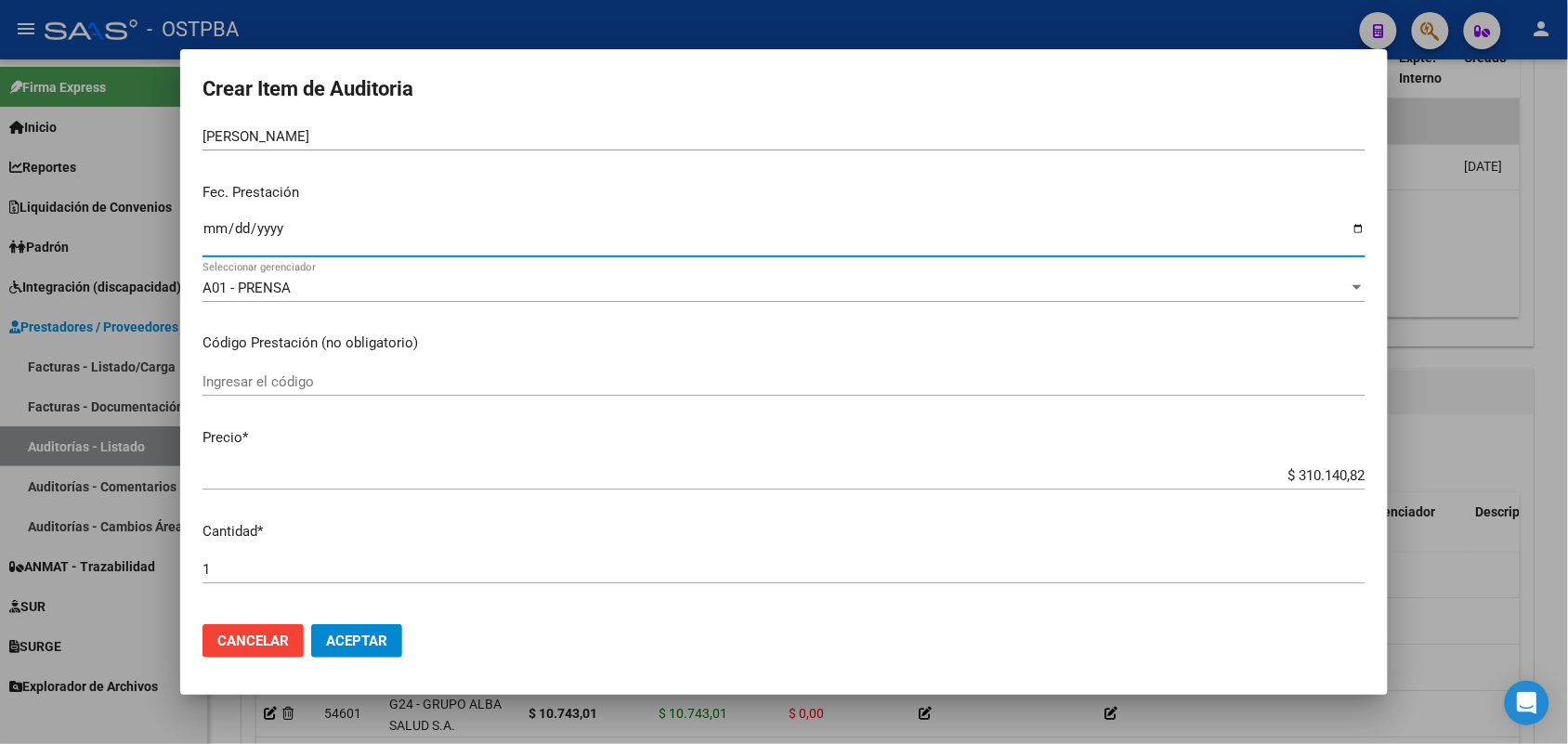
scroll to position [232, 0]
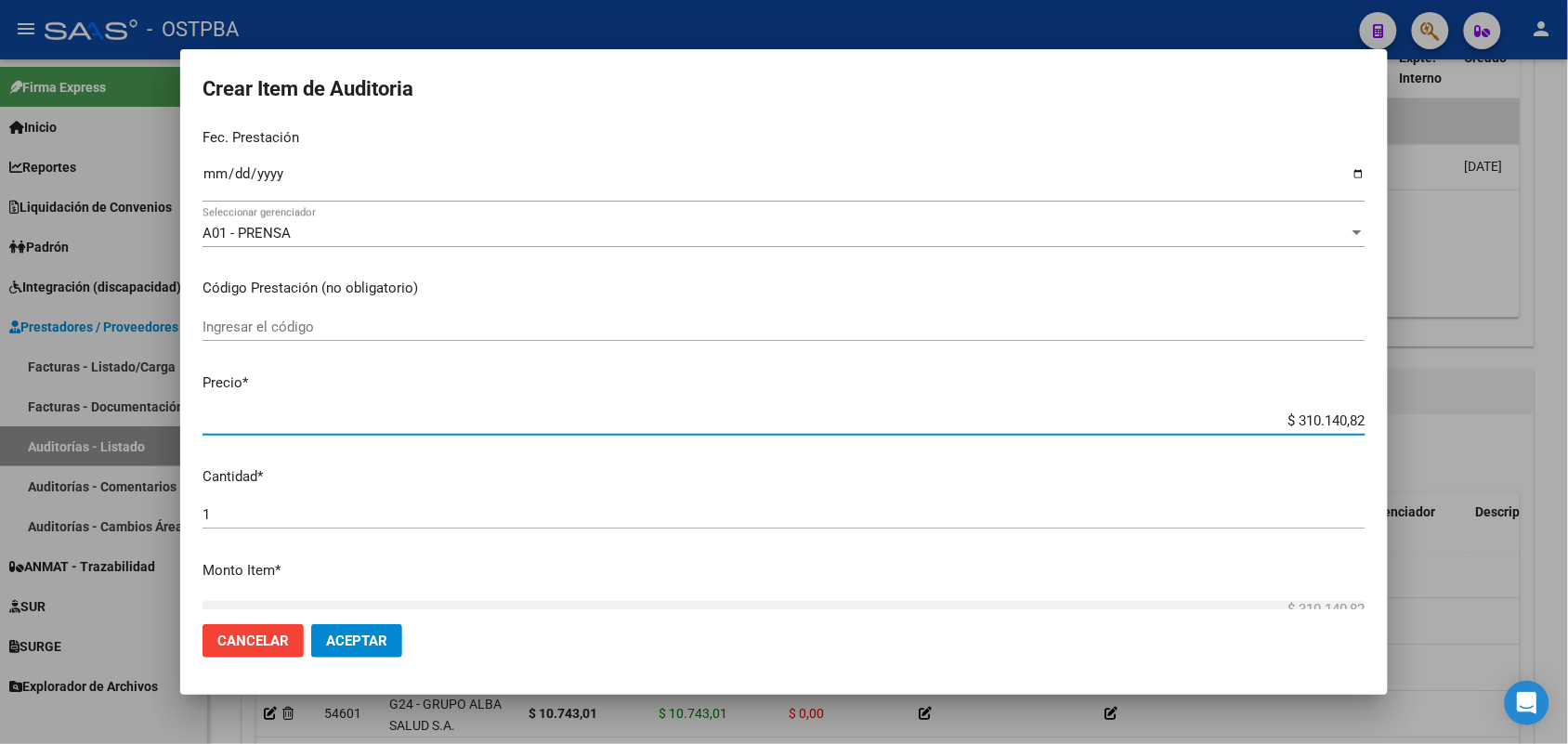
drag, startPoint x: 1261, startPoint y: 419, endPoint x: 1463, endPoint y: 437, distance: 202.8
click at [1463, 437] on div "Crear Item de Auditoria 04742993 Nro Documento 20047429936 CUIL Afiliado Inacti…" at bounding box center [784, 372] width 1568 height 744
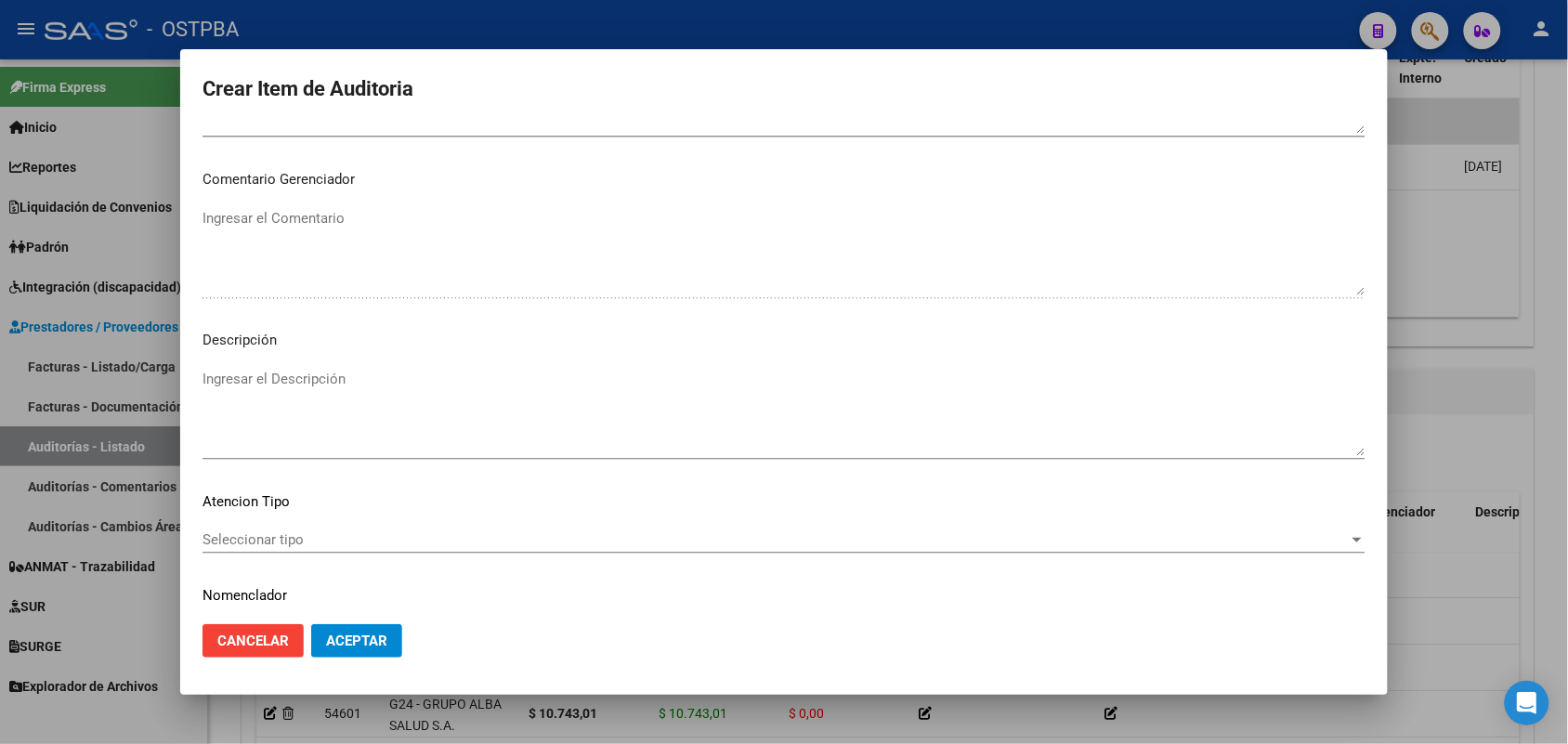
scroll to position [1187, 0]
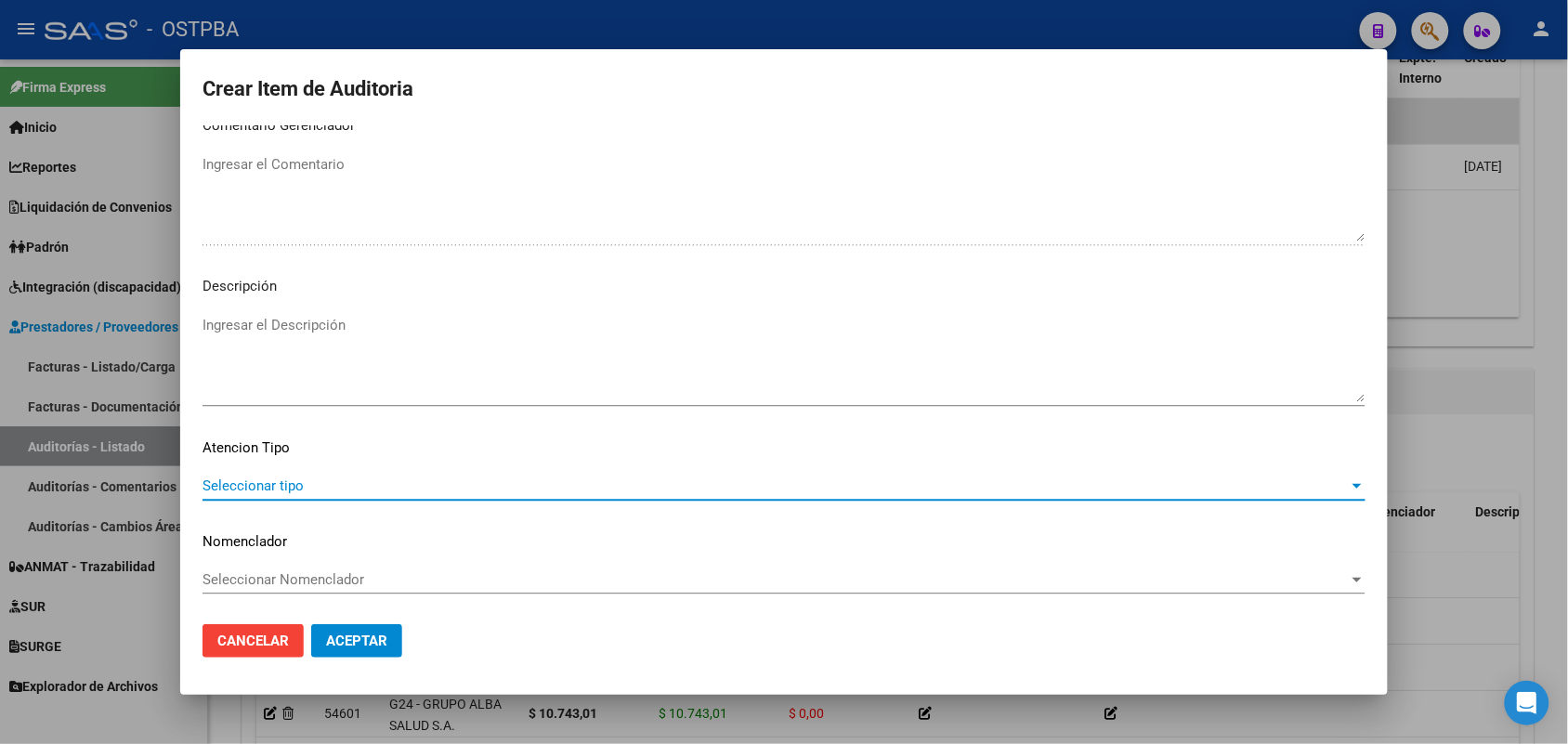
click at [276, 479] on span "Seleccionar tipo" at bounding box center [775, 486] width 1146 height 17
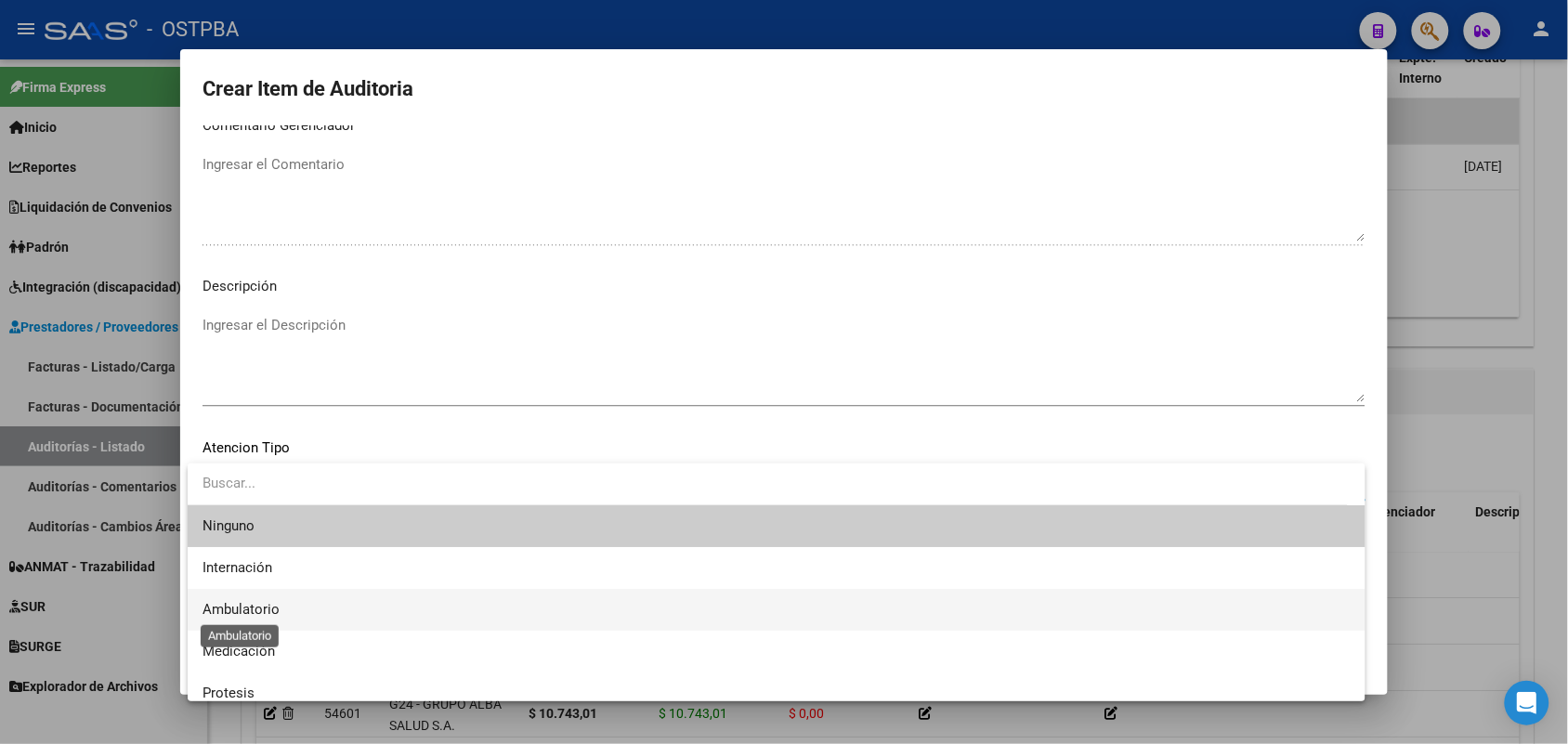
click at [270, 605] on span "Ambulatorio" at bounding box center [241, 609] width 77 height 17
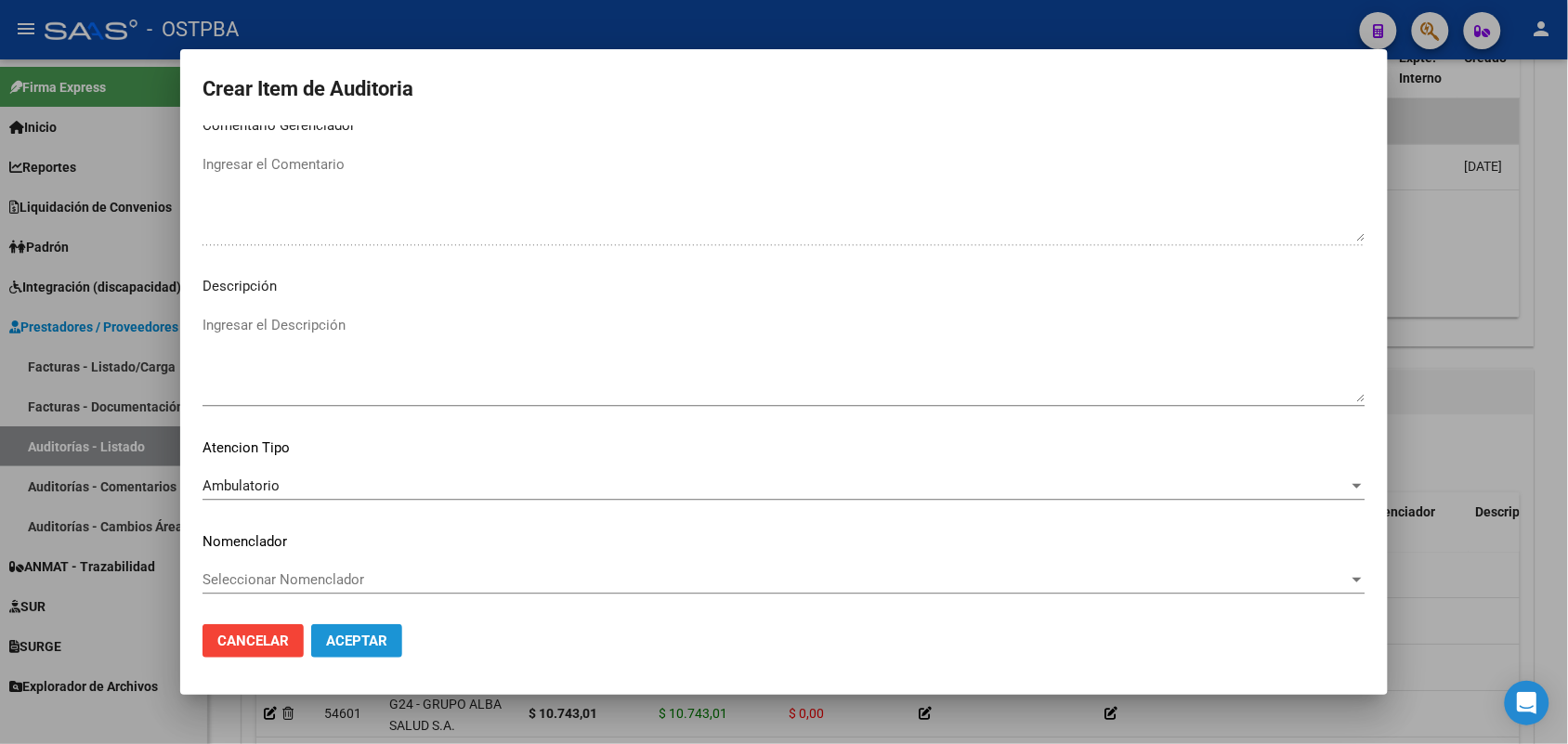
click at [374, 644] on span "Aceptar" at bounding box center [356, 640] width 62 height 17
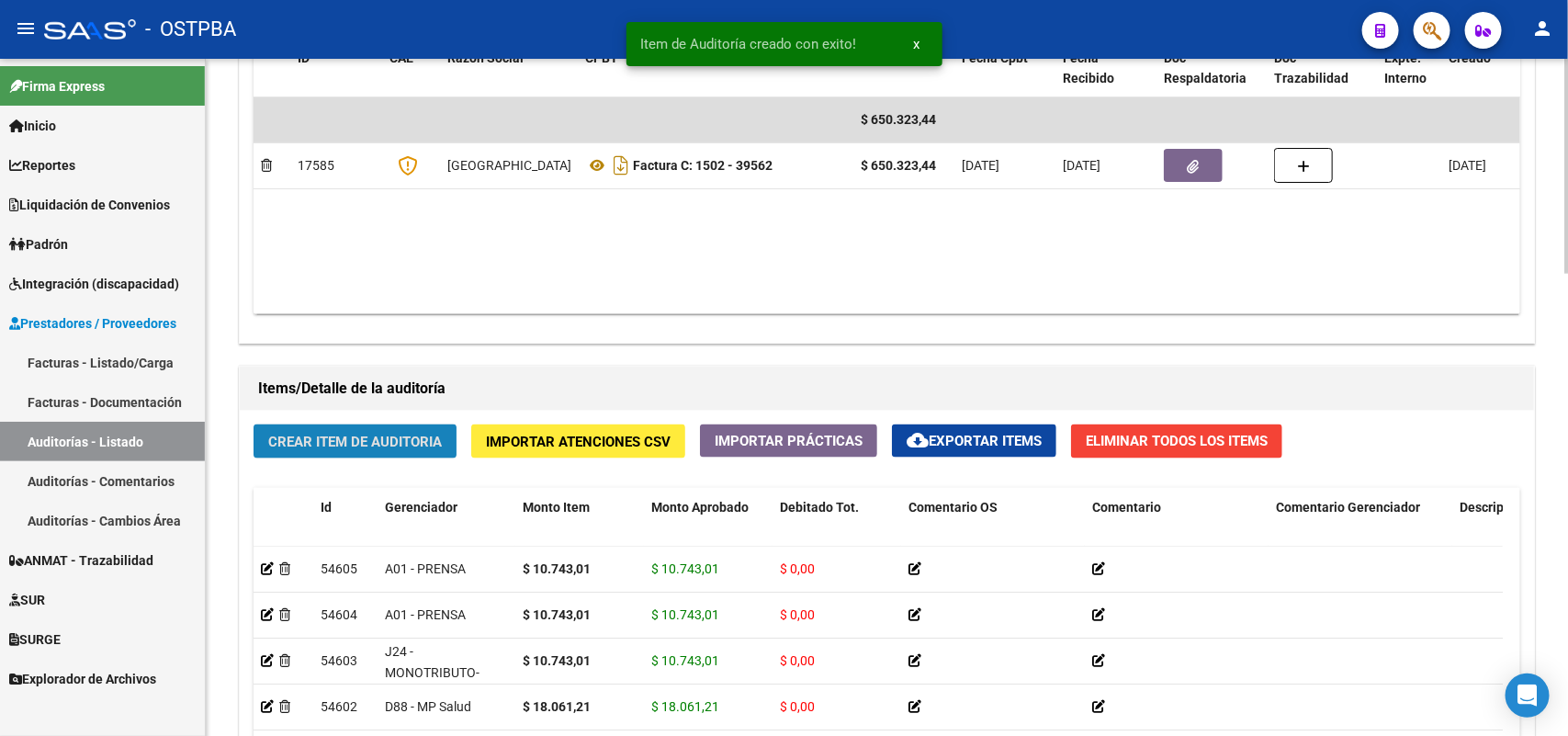
click at [389, 444] on span "Crear Item de Auditoria" at bounding box center [354, 442] width 173 height 16
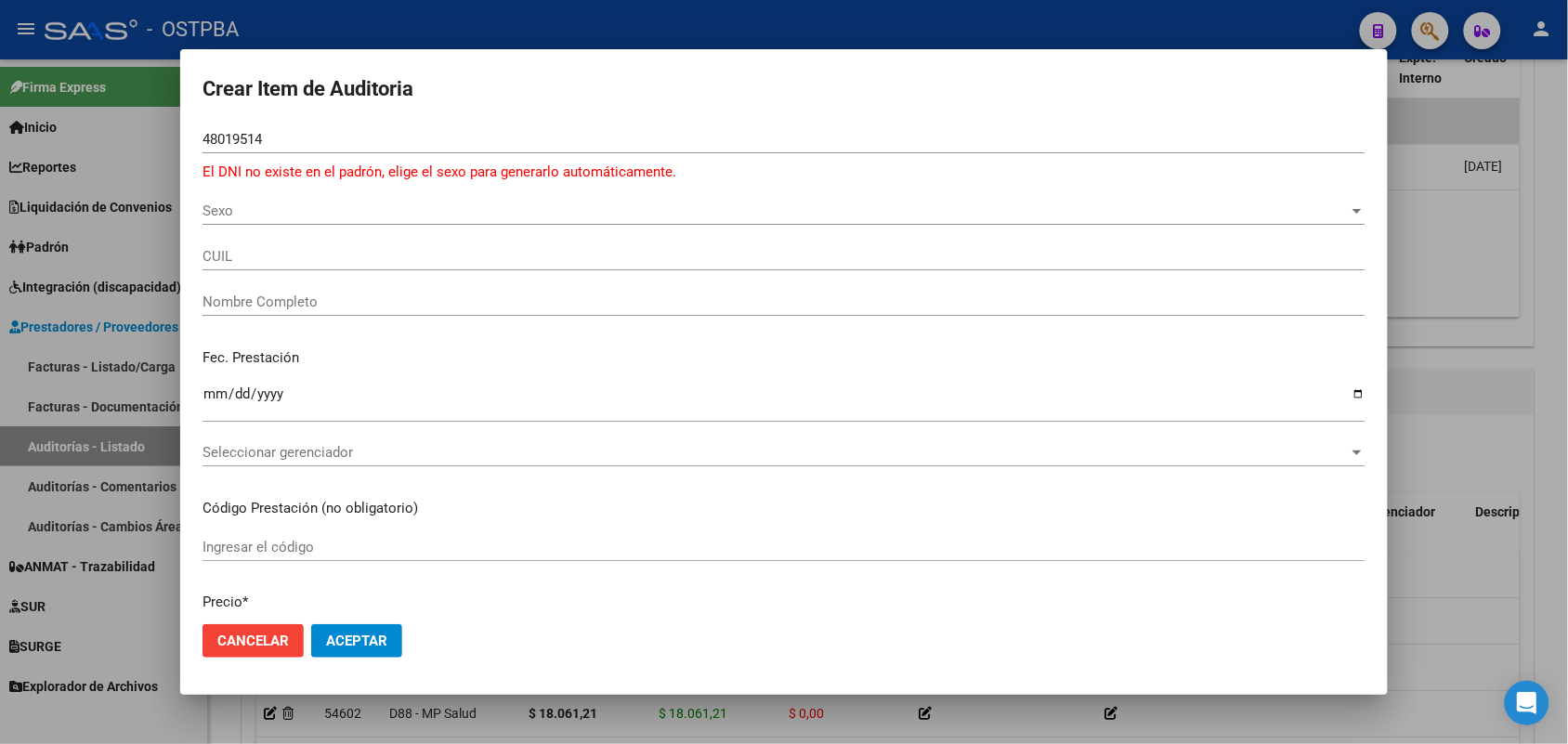
click at [56, 240] on div at bounding box center [784, 372] width 1568 height 744
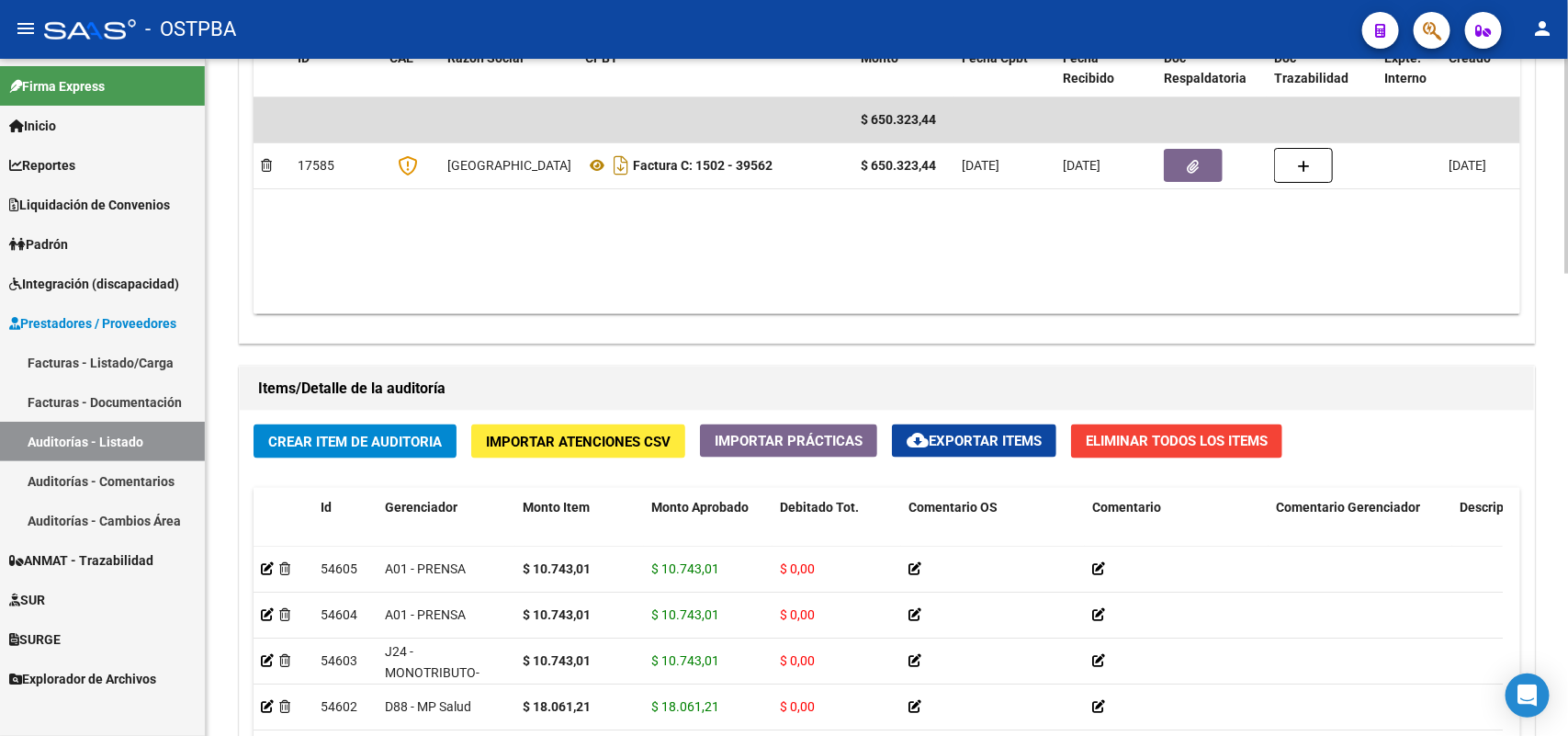
click at [342, 444] on span "Crear Item de Auditoria" at bounding box center [354, 442] width 173 height 16
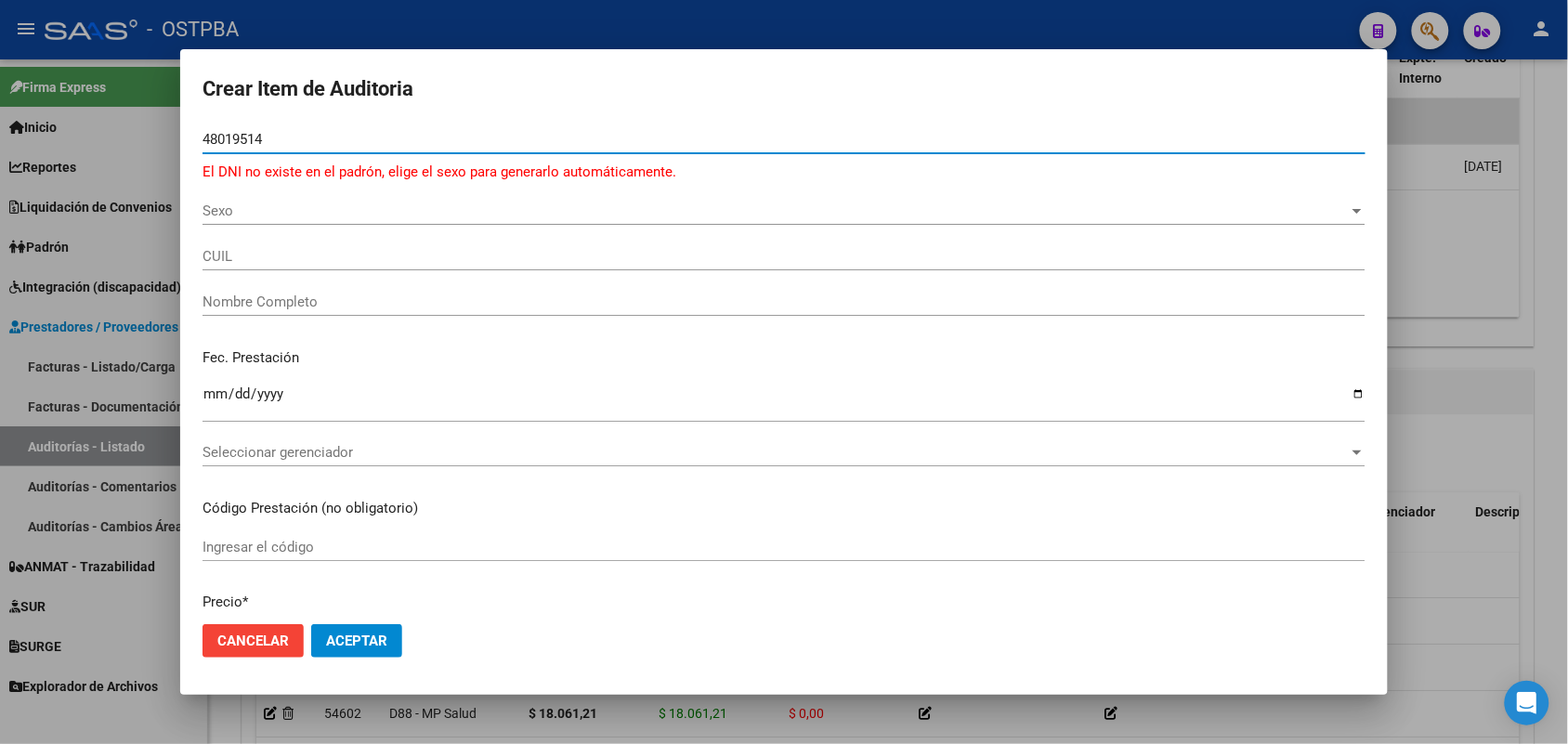
click at [221, 214] on span "Sexo" at bounding box center [775, 210] width 1146 height 17
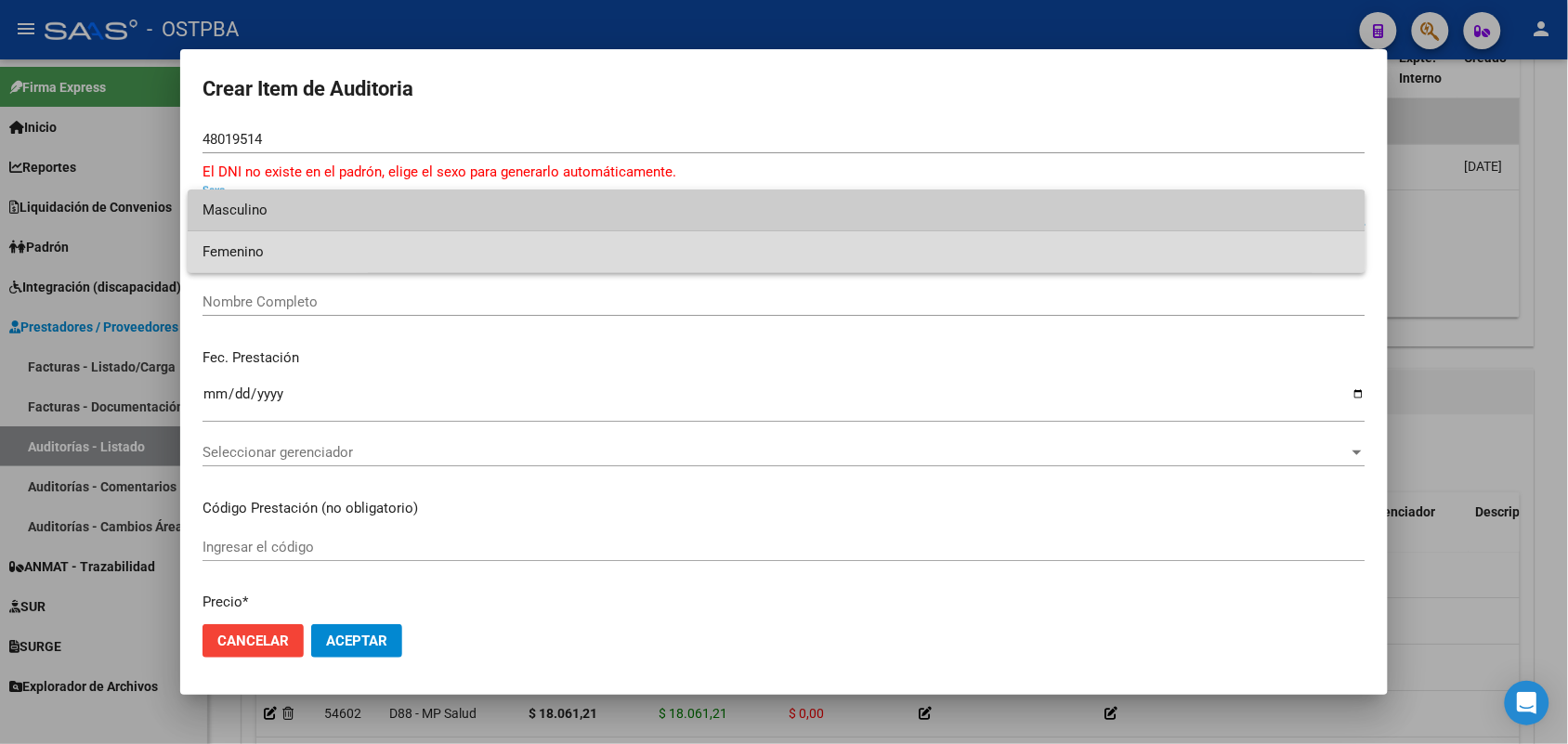
click at [277, 257] on span "Femenino" at bounding box center [776, 252] width 1148 height 42
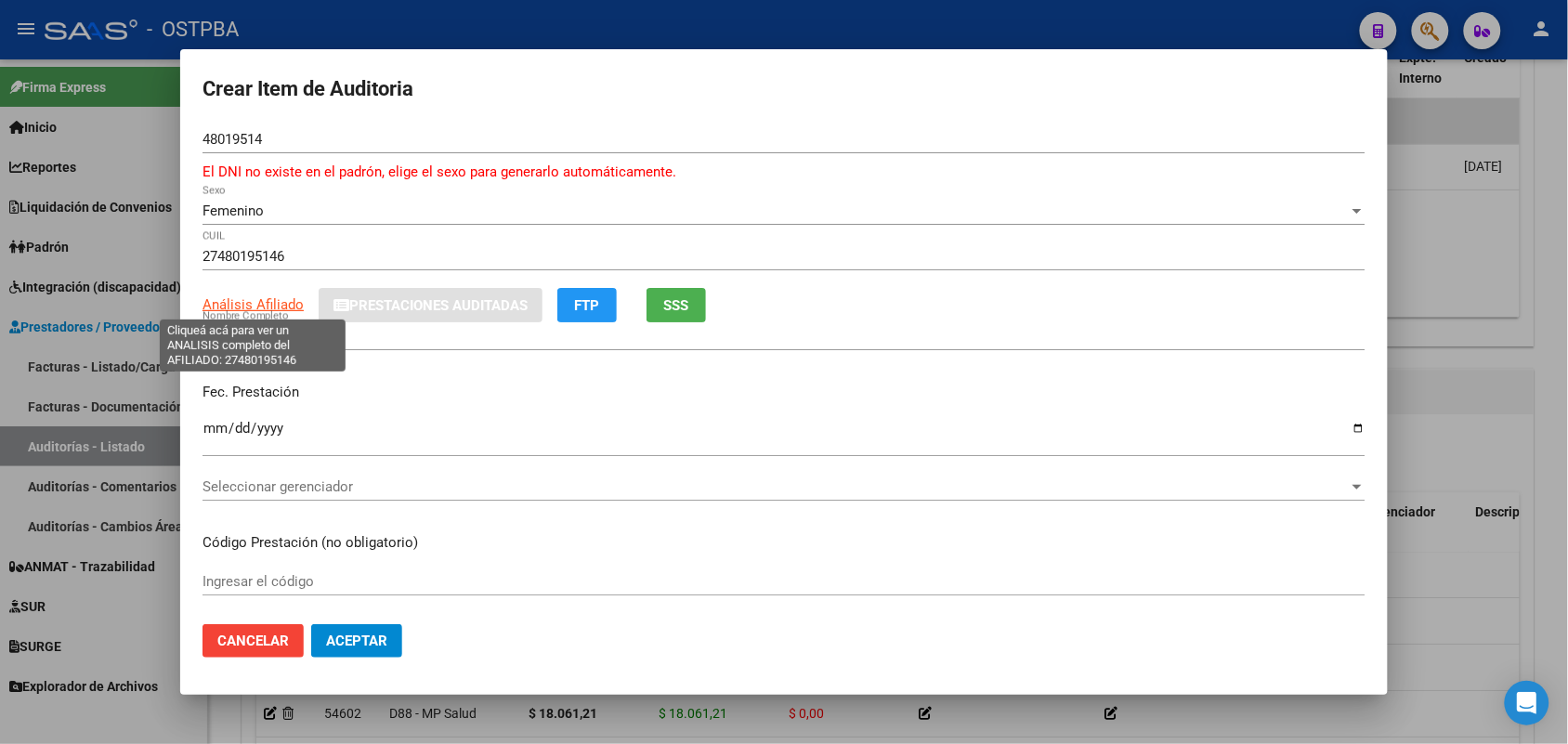
click at [260, 304] on span "Análisis Afiliado" at bounding box center [253, 304] width 101 height 17
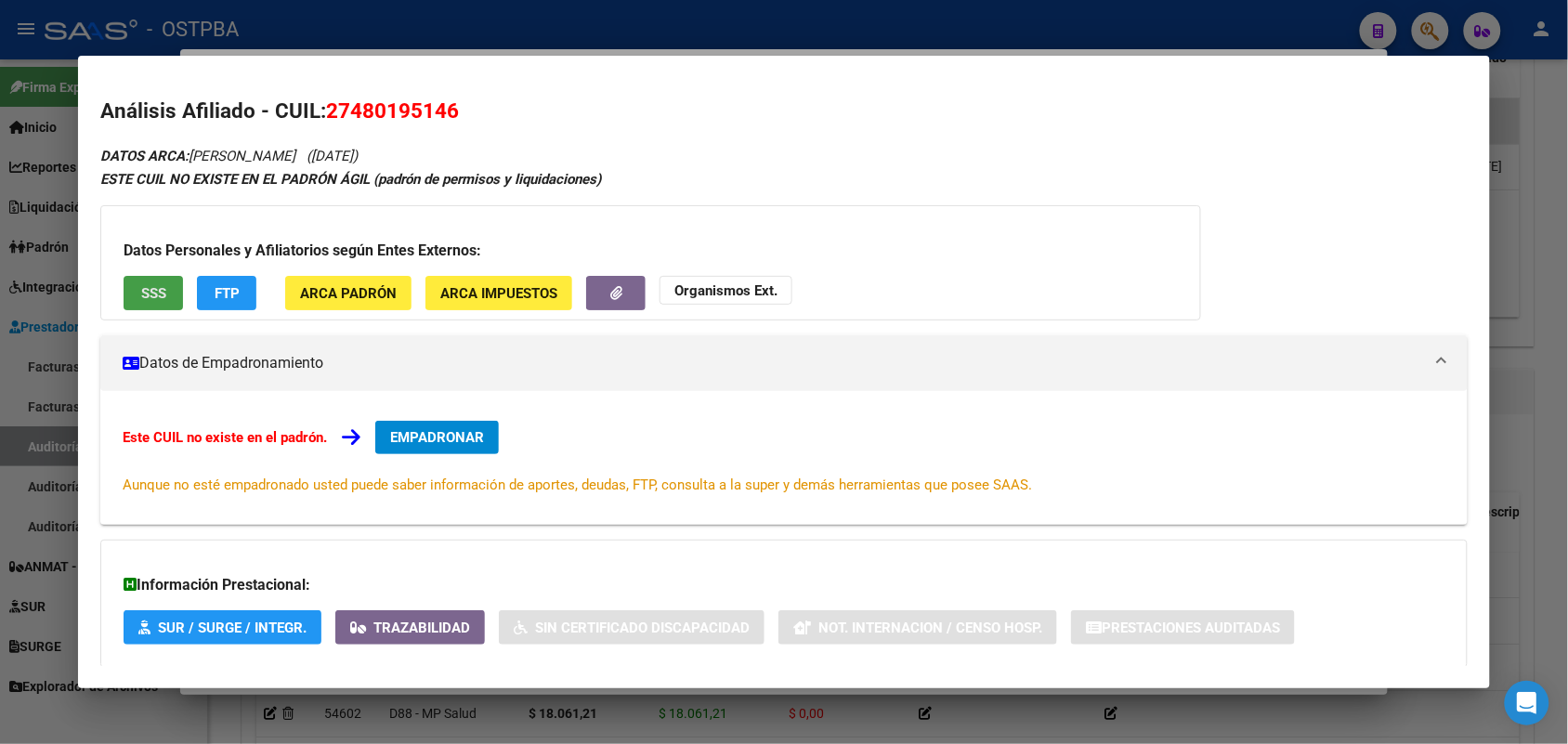
click at [173, 298] on button "SSS" at bounding box center [153, 293] width 60 height 34
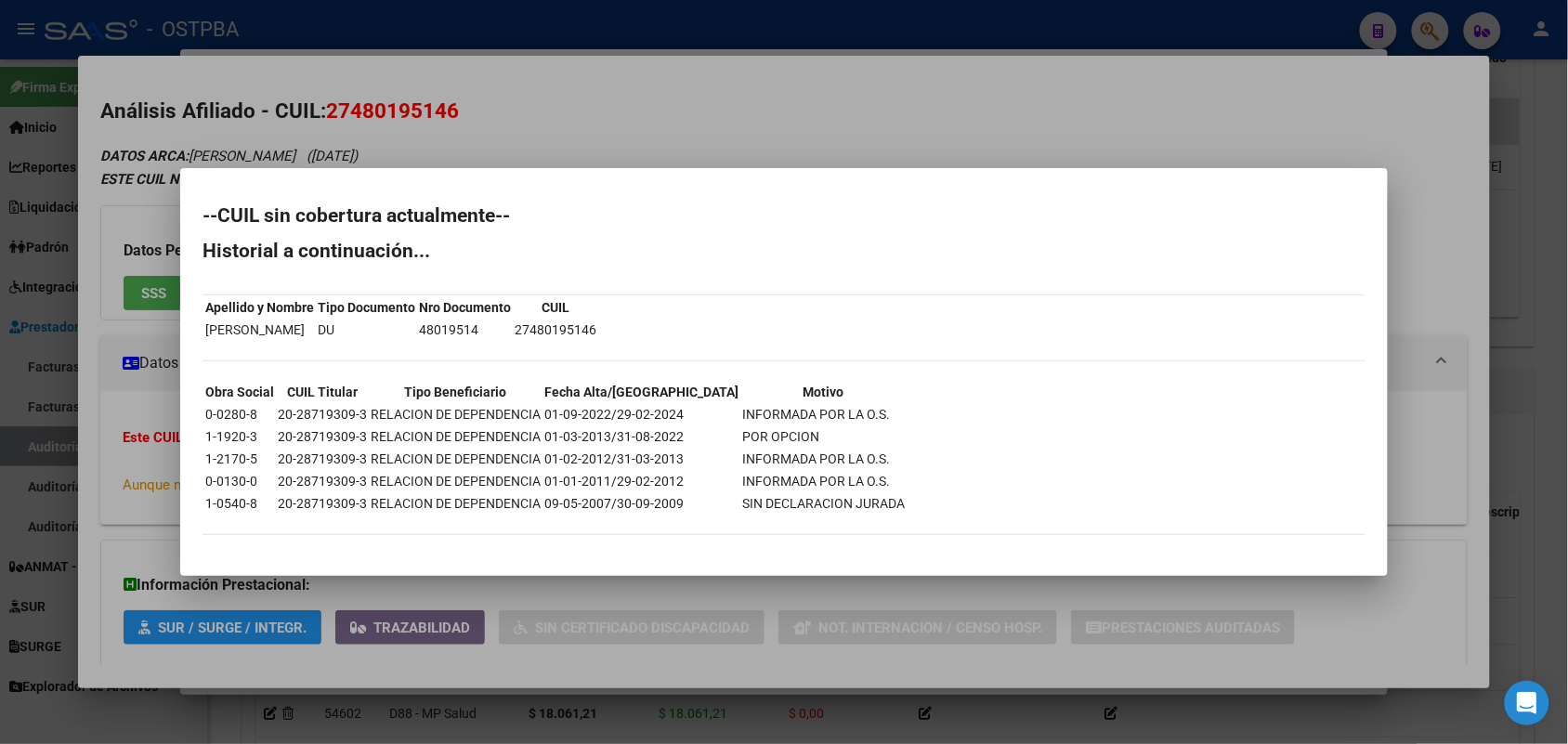
click at [471, 587] on div at bounding box center [784, 372] width 1568 height 744
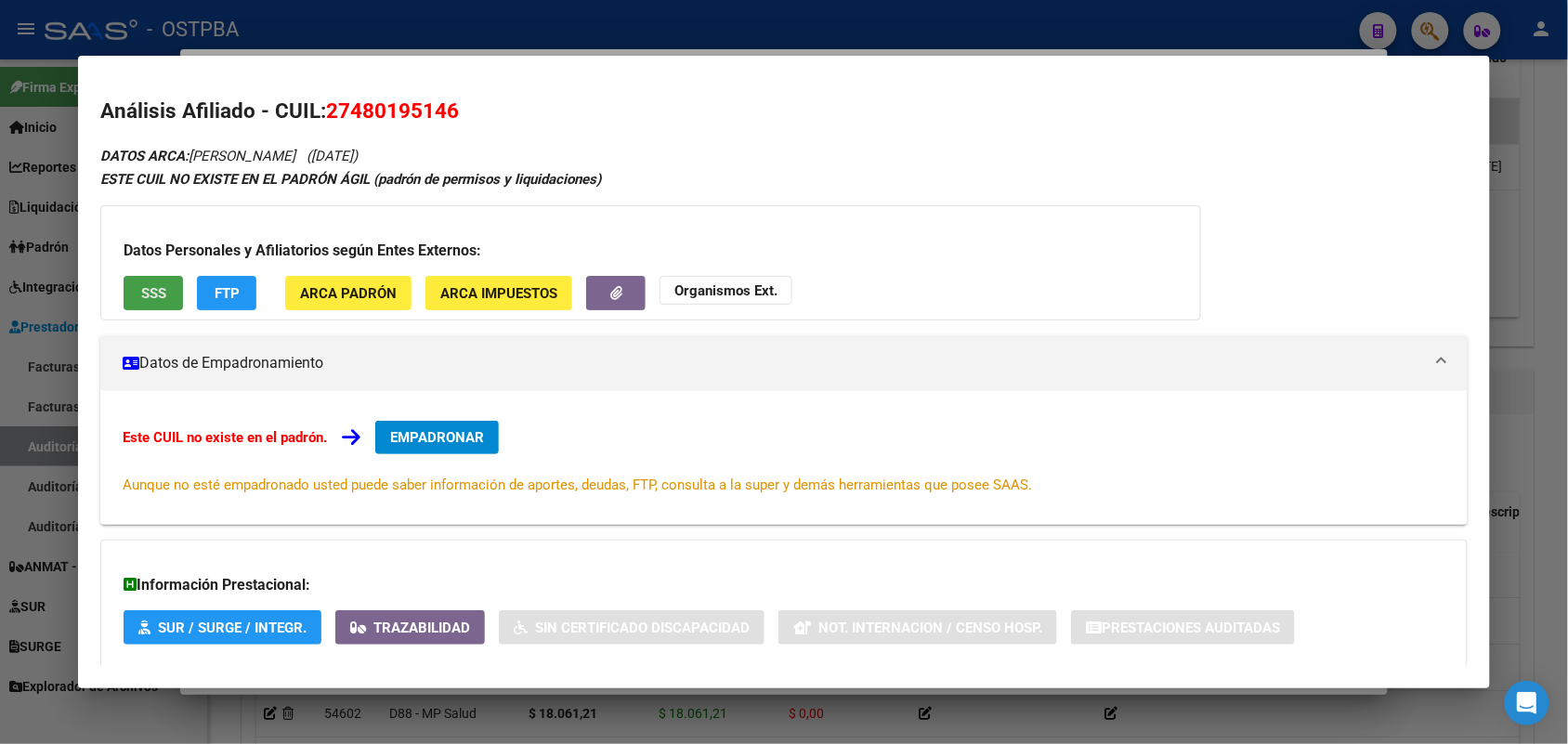
click at [155, 296] on span "SSS" at bounding box center [154, 293] width 25 height 17
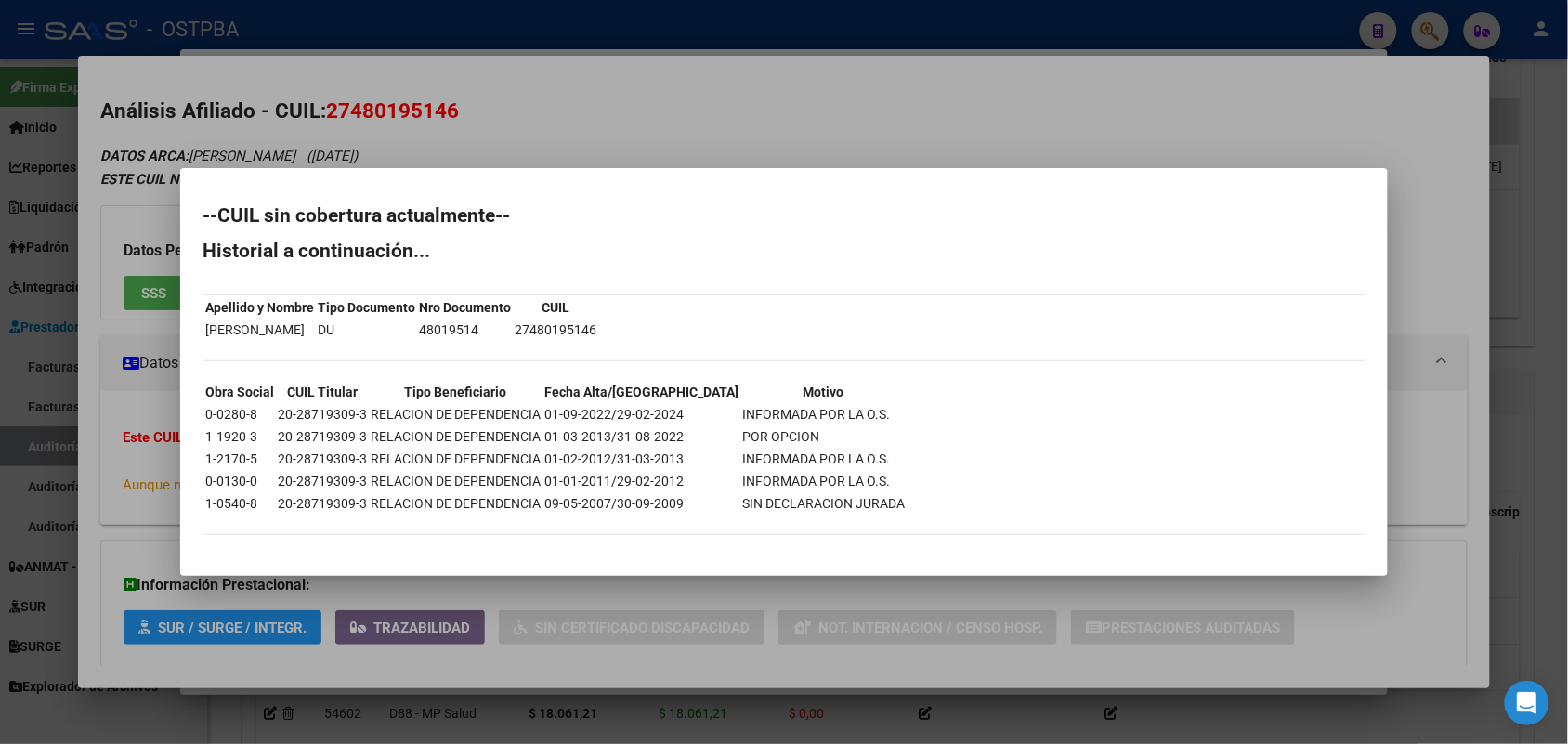
click at [22, 339] on div at bounding box center [784, 372] width 1568 height 744
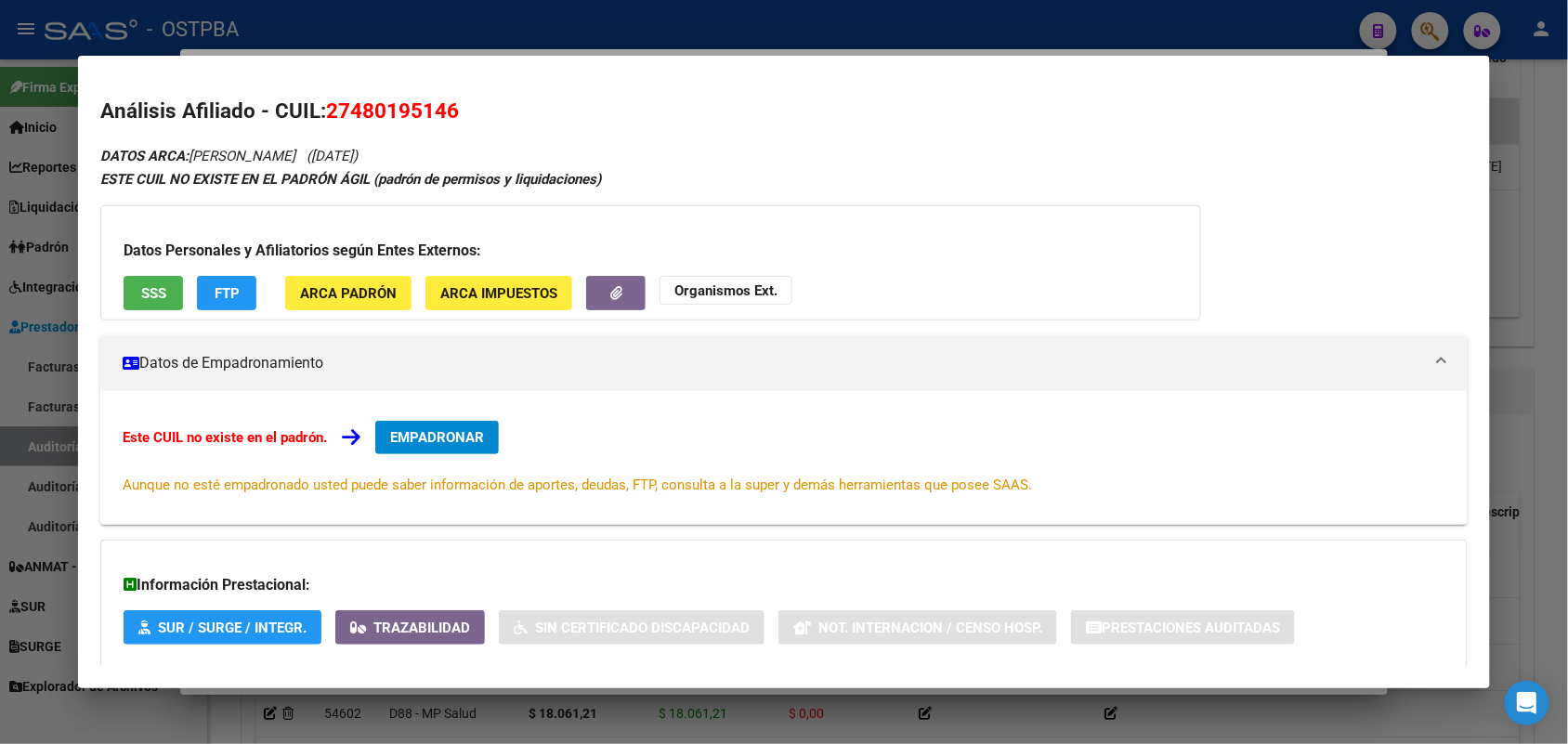
click at [53, 304] on div at bounding box center [784, 372] width 1568 height 744
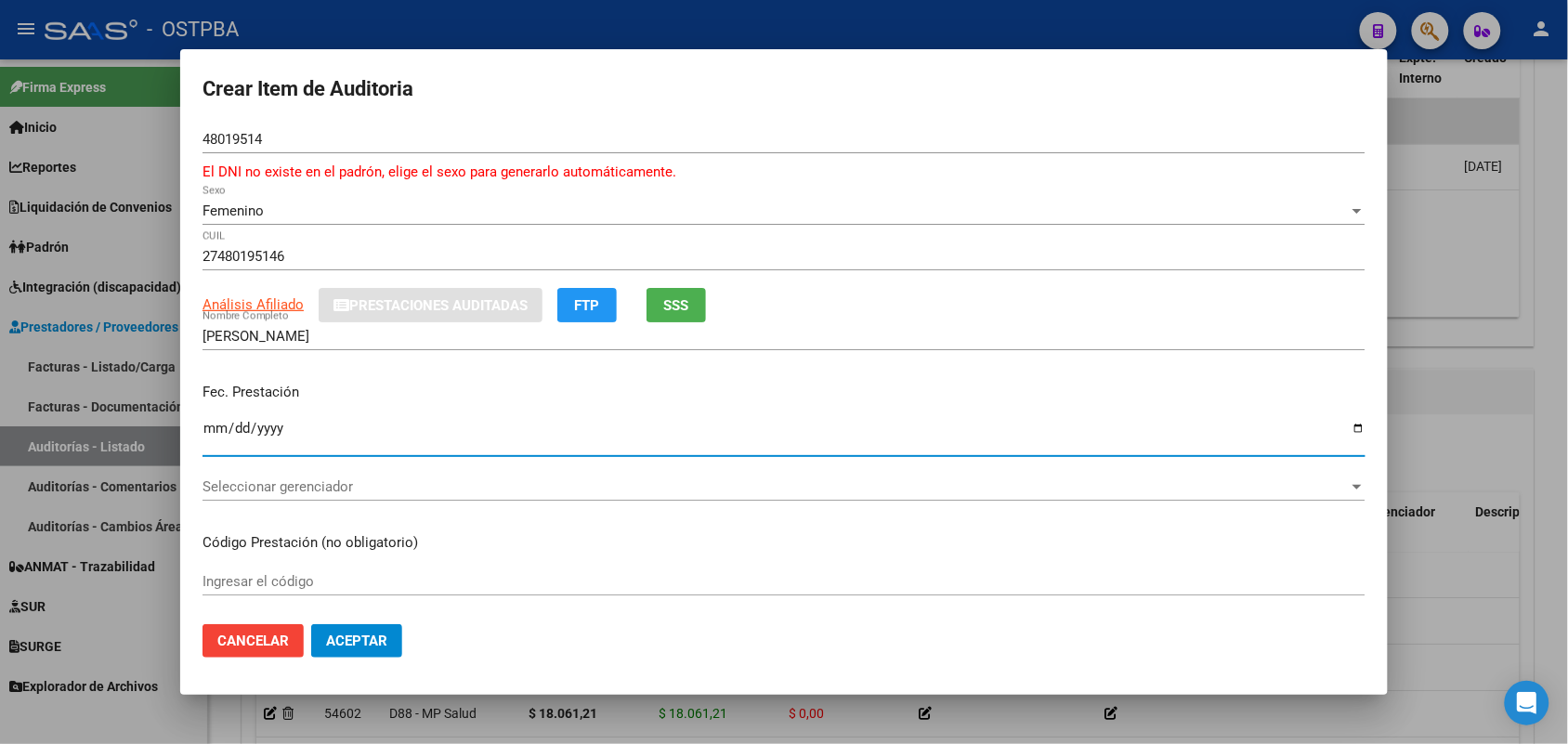
click at [215, 434] on input "Ingresar la fecha" at bounding box center [784, 436] width 1163 height 29
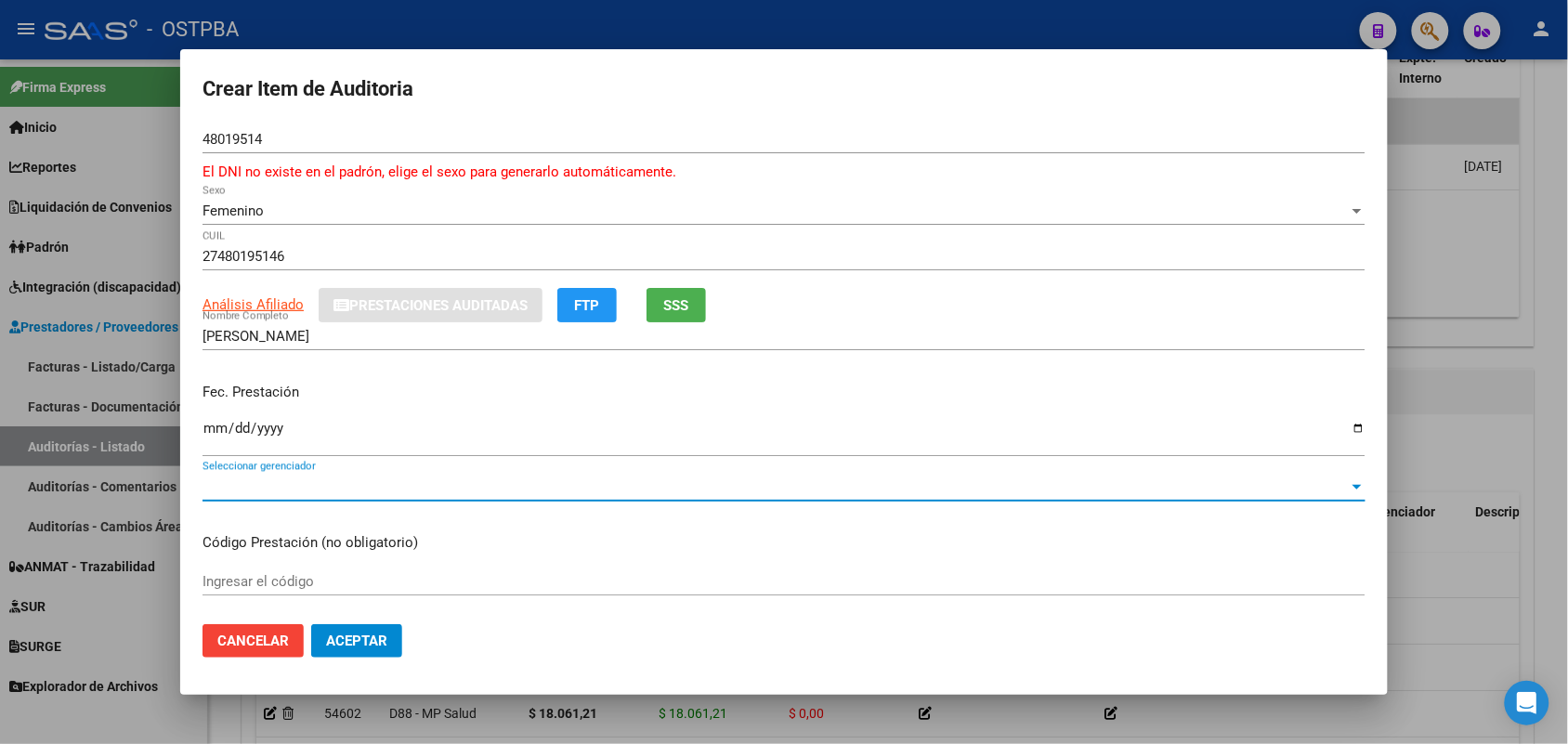
click at [344, 488] on span "Seleccionar gerenciador" at bounding box center [775, 487] width 1146 height 17
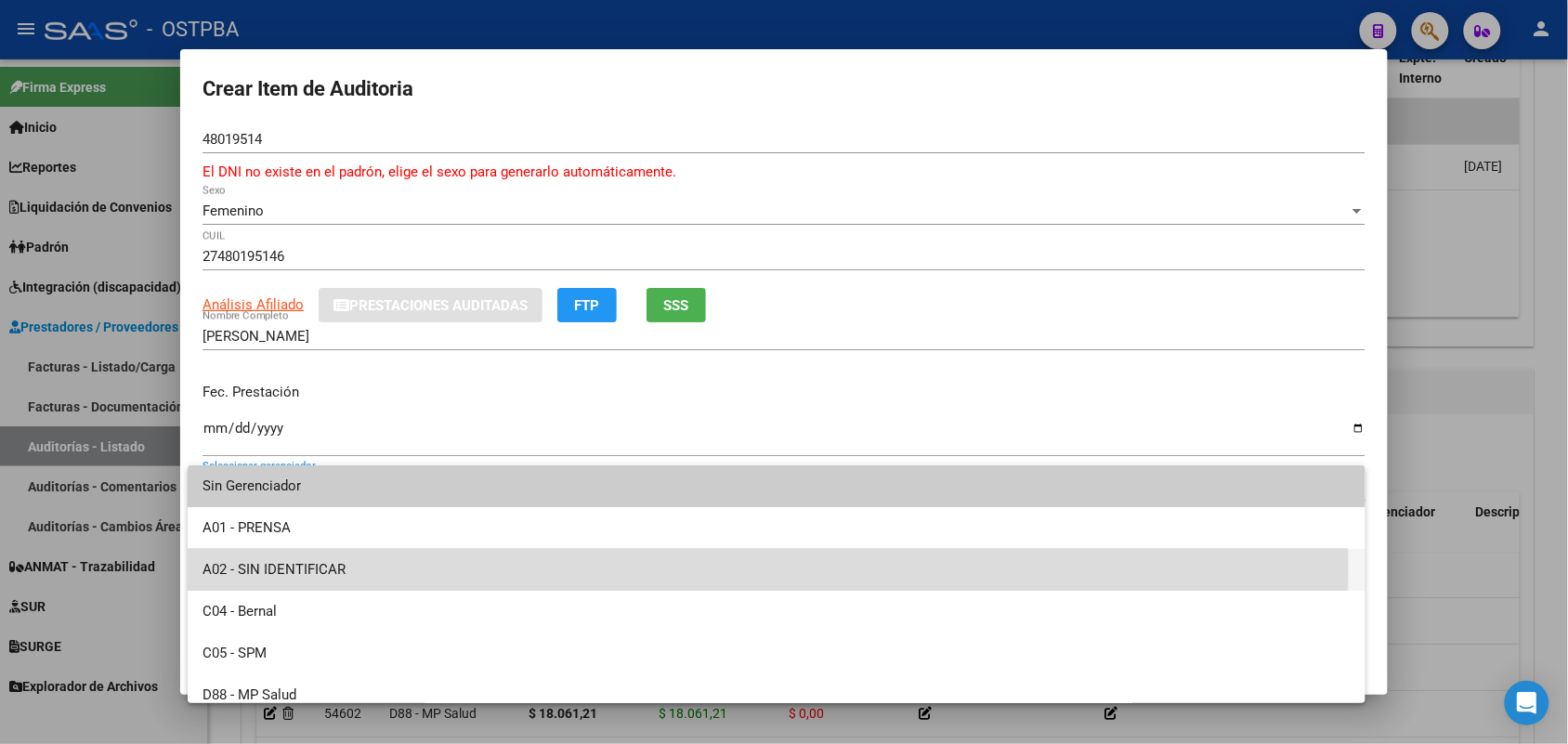
click at [319, 568] on span "A02 - SIN IDENTIFICAR" at bounding box center [776, 570] width 1148 height 42
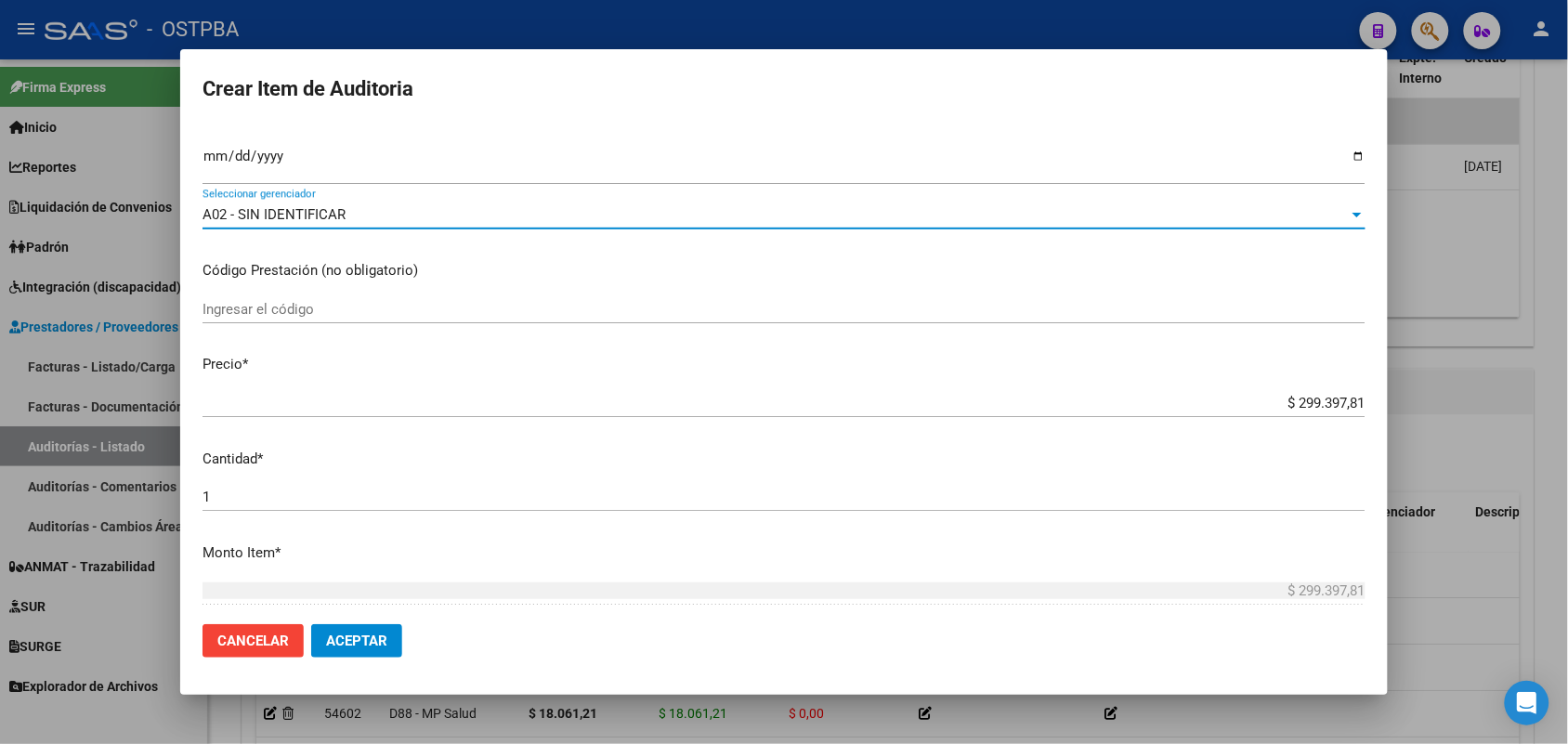
scroll to position [349, 0]
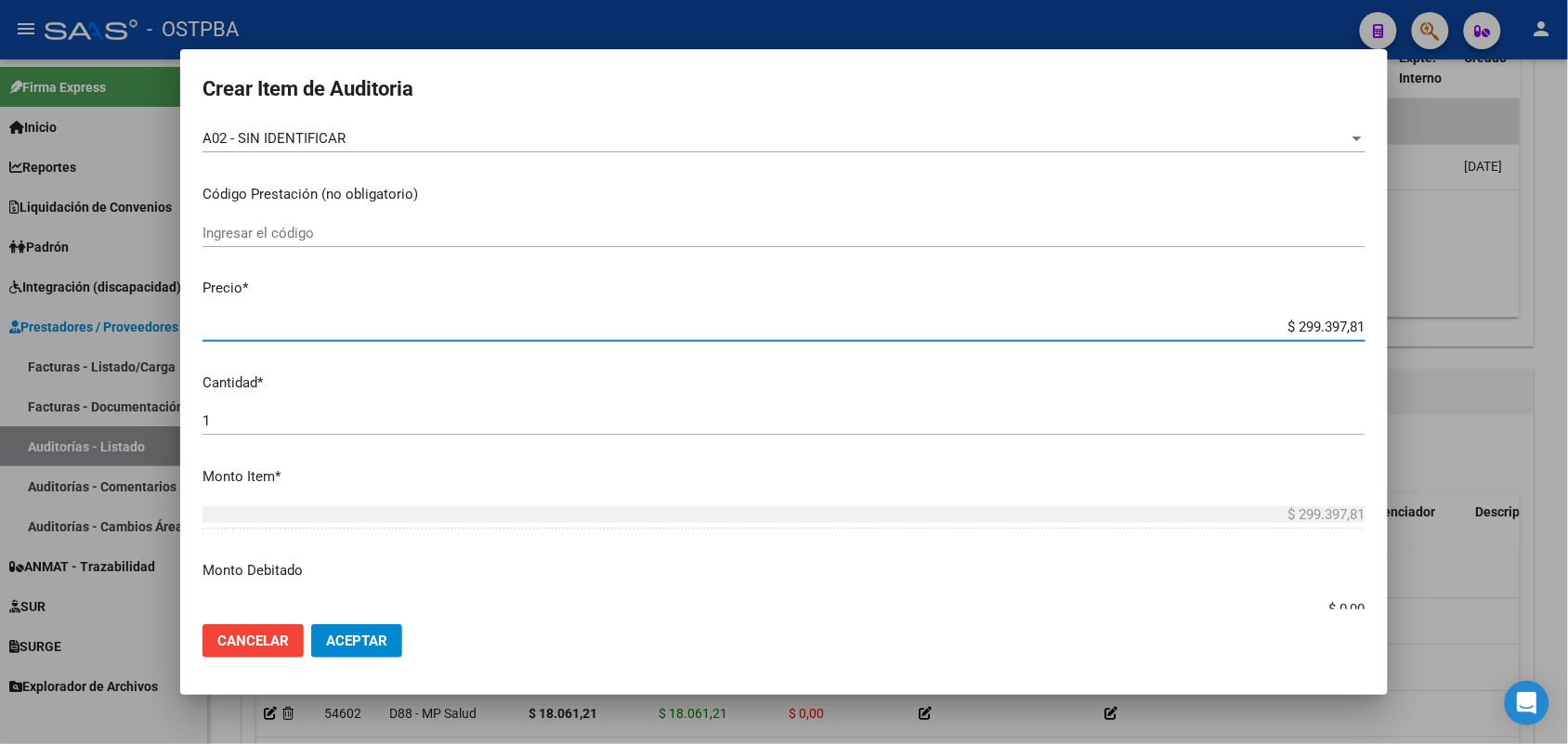
drag, startPoint x: 1266, startPoint y: 323, endPoint x: 1399, endPoint y: 314, distance: 133.3
click at [1399, 314] on div "Crear Item de Auditoria 48019514 Nro Documento El DNI no existe en el padrón, e…" at bounding box center [784, 372] width 1568 height 744
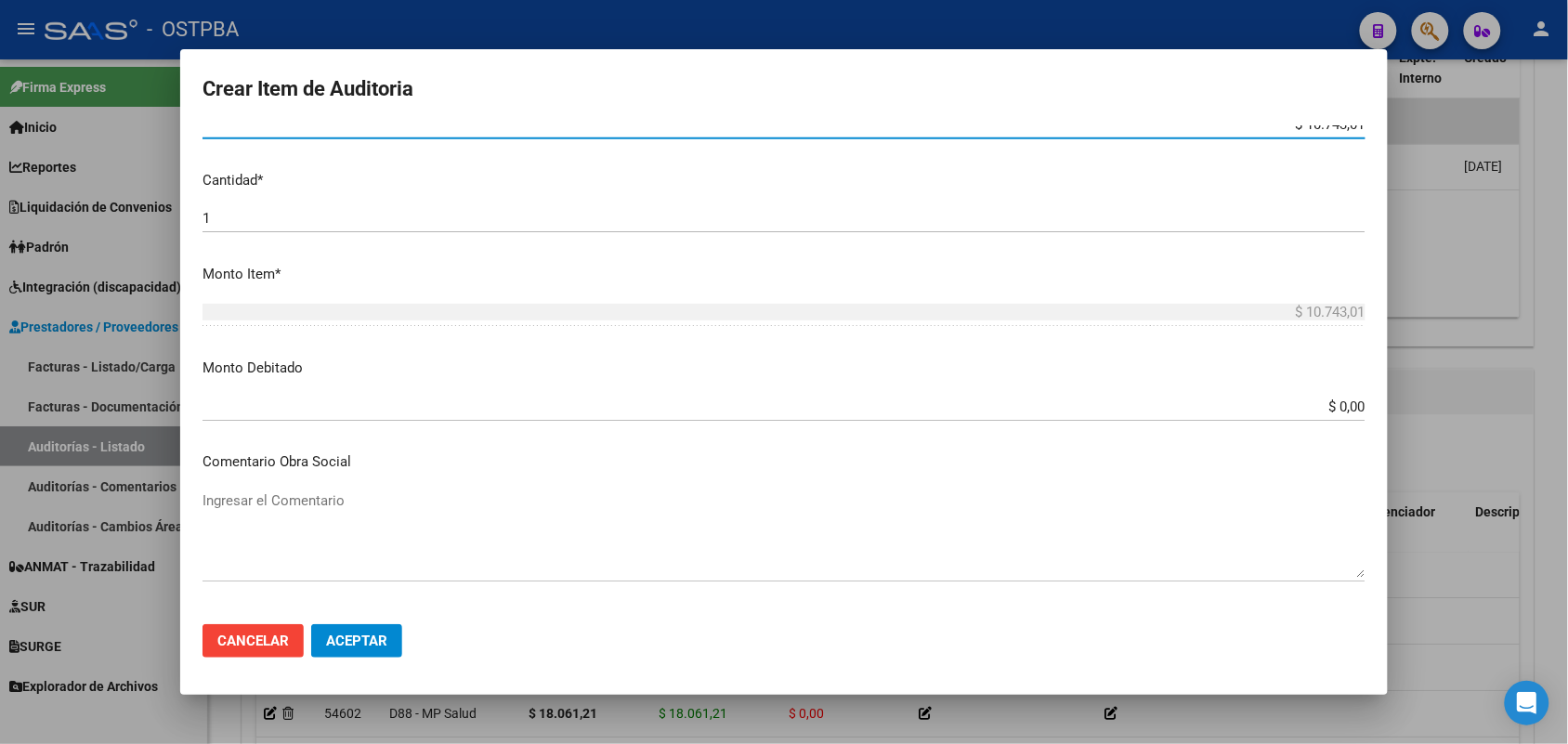
scroll to position [581, 0]
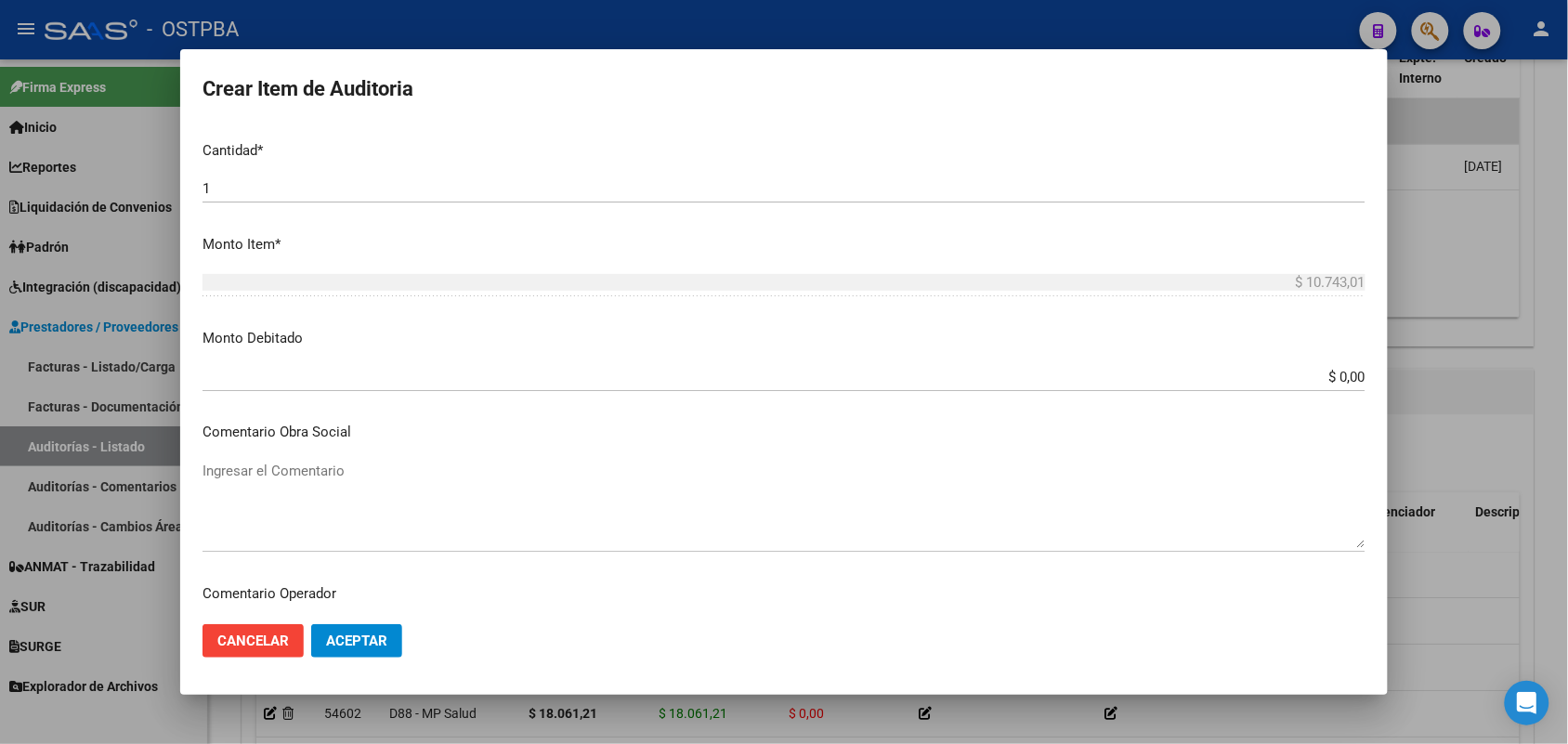
click at [1254, 363] on div "$ 0,00 Ingresar el monto" at bounding box center [784, 377] width 1163 height 27
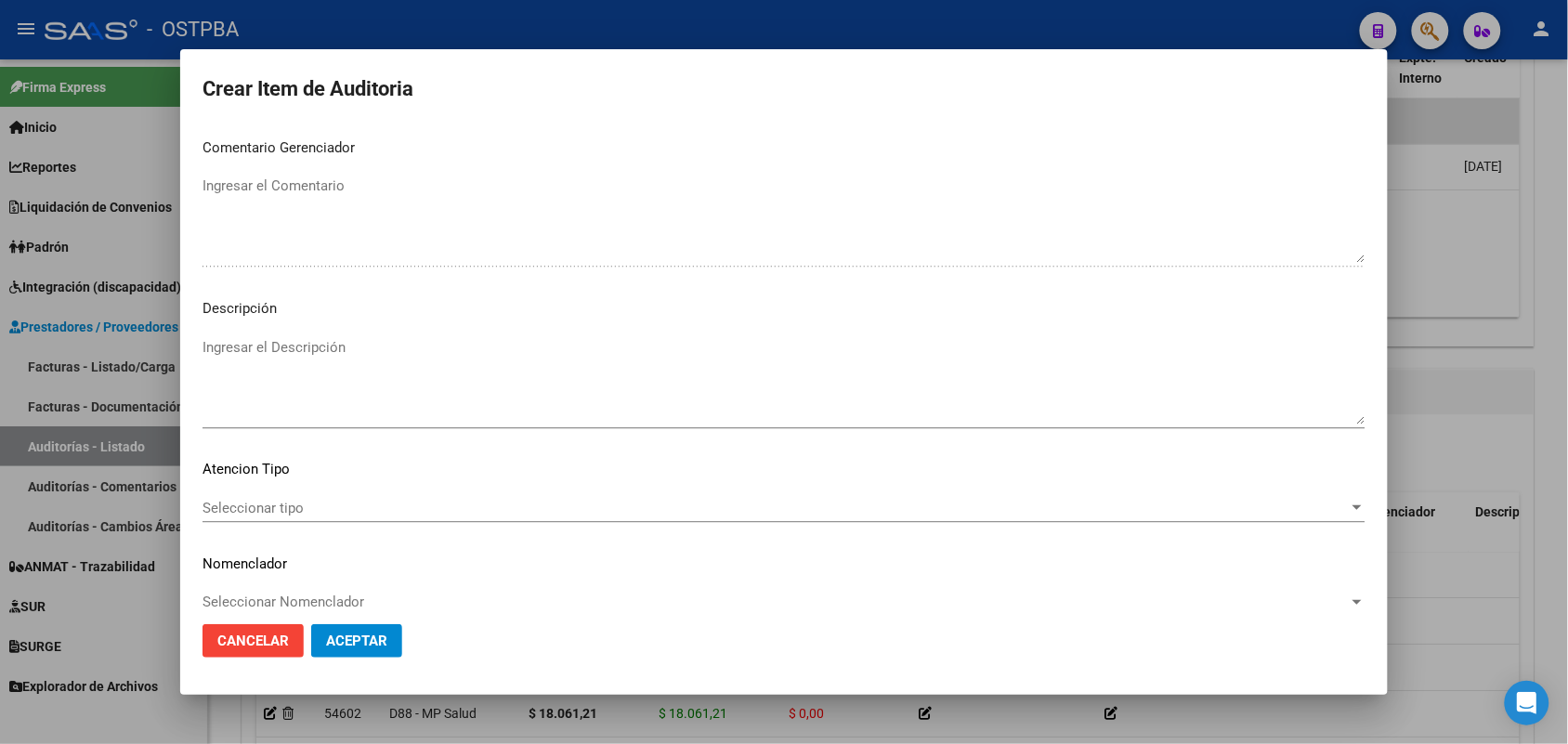
scroll to position [1210, 0]
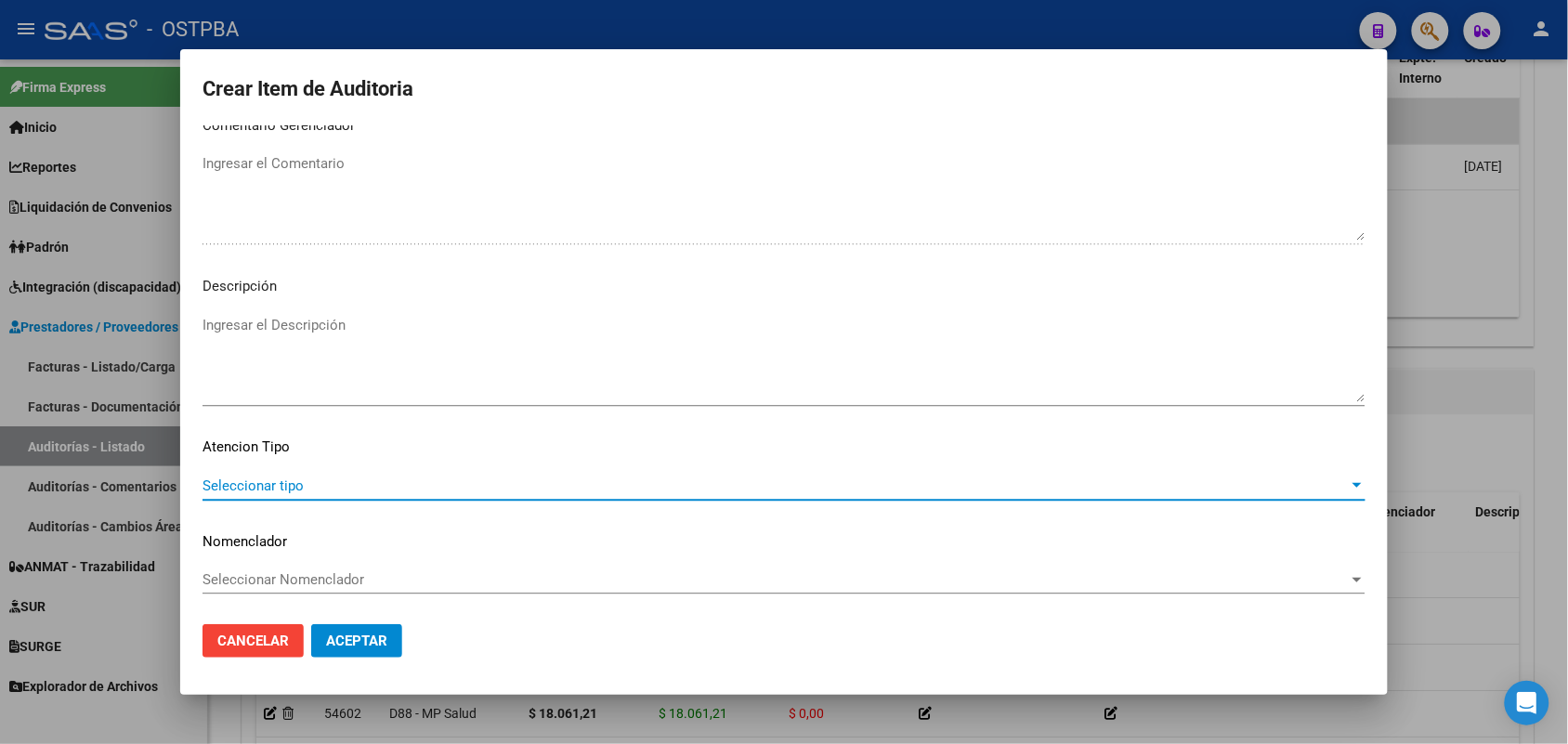
click at [290, 482] on span "Seleccionar tipo" at bounding box center [775, 486] width 1146 height 17
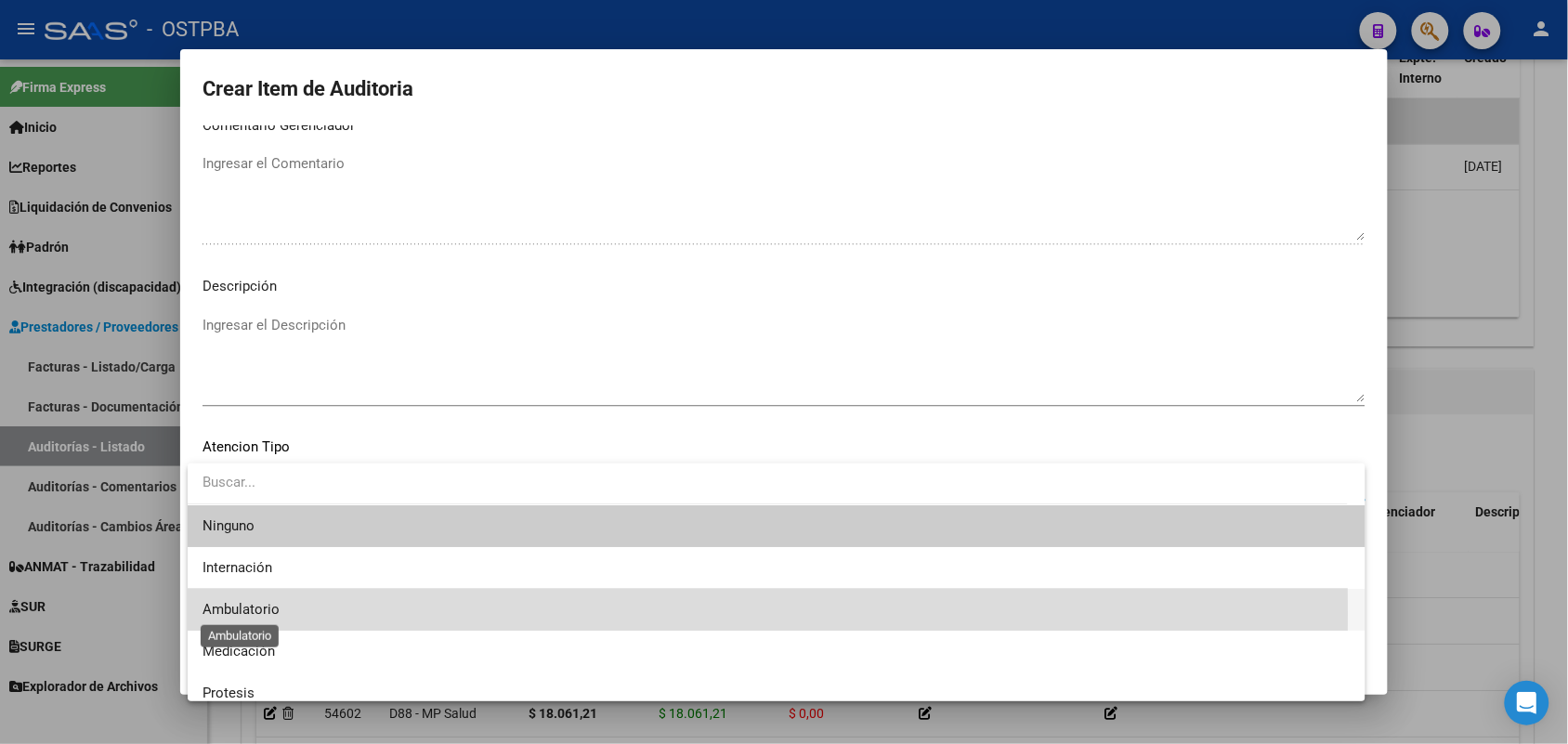
click at [257, 613] on span "Ambulatorio" at bounding box center [241, 609] width 77 height 17
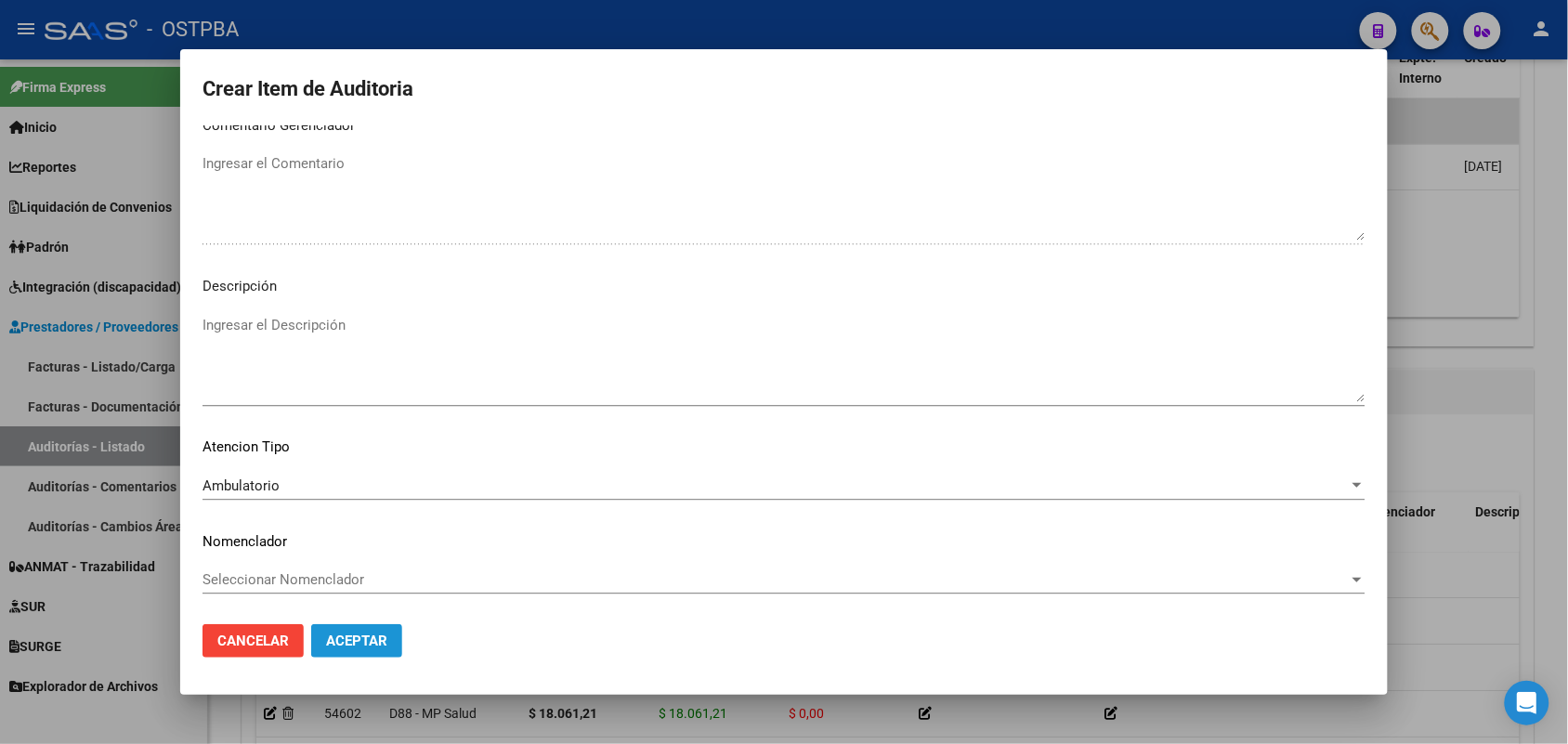
click at [365, 632] on span "Aceptar" at bounding box center [356, 640] width 62 height 17
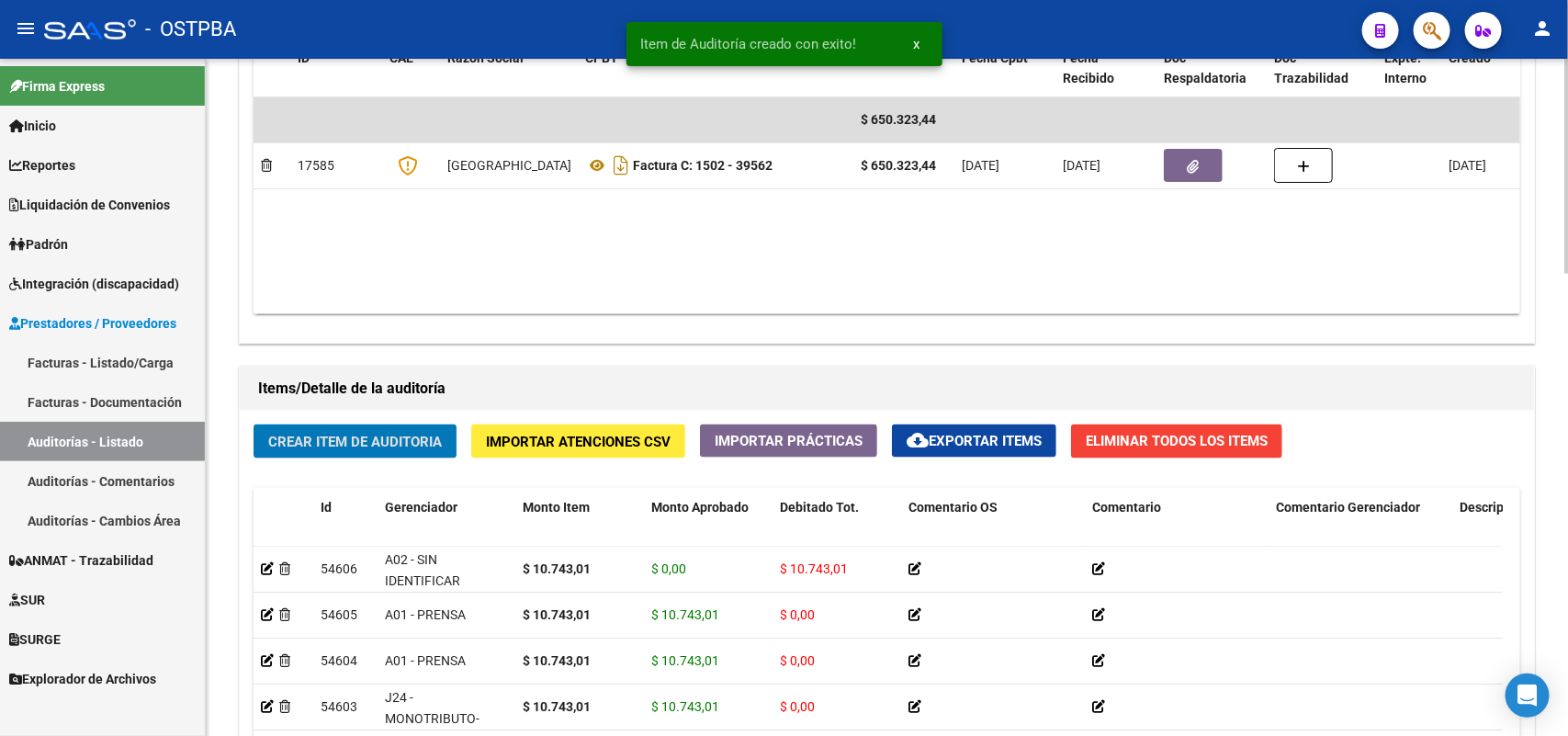
click at [393, 444] on span "Crear Item de Auditoria" at bounding box center [354, 442] width 173 height 16
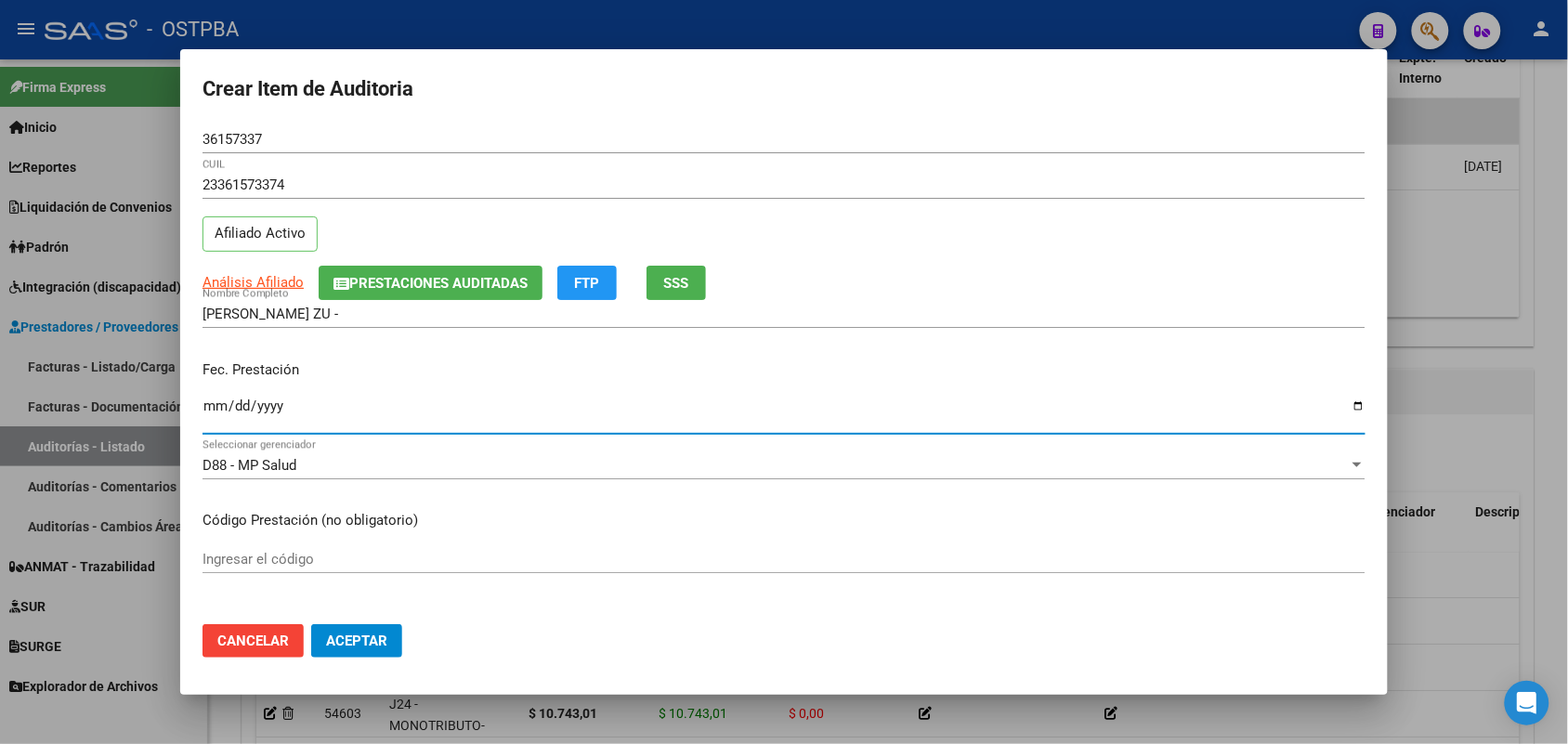
click at [220, 415] on input "Ingresar la fecha" at bounding box center [784, 413] width 1163 height 29
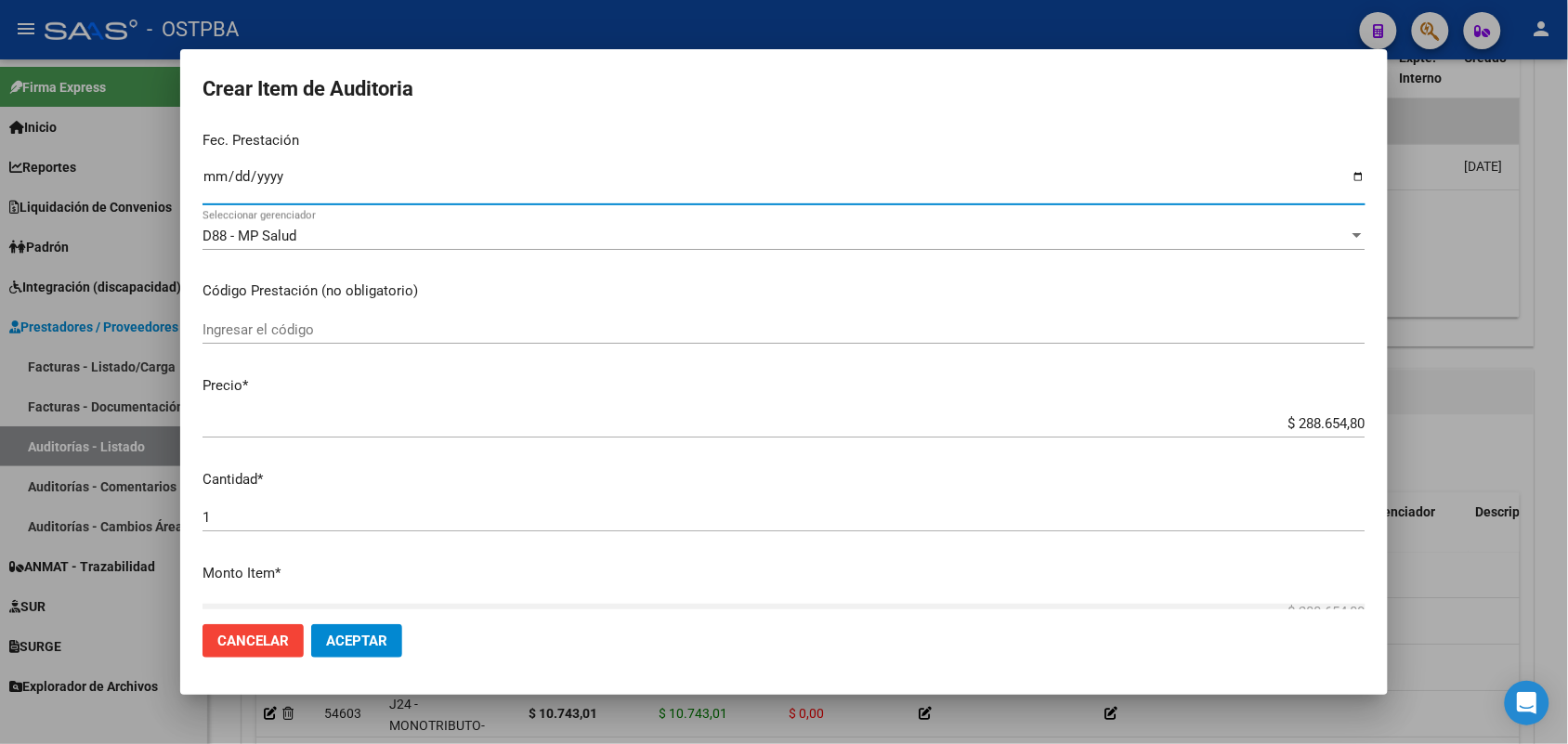
scroll to position [232, 0]
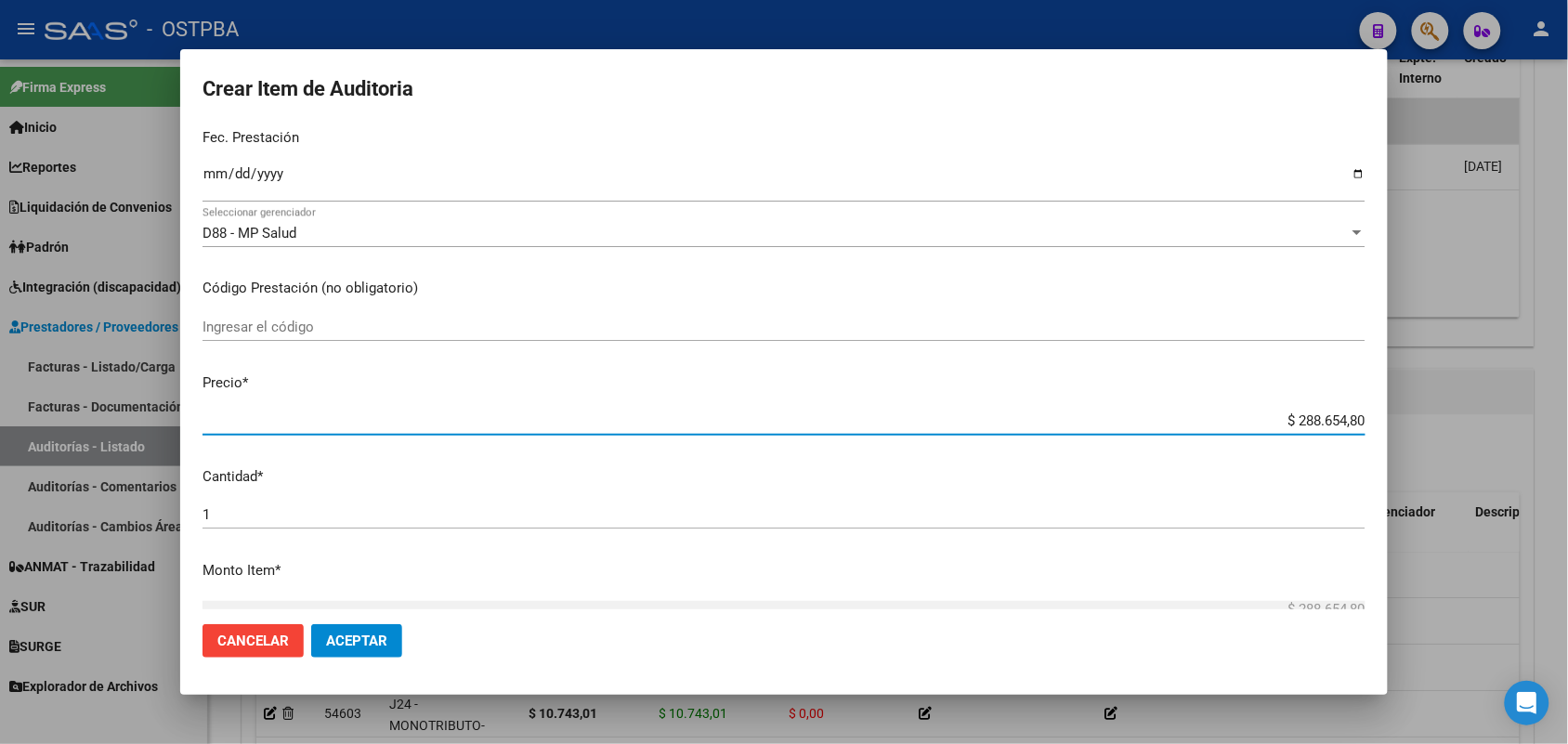
drag, startPoint x: 1262, startPoint y: 416, endPoint x: 1417, endPoint y: 438, distance: 156.6
click at [1417, 438] on div "Crear Item de Auditoria 36157337 Nro Documento 23361573374 CUIL Afiliado Activo…" at bounding box center [784, 372] width 1568 height 744
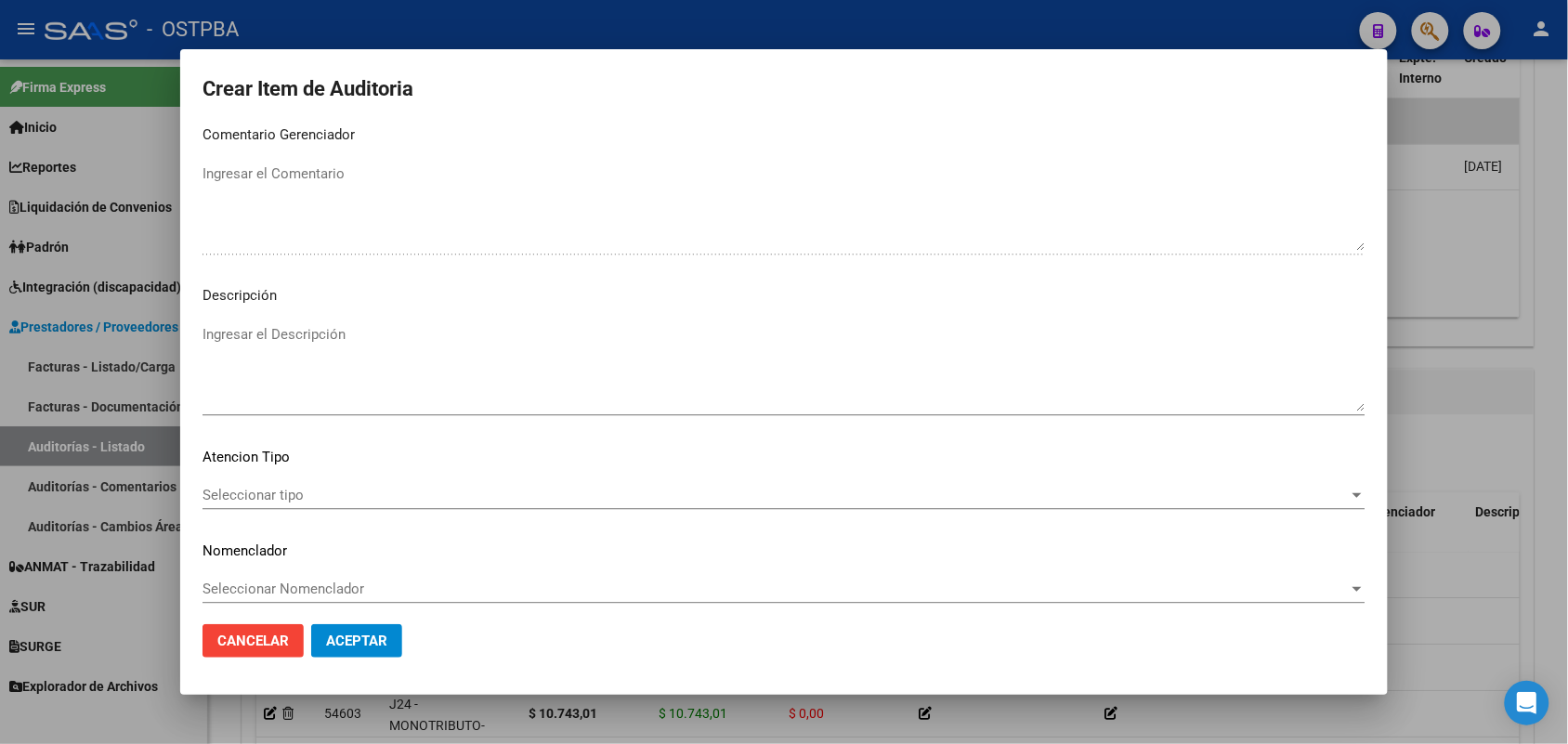
scroll to position [1187, 0]
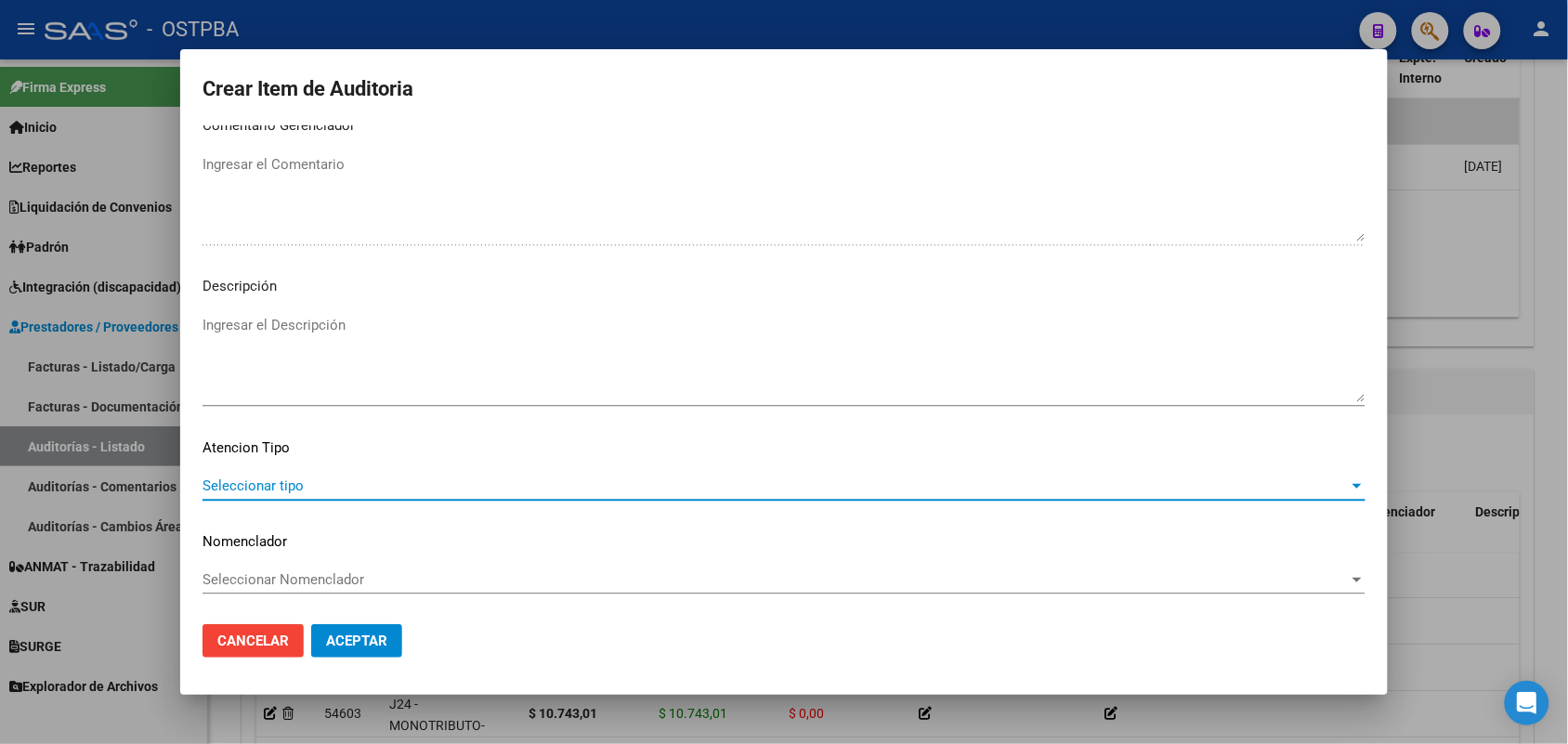
click at [290, 486] on span "Seleccionar tipo" at bounding box center [775, 486] width 1146 height 17
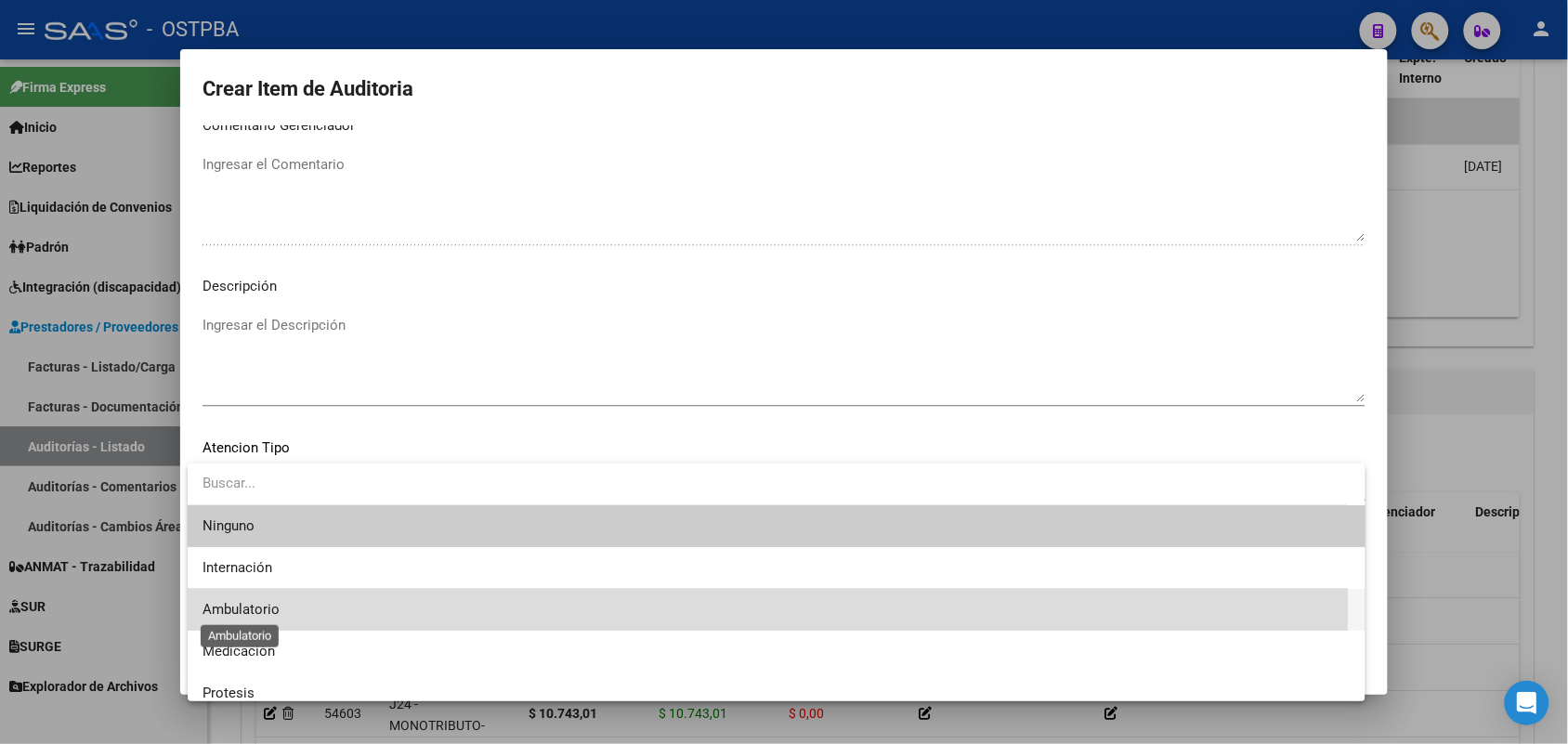
click at [272, 605] on span "Ambulatorio" at bounding box center [241, 609] width 77 height 17
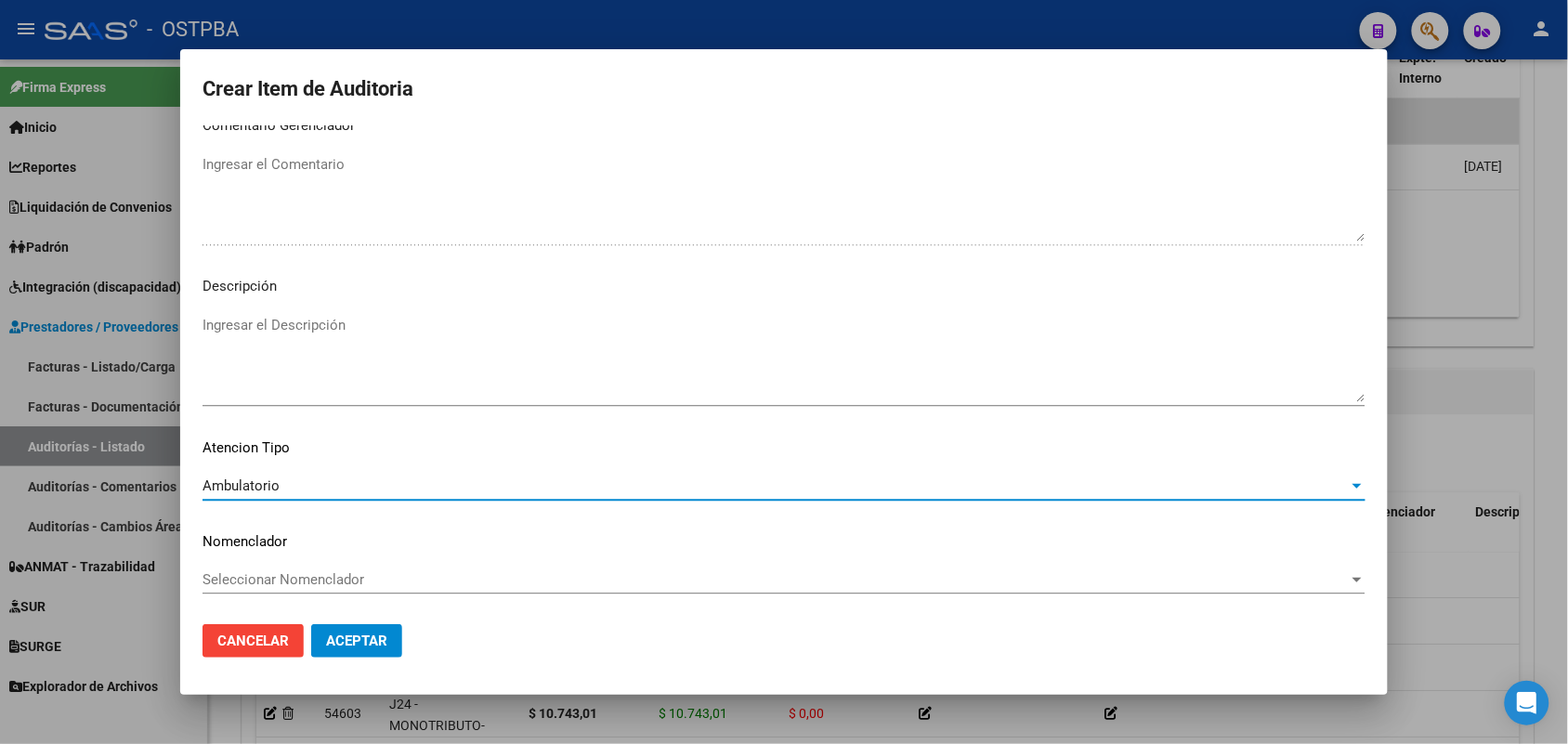
click at [381, 649] on button "Aceptar" at bounding box center [356, 641] width 91 height 33
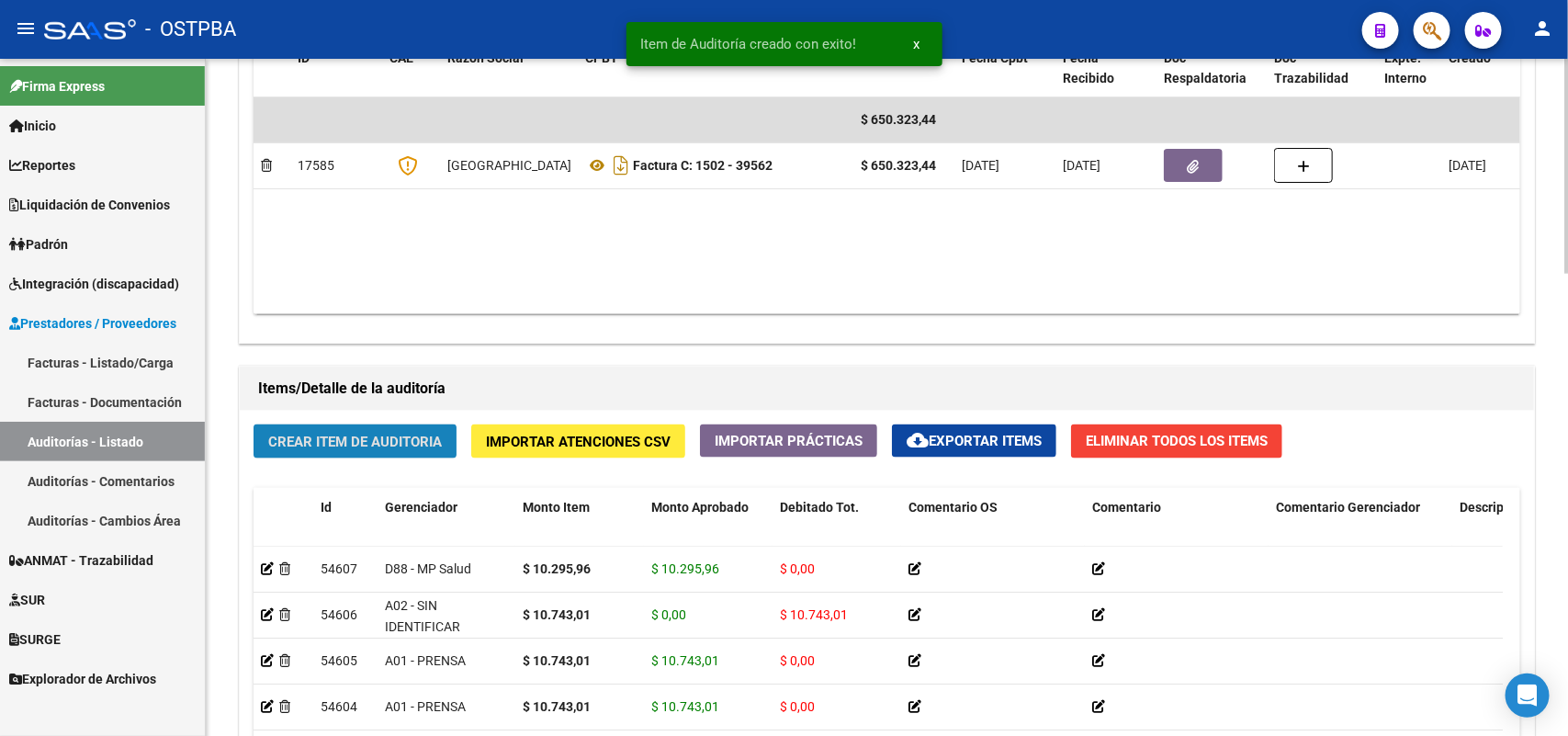
click at [395, 434] on span "Crear Item de Auditoria" at bounding box center [354, 442] width 173 height 16
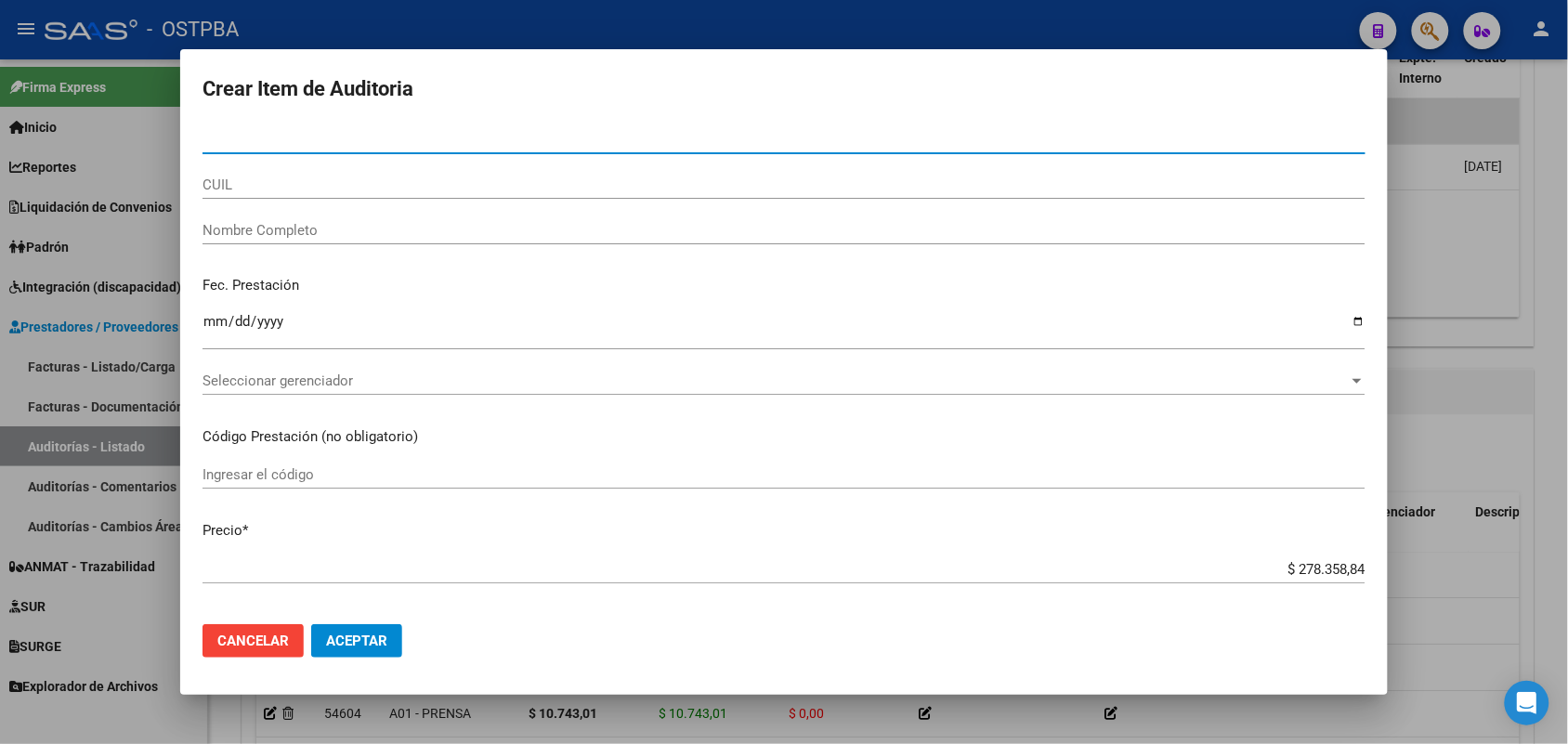
click at [164, 386] on div at bounding box center [784, 372] width 1568 height 744
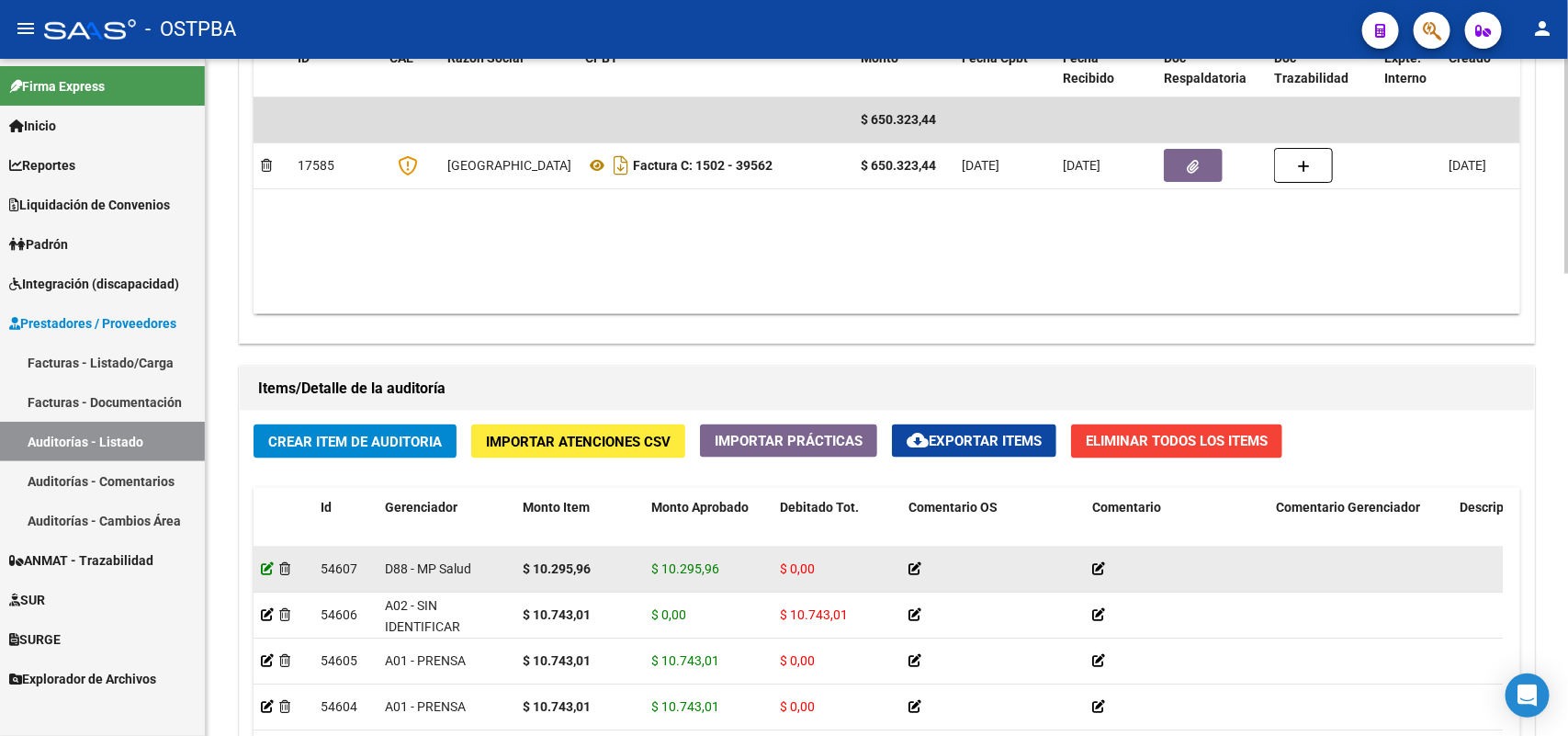
click at [264, 567] on icon at bounding box center [267, 568] width 13 height 13
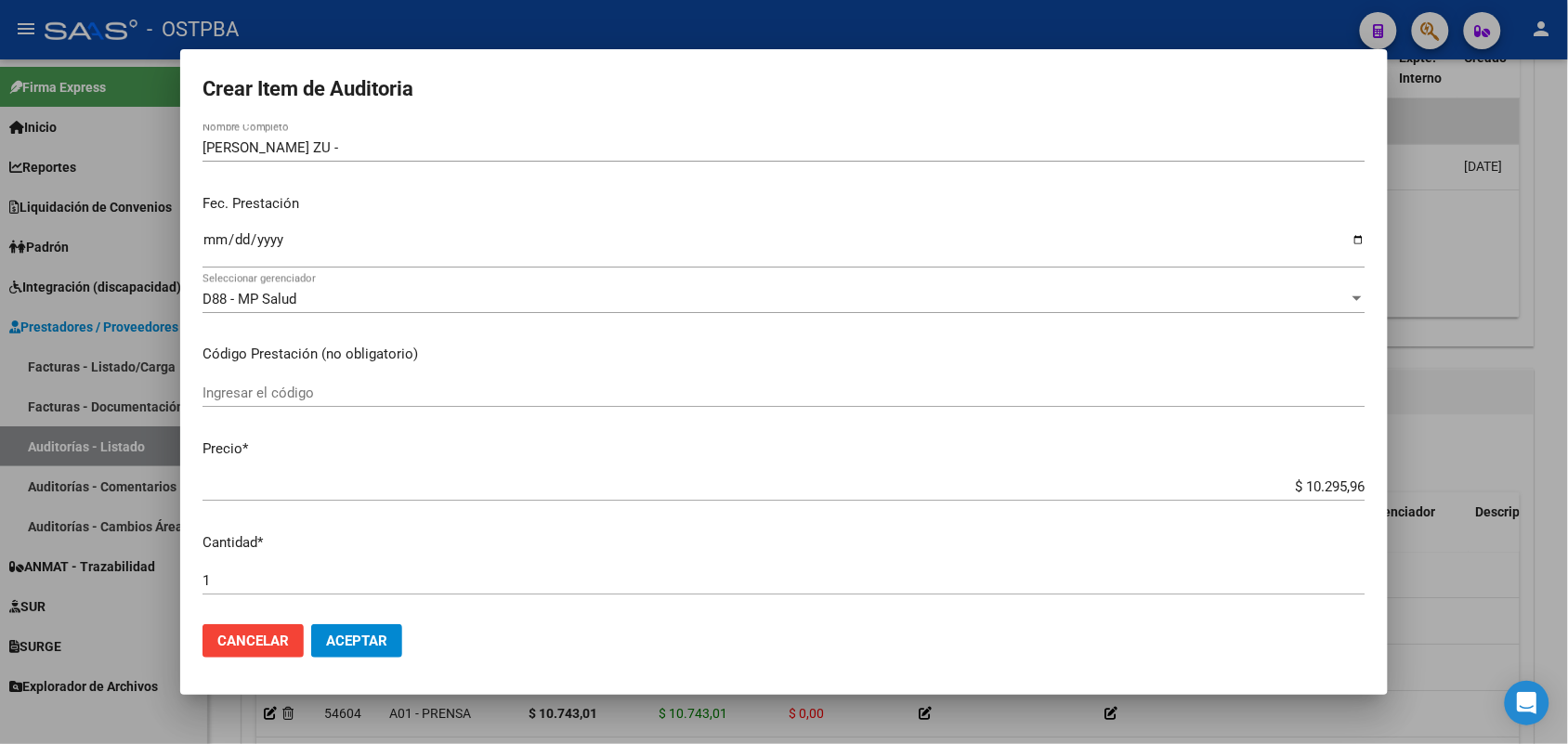
scroll to position [349, 0]
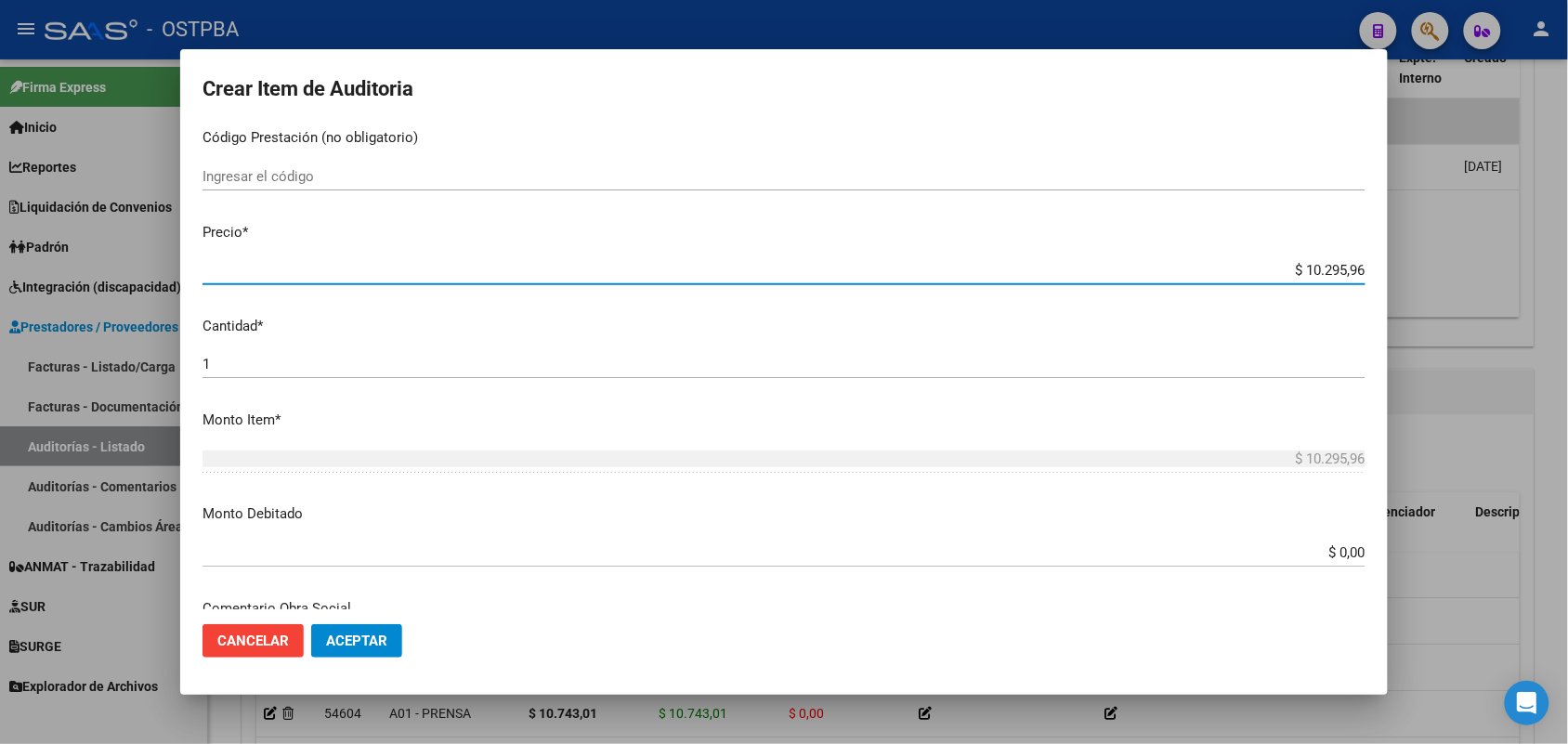
drag, startPoint x: 1273, startPoint y: 265, endPoint x: 1380, endPoint y: 265, distance: 107.0
click at [1380, 265] on mat-dialog-content "36157337 Nro Documento 23361573374 CUIL Afiliado Activo [PERSON_NAME] ZU - Nomb…" at bounding box center [784, 367] width 1208 height 485
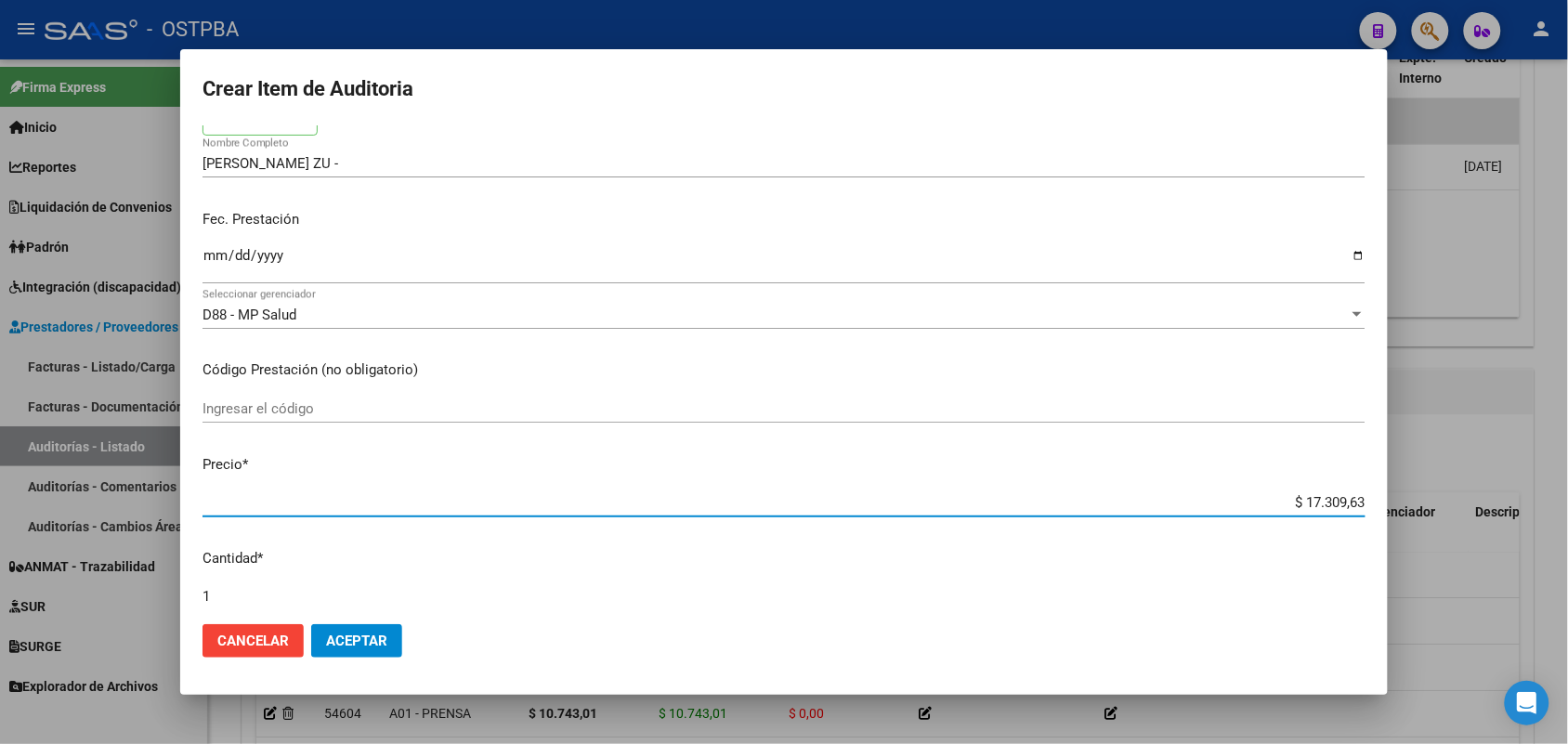
scroll to position [232, 0]
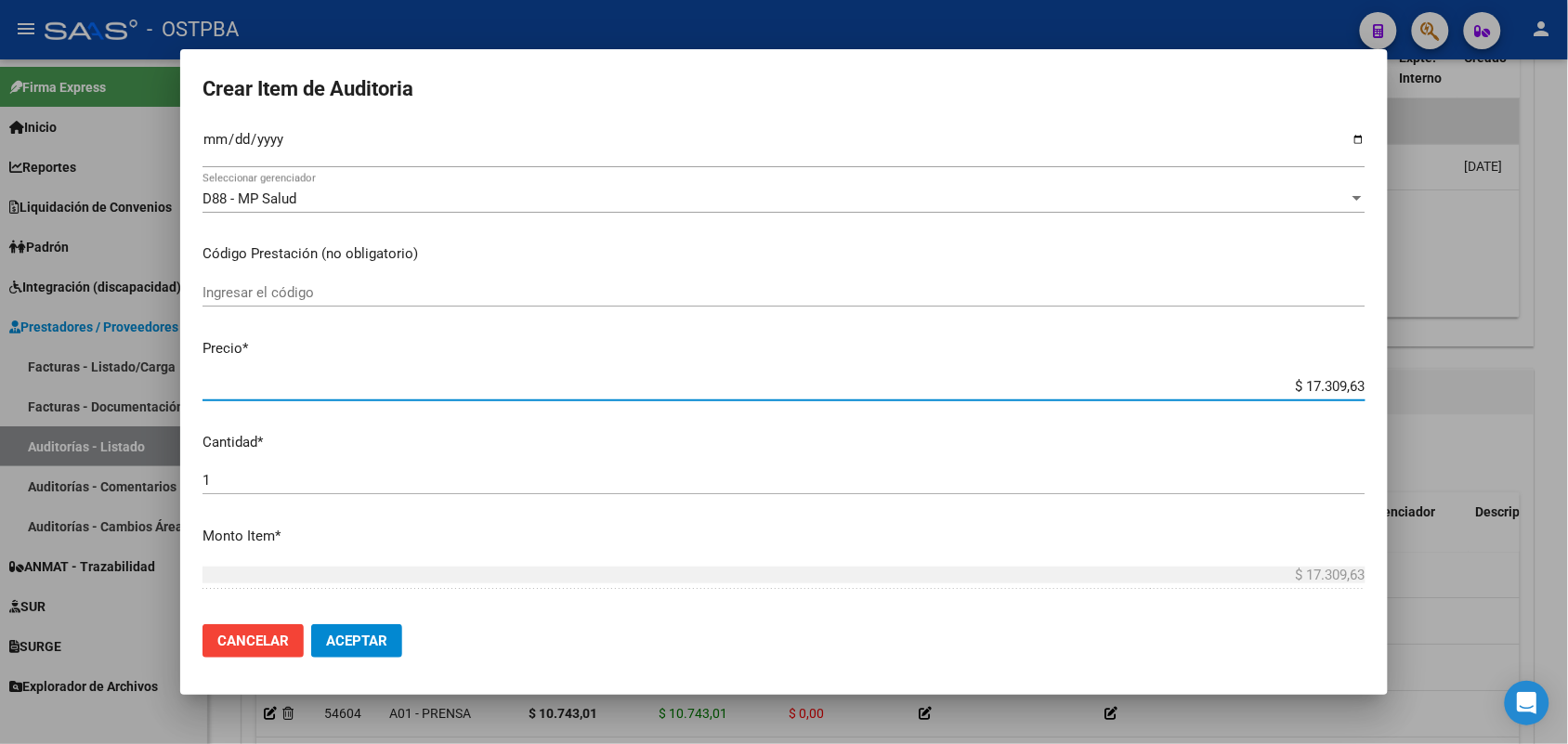
drag, startPoint x: 1259, startPoint y: 381, endPoint x: 1479, endPoint y: 387, distance: 220.1
click at [1479, 387] on div "Crear Item de Auditoria 36157337 Nro Documento 23361573374 CUIL Afiliado Activo…" at bounding box center [784, 372] width 1568 height 744
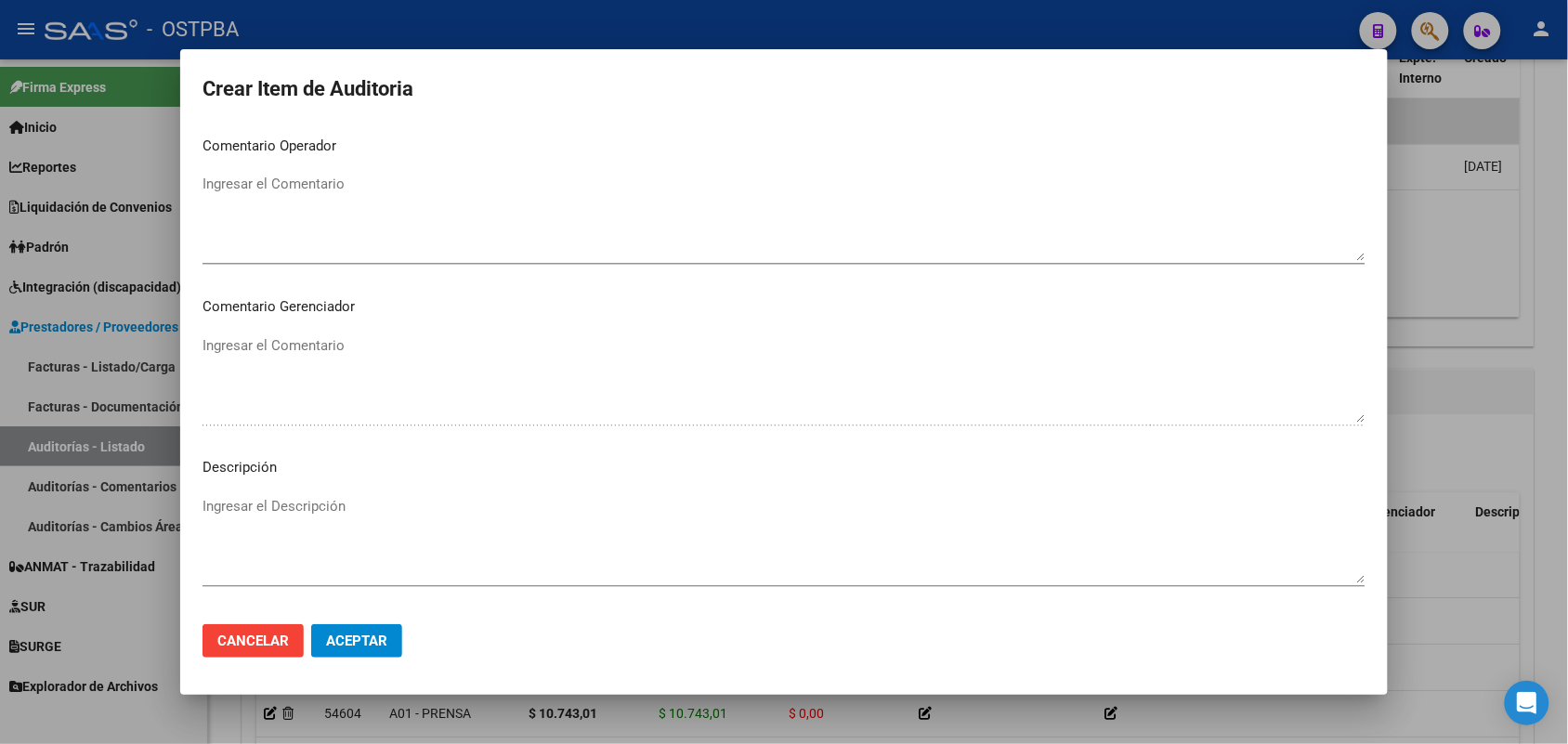
scroll to position [1154, 0]
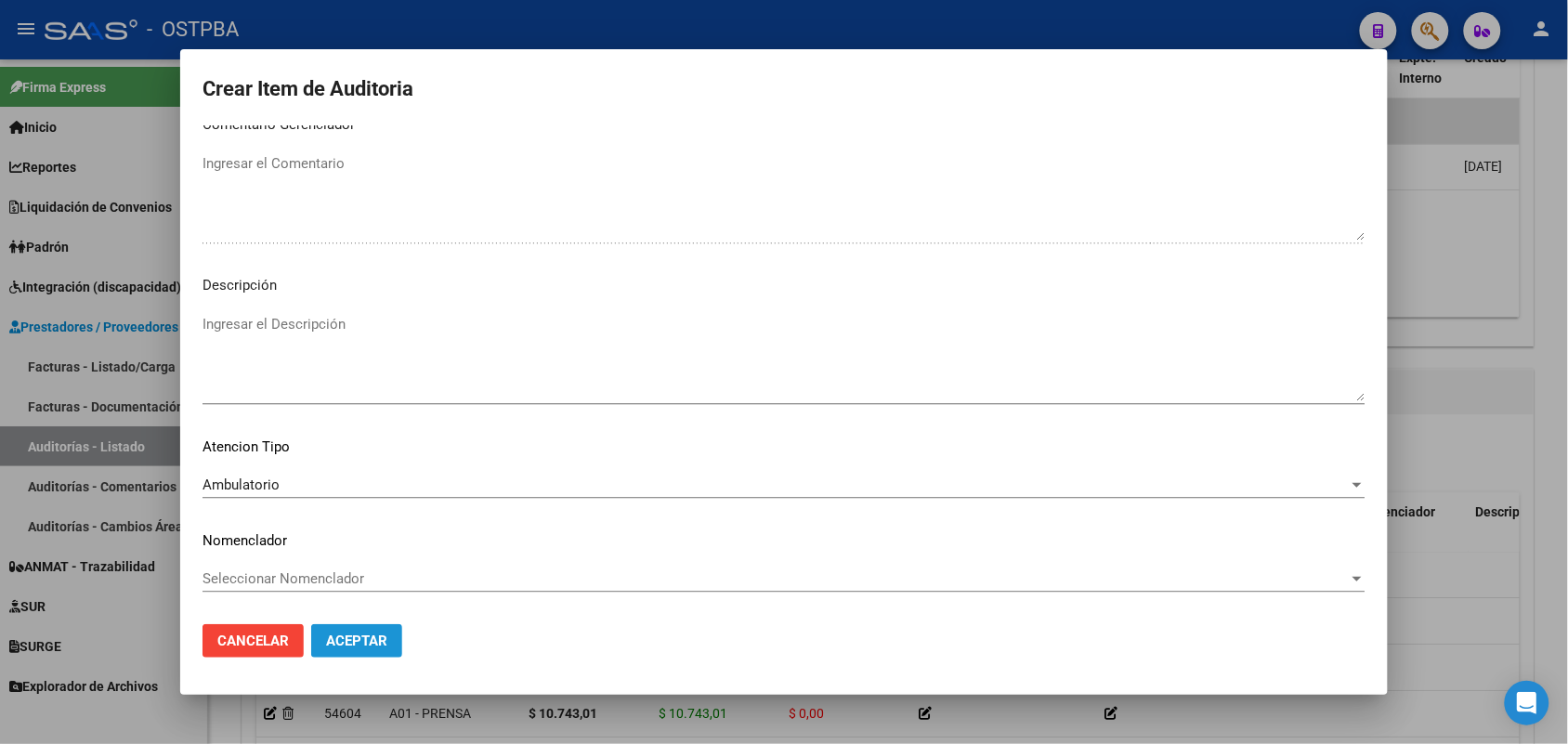
click at [346, 638] on span "Aceptar" at bounding box center [356, 640] width 62 height 17
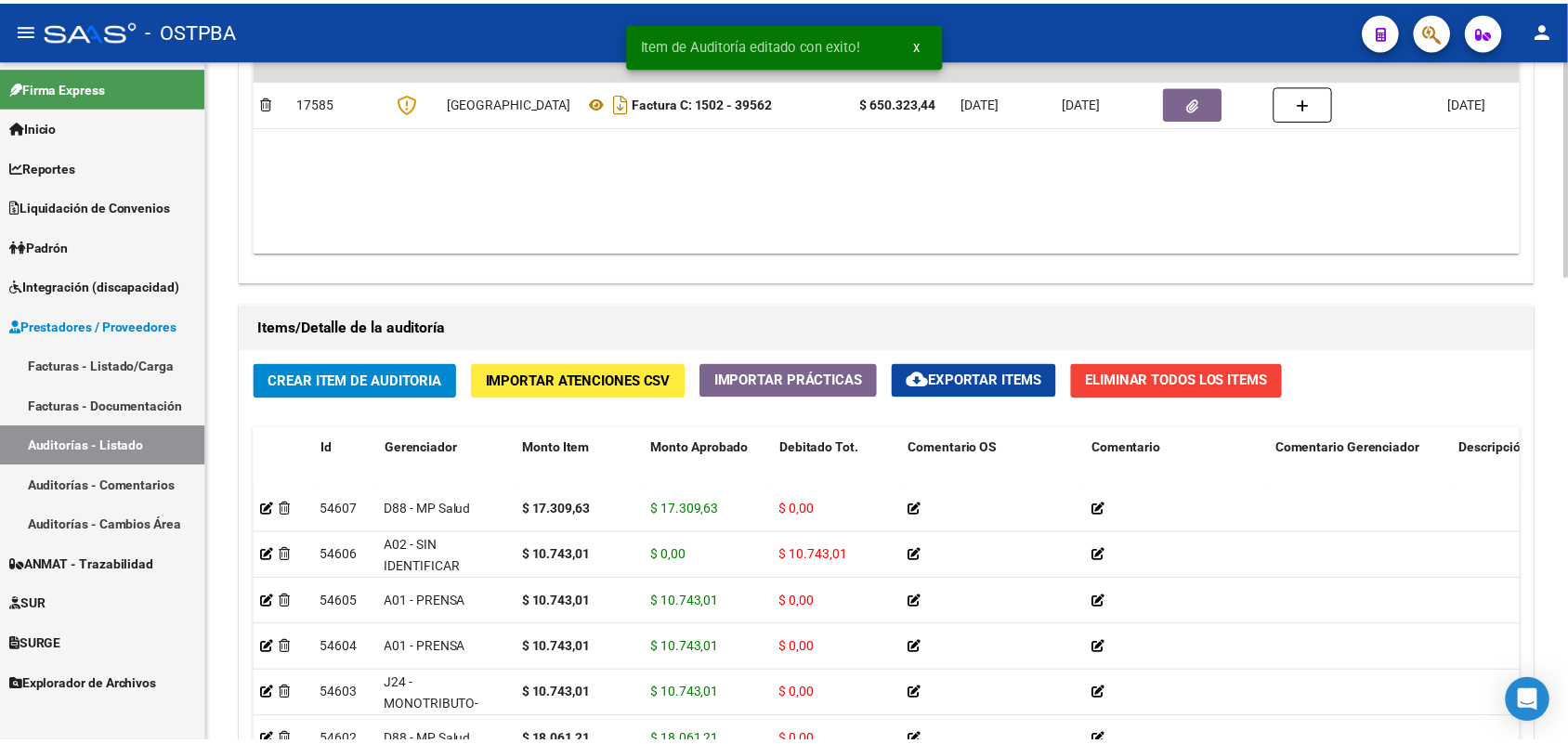
scroll to position [1161, 0]
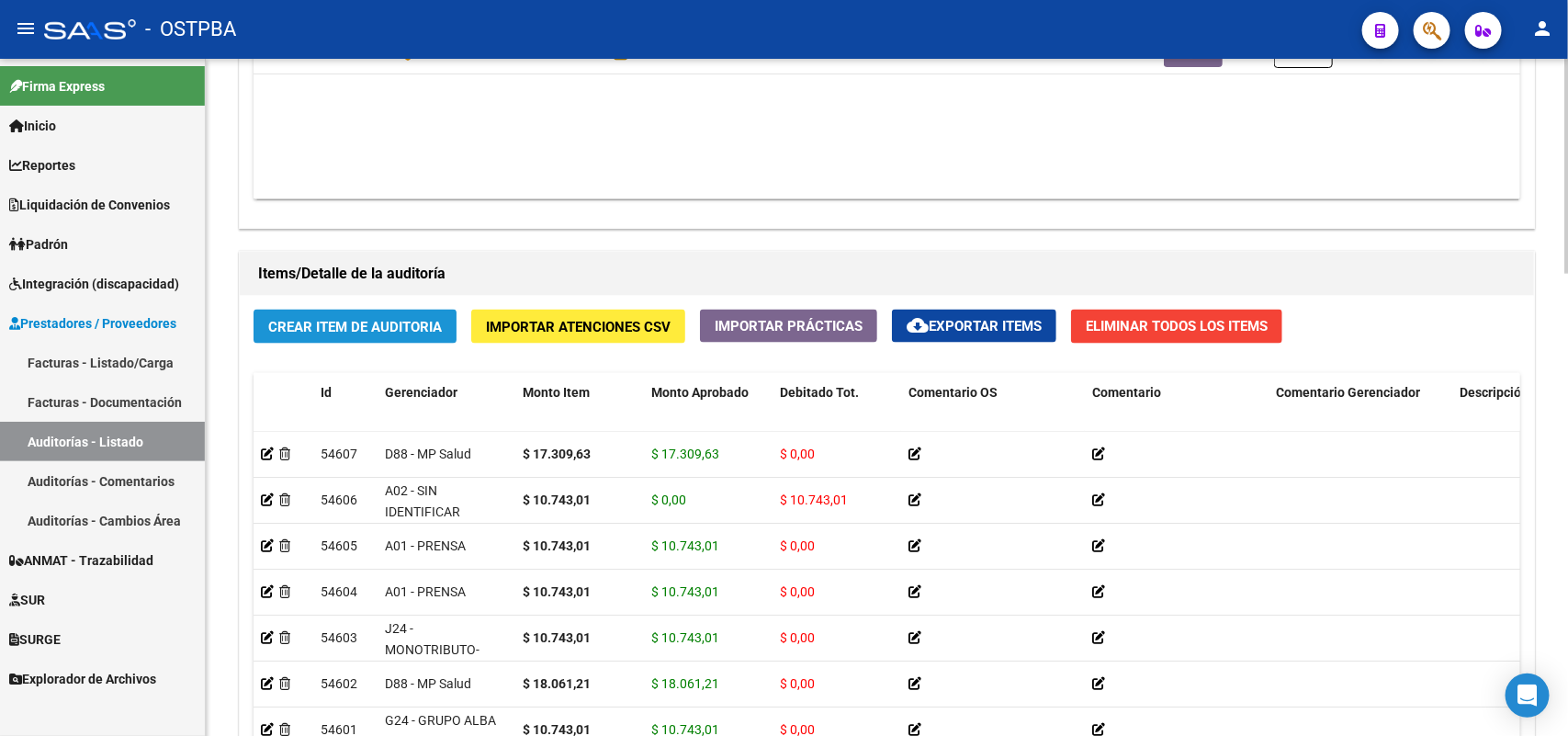
click at [366, 328] on span "Crear Item de Auditoria" at bounding box center [354, 326] width 173 height 16
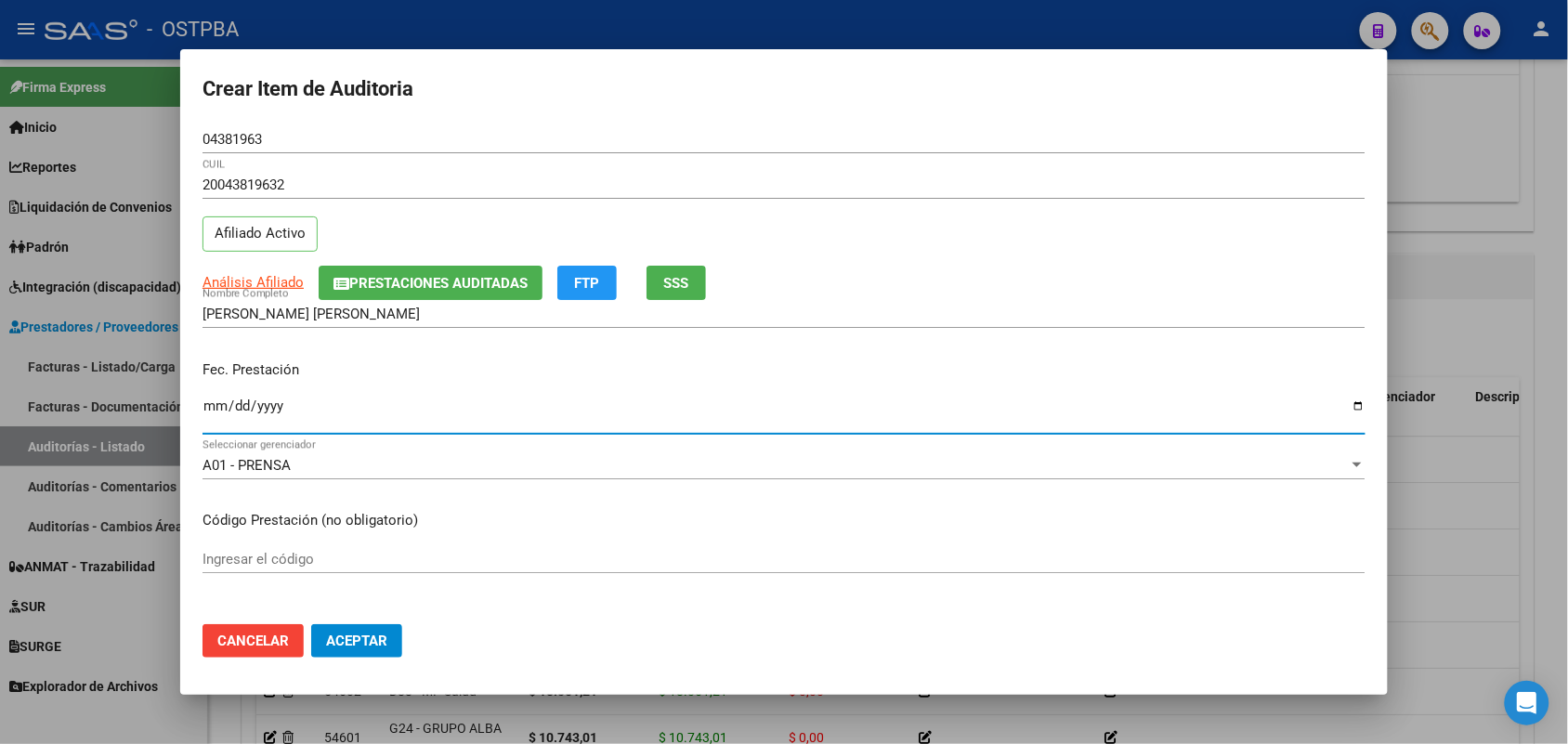
click at [208, 411] on input "Ingresar la fecha" at bounding box center [784, 413] width 1163 height 29
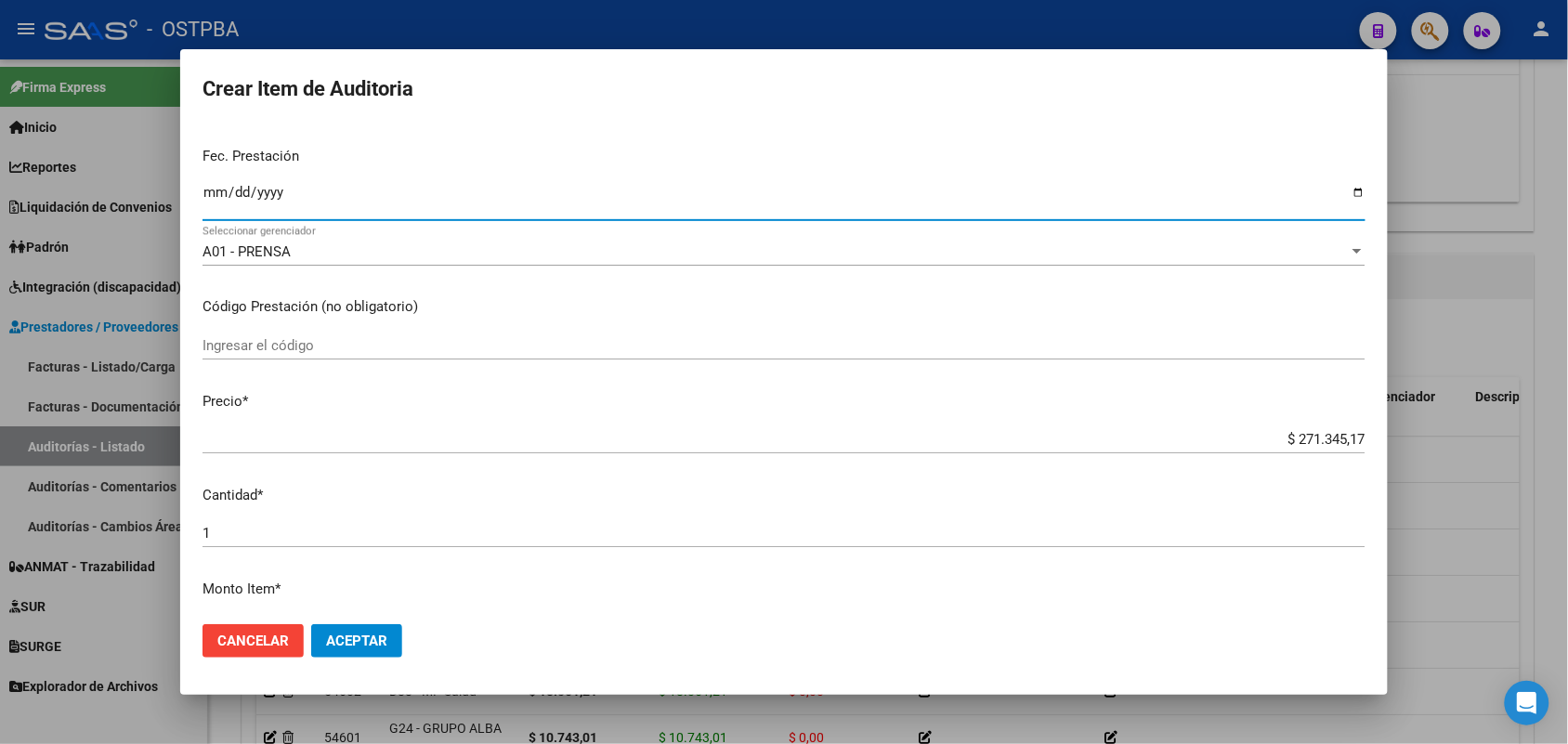
scroll to position [232, 0]
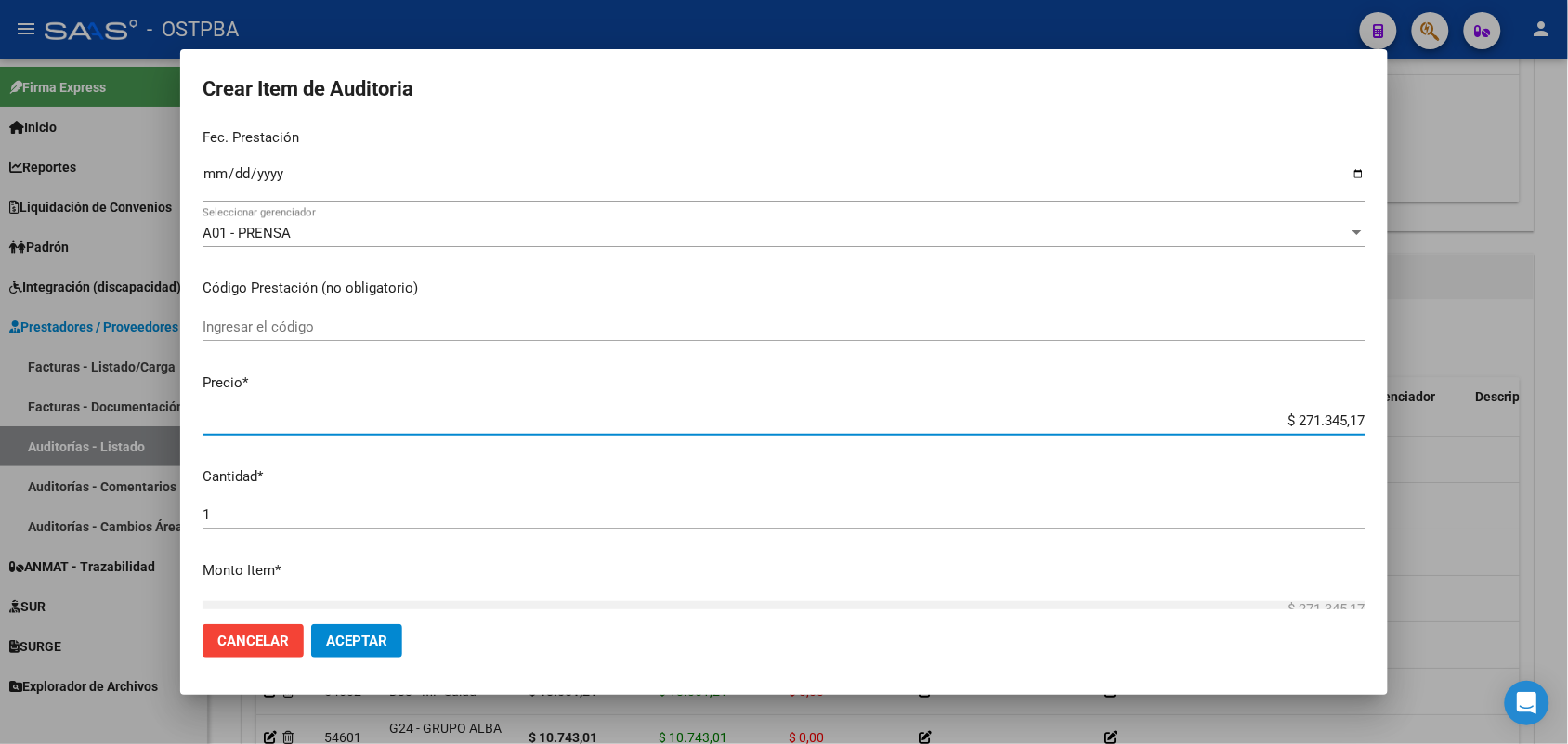
drag, startPoint x: 1262, startPoint y: 415, endPoint x: 1441, endPoint y: 429, distance: 179.5
click at [1441, 429] on div "Crear Item de Auditoria 04381963 Nro Documento 20043819632 CUIL Afiliado Activo…" at bounding box center [784, 372] width 1568 height 744
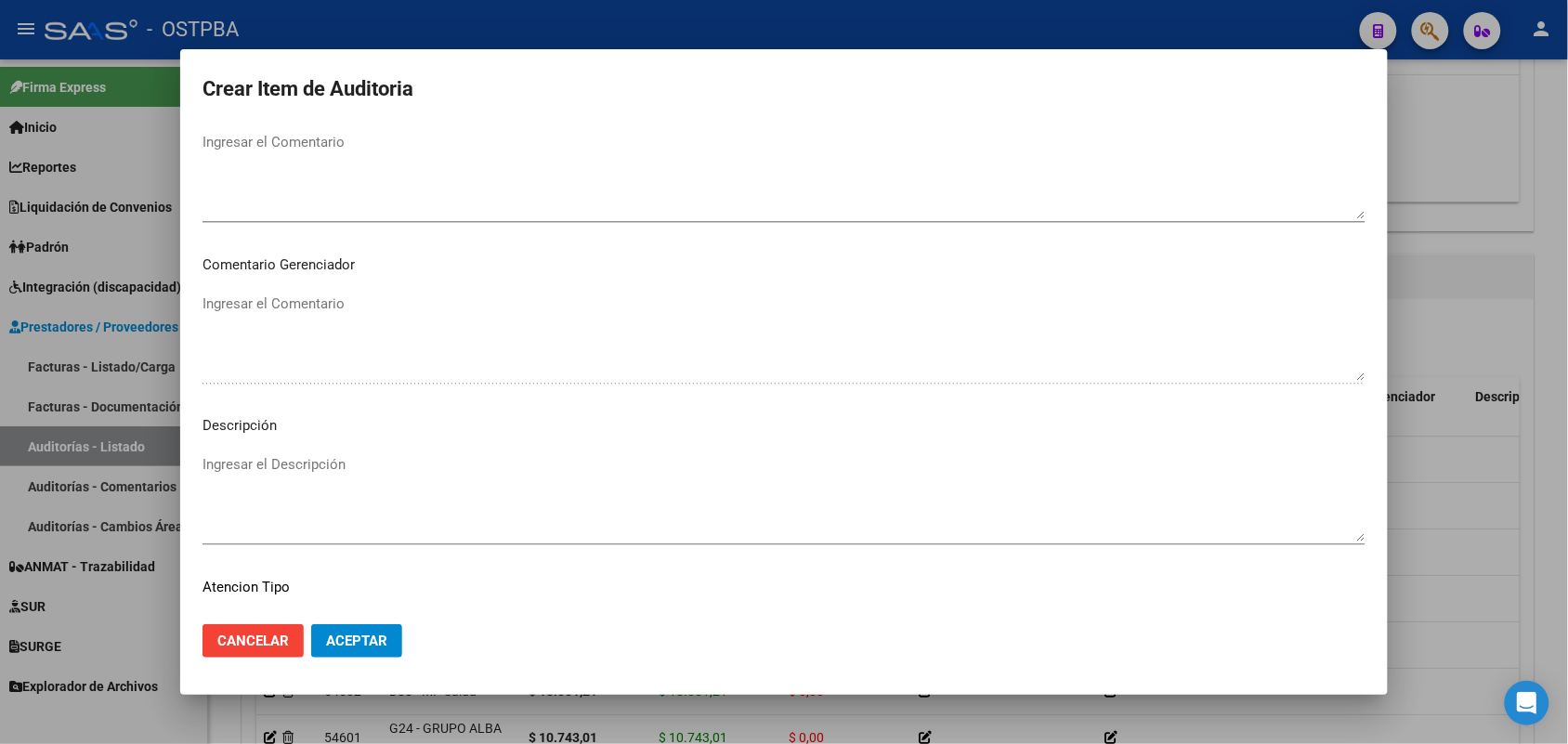
scroll to position [1187, 0]
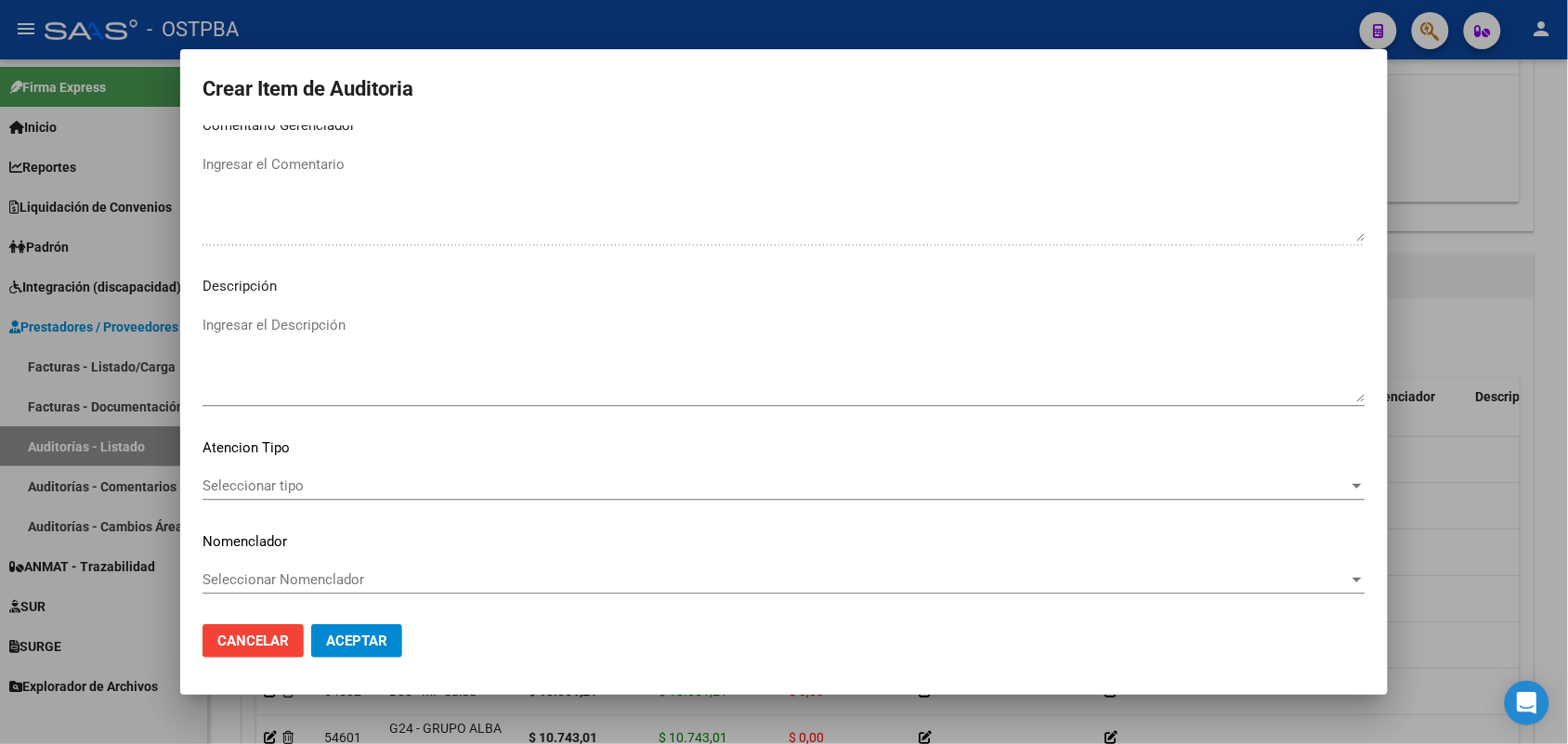
click at [294, 482] on span "Seleccionar tipo" at bounding box center [775, 486] width 1146 height 17
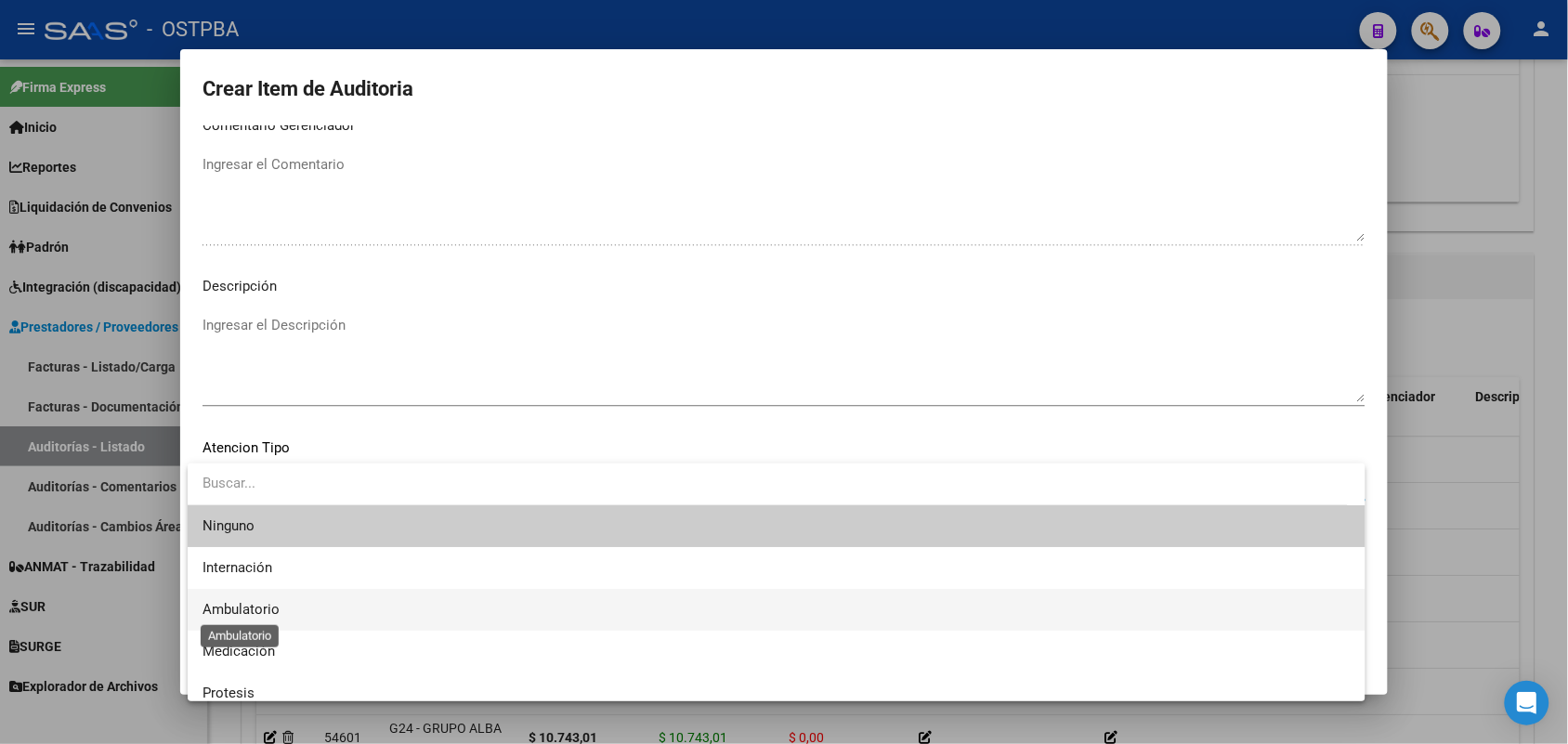
click at [274, 610] on span "Ambulatorio" at bounding box center [241, 609] width 77 height 17
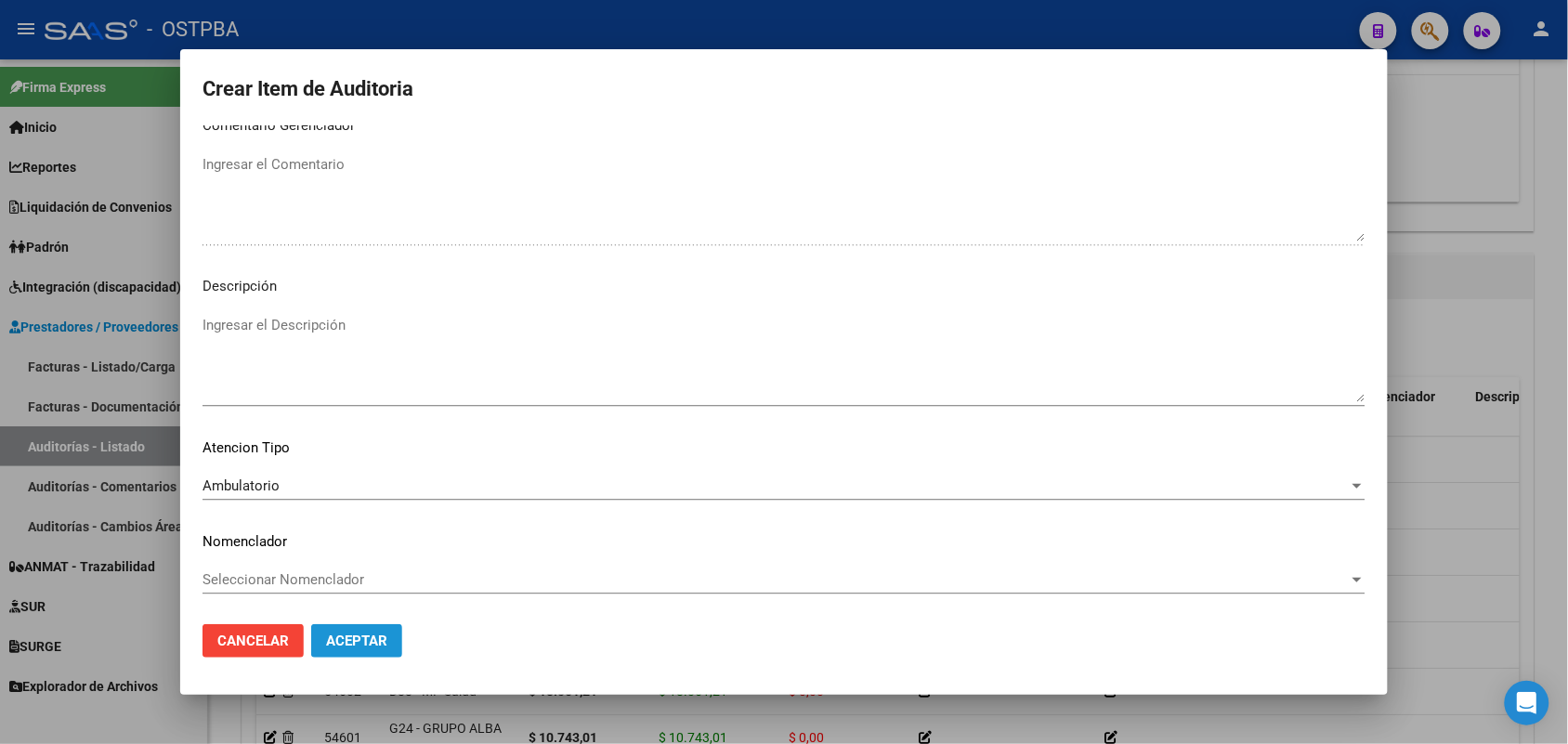
click at [370, 639] on span "Aceptar" at bounding box center [356, 640] width 62 height 17
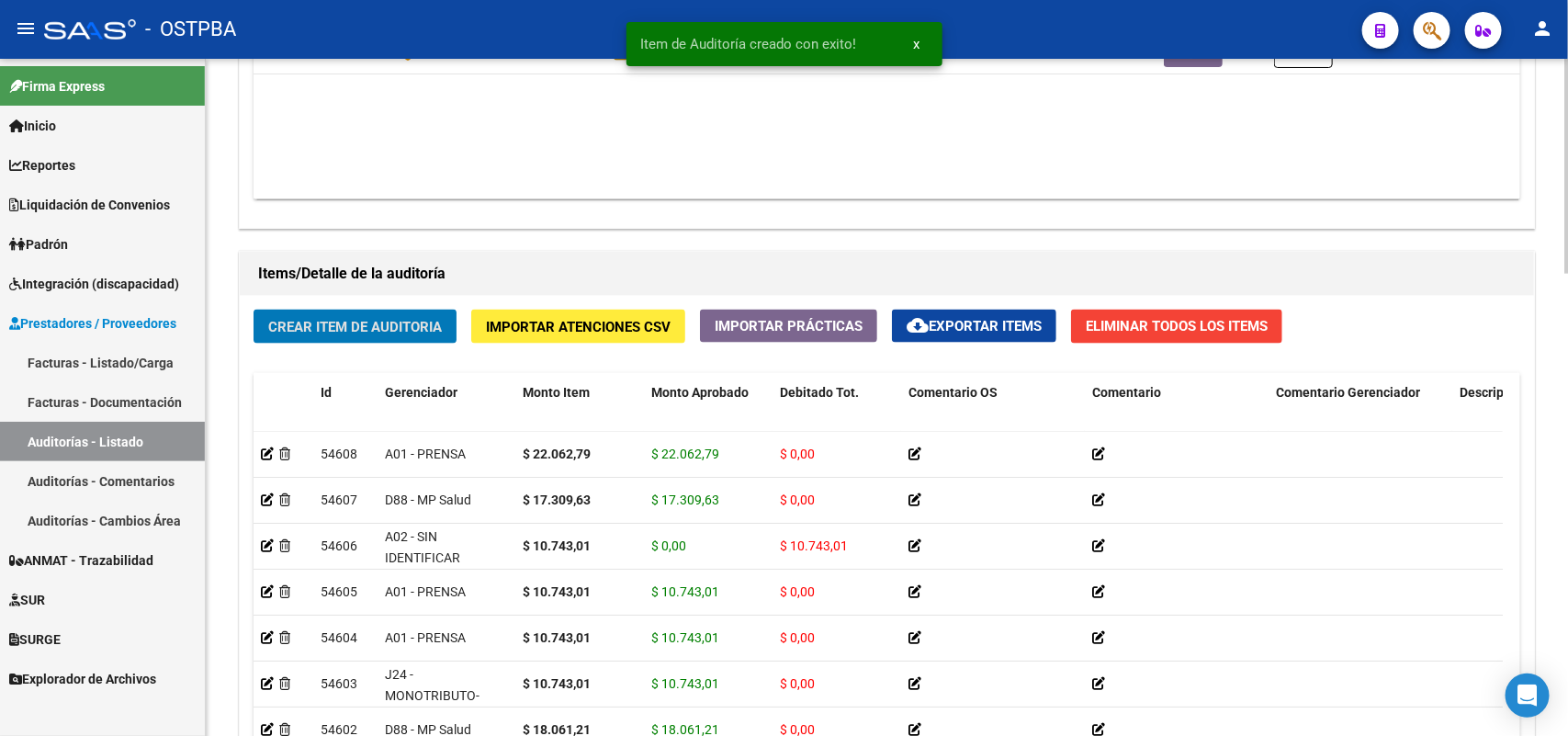
click at [378, 320] on span "Crear Item de Auditoria" at bounding box center [354, 326] width 173 height 16
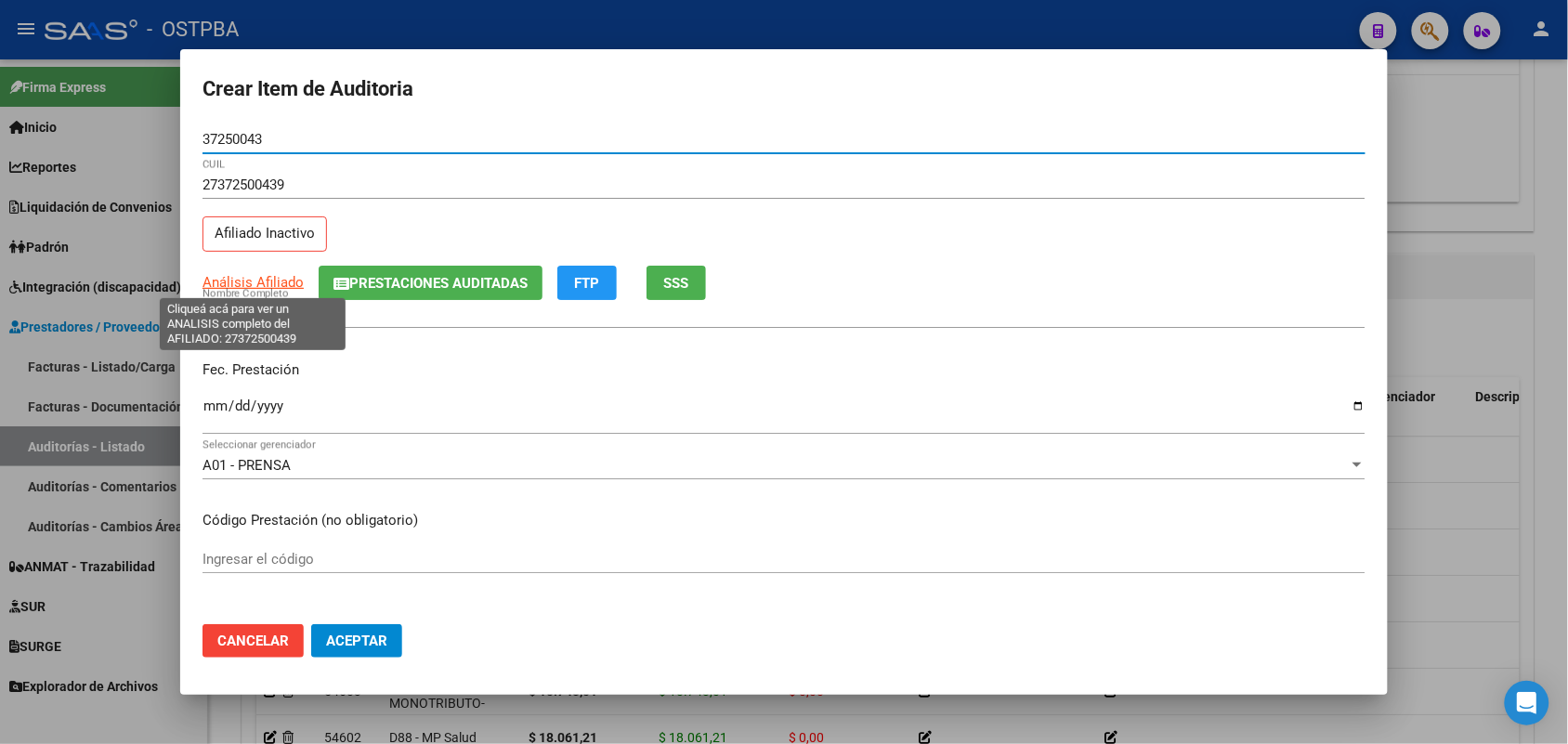
click at [293, 279] on span "Análisis Afiliado" at bounding box center [253, 282] width 101 height 17
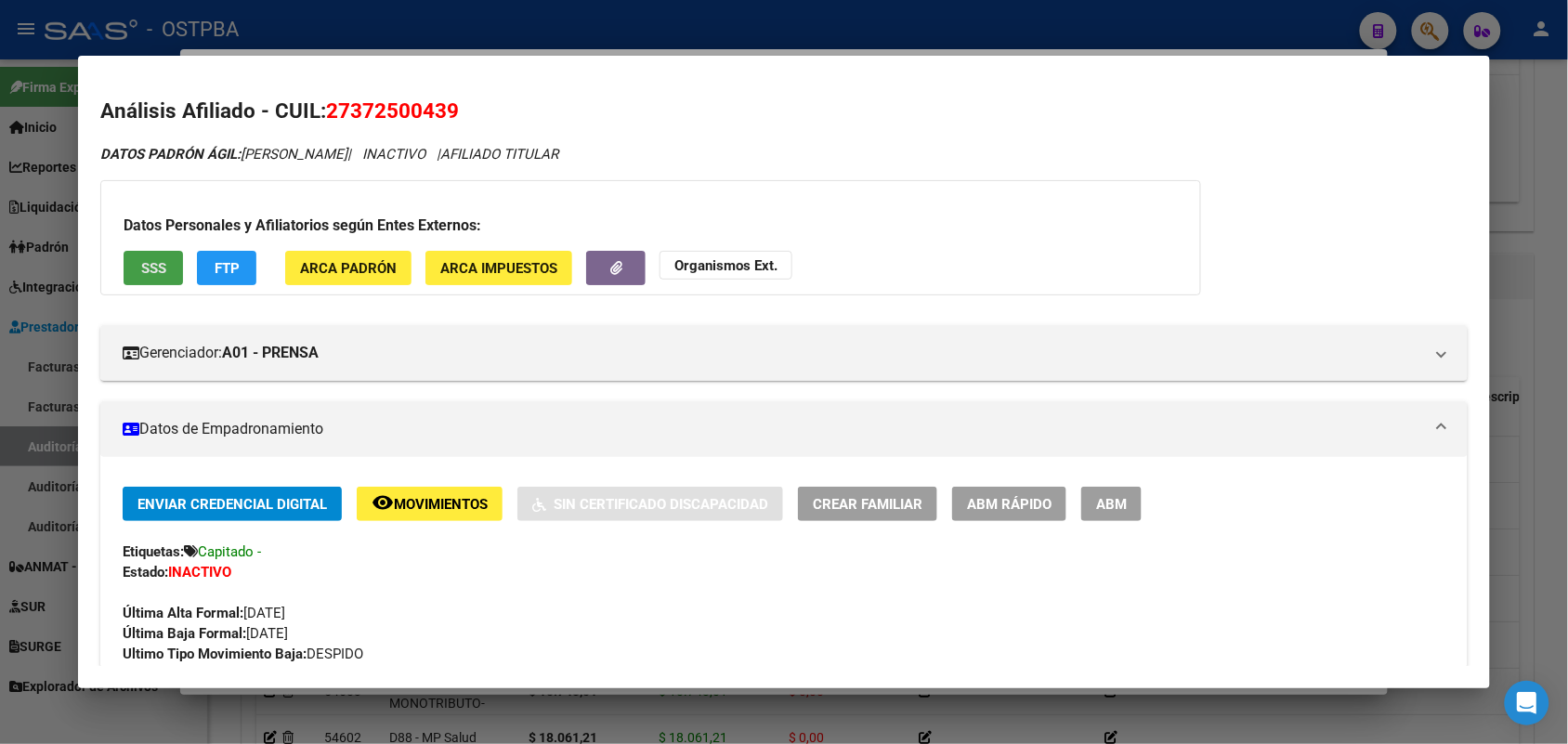
click at [163, 269] on button "SSS" at bounding box center [153, 267] width 60 height 34
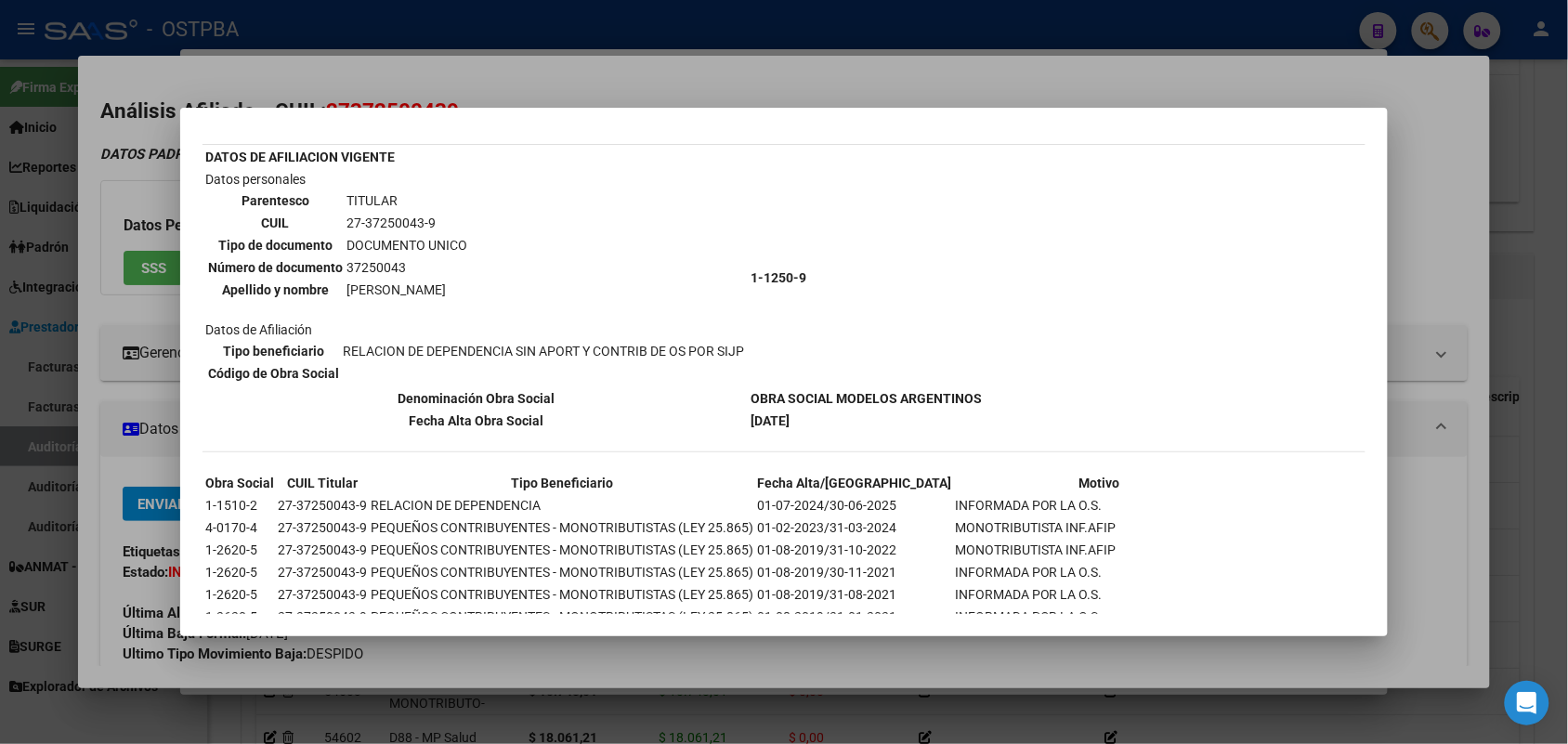
scroll to position [280, 0]
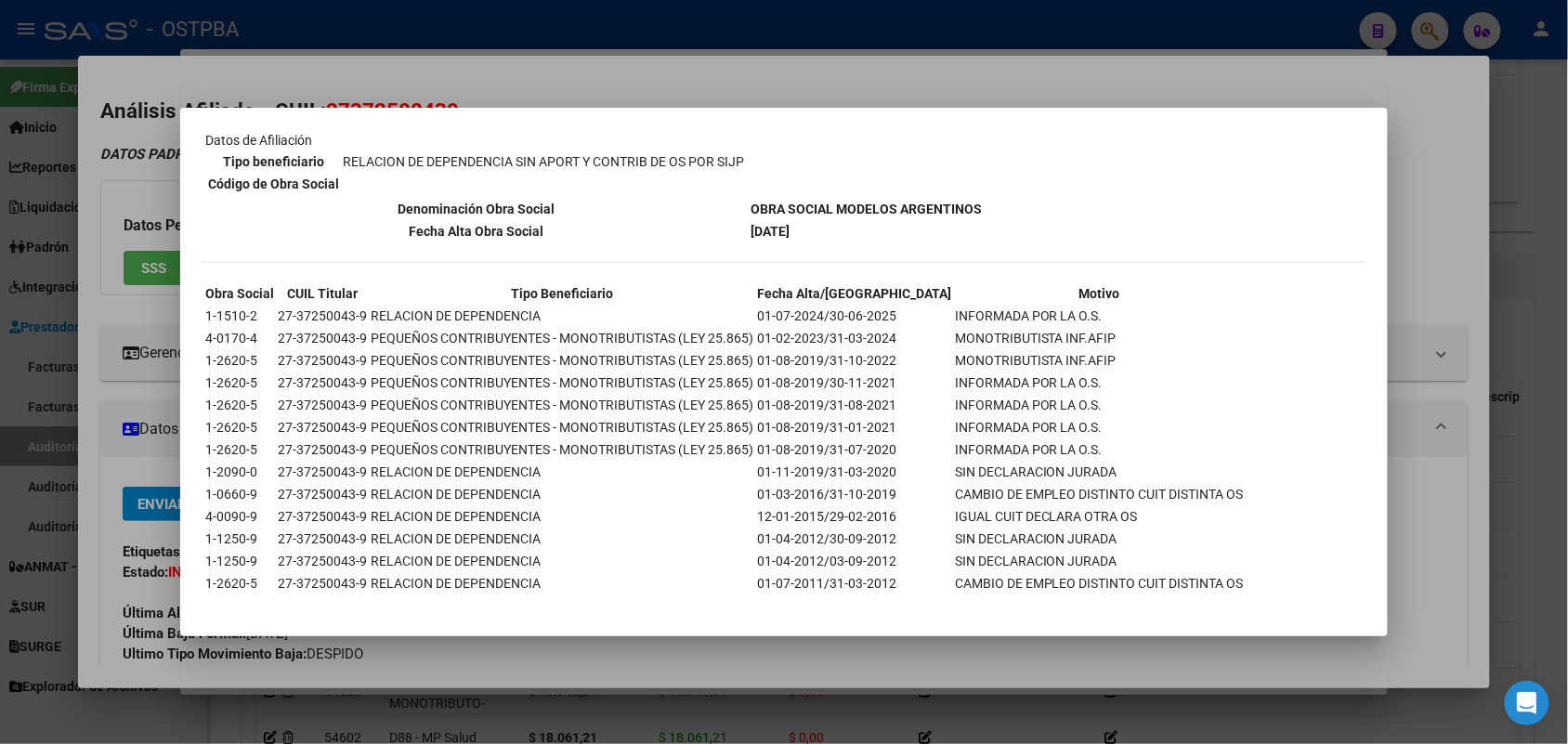
click at [156, 353] on div at bounding box center [784, 372] width 1568 height 744
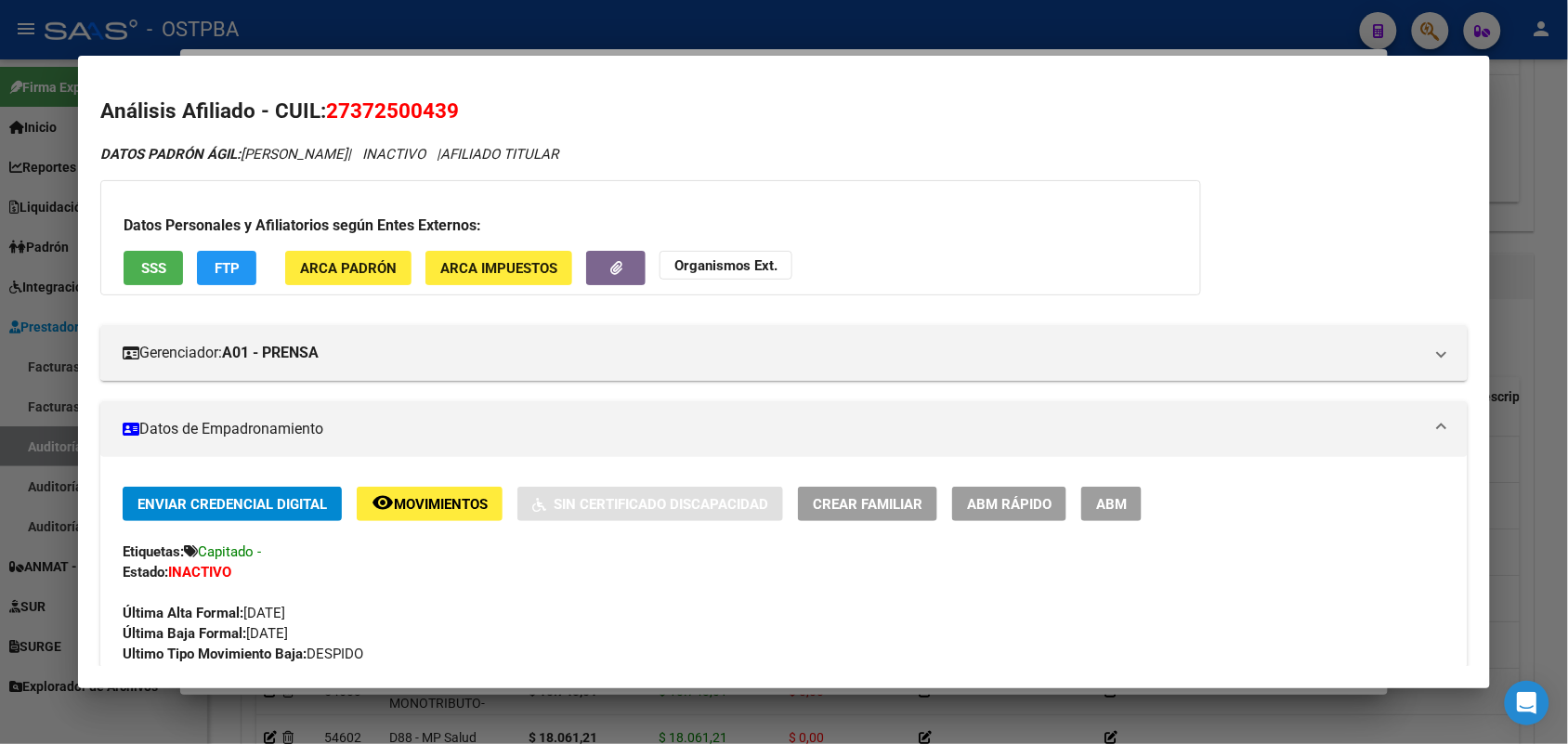
click at [32, 374] on div at bounding box center [784, 372] width 1568 height 744
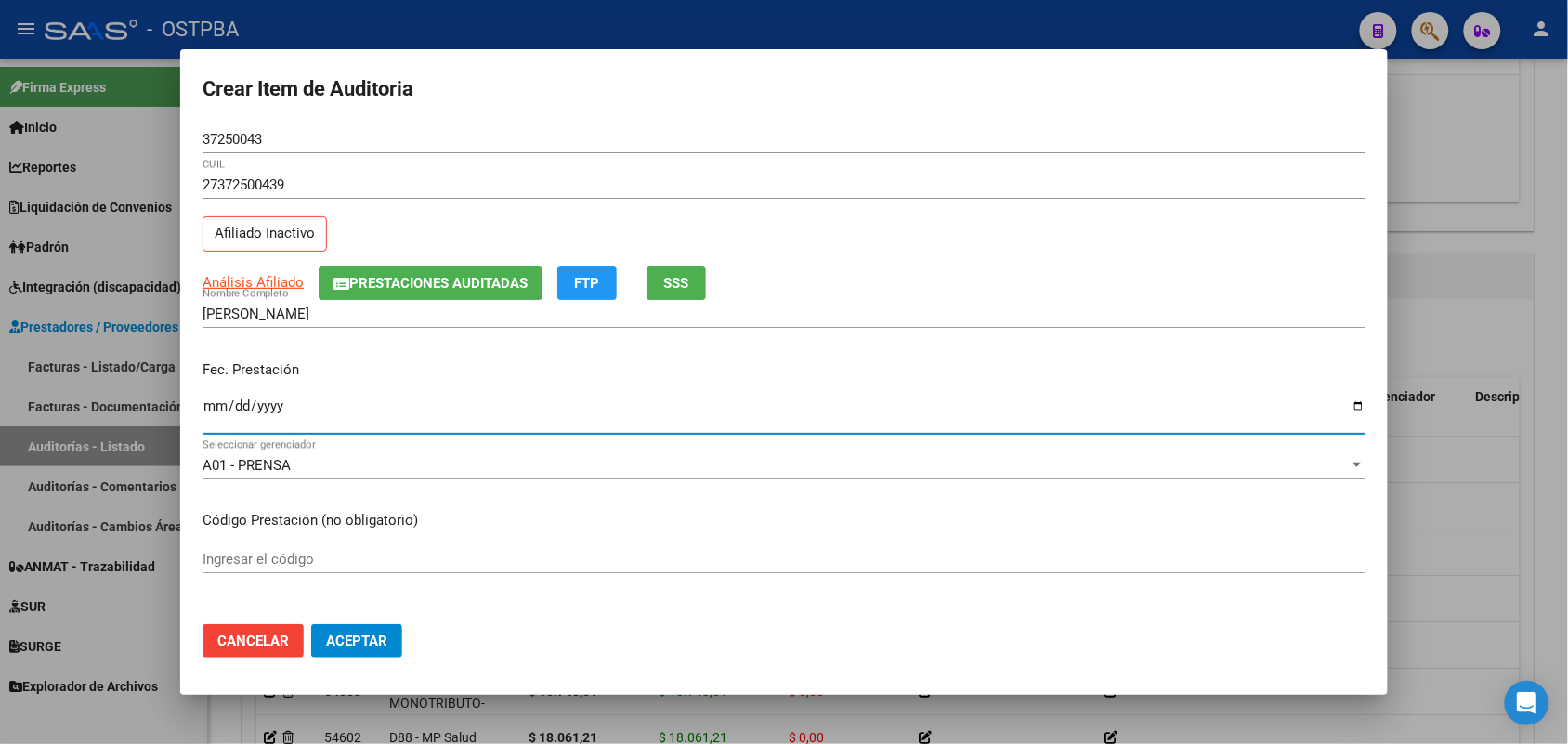
click at [208, 414] on input "Ingresar la fecha" at bounding box center [784, 413] width 1163 height 29
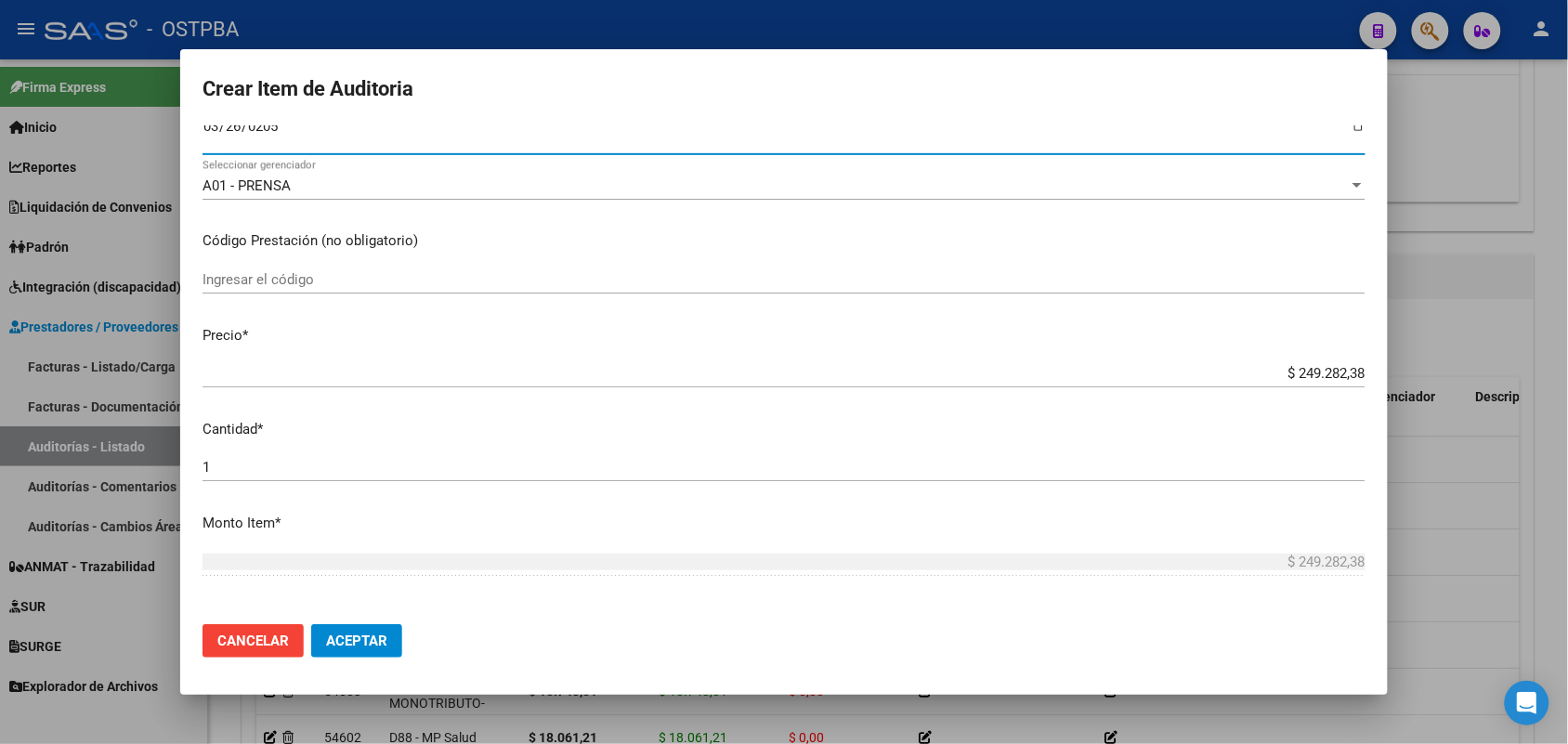
scroll to position [349, 0]
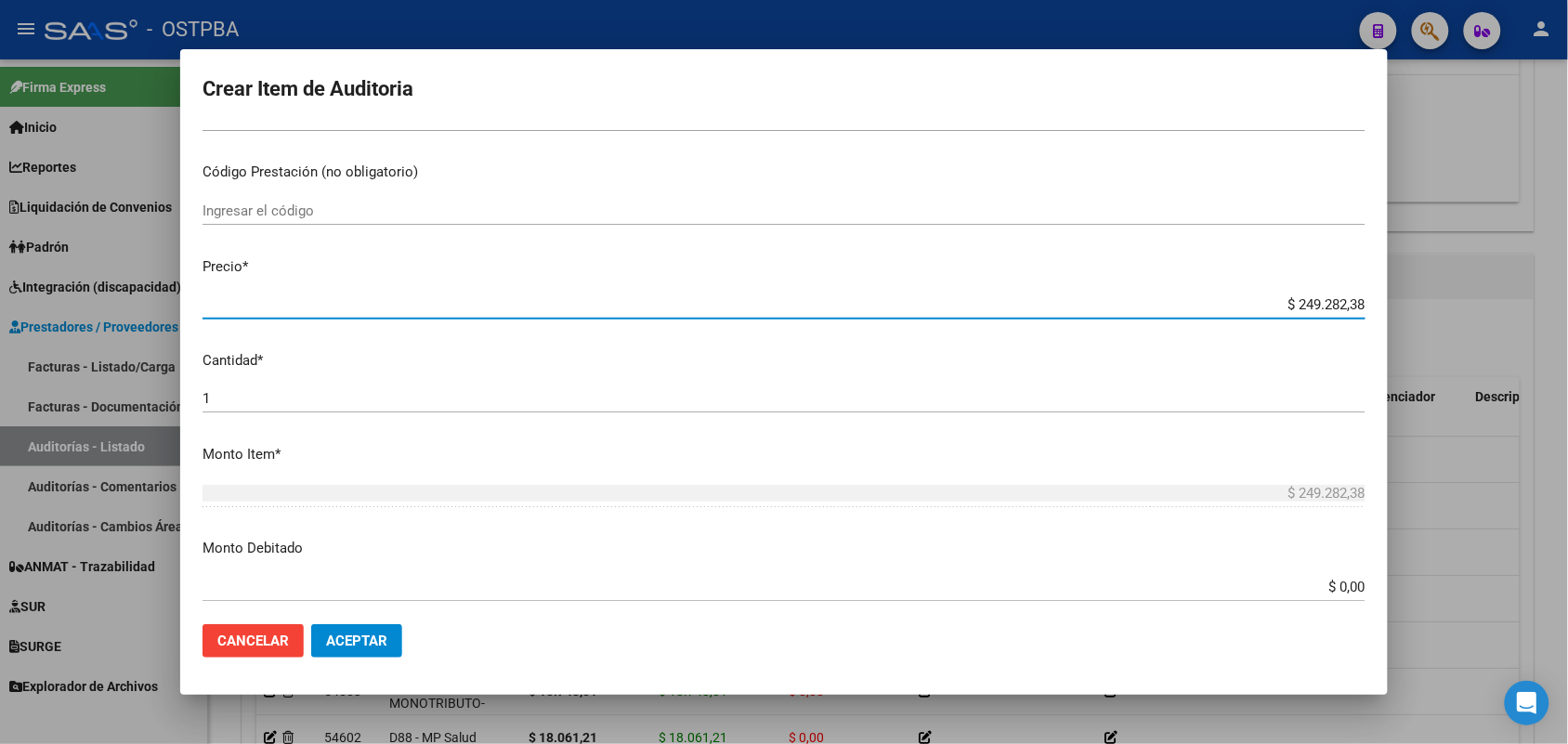
drag, startPoint x: 1262, startPoint y: 304, endPoint x: 1533, endPoint y: 306, distance: 271.0
click at [1531, 306] on div "Crear Item de Auditoria 37250043 Nro Documento 27372500439 CUIL Afiliado Inacti…" at bounding box center [784, 372] width 1568 height 744
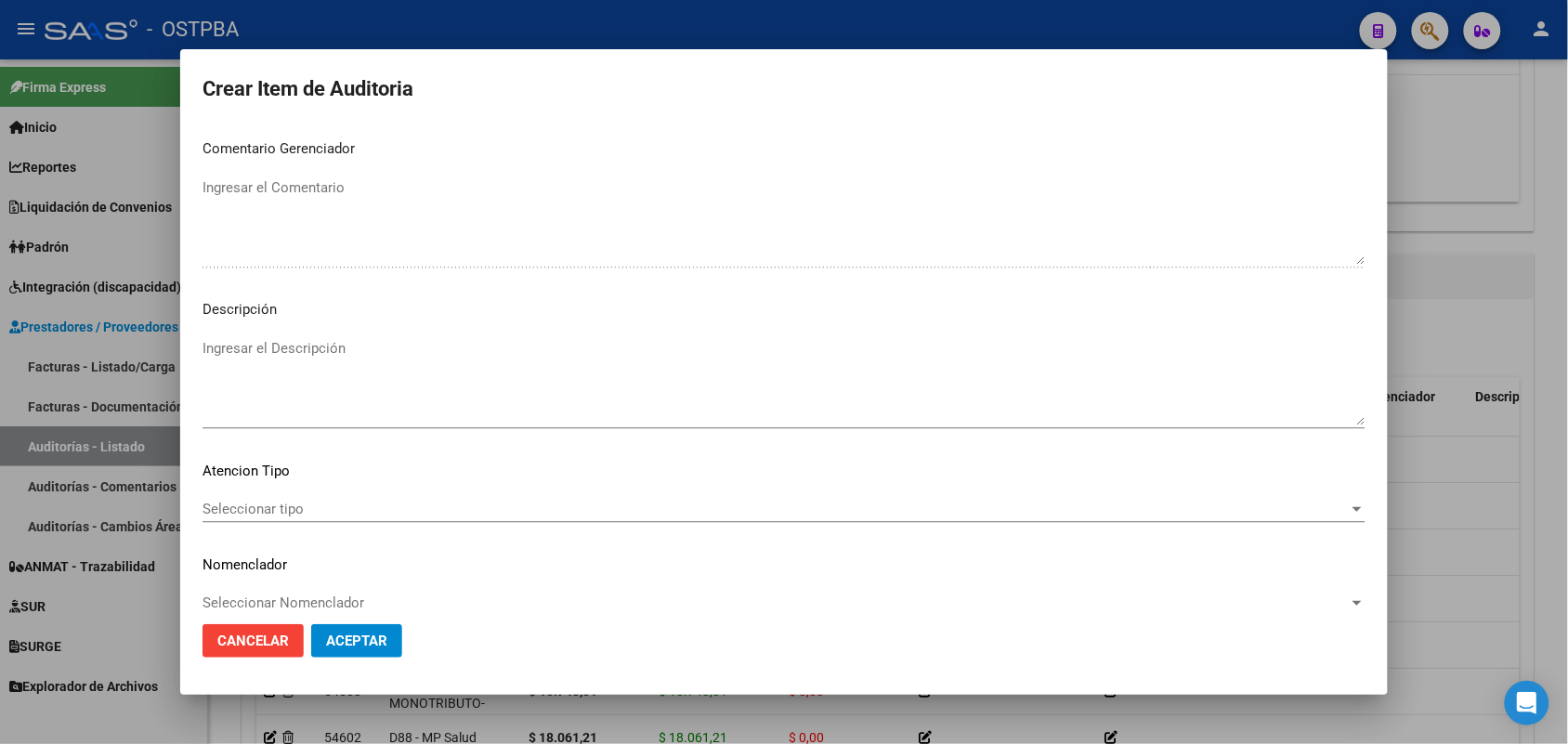
scroll to position [1187, 0]
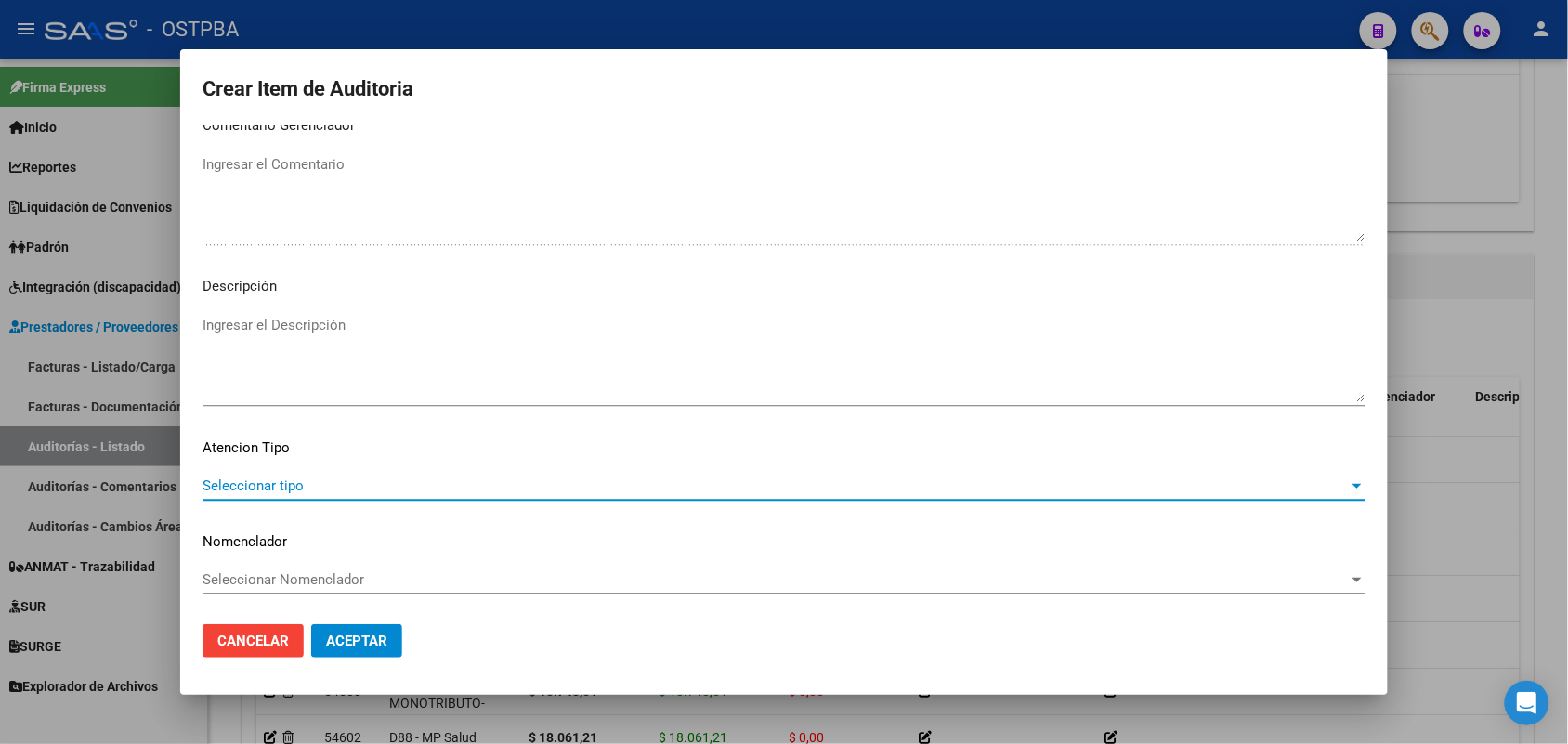
click at [281, 484] on span "Seleccionar tipo" at bounding box center [775, 486] width 1146 height 17
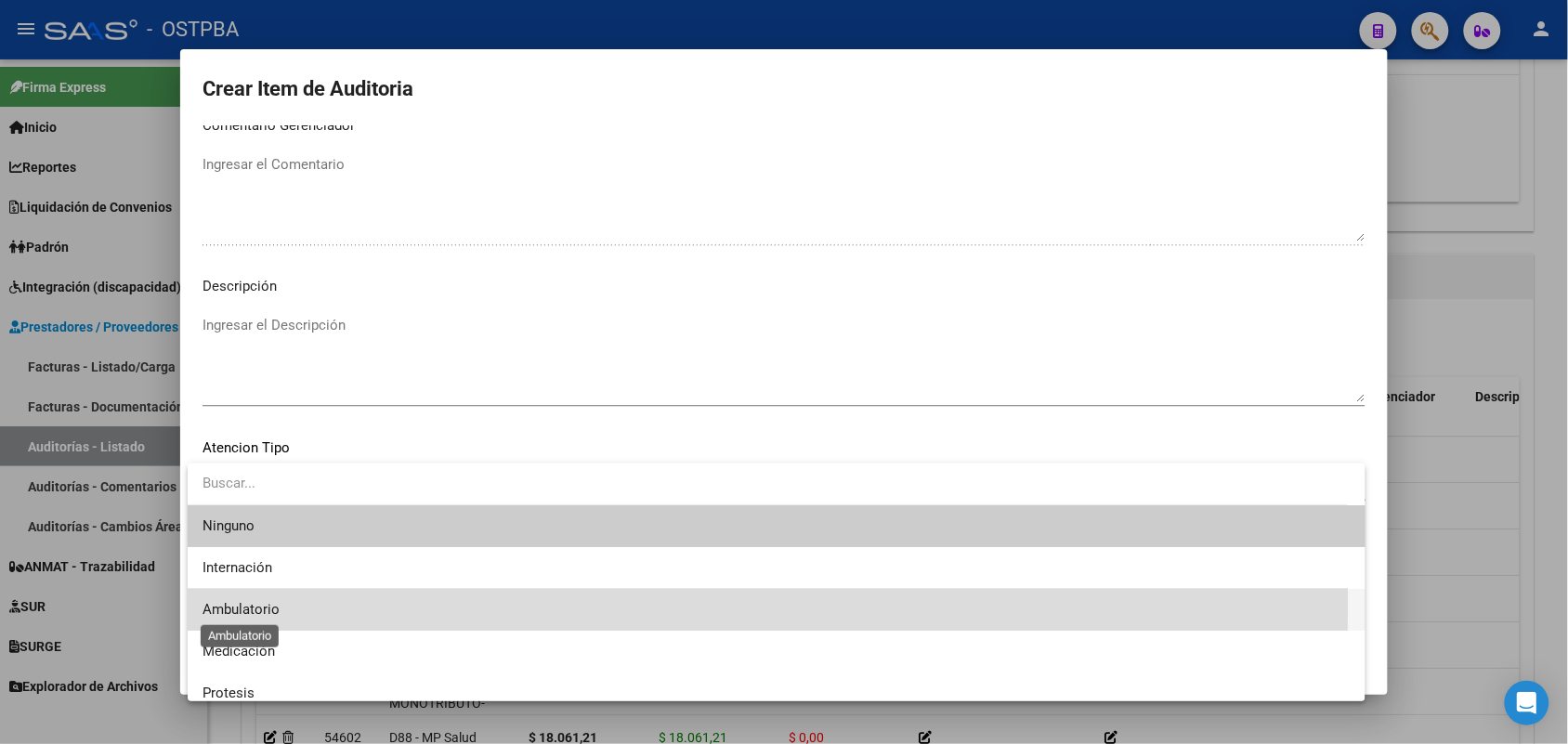
click at [263, 602] on span "Ambulatorio" at bounding box center [241, 609] width 77 height 17
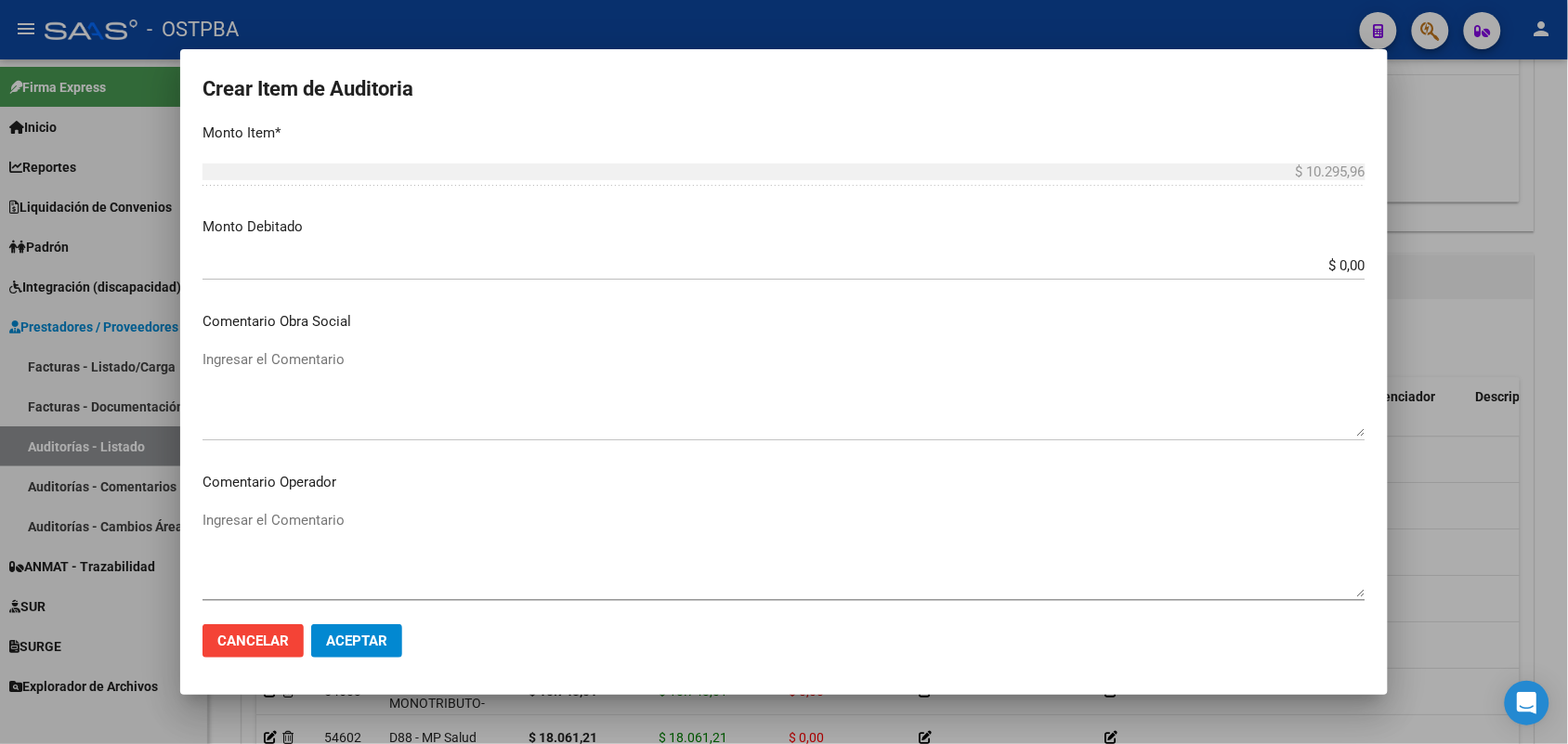
scroll to position [722, 0]
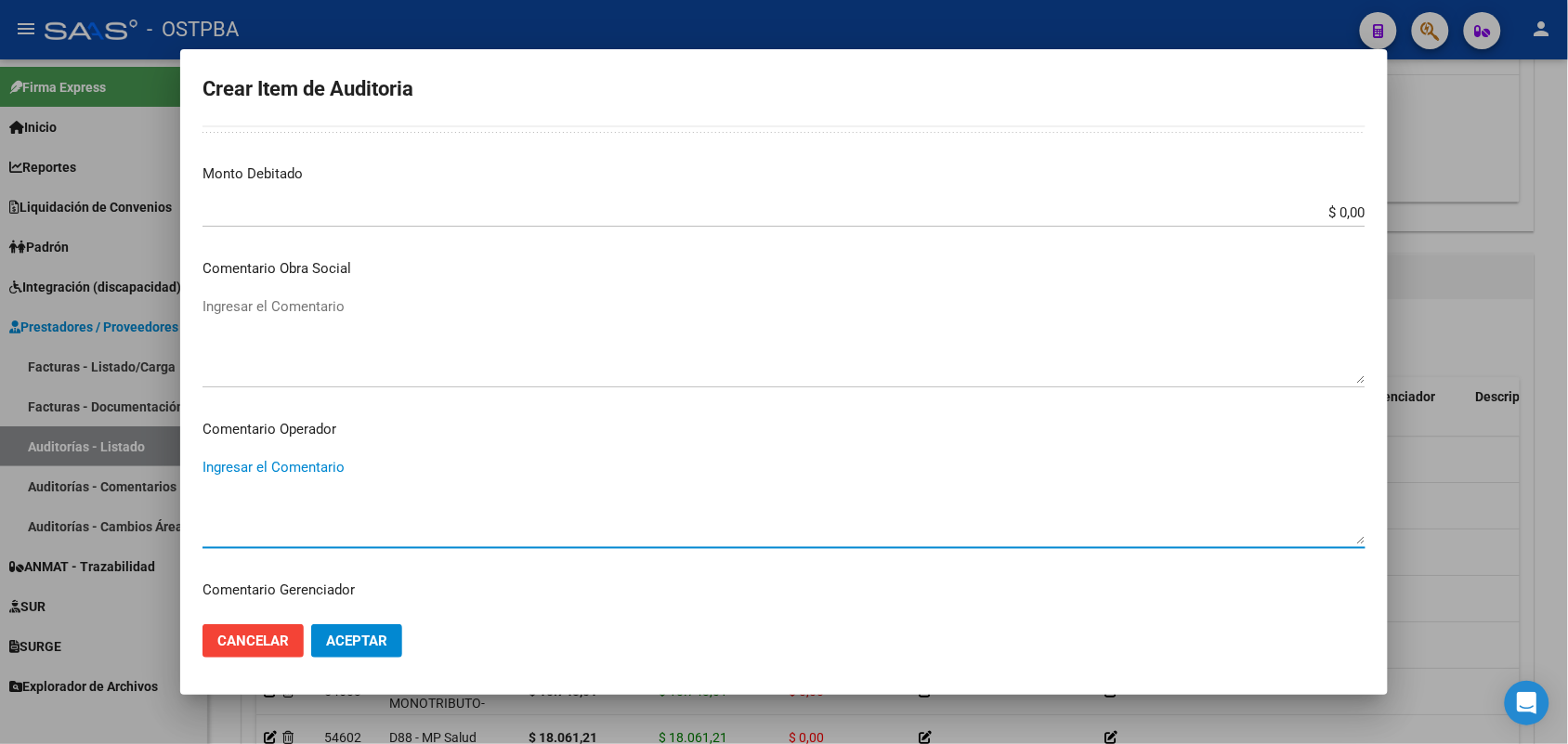
click at [274, 466] on textarea "Ingresar el Comentario" at bounding box center [784, 500] width 1163 height 87
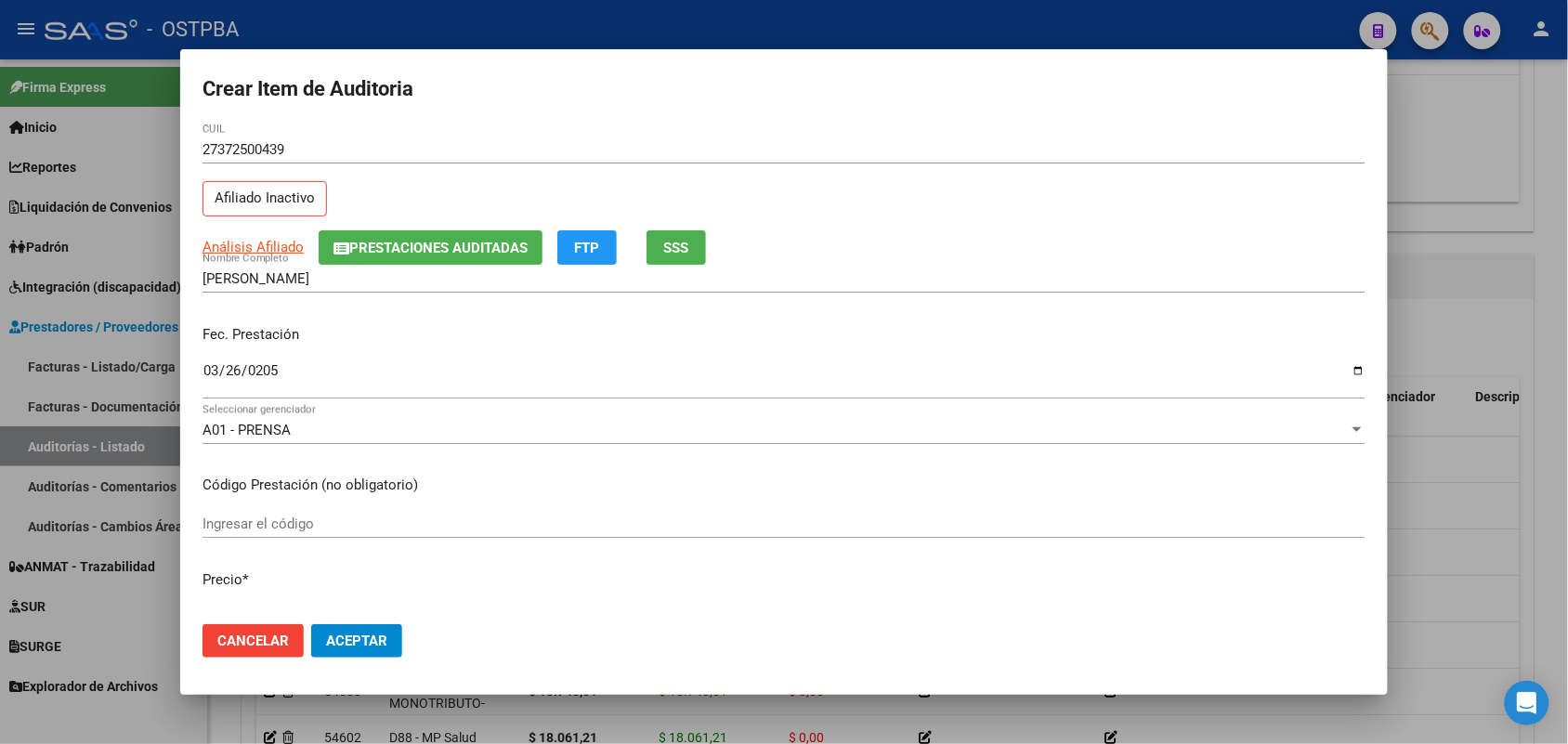
scroll to position [26, 0]
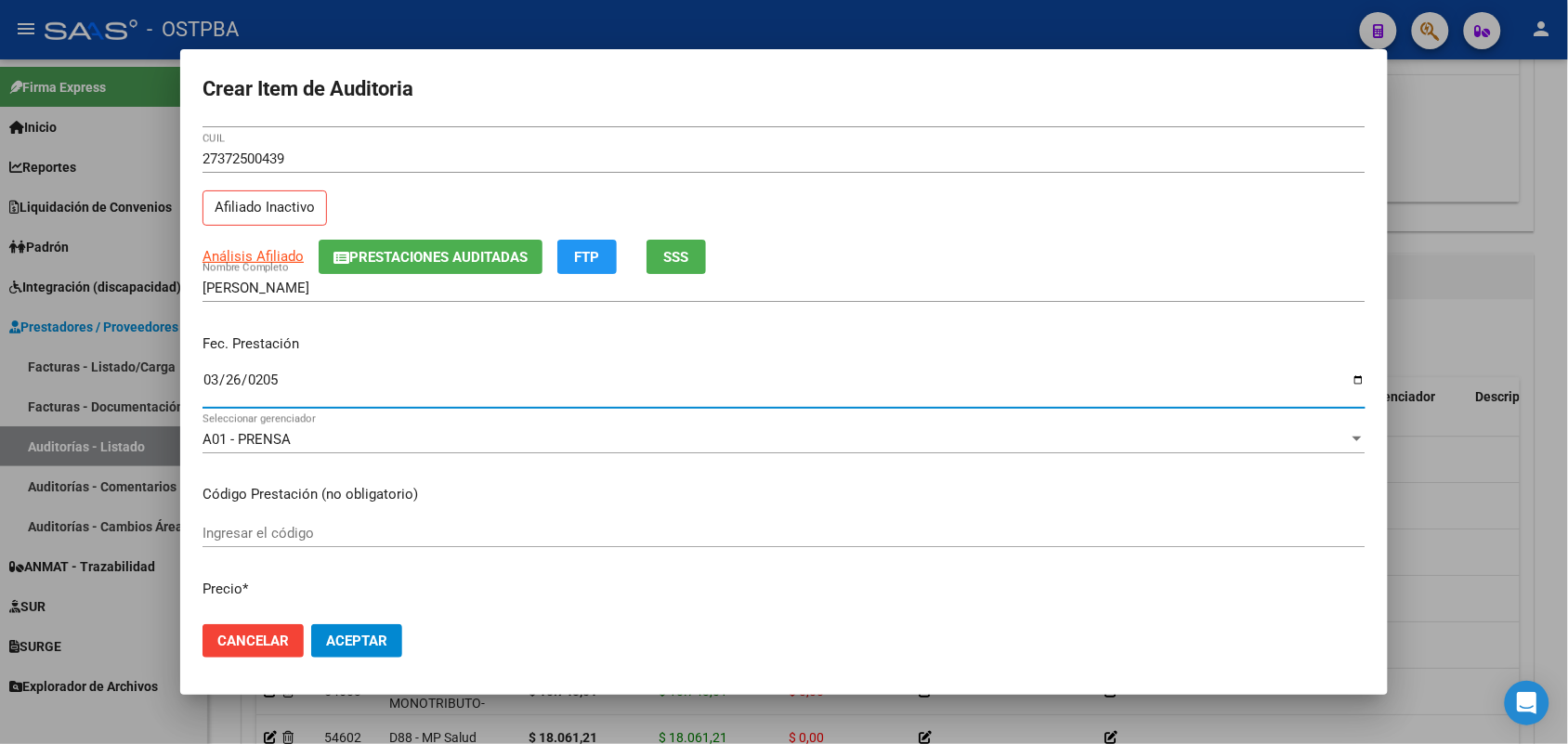
click at [269, 382] on input "0205-03-26" at bounding box center [784, 388] width 1163 height 29
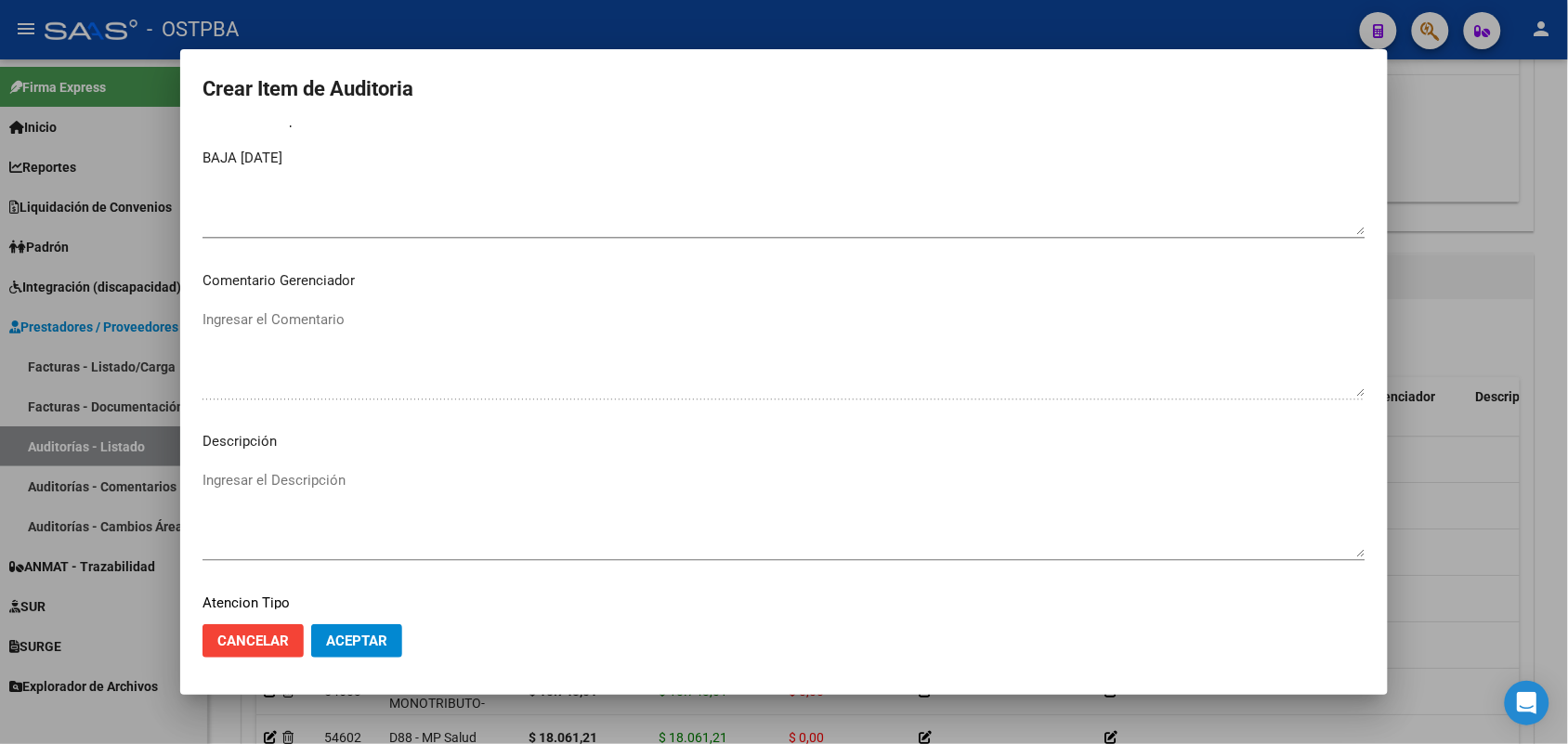
scroll to position [1187, 0]
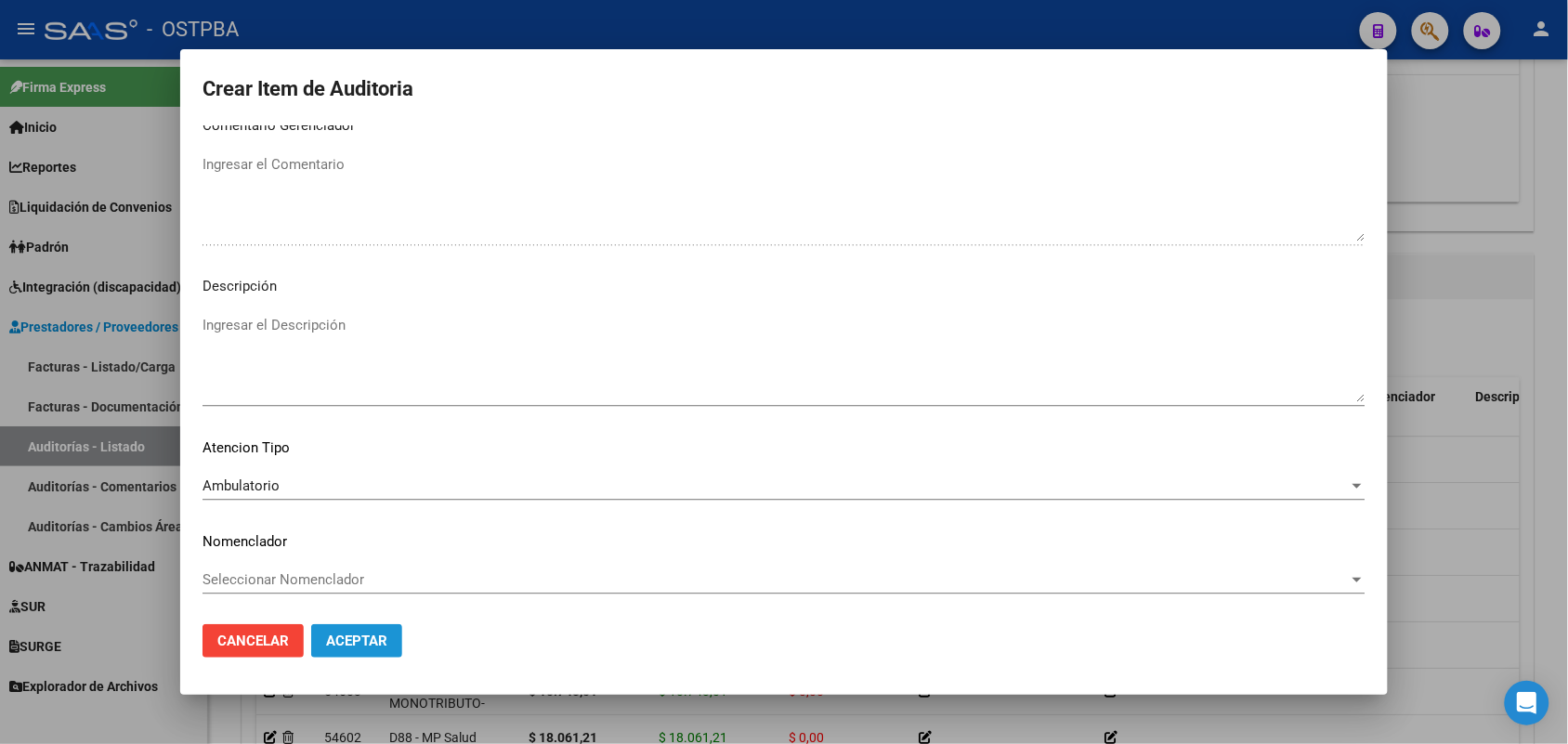
click at [372, 637] on span "Aceptar" at bounding box center [356, 640] width 62 height 17
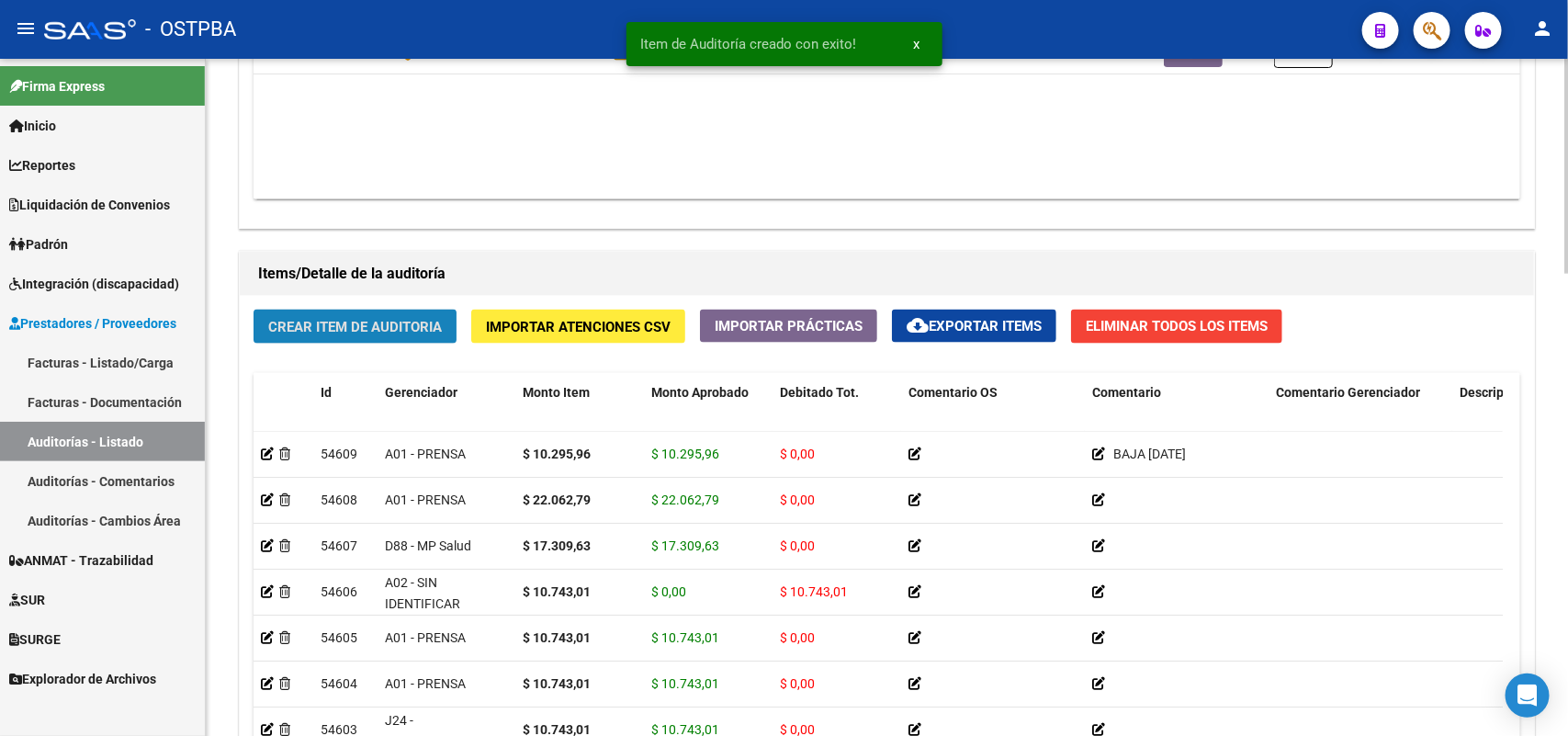
click at [379, 324] on span "Crear Item de Auditoria" at bounding box center [354, 326] width 173 height 16
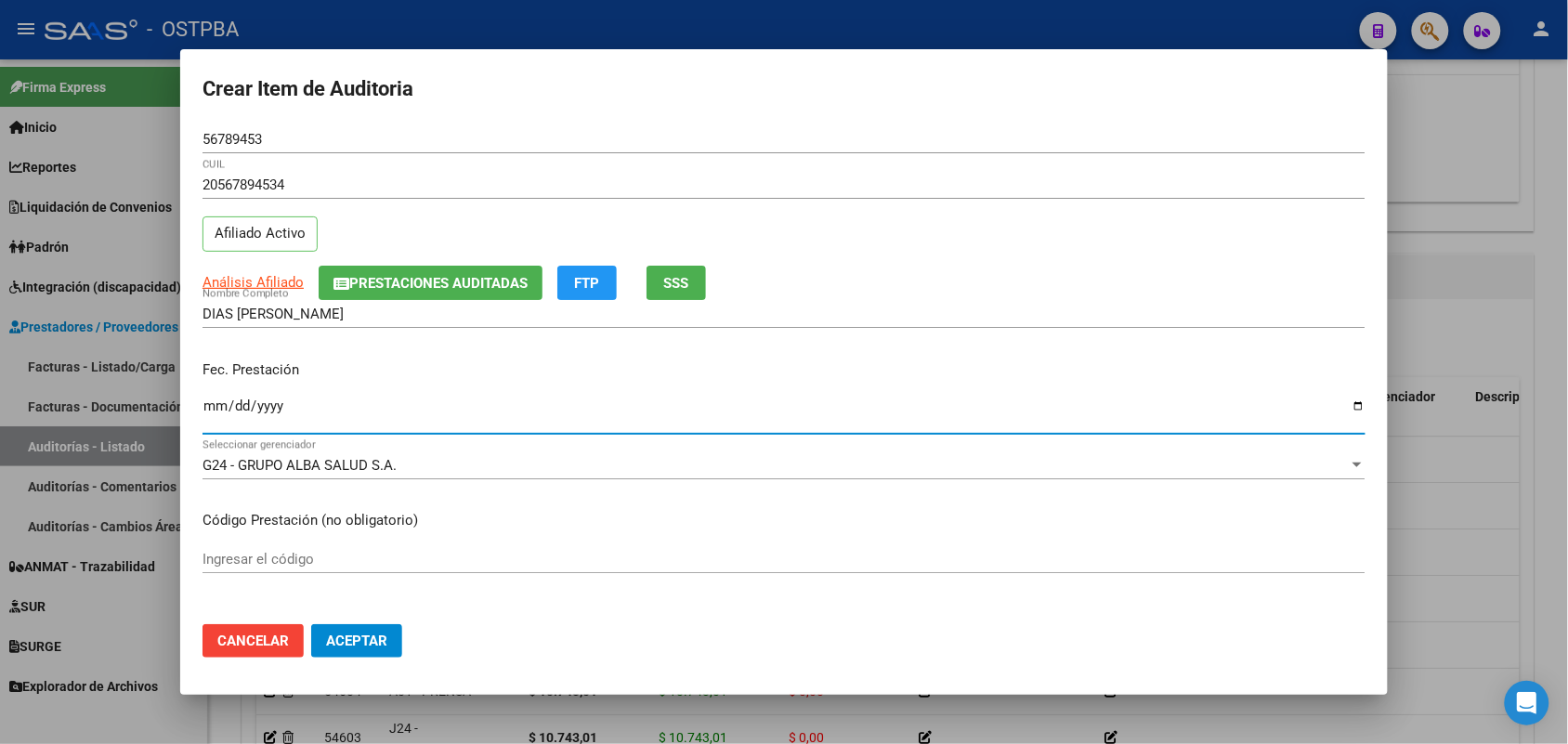
click at [210, 411] on input "Ingresar la fecha" at bounding box center [784, 413] width 1163 height 29
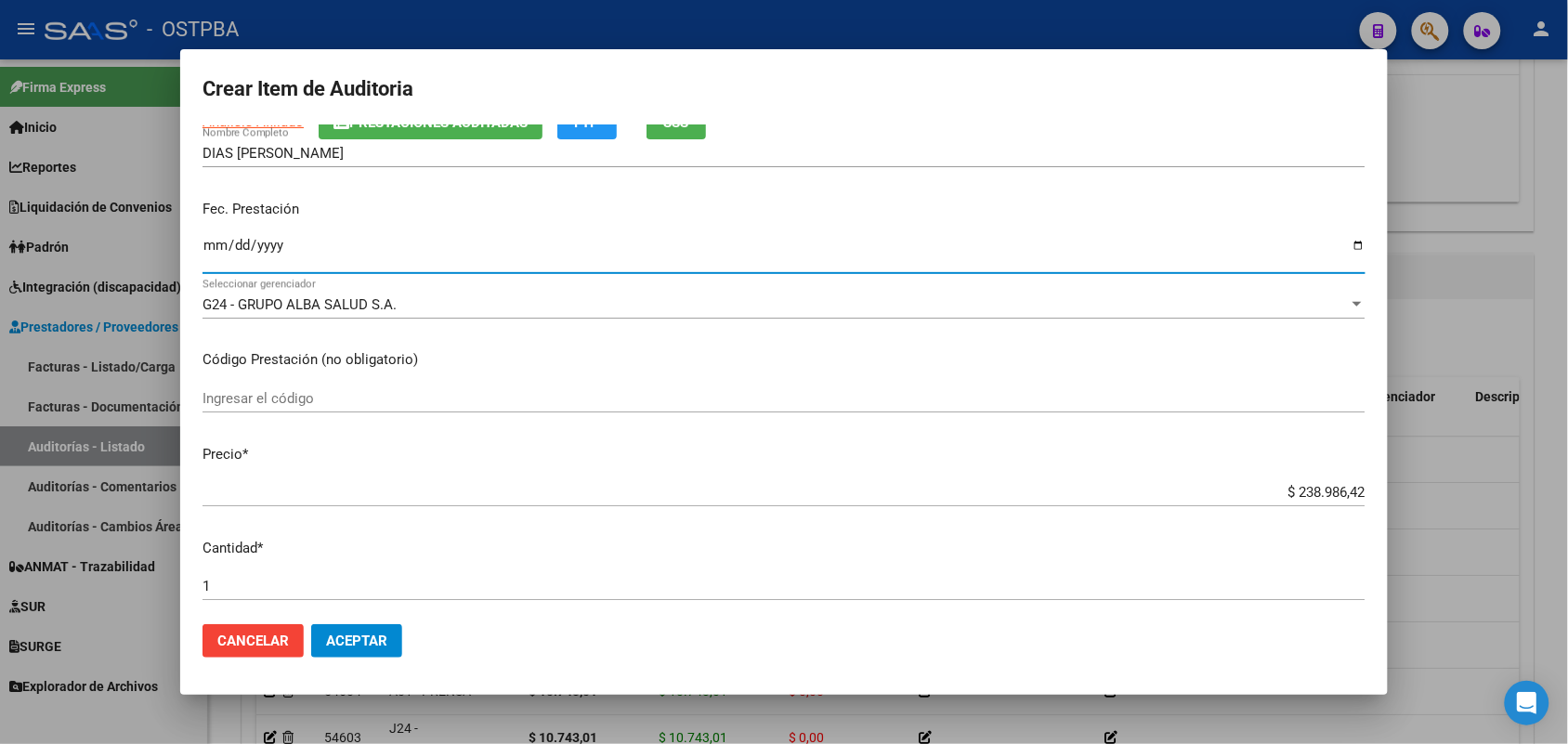
scroll to position [232, 0]
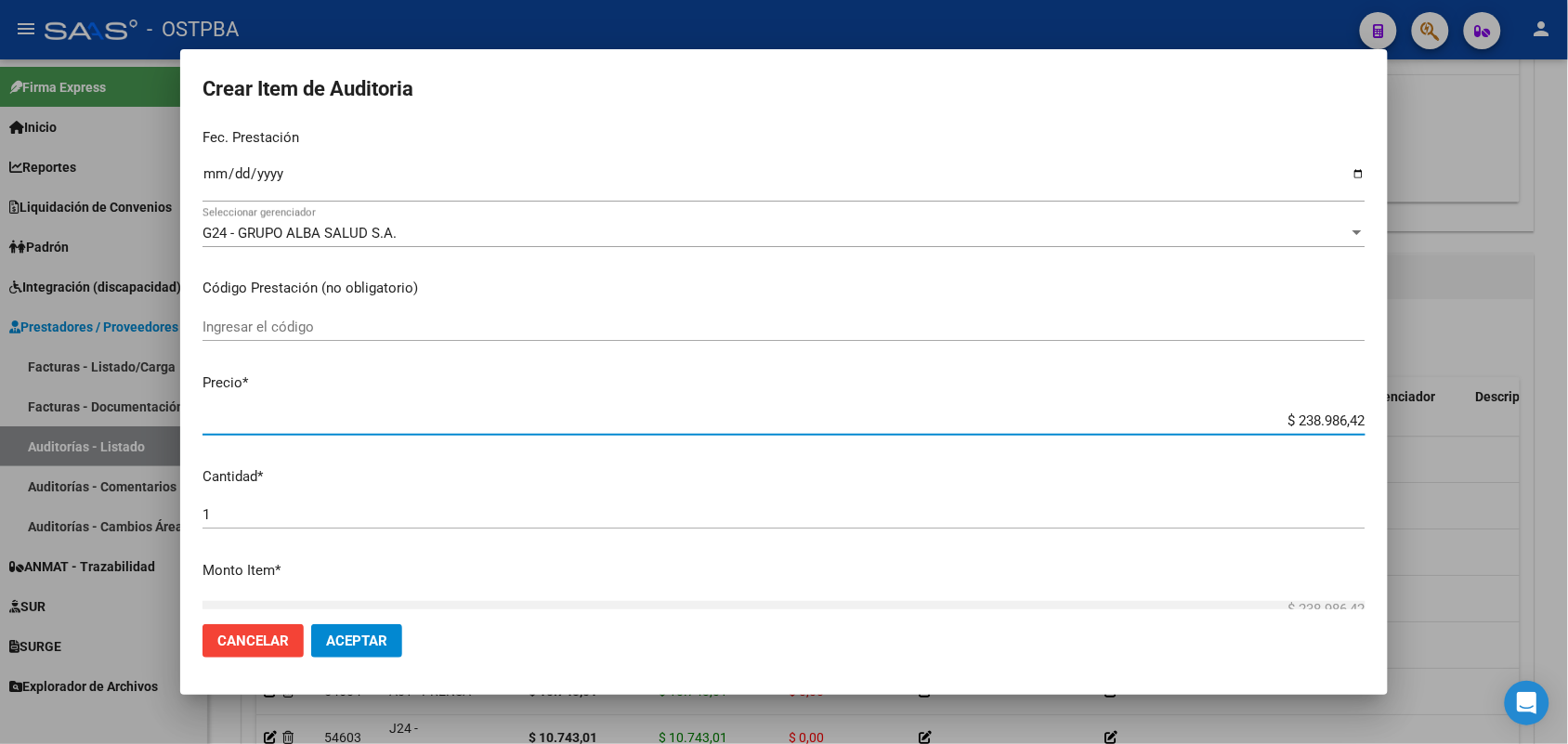
drag, startPoint x: 1269, startPoint y: 423, endPoint x: 1367, endPoint y: 421, distance: 98.0
click at [1367, 420] on mat-dialog-content "56789453 Nro Documento 20567894534 CUIL Afiliado Activo Análisis Afiliado Prest…" at bounding box center [784, 367] width 1208 height 485
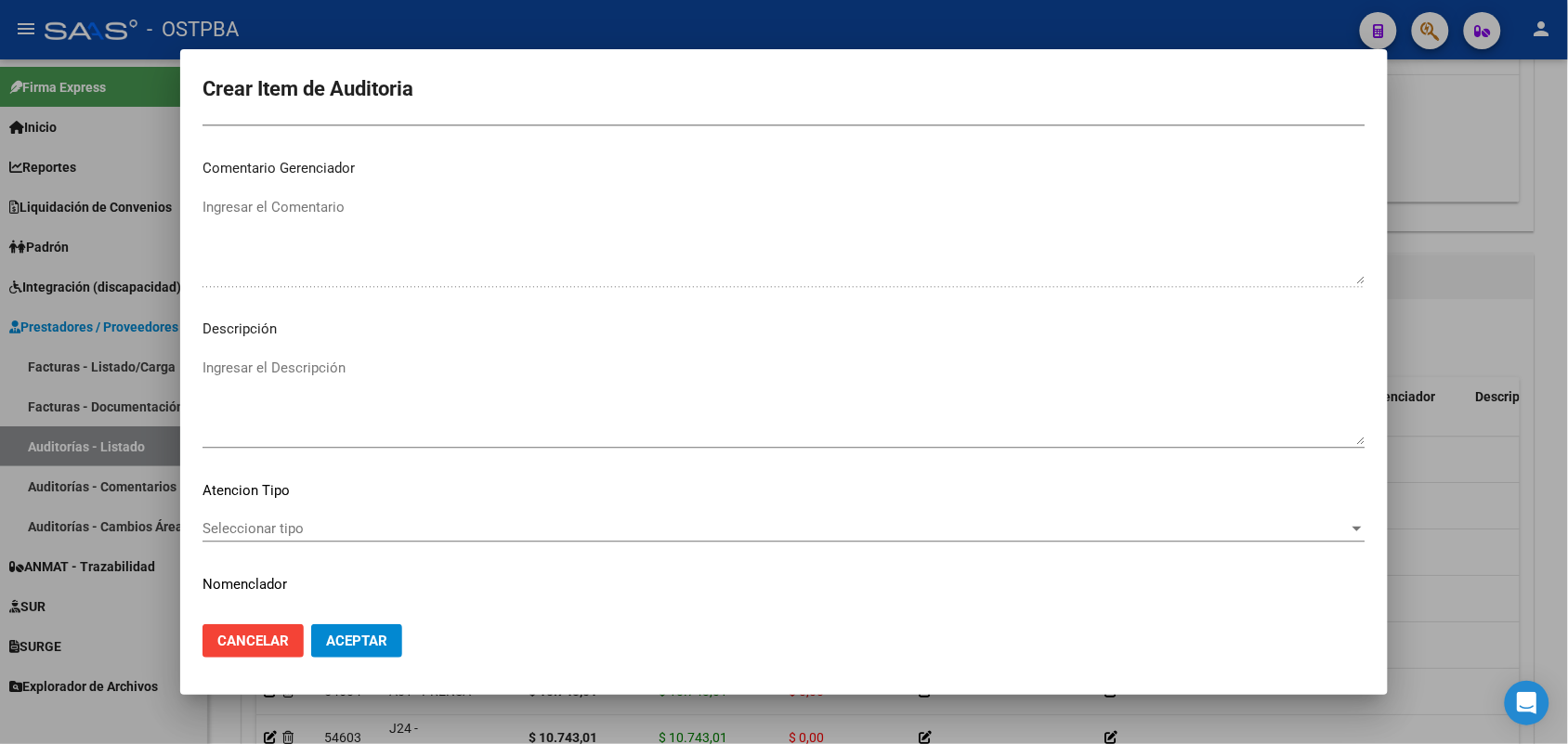
scroll to position [1187, 0]
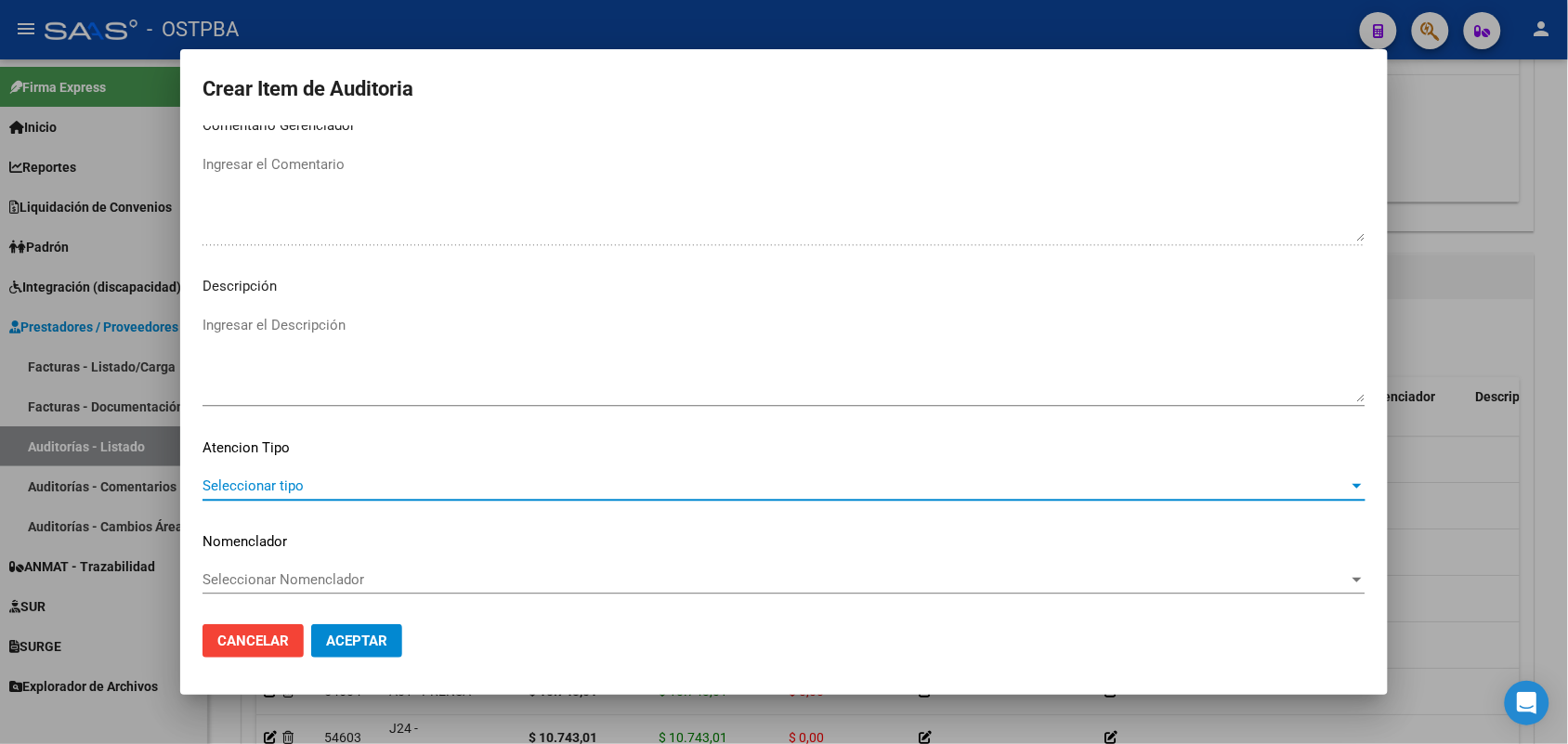
click at [280, 478] on span "Seleccionar tipo" at bounding box center [775, 486] width 1146 height 17
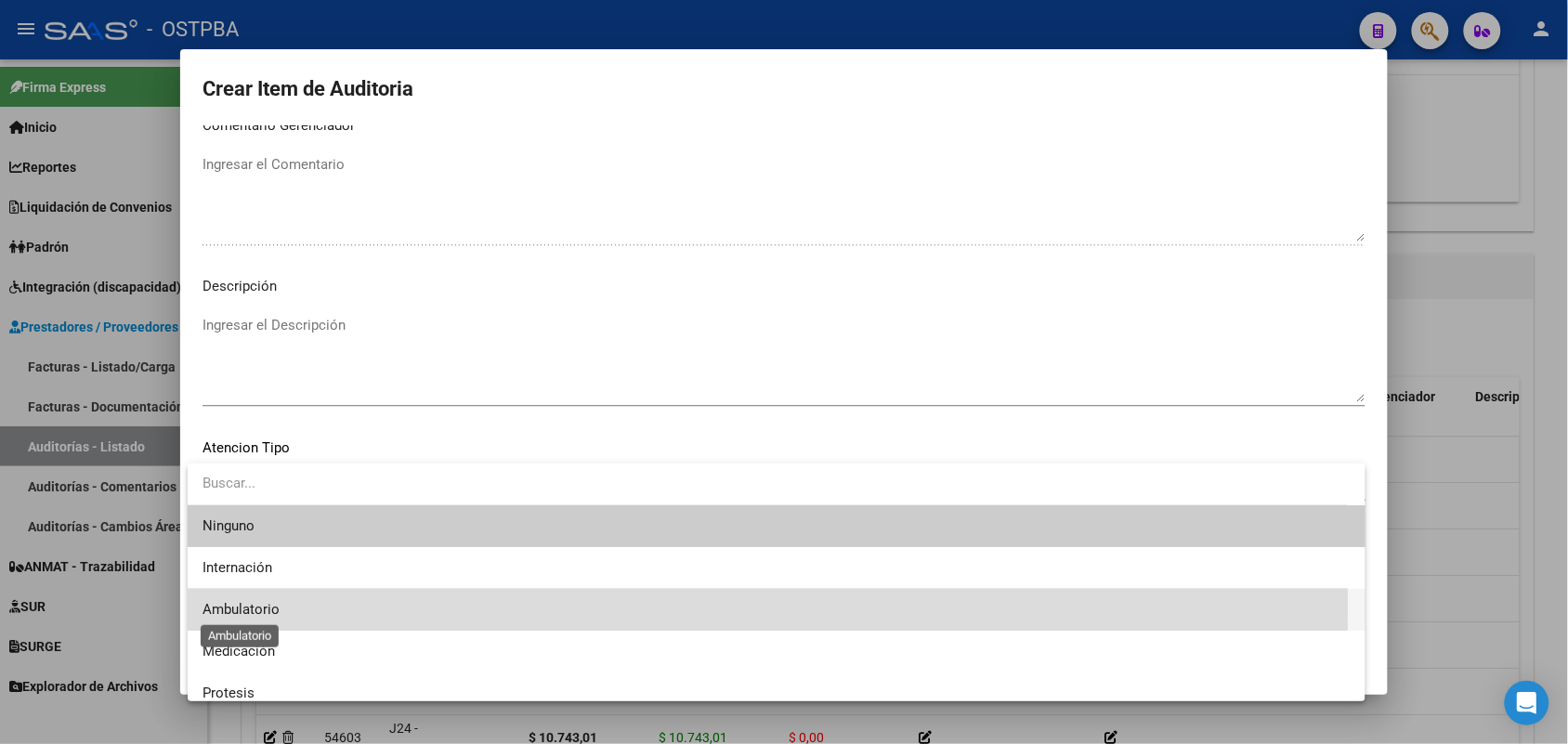
click at [260, 605] on span "Ambulatorio" at bounding box center [241, 609] width 77 height 17
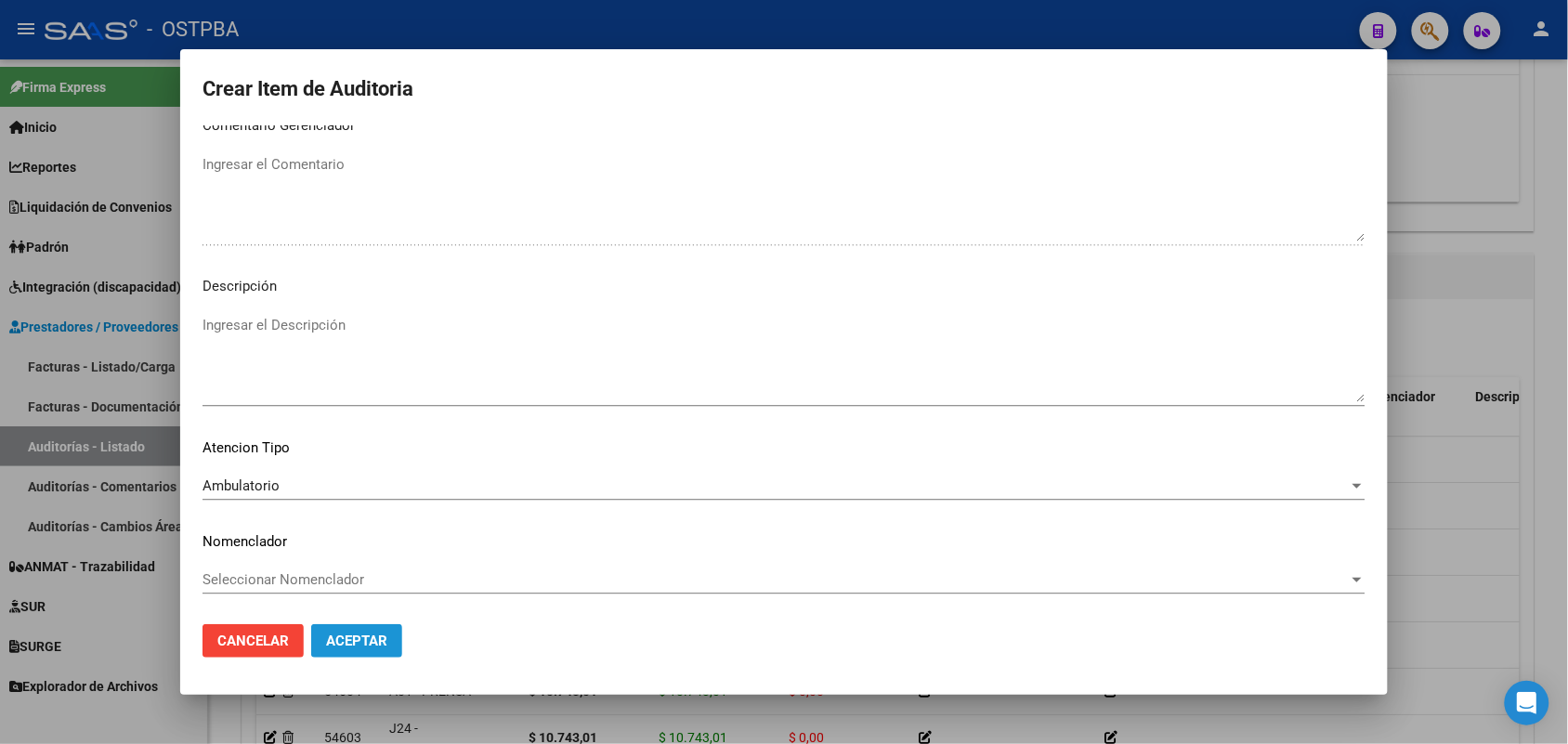
click at [367, 639] on span "Aceptar" at bounding box center [356, 640] width 62 height 17
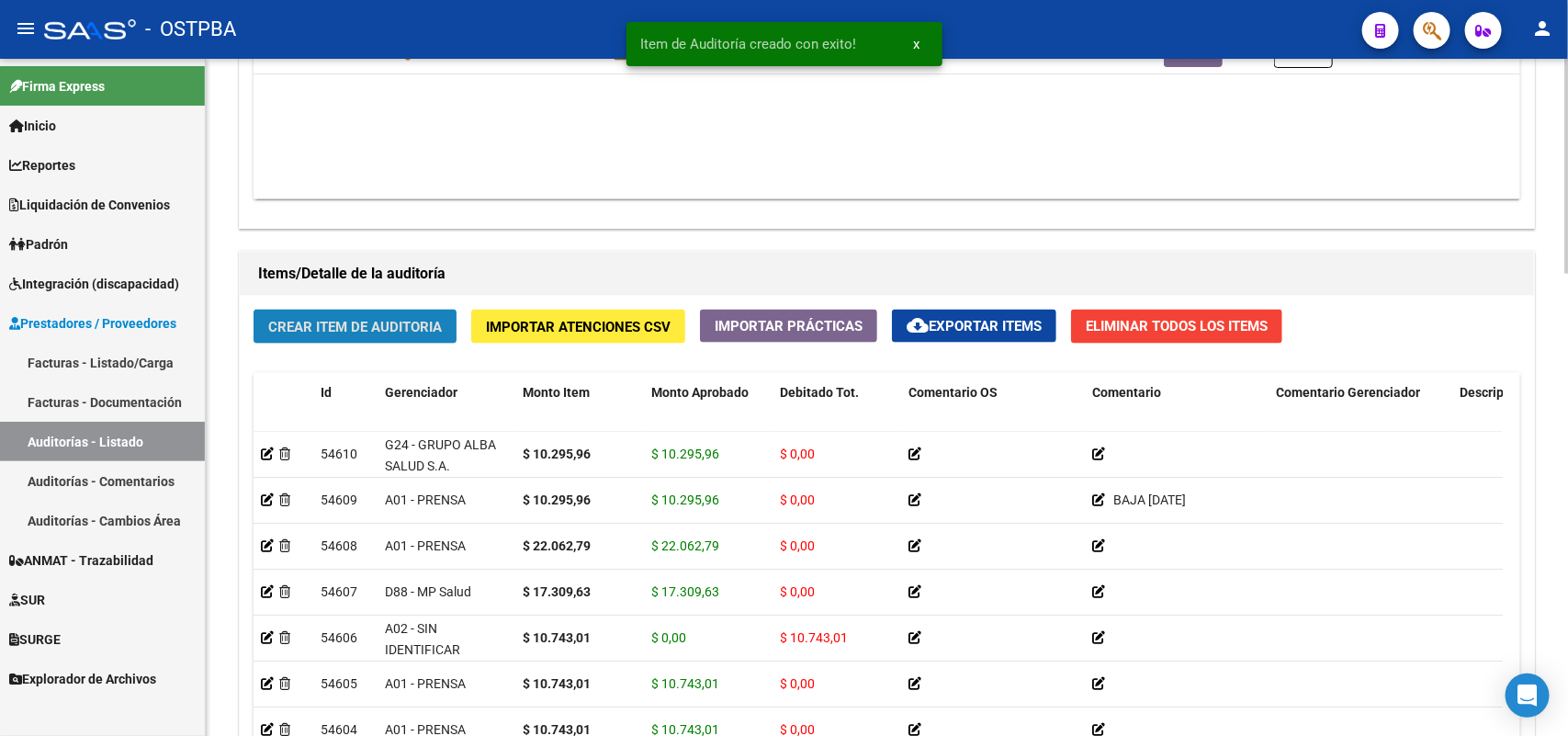
click at [391, 324] on span "Crear Item de Auditoria" at bounding box center [354, 326] width 173 height 16
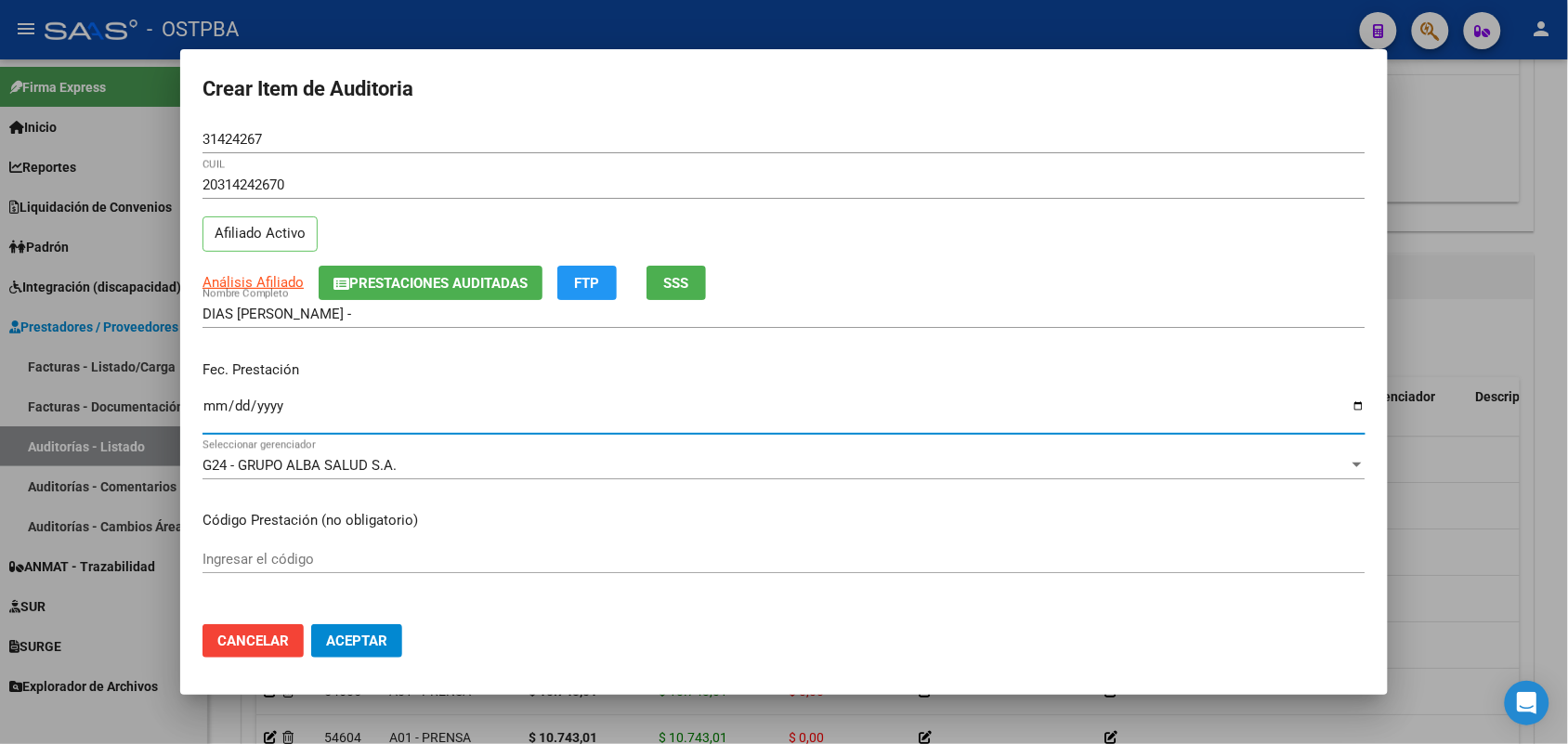
click at [218, 416] on input "Ingresar la fecha" at bounding box center [784, 413] width 1163 height 29
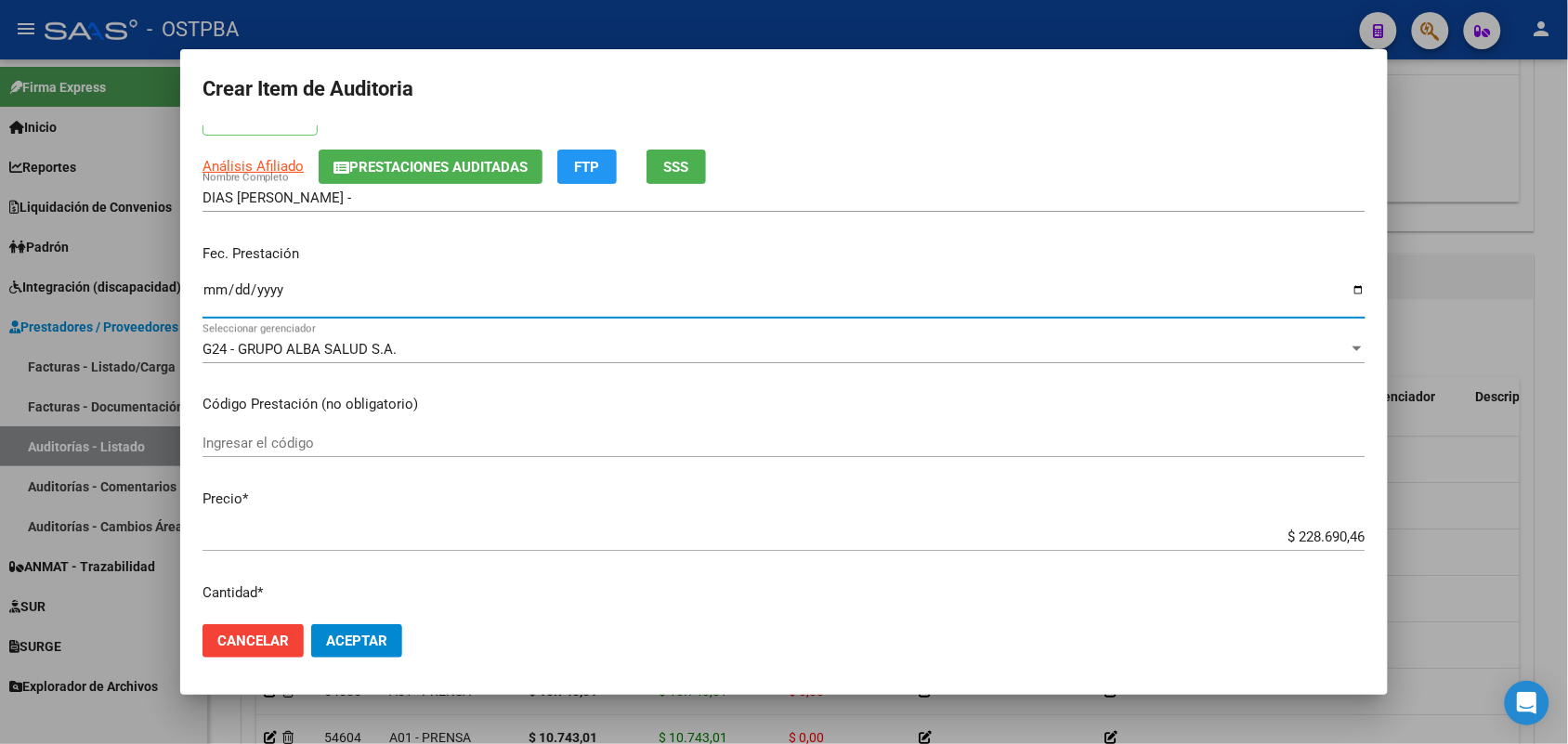
scroll to position [232, 0]
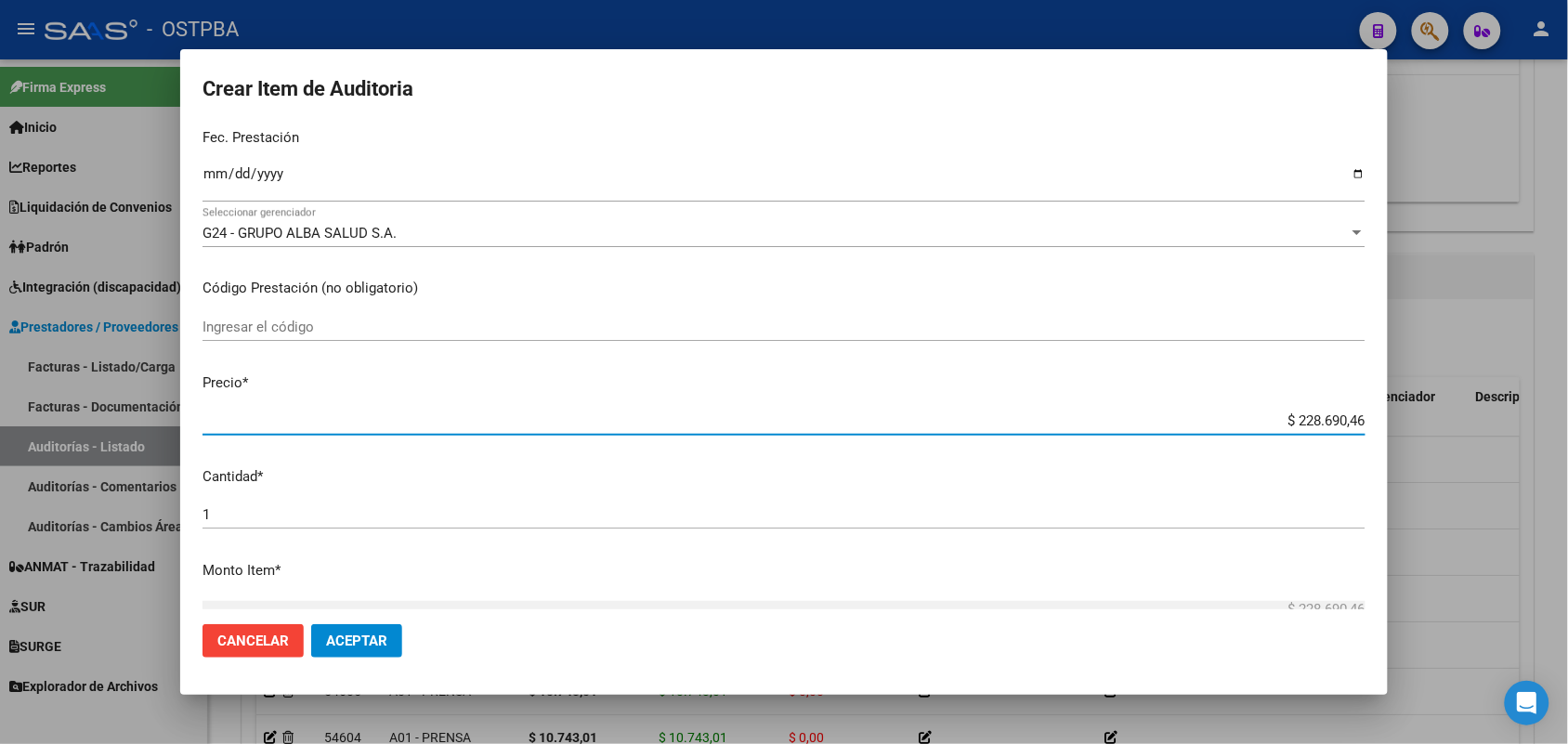
drag, startPoint x: 1262, startPoint y: 420, endPoint x: 1524, endPoint y: 466, distance: 266.0
click at [1524, 466] on div "Crear Item de Auditoria 31424267 Nro Documento 20314242670 CUIL Afiliado Activo…" at bounding box center [784, 372] width 1568 height 744
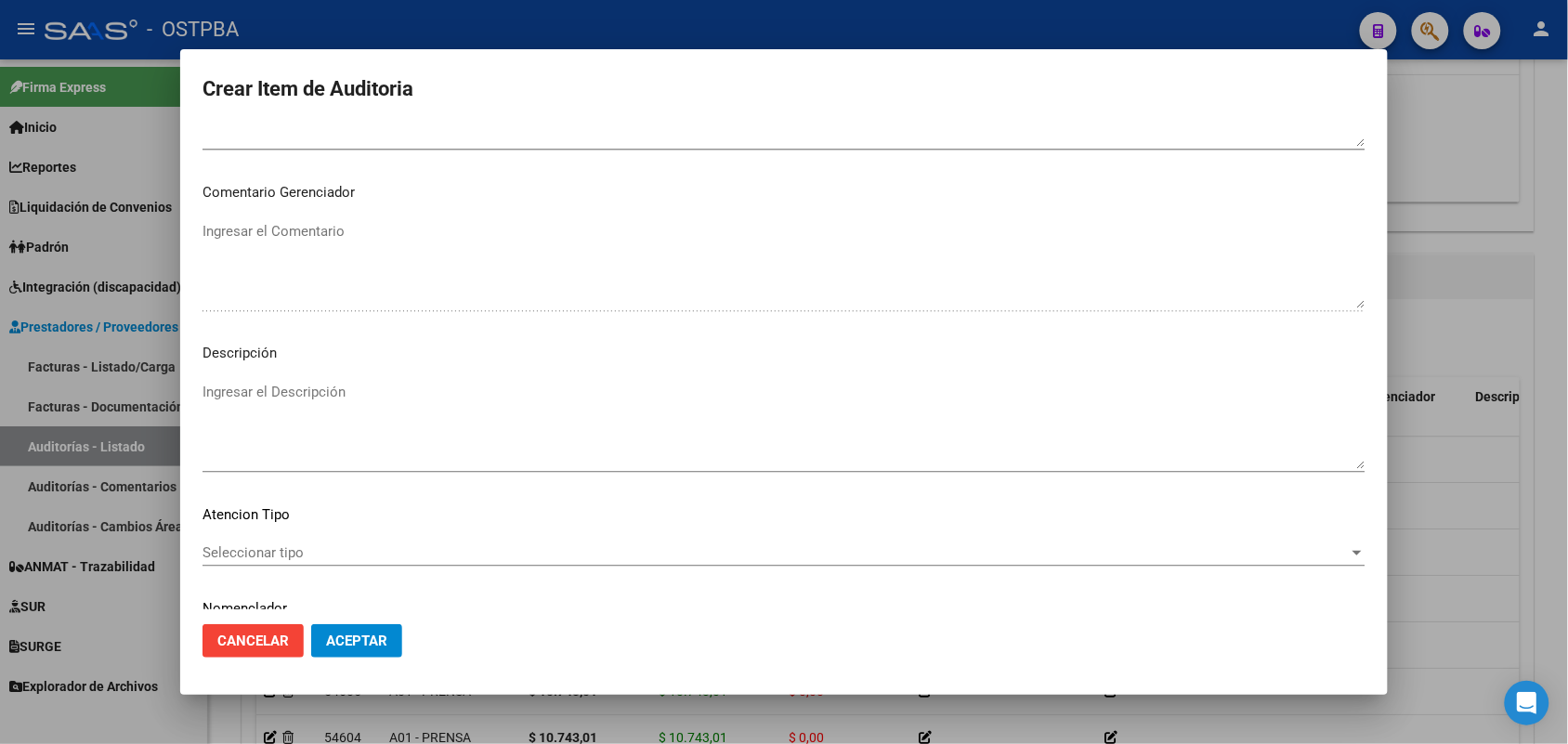
scroll to position [1187, 0]
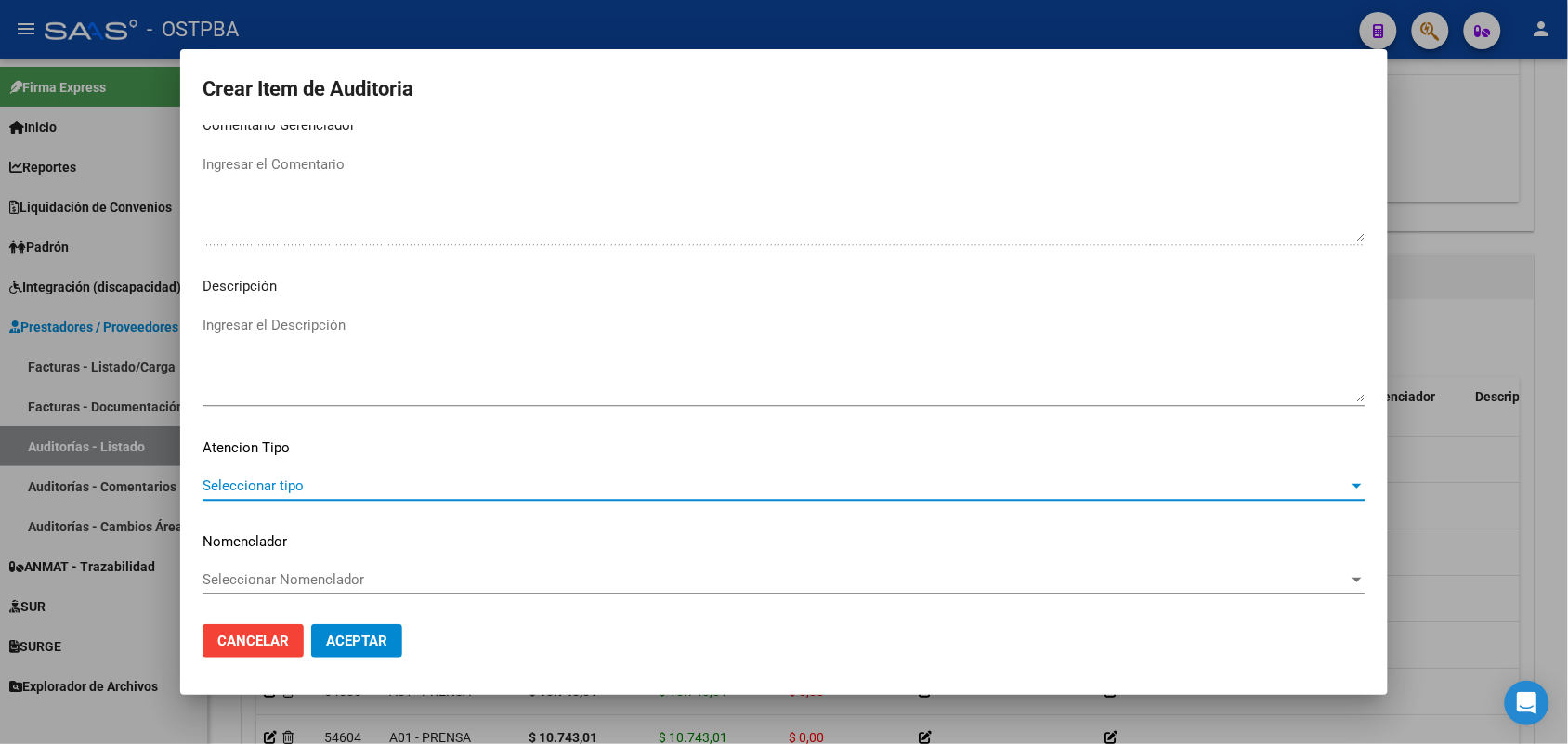
click at [269, 485] on span "Seleccionar tipo" at bounding box center [775, 486] width 1146 height 17
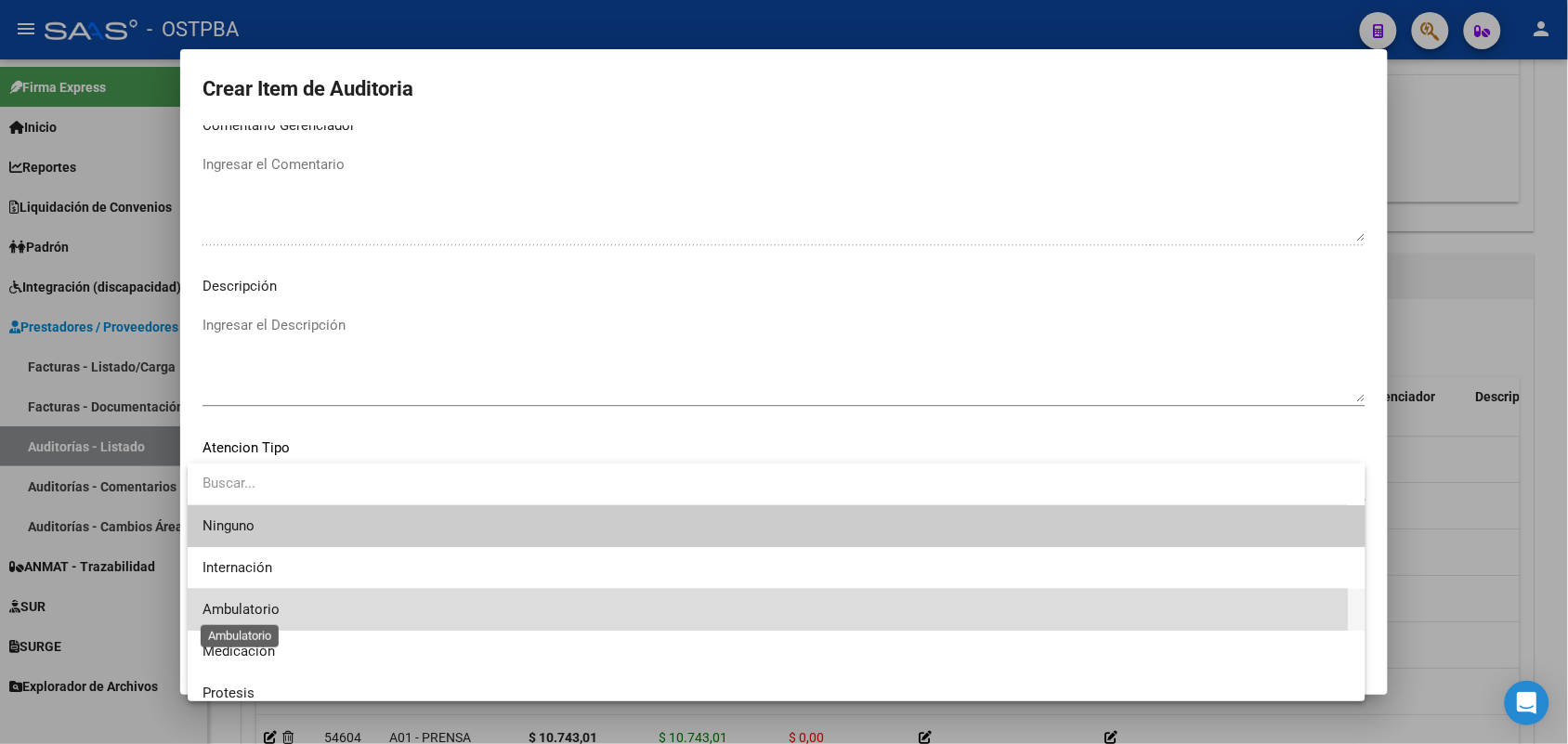
click at [267, 611] on span "Ambulatorio" at bounding box center [241, 609] width 77 height 17
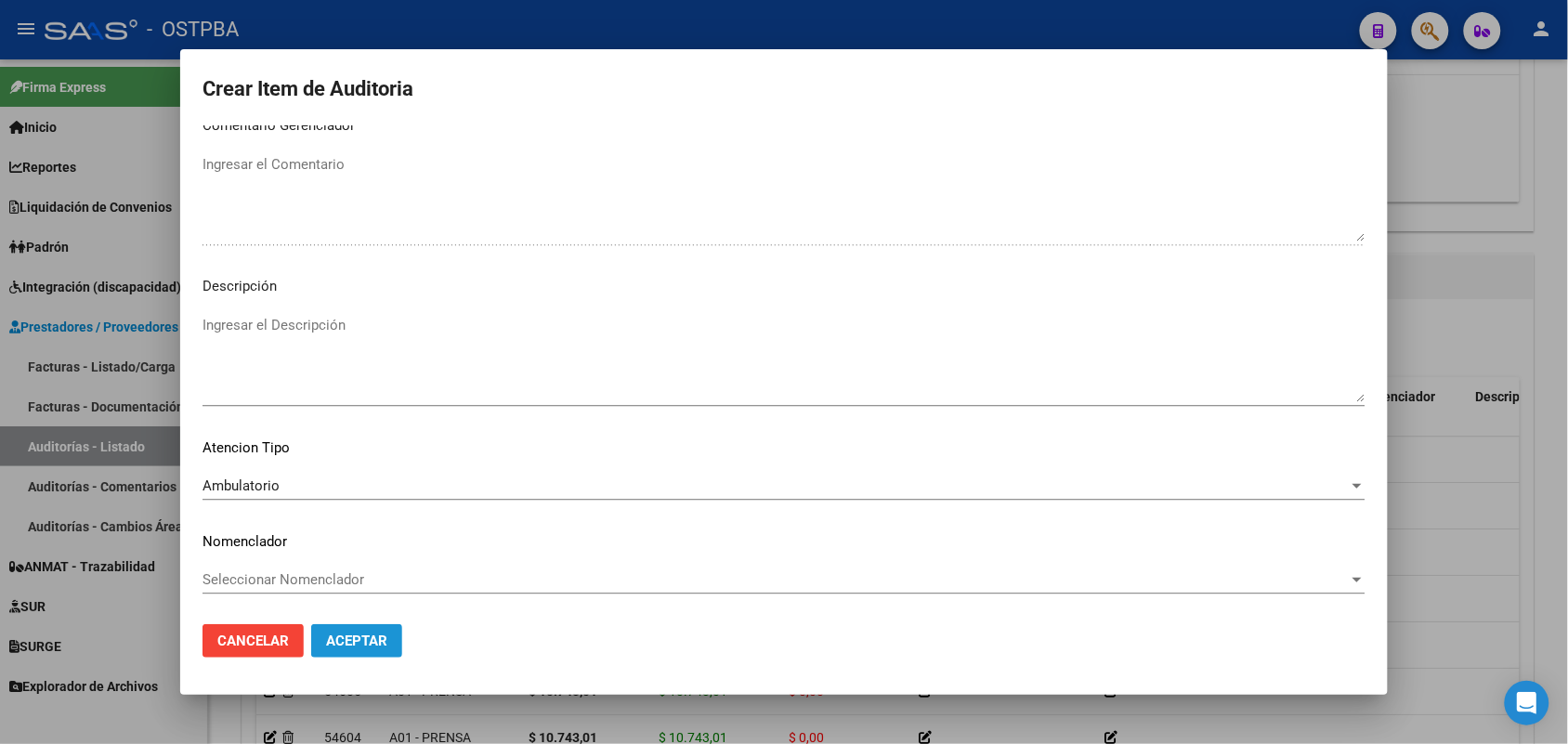
click at [369, 634] on span "Aceptar" at bounding box center [356, 640] width 62 height 17
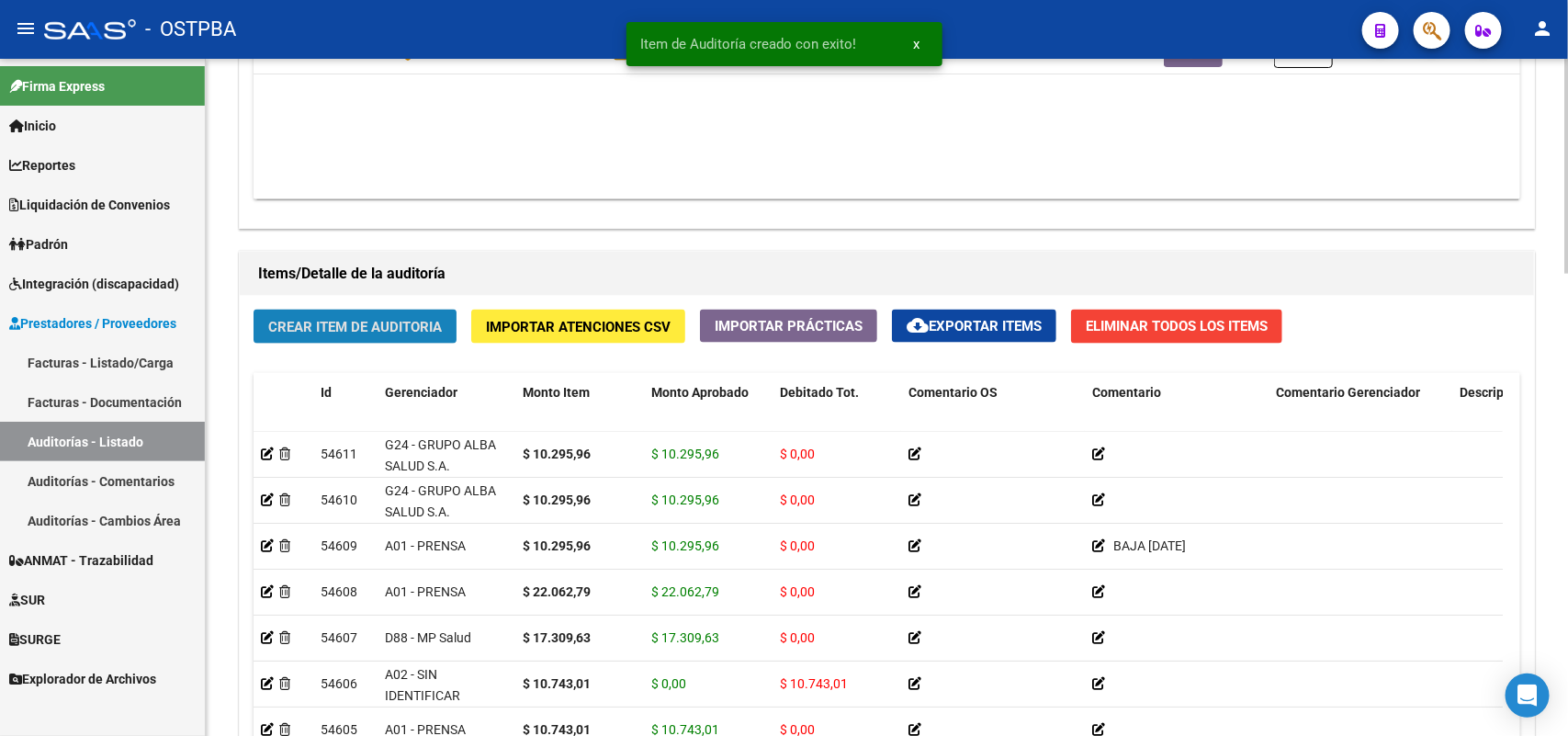
click at [389, 311] on button "Crear Item de Auditoria" at bounding box center [355, 326] width 203 height 34
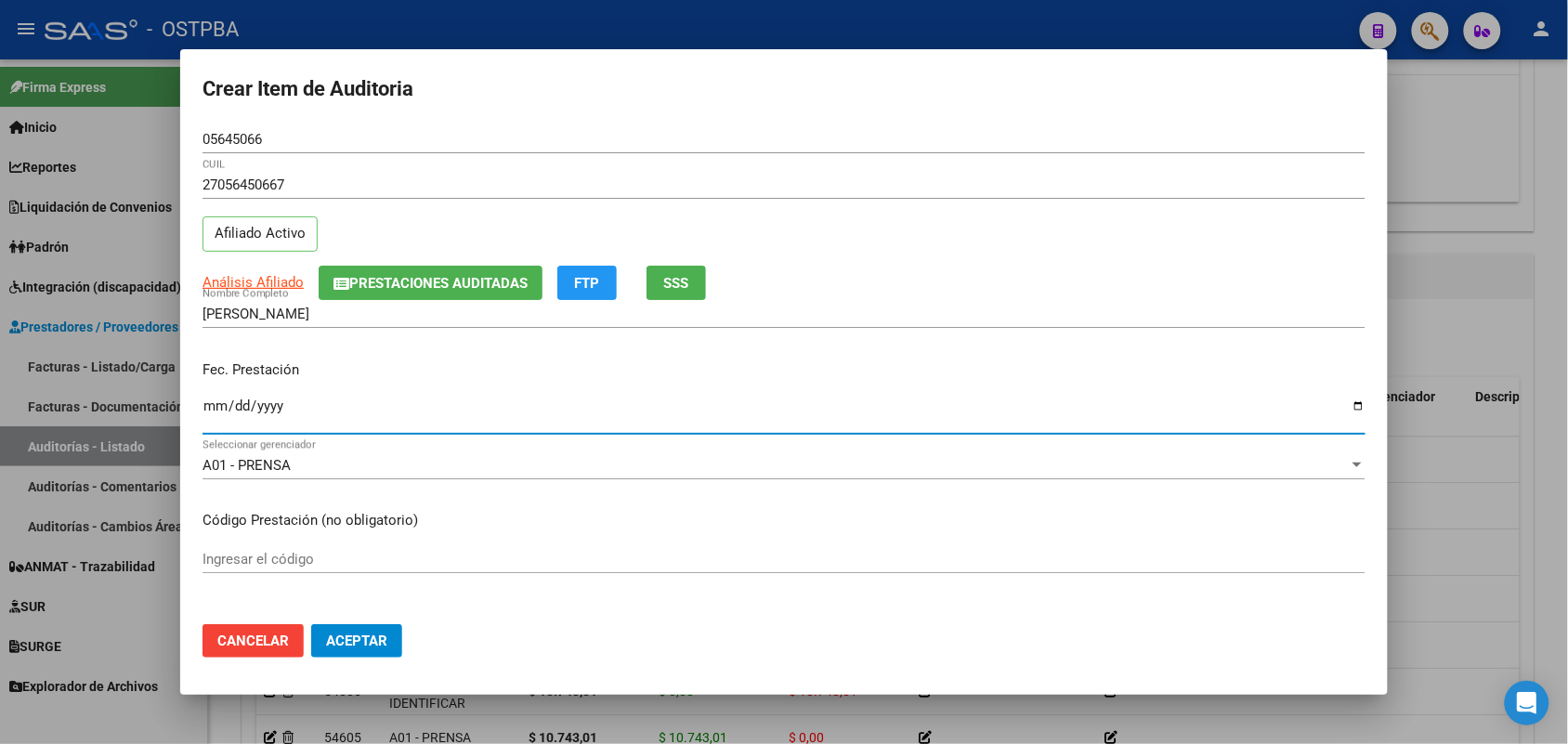
click at [210, 413] on input "Ingresar la fecha" at bounding box center [784, 413] width 1163 height 29
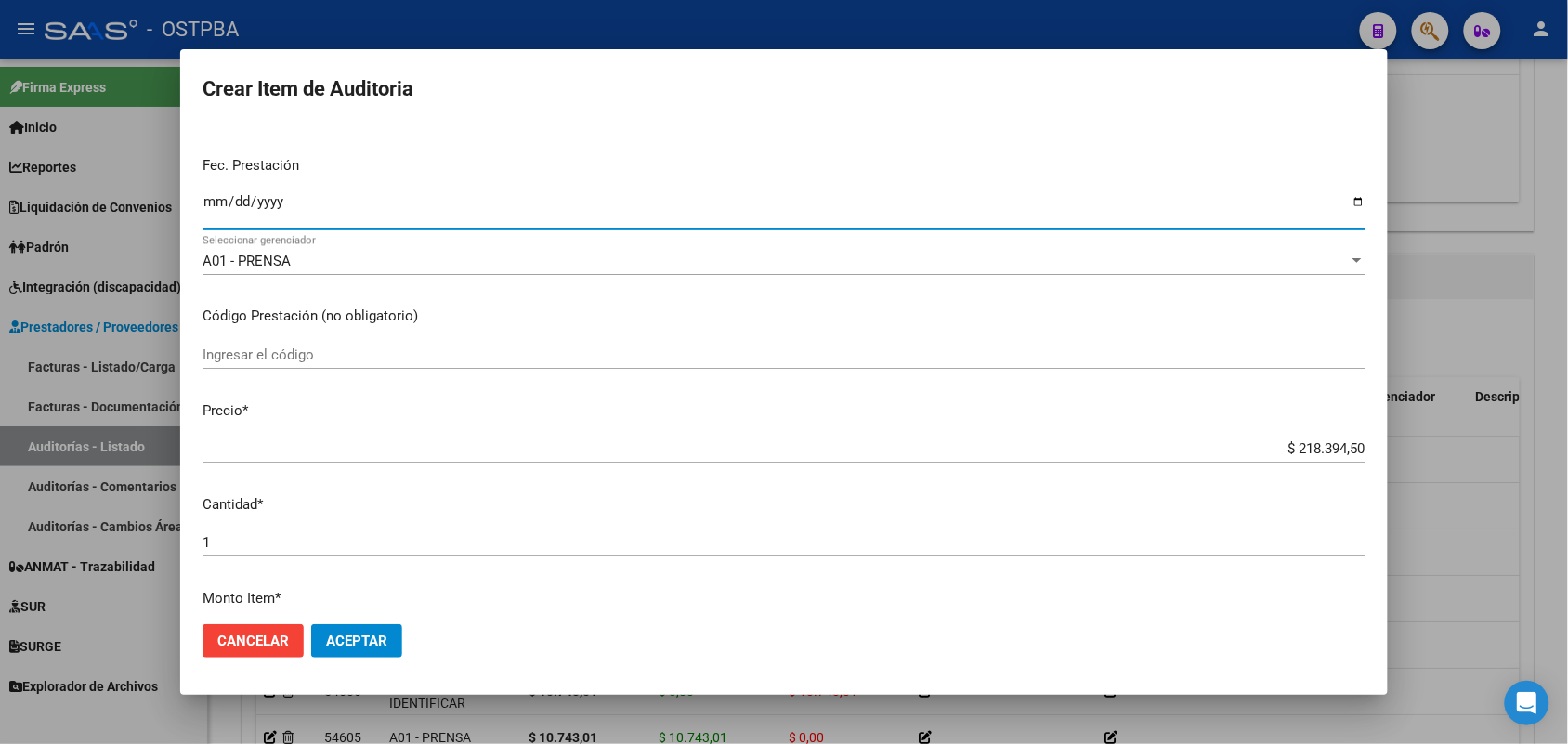
scroll to position [232, 0]
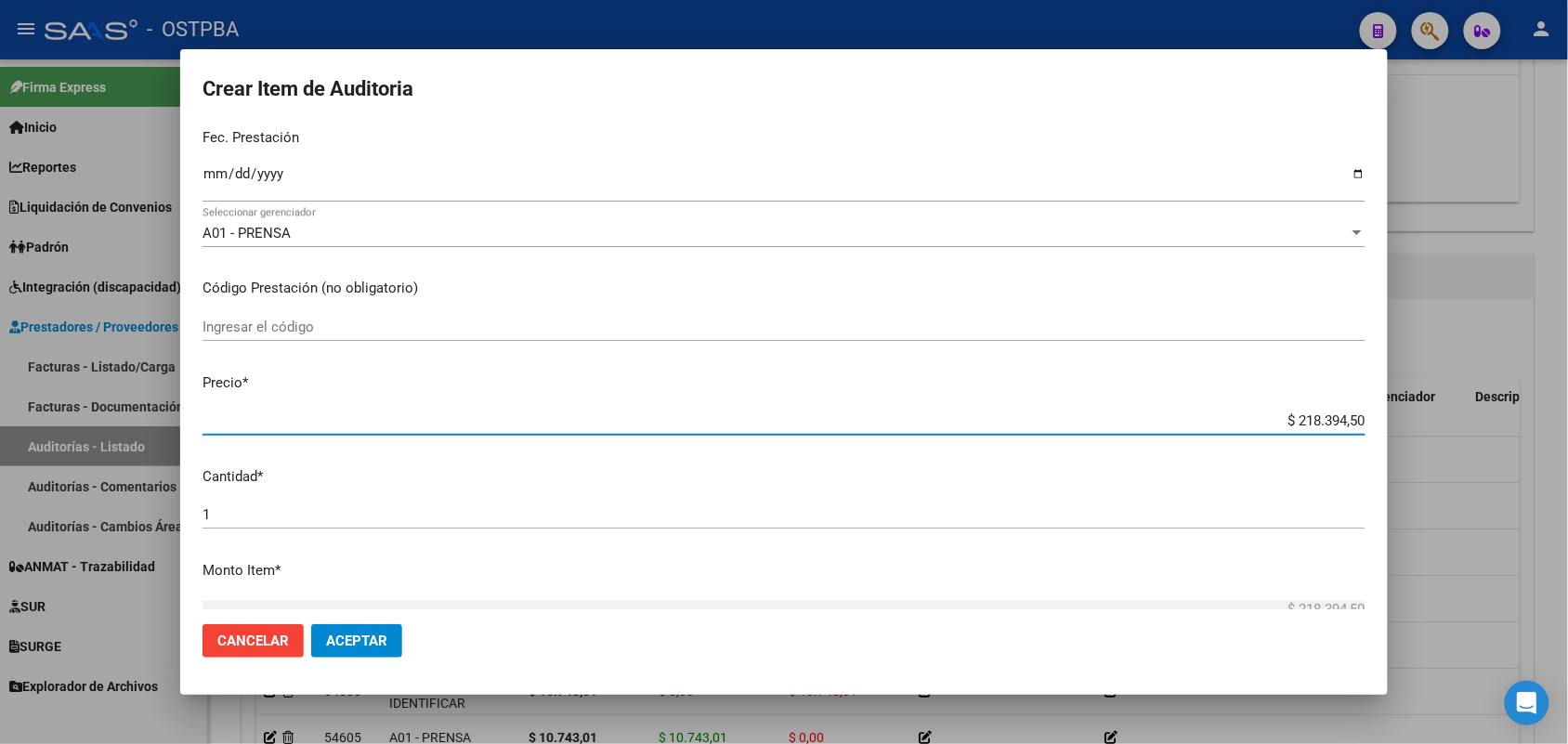
drag, startPoint x: 1265, startPoint y: 423, endPoint x: 1473, endPoint y: 433, distance: 208.2
click at [1473, 433] on div "Crear Item de Auditoria 05645066 Nro Documento 27056450667 CUIL Afiliado Activo…" at bounding box center [784, 372] width 1568 height 744
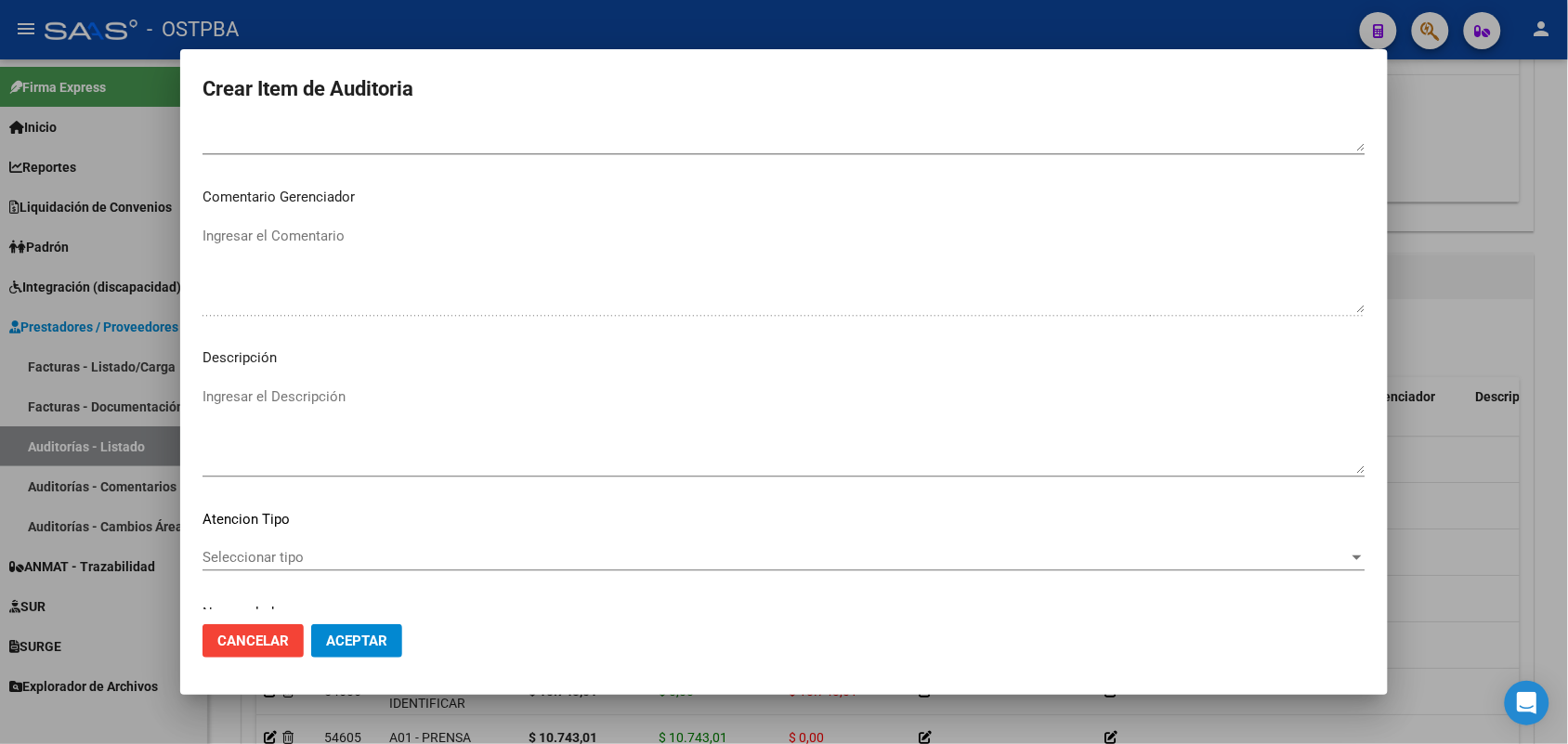
scroll to position [1187, 0]
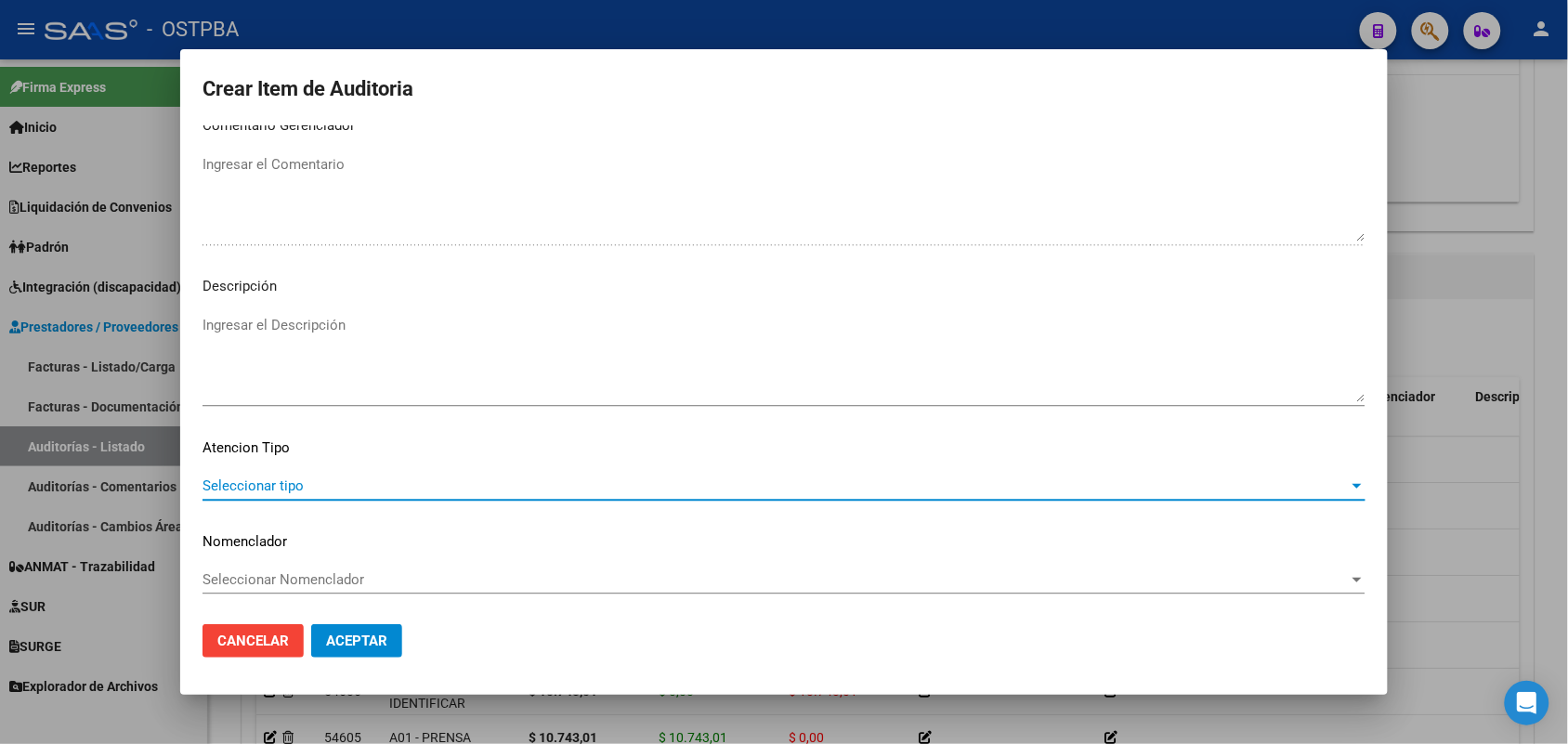
click at [286, 485] on span "Seleccionar tipo" at bounding box center [775, 486] width 1146 height 17
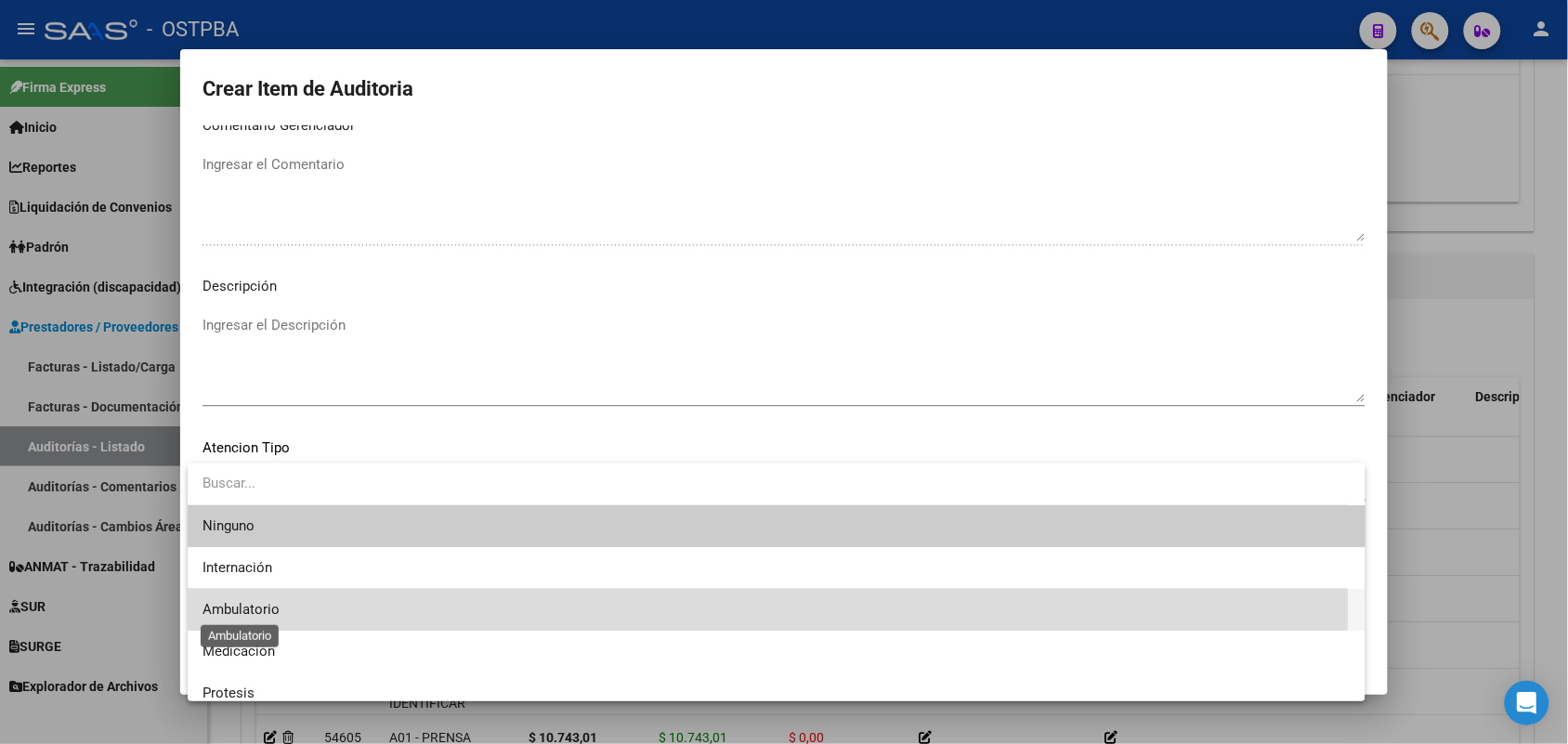
click at [265, 607] on span "Ambulatorio" at bounding box center [241, 609] width 77 height 17
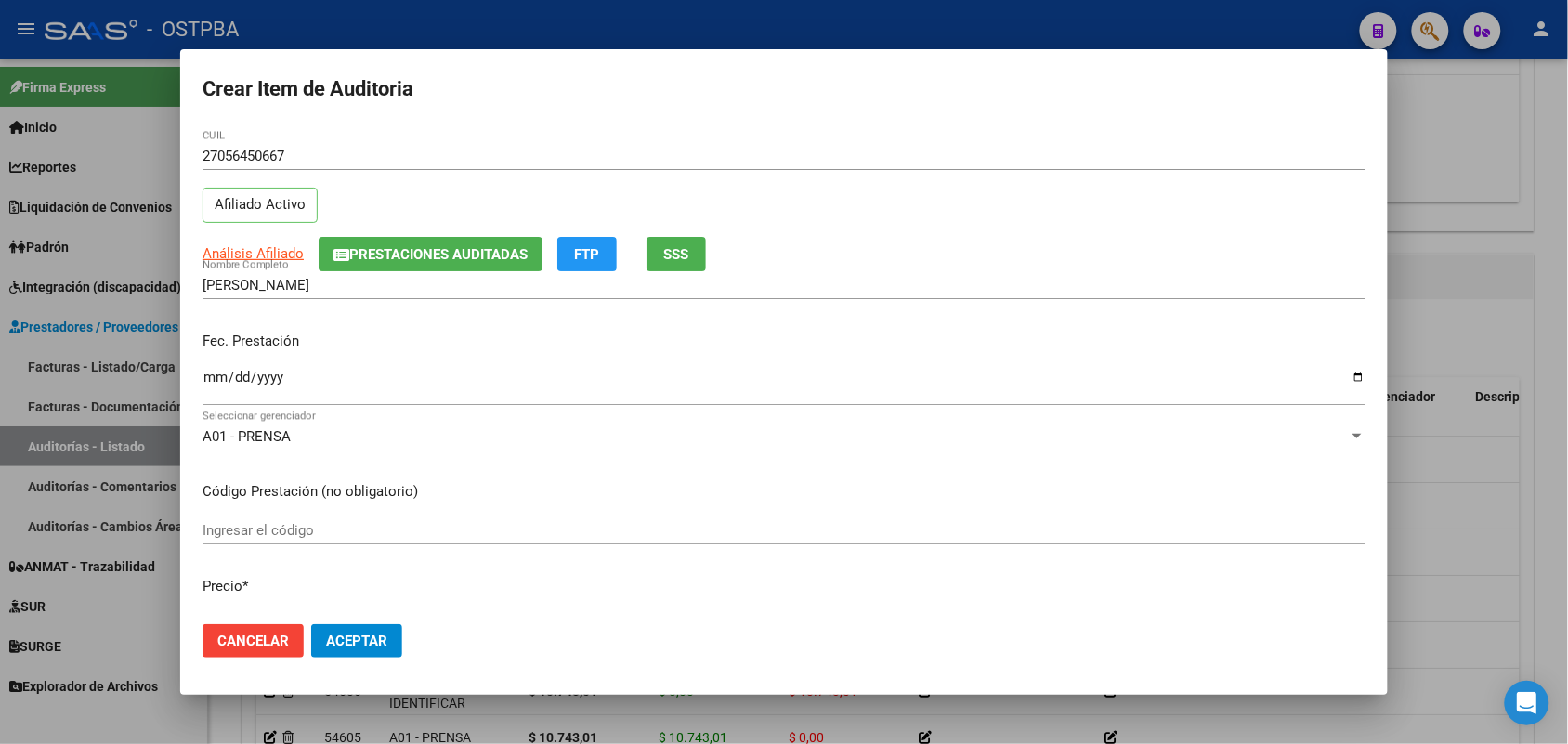
scroll to position [26, 0]
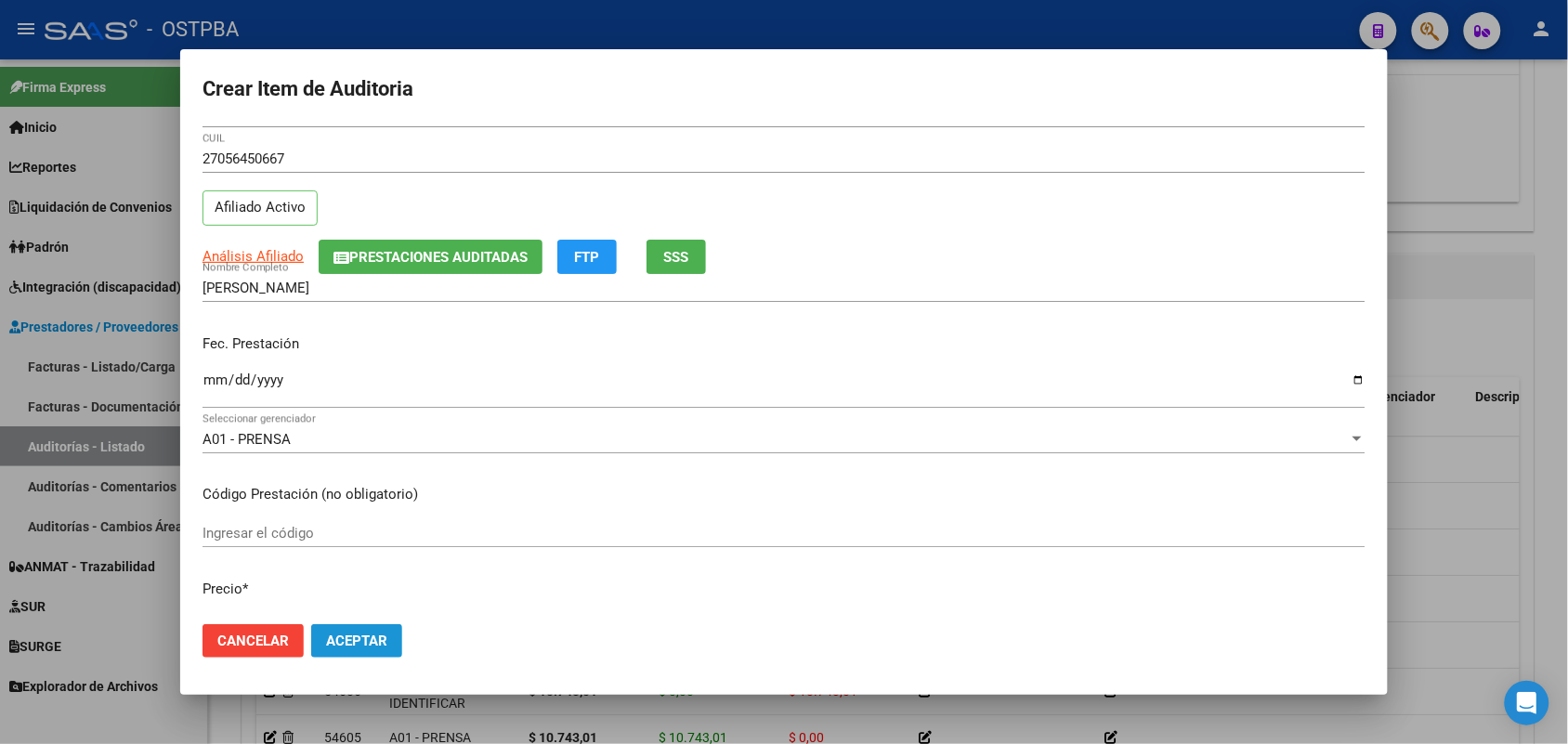
click at [364, 629] on button "Aceptar" at bounding box center [356, 641] width 91 height 33
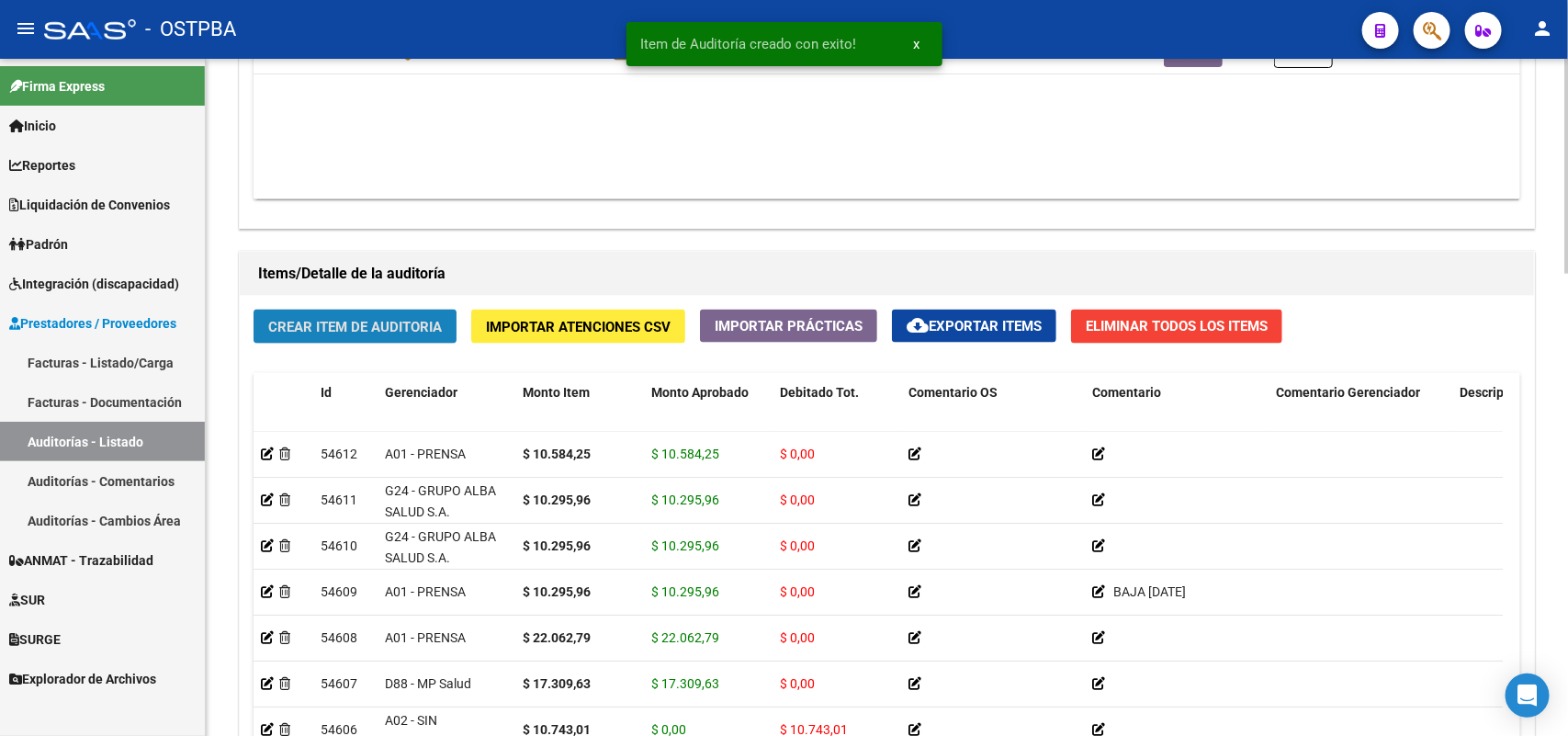
click at [401, 324] on span "Crear Item de Auditoria" at bounding box center [354, 326] width 173 height 16
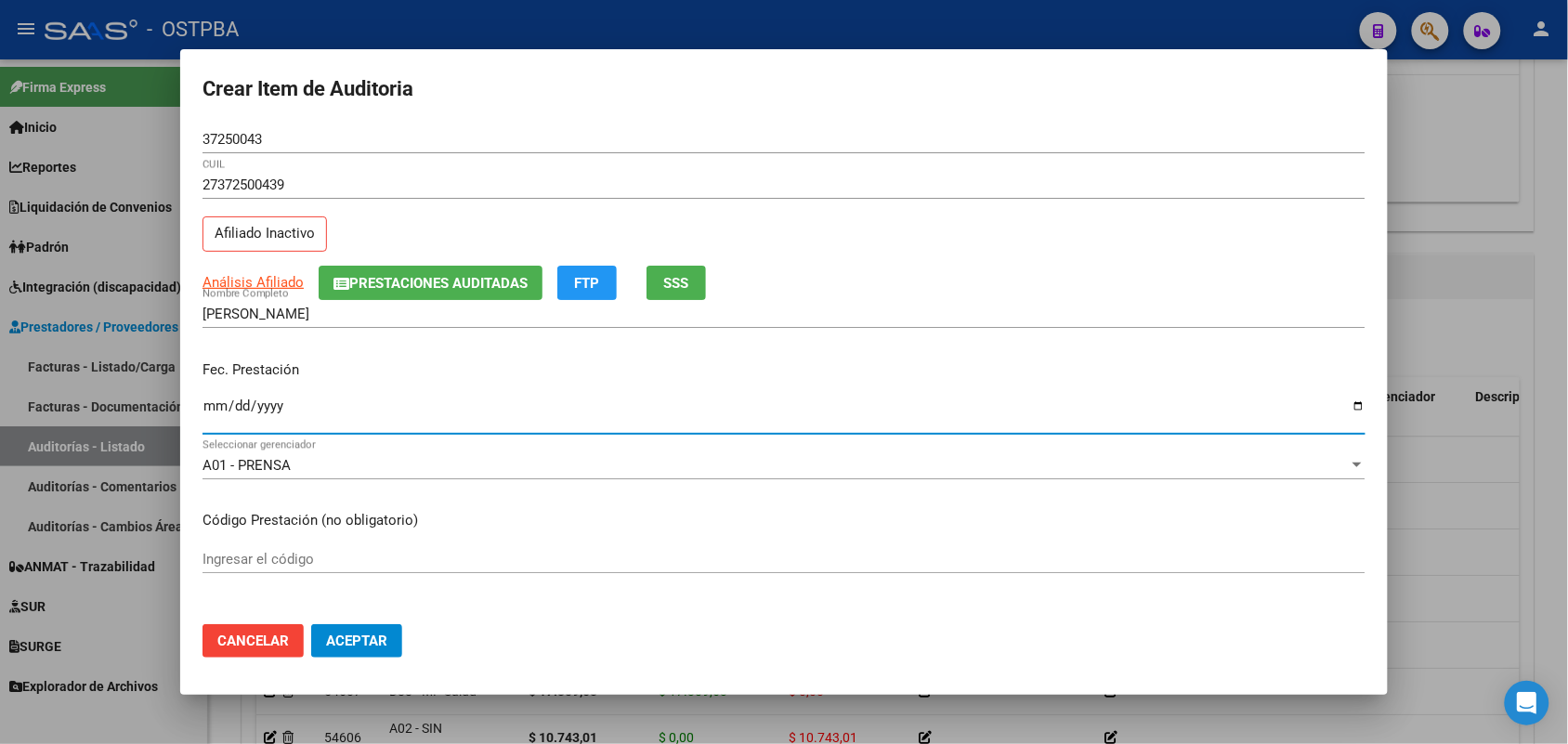
click at [215, 407] on input "Ingresar la fecha" at bounding box center [784, 413] width 1163 height 29
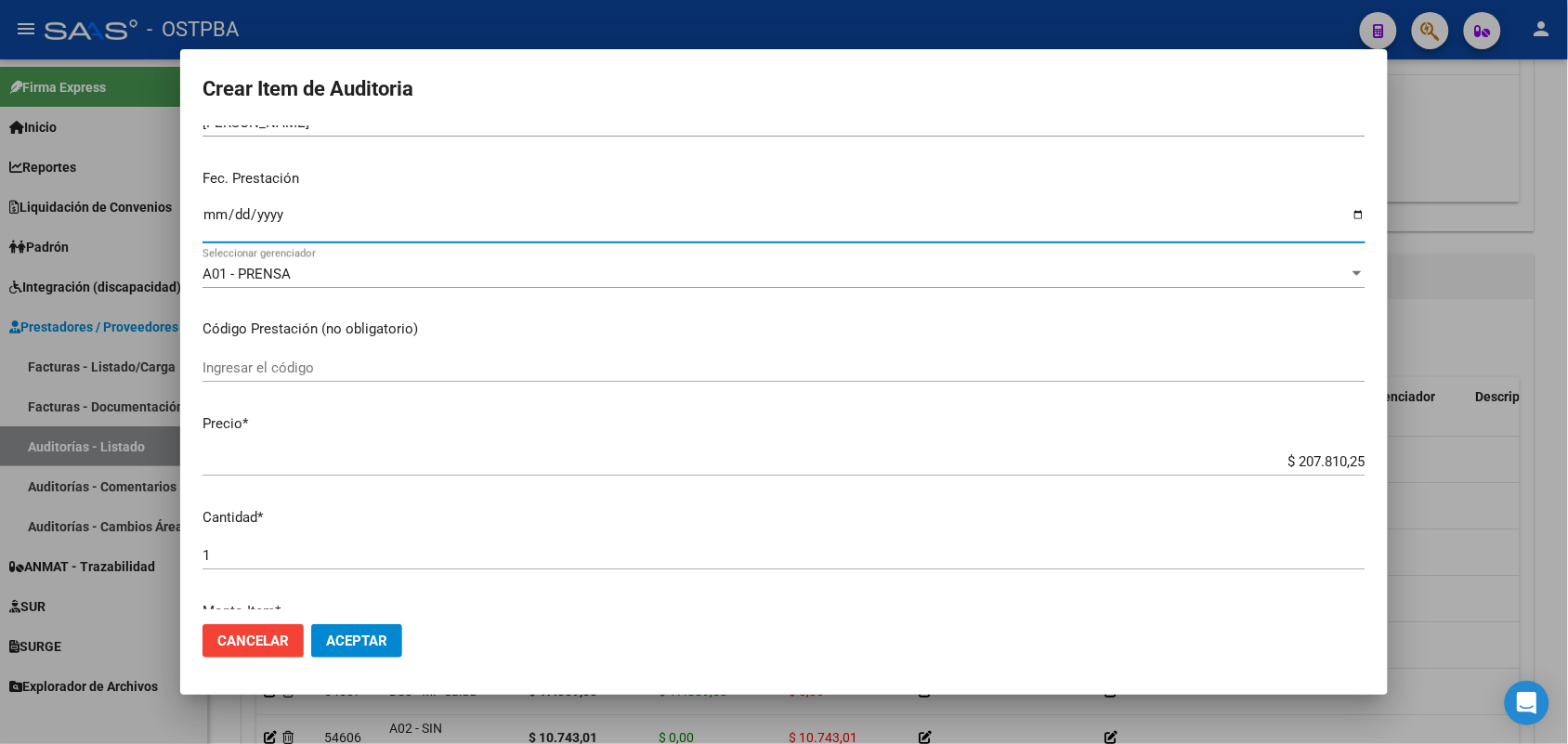
scroll to position [232, 0]
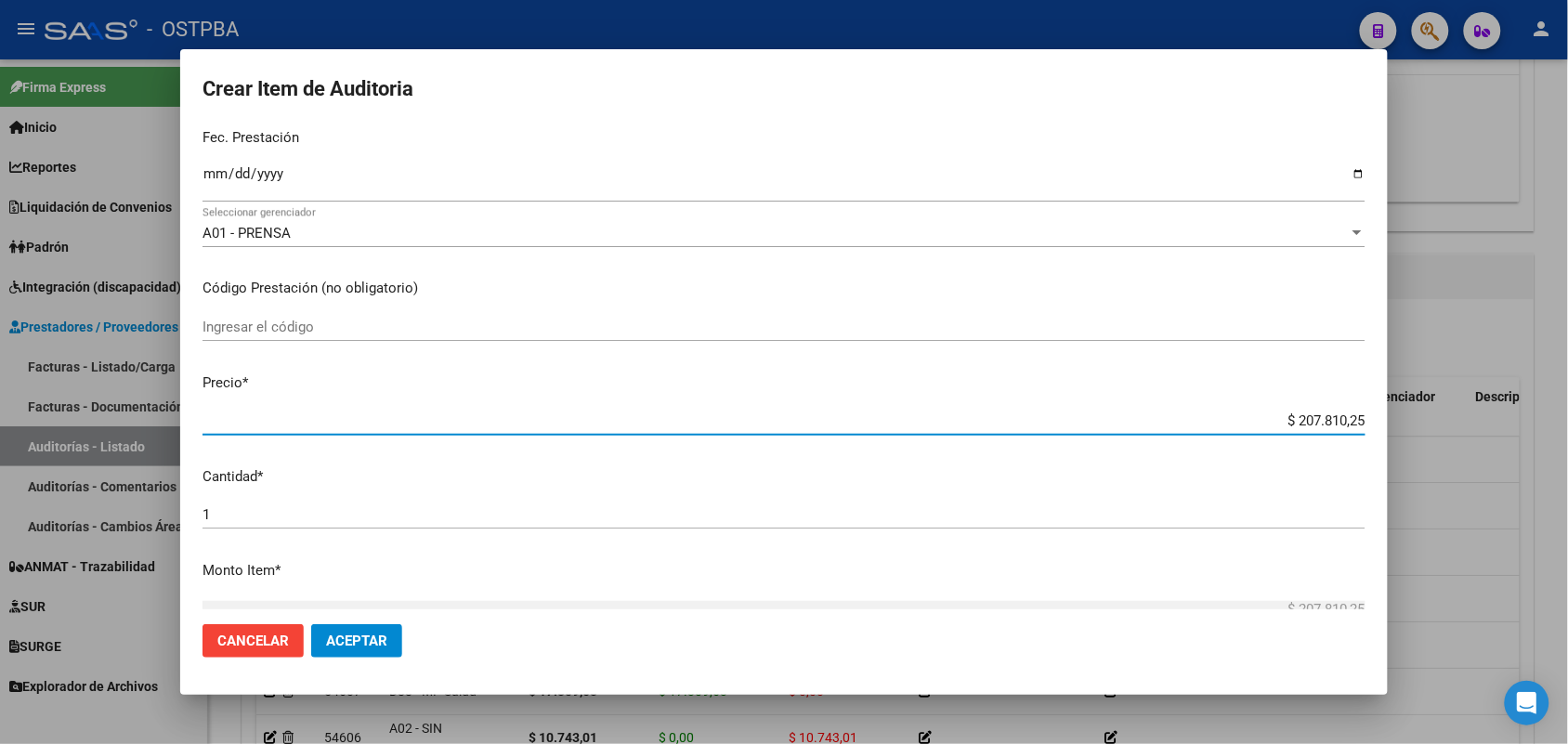
drag, startPoint x: 1267, startPoint y: 423, endPoint x: 1436, endPoint y: 429, distance: 169.1
click at [1436, 429] on div "Crear Item de Auditoria 37250043 Nro Documento 27372500439 CUIL Afiliado Inacti…" at bounding box center [784, 372] width 1568 height 744
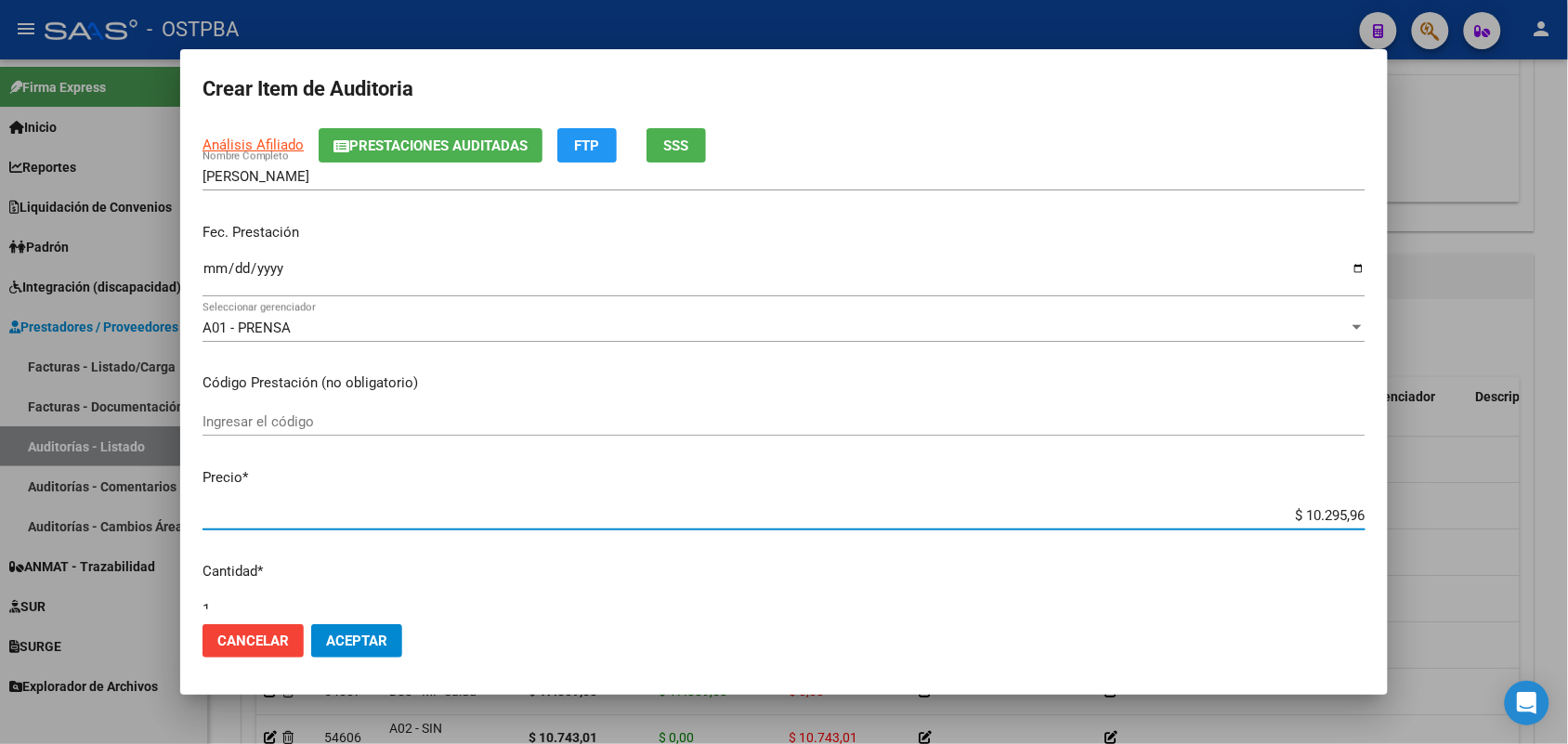
scroll to position [0, 0]
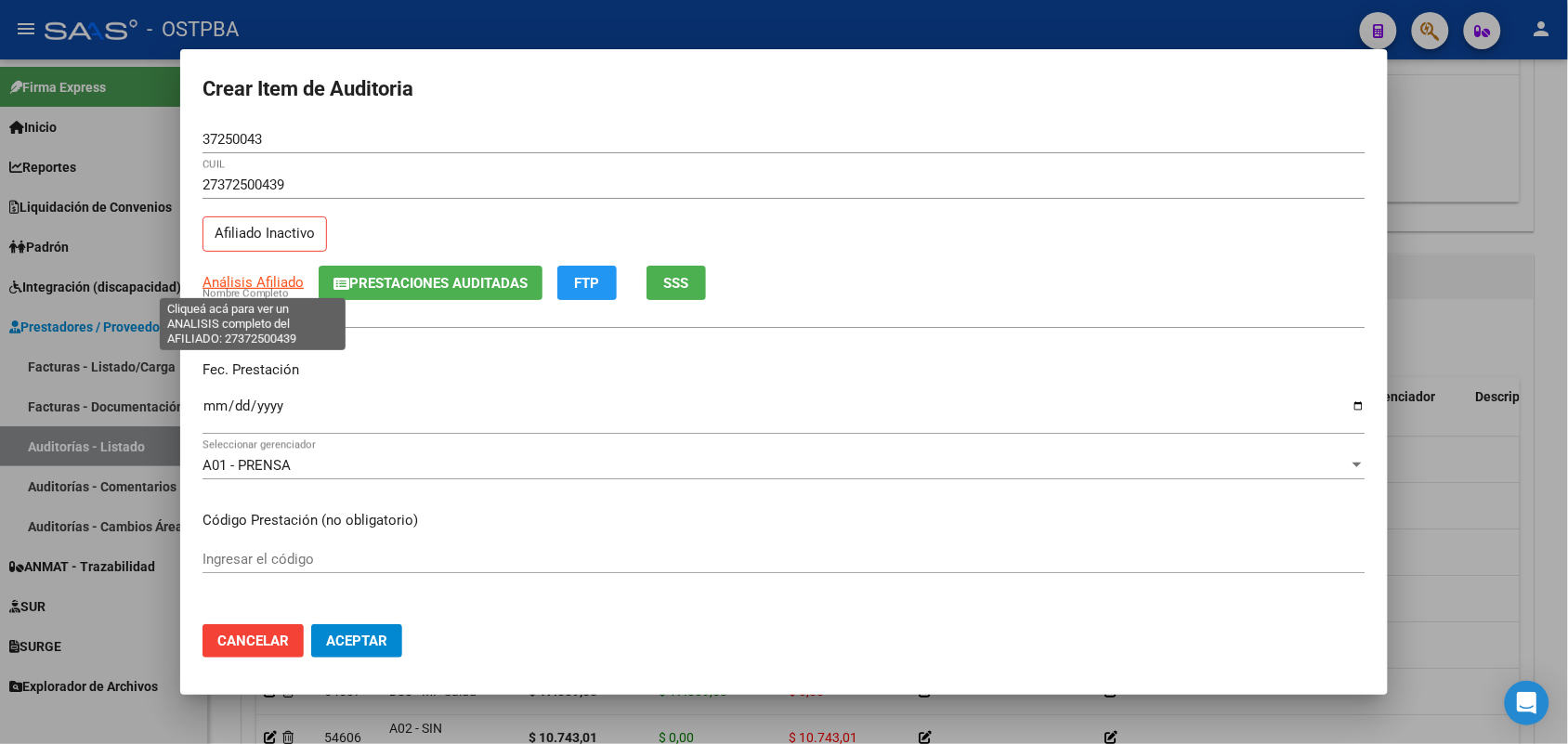
click at [276, 284] on span "Análisis Afiliado" at bounding box center [253, 282] width 101 height 17
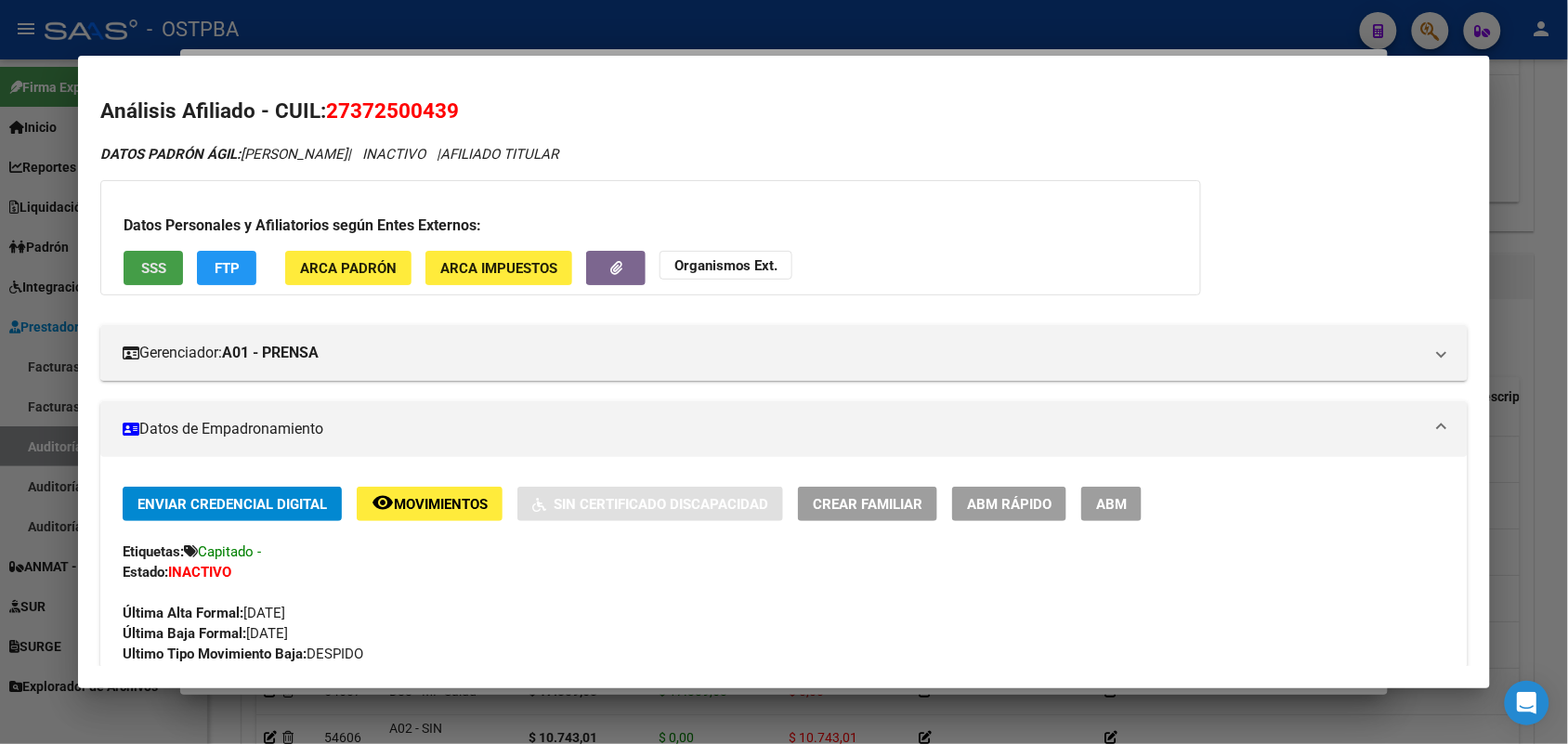
click at [156, 272] on span "SSS" at bounding box center [154, 268] width 25 height 17
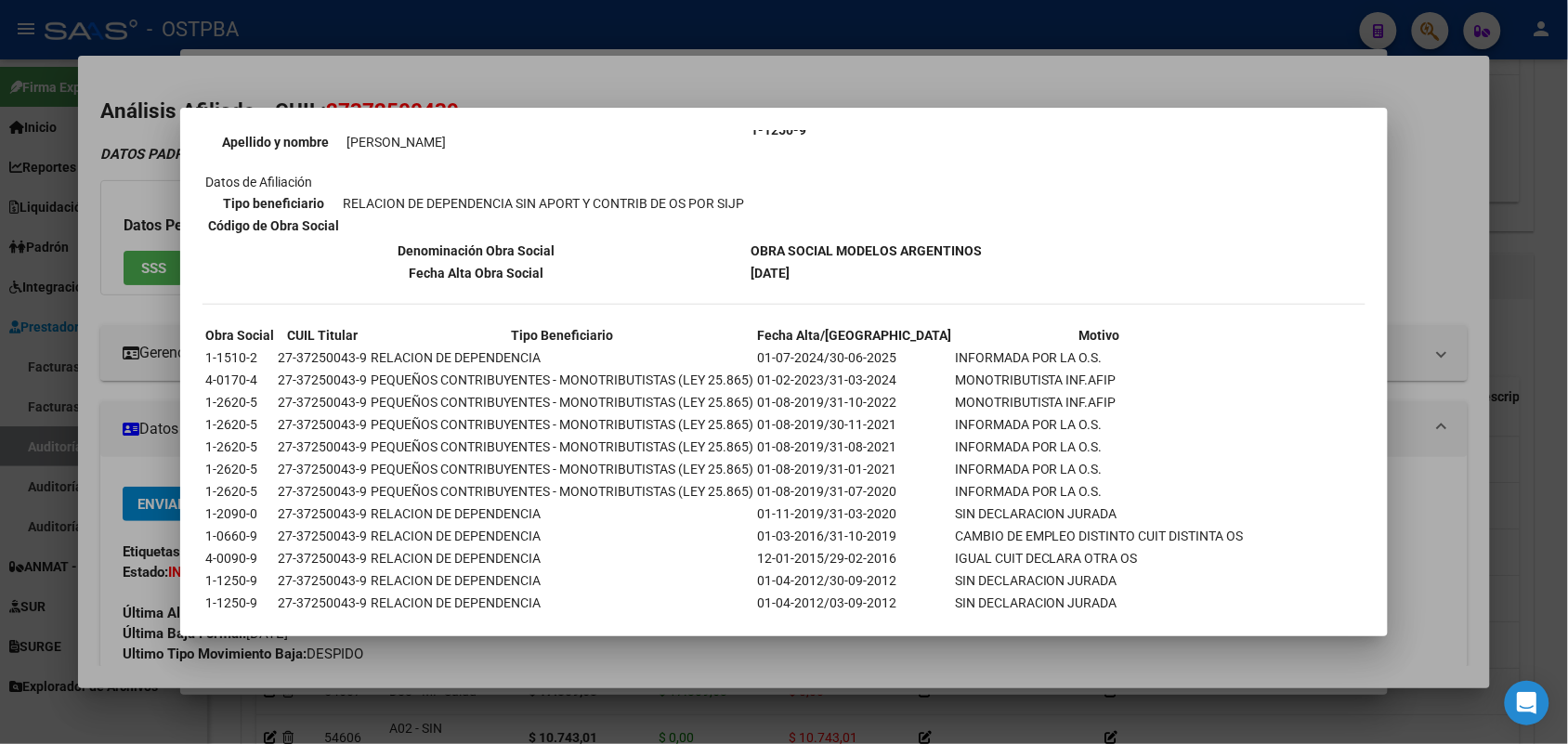
scroll to position [280, 0]
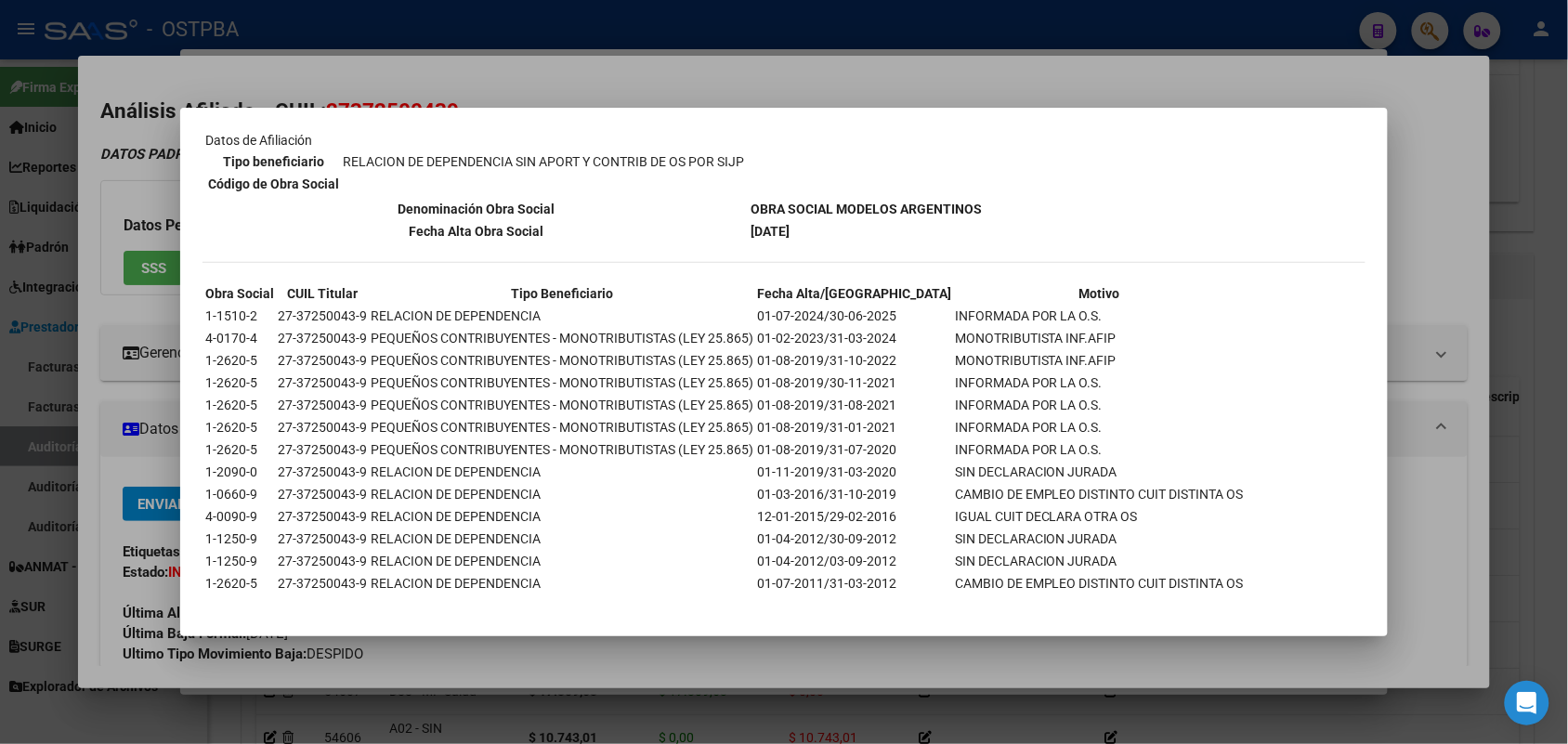
click at [167, 321] on div at bounding box center [784, 372] width 1568 height 744
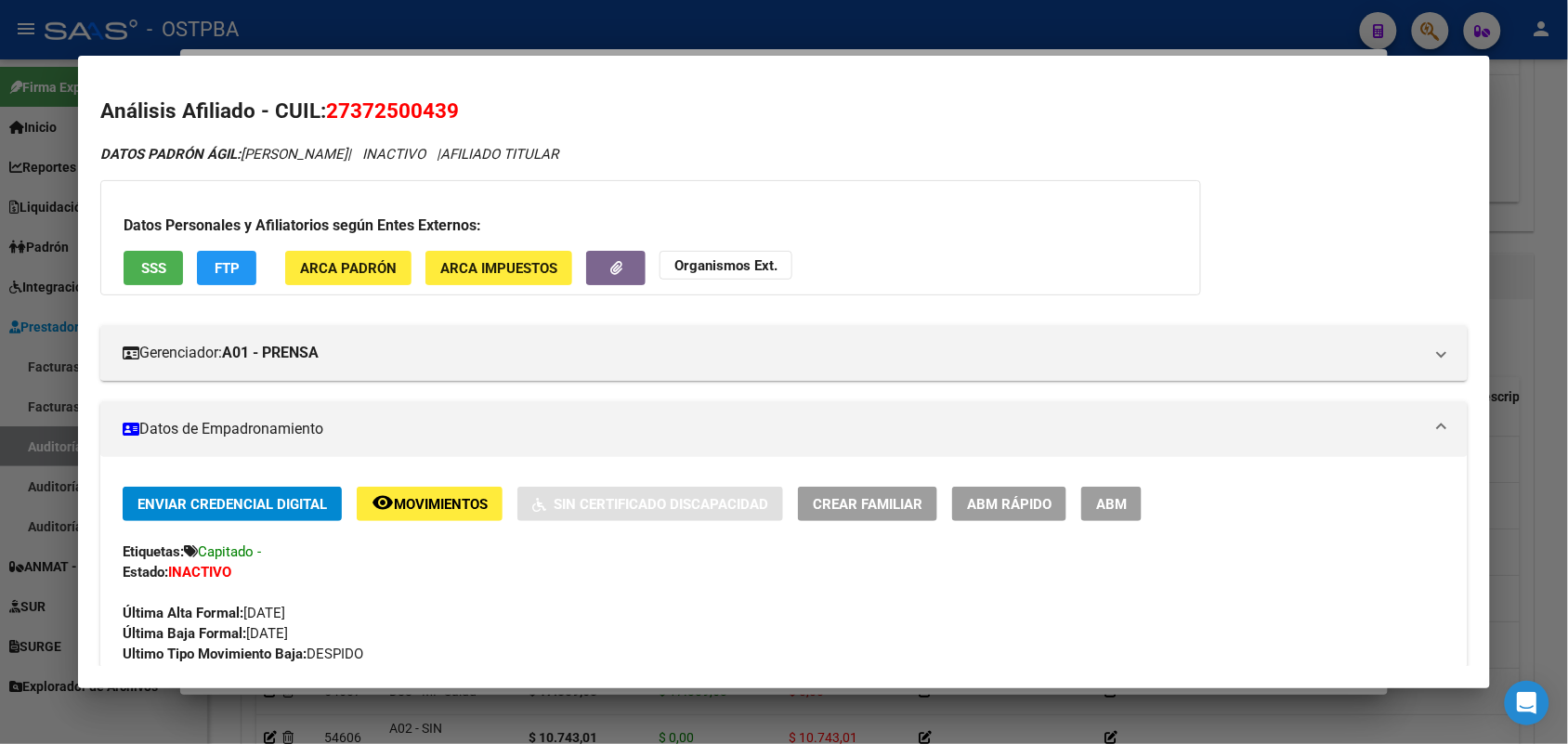
click at [52, 368] on div at bounding box center [784, 372] width 1568 height 744
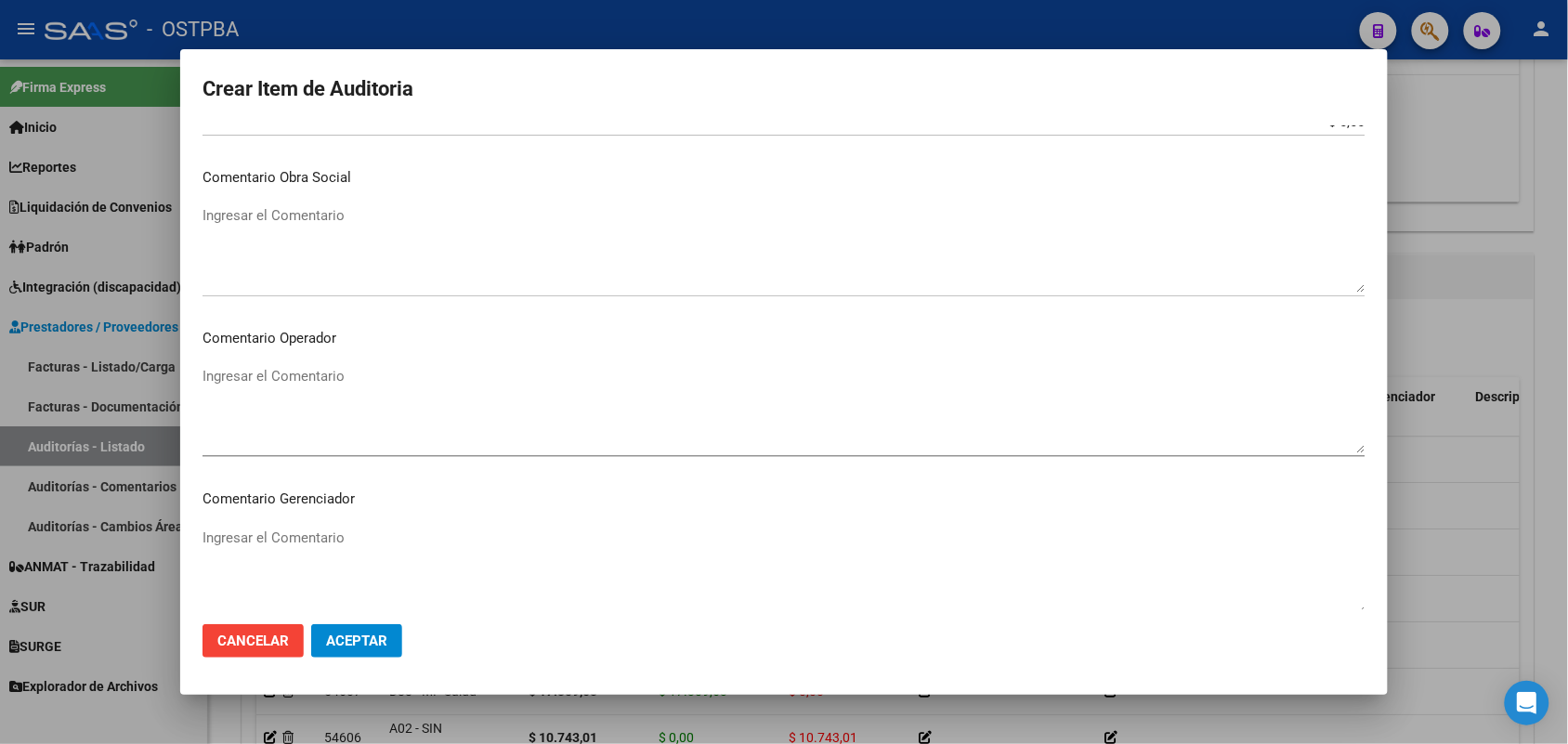
scroll to position [814, 0]
click at [260, 384] on textarea "Ingresar el Comentario" at bounding box center [784, 410] width 1163 height 87
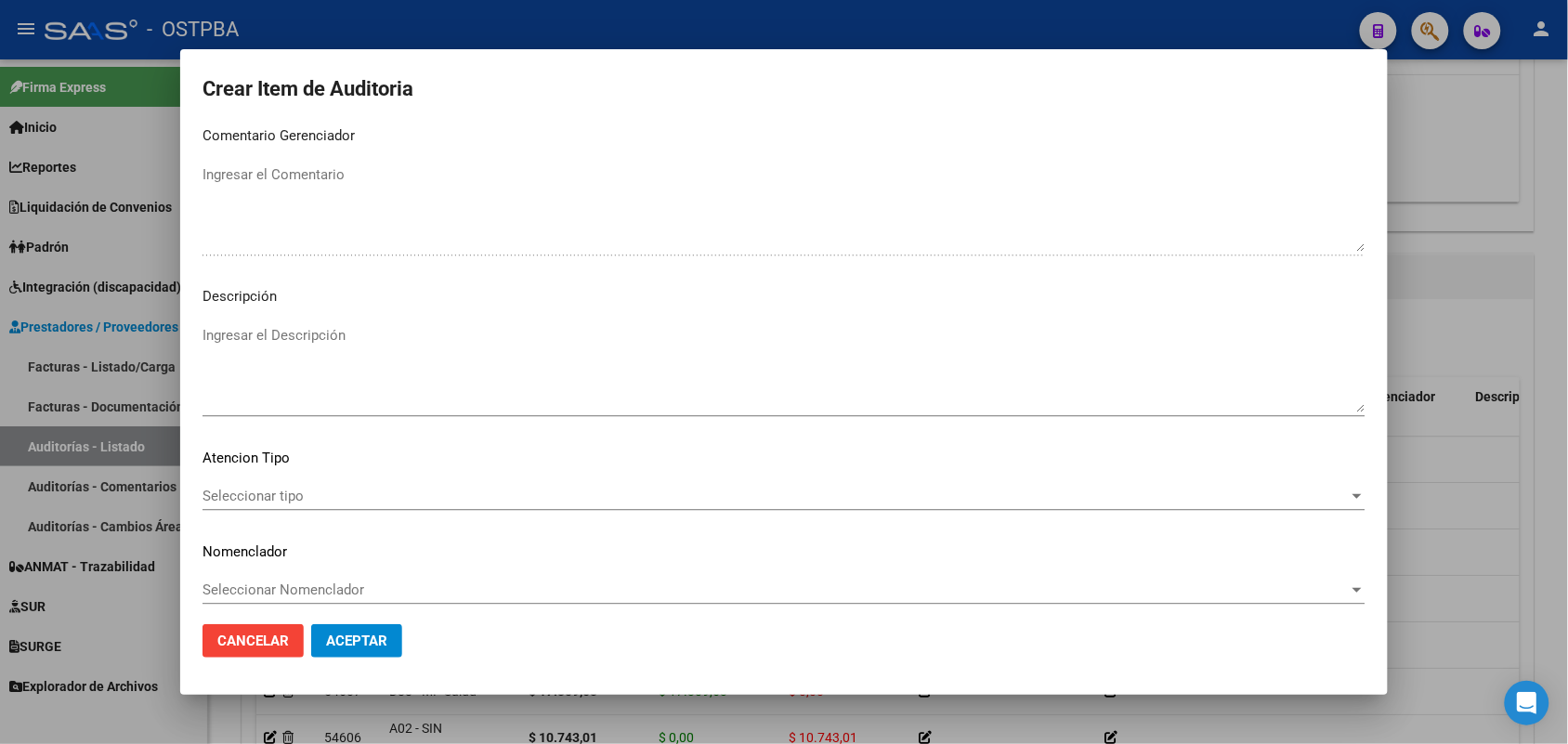
scroll to position [1187, 0]
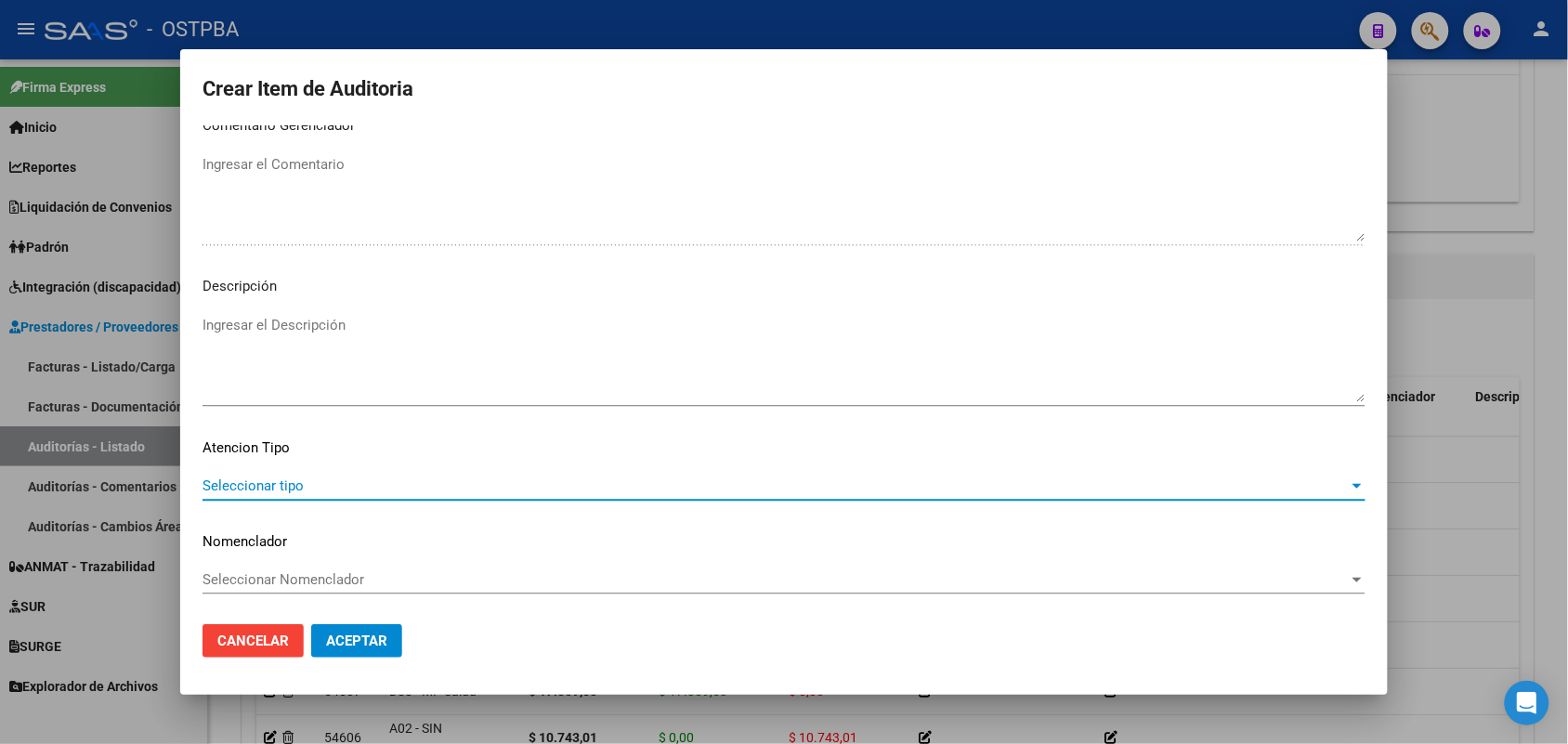
click at [276, 480] on span "Seleccionar tipo" at bounding box center [775, 486] width 1146 height 17
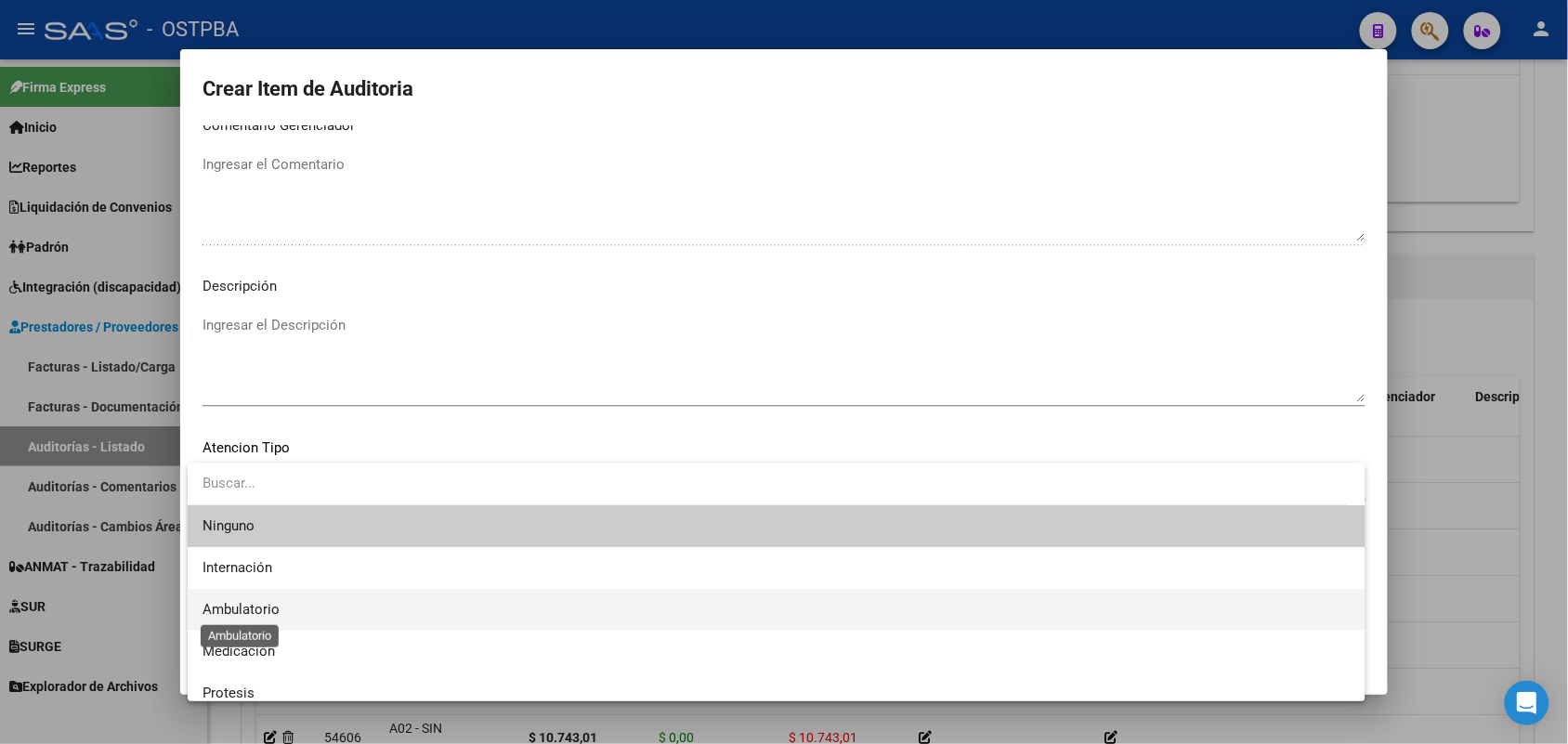
click at [270, 613] on span "Ambulatorio" at bounding box center [241, 609] width 77 height 17
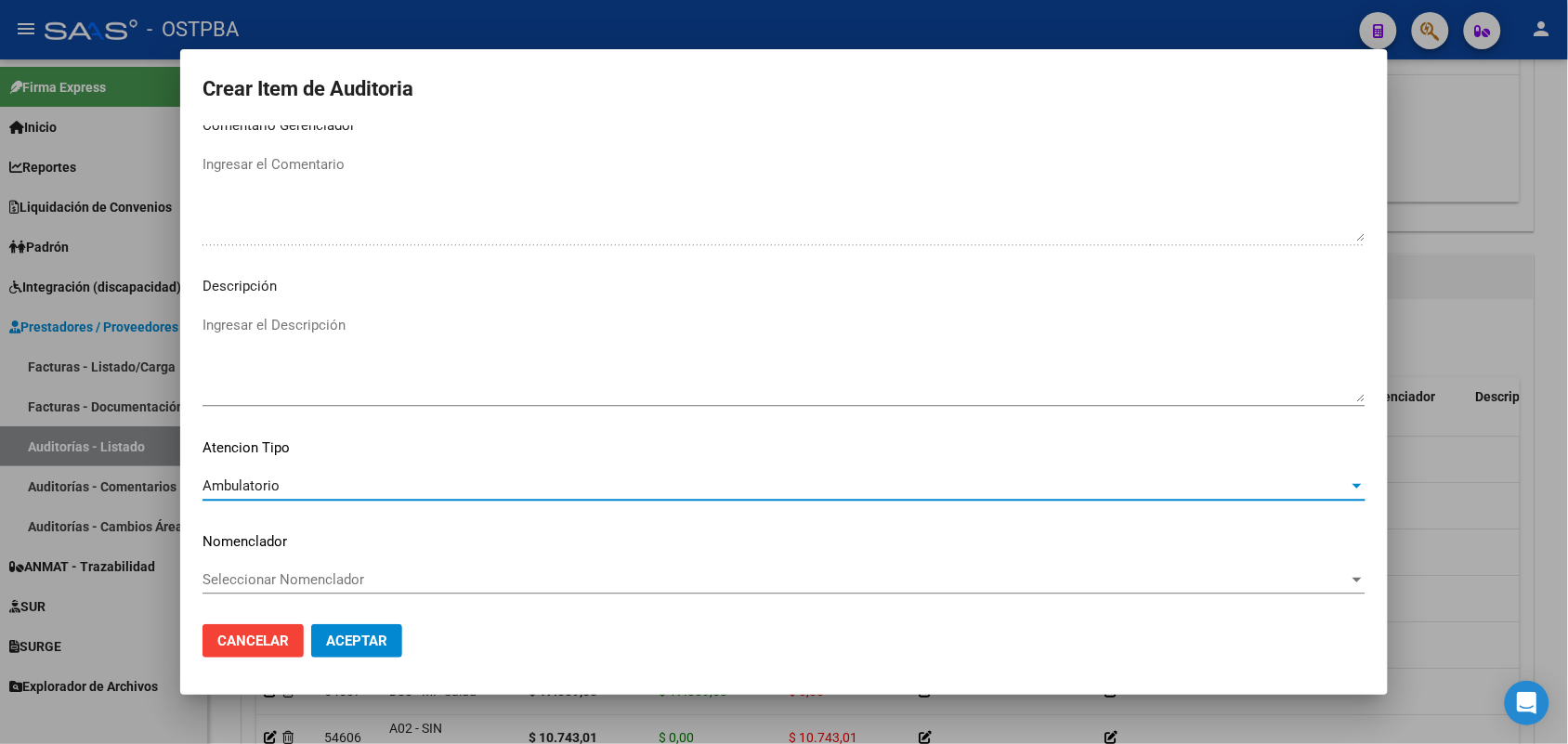
click at [354, 637] on span "Aceptar" at bounding box center [356, 640] width 62 height 17
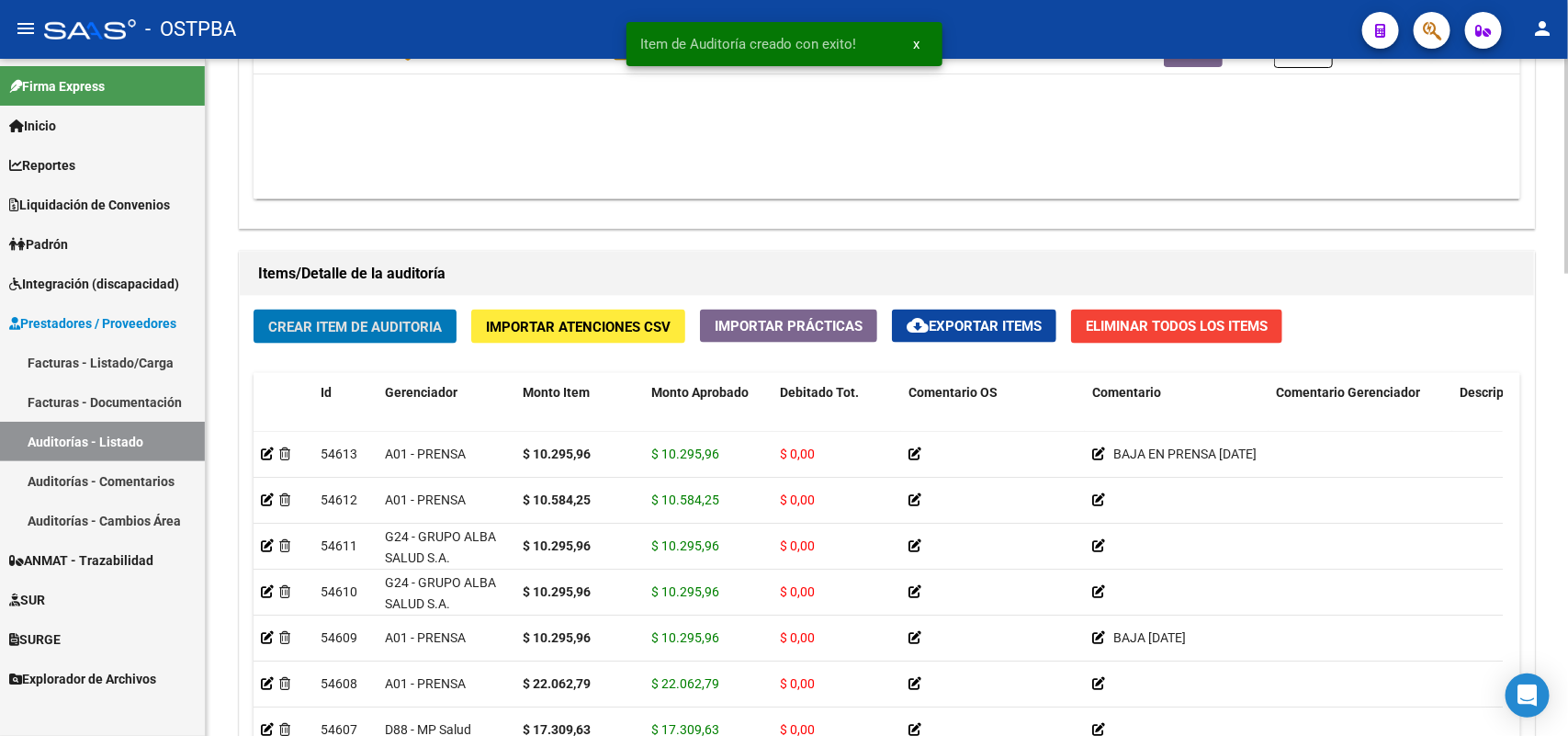
click at [370, 329] on span "Crear Item de Auditoria" at bounding box center [354, 326] width 173 height 16
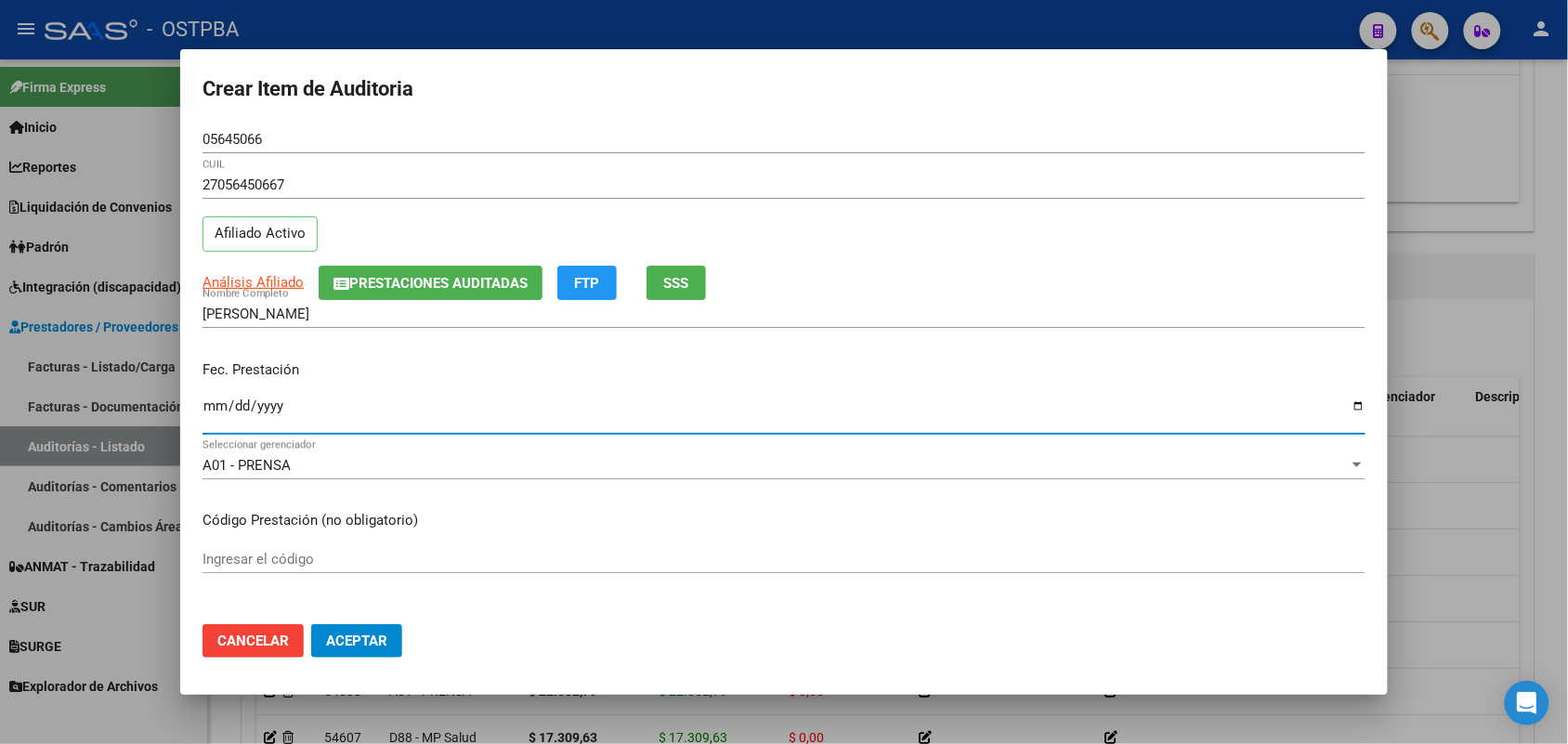
drag, startPoint x: 207, startPoint y: 419, endPoint x: 307, endPoint y: 438, distance: 101.8
click at [208, 419] on input "Ingresar la fecha" at bounding box center [784, 413] width 1163 height 29
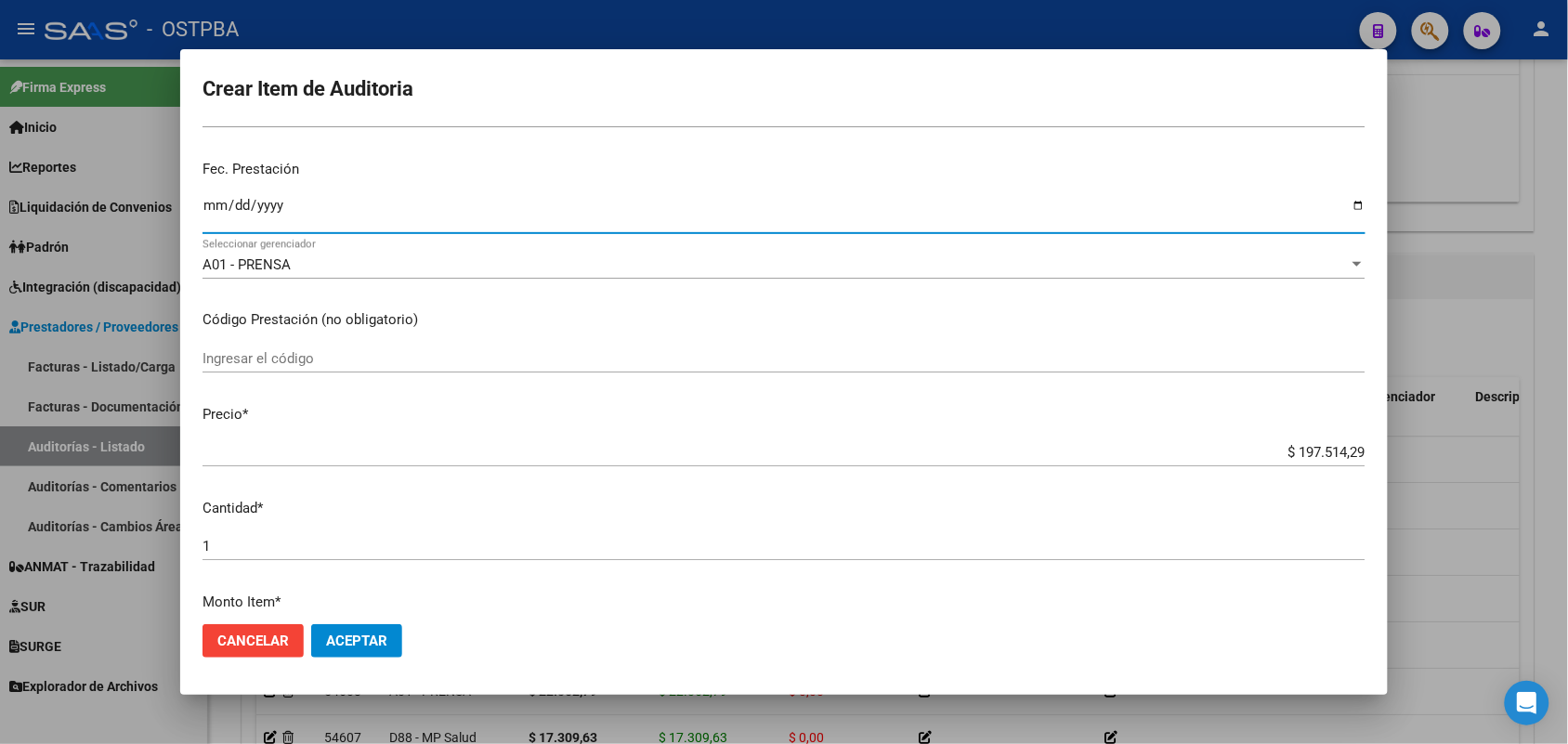
scroll to position [232, 0]
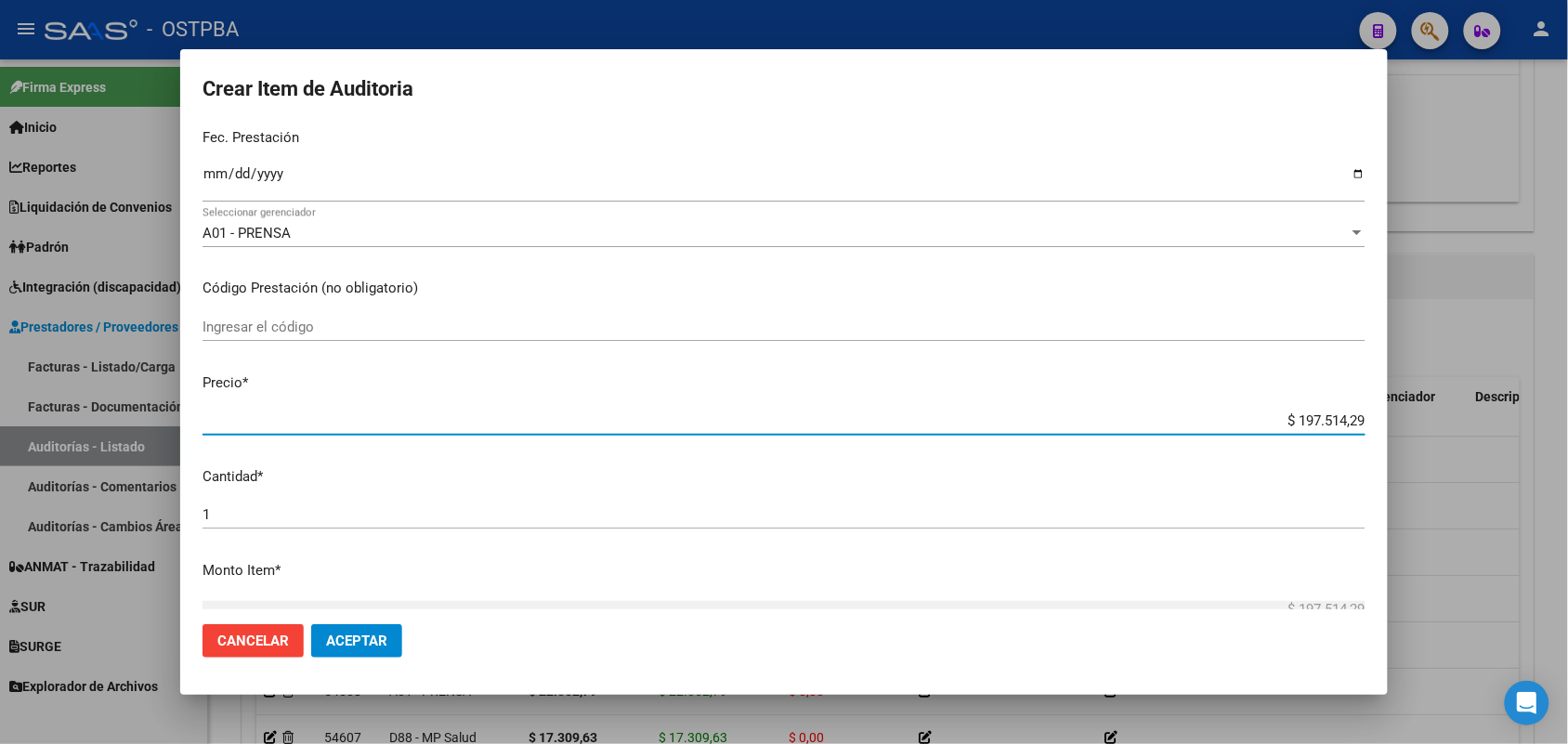
drag, startPoint x: 1267, startPoint y: 418, endPoint x: 1380, endPoint y: 416, distance: 113.0
click at [1380, 416] on mat-dialog-content "05645066 Nro Documento 27056450667 CUIL Afiliado Activo Análisis Afiliado Prest…" at bounding box center [784, 367] width 1208 height 485
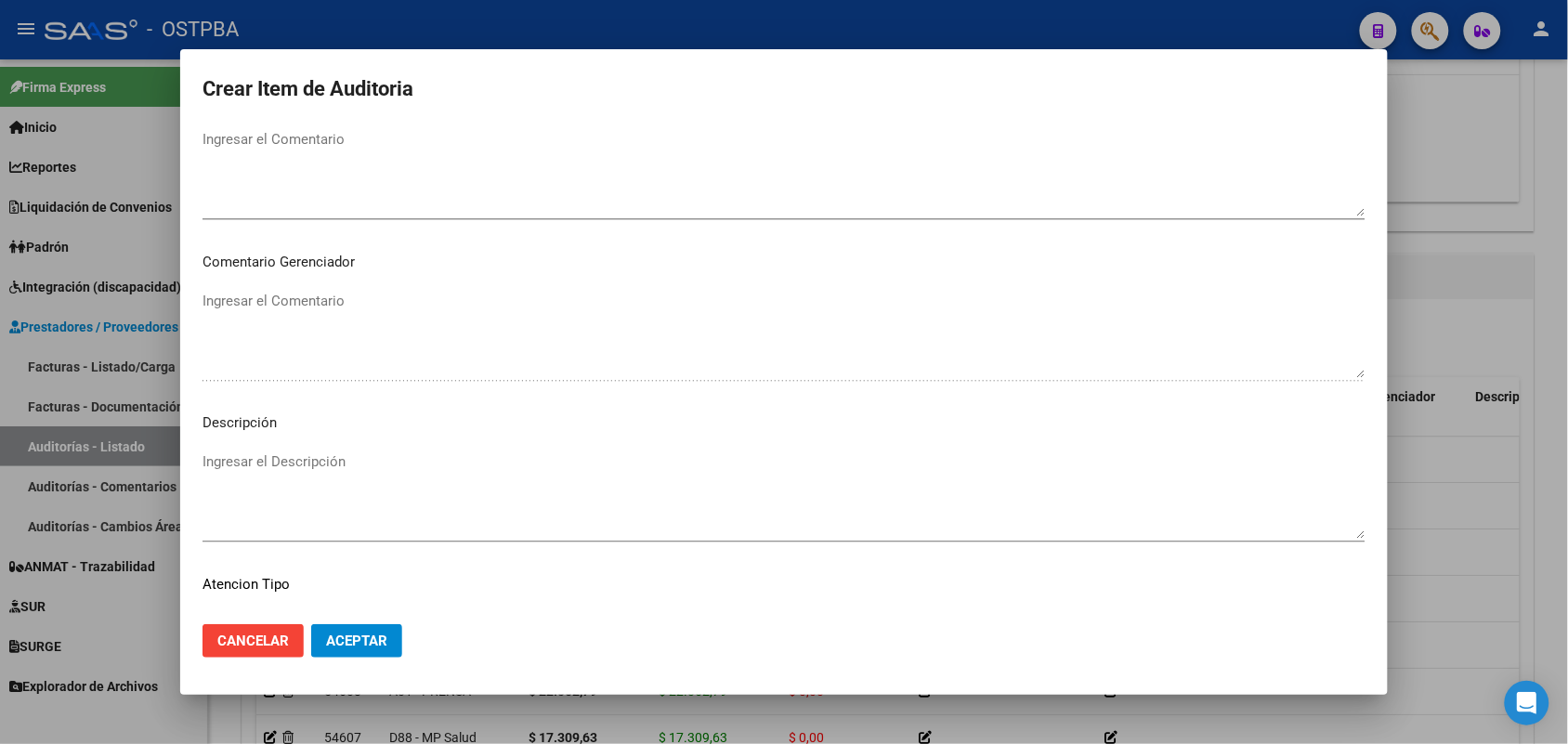
scroll to position [1187, 0]
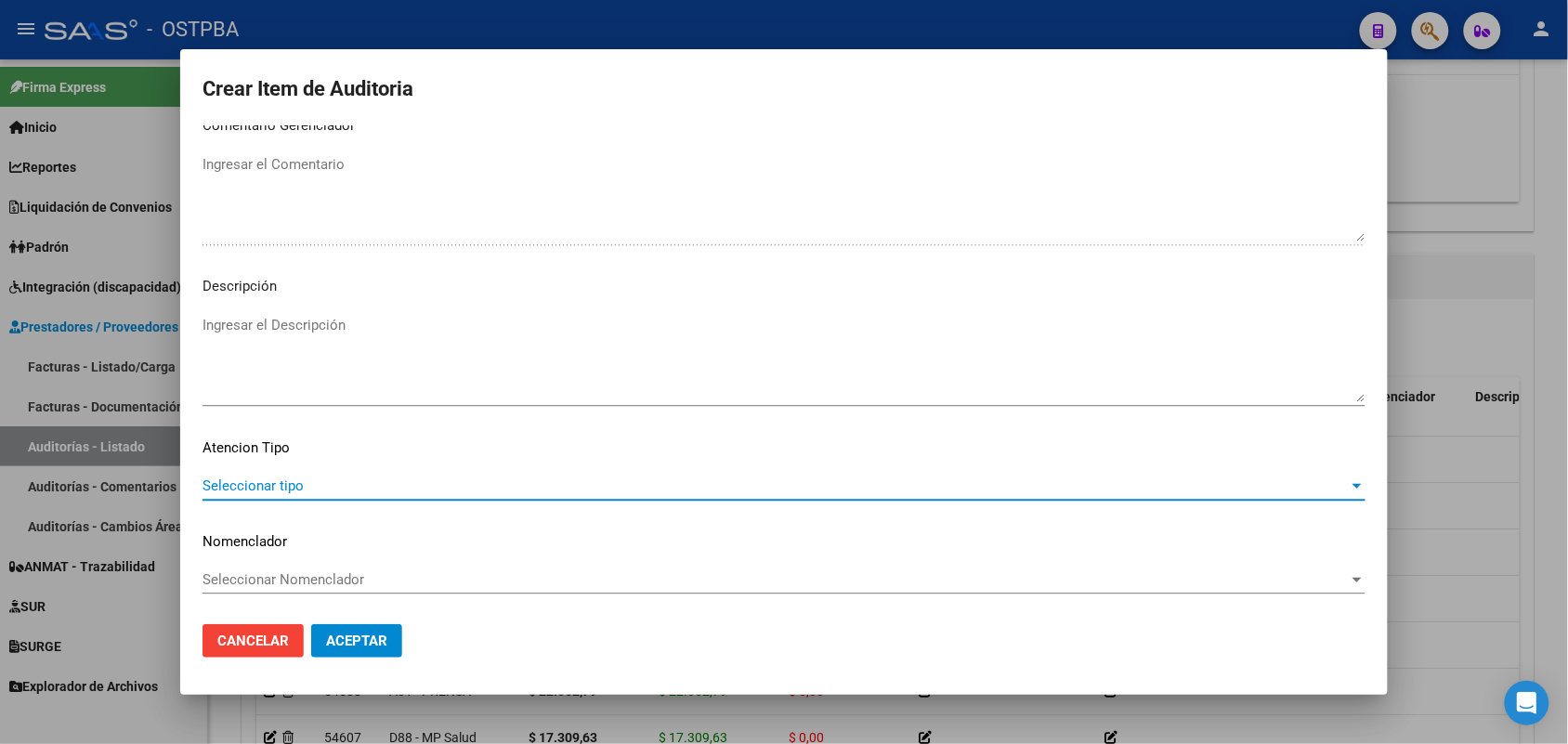
click at [269, 478] on span "Seleccionar tipo" at bounding box center [775, 486] width 1146 height 17
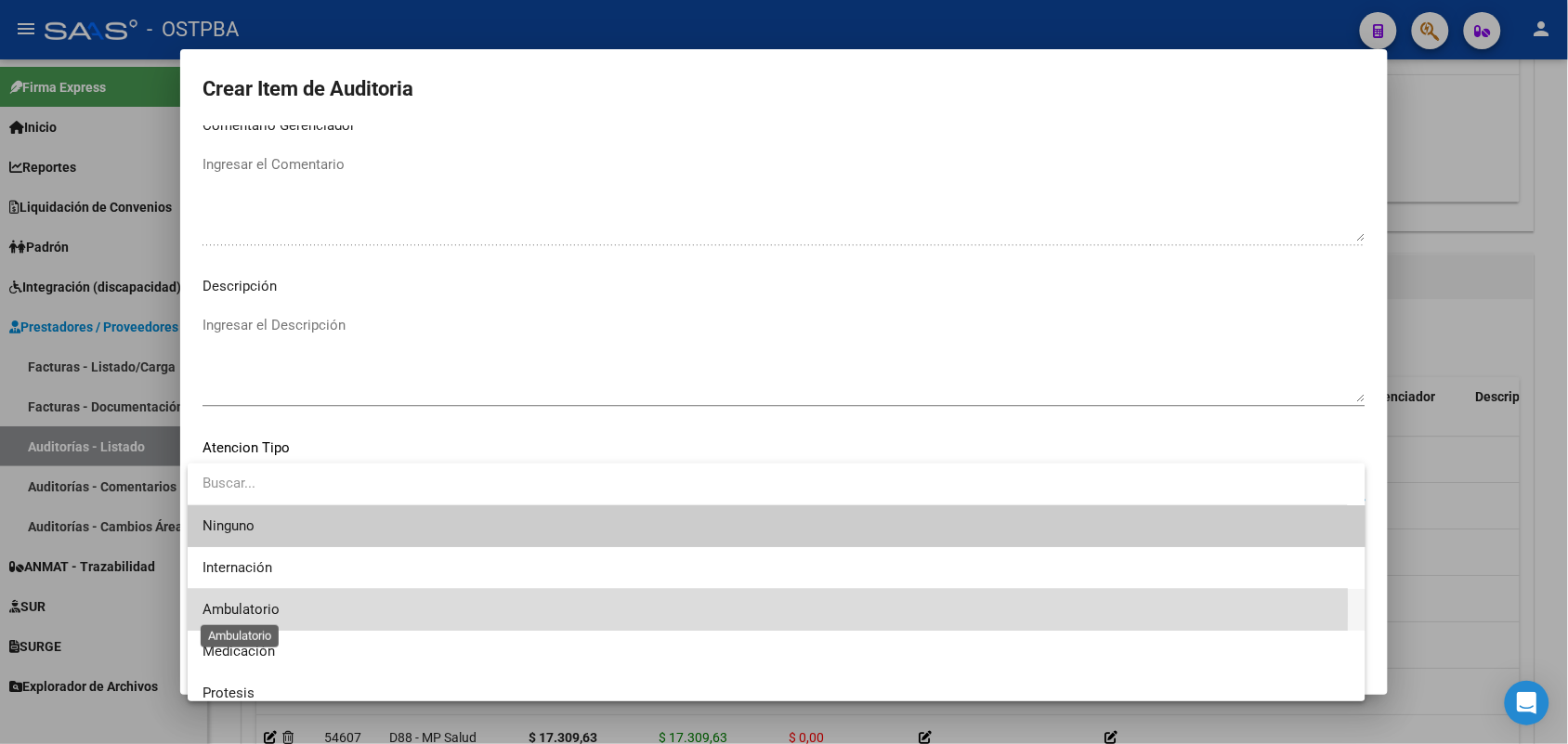
click at [254, 605] on span "Ambulatorio" at bounding box center [241, 609] width 77 height 17
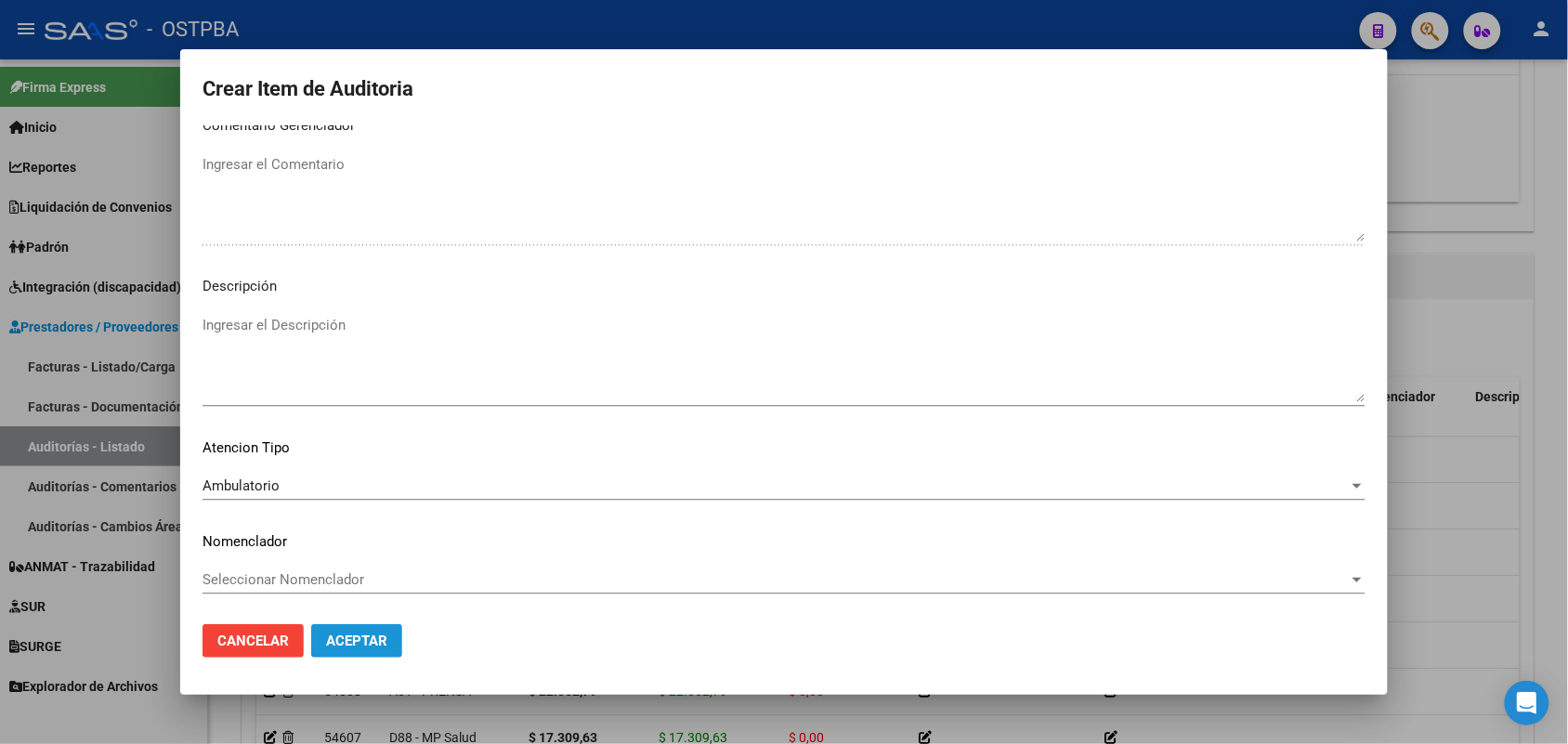
click at [372, 639] on span "Aceptar" at bounding box center [356, 640] width 62 height 17
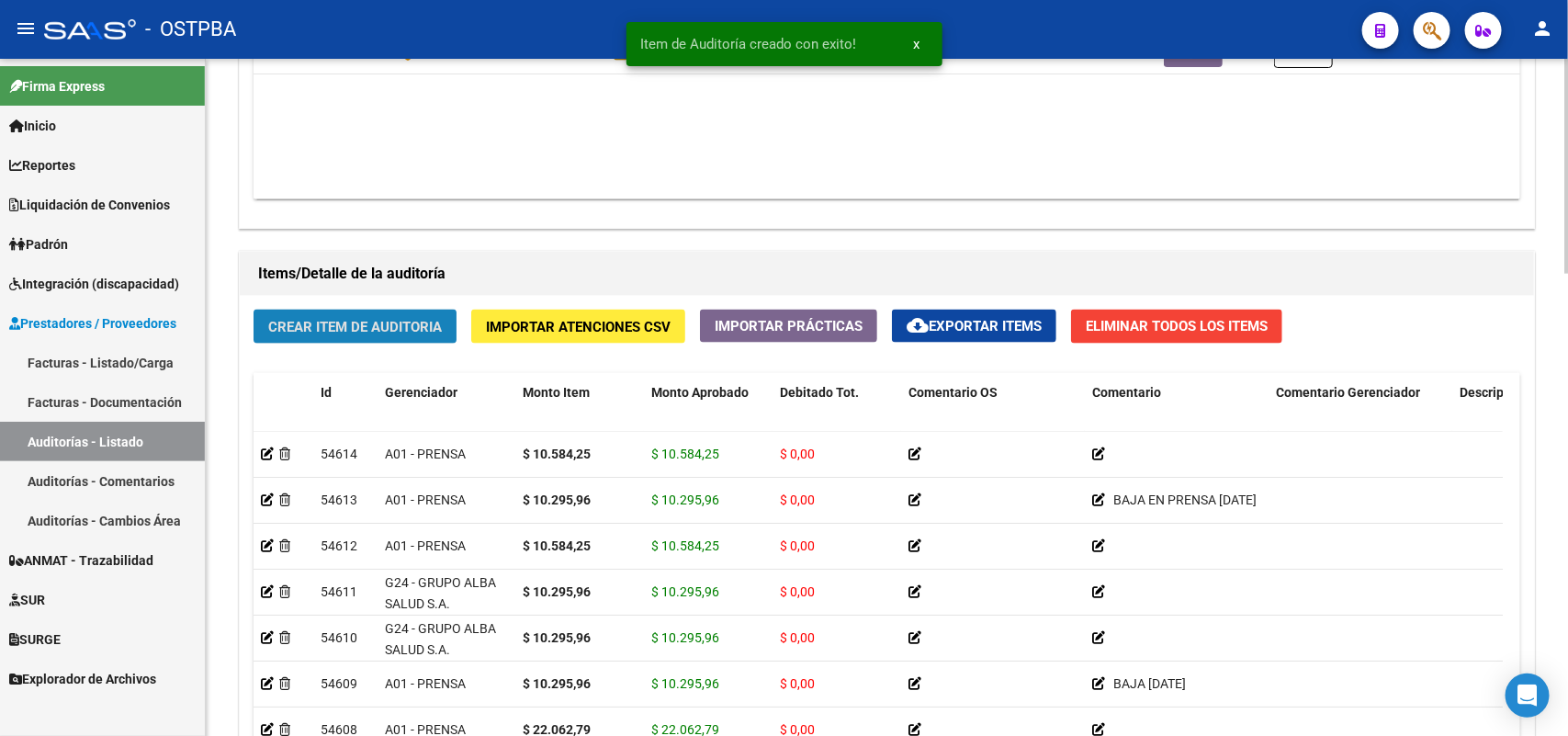
click at [363, 322] on span "Crear Item de Auditoria" at bounding box center [354, 326] width 173 height 16
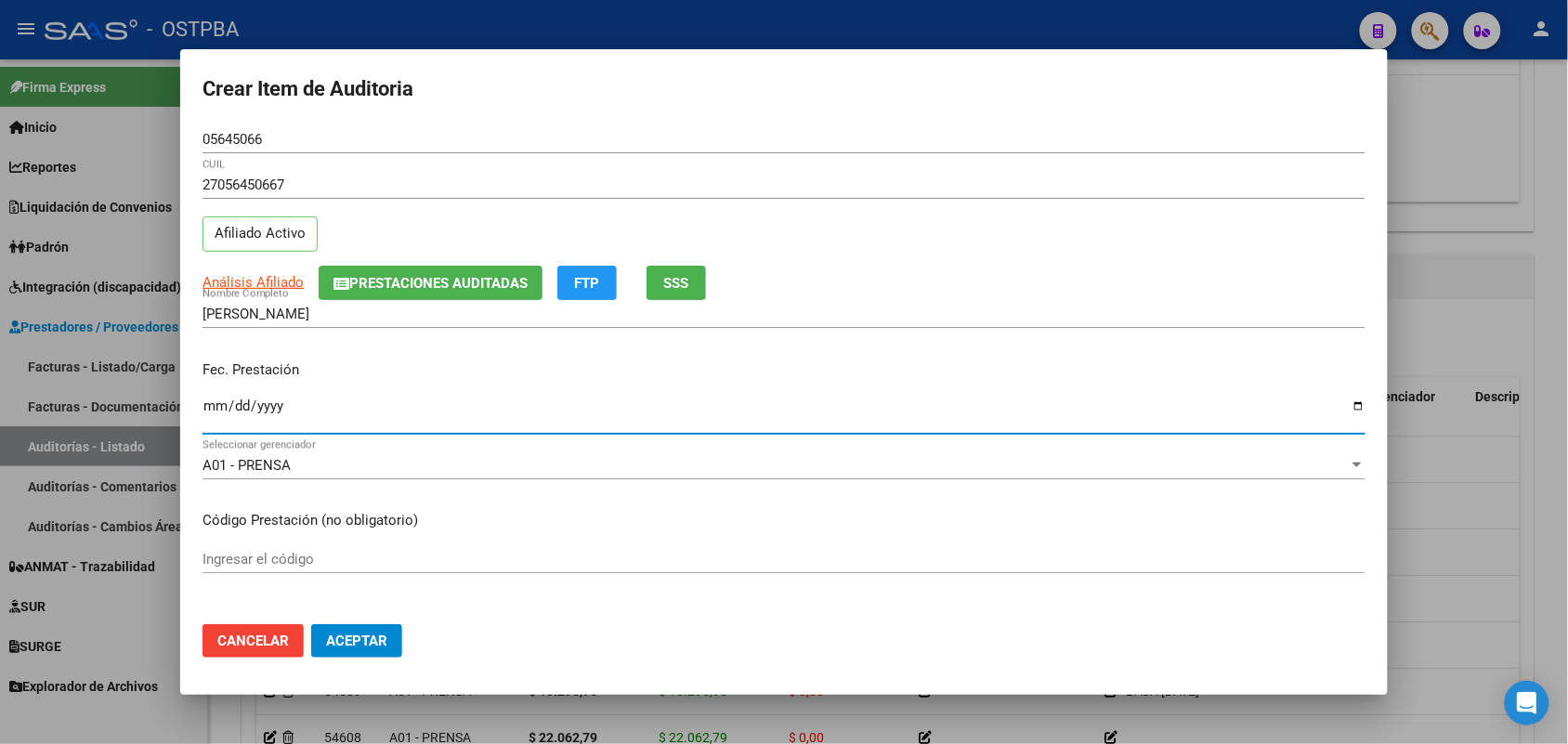
click at [210, 410] on input "Ingresar la fecha" at bounding box center [784, 413] width 1163 height 29
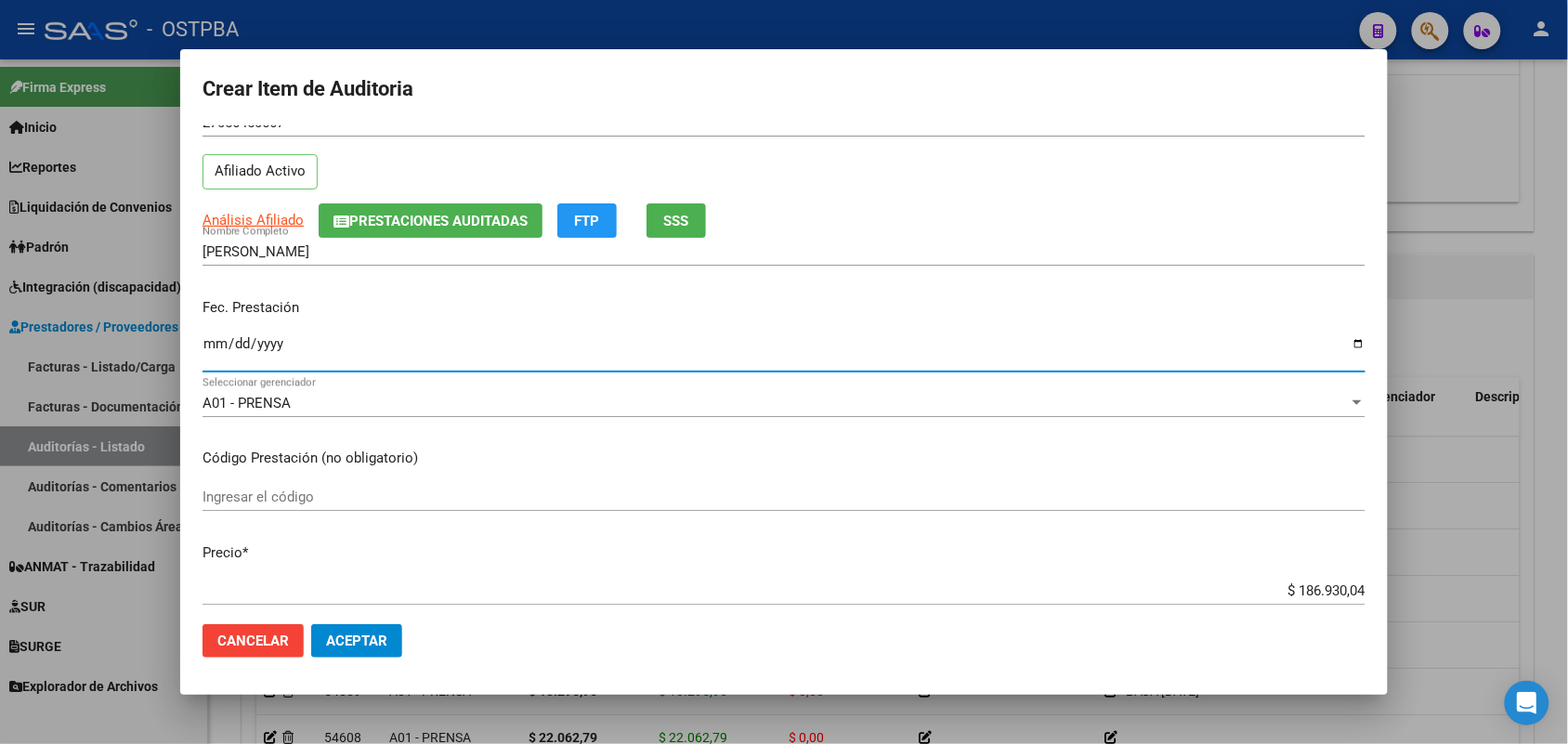
scroll to position [232, 0]
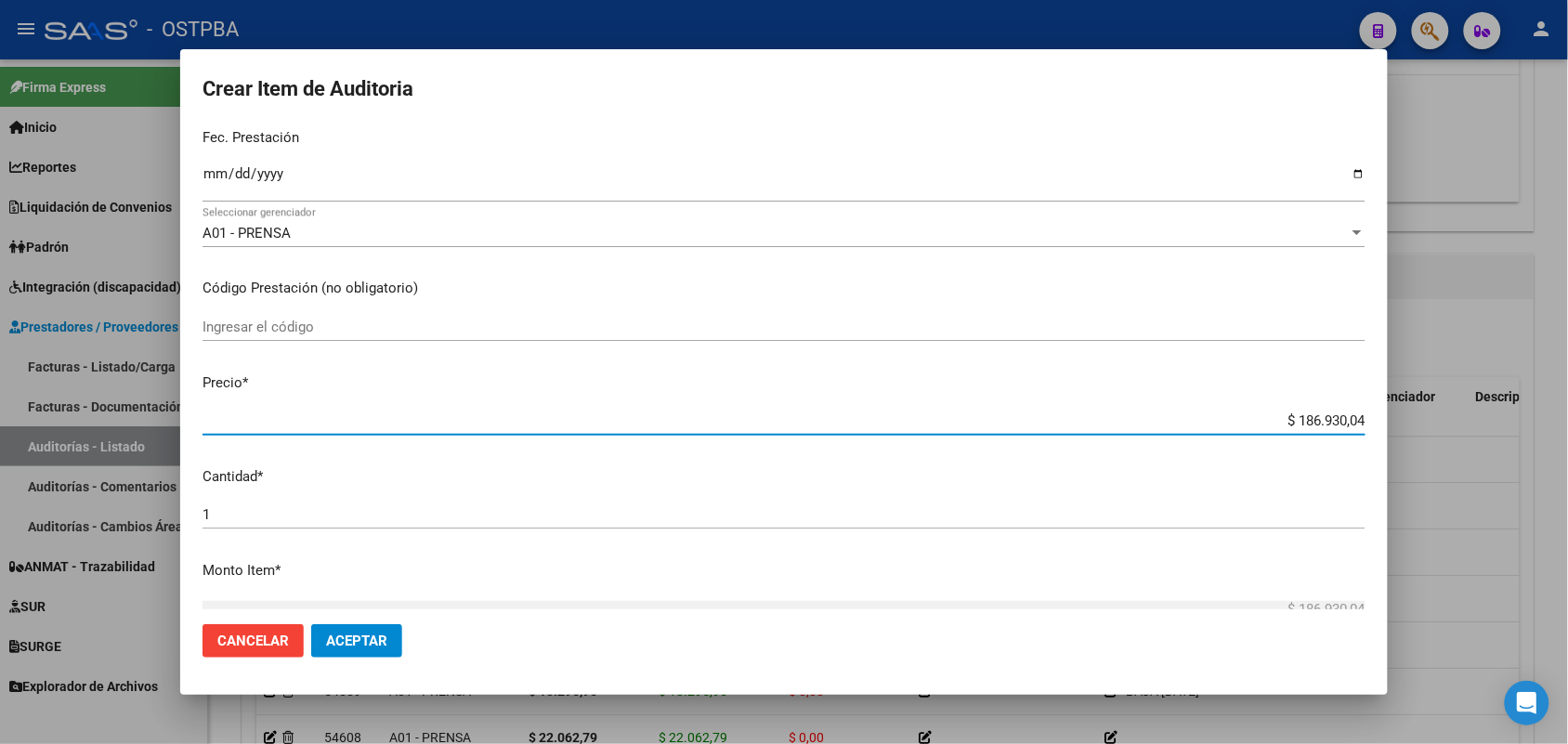
drag, startPoint x: 1262, startPoint y: 419, endPoint x: 1443, endPoint y: 409, distance: 181.3
click at [1443, 409] on div "Crear Item de Auditoria 05645066 Nro Documento 27056450667 CUIL Afiliado Activo…" at bounding box center [784, 372] width 1568 height 744
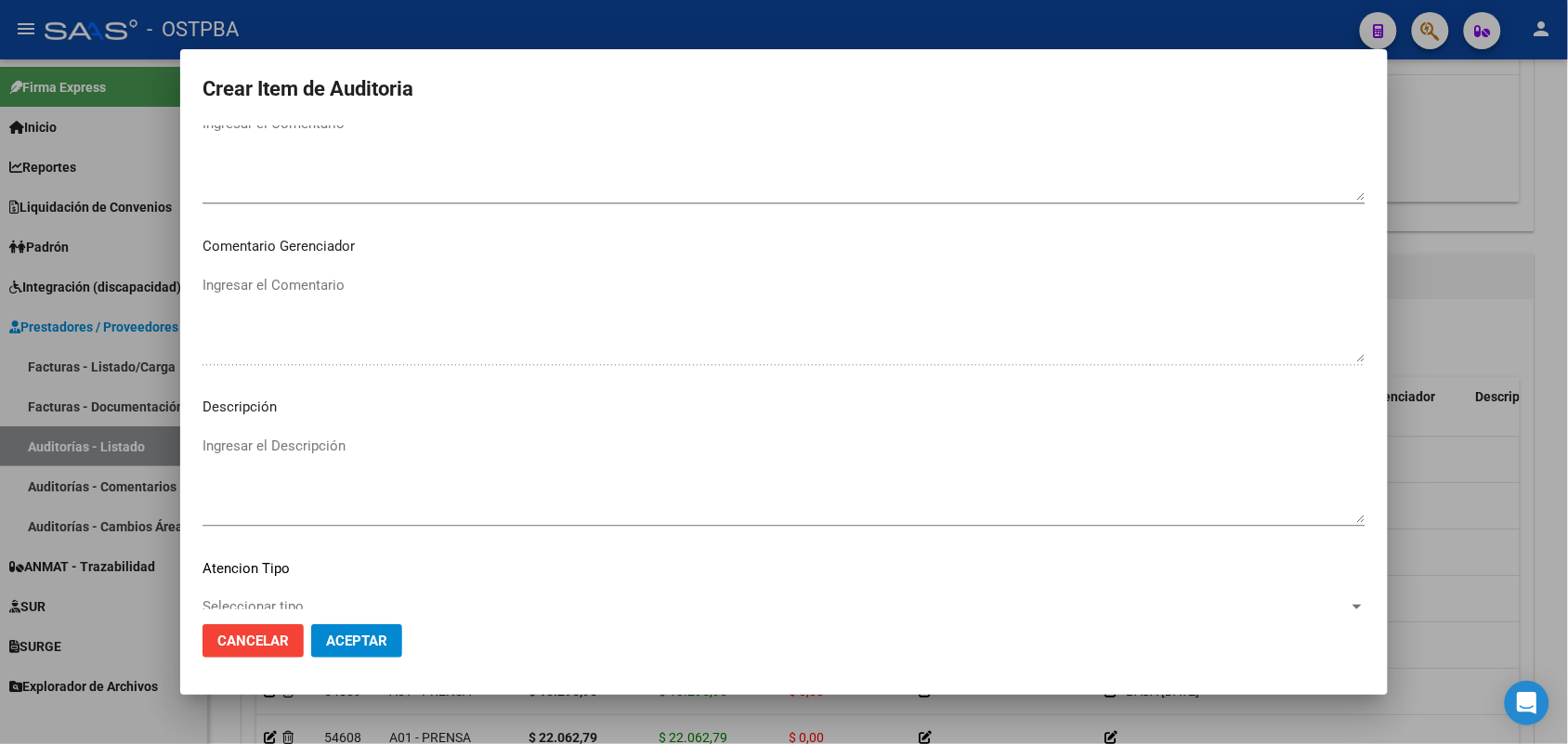
scroll to position [1187, 0]
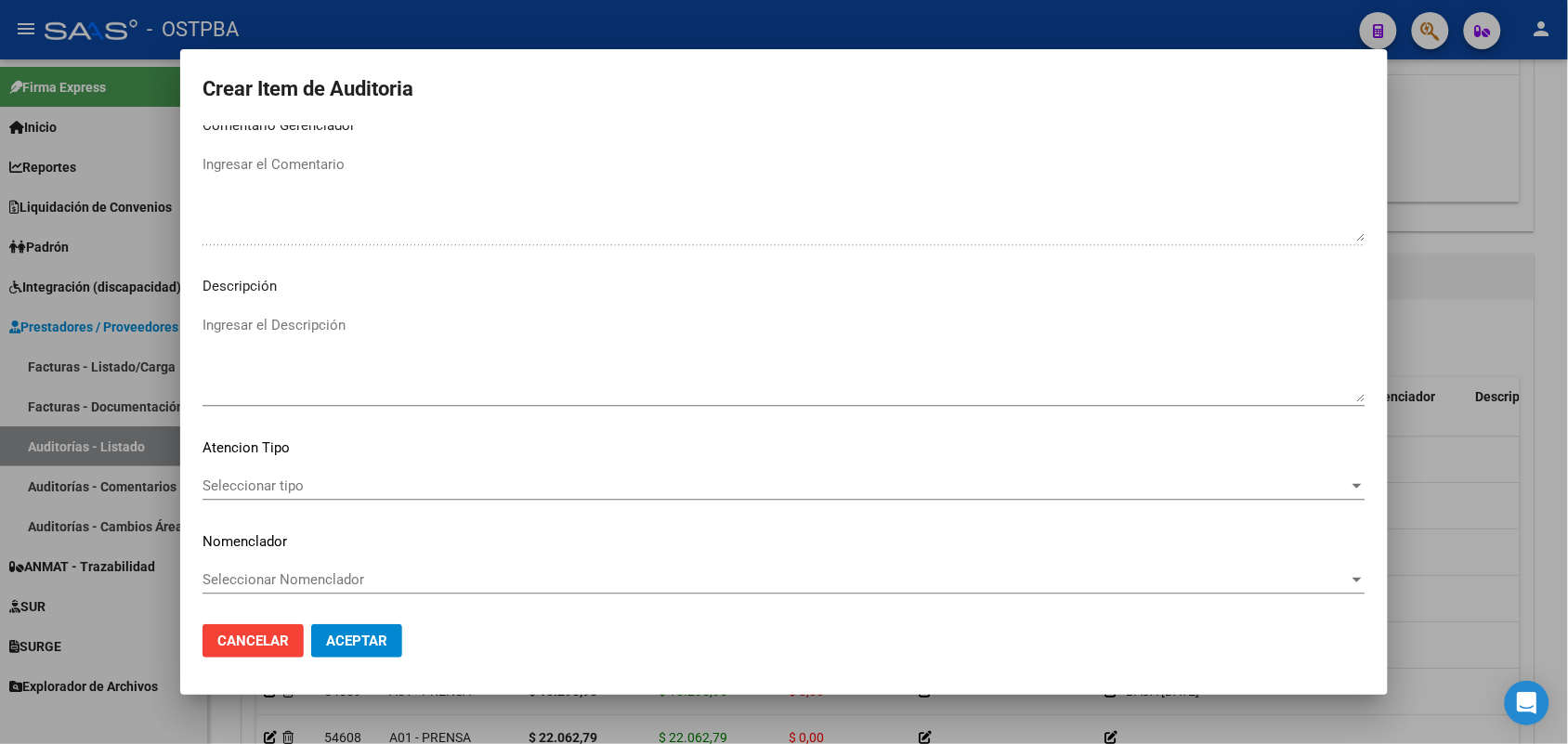
click at [293, 482] on span "Seleccionar tipo" at bounding box center [775, 486] width 1146 height 17
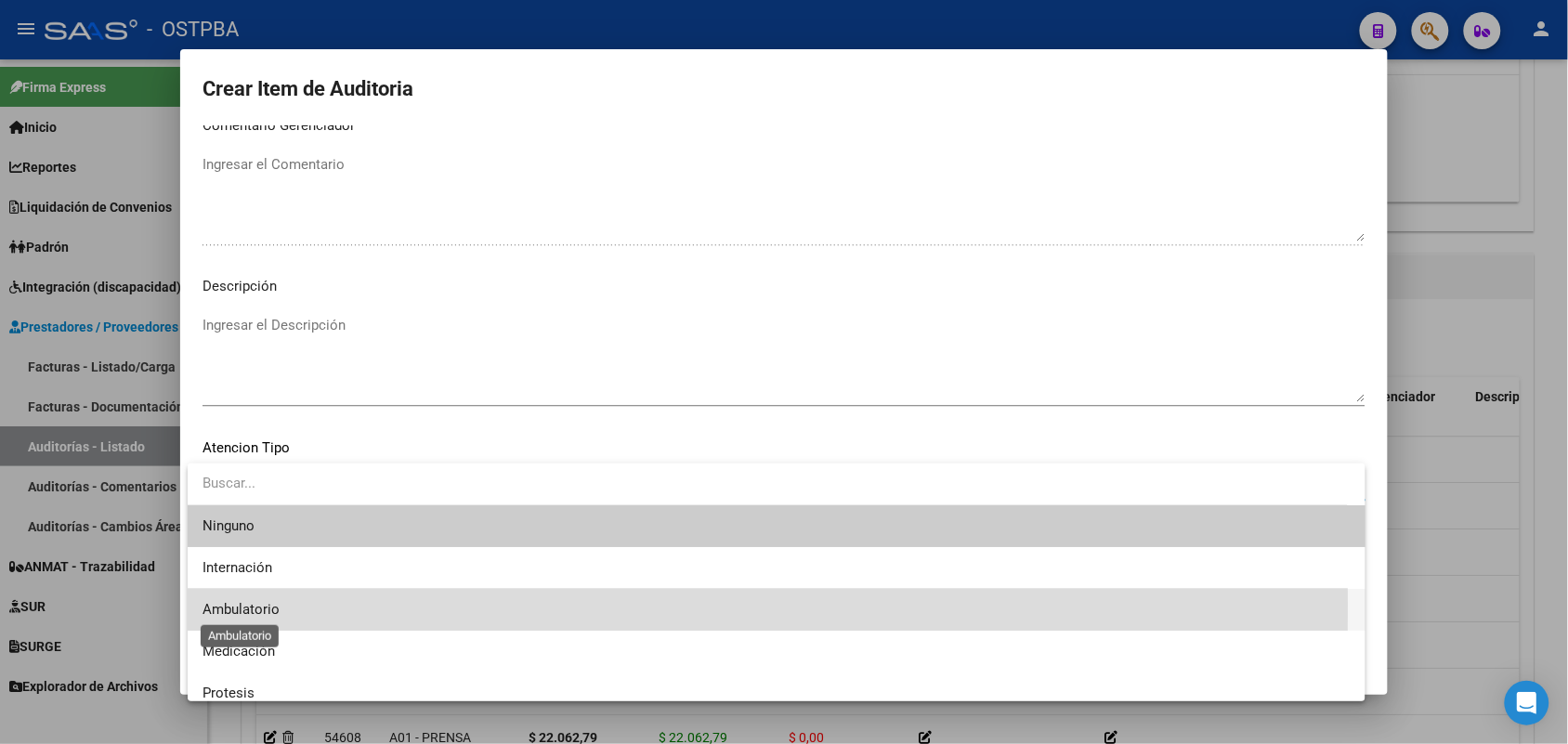
click at [263, 605] on span "Ambulatorio" at bounding box center [241, 609] width 77 height 17
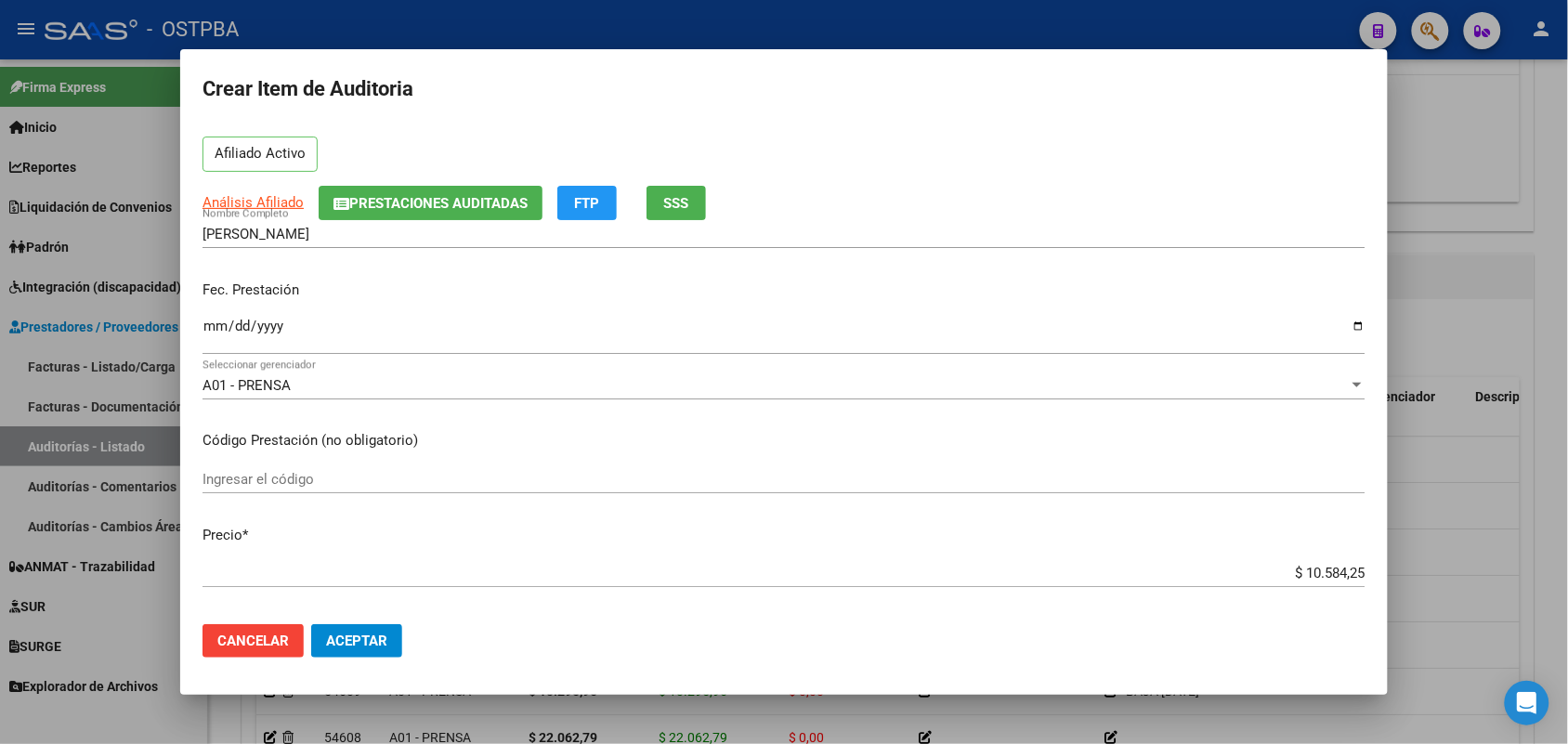
scroll to position [0, 0]
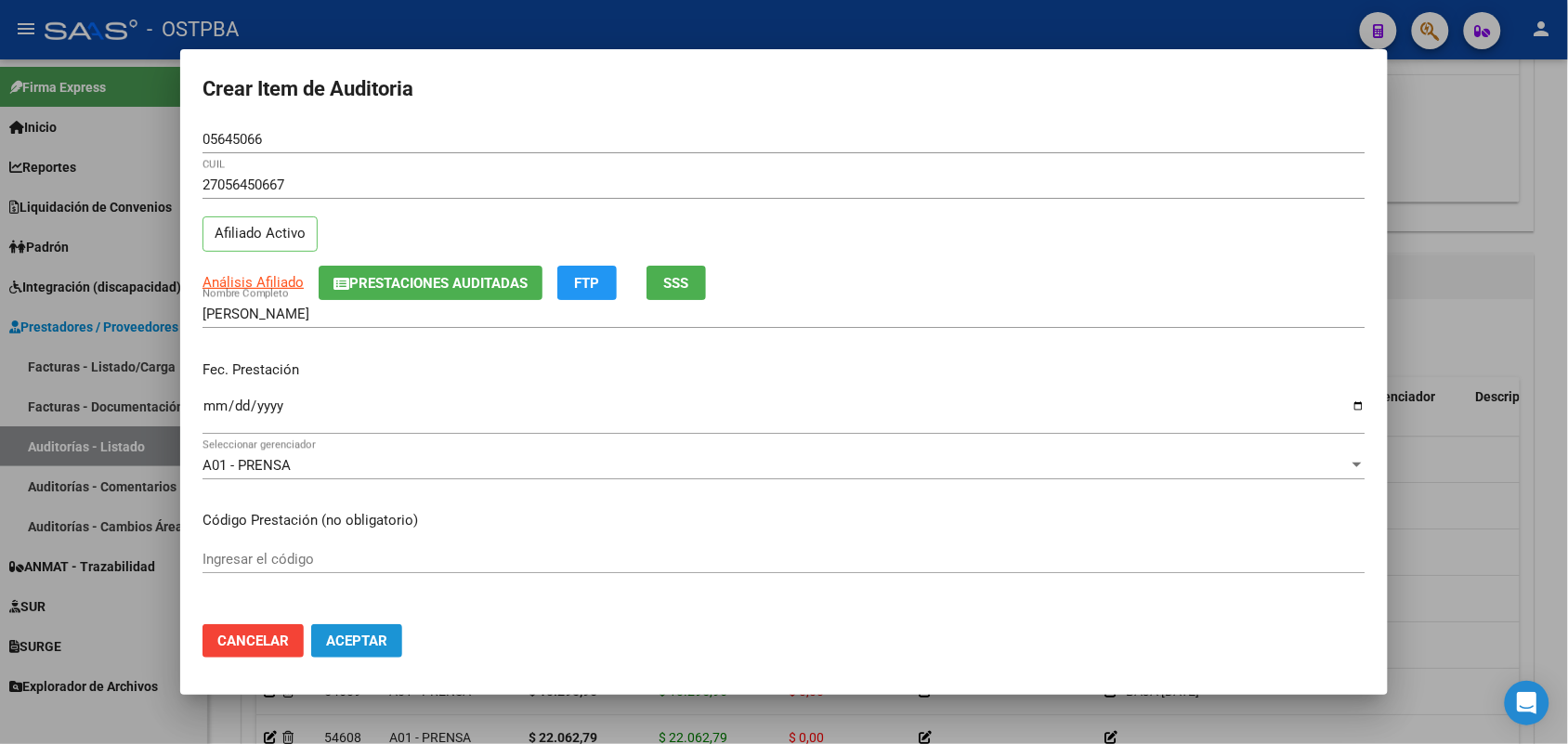
click at [369, 637] on span "Aceptar" at bounding box center [356, 640] width 62 height 17
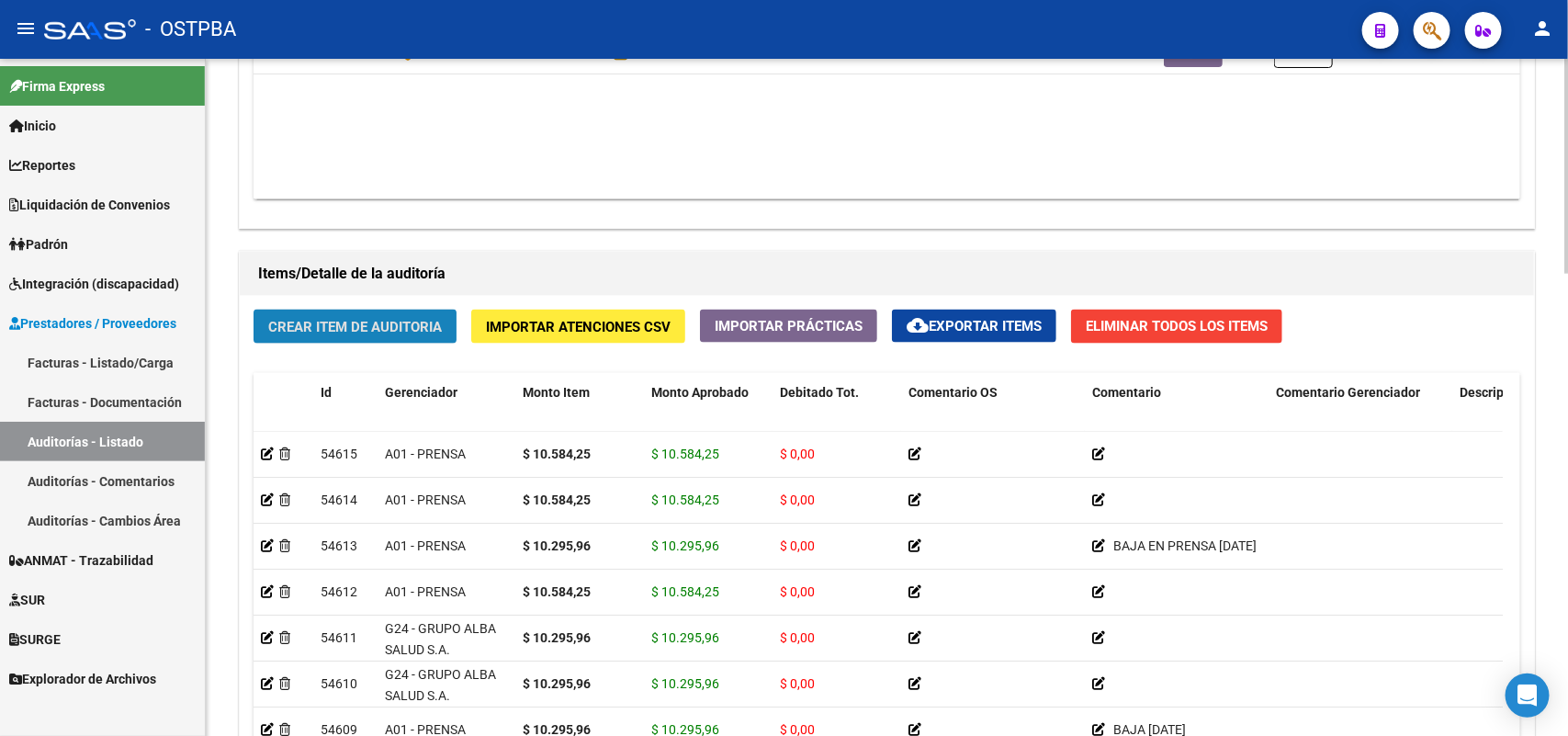
click at [315, 324] on span "Crear Item de Auditoria" at bounding box center [354, 326] width 173 height 16
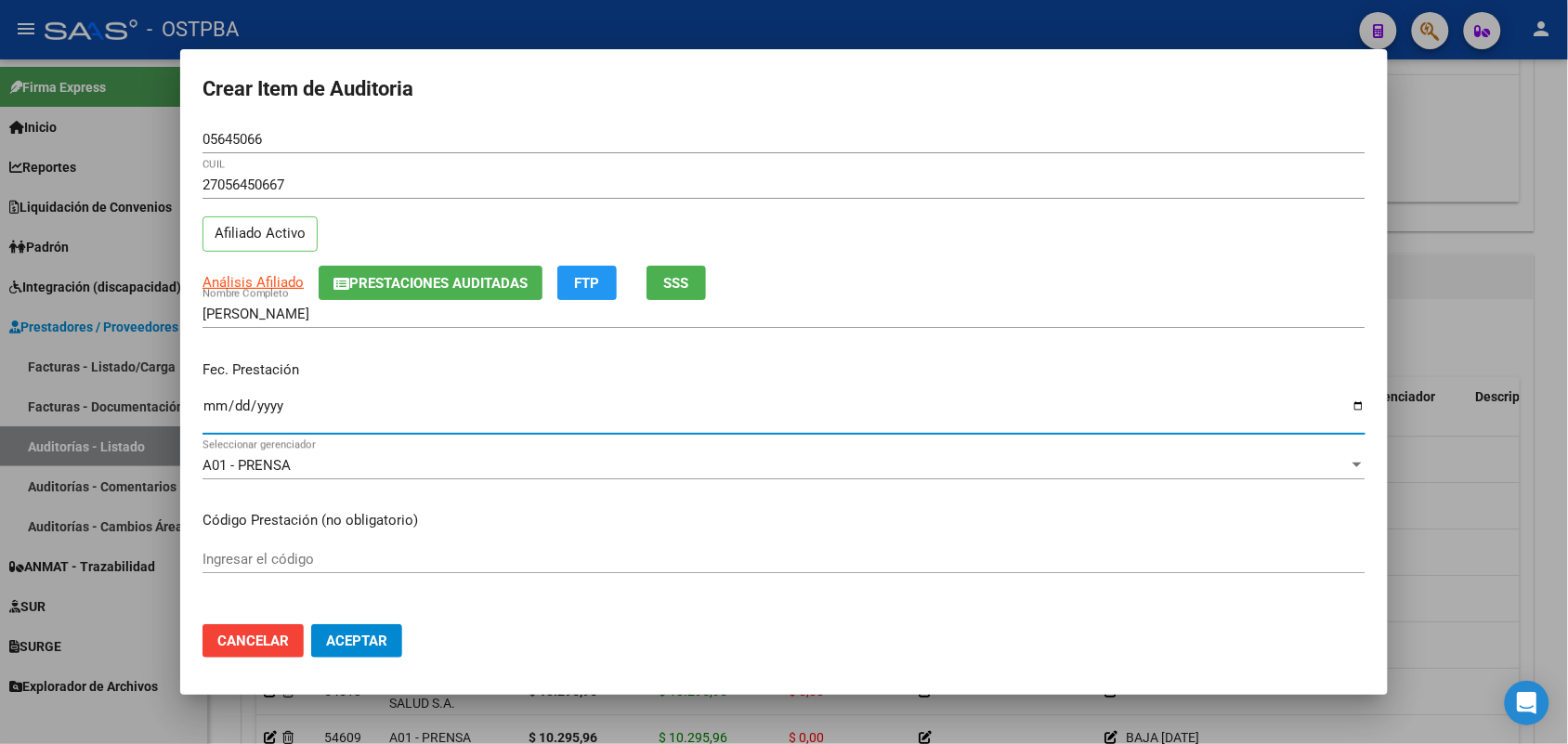
click at [216, 416] on input "Ingresar la fecha" at bounding box center [784, 413] width 1163 height 29
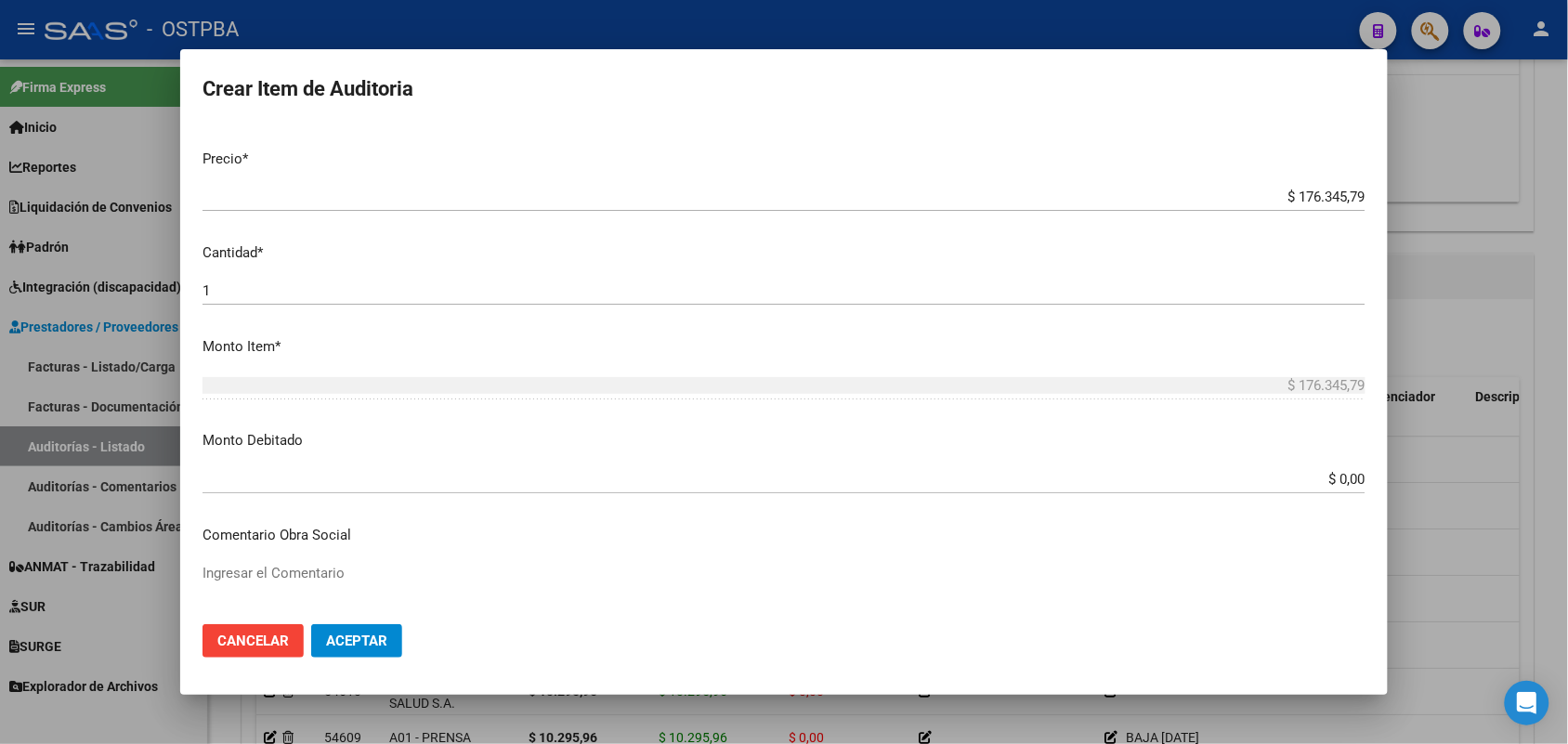
scroll to position [465, 0]
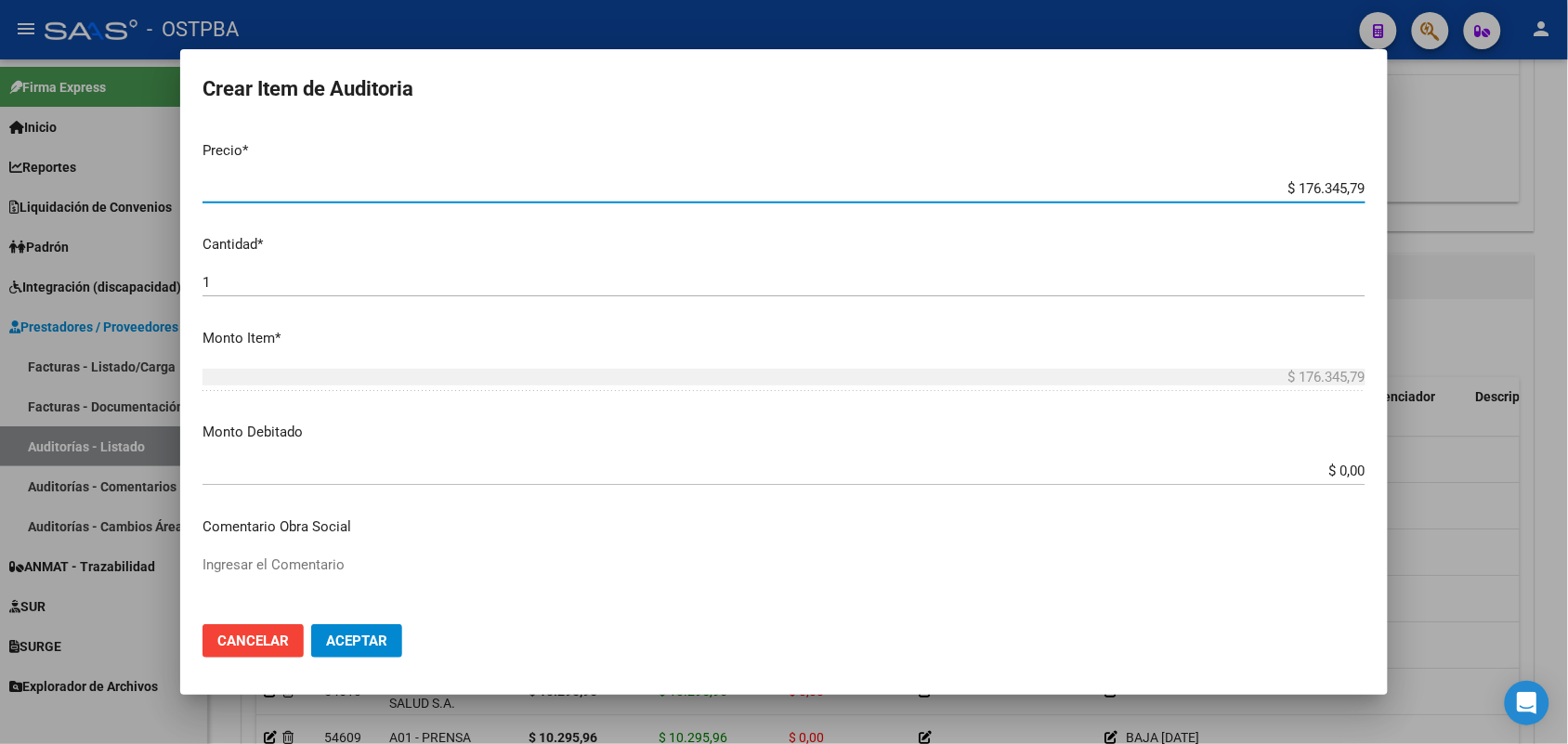
drag, startPoint x: 1261, startPoint y: 183, endPoint x: 1485, endPoint y: 183, distance: 224.0
click at [1485, 183] on div "Crear Item de Auditoria 05645066 Nro Documento 27056450667 CUIL Afiliado Activo…" at bounding box center [784, 372] width 1568 height 744
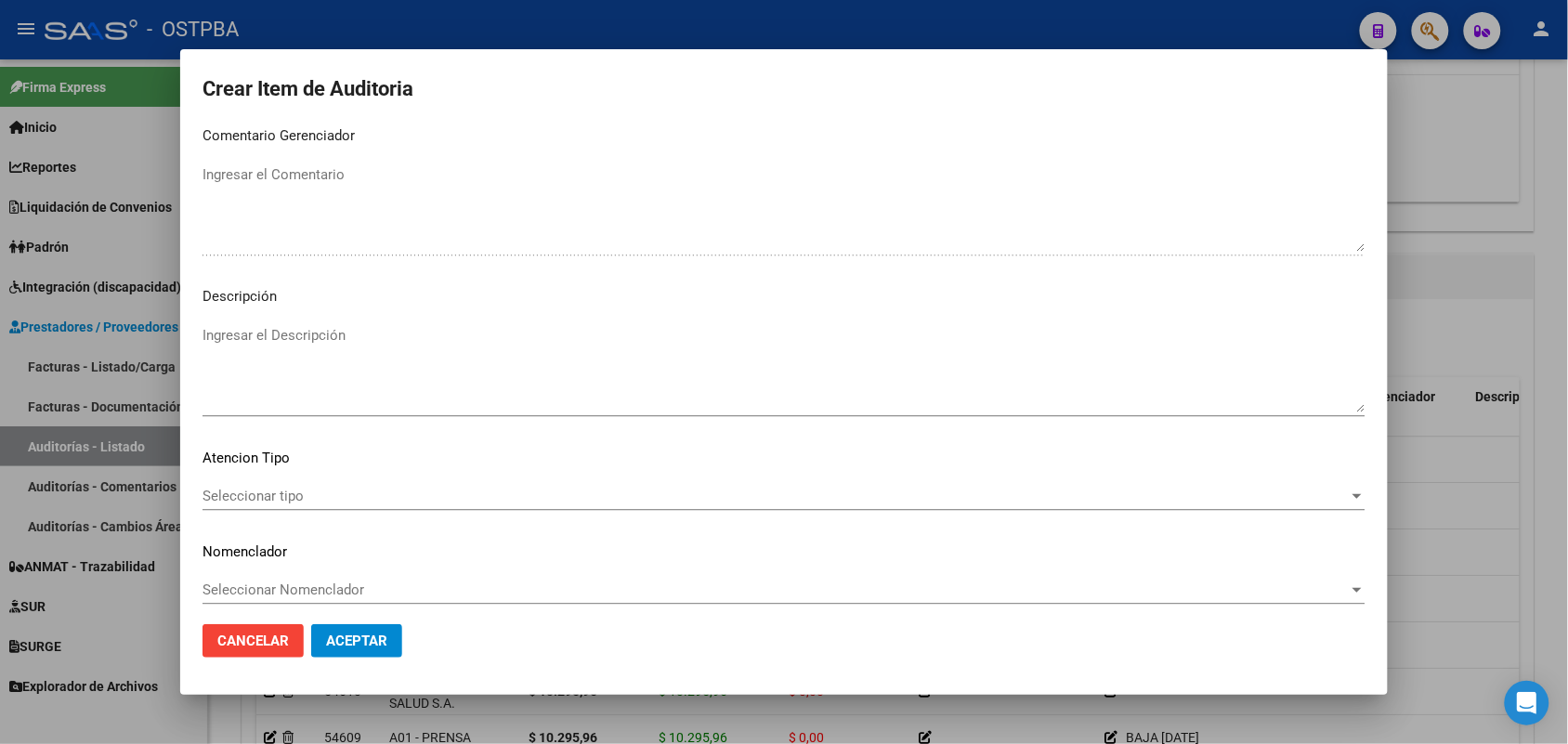
scroll to position [1187, 0]
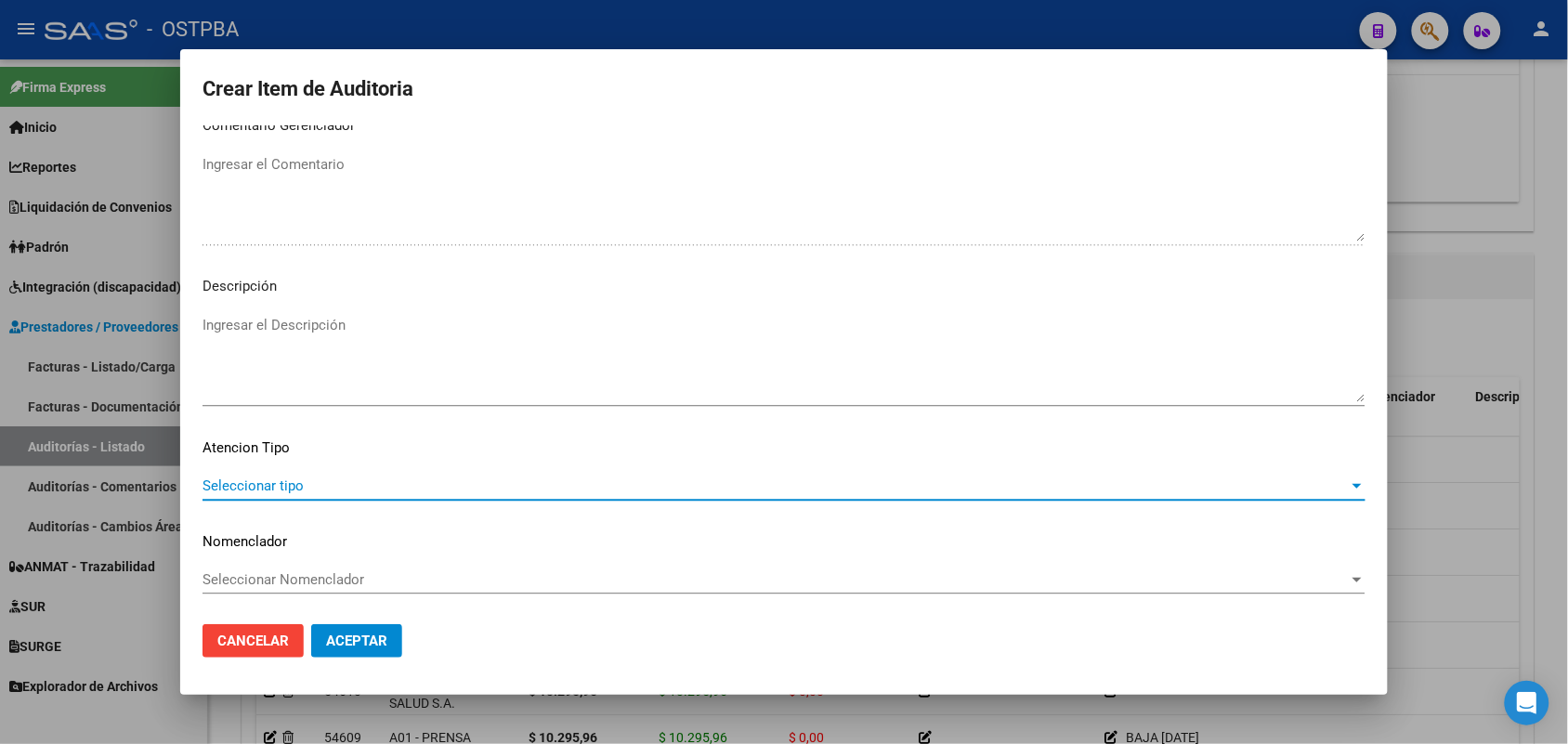
click at [281, 484] on span "Seleccionar tipo" at bounding box center [775, 486] width 1146 height 17
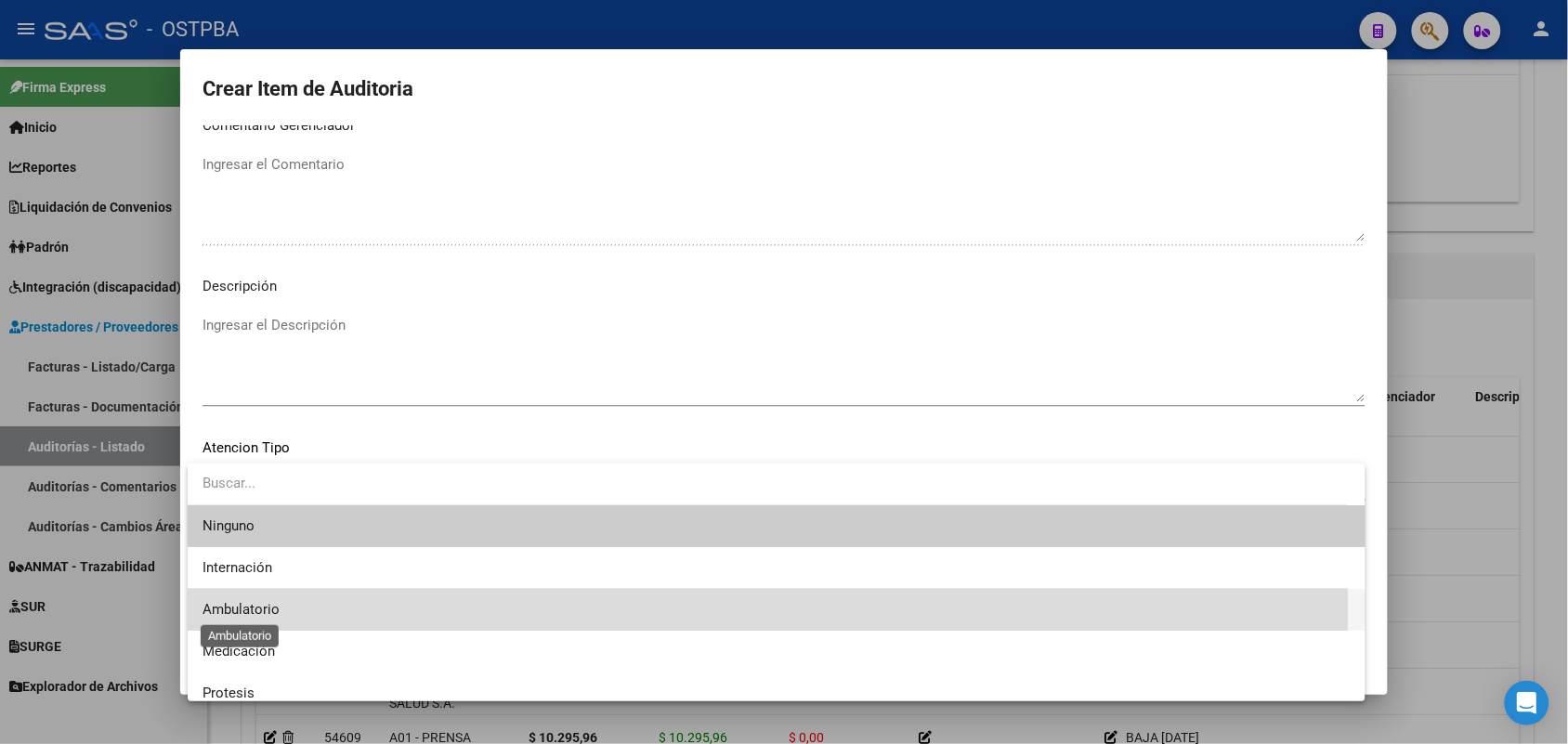
click at [260, 605] on span "Ambulatorio" at bounding box center [241, 609] width 77 height 17
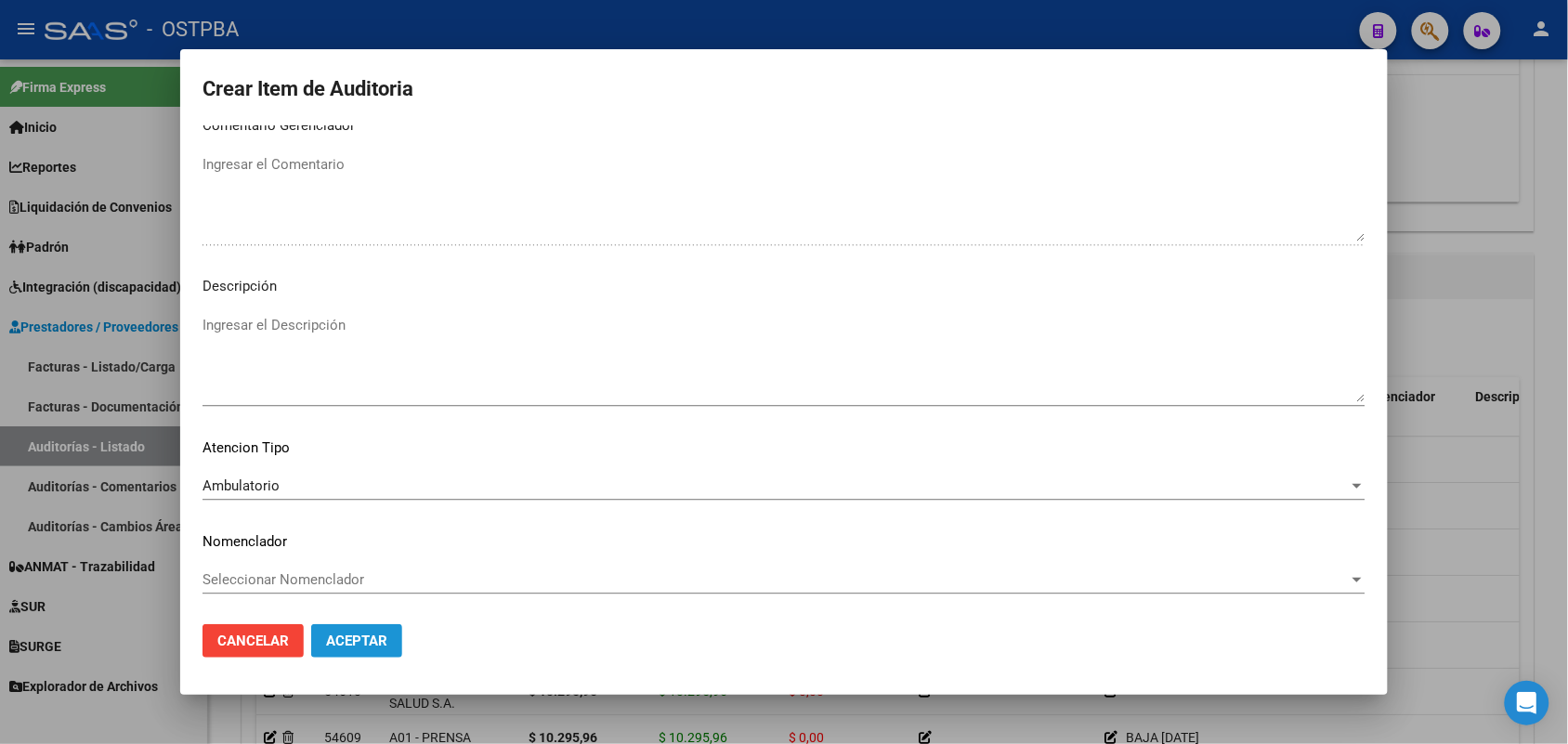
click at [365, 642] on span "Aceptar" at bounding box center [356, 640] width 62 height 17
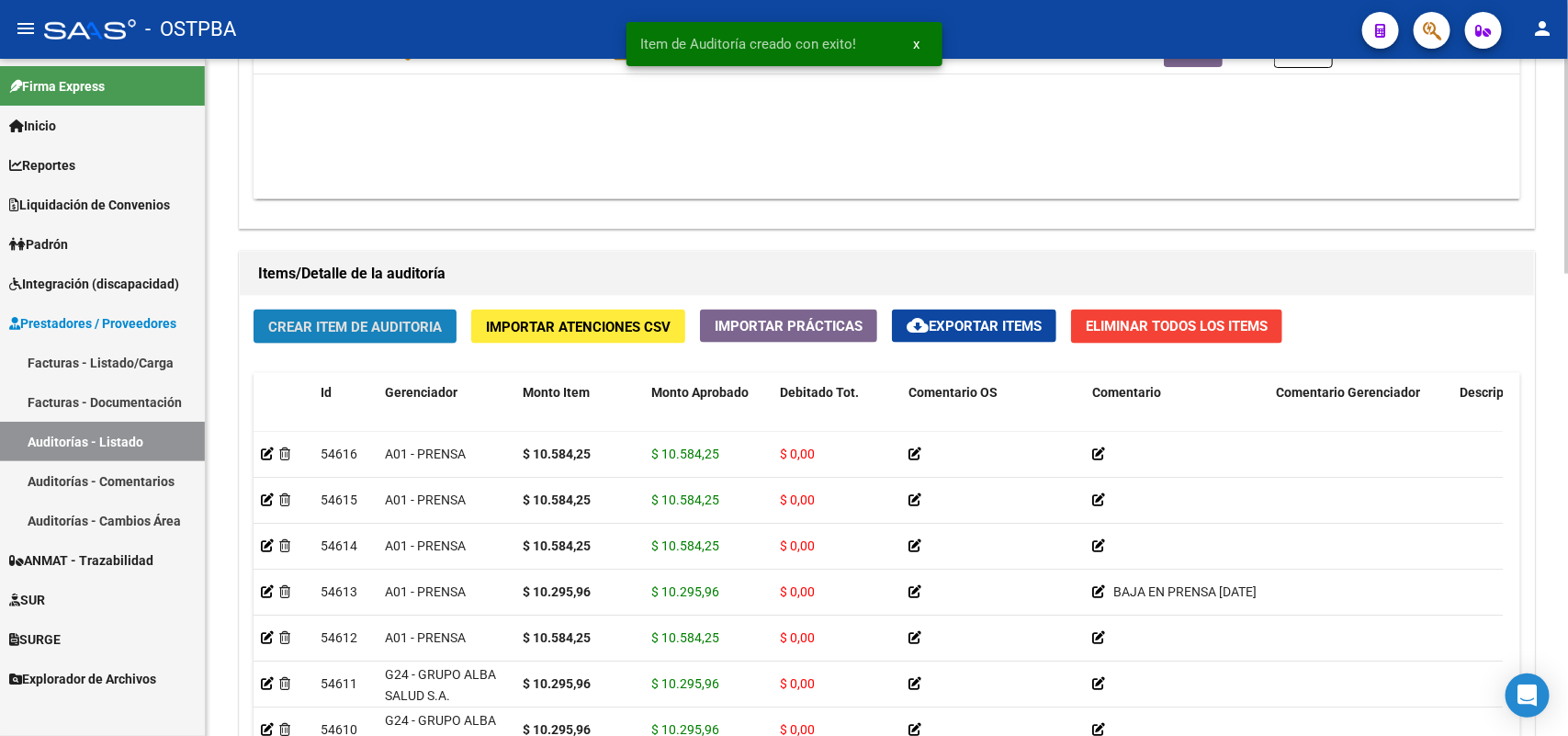
click at [409, 323] on span "Crear Item de Auditoria" at bounding box center [354, 326] width 173 height 16
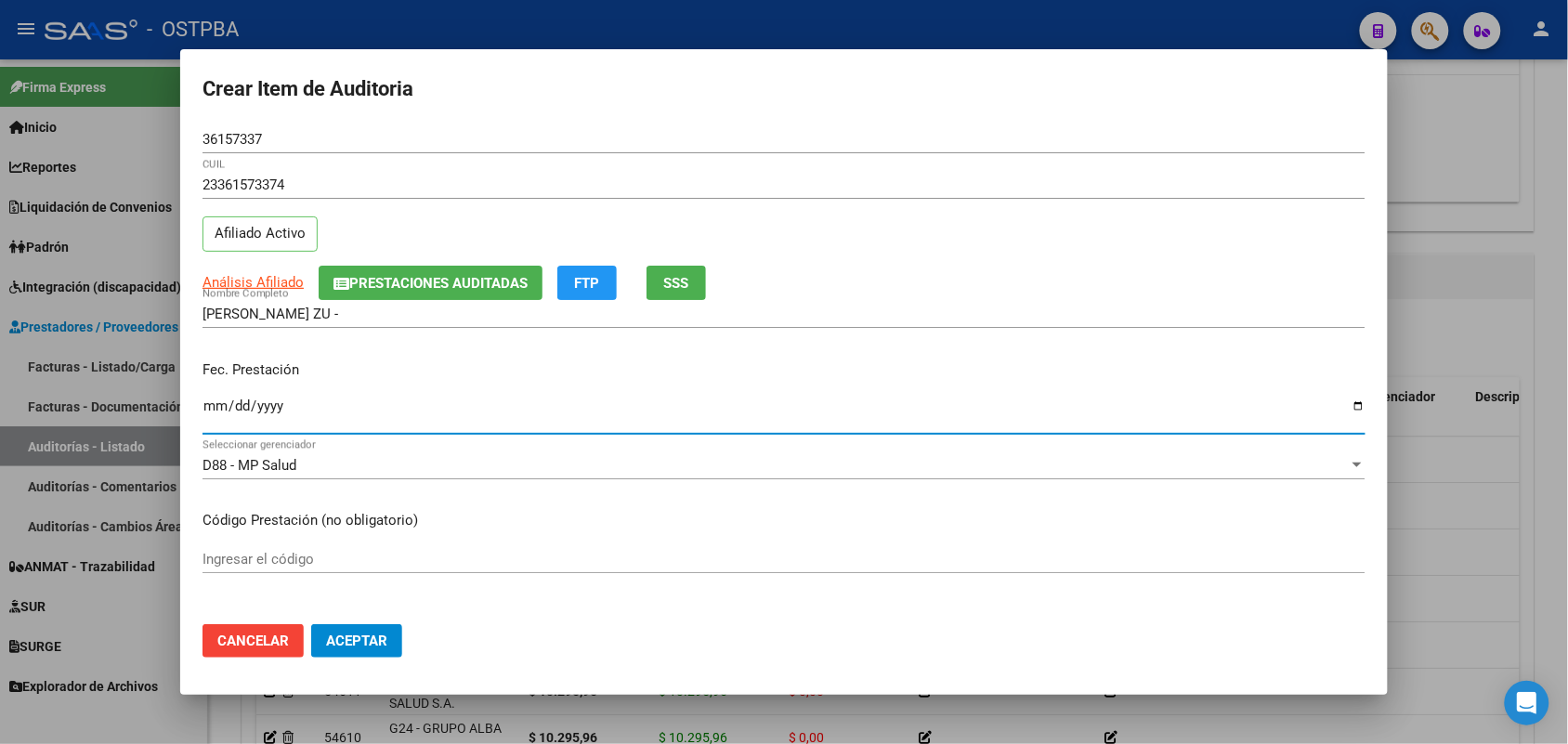
click at [207, 402] on input "Ingresar la fecha" at bounding box center [784, 413] width 1163 height 29
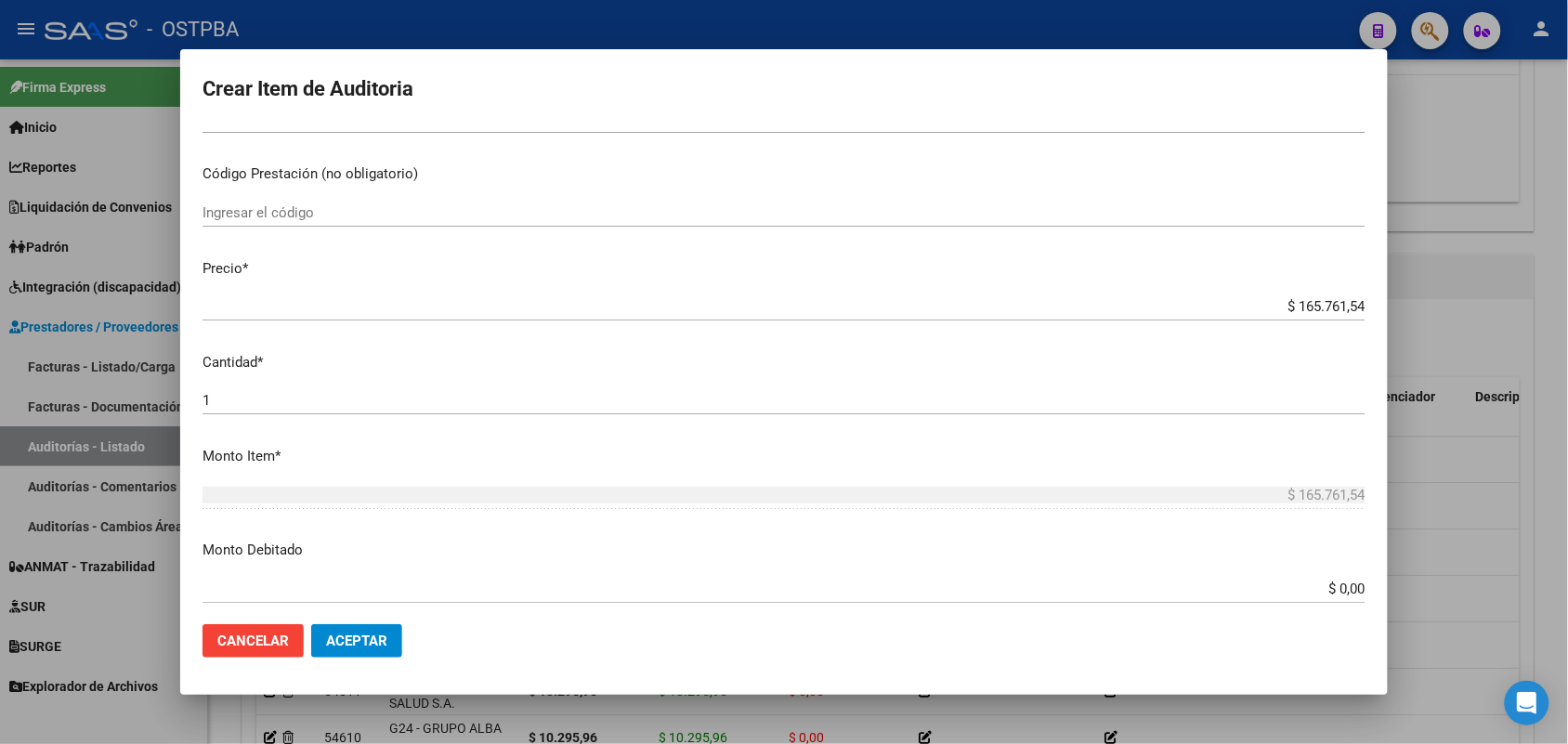
scroll to position [349, 0]
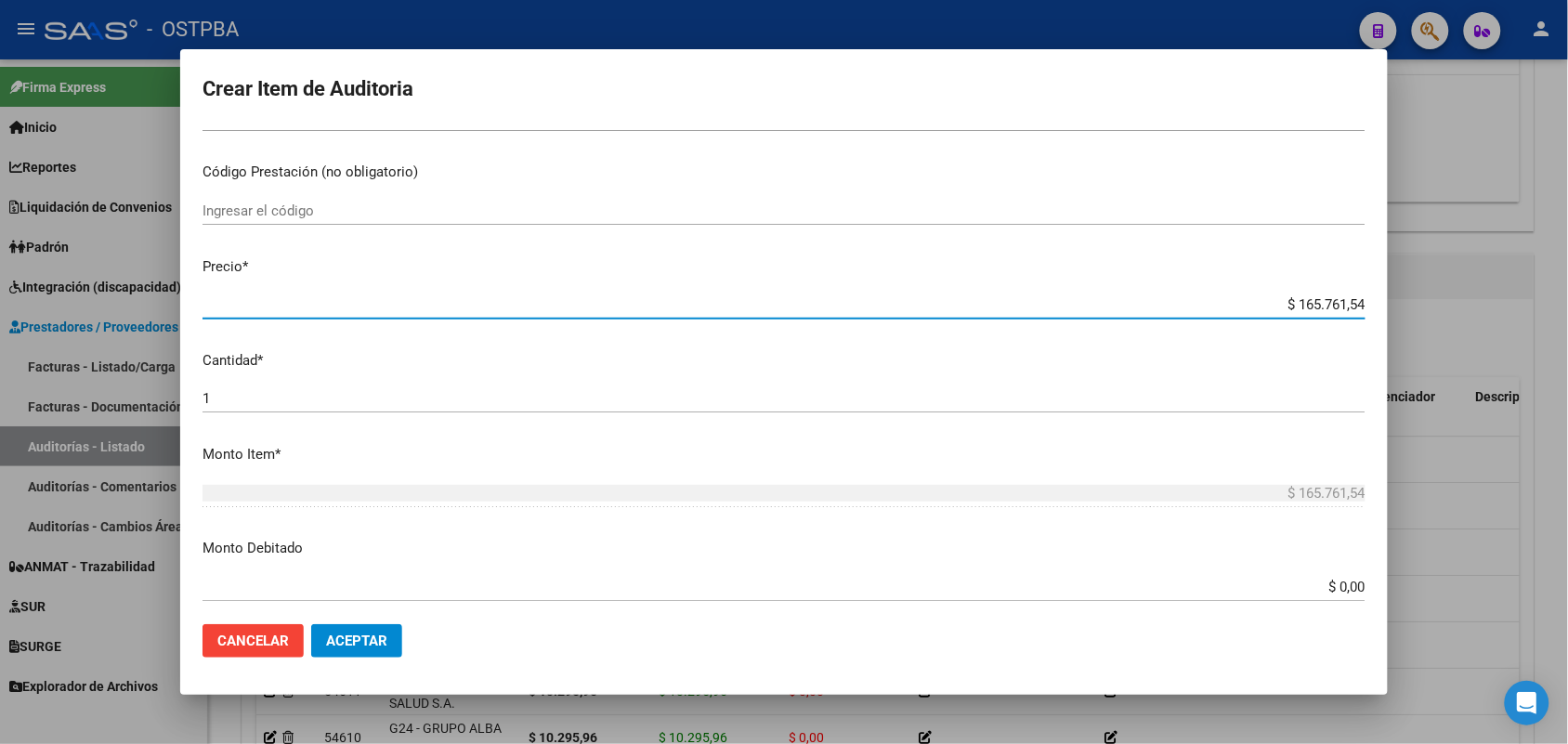
drag, startPoint x: 1267, startPoint y: 302, endPoint x: 1448, endPoint y: 301, distance: 181.0
click at [1448, 301] on div "Crear Item de Auditoria 36157337 Nro Documento 23361573374 CUIL Afiliado Activo…" at bounding box center [784, 372] width 1568 height 744
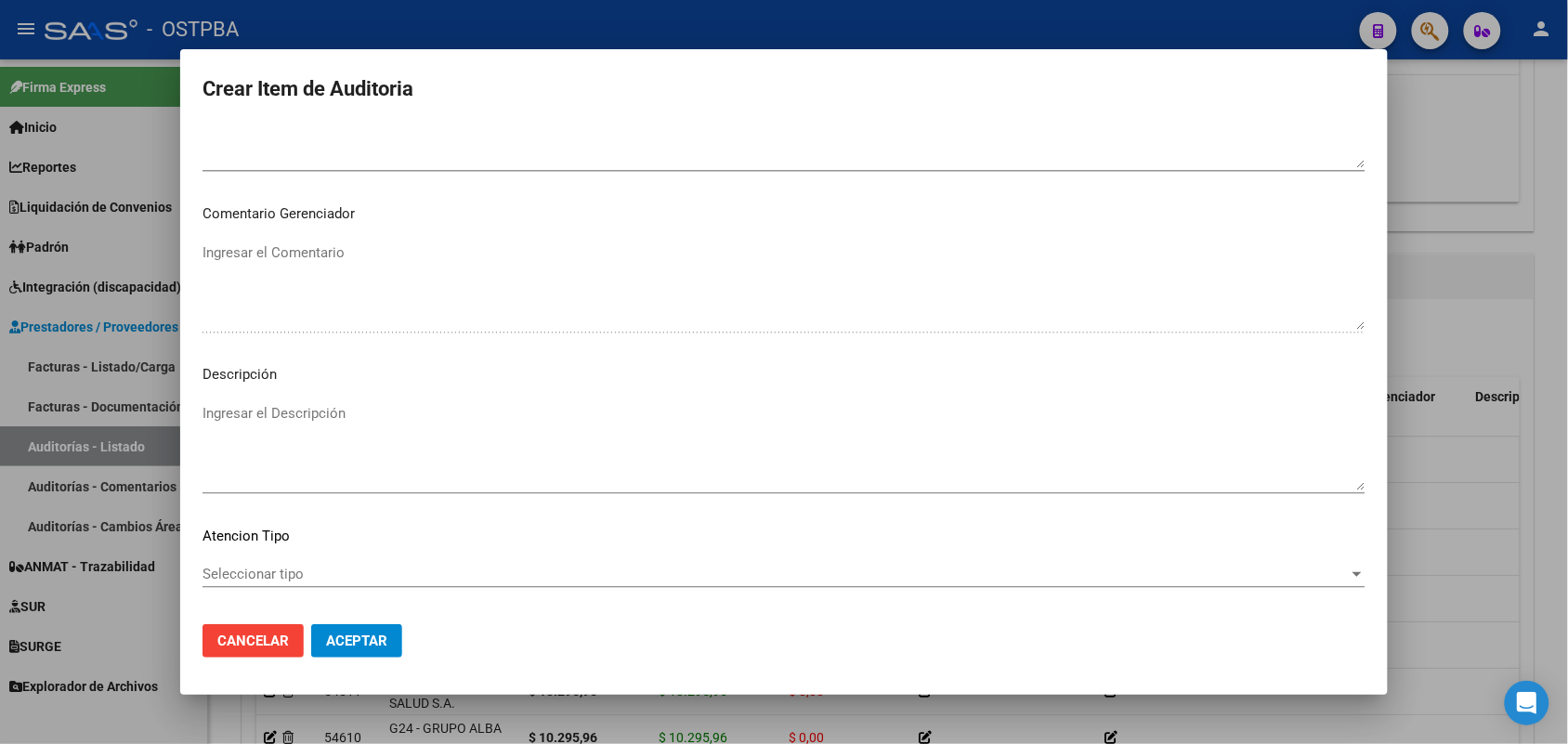
scroll to position [1187, 0]
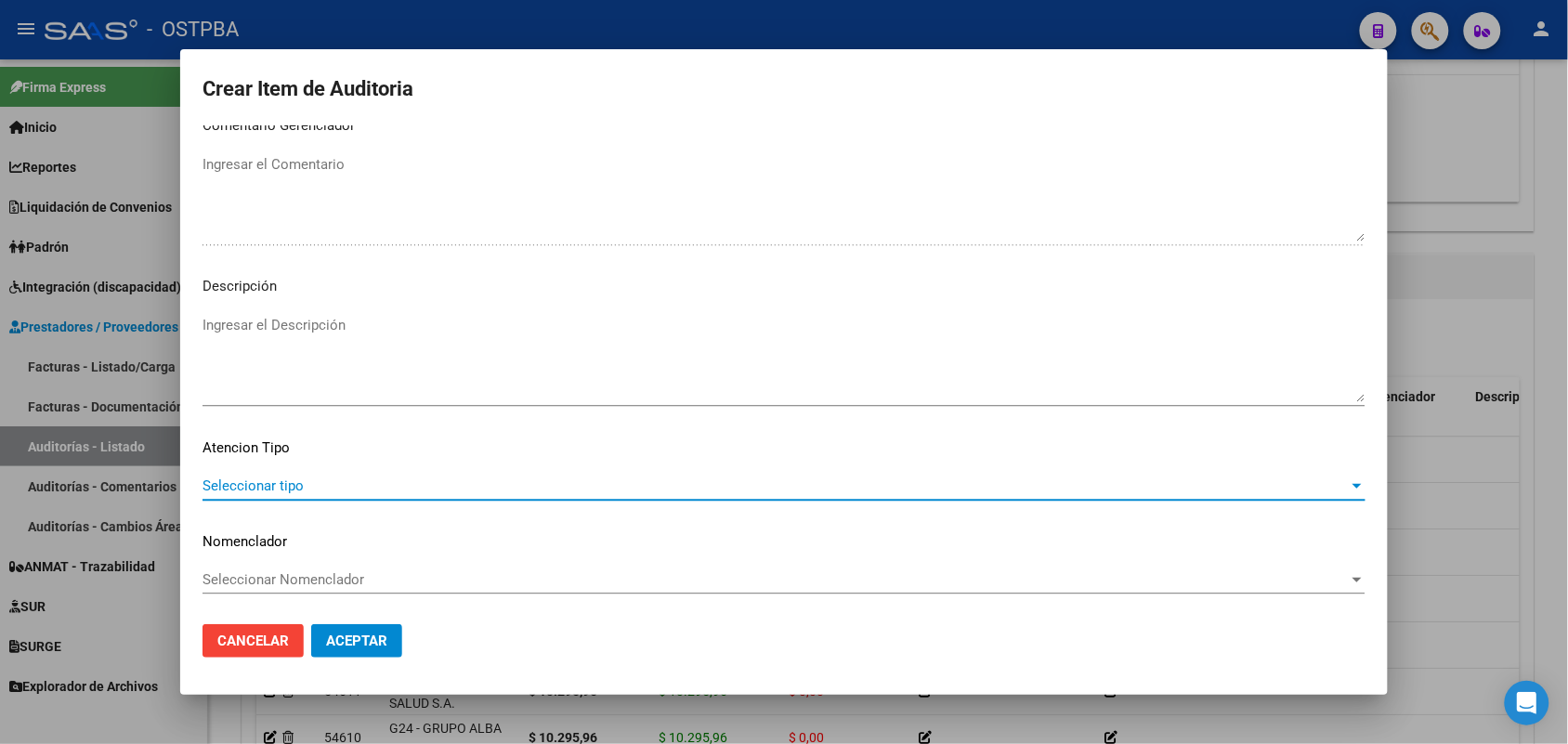
click at [284, 479] on span "Seleccionar tipo" at bounding box center [775, 486] width 1146 height 17
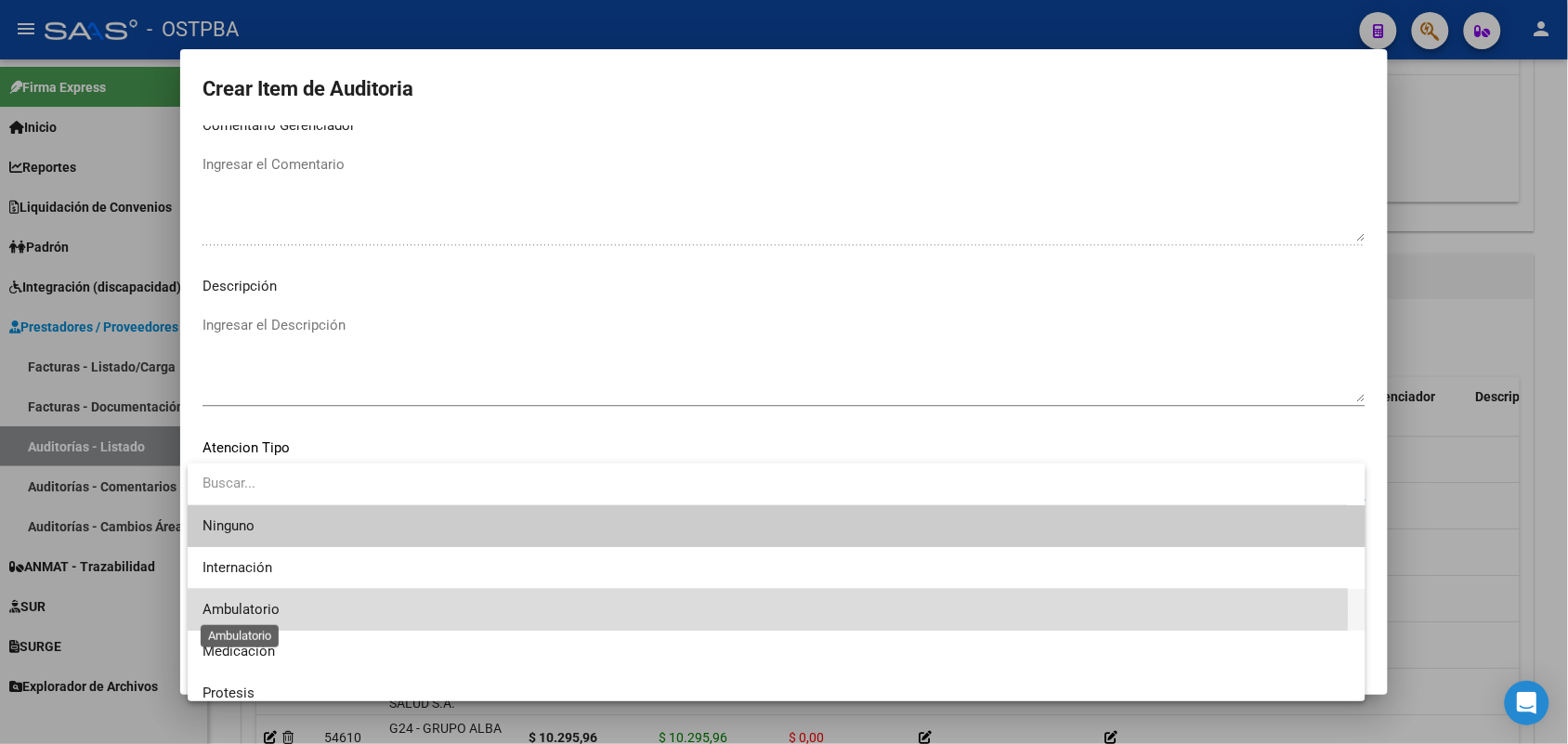
click at [255, 609] on span "Ambulatorio" at bounding box center [241, 609] width 77 height 17
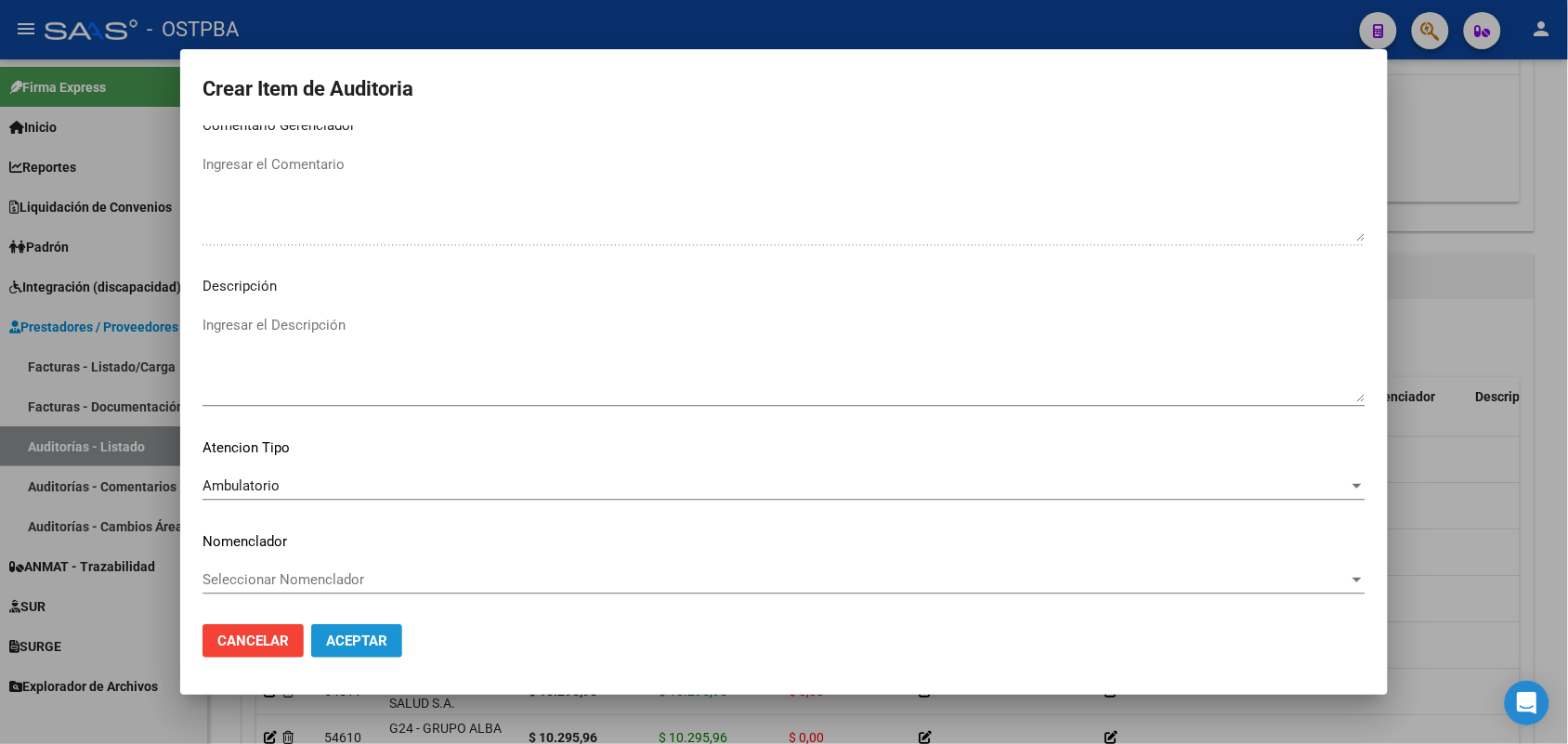
click at [341, 639] on span "Aceptar" at bounding box center [356, 640] width 62 height 17
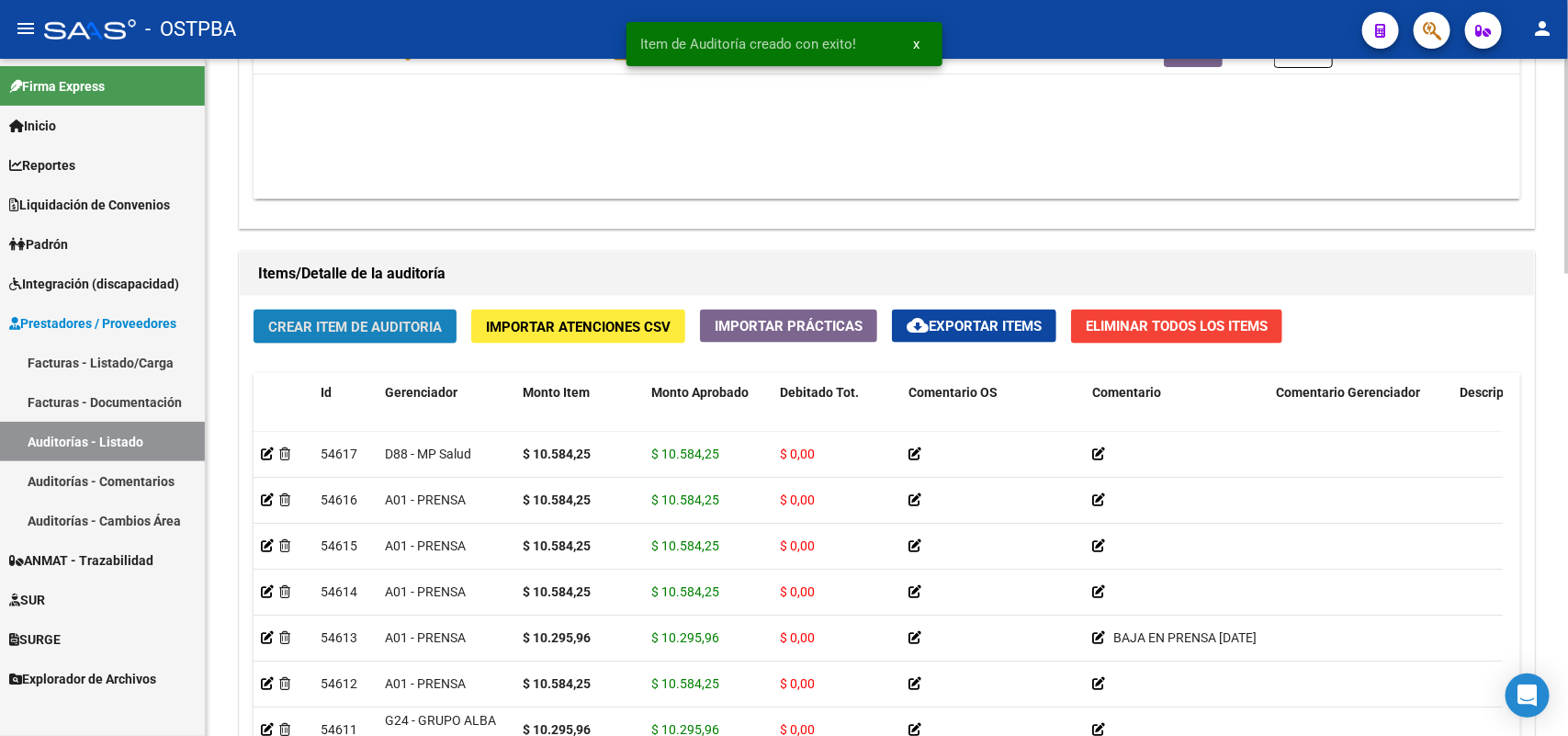
click at [363, 322] on span "Crear Item de Auditoria" at bounding box center [354, 326] width 173 height 16
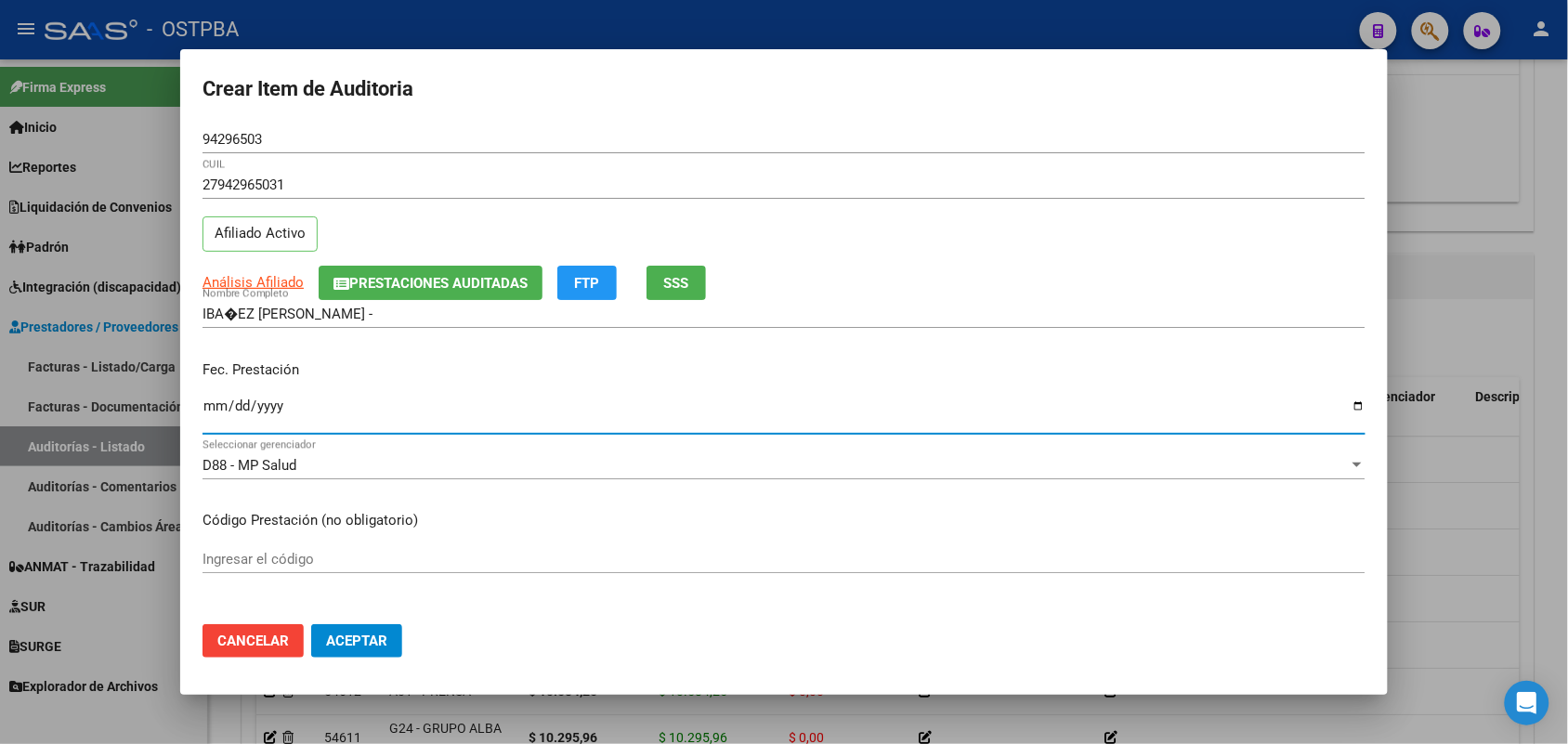
click at [214, 415] on input "Ingresar la fecha" at bounding box center [784, 413] width 1163 height 29
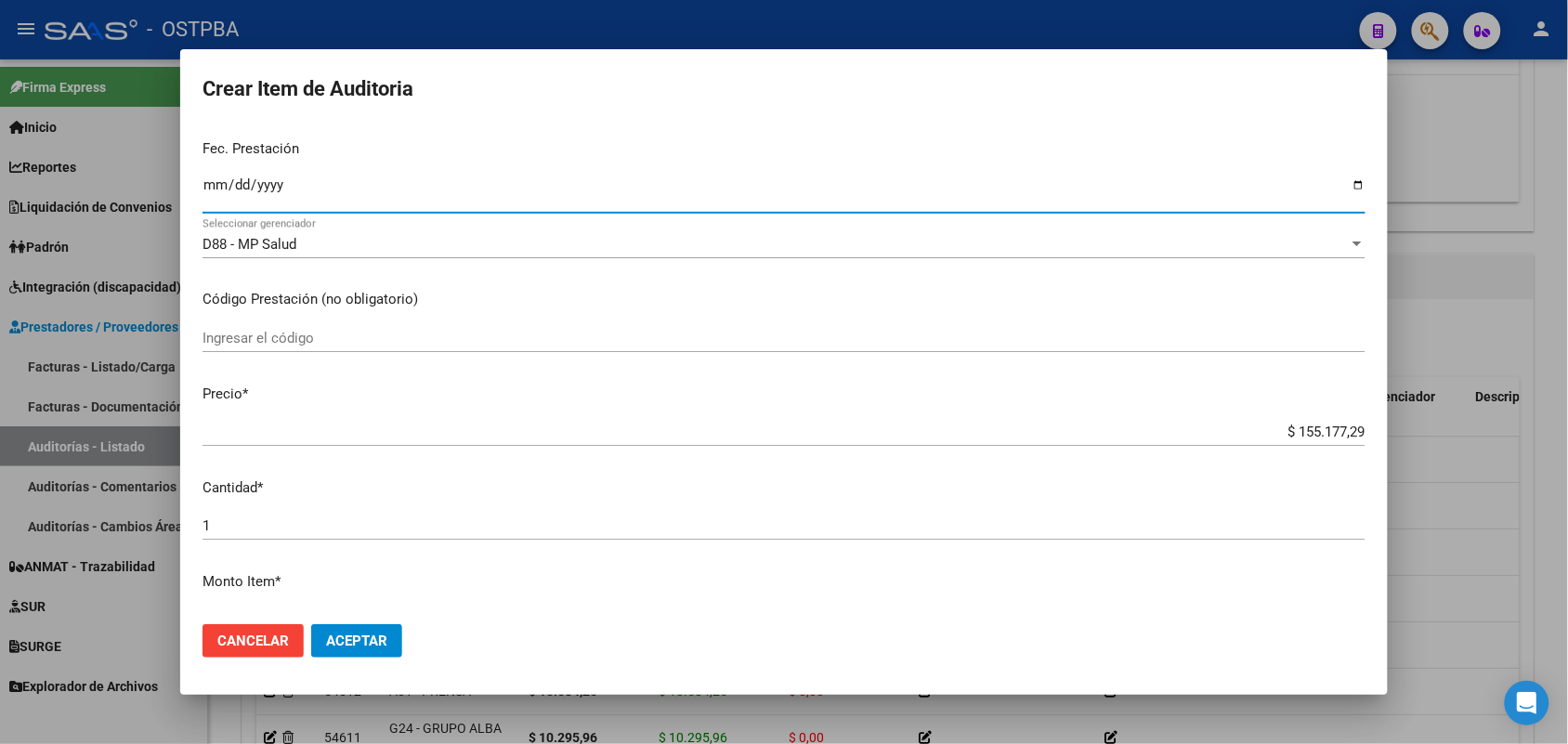
scroll to position [349, 0]
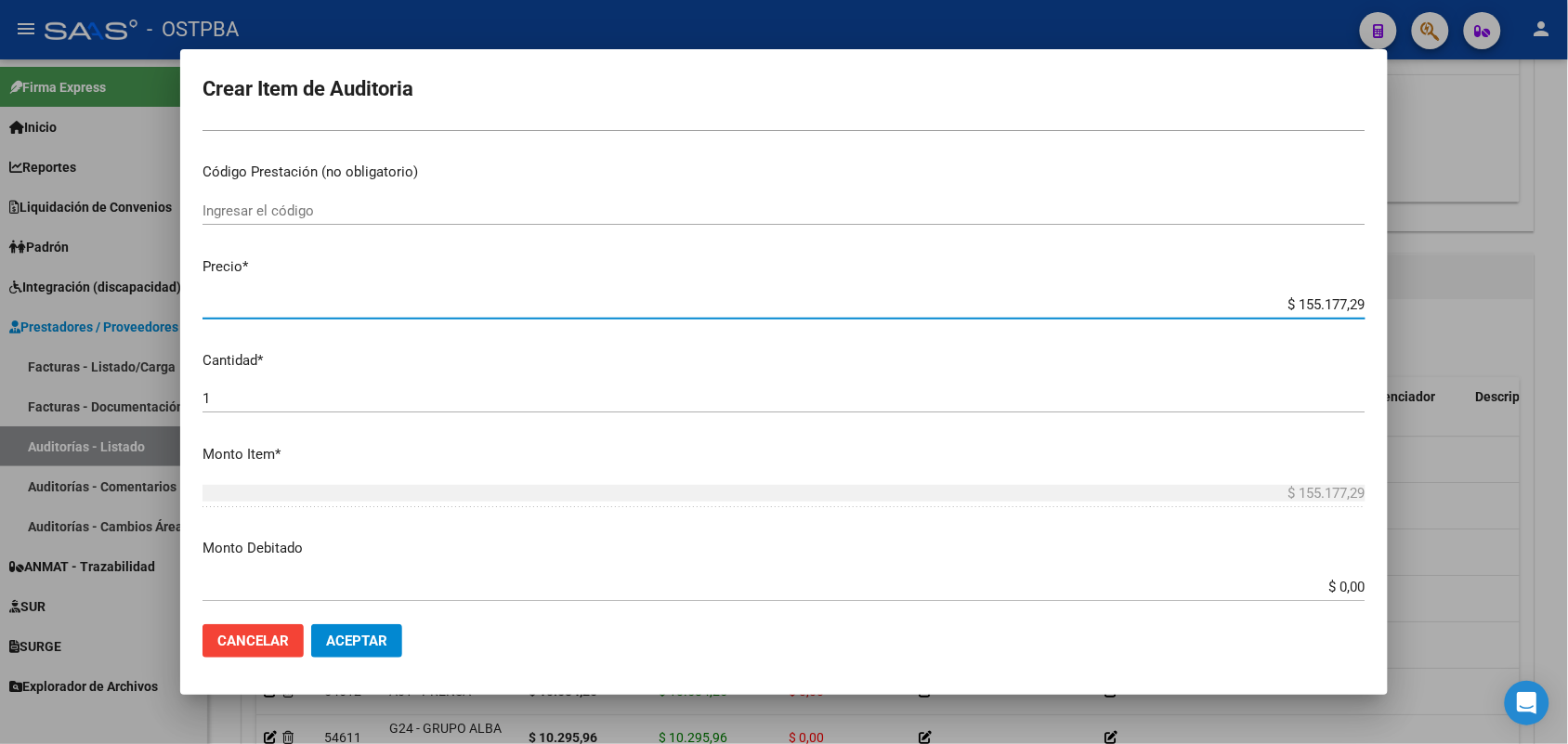
drag, startPoint x: 1265, startPoint y: 309, endPoint x: 1452, endPoint y: 323, distance: 187.5
click at [1452, 323] on div "Crear Item de Auditoria 94296503 Nro Documento 27942965031 CUIL Afiliado Activo…" at bounding box center [784, 372] width 1568 height 744
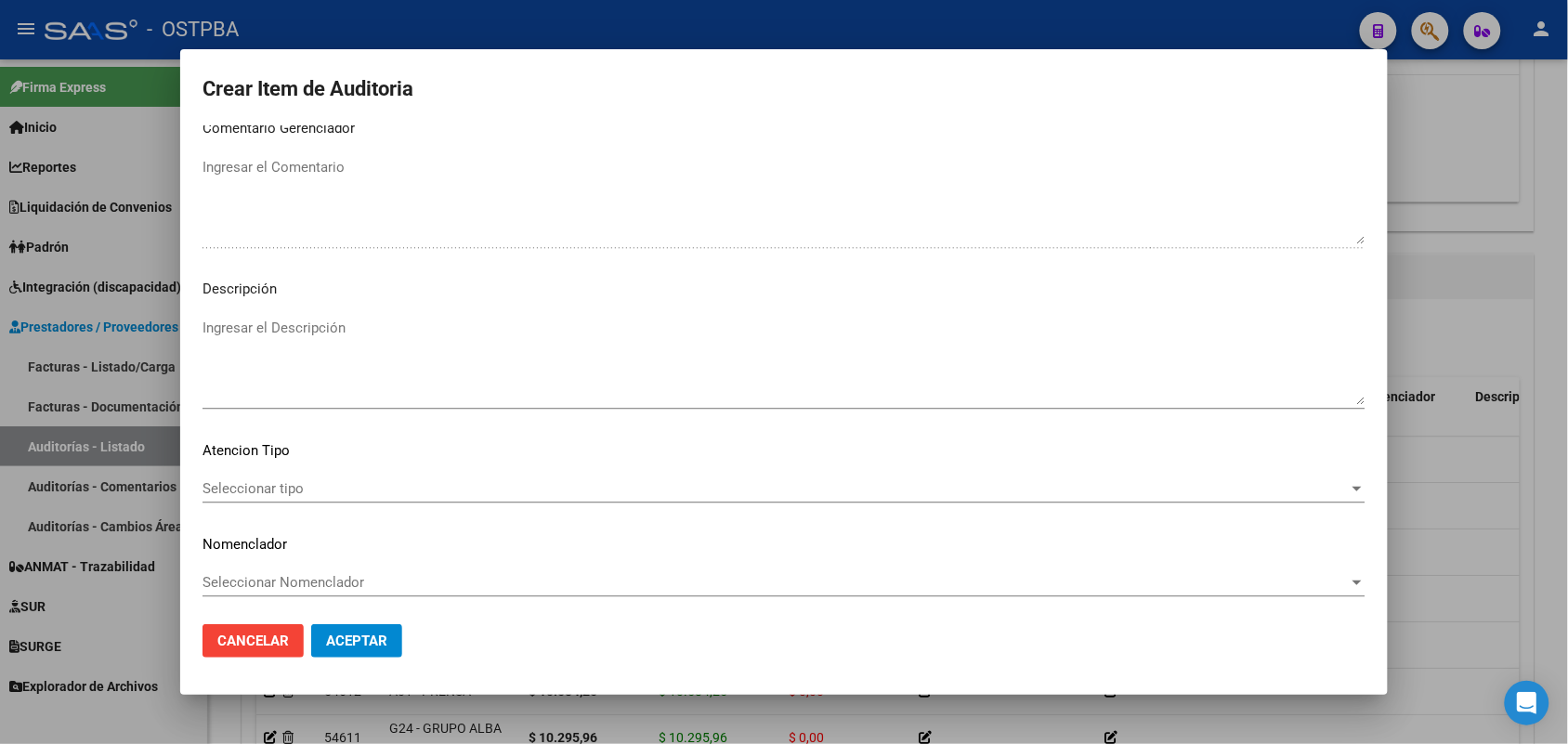
scroll to position [1187, 0]
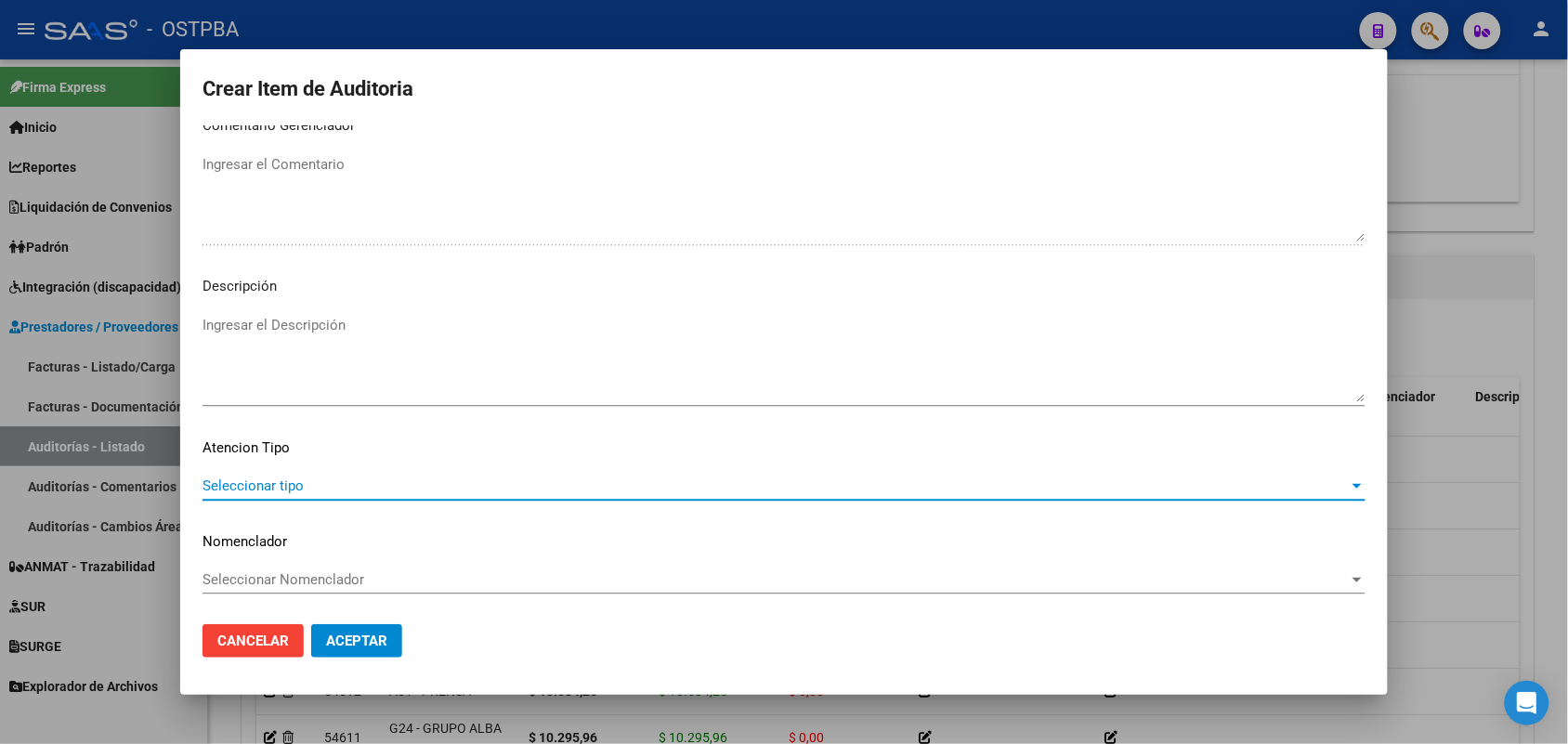
click at [288, 480] on span "Seleccionar tipo" at bounding box center [775, 486] width 1146 height 17
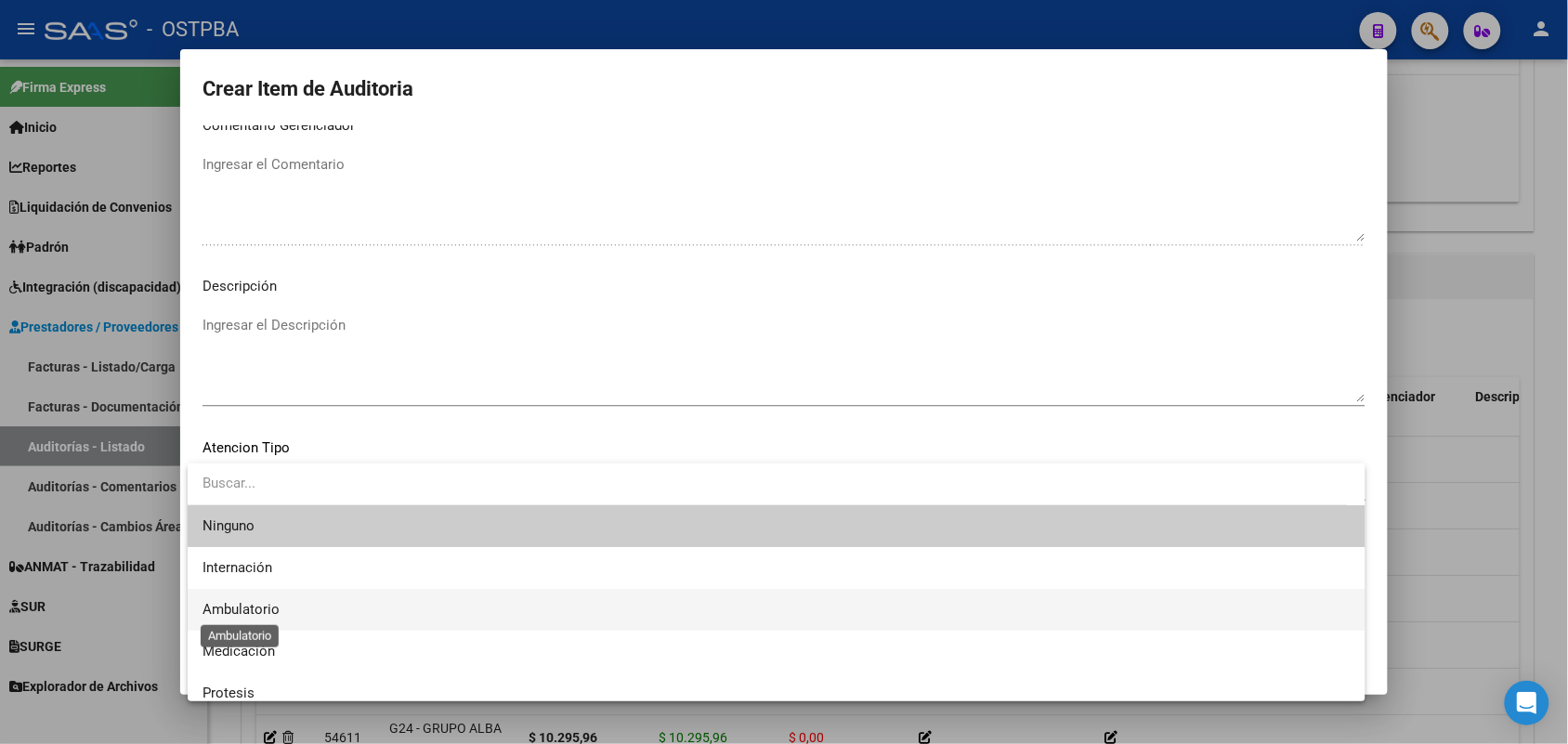
click at [270, 607] on span "Ambulatorio" at bounding box center [241, 609] width 77 height 17
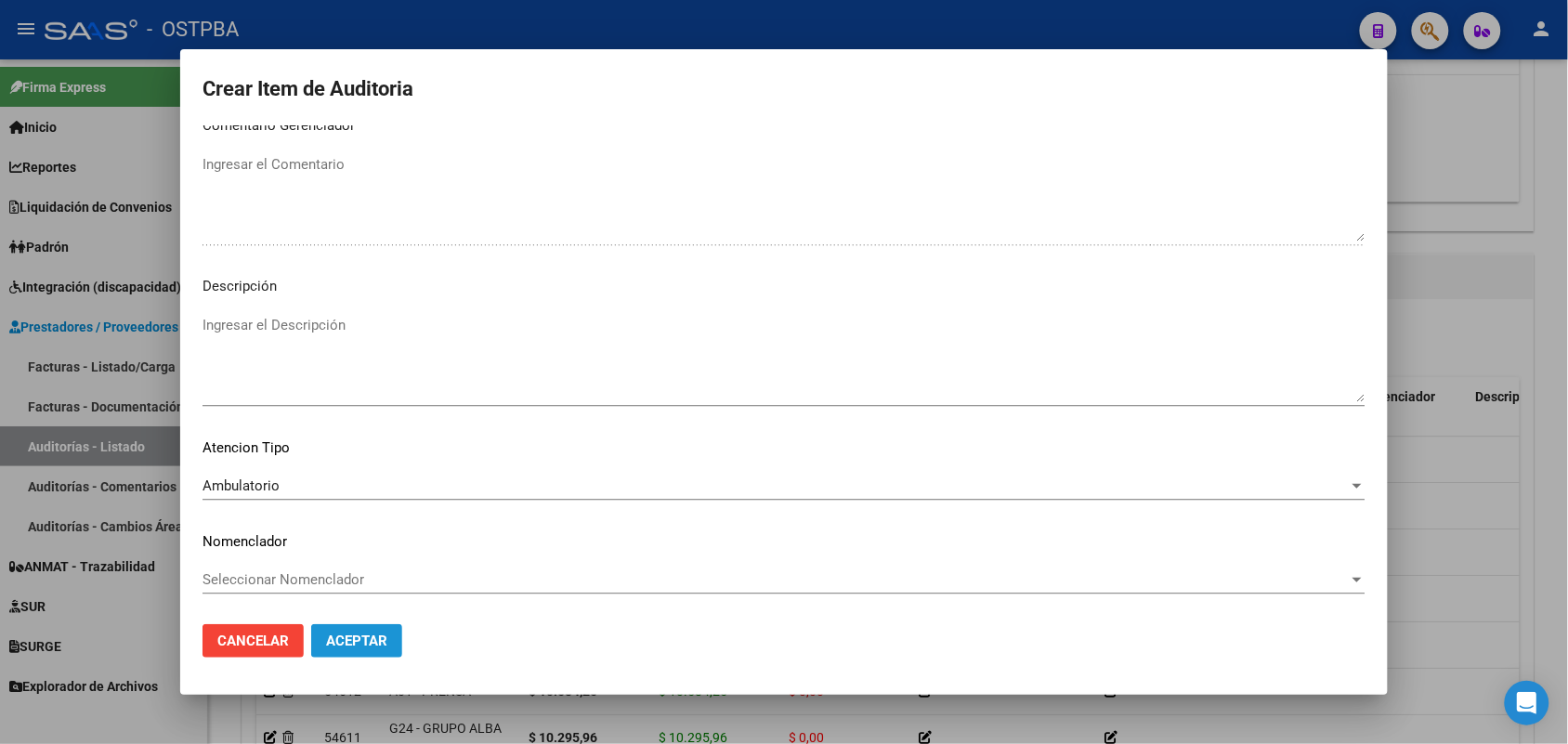
click at [358, 639] on span "Aceptar" at bounding box center [356, 640] width 62 height 17
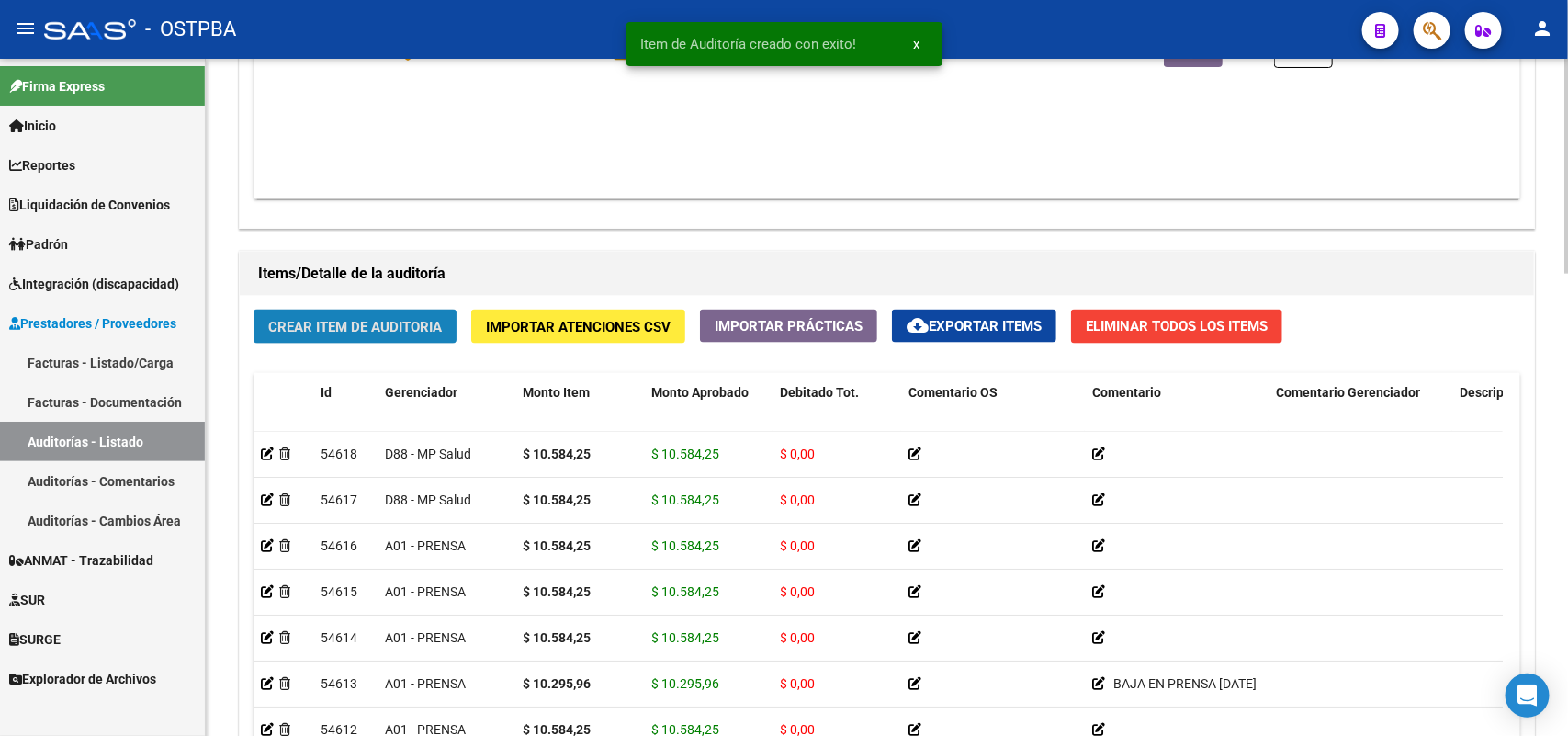
click at [416, 319] on span "Crear Item de Auditoria" at bounding box center [354, 326] width 173 height 16
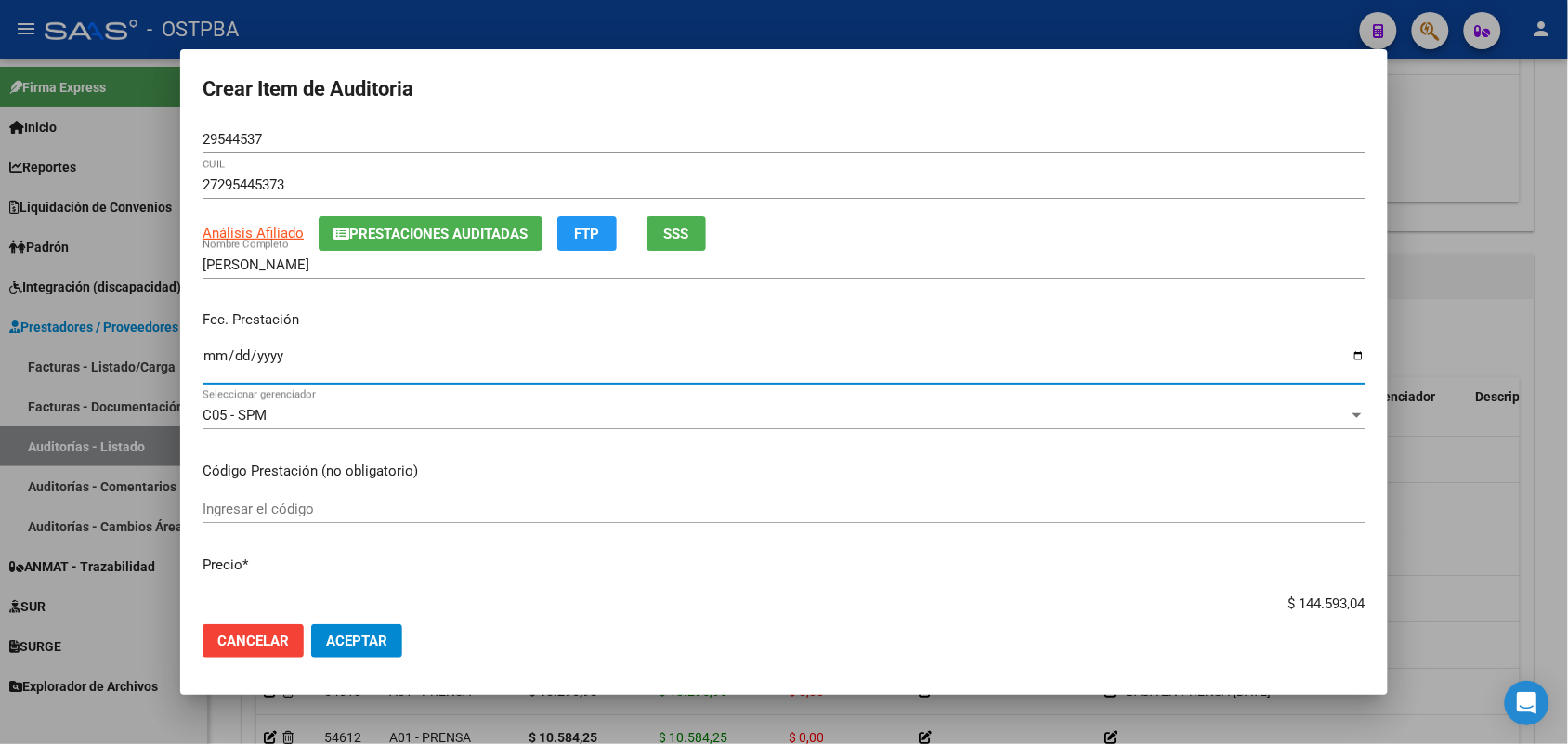
click at [207, 365] on input "Ingresar la fecha" at bounding box center [784, 363] width 1163 height 29
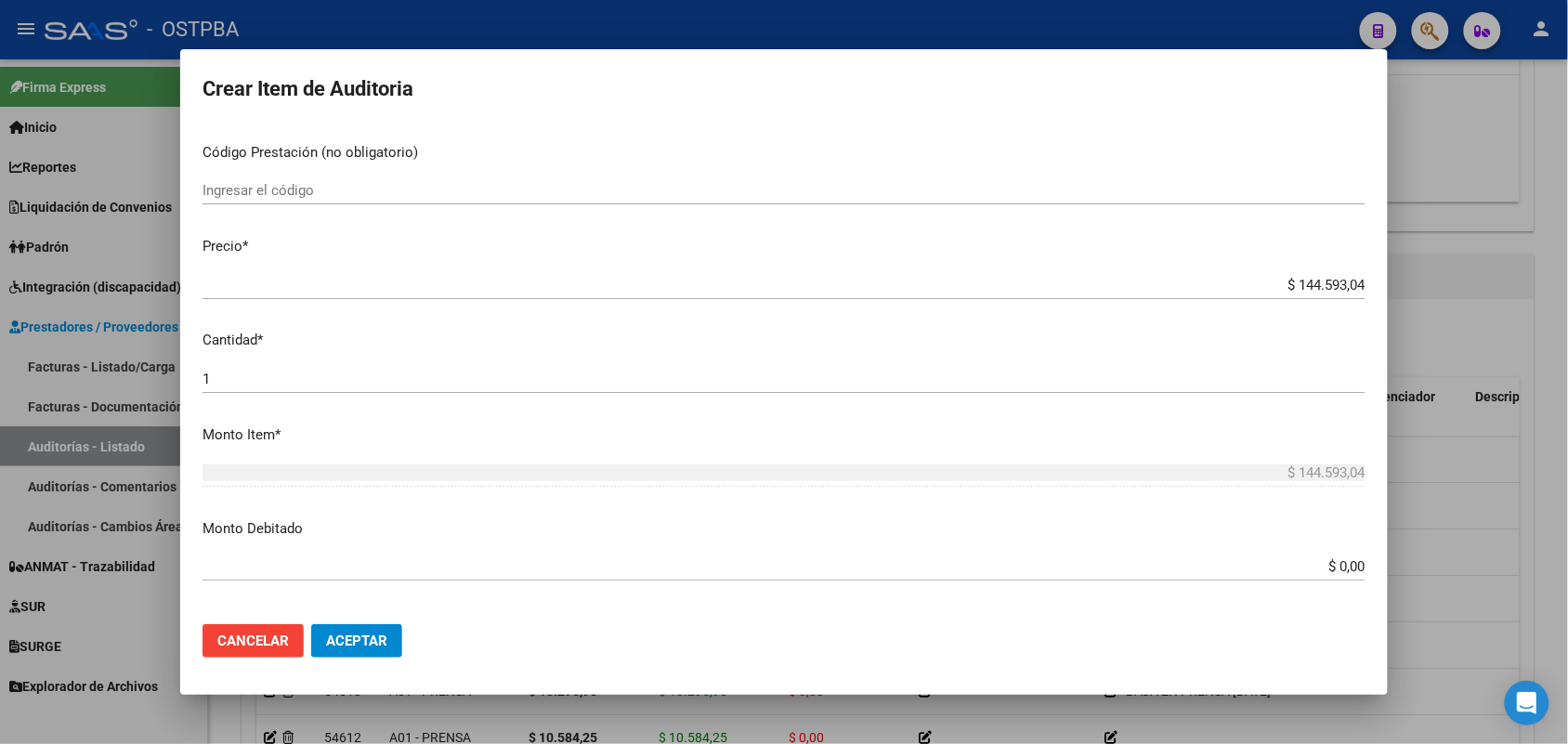
scroll to position [349, 0]
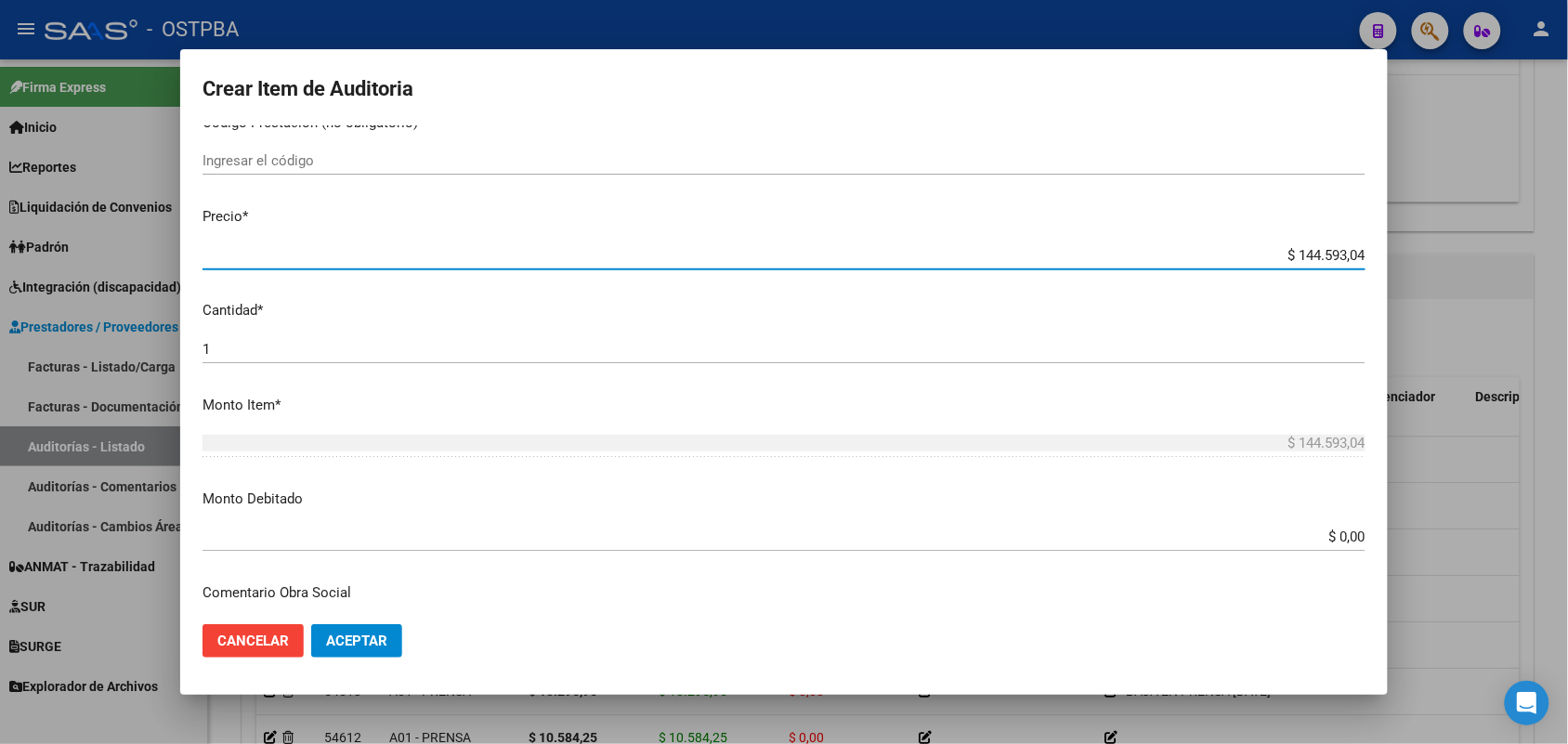
drag, startPoint x: 1245, startPoint y: 256, endPoint x: 1469, endPoint y: 280, distance: 225.3
click at [1471, 279] on div "Crear Item de Auditoria 29544537 Nro Documento 27295445373 CUIL Análisis Afilia…" at bounding box center [784, 372] width 1568 height 744
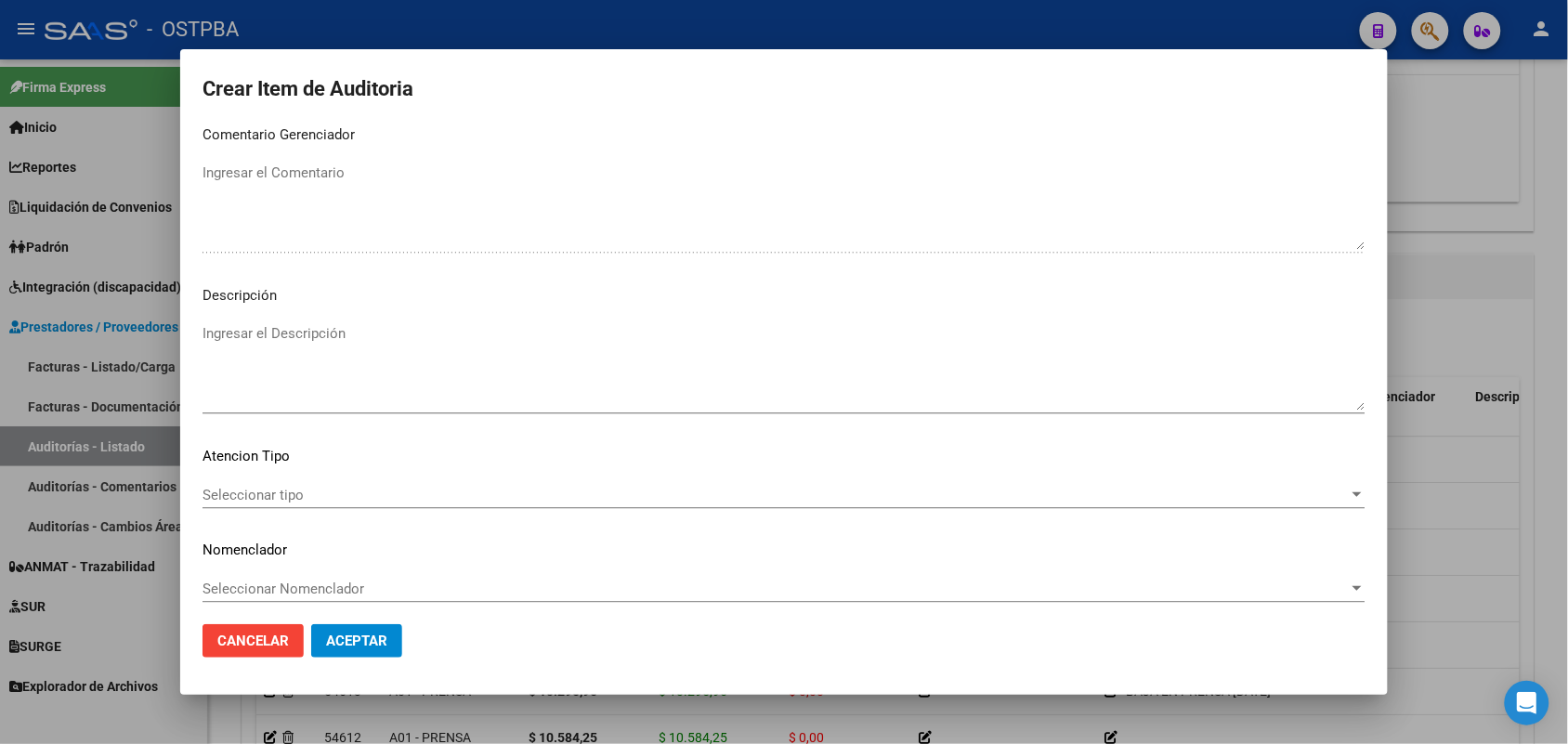
scroll to position [1139, 0]
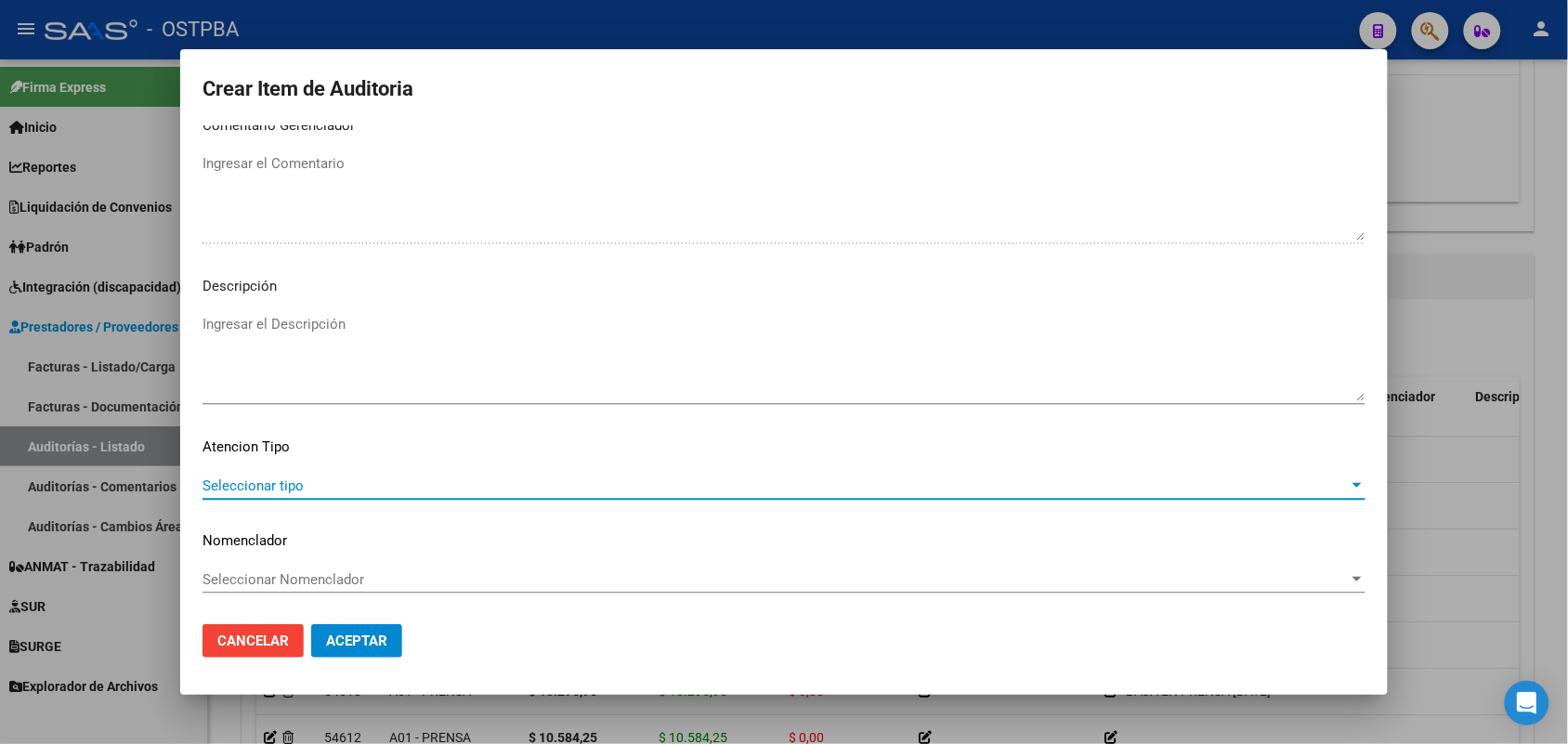
click at [282, 481] on span "Seleccionar tipo" at bounding box center [775, 486] width 1146 height 17
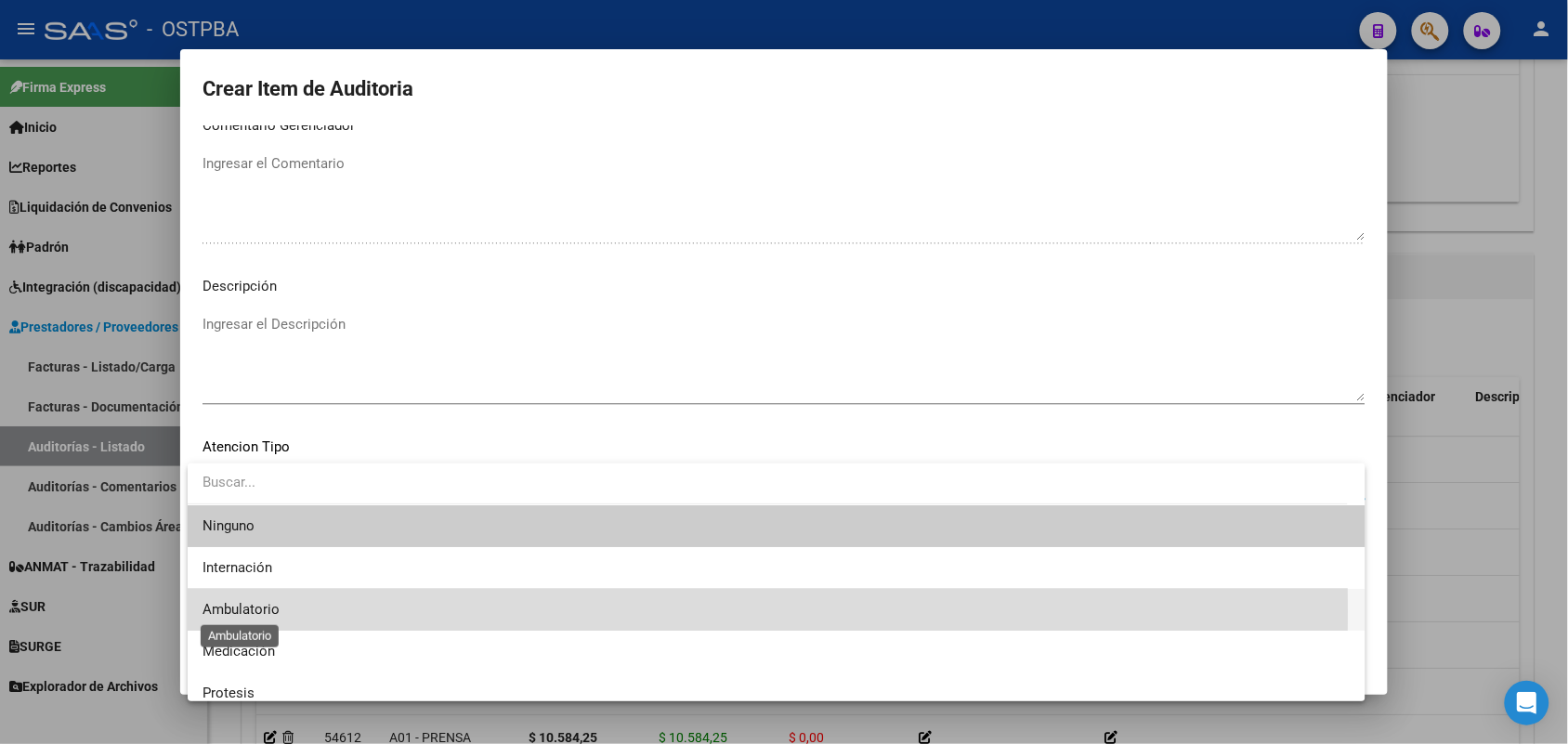
click at [247, 612] on span "Ambulatorio" at bounding box center [241, 609] width 77 height 17
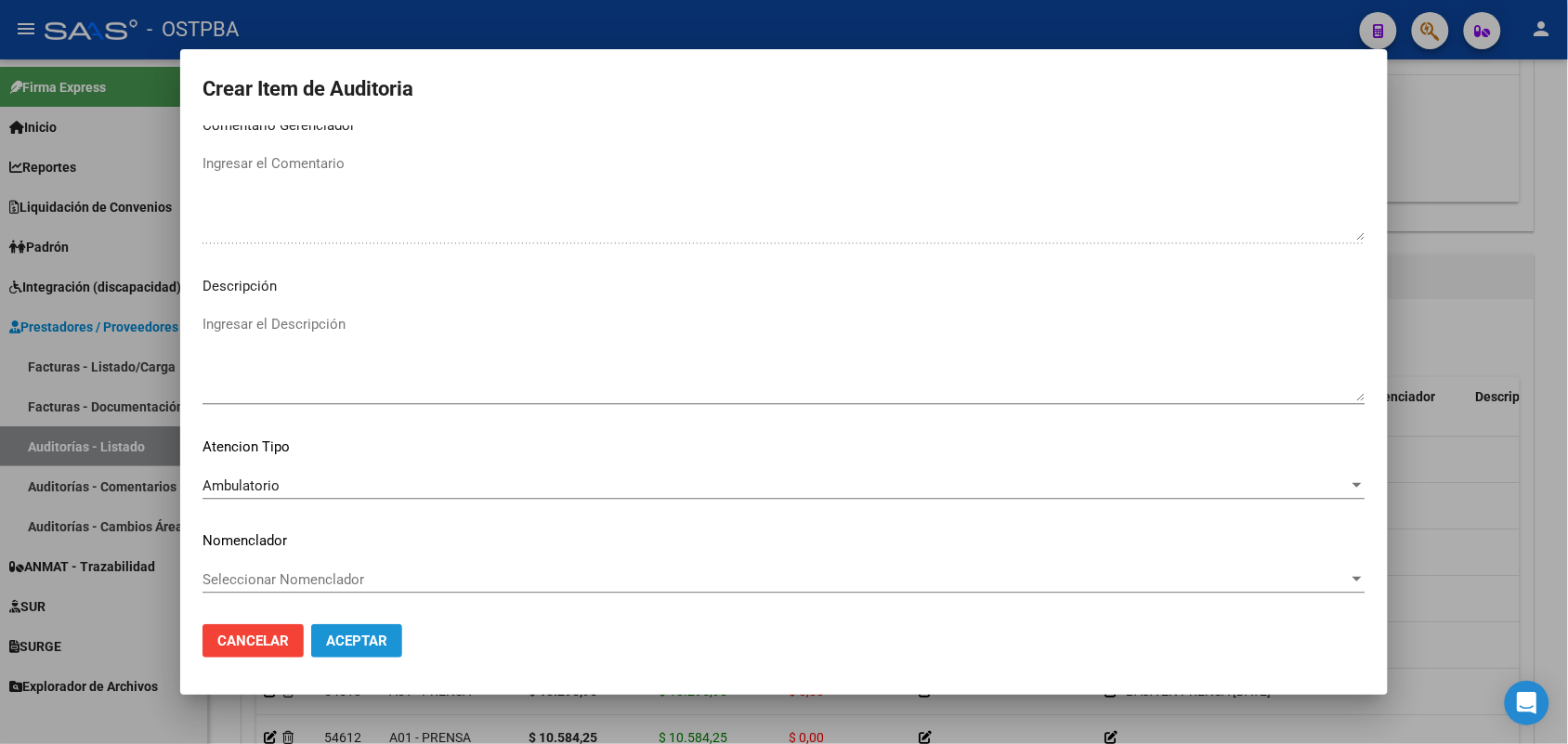
click at [354, 639] on span "Aceptar" at bounding box center [356, 640] width 62 height 17
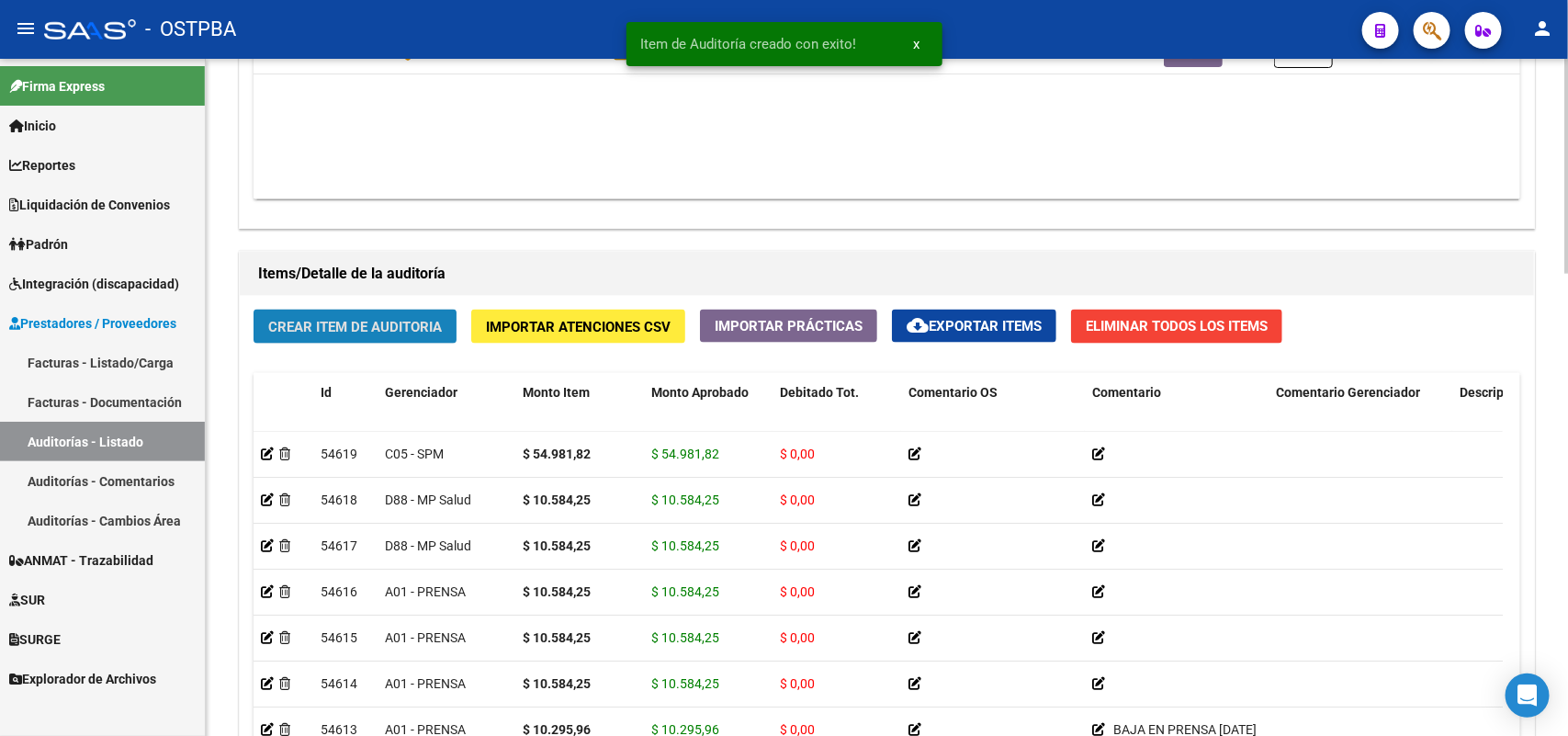
click at [382, 320] on span "Crear Item de Auditoria" at bounding box center [354, 326] width 173 height 16
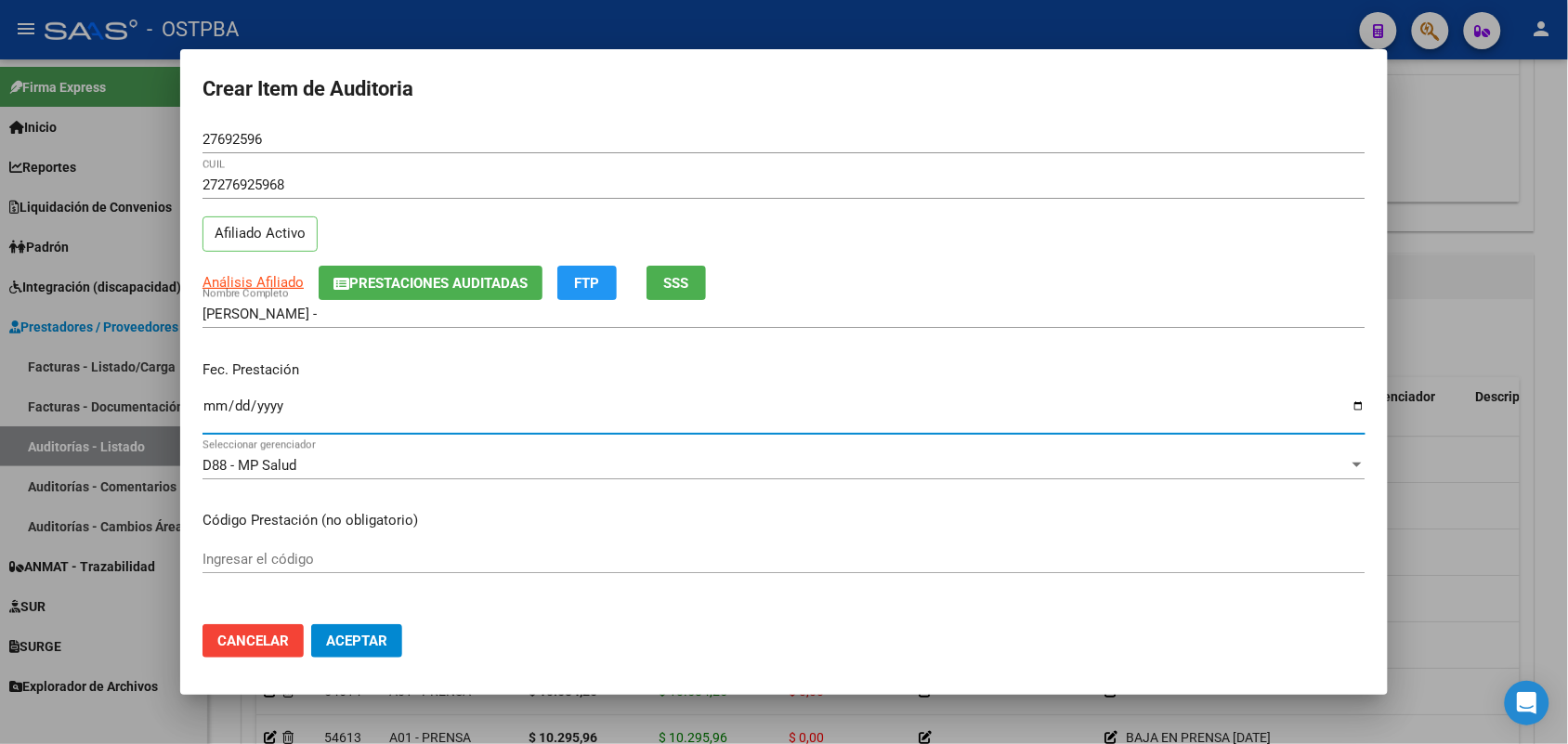
click at [218, 418] on input "Ingresar la fecha" at bounding box center [784, 413] width 1163 height 29
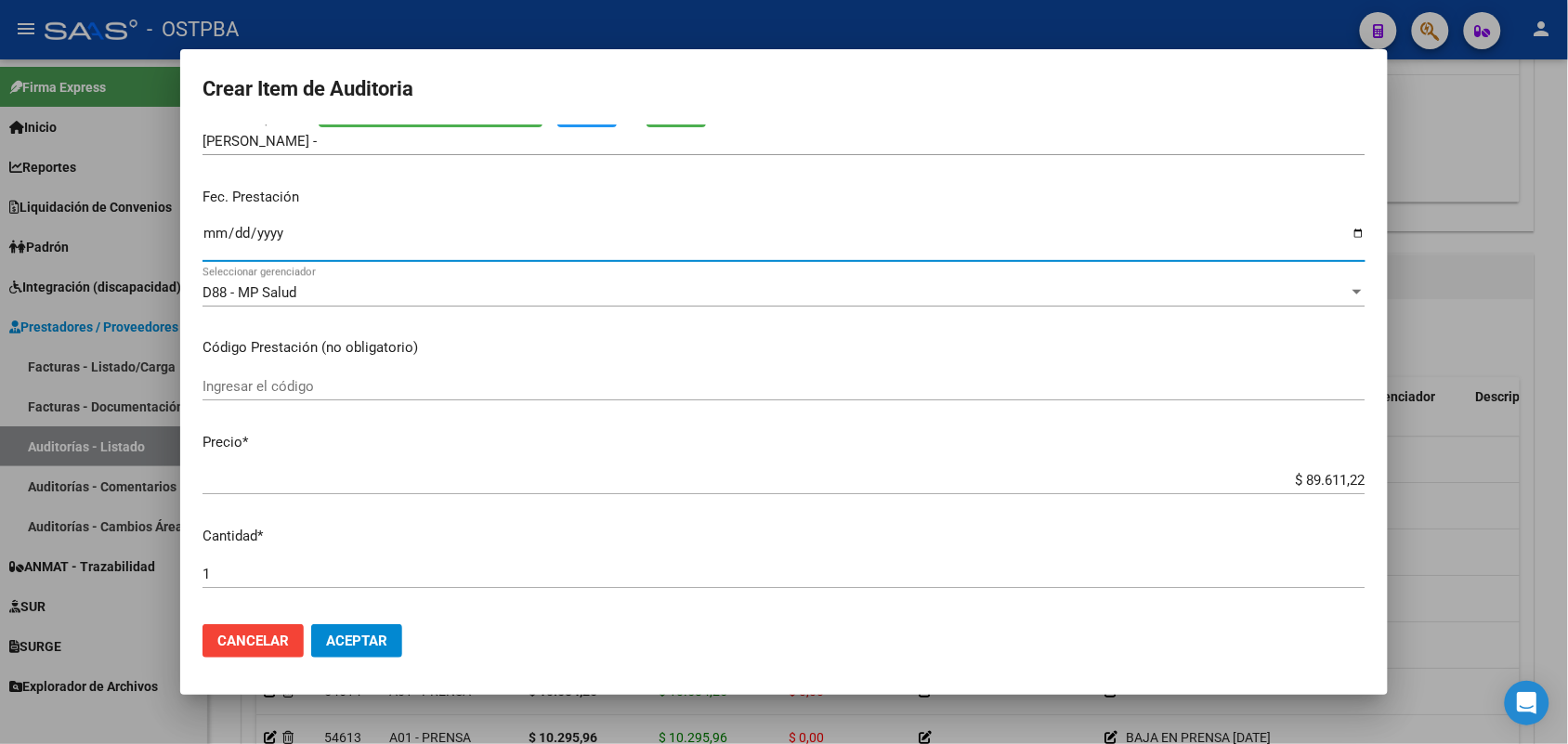
scroll to position [232, 0]
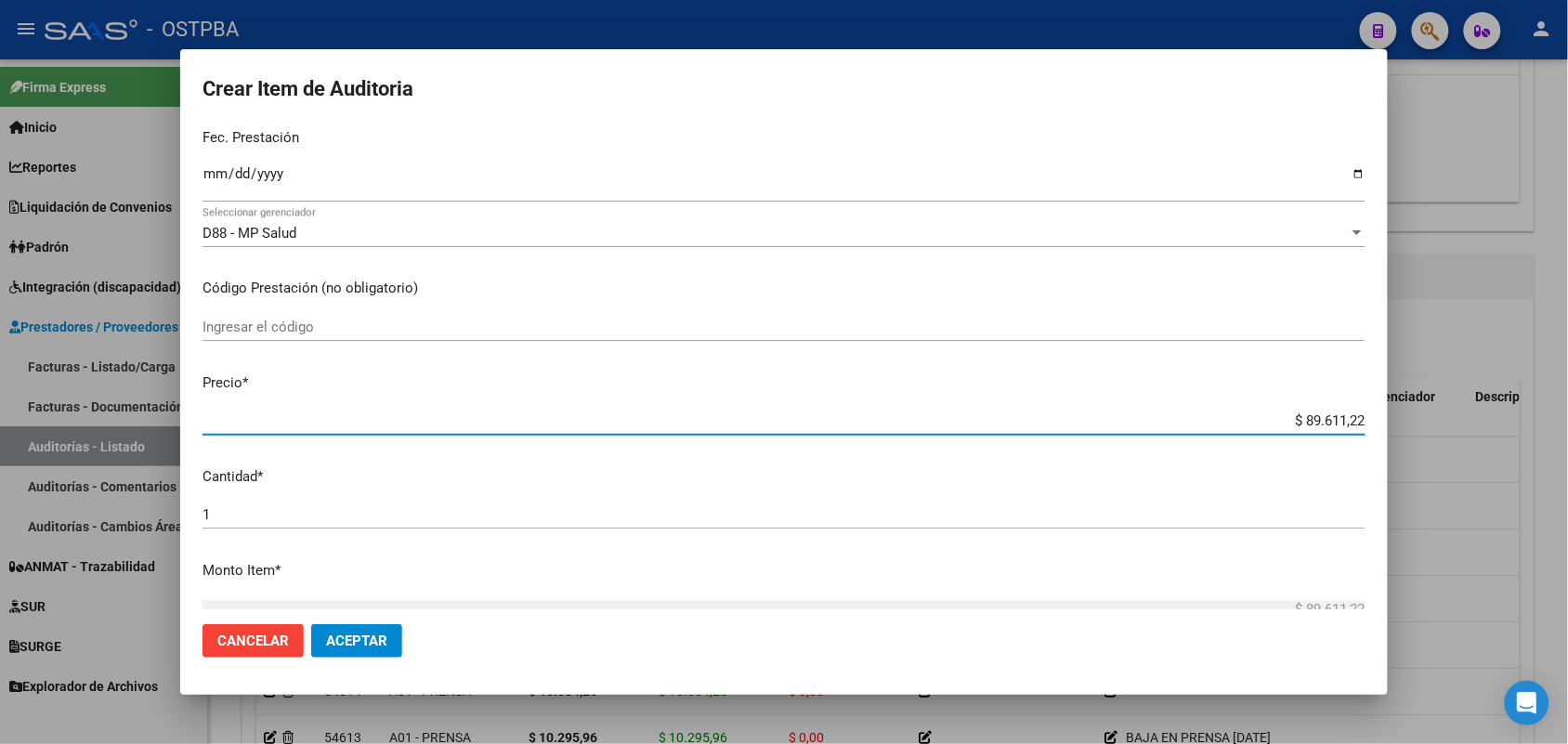
drag, startPoint x: 1267, startPoint y: 416, endPoint x: 1407, endPoint y: 416, distance: 140.0
click at [1407, 416] on div "Crear Item de Auditoria 27692596 Nro Documento 27276925968 CUIL Afiliado Activo…" at bounding box center [784, 372] width 1568 height 744
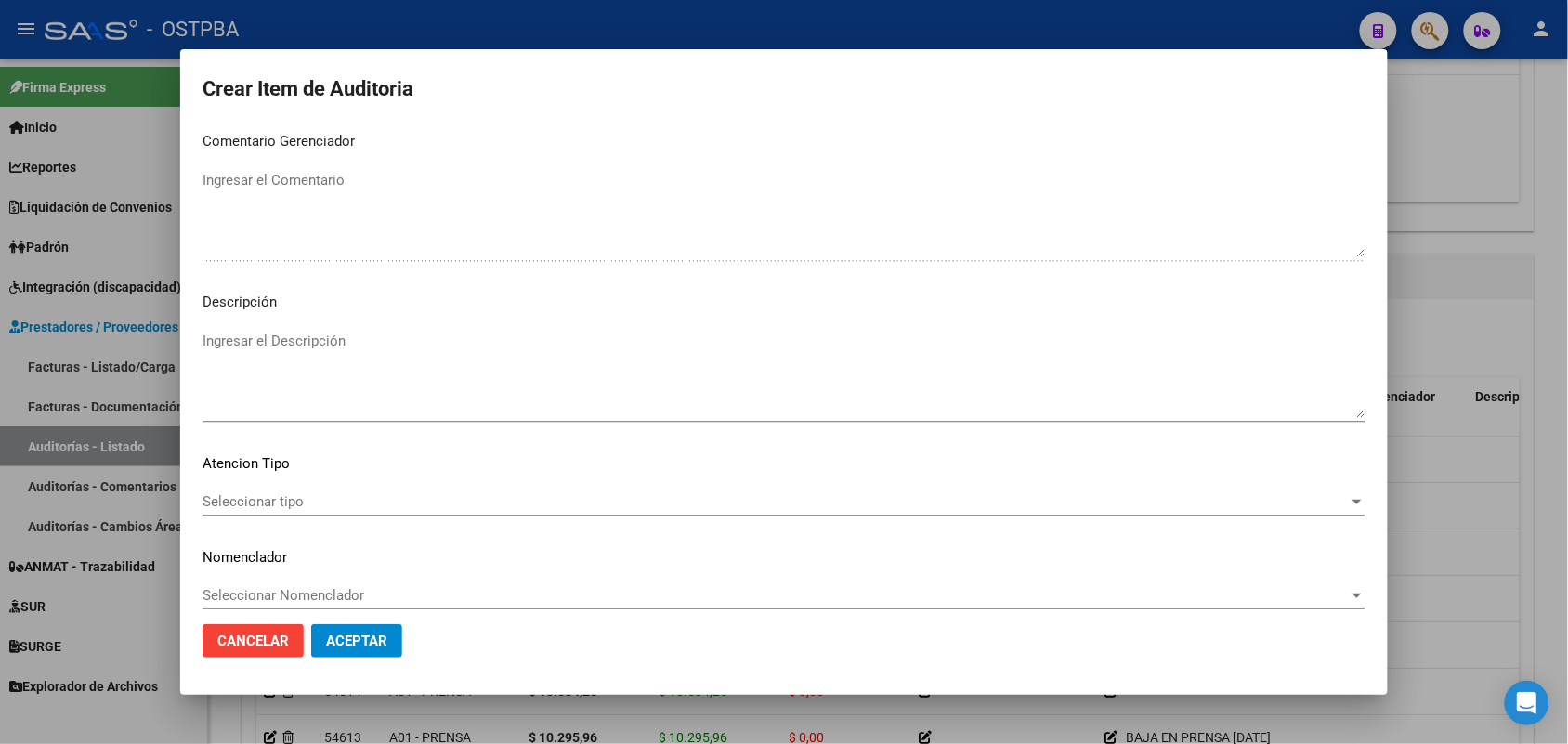
scroll to position [1187, 0]
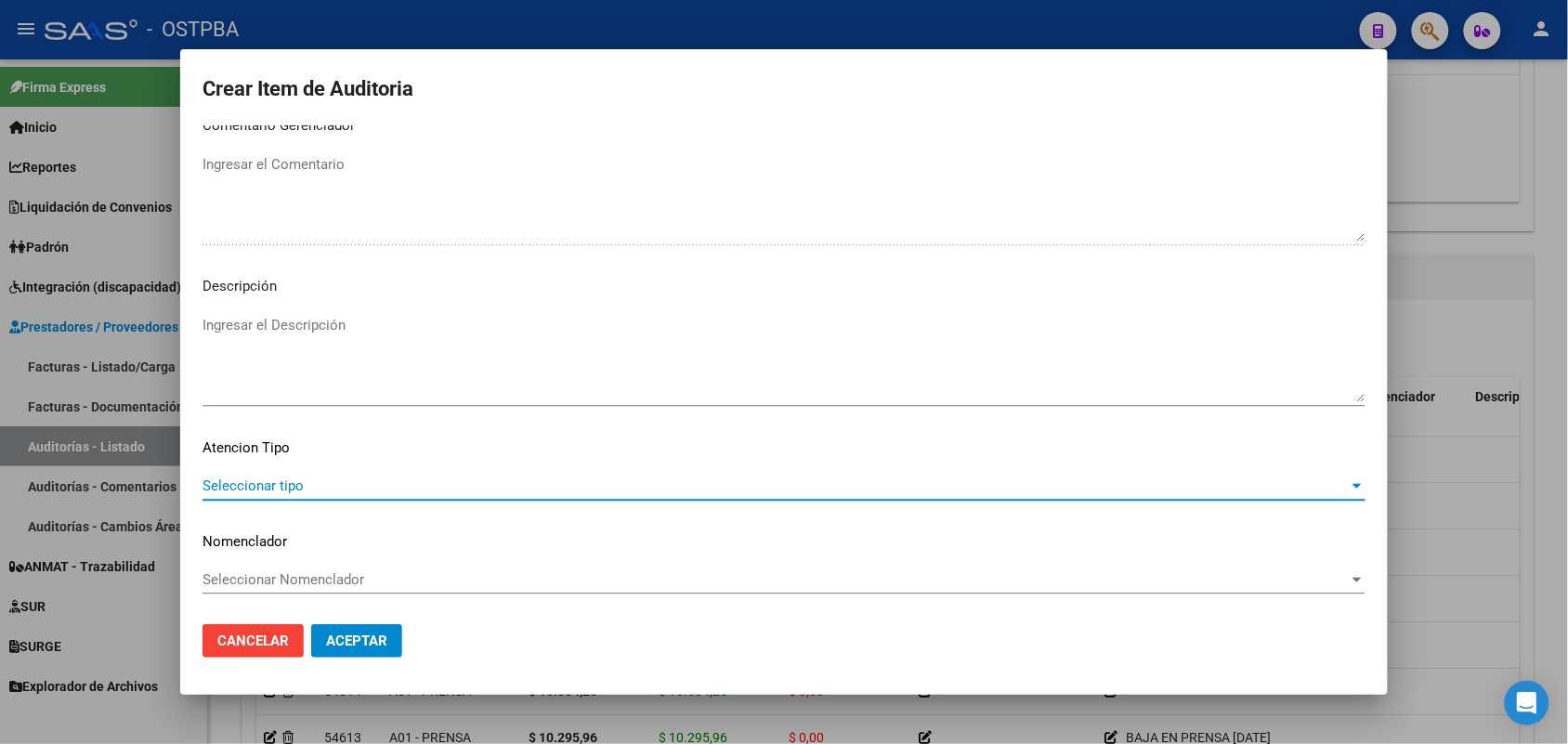
click at [274, 488] on span "Seleccionar tipo" at bounding box center [775, 486] width 1146 height 17
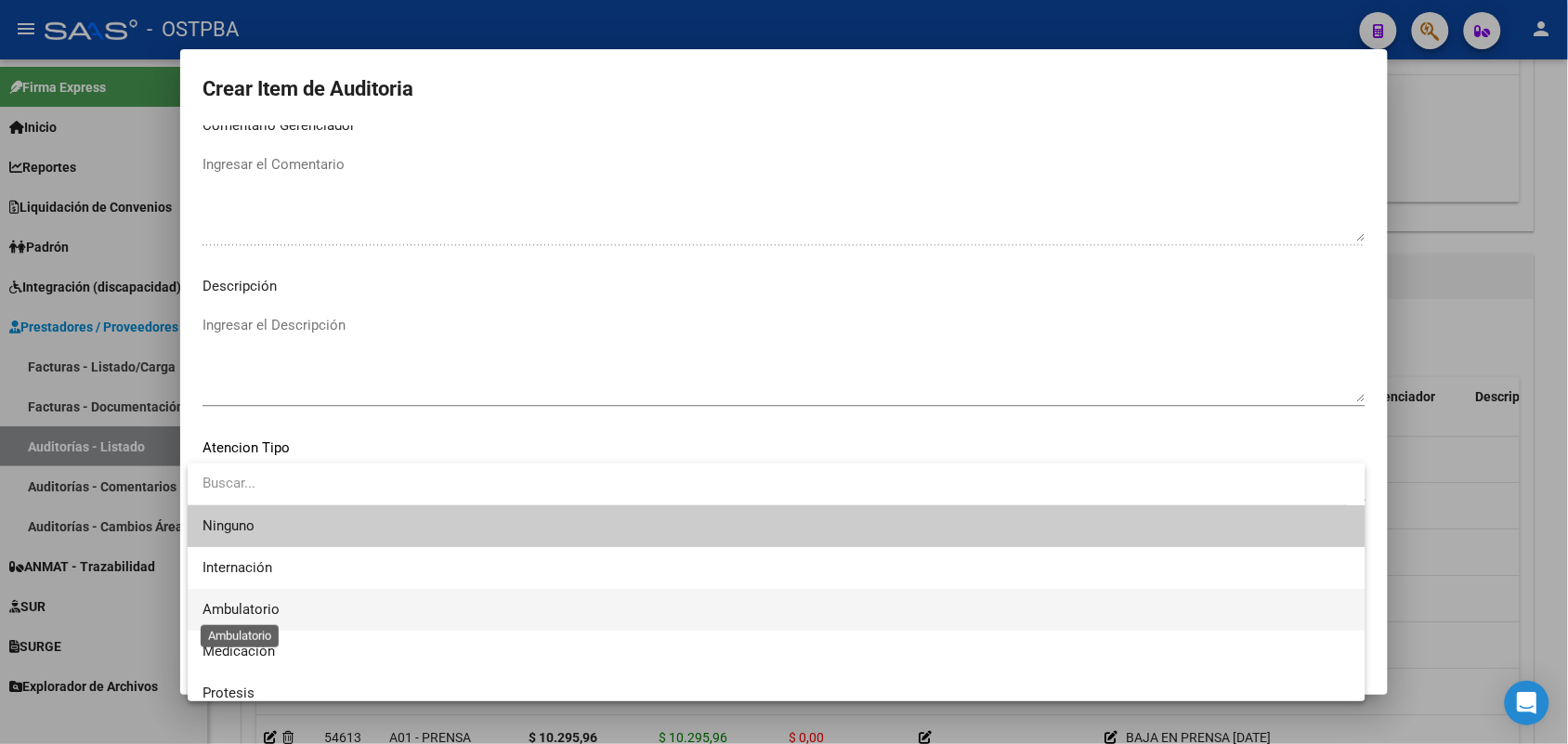
click at [255, 606] on span "Ambulatorio" at bounding box center [241, 609] width 77 height 17
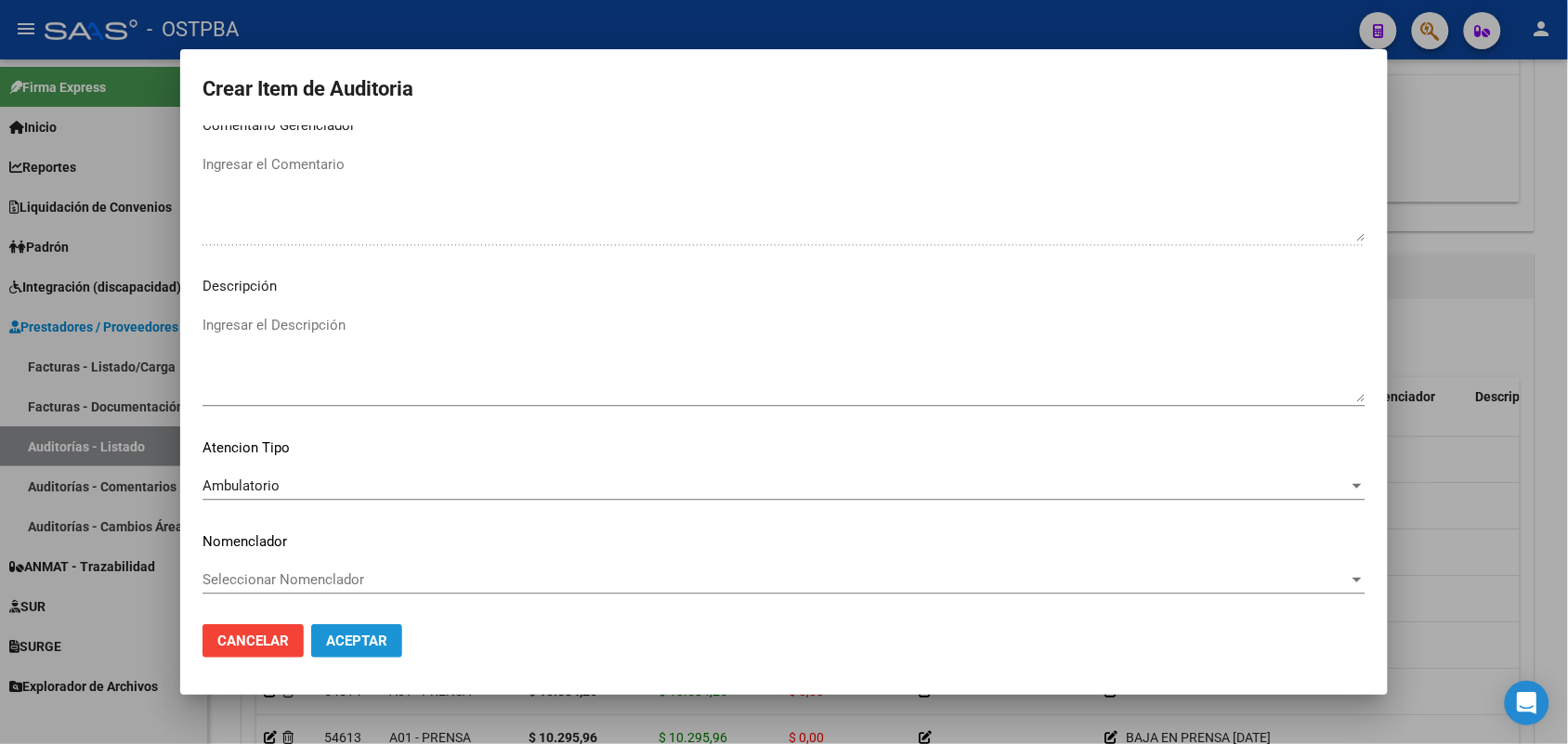
click at [355, 648] on span "Aceptar" at bounding box center [356, 640] width 62 height 17
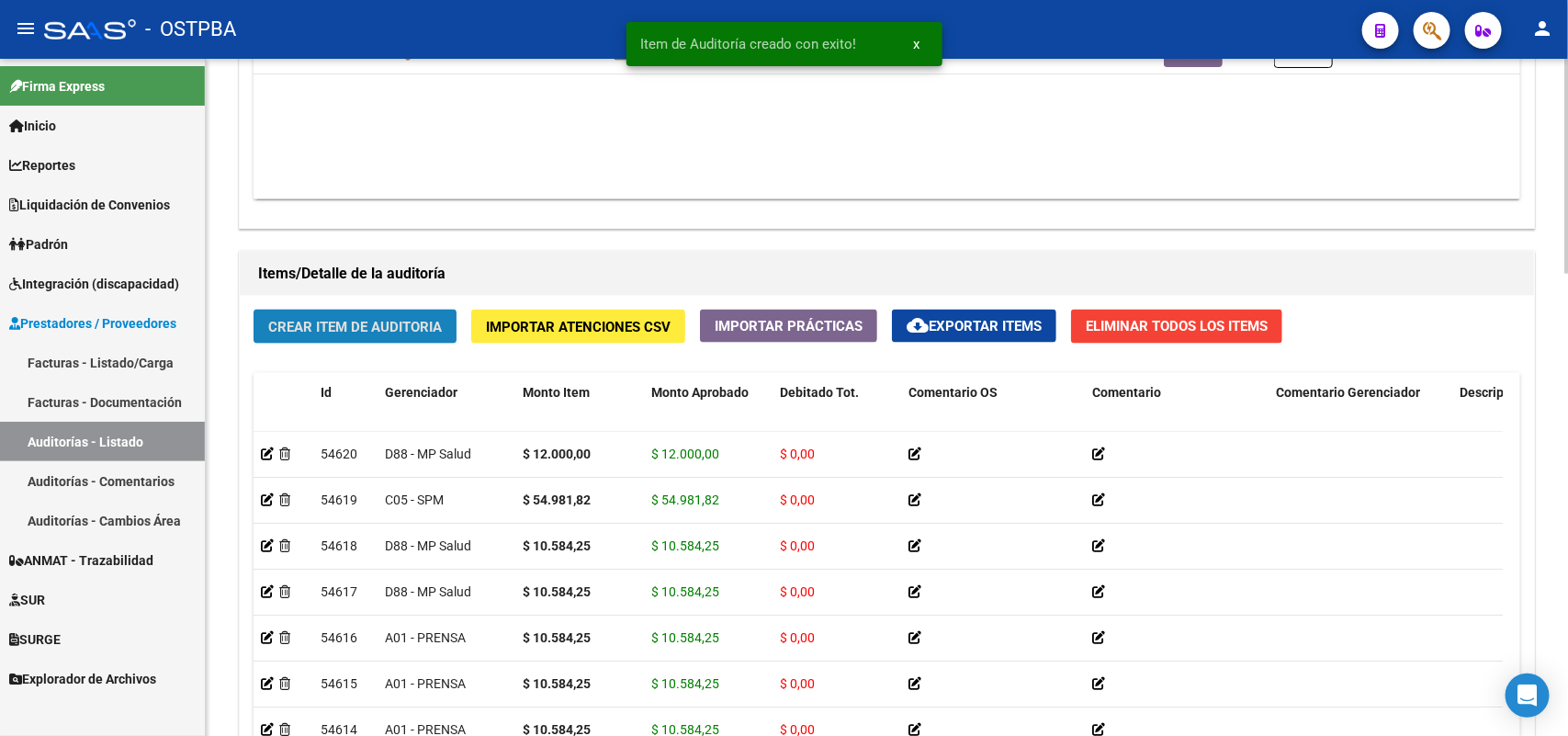
click at [361, 322] on span "Crear Item de Auditoria" at bounding box center [354, 326] width 173 height 16
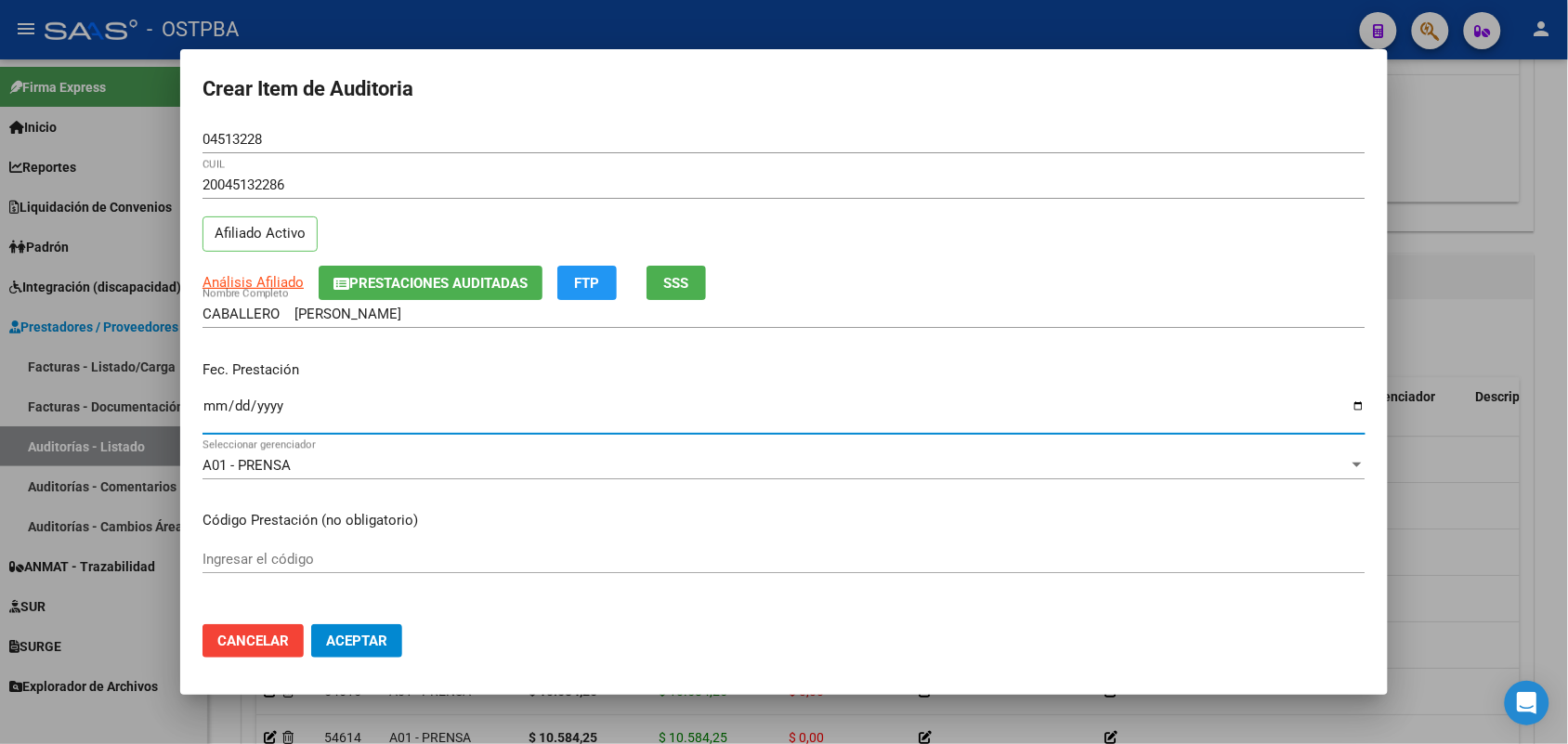
click at [210, 410] on input "Ingresar la fecha" at bounding box center [784, 413] width 1163 height 29
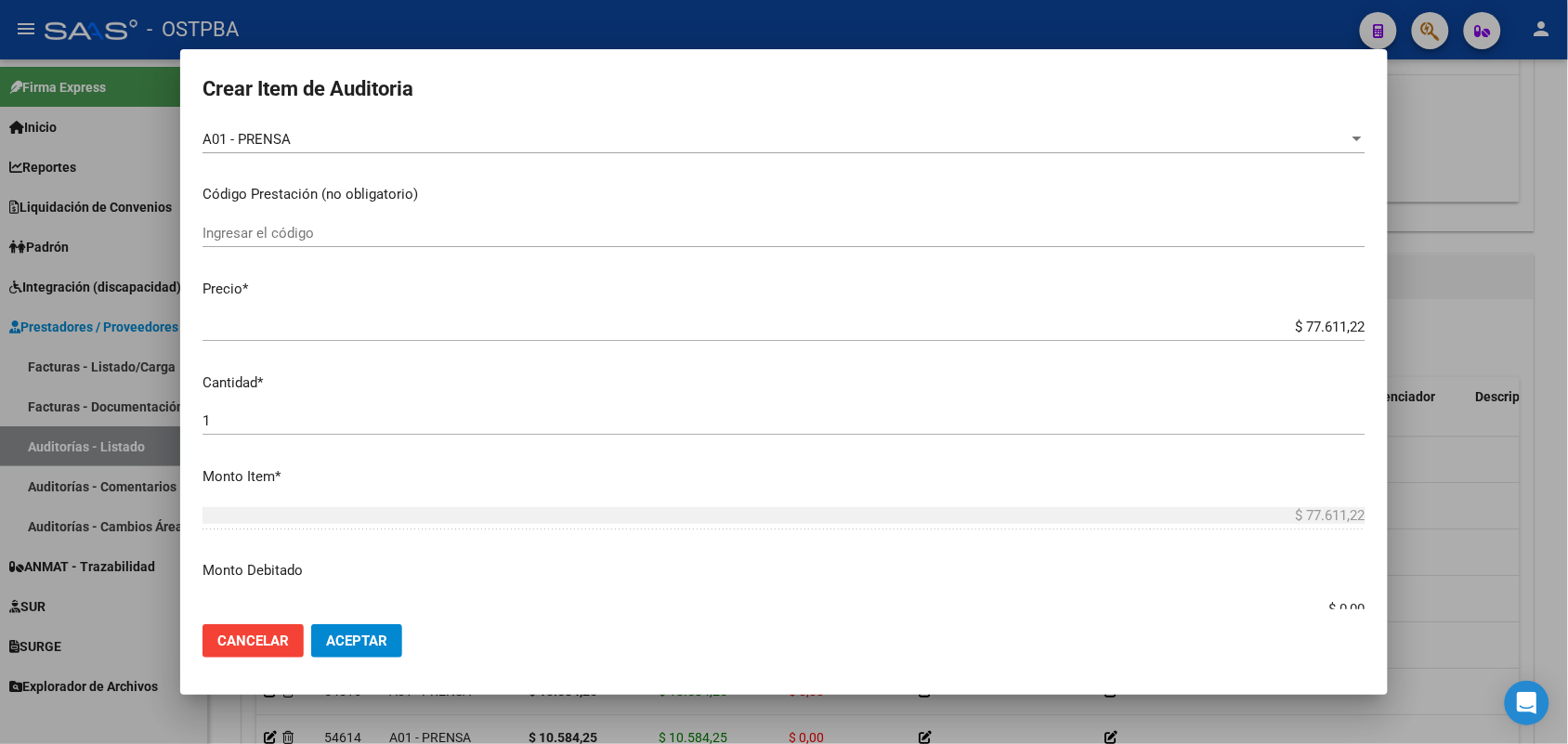
scroll to position [349, 0]
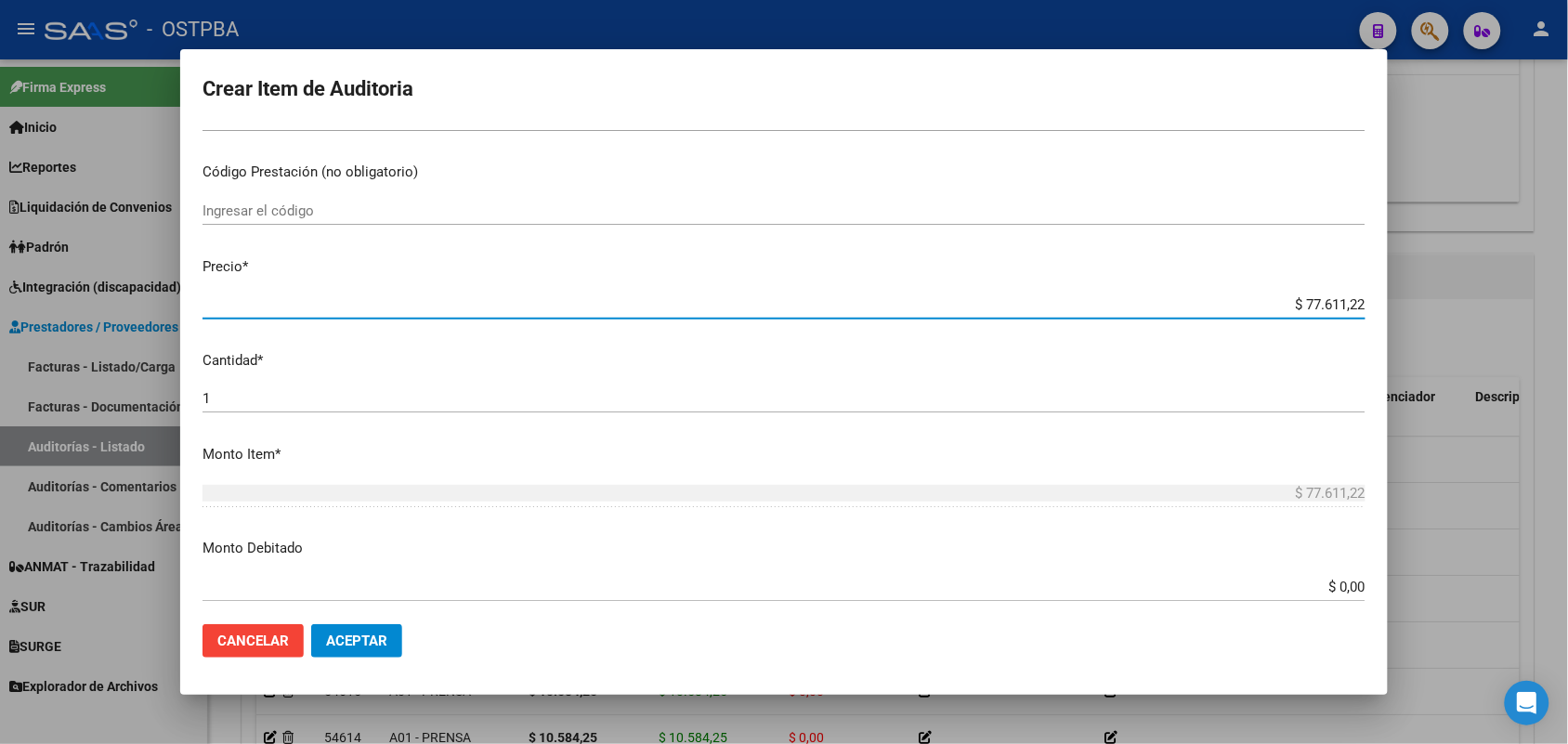
drag, startPoint x: 1292, startPoint y: 307, endPoint x: 1471, endPoint y: 289, distance: 179.9
click at [1471, 289] on div "Crear Item de Auditoria 04513228 Nro Documento 20045132286 CUIL Afiliado Activo…" at bounding box center [784, 372] width 1568 height 744
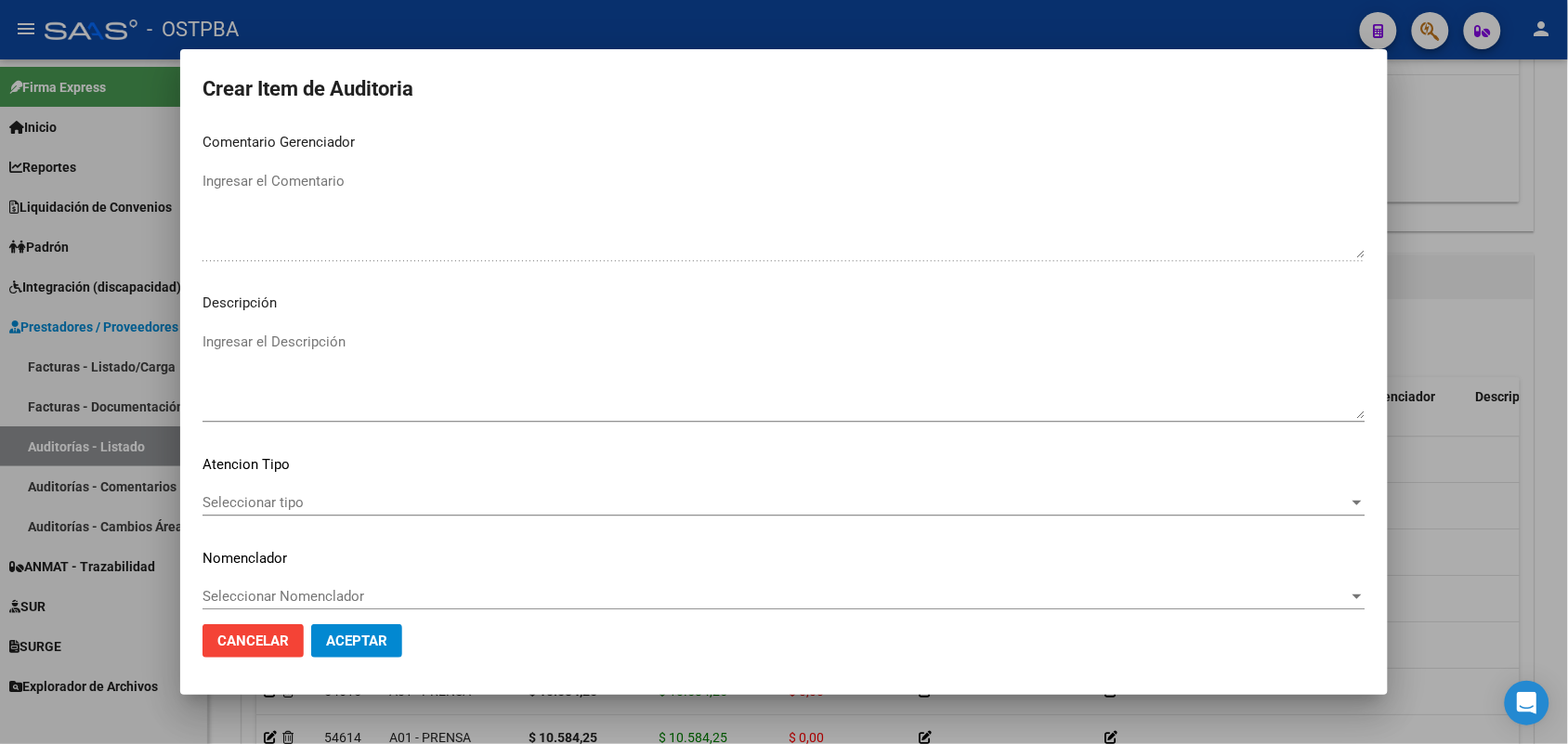
scroll to position [1187, 0]
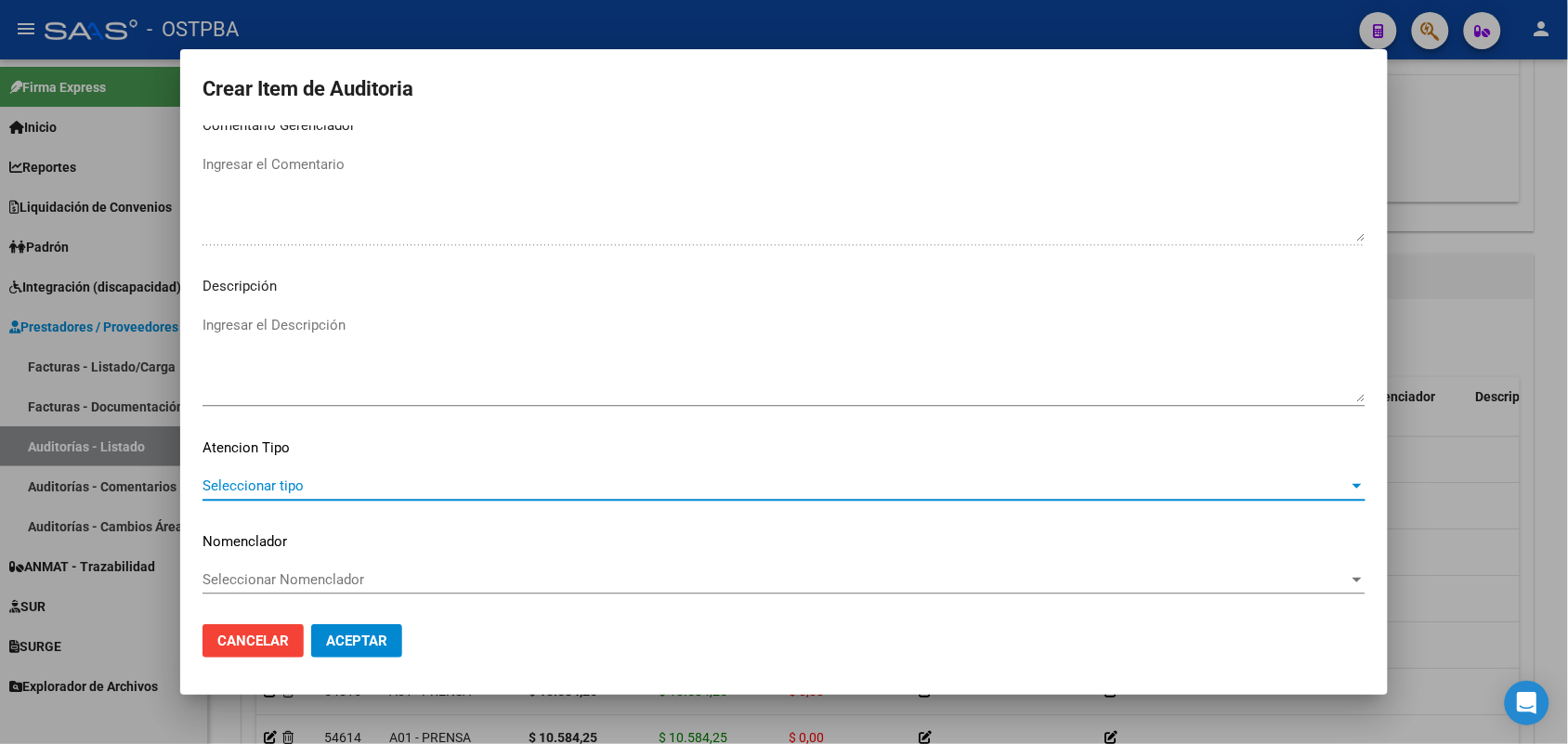
click at [265, 482] on span "Seleccionar tipo" at bounding box center [775, 486] width 1146 height 17
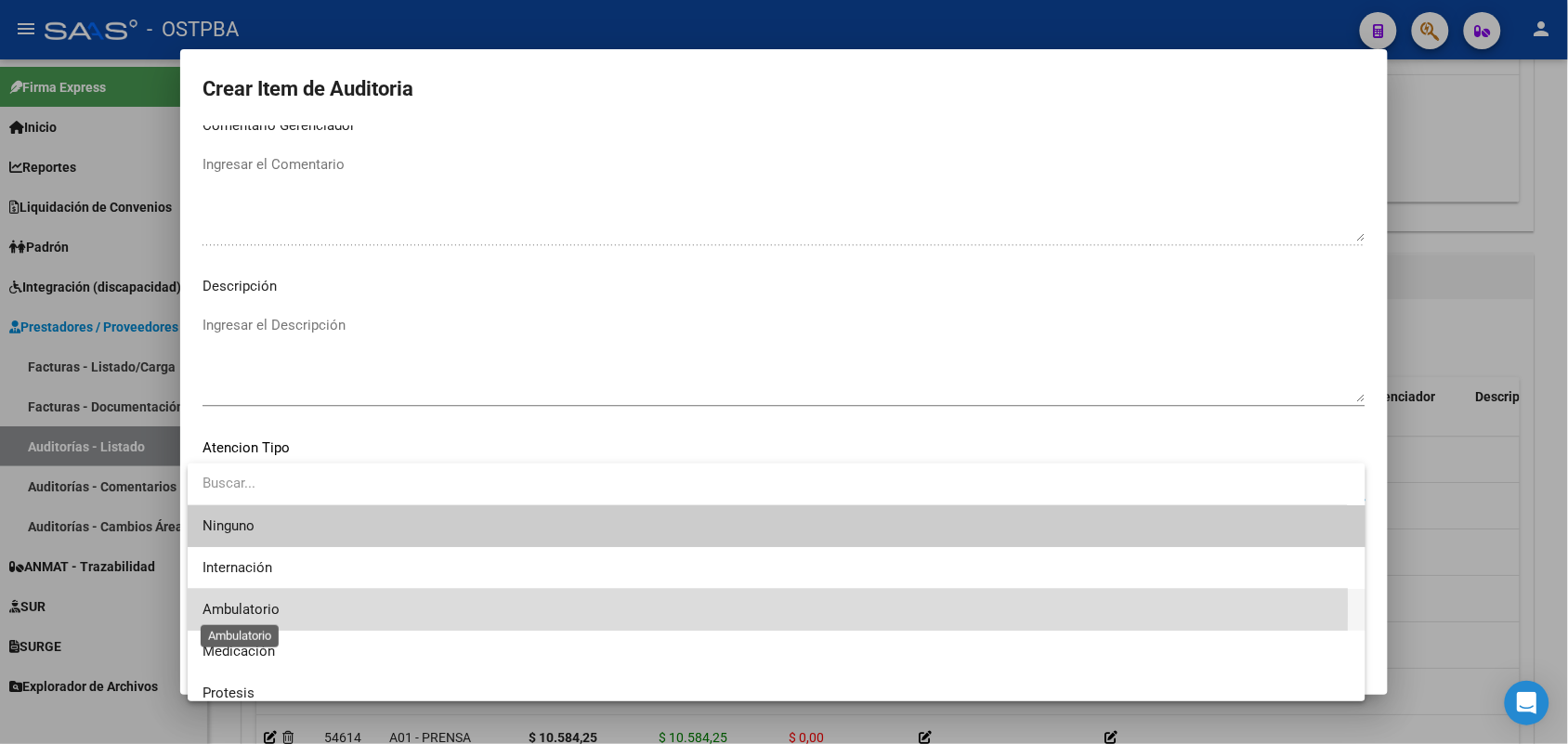
click at [257, 605] on span "Ambulatorio" at bounding box center [241, 609] width 77 height 17
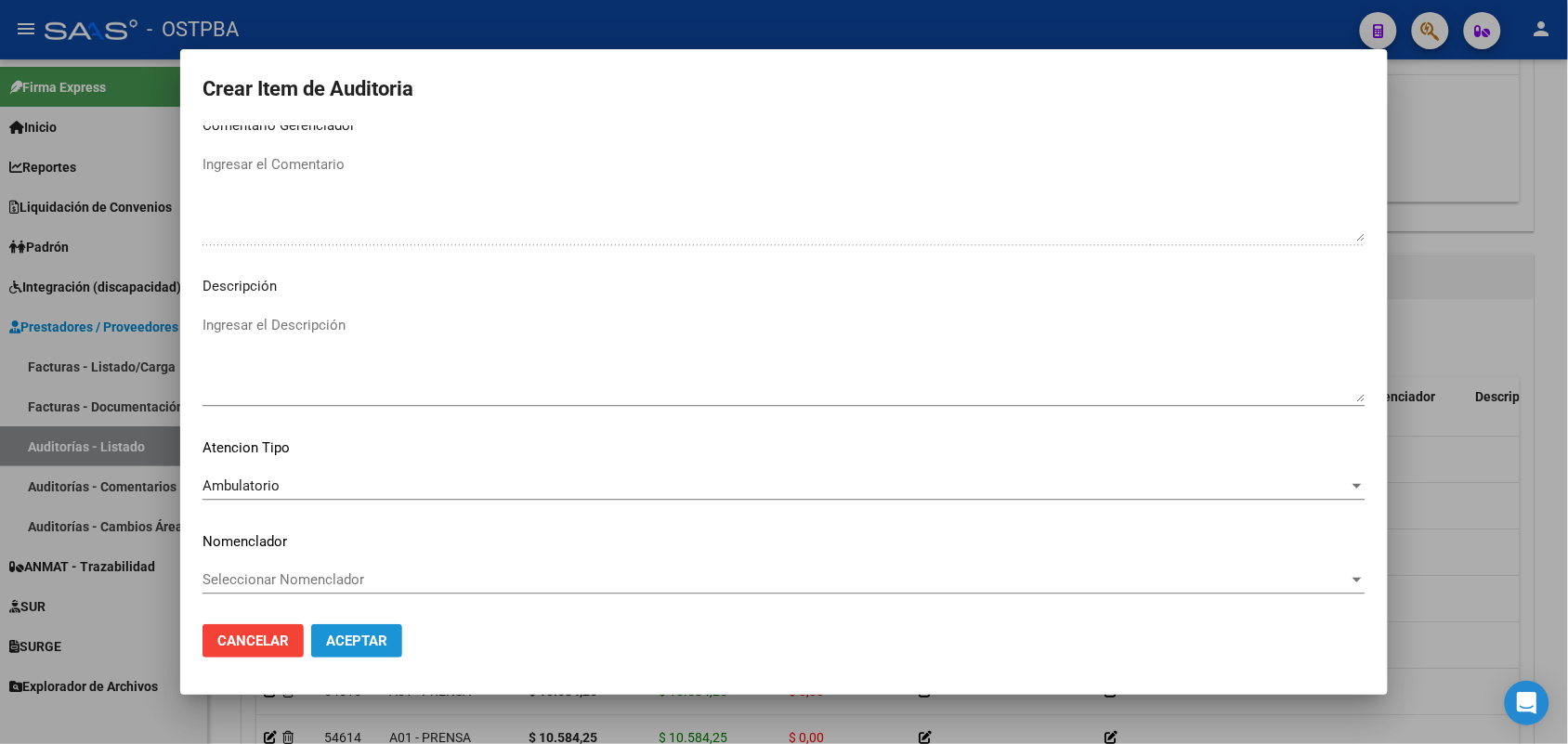
click at [368, 633] on span "Aceptar" at bounding box center [356, 640] width 62 height 17
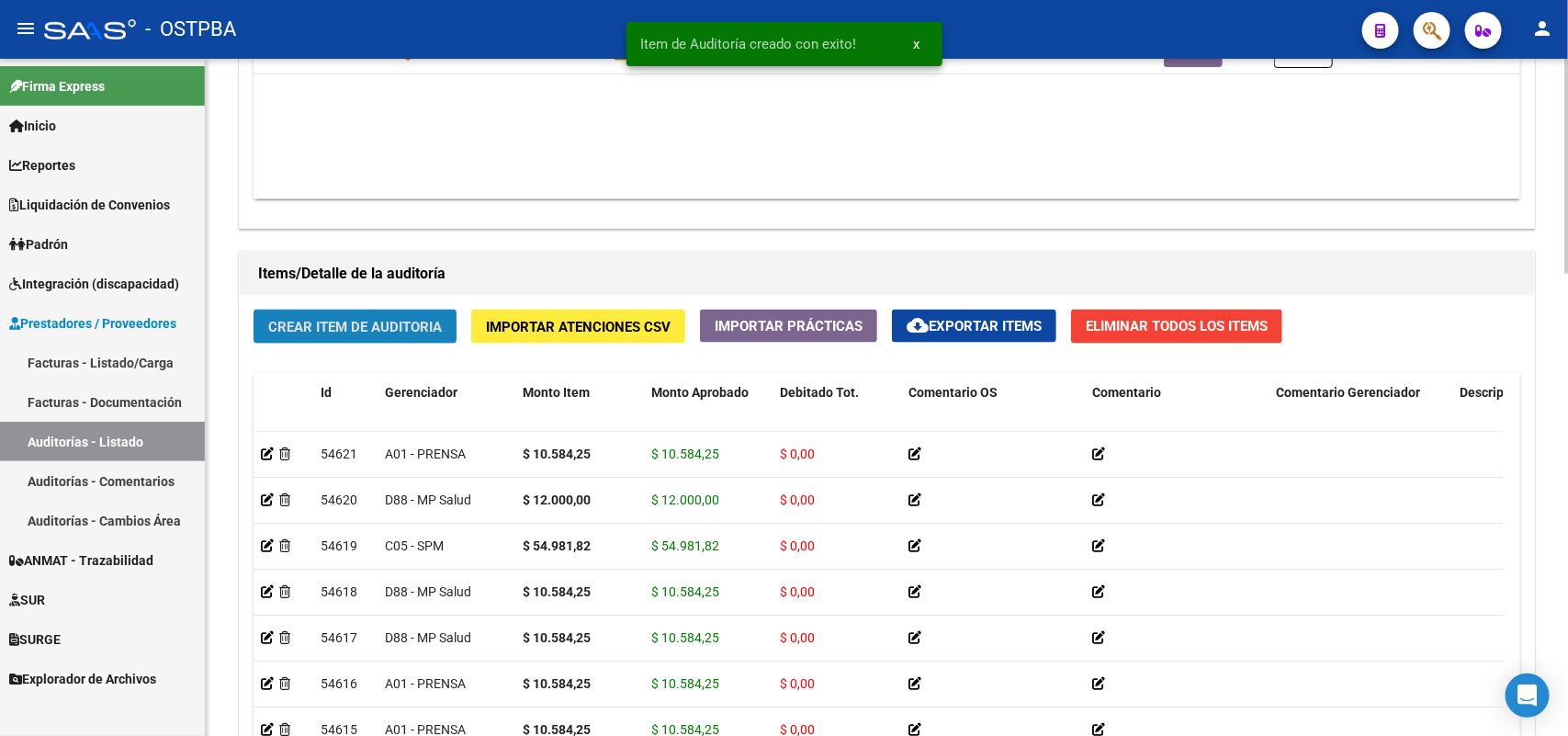
click at [371, 320] on span "Crear Item de Auditoria" at bounding box center [354, 326] width 173 height 16
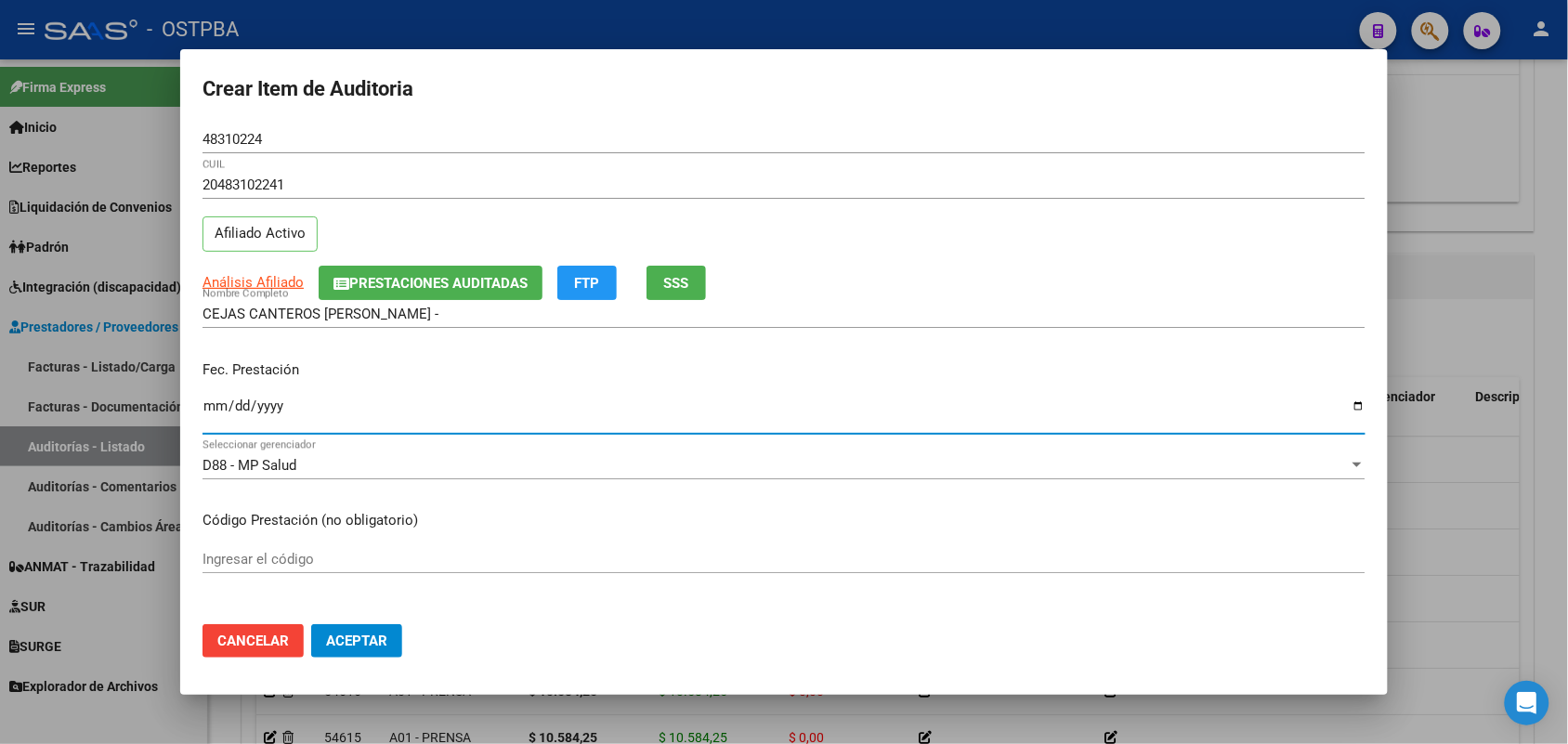
click at [210, 415] on input "Ingresar la fecha" at bounding box center [784, 413] width 1163 height 29
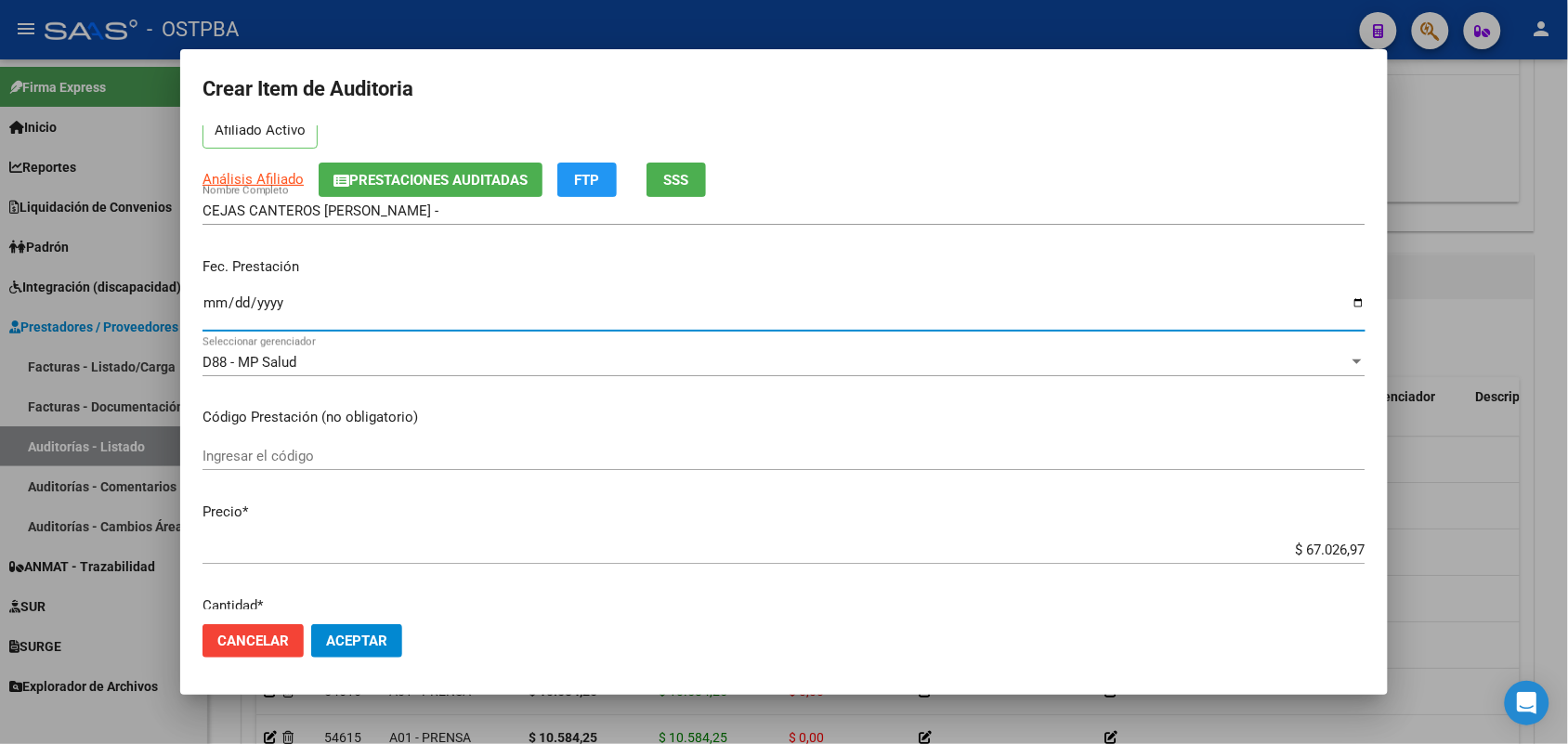
scroll to position [232, 0]
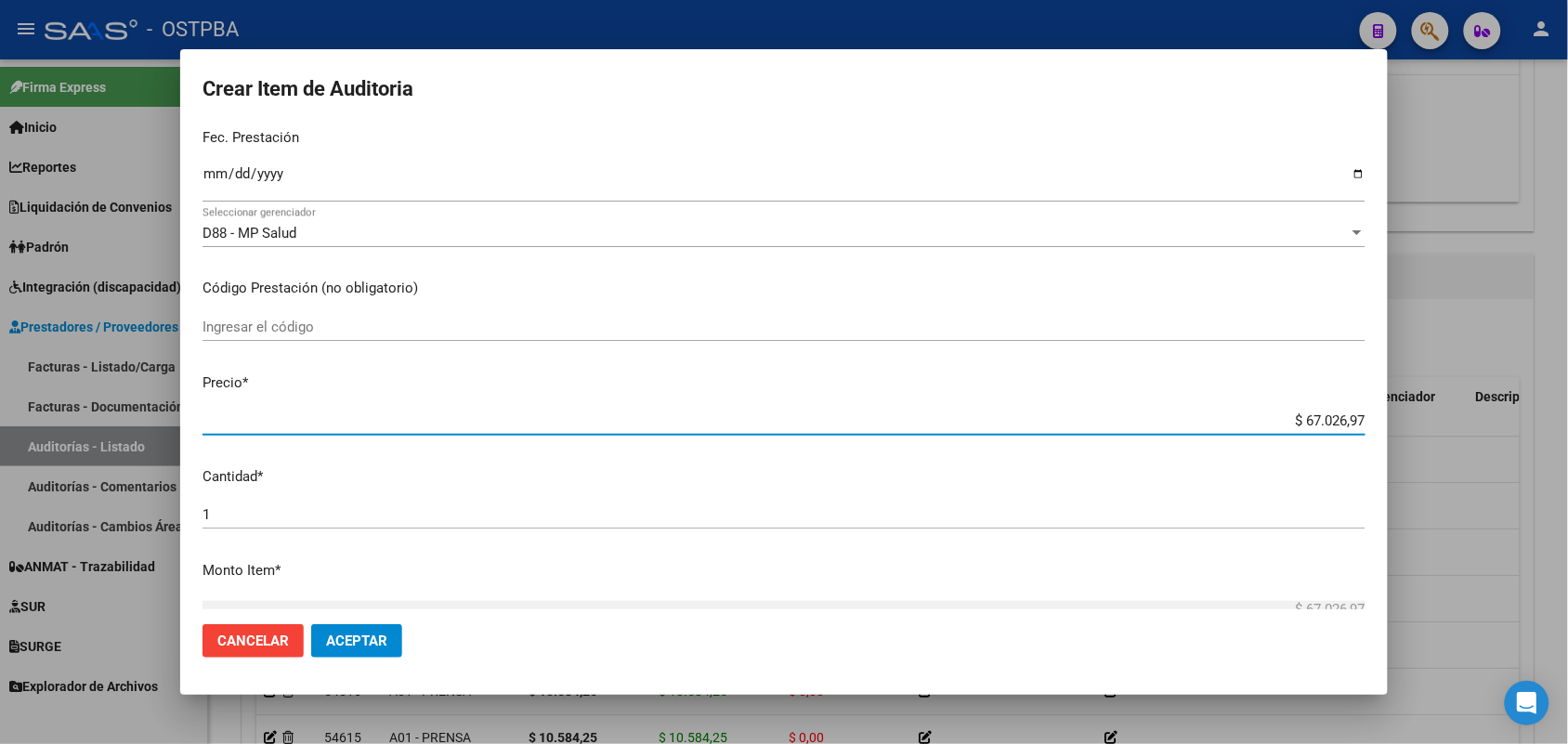
drag, startPoint x: 1257, startPoint y: 428, endPoint x: 1544, endPoint y: 472, distance: 290.4
click at [1544, 472] on div "Crear Item de Auditoria 48310224 Nro Documento 20483102241 CUIL Afiliado Activo…" at bounding box center [784, 372] width 1568 height 744
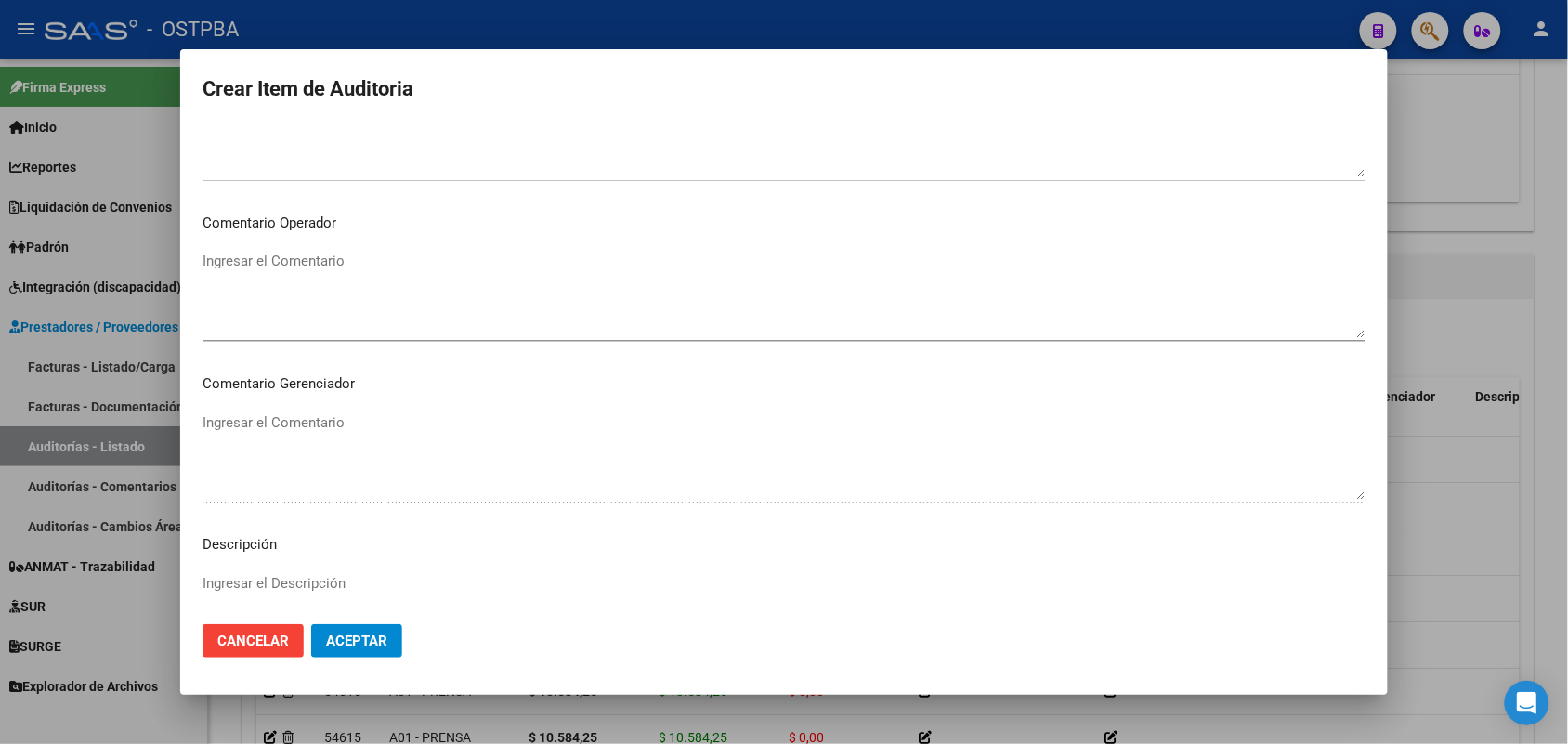
scroll to position [1187, 0]
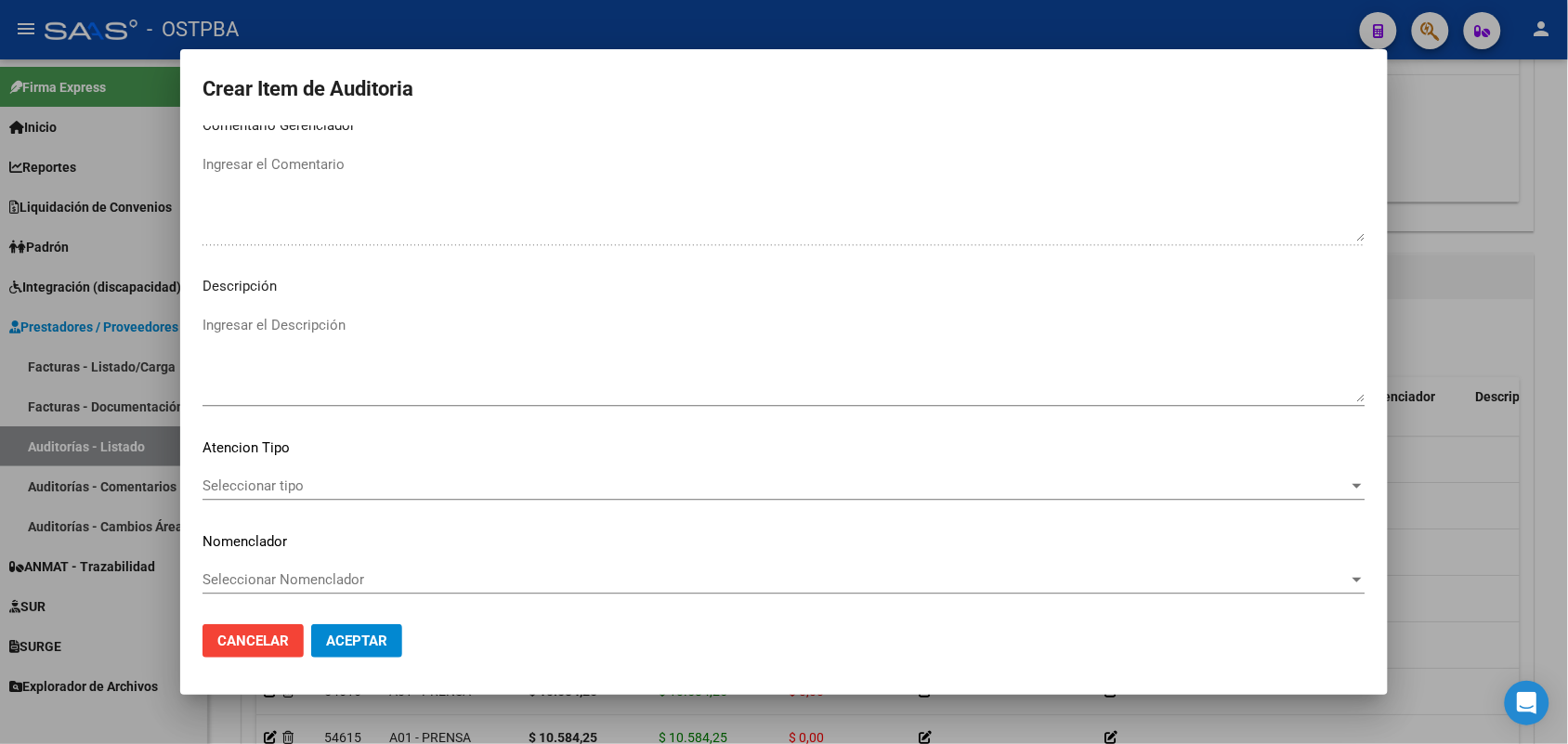
click at [279, 478] on span "Seleccionar tipo" at bounding box center [775, 486] width 1146 height 17
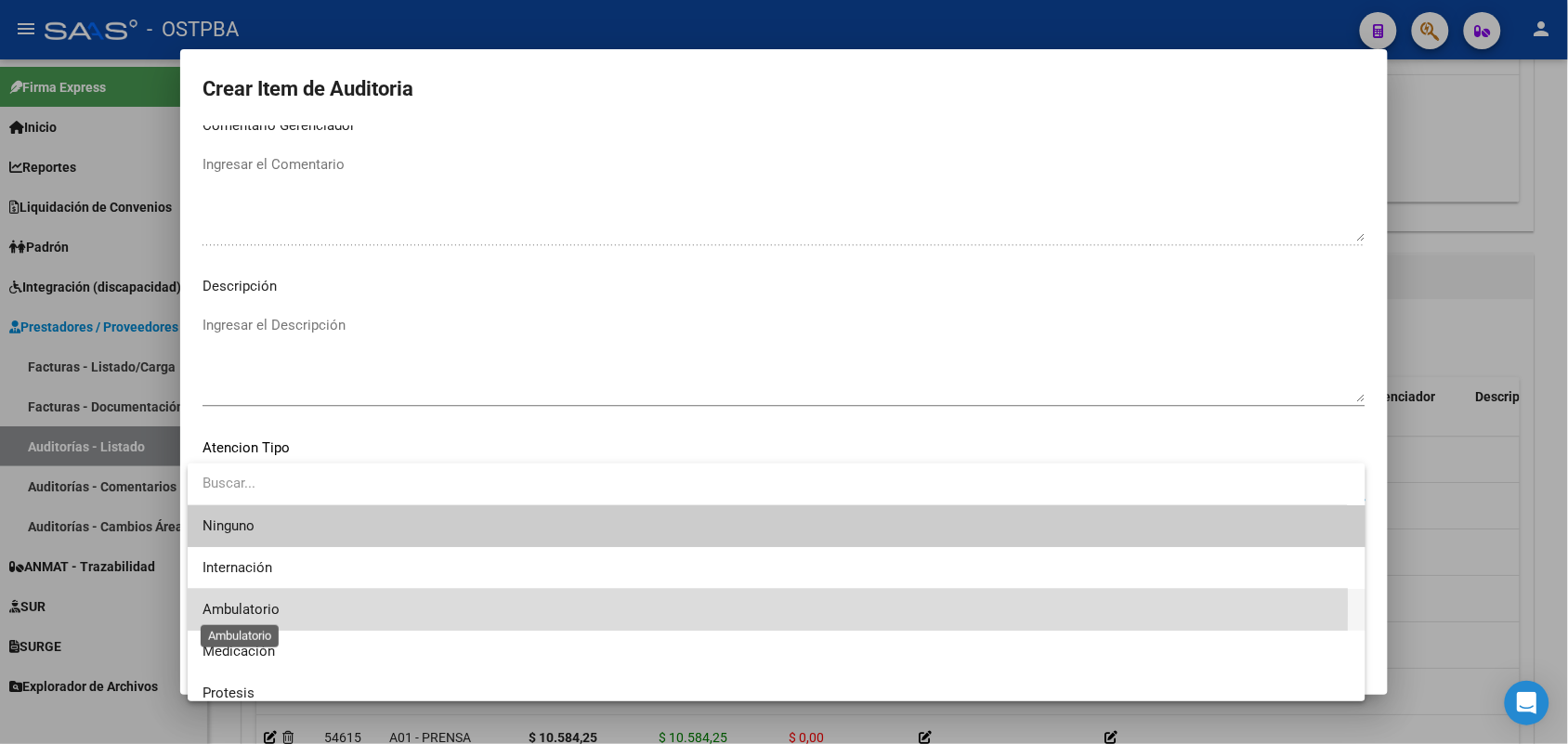
click at [263, 604] on span "Ambulatorio" at bounding box center [241, 609] width 77 height 17
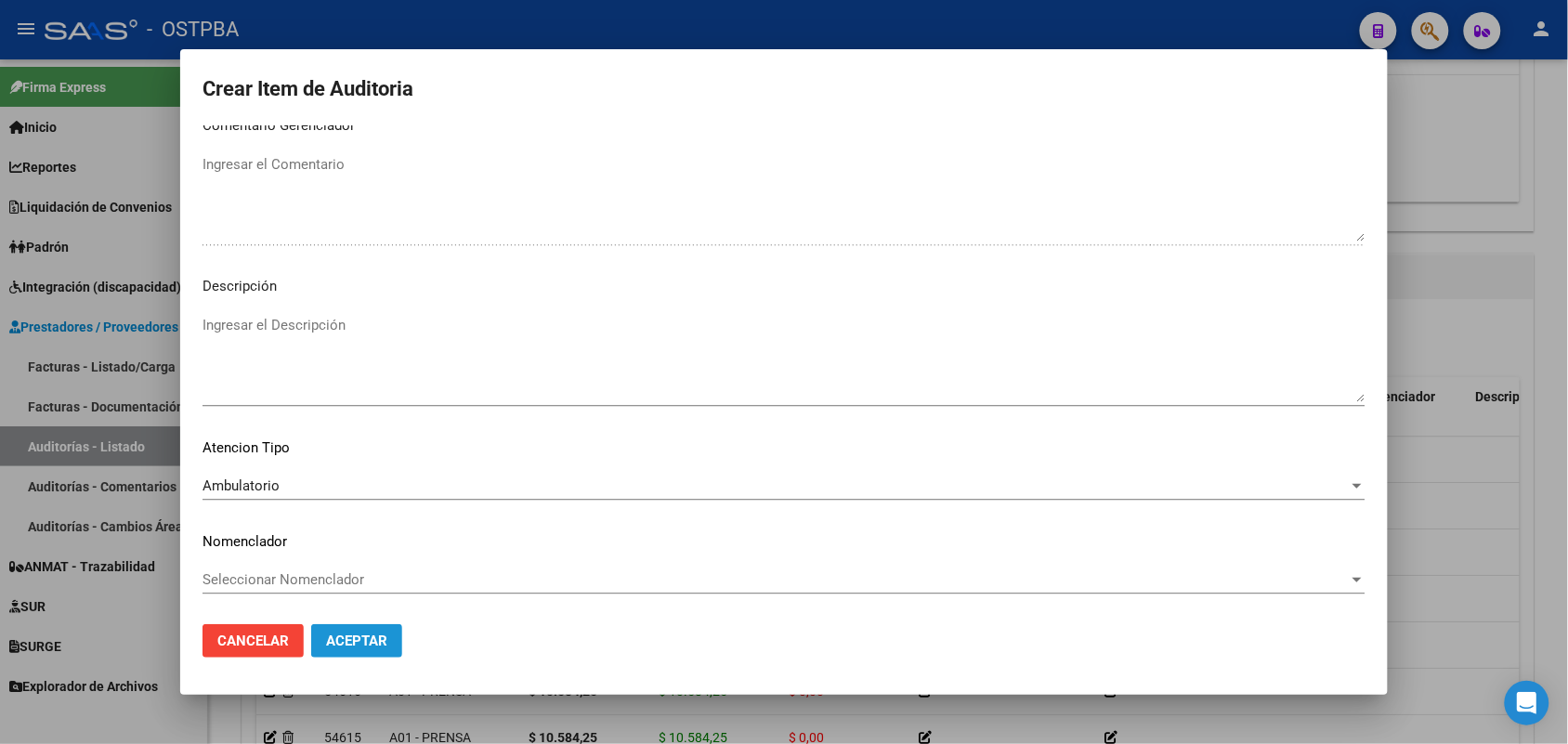
click at [359, 646] on span "Aceptar" at bounding box center [356, 640] width 62 height 17
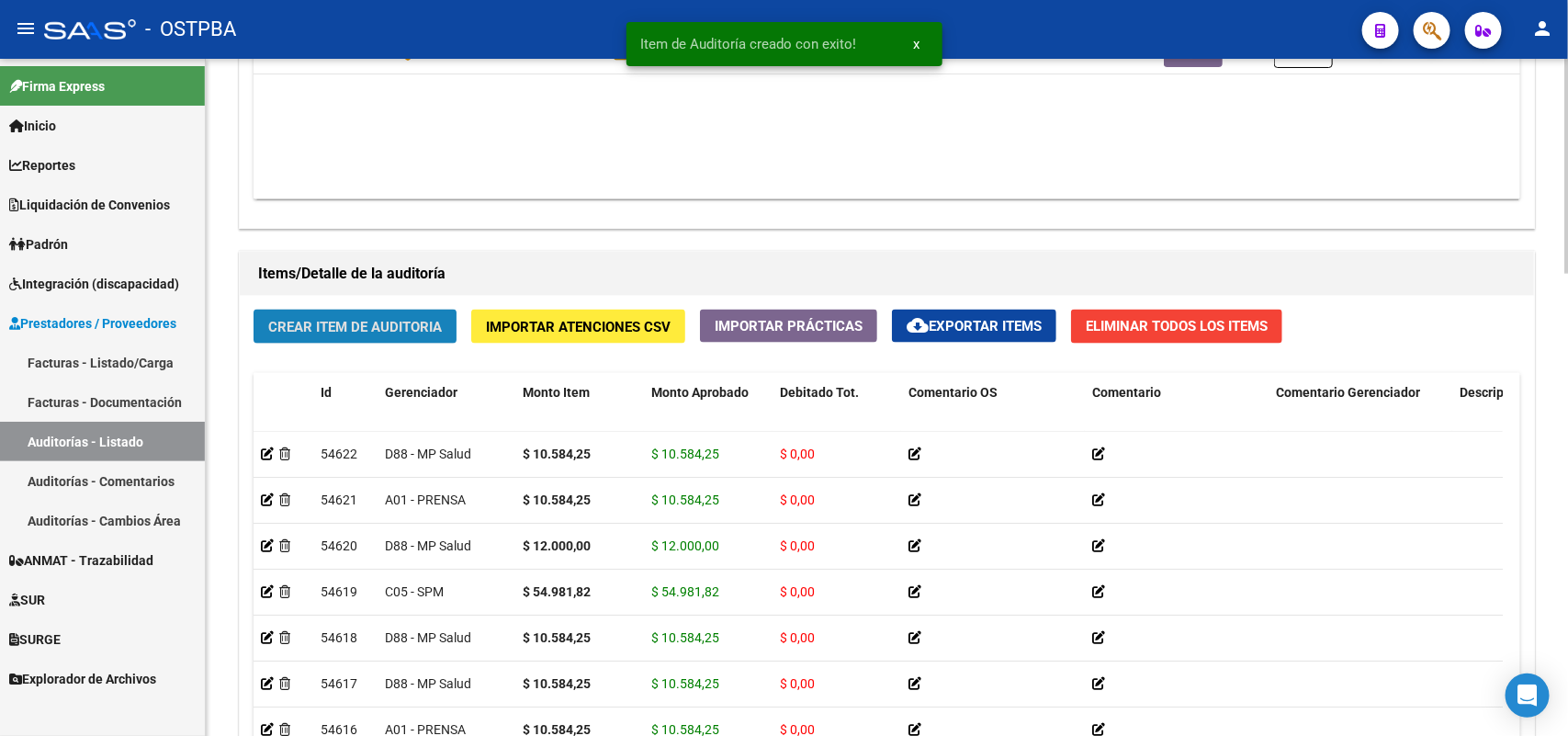
click at [411, 315] on button "Crear Item de Auditoria" at bounding box center [355, 326] width 203 height 34
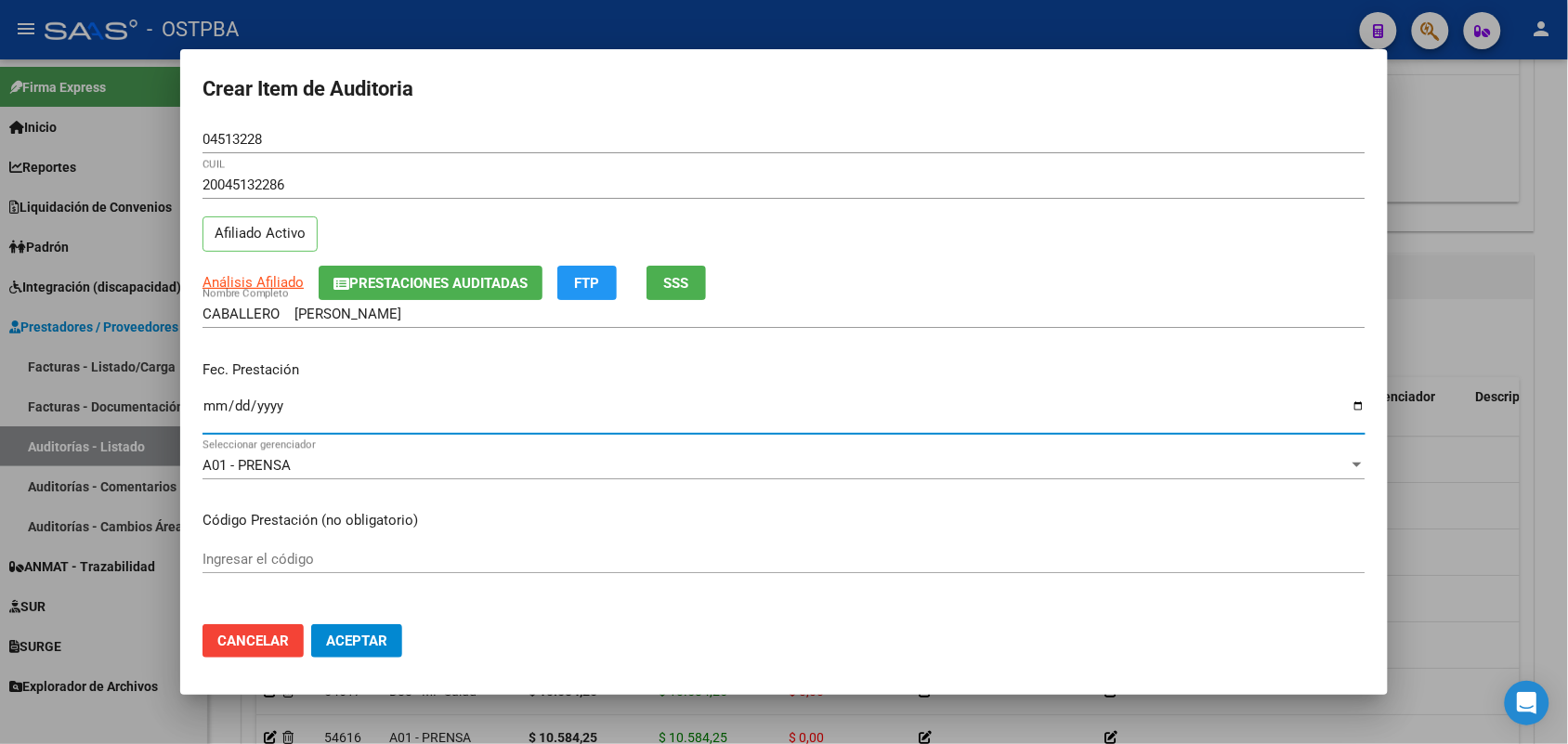
click at [214, 418] on input "Ingresar la fecha" at bounding box center [784, 413] width 1163 height 29
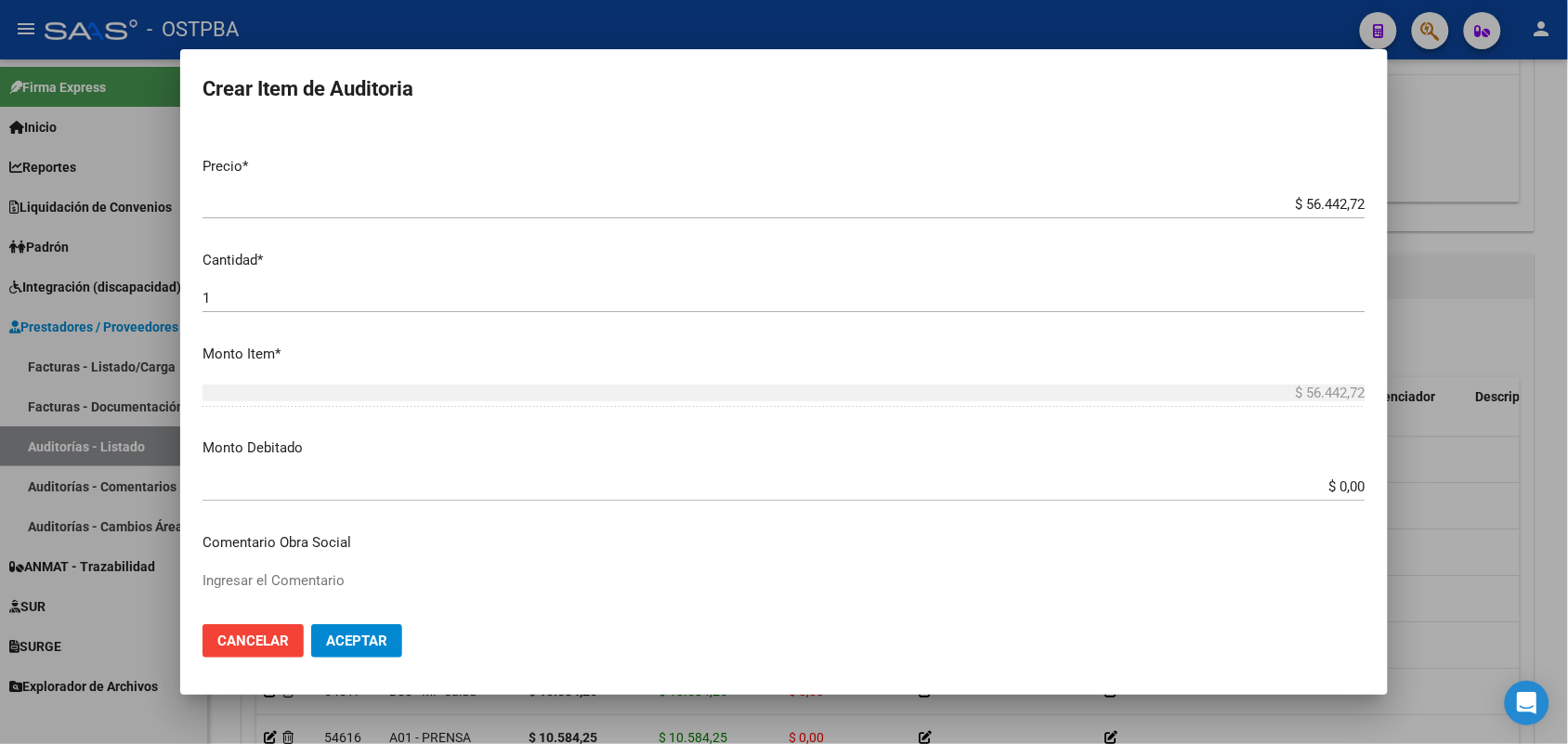
scroll to position [465, 0]
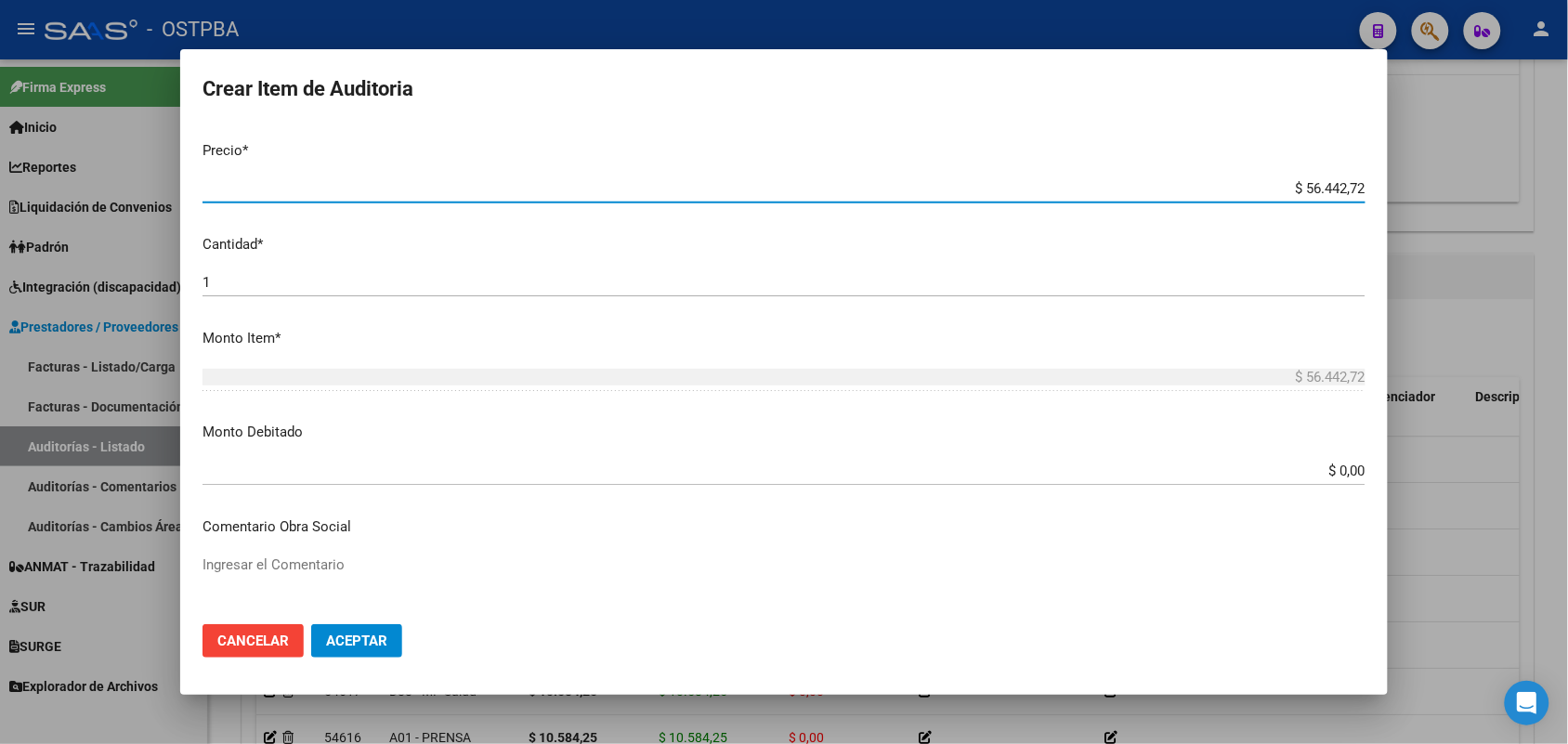
drag, startPoint x: 1271, startPoint y: 193, endPoint x: 1441, endPoint y: 196, distance: 170.0
click at [1436, 195] on div "Crear Item de Auditoria 04513228 Nro Documento 20045132286 CUIL Afiliado Activo…" at bounding box center [784, 372] width 1568 height 744
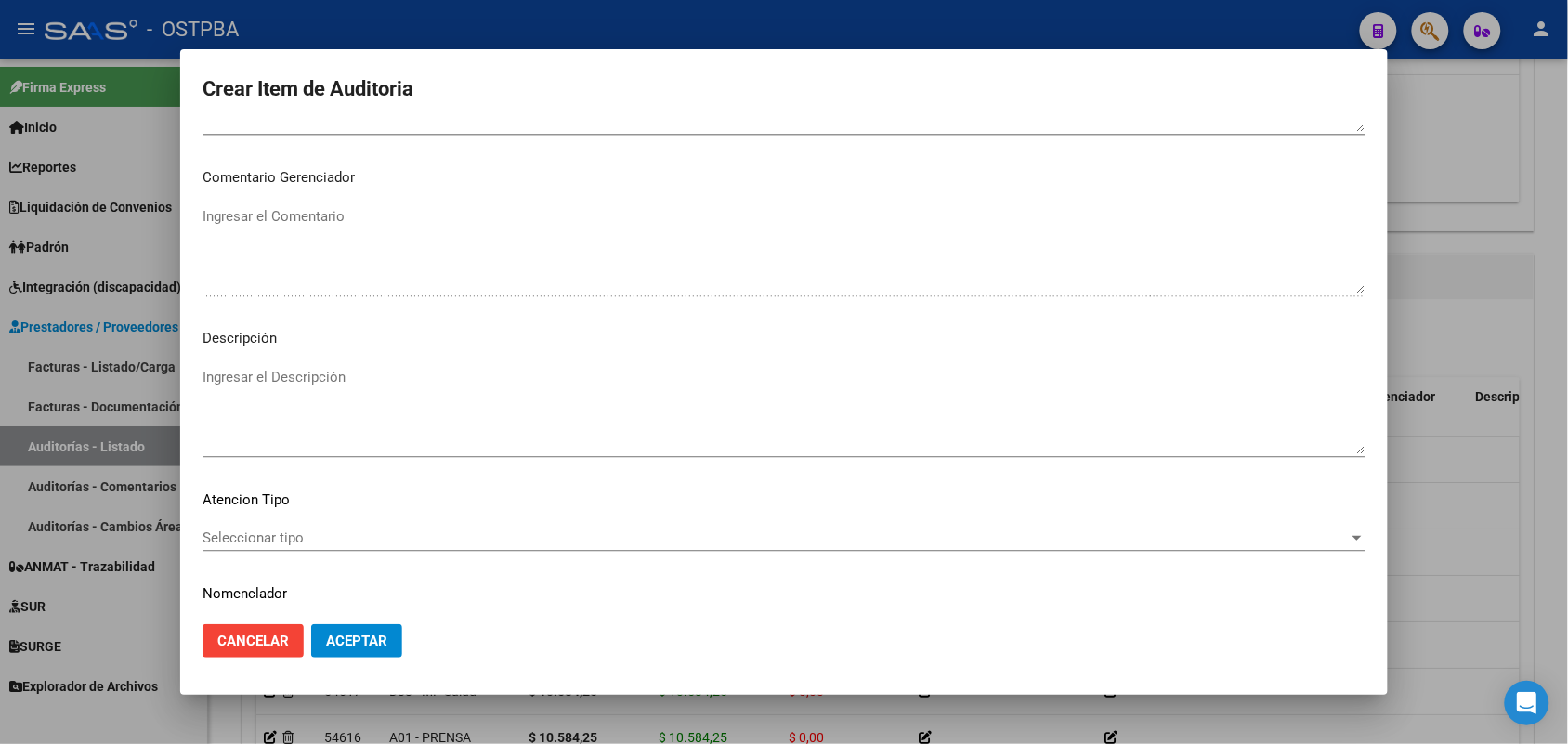
scroll to position [1187, 0]
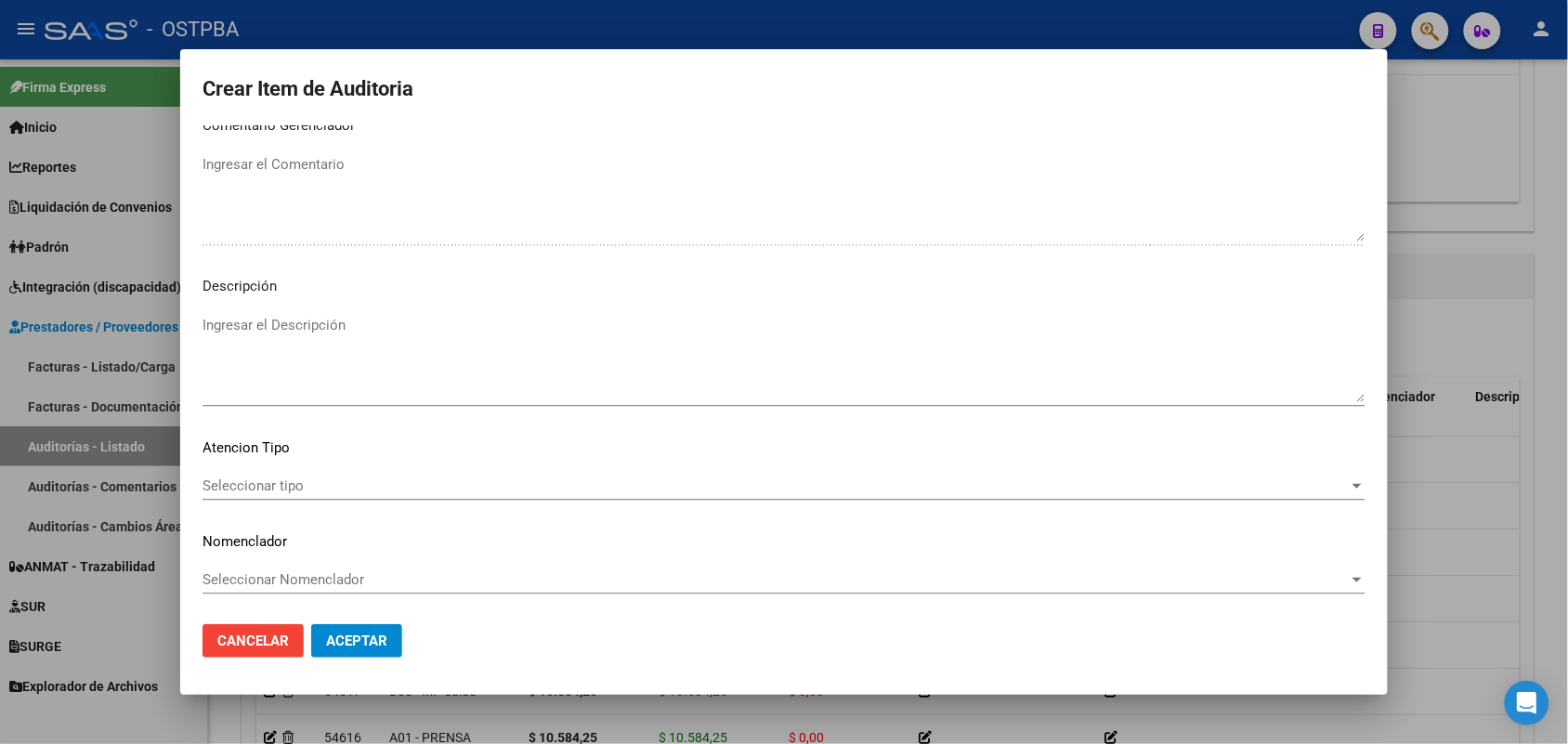
click at [282, 481] on span "Seleccionar tipo" at bounding box center [775, 486] width 1146 height 17
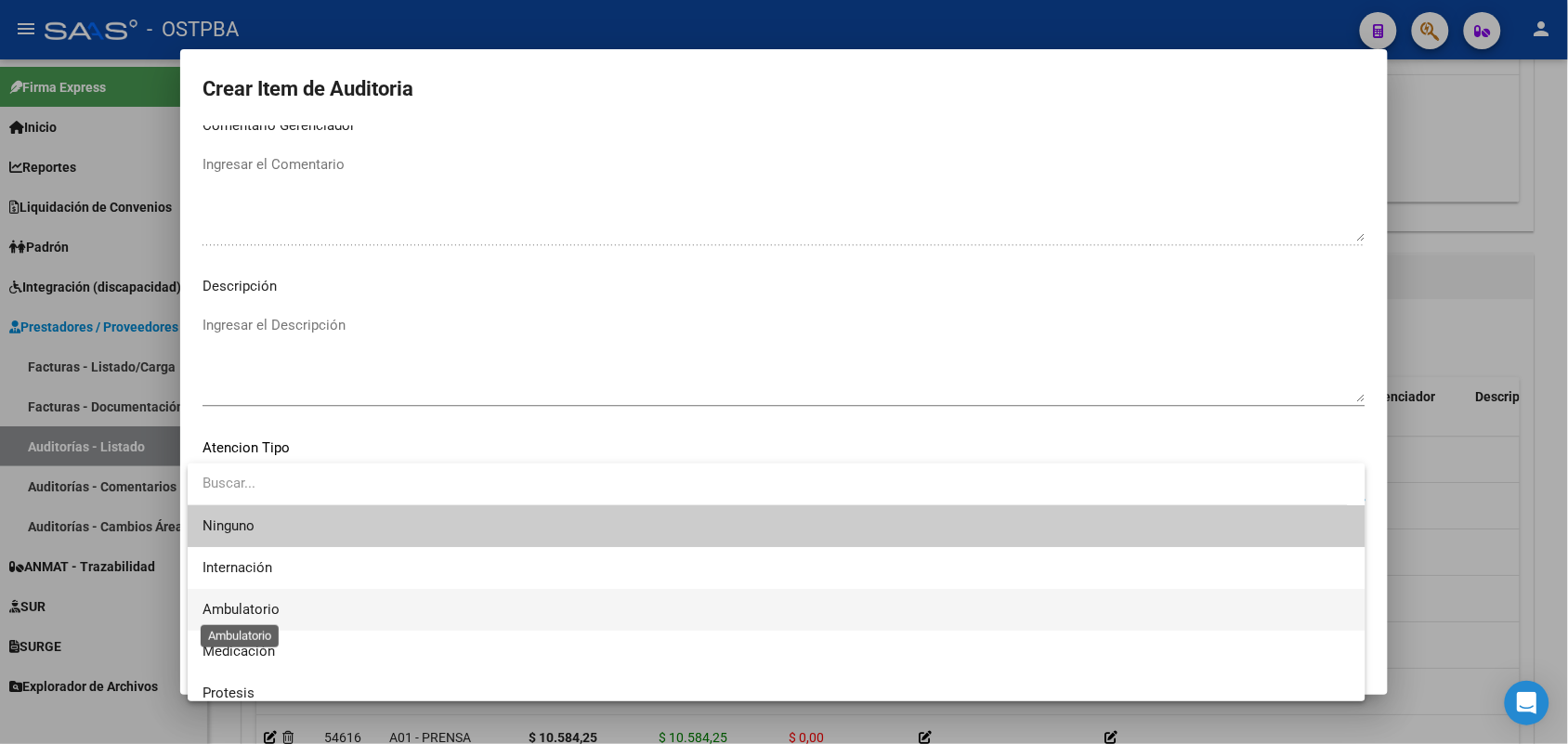
click at [254, 607] on span "Ambulatorio" at bounding box center [241, 609] width 77 height 17
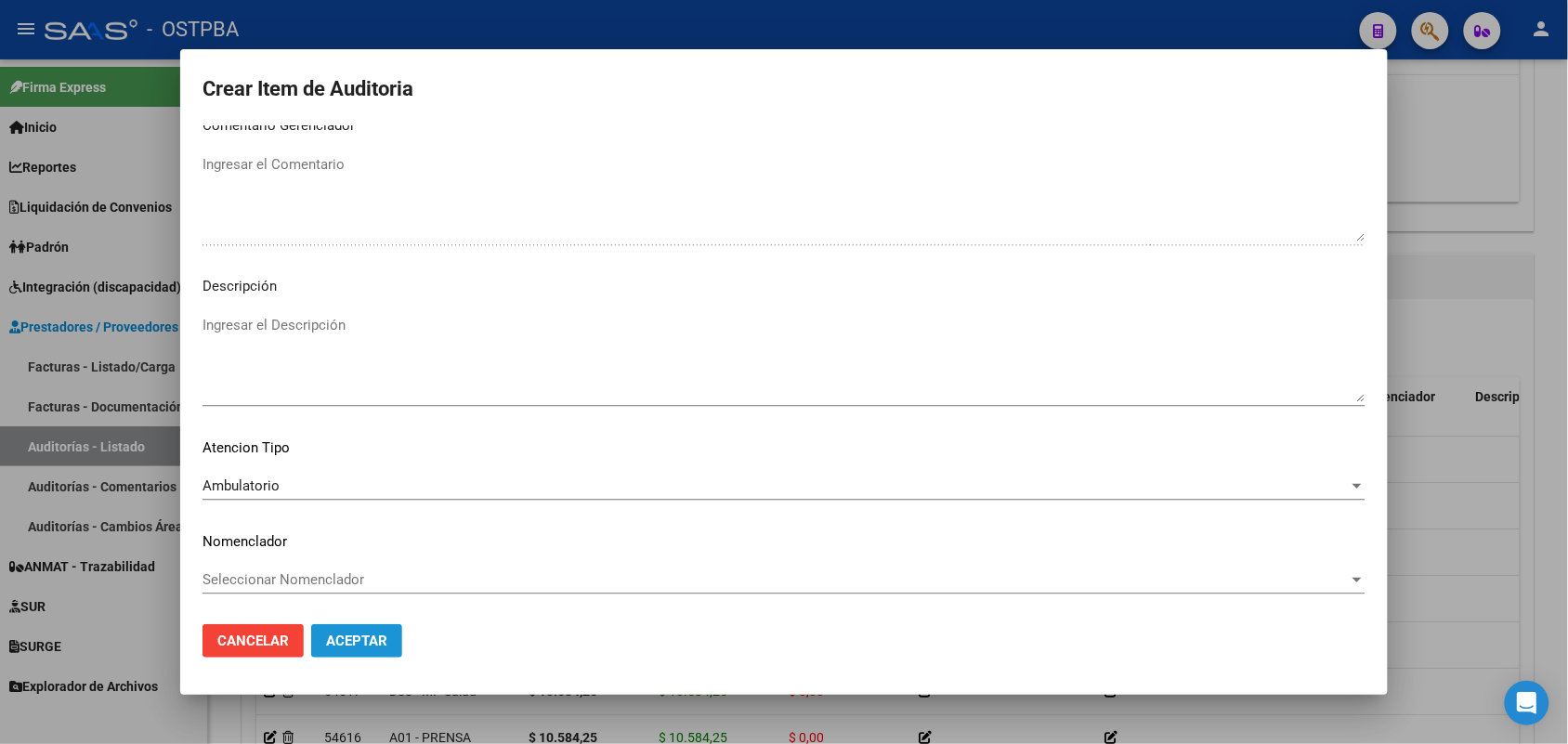
click at [368, 650] on button "Aceptar" at bounding box center [356, 641] width 91 height 33
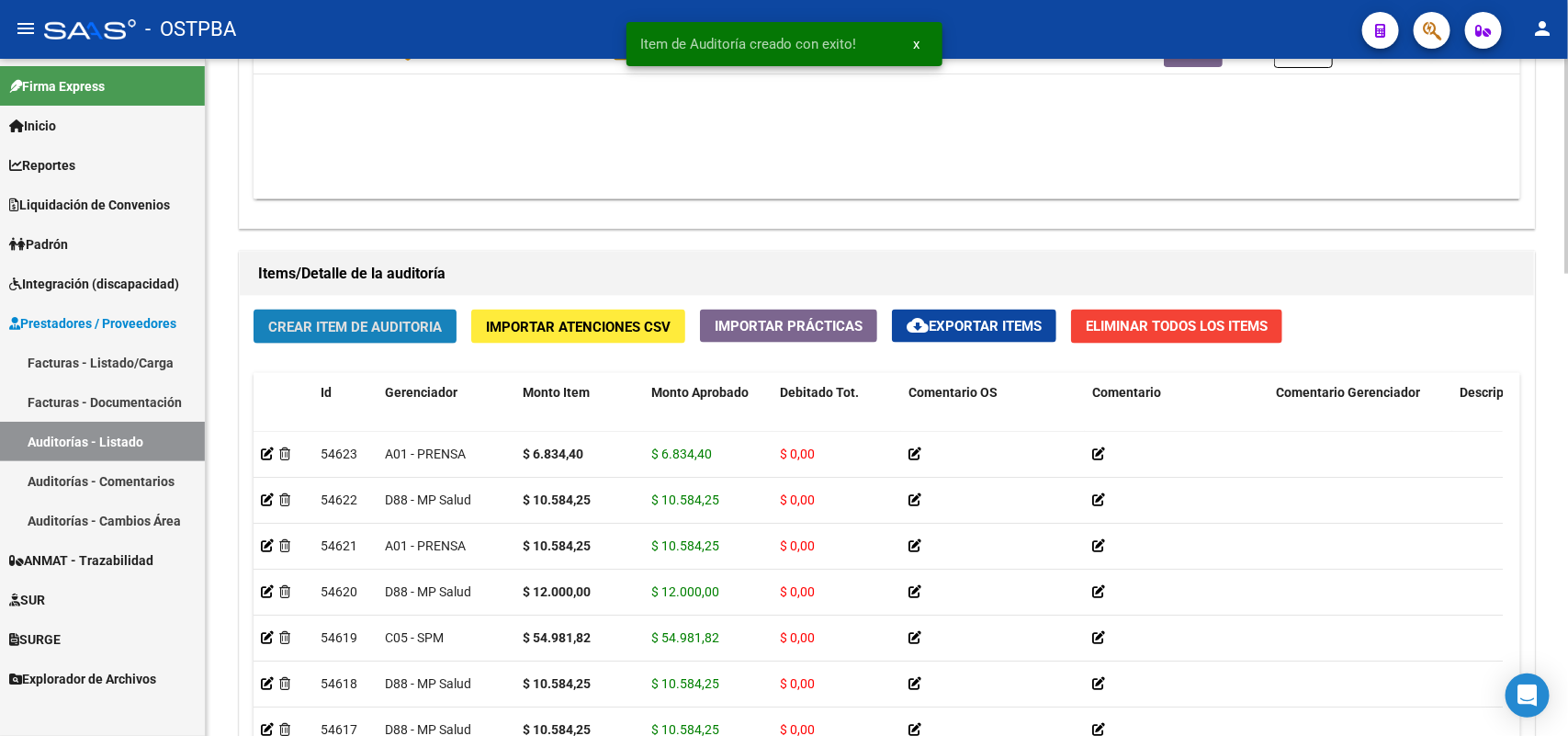
click at [391, 327] on span "Crear Item de Auditoria" at bounding box center [354, 326] width 173 height 16
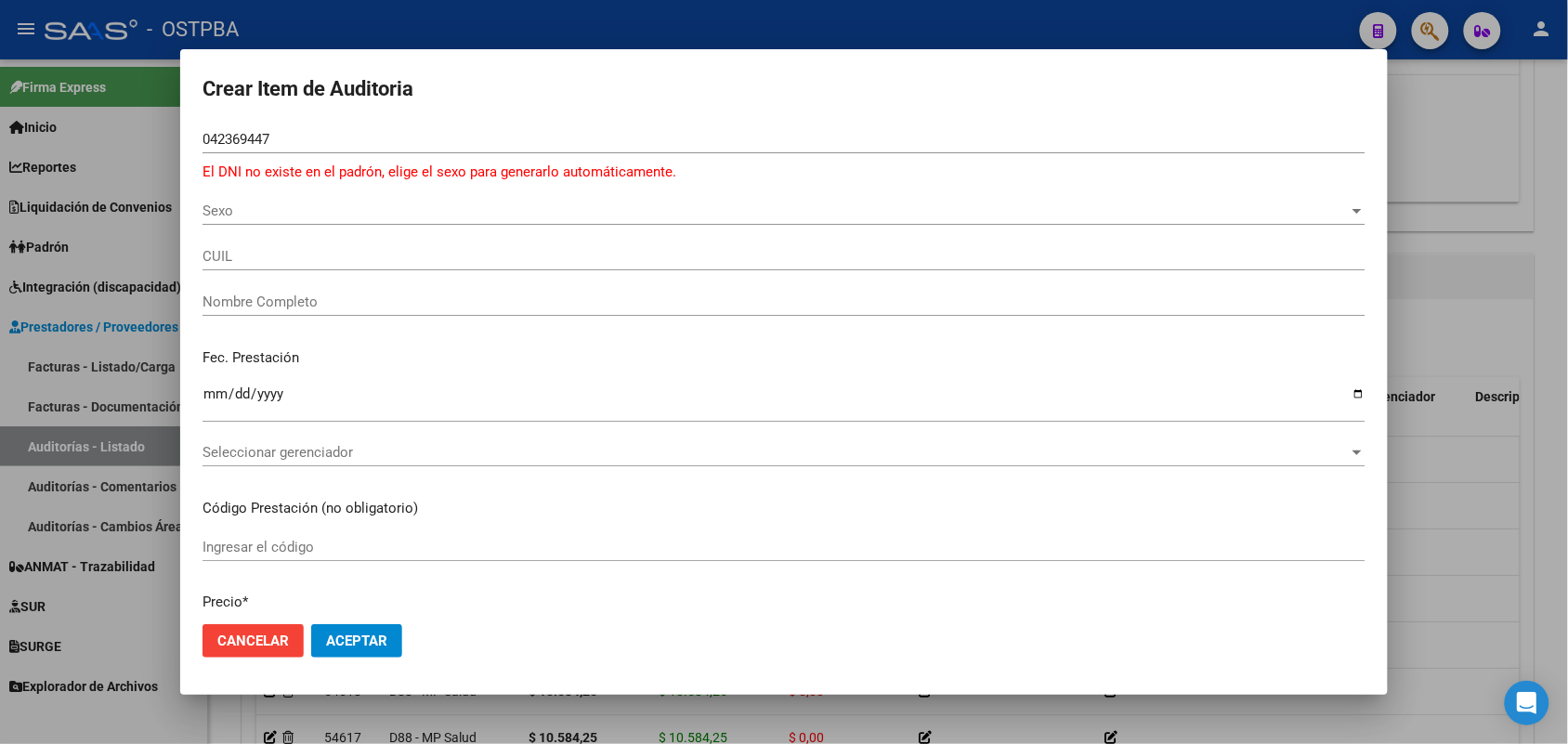
click at [127, 335] on div at bounding box center [784, 372] width 1568 height 744
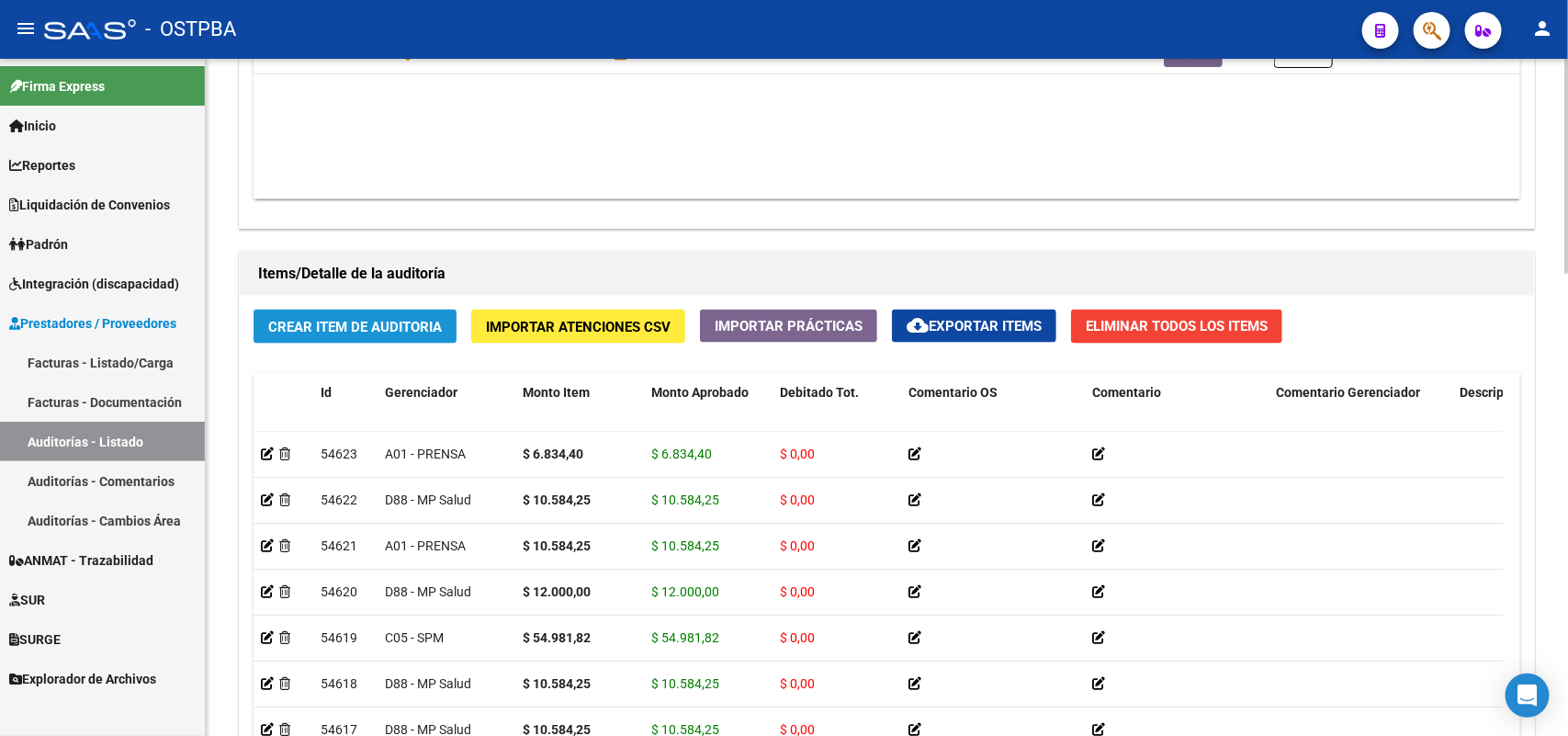
click at [389, 326] on span "Crear Item de Auditoria" at bounding box center [354, 326] width 173 height 16
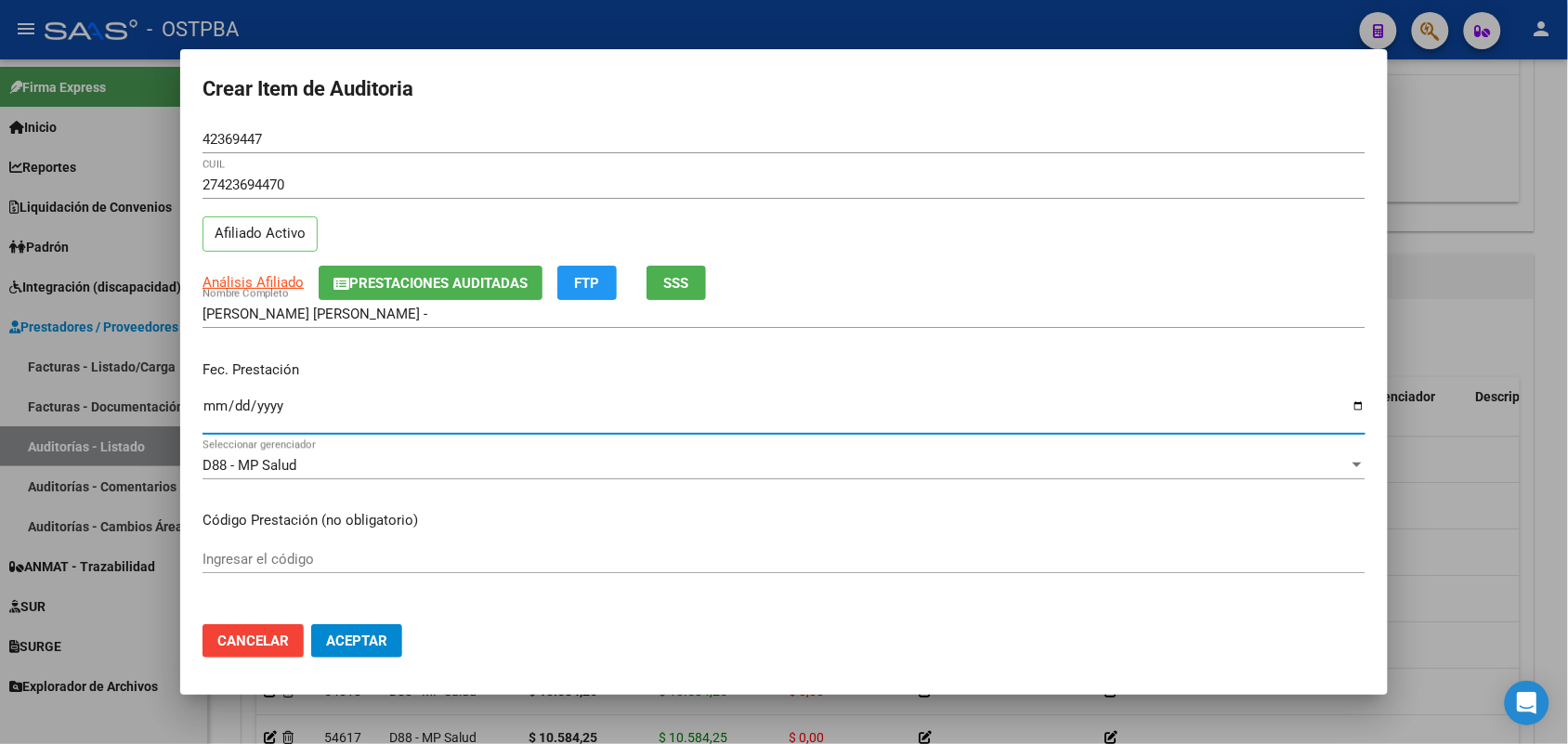
click at [209, 410] on input "Ingresar la fecha" at bounding box center [784, 413] width 1163 height 29
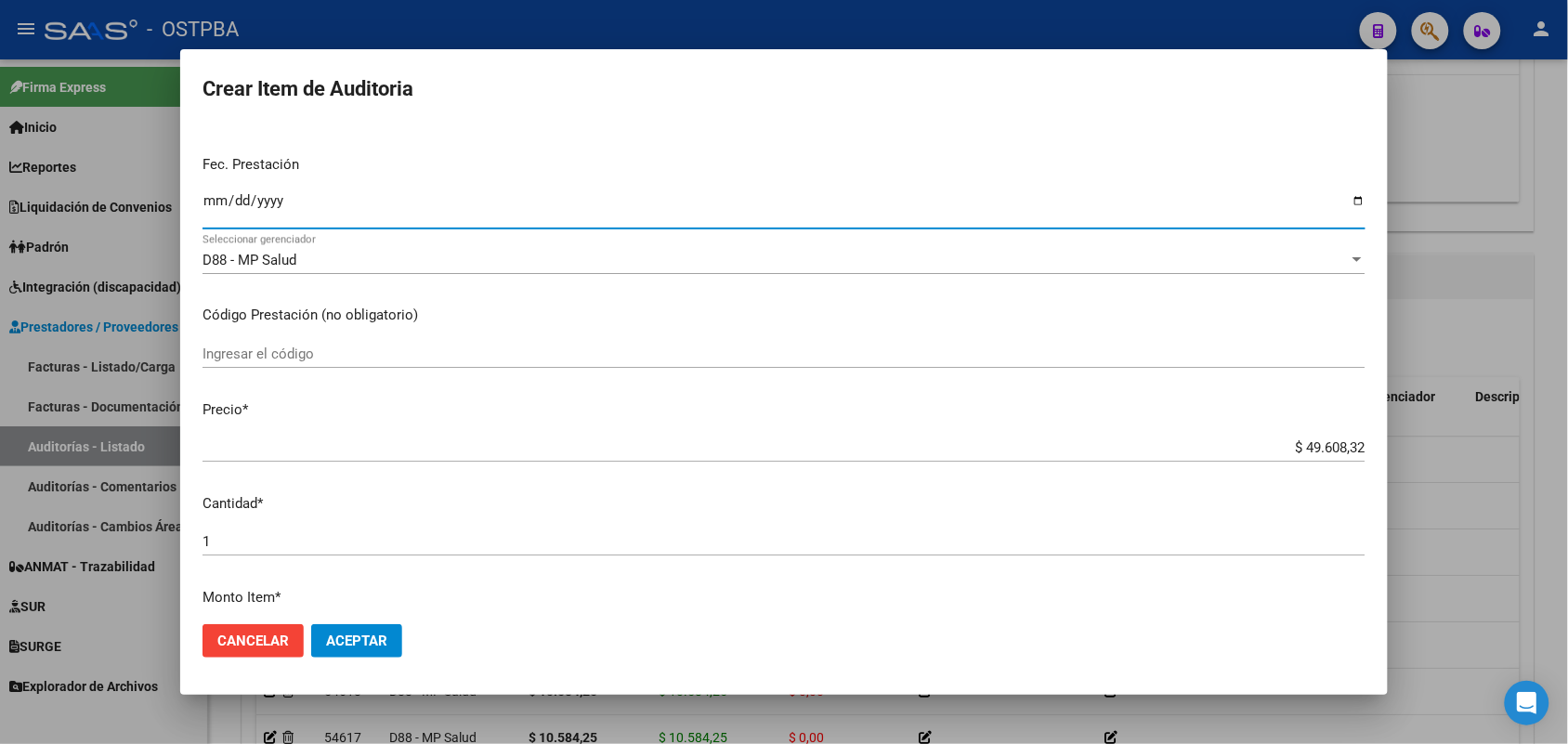
scroll to position [232, 0]
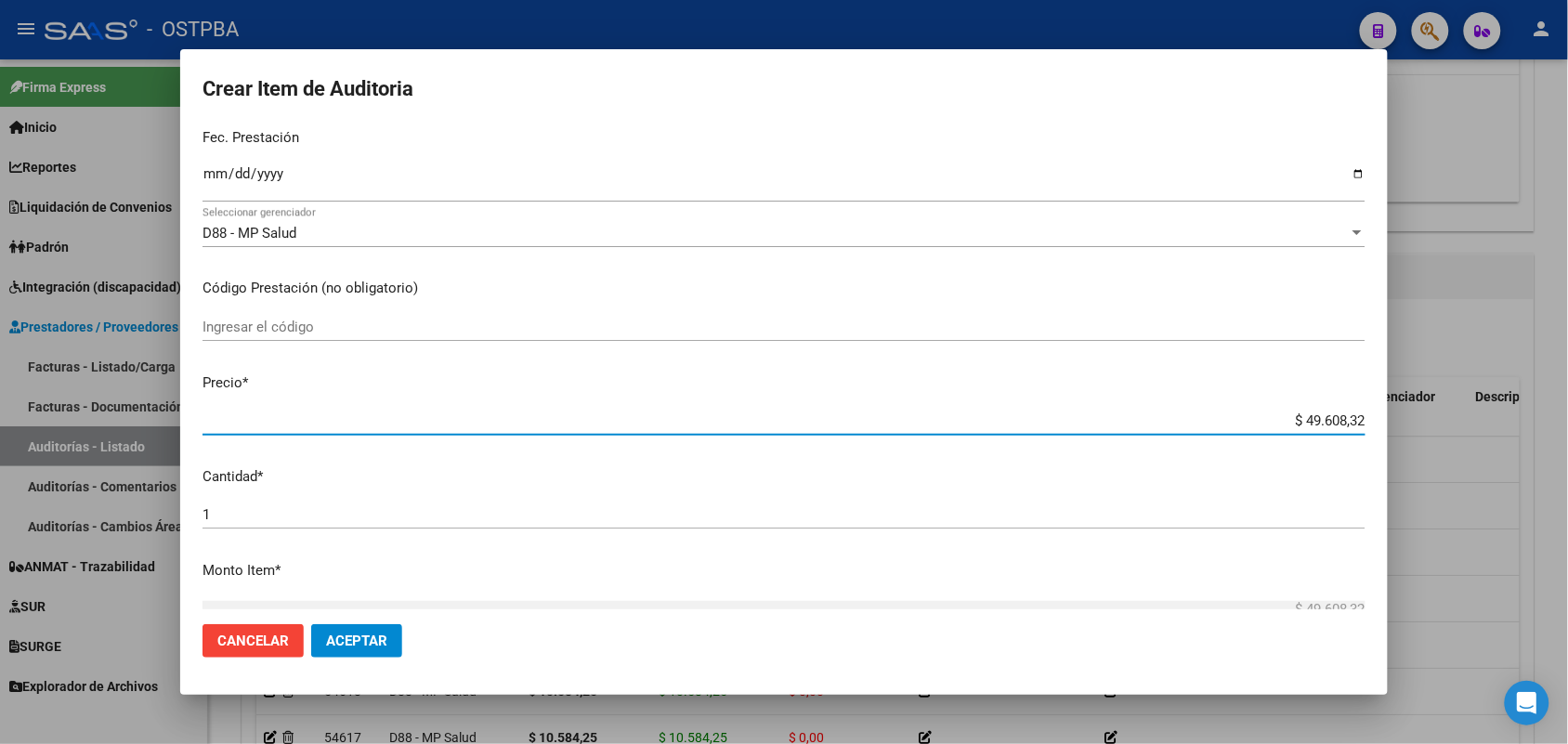
drag, startPoint x: 1255, startPoint y: 426, endPoint x: 1469, endPoint y: 421, distance: 214.1
click at [1460, 421] on div "Crear Item de Auditoria 42369447 Nro Documento 27423694470 CUIL Afiliado Activo…" at bounding box center [784, 372] width 1568 height 744
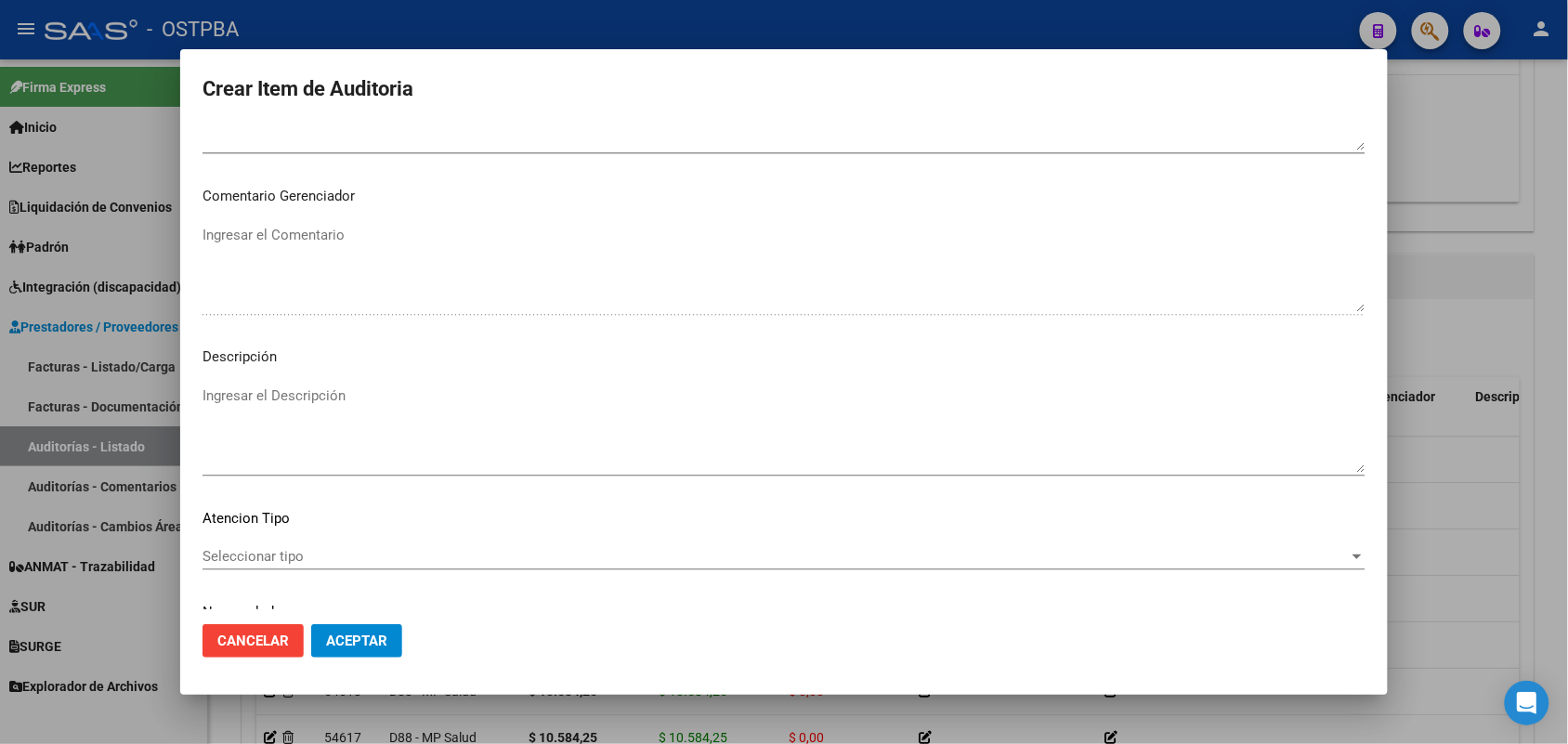
scroll to position [1187, 0]
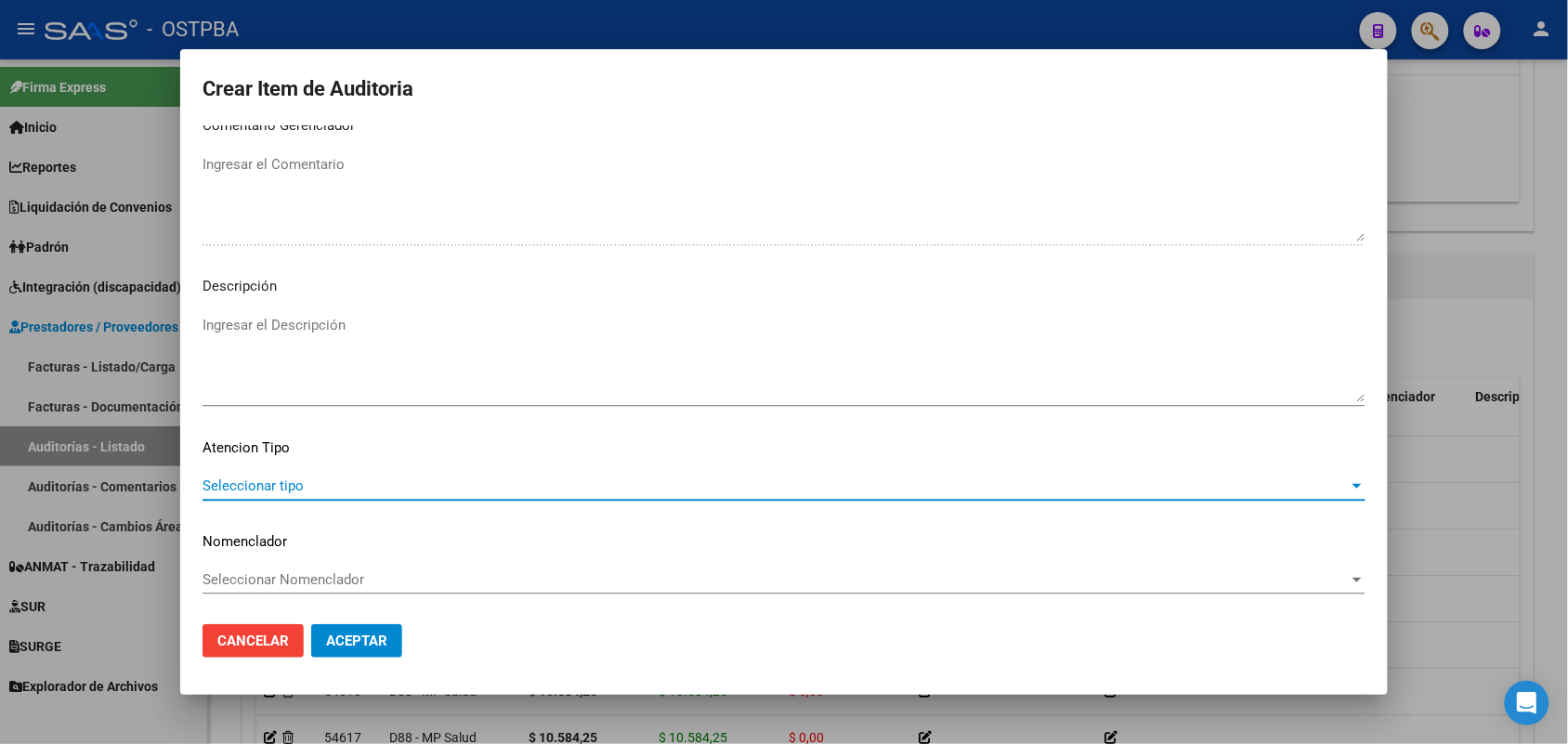
click at [277, 480] on span "Seleccionar tipo" at bounding box center [775, 486] width 1146 height 17
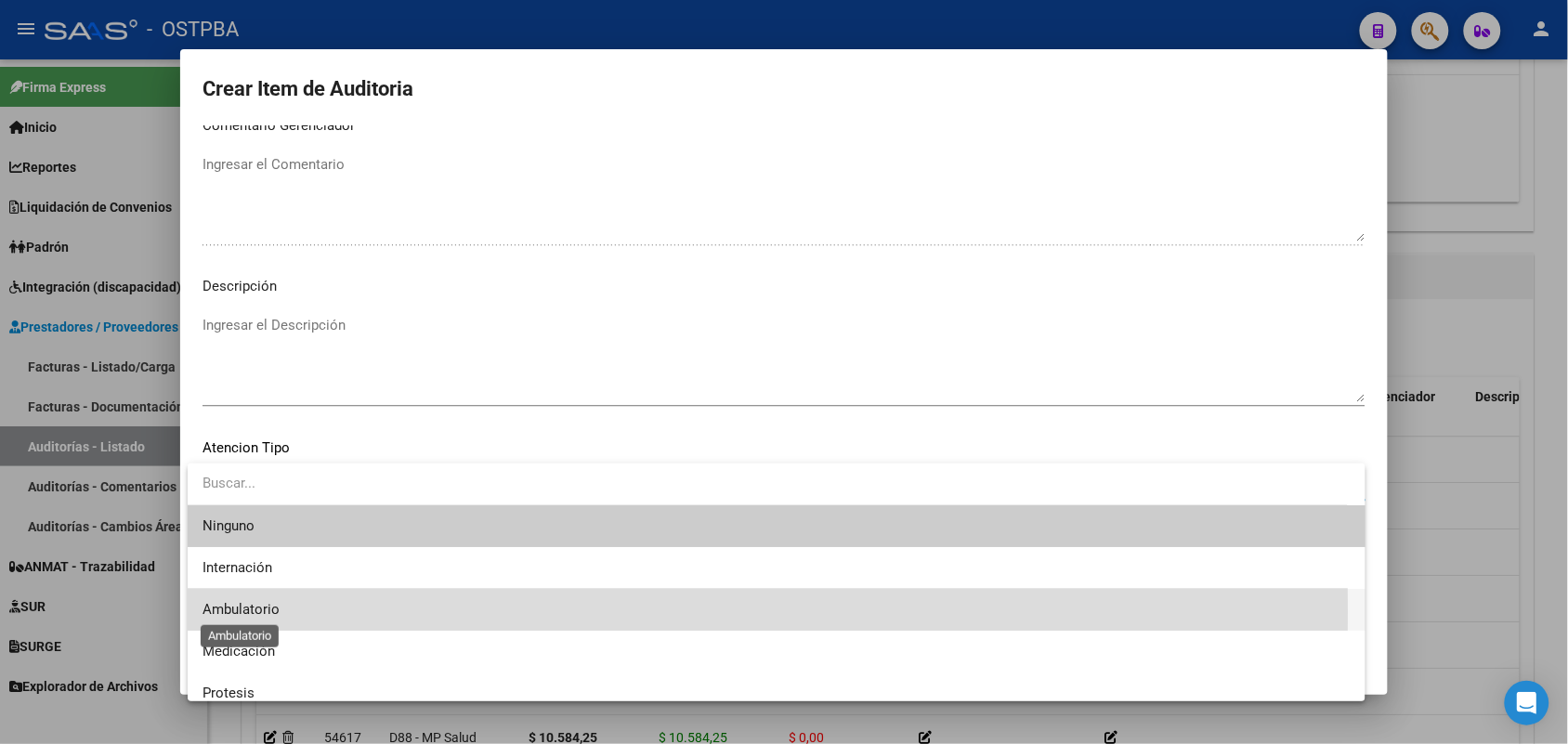
click at [253, 612] on span "Ambulatorio" at bounding box center [241, 609] width 77 height 17
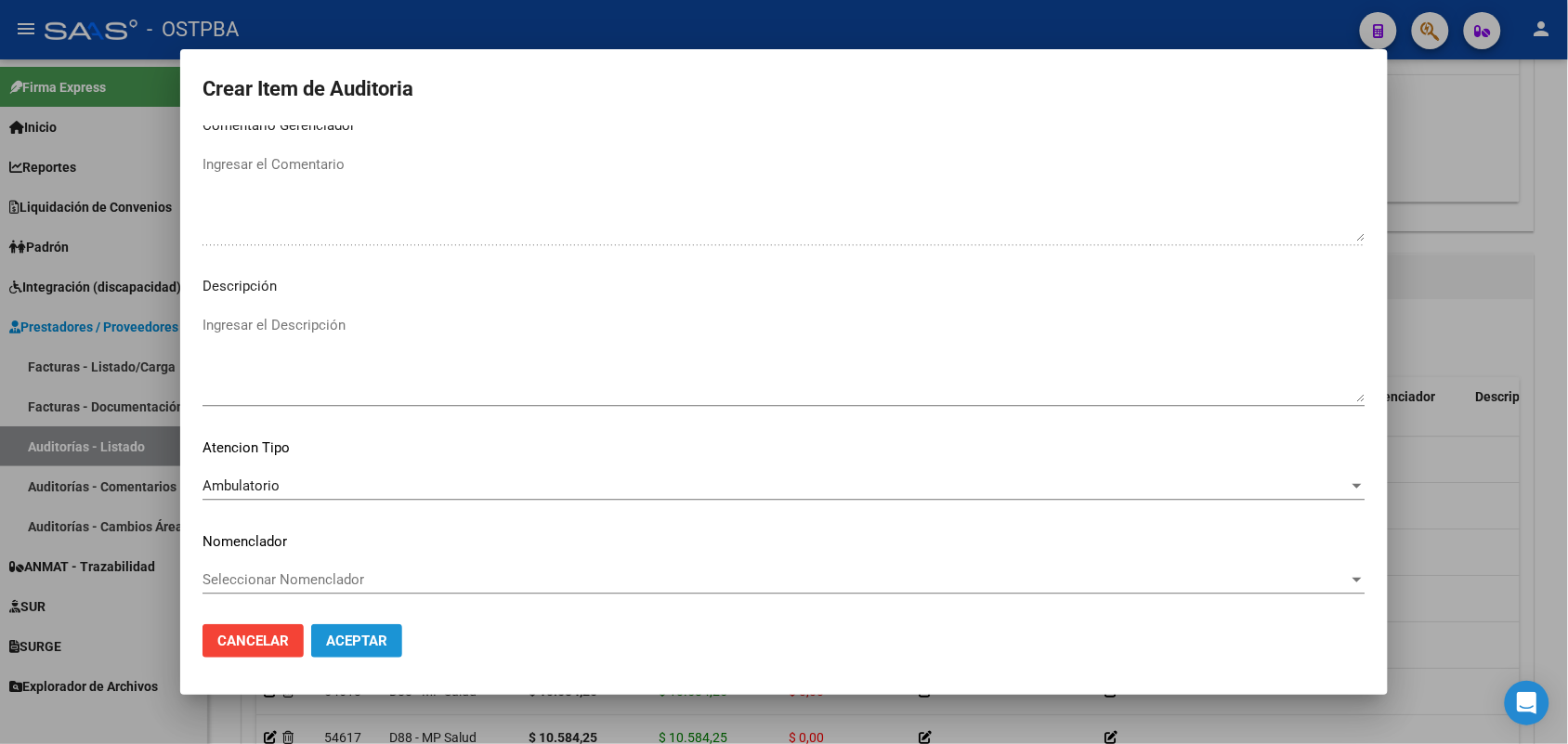
click at [340, 649] on button "Aceptar" at bounding box center [356, 641] width 91 height 33
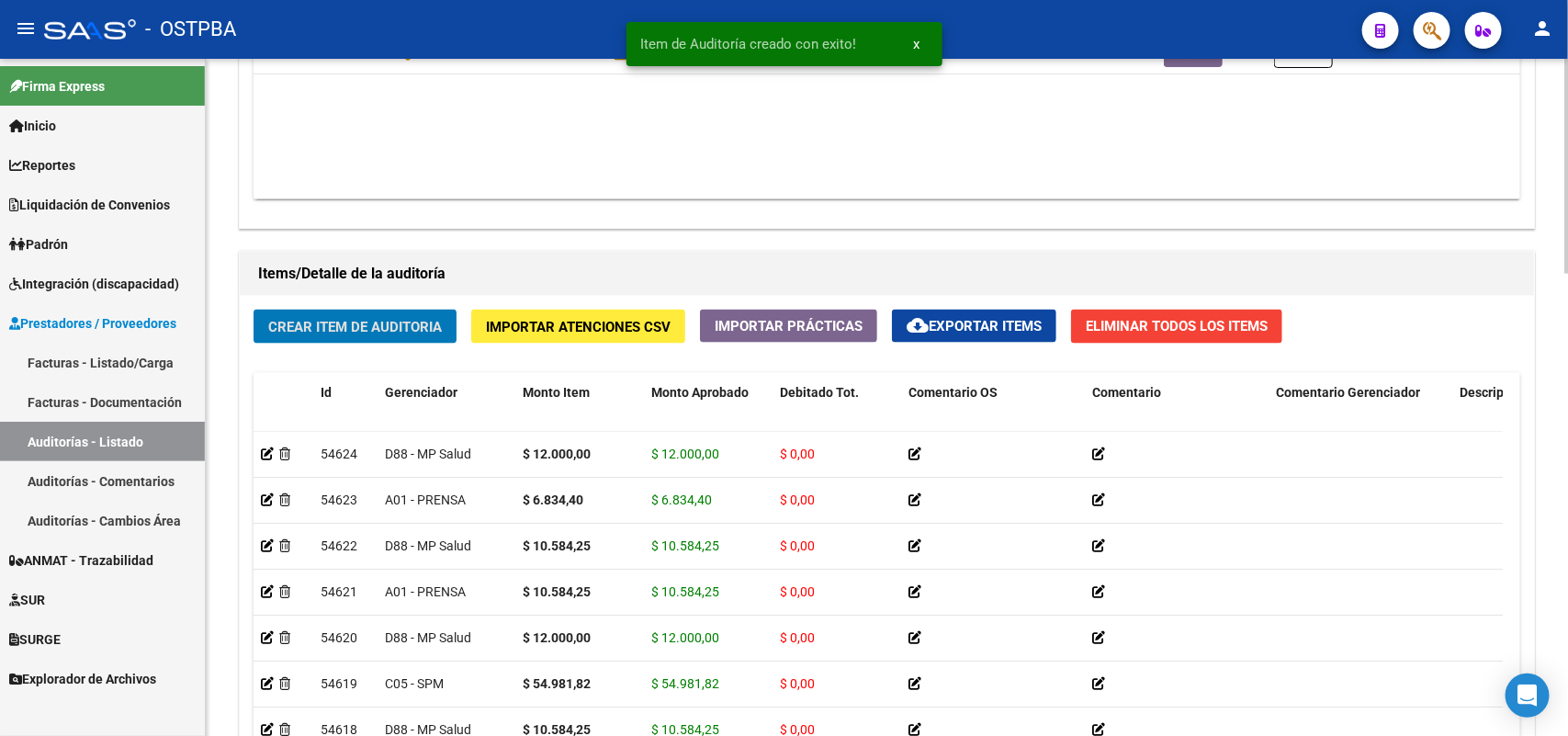
click at [383, 319] on span "Crear Item de Auditoria" at bounding box center [354, 326] width 173 height 16
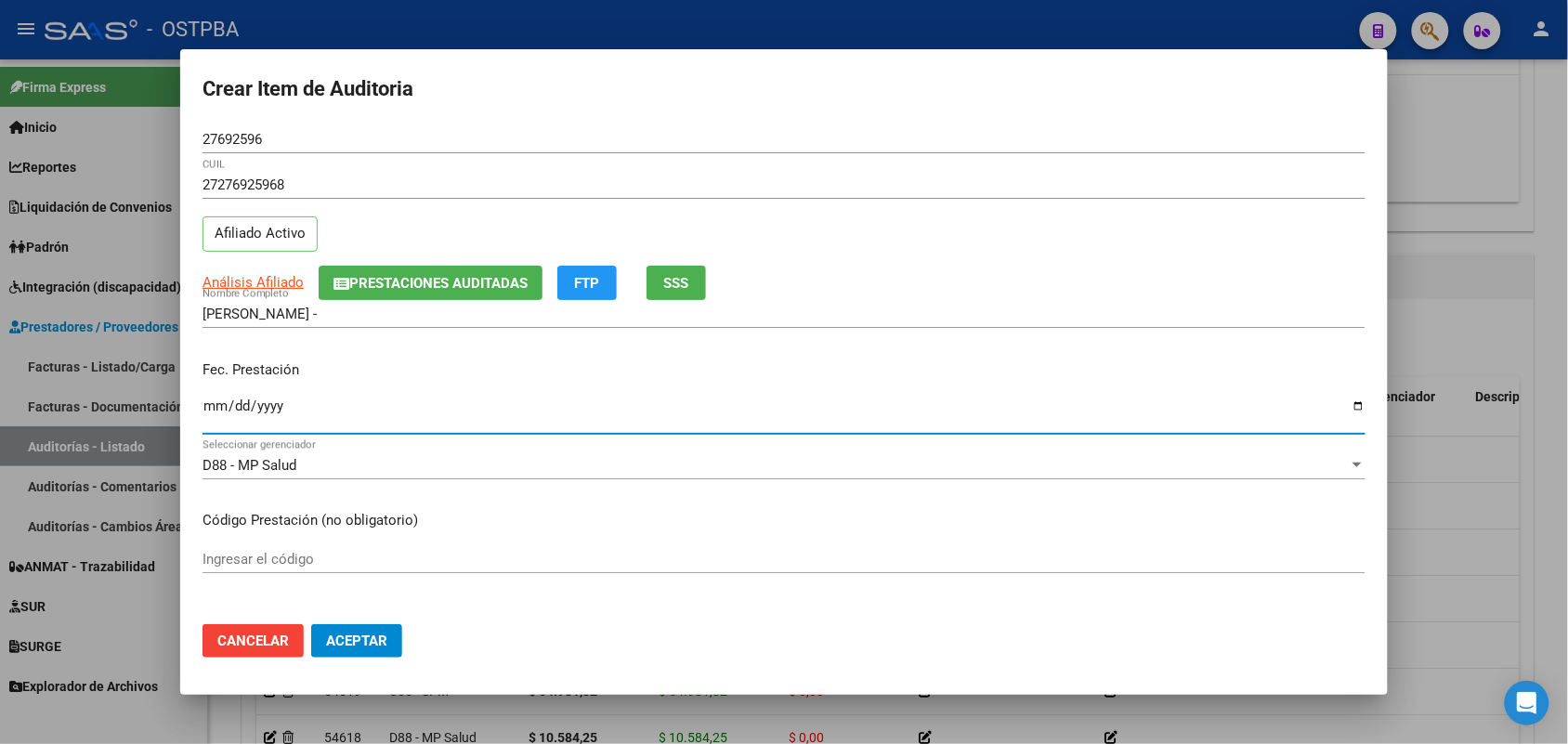
click at [211, 411] on input "Ingresar la fecha" at bounding box center [784, 413] width 1163 height 29
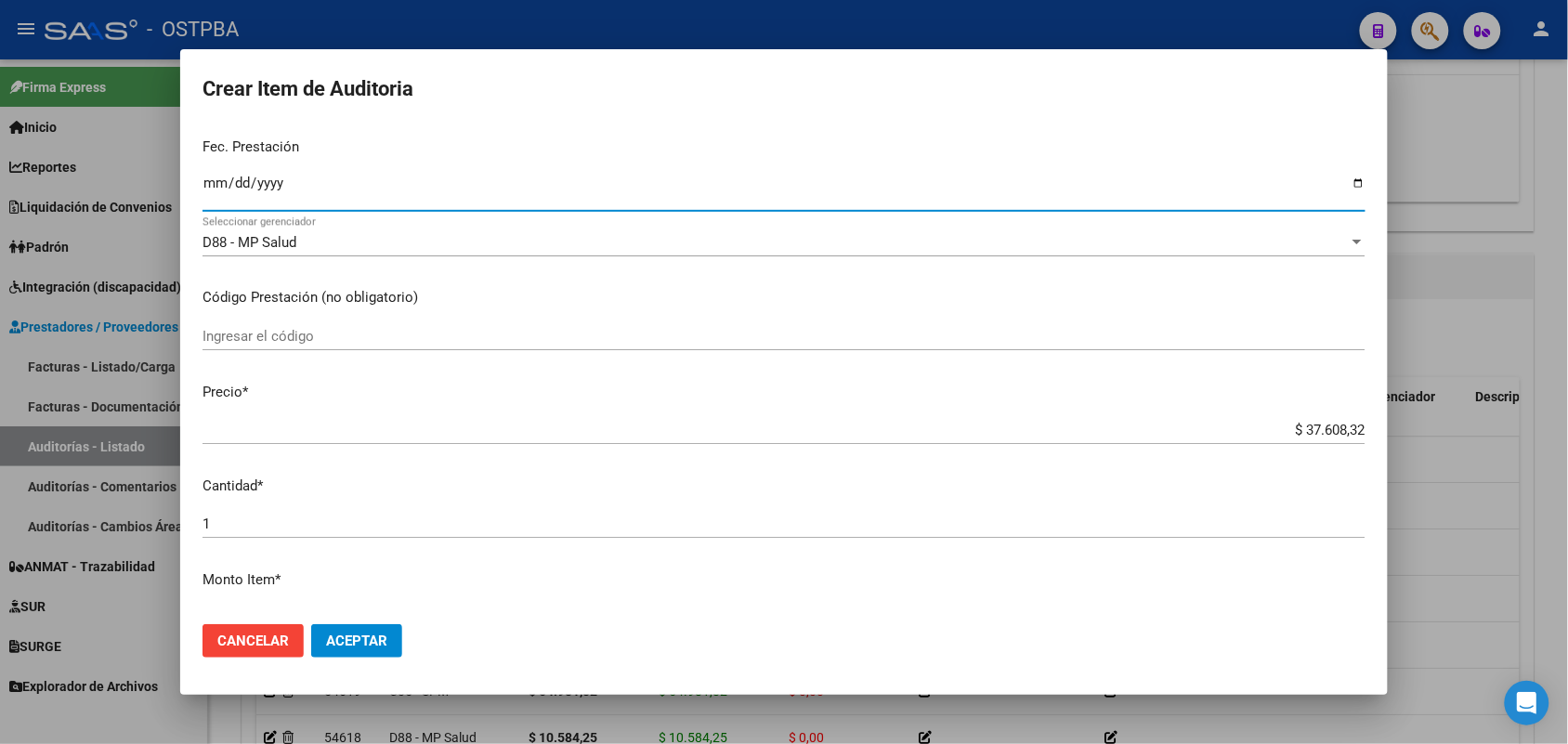
scroll to position [349, 0]
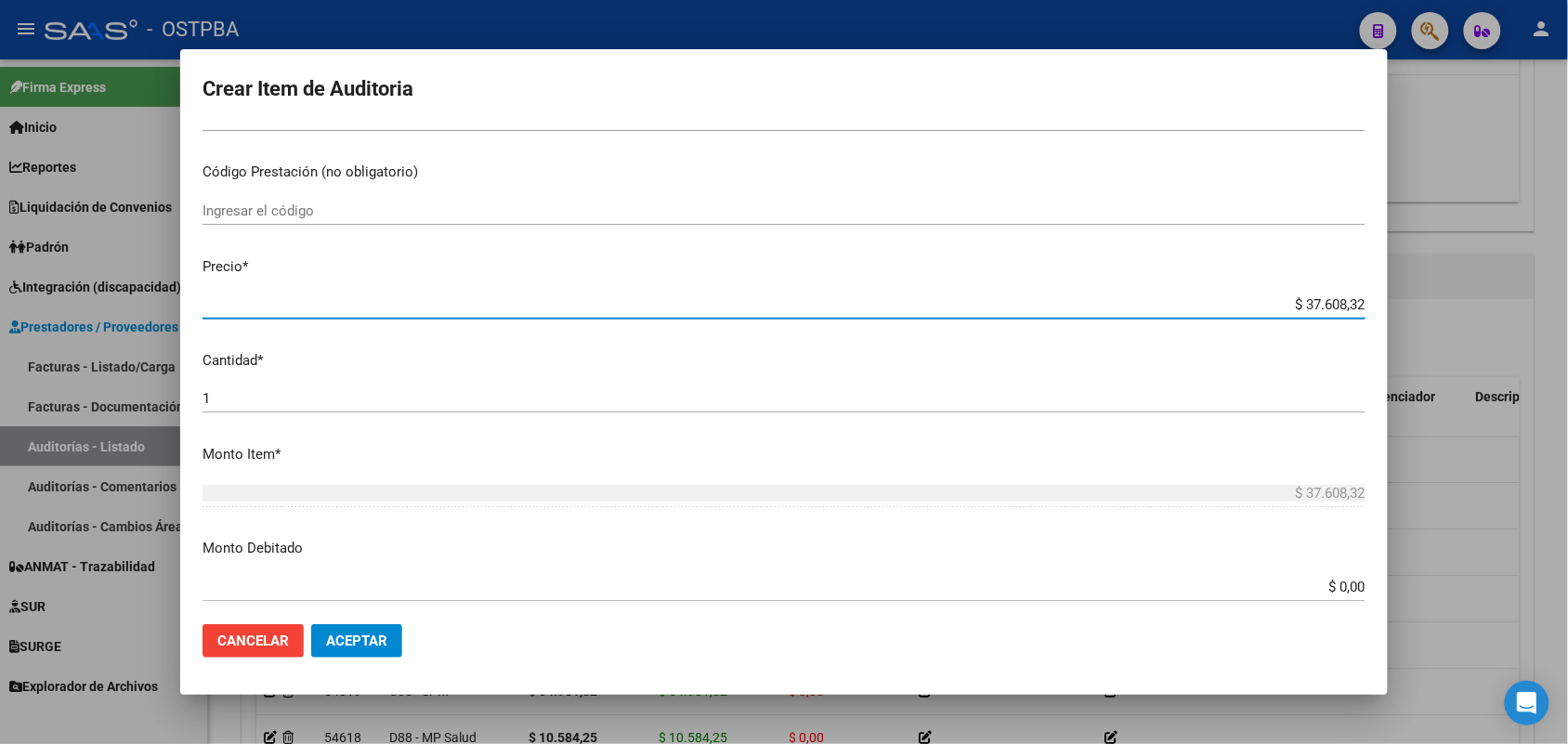
drag, startPoint x: 1269, startPoint y: 300, endPoint x: 1469, endPoint y: 322, distance: 201.2
click at [1469, 322] on div "Crear Item de Auditoria 27692596 Nro Documento 27276925968 CUIL Afiliado Activo…" at bounding box center [784, 372] width 1568 height 744
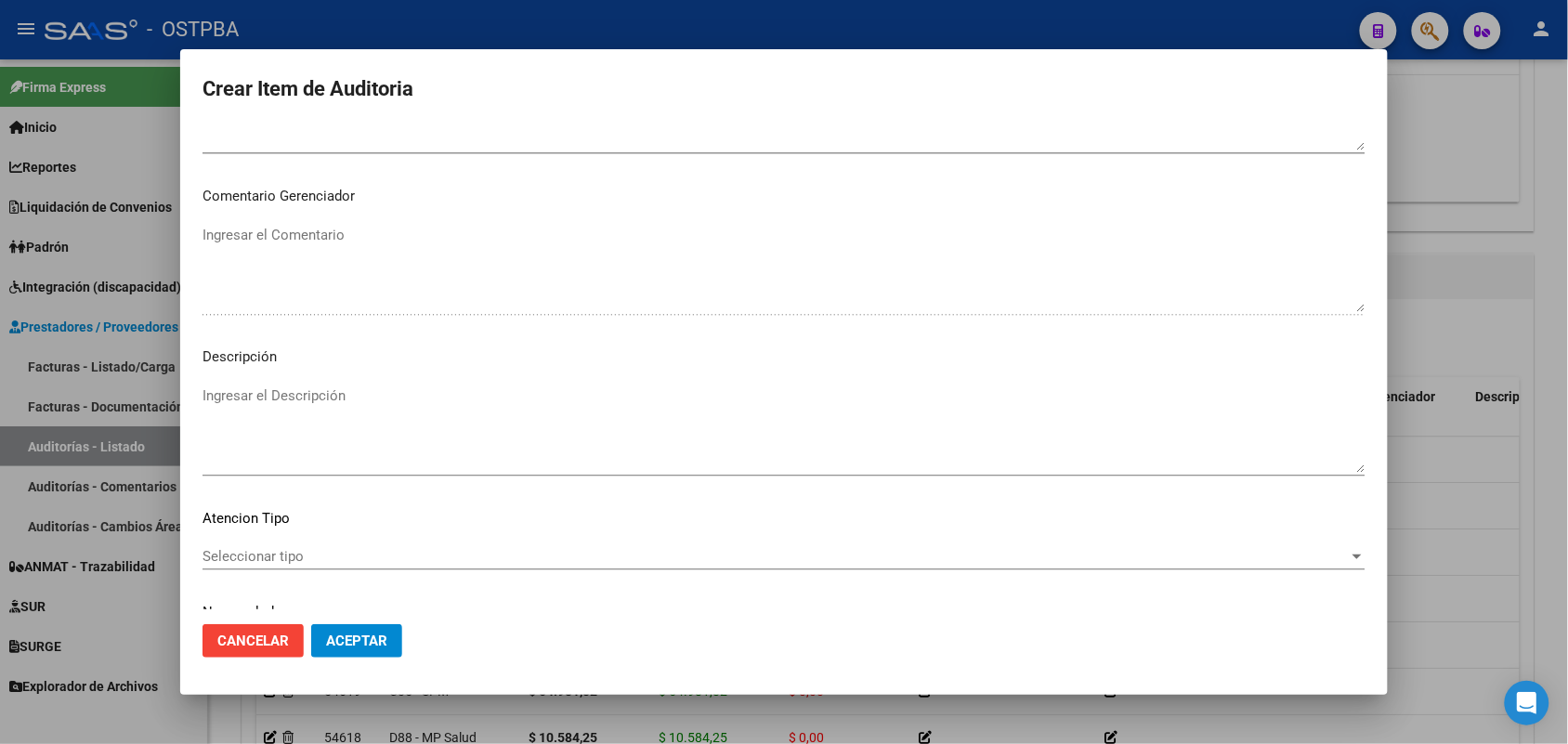
scroll to position [1187, 0]
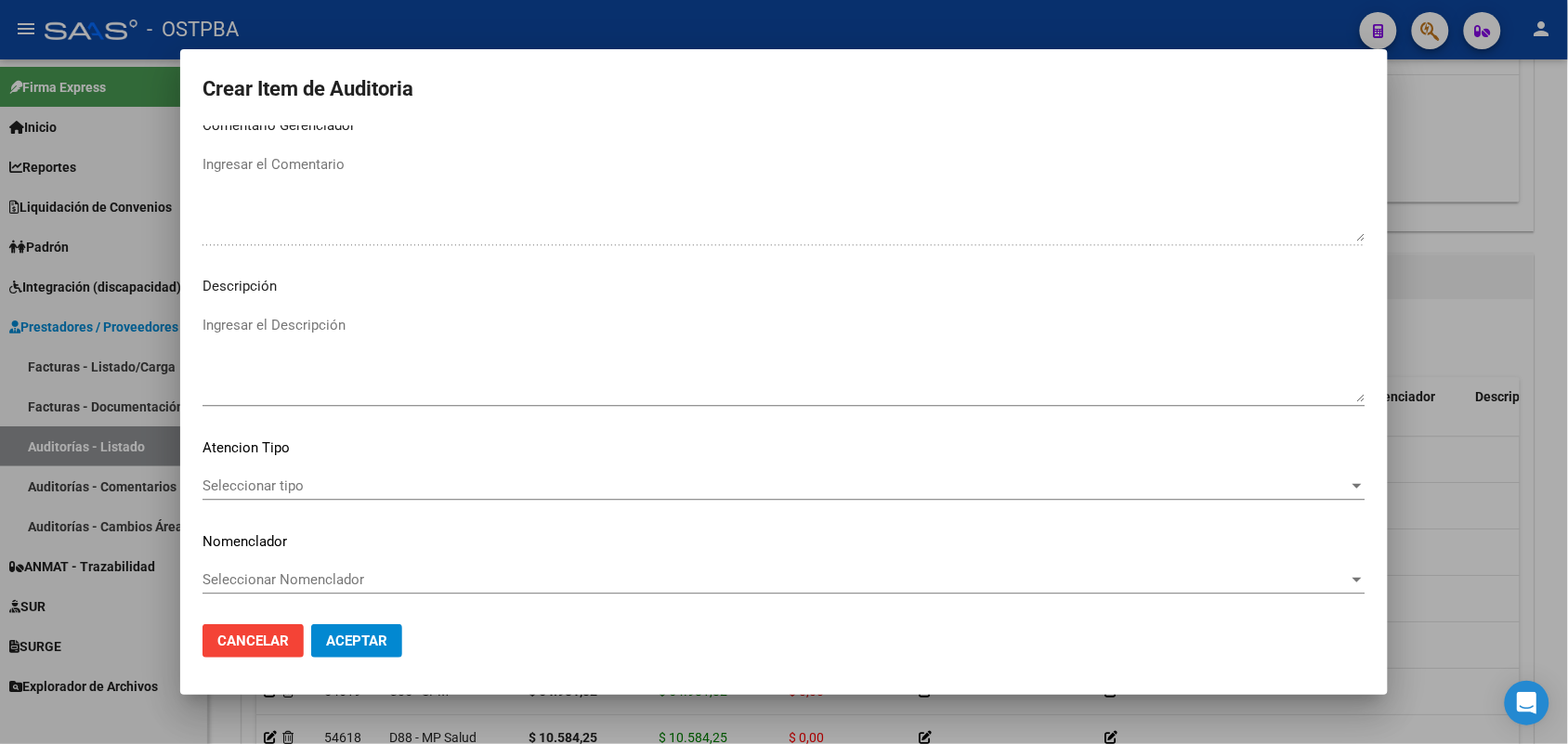
click at [286, 484] on span "Seleccionar tipo" at bounding box center [775, 486] width 1146 height 17
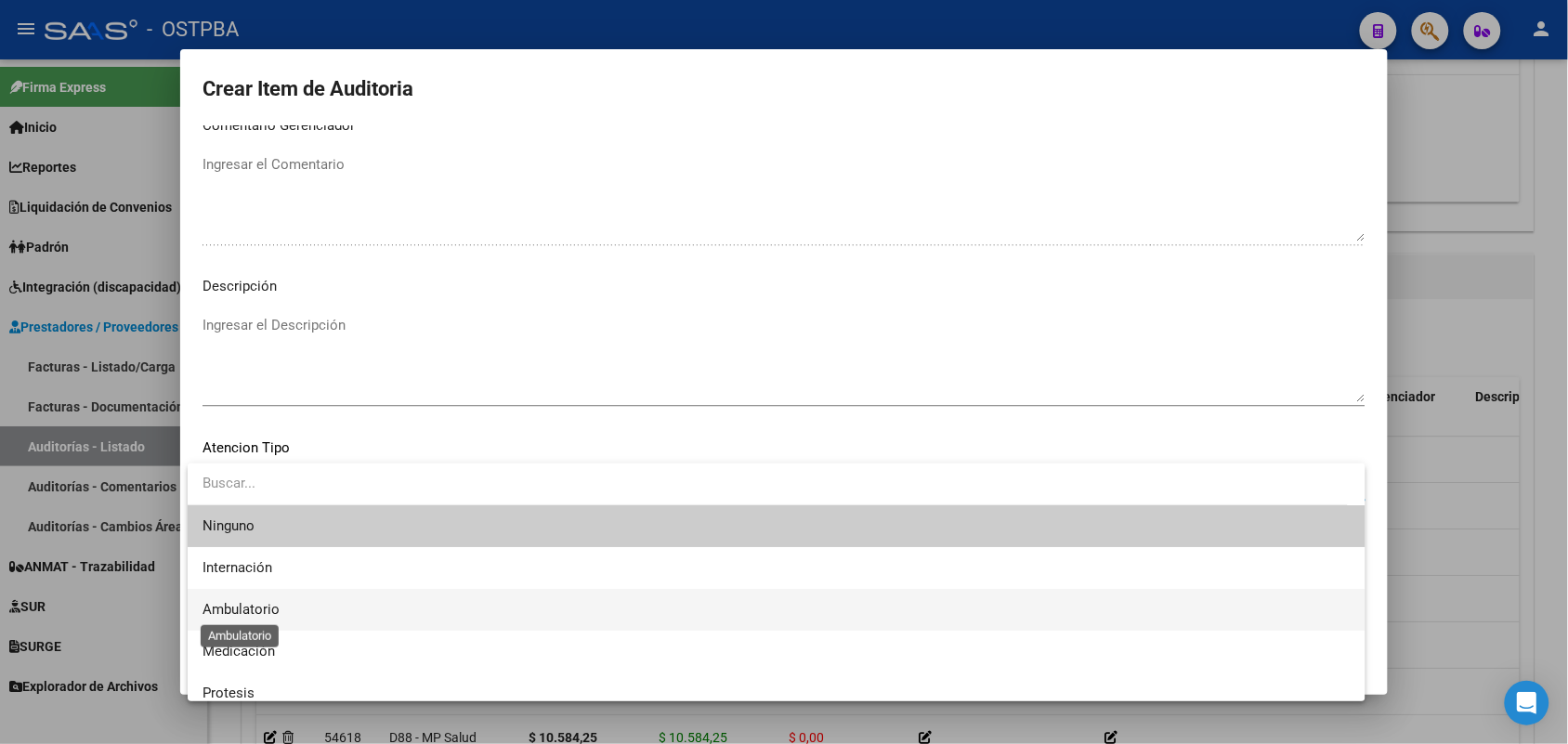
click at [252, 613] on span "Ambulatorio" at bounding box center [241, 609] width 77 height 17
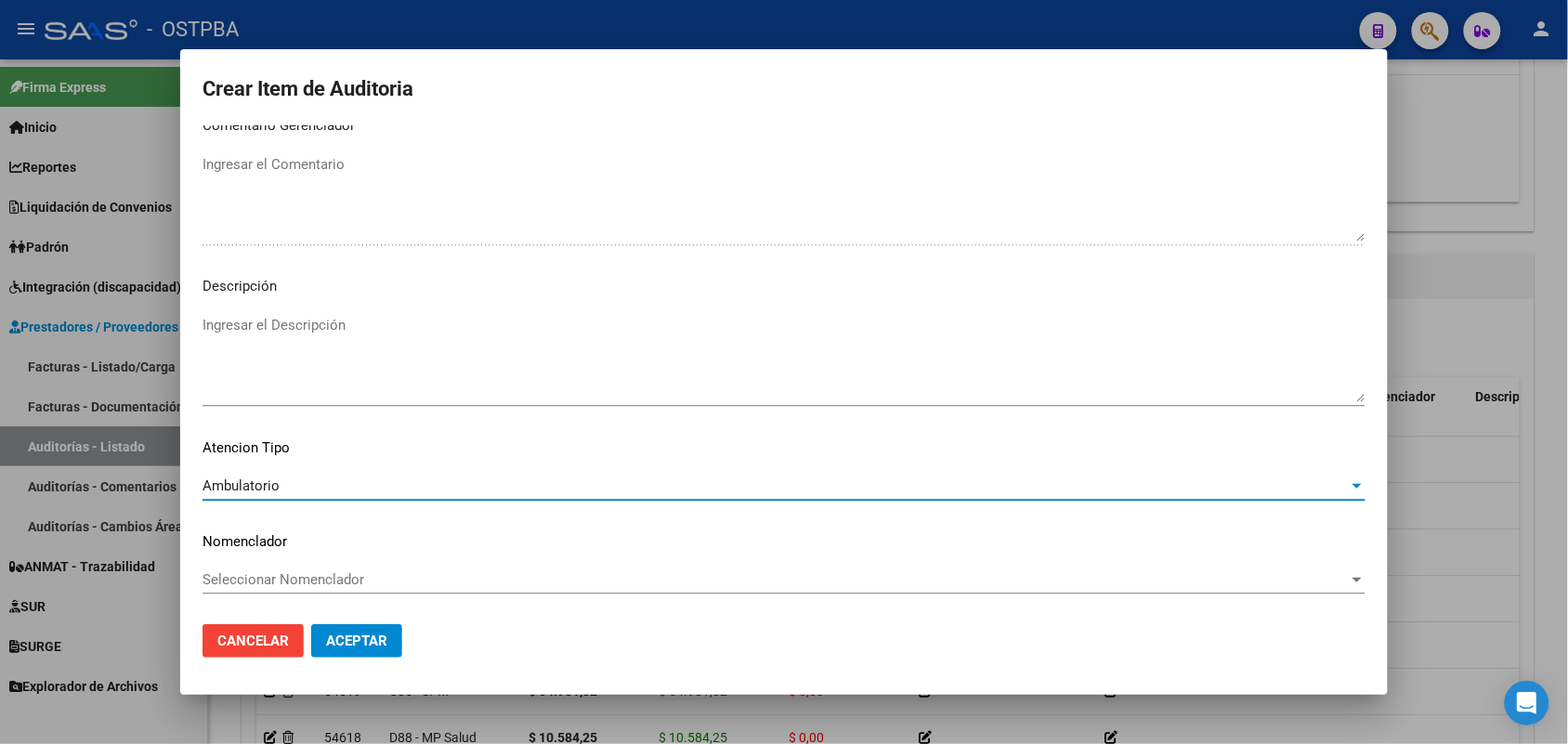
click at [363, 650] on button "Aceptar" at bounding box center [356, 641] width 91 height 33
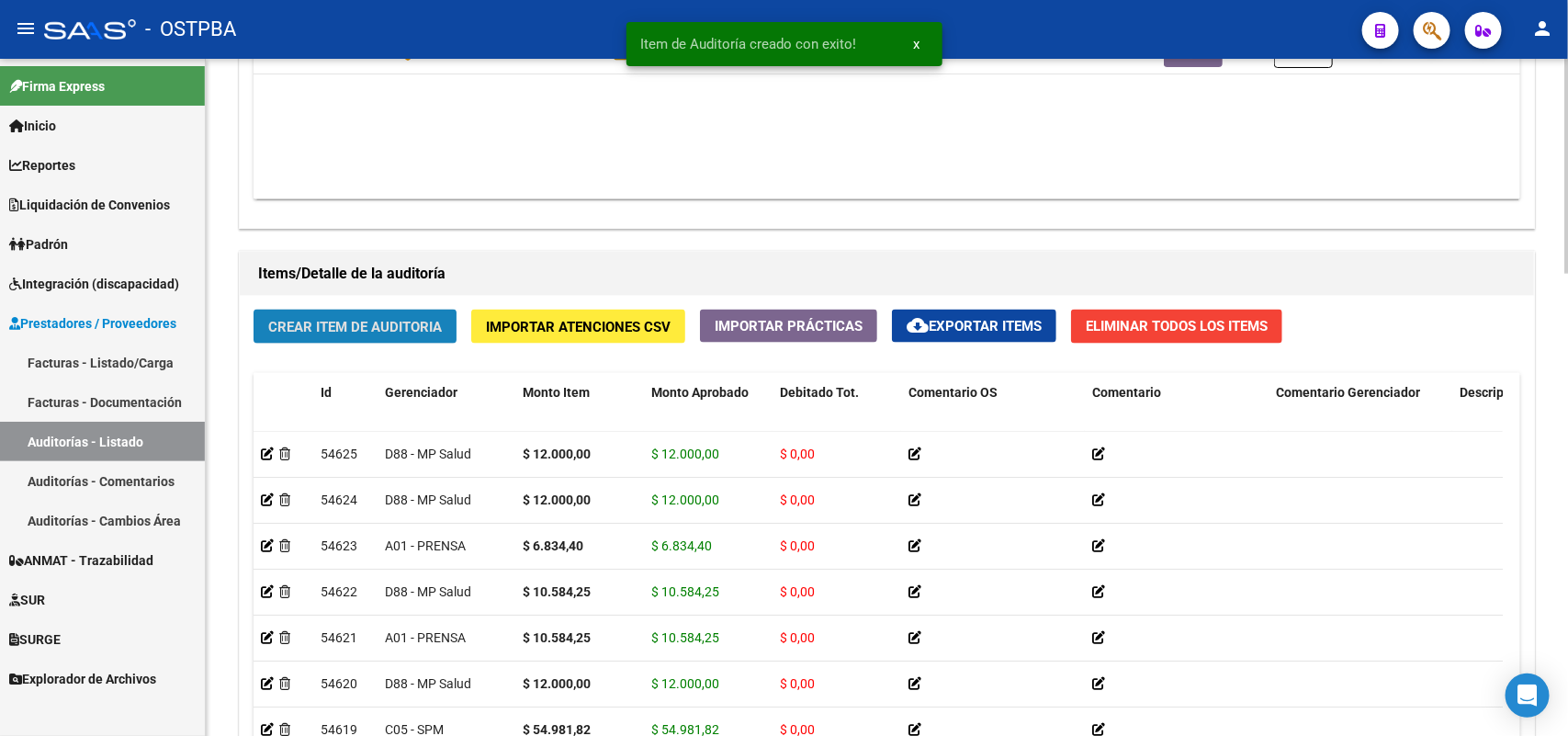
click at [384, 319] on span "Crear Item de Auditoria" at bounding box center [354, 326] width 173 height 16
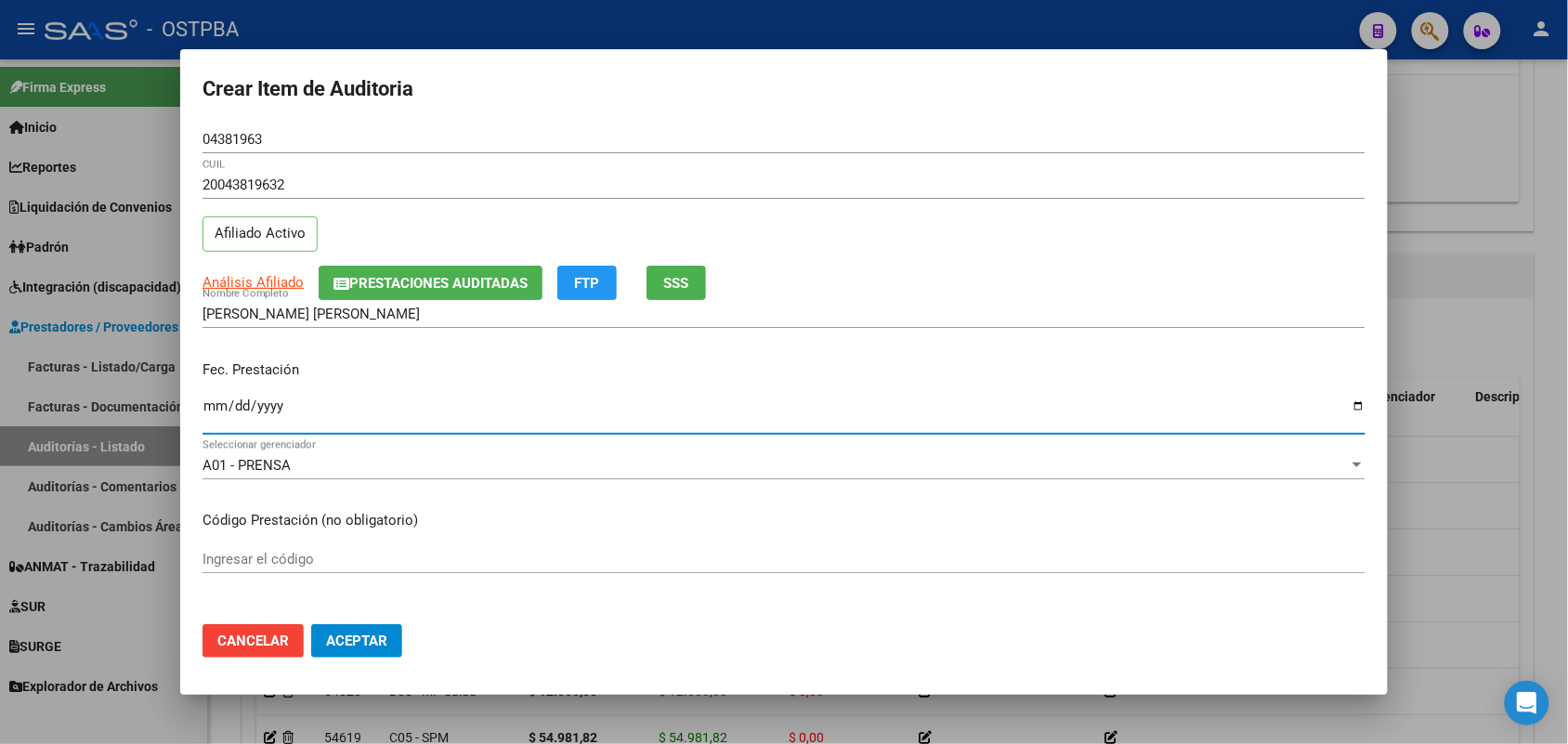
click at [213, 407] on input "Ingresar la fecha" at bounding box center [784, 413] width 1163 height 29
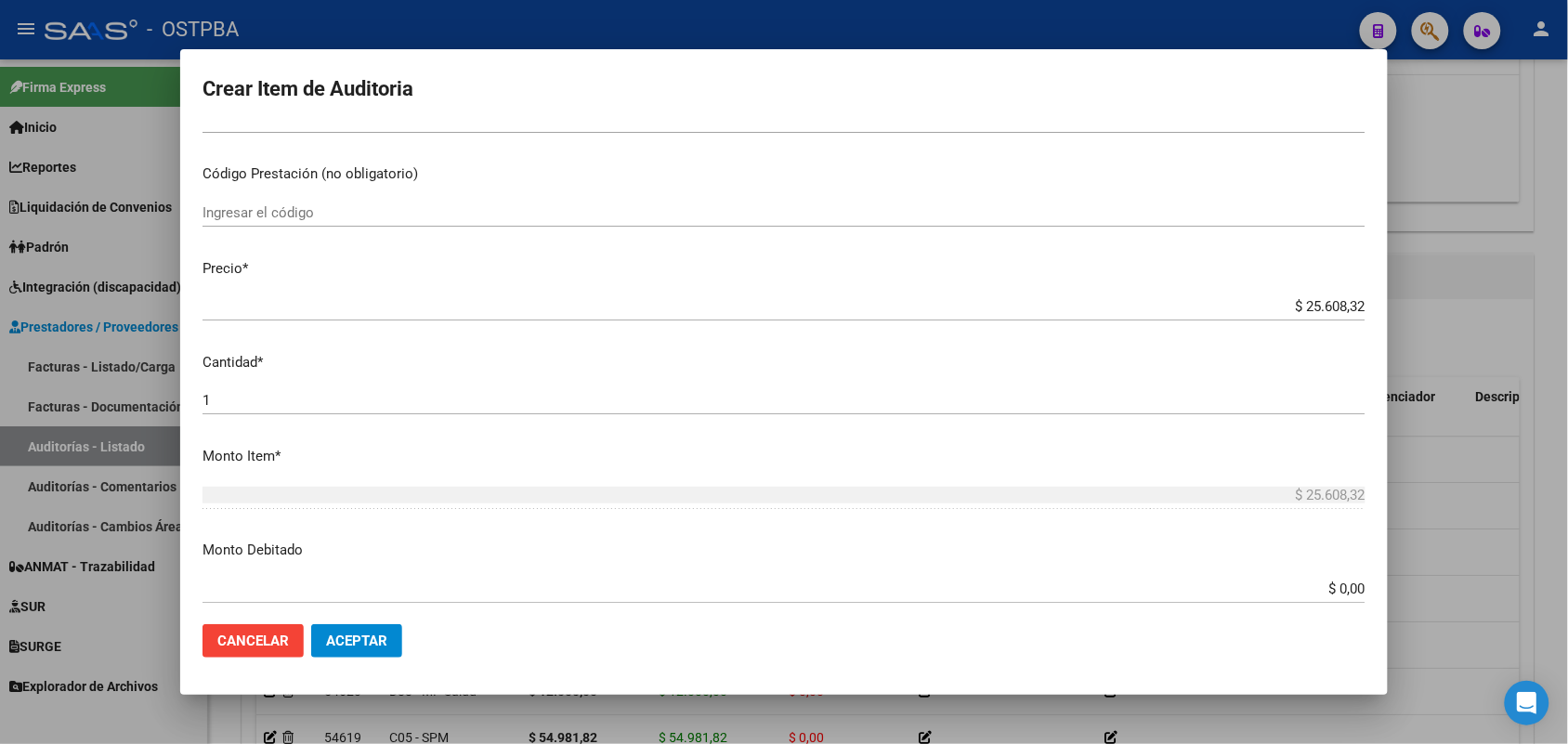
scroll to position [349, 0]
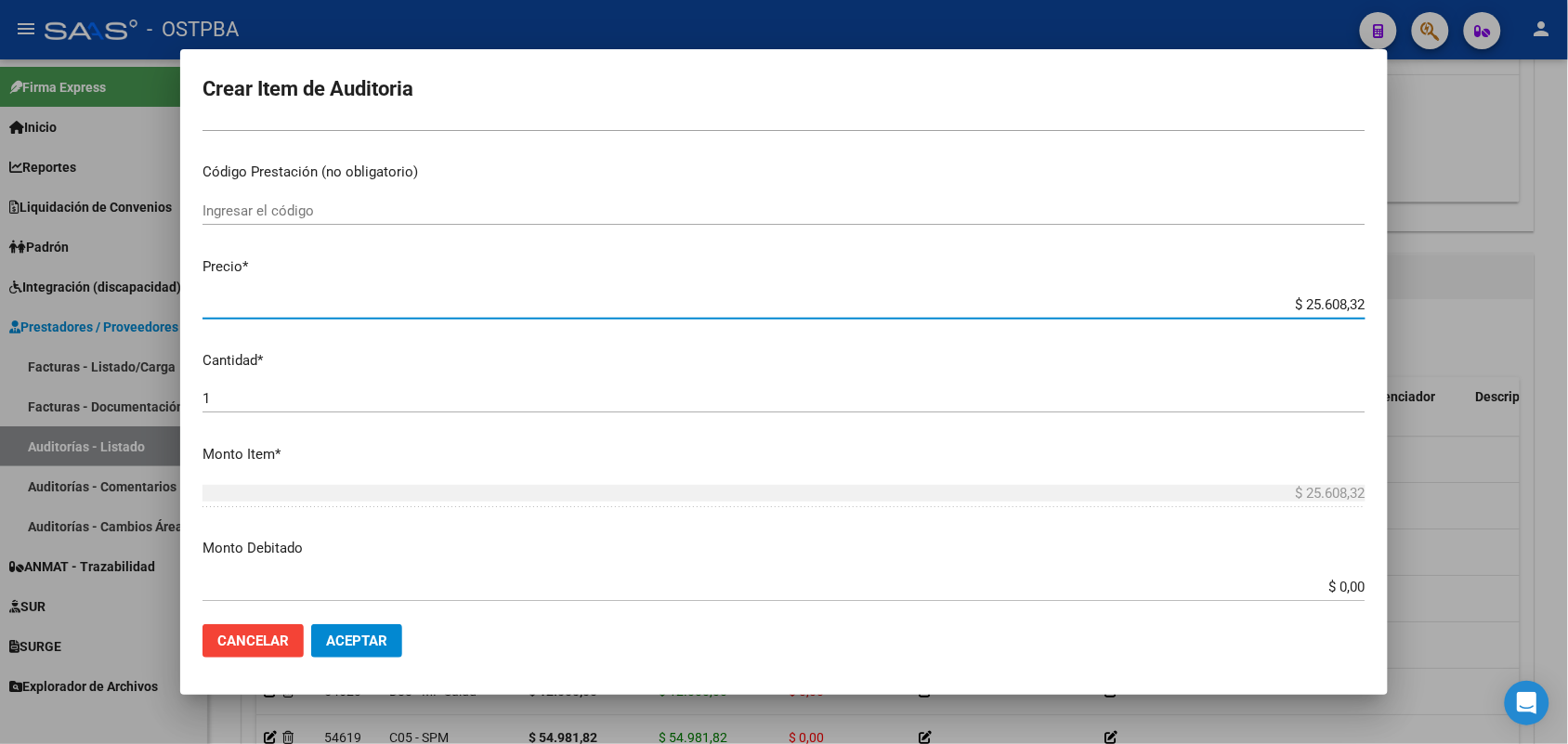
drag, startPoint x: 1265, startPoint y: 304, endPoint x: 1450, endPoint y: 320, distance: 185.7
click at [1451, 319] on div "Crear Item de Auditoria 04381963 Nro Documento 20043819632 CUIL Afiliado Activo…" at bounding box center [784, 372] width 1568 height 744
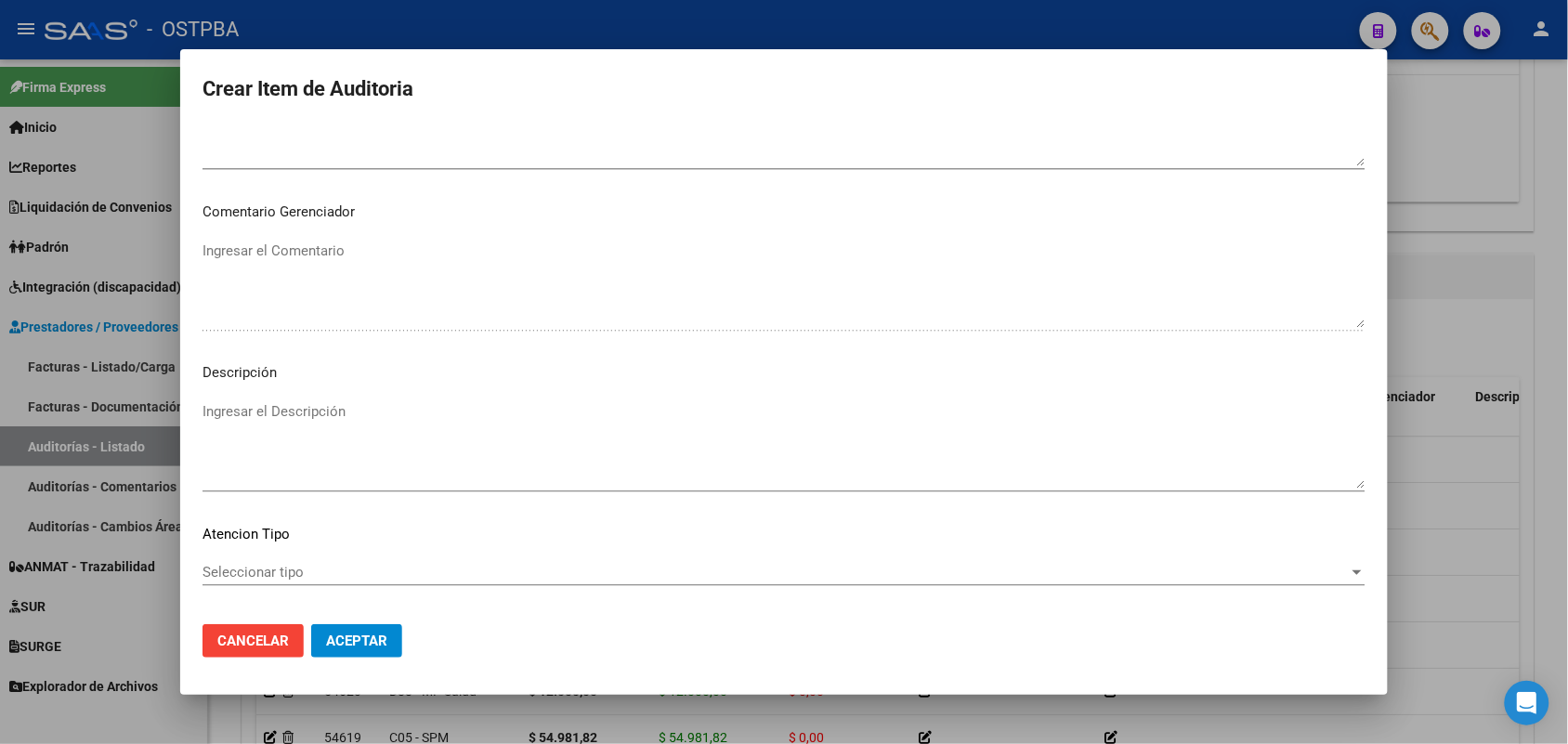
scroll to position [1187, 0]
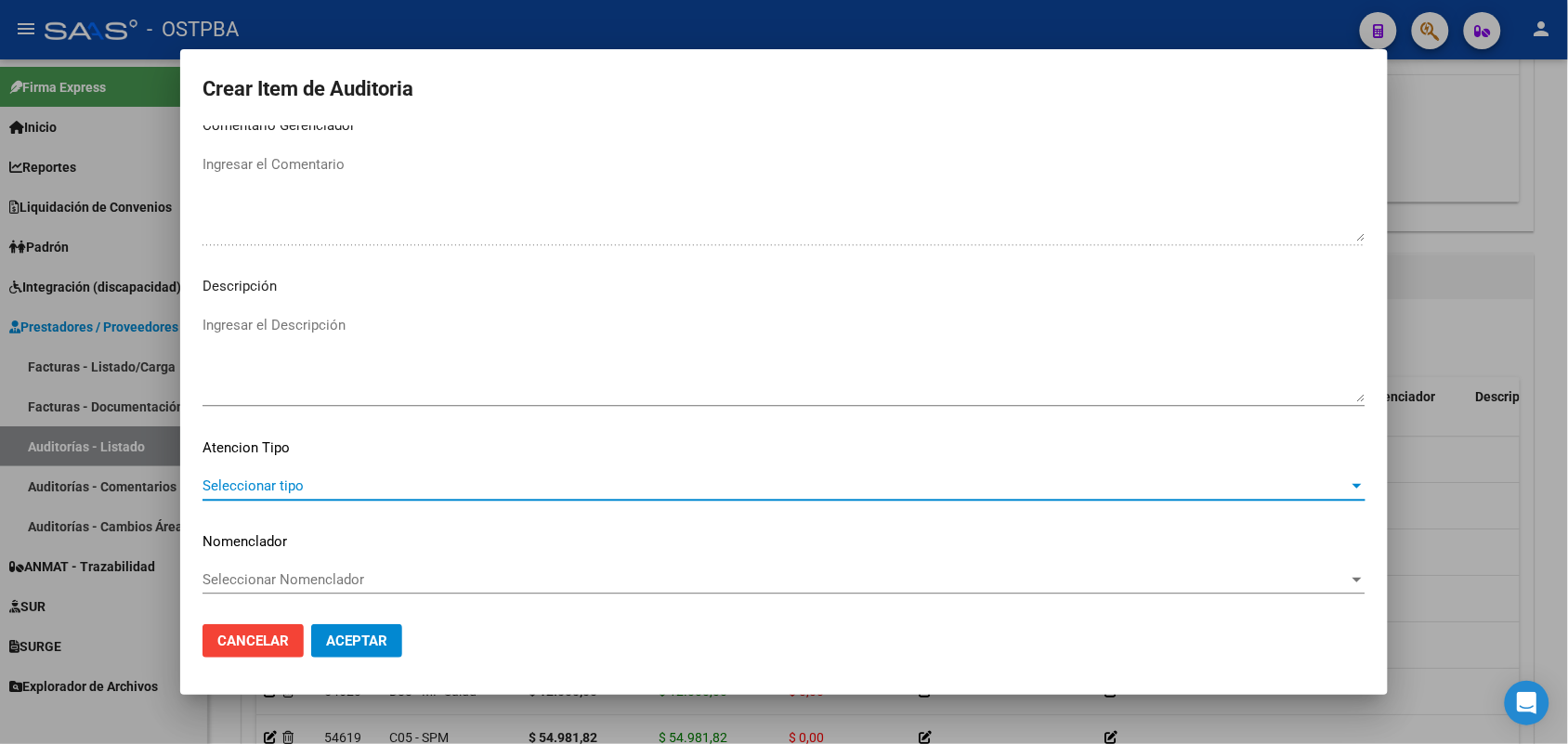
click at [293, 484] on span "Seleccionar tipo" at bounding box center [775, 486] width 1146 height 17
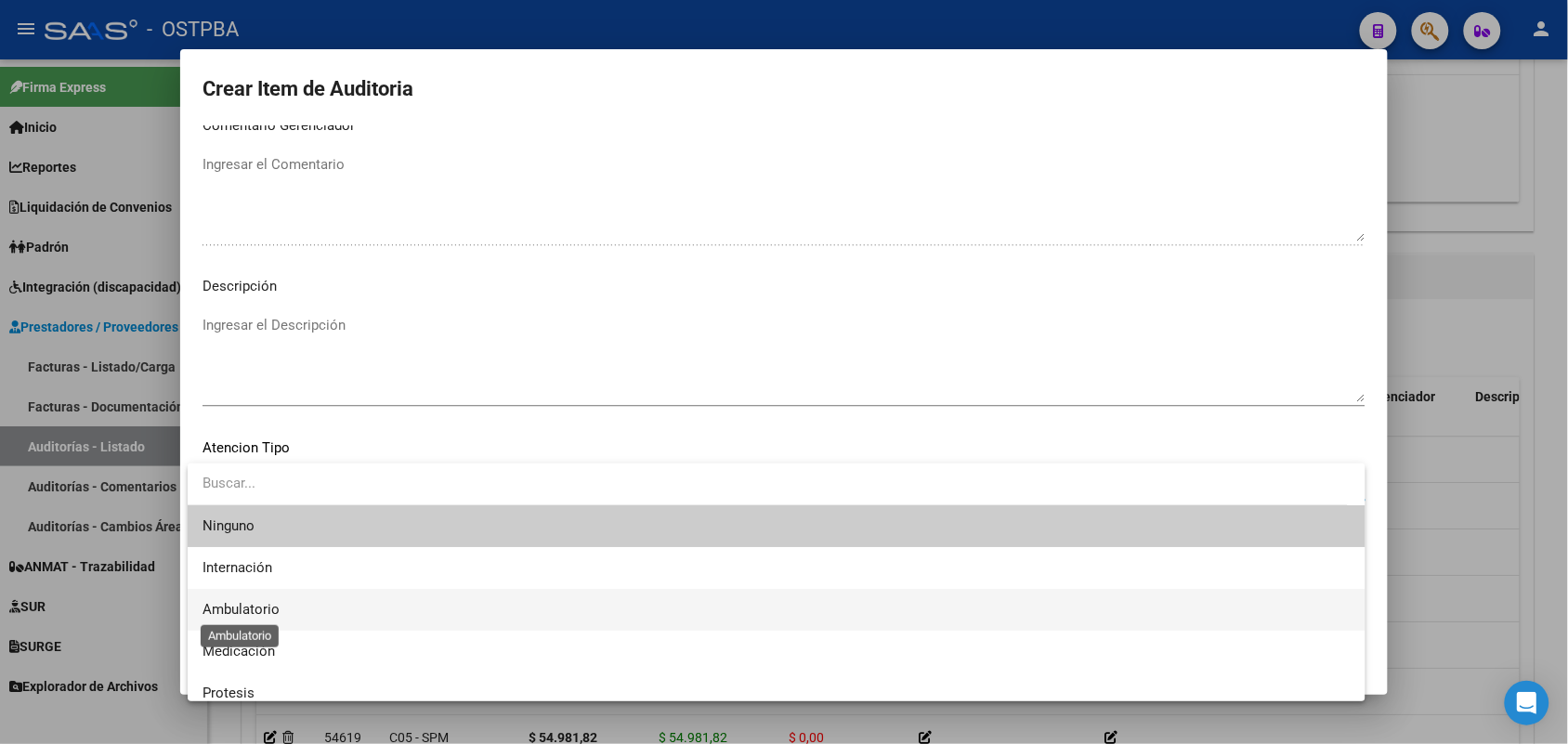
click at [269, 605] on span "Ambulatorio" at bounding box center [241, 609] width 77 height 17
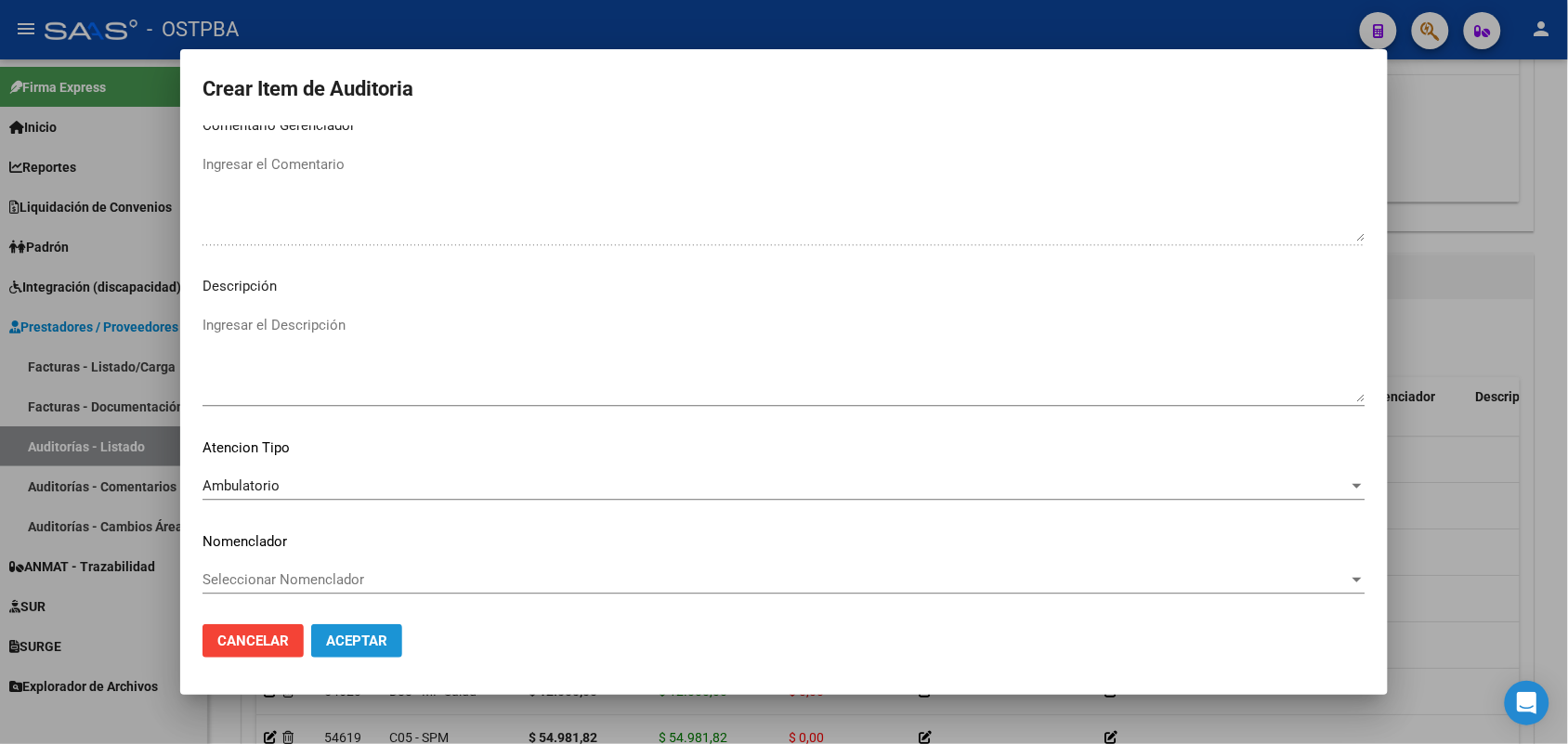
click at [358, 646] on span "Aceptar" at bounding box center [356, 640] width 62 height 17
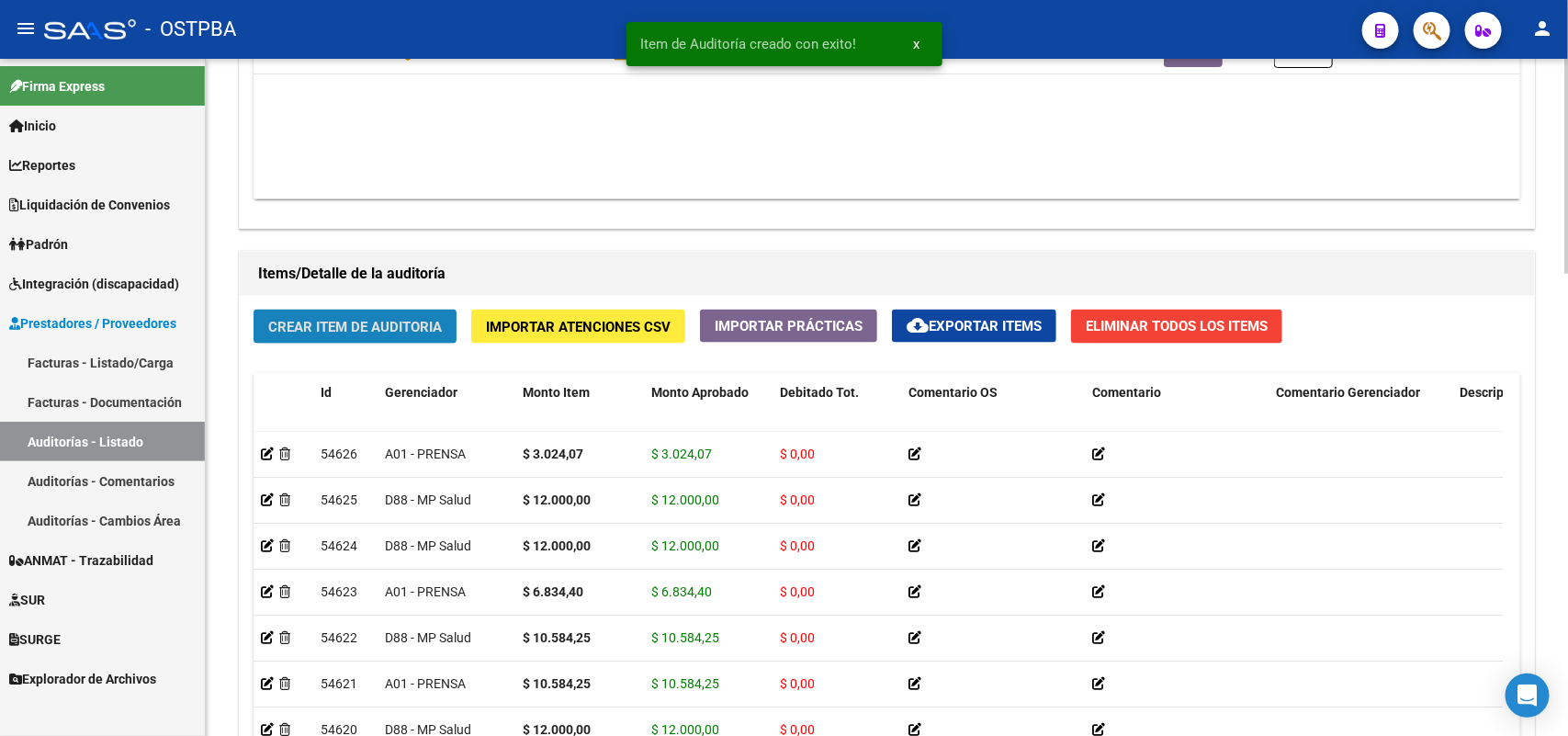
click at [415, 319] on span "Crear Item de Auditoria" at bounding box center [354, 326] width 173 height 16
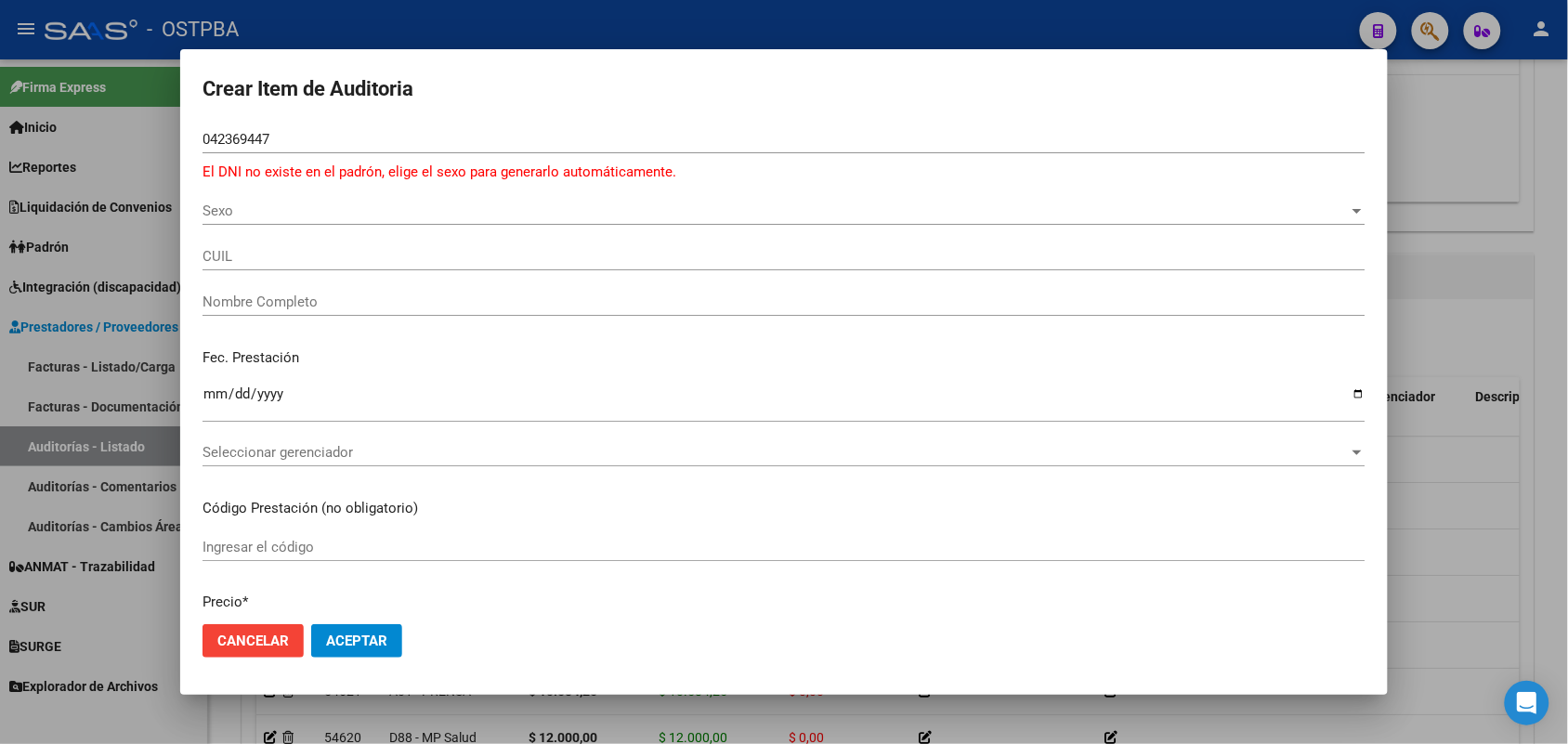
click at [118, 282] on div at bounding box center [784, 372] width 1568 height 744
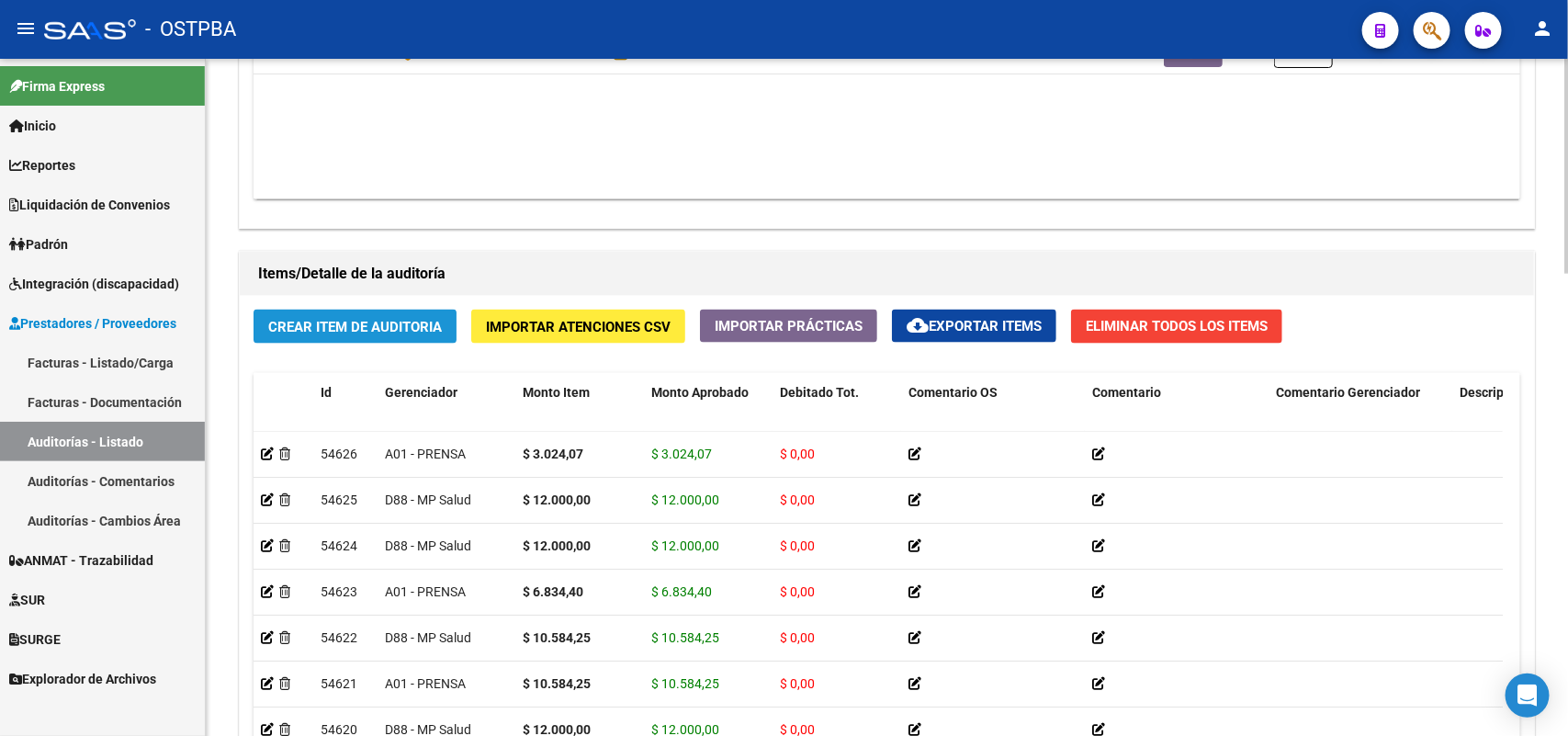
click at [310, 324] on span "Crear Item de Auditoria" at bounding box center [354, 326] width 173 height 16
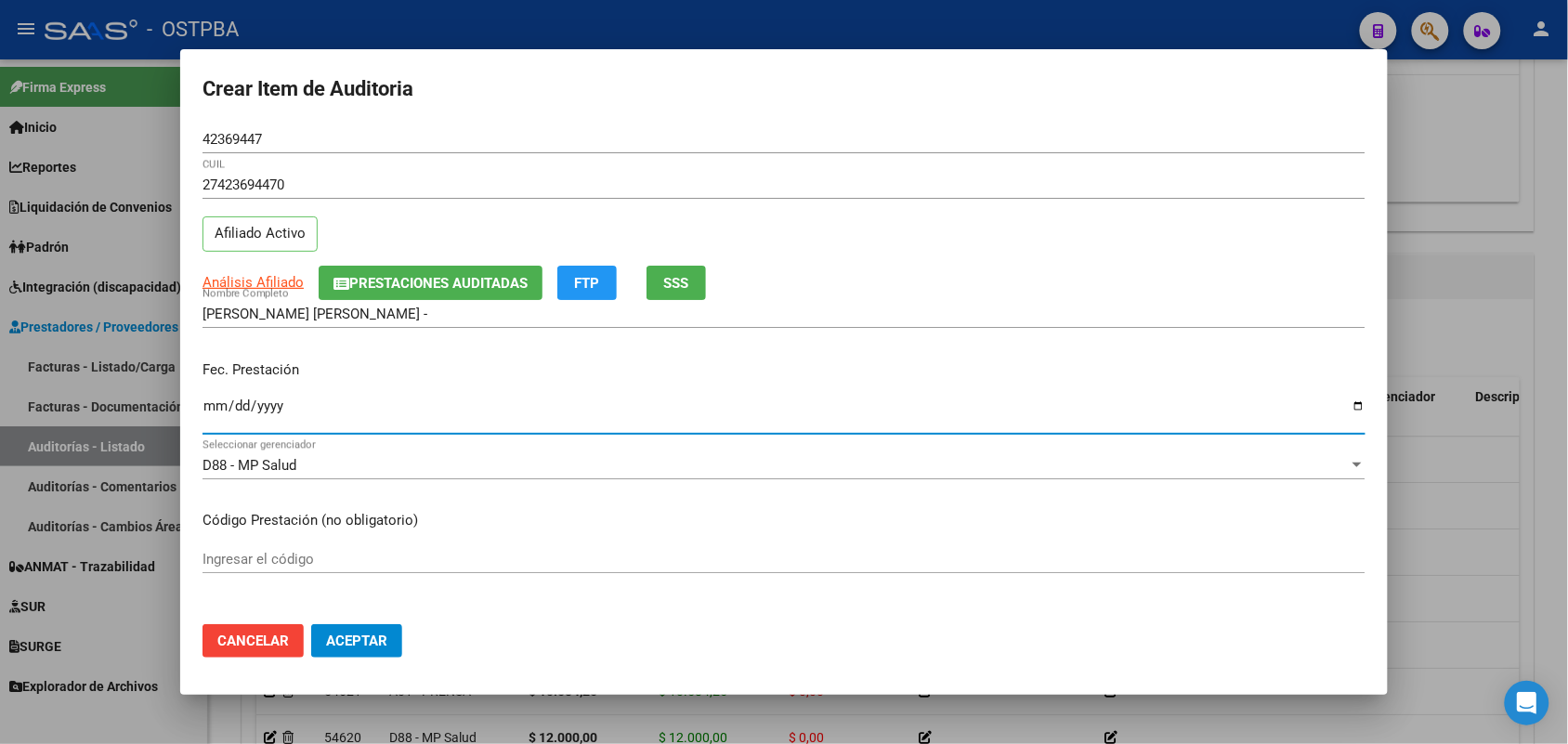
click at [213, 415] on input "Ingresar la fecha" at bounding box center [784, 413] width 1163 height 29
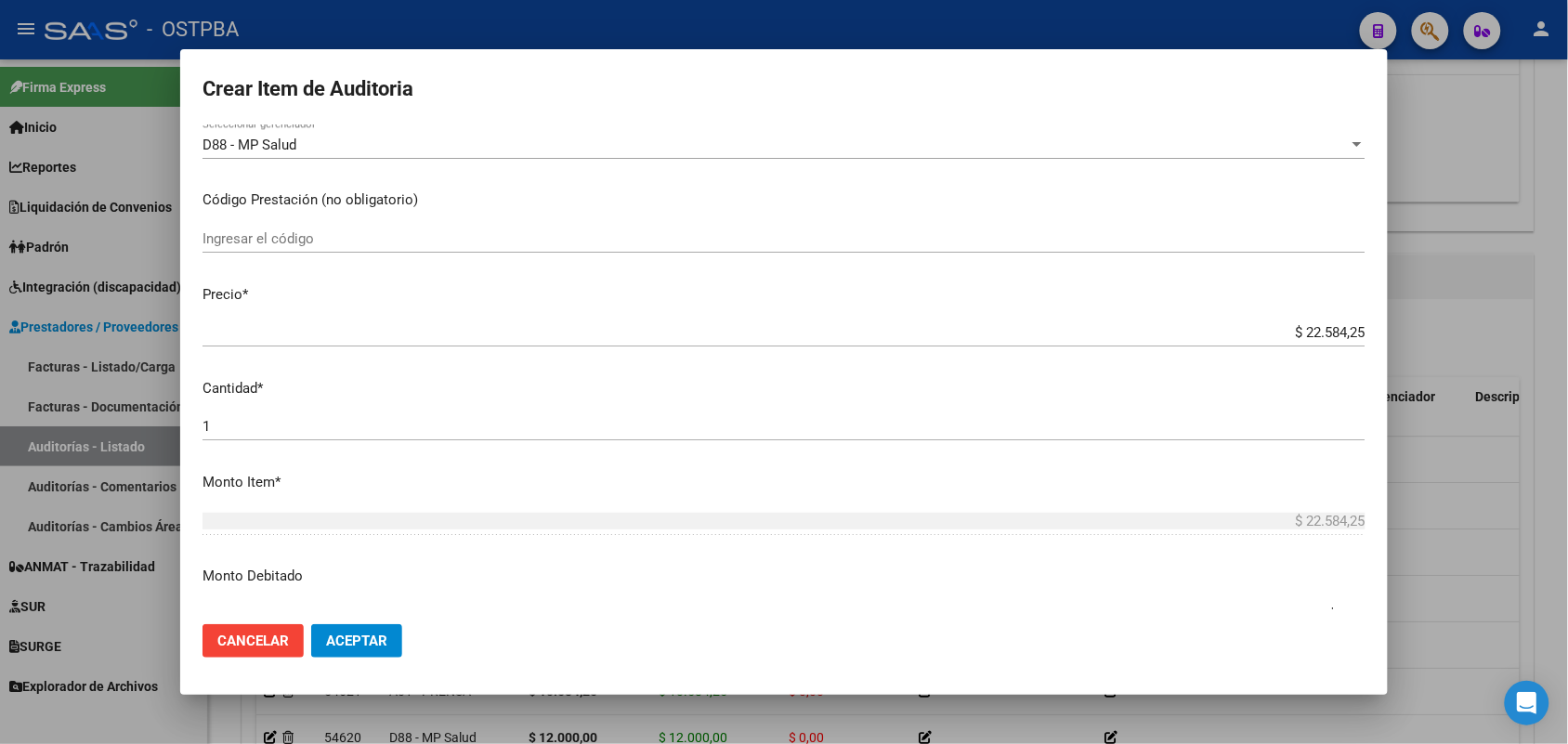
scroll to position [349, 0]
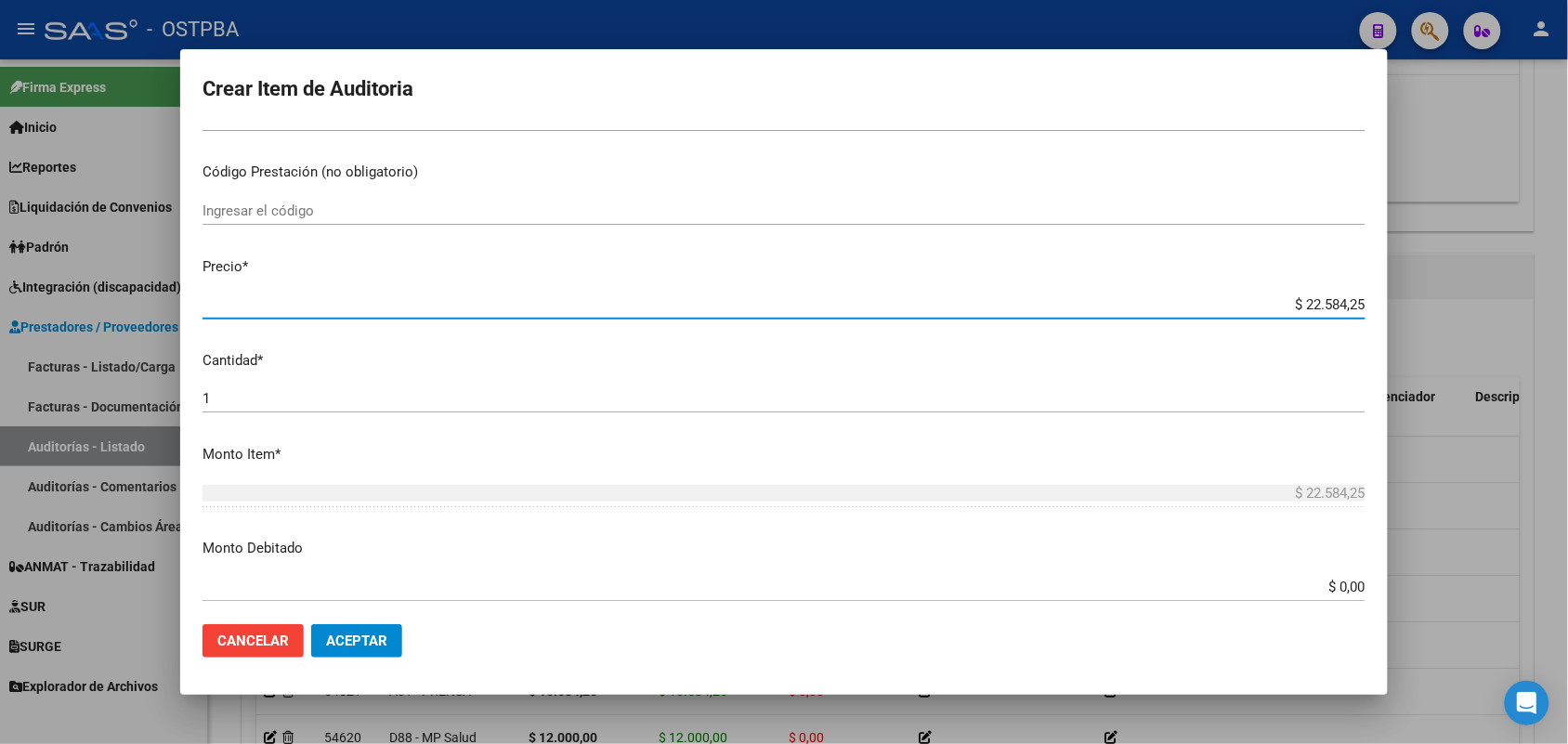
drag, startPoint x: 1262, startPoint y: 302, endPoint x: 1433, endPoint y: 303, distance: 171.0
click at [1432, 302] on div "Crear Item de Auditoria 42369447 Nro Documento 27423694470 CUIL Afiliado Activo…" at bounding box center [784, 372] width 1568 height 744
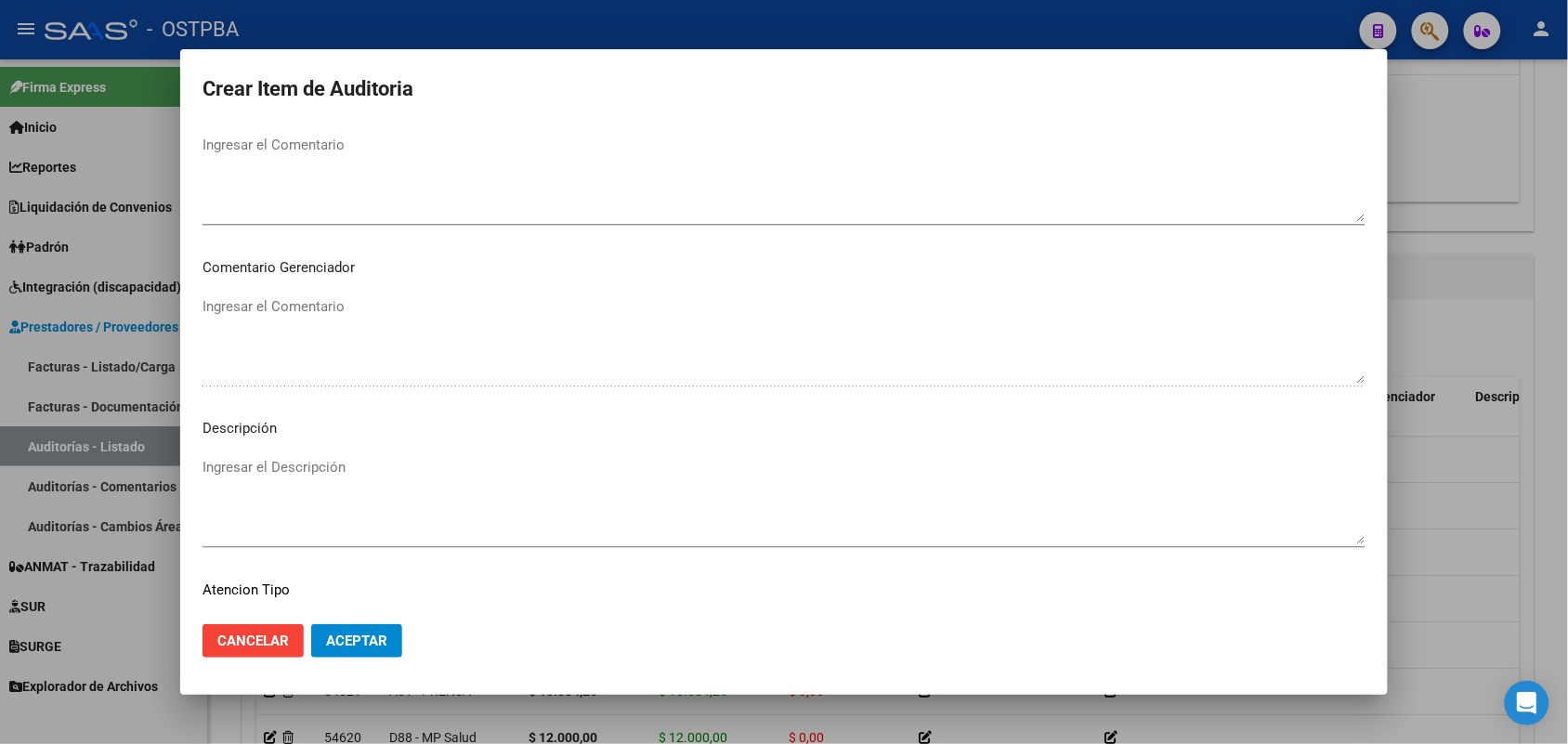
scroll to position [1187, 0]
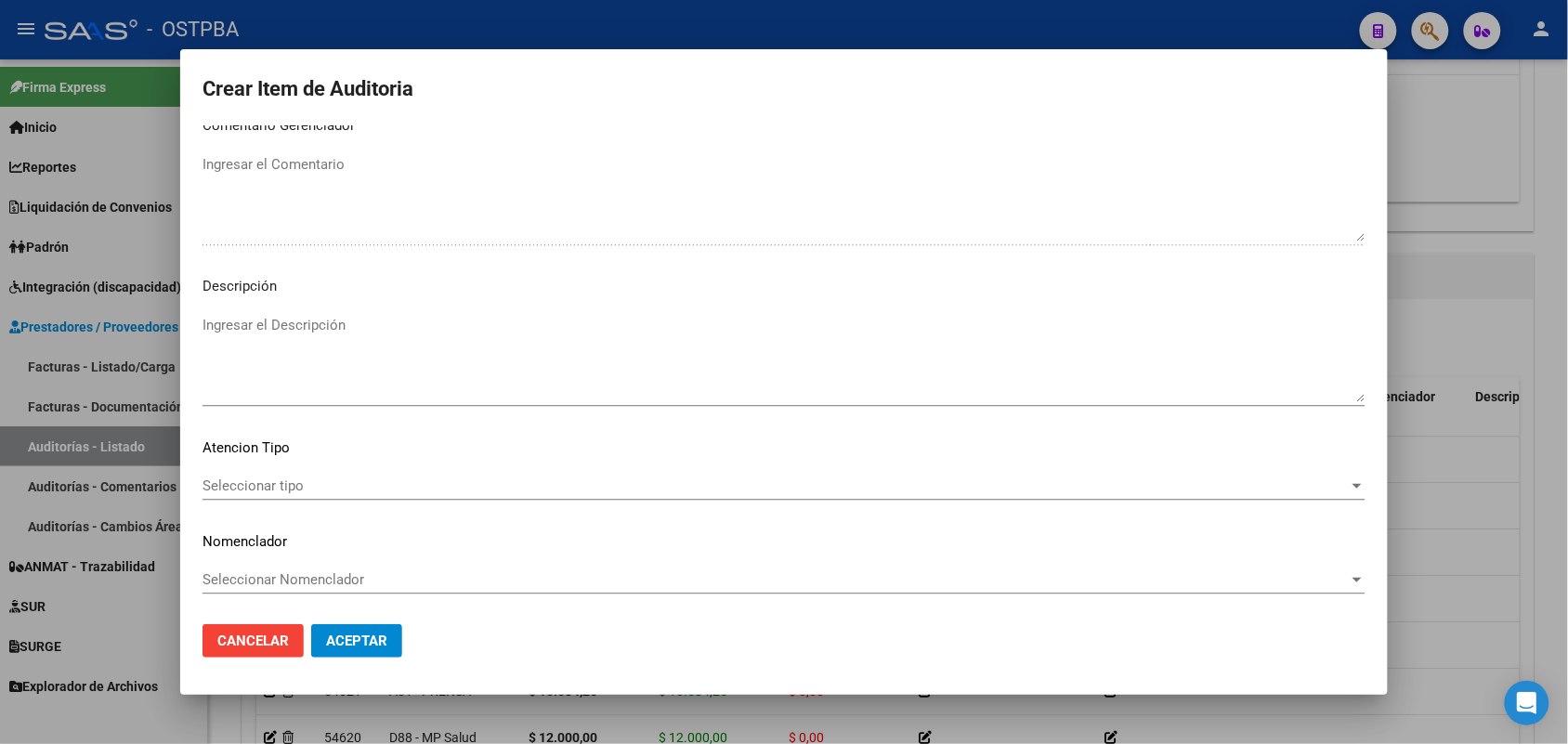
click at [286, 484] on span "Seleccionar tipo" at bounding box center [775, 486] width 1146 height 17
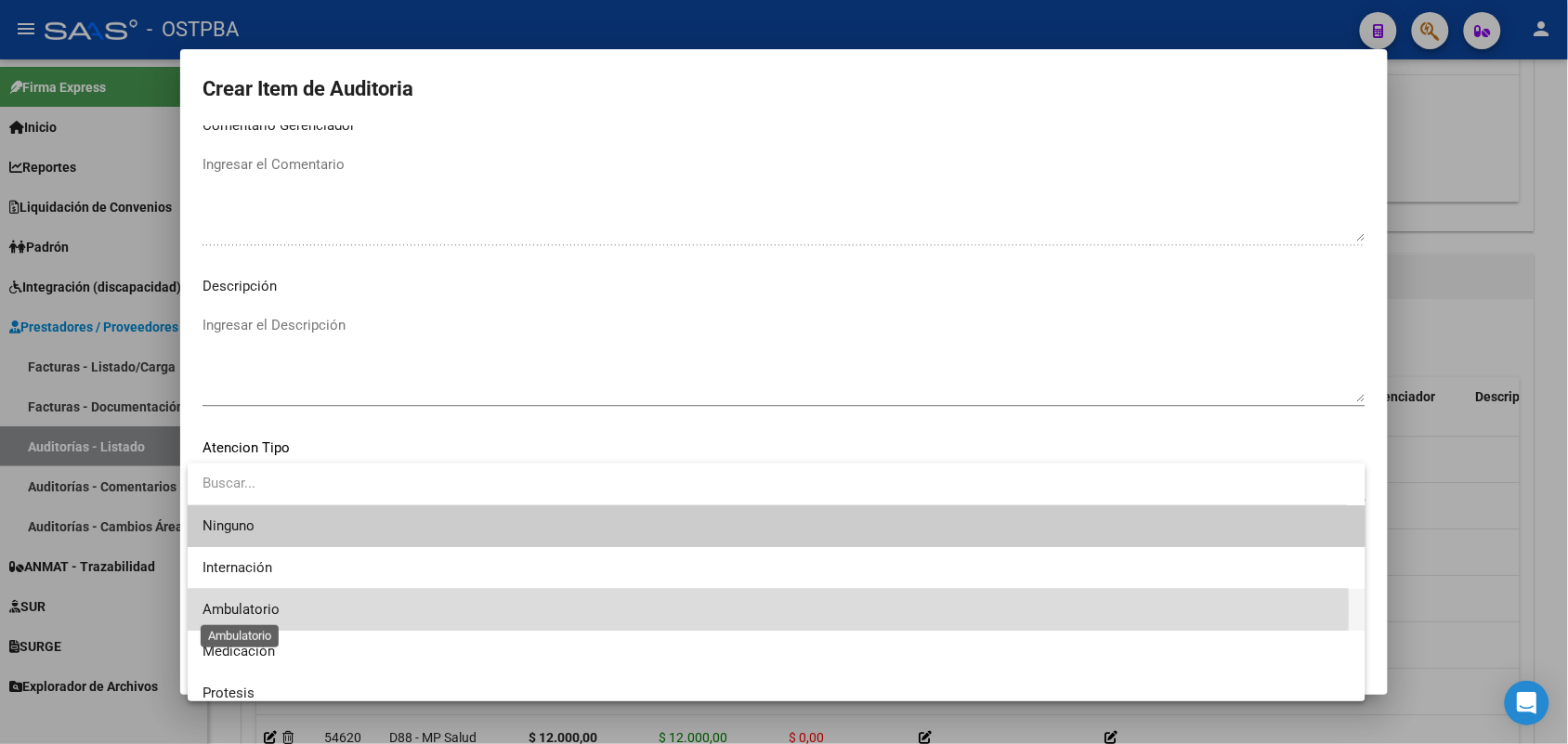
click at [237, 610] on span "Ambulatorio" at bounding box center [241, 609] width 77 height 17
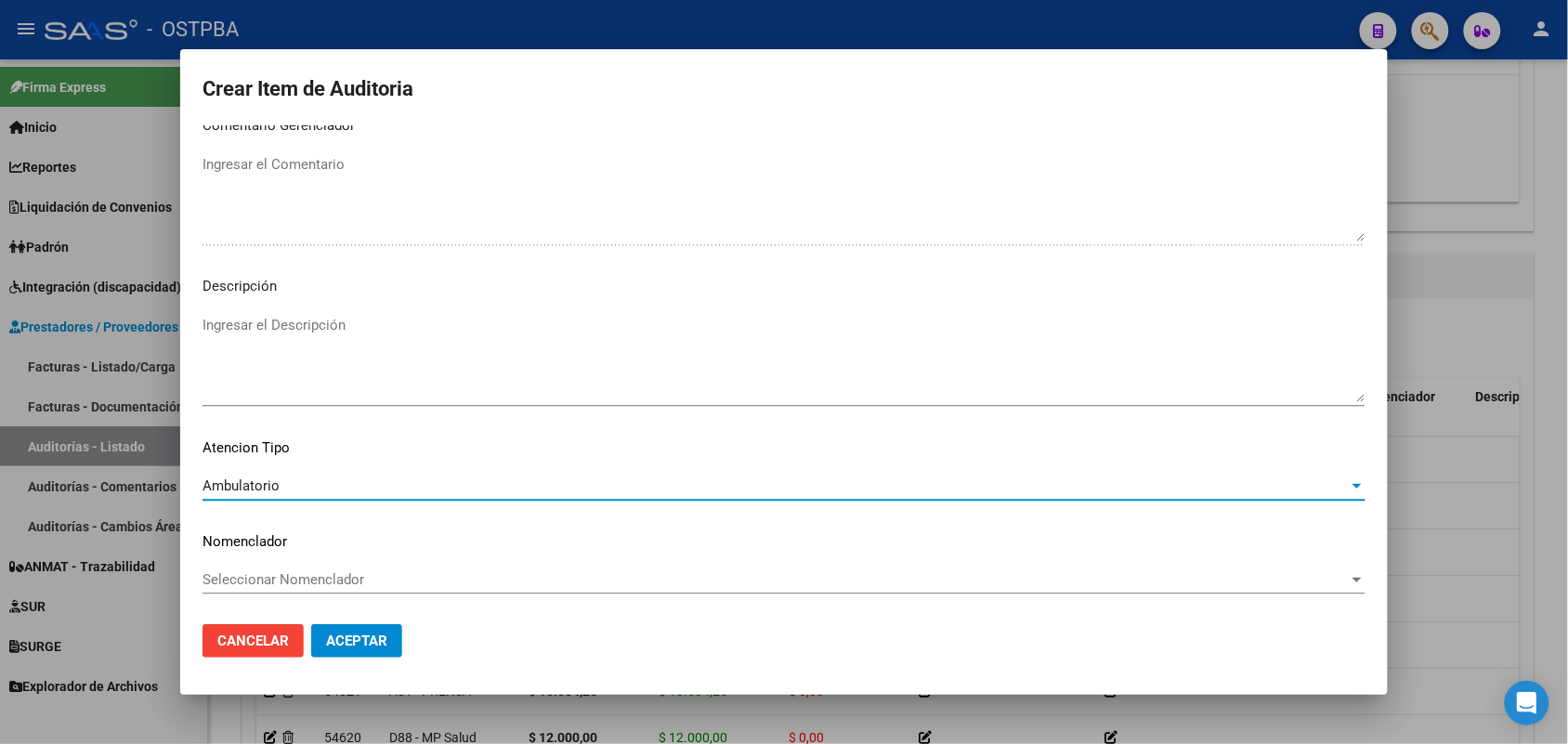
click at [354, 647] on span "Aceptar" at bounding box center [356, 640] width 62 height 17
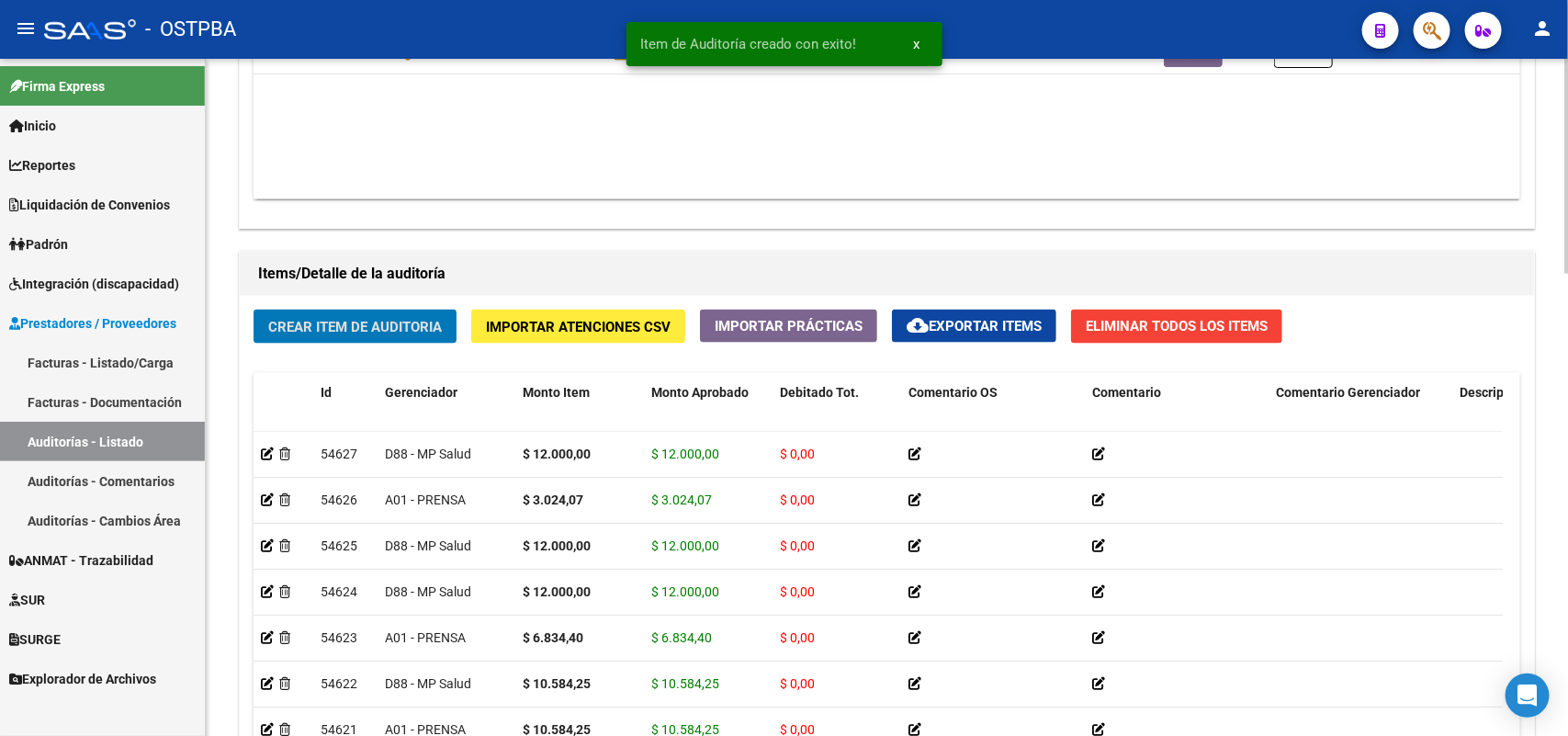
click at [349, 319] on span "Crear Item de Auditoria" at bounding box center [354, 326] width 173 height 16
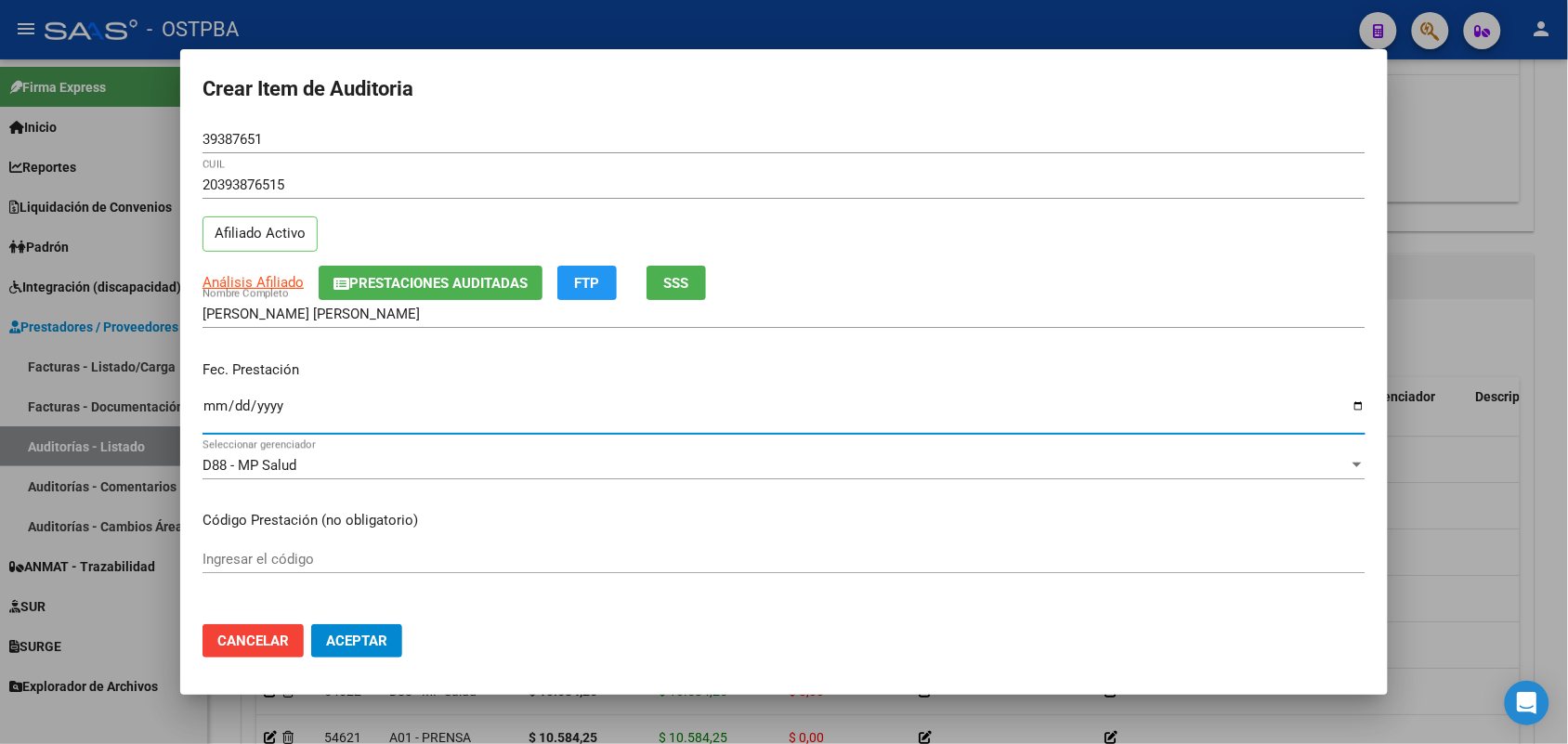
click at [208, 411] on input "Ingresar la fecha" at bounding box center [784, 413] width 1163 height 29
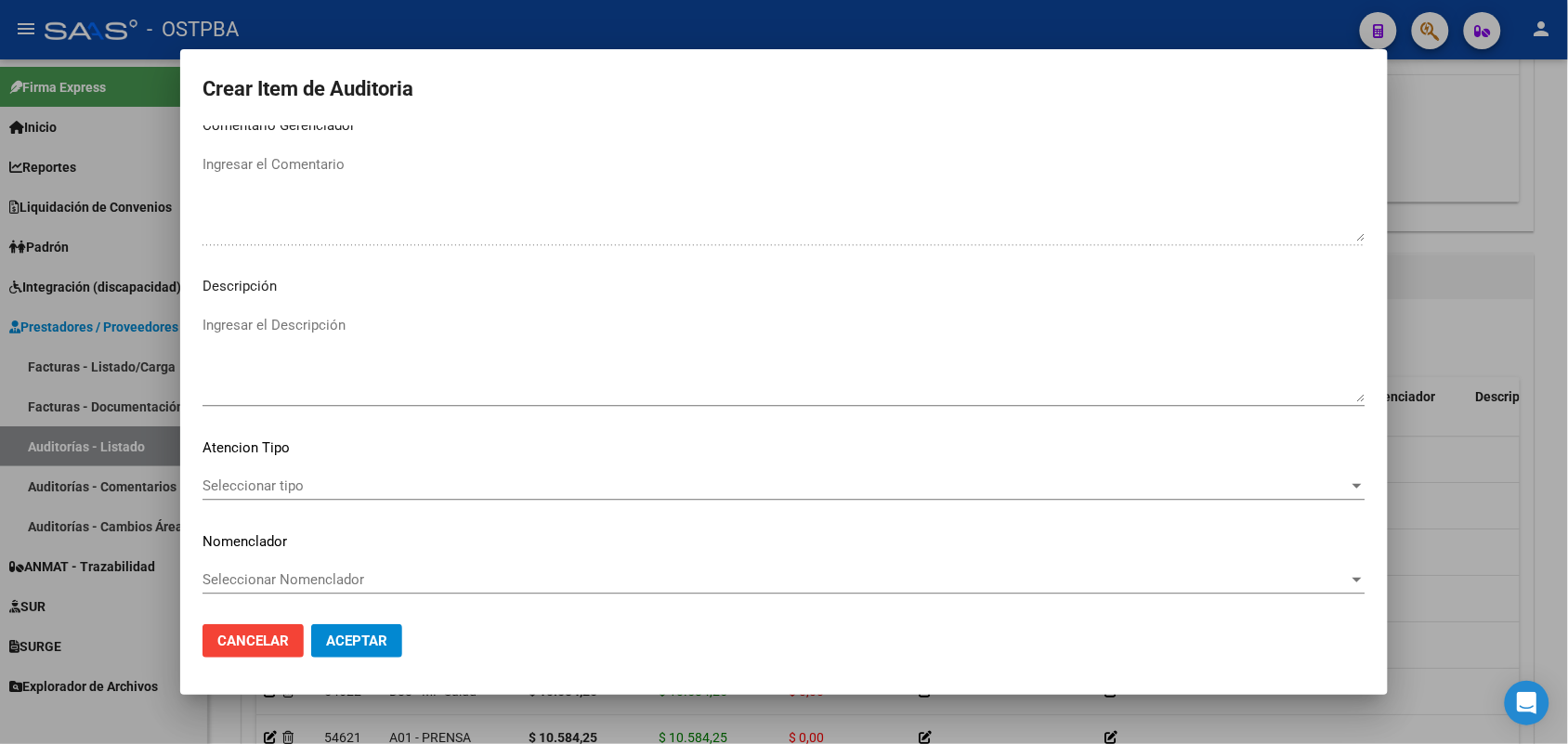
click at [256, 482] on span "Seleccionar tipo" at bounding box center [775, 486] width 1146 height 17
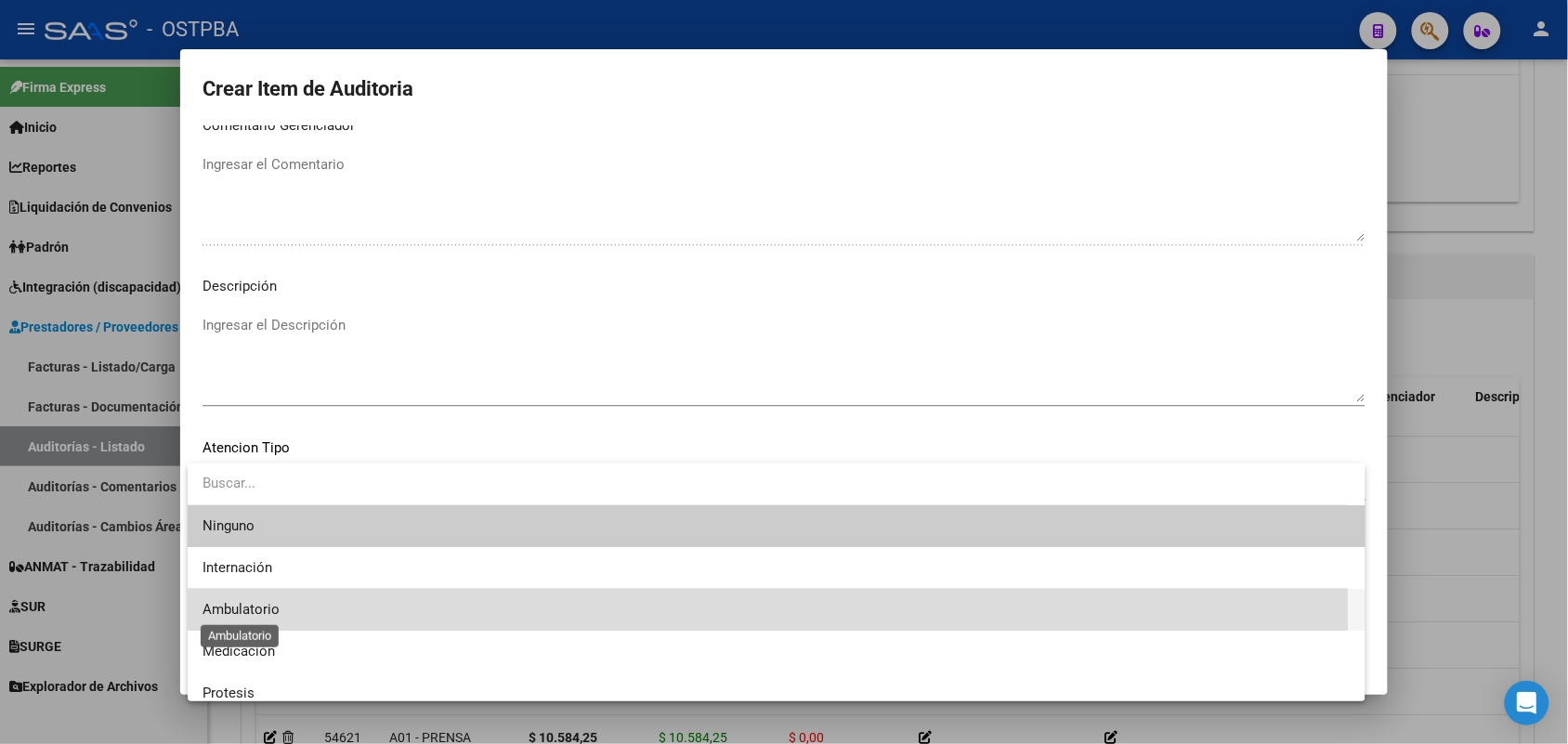
click at [266, 611] on span "Ambulatorio" at bounding box center [241, 609] width 77 height 17
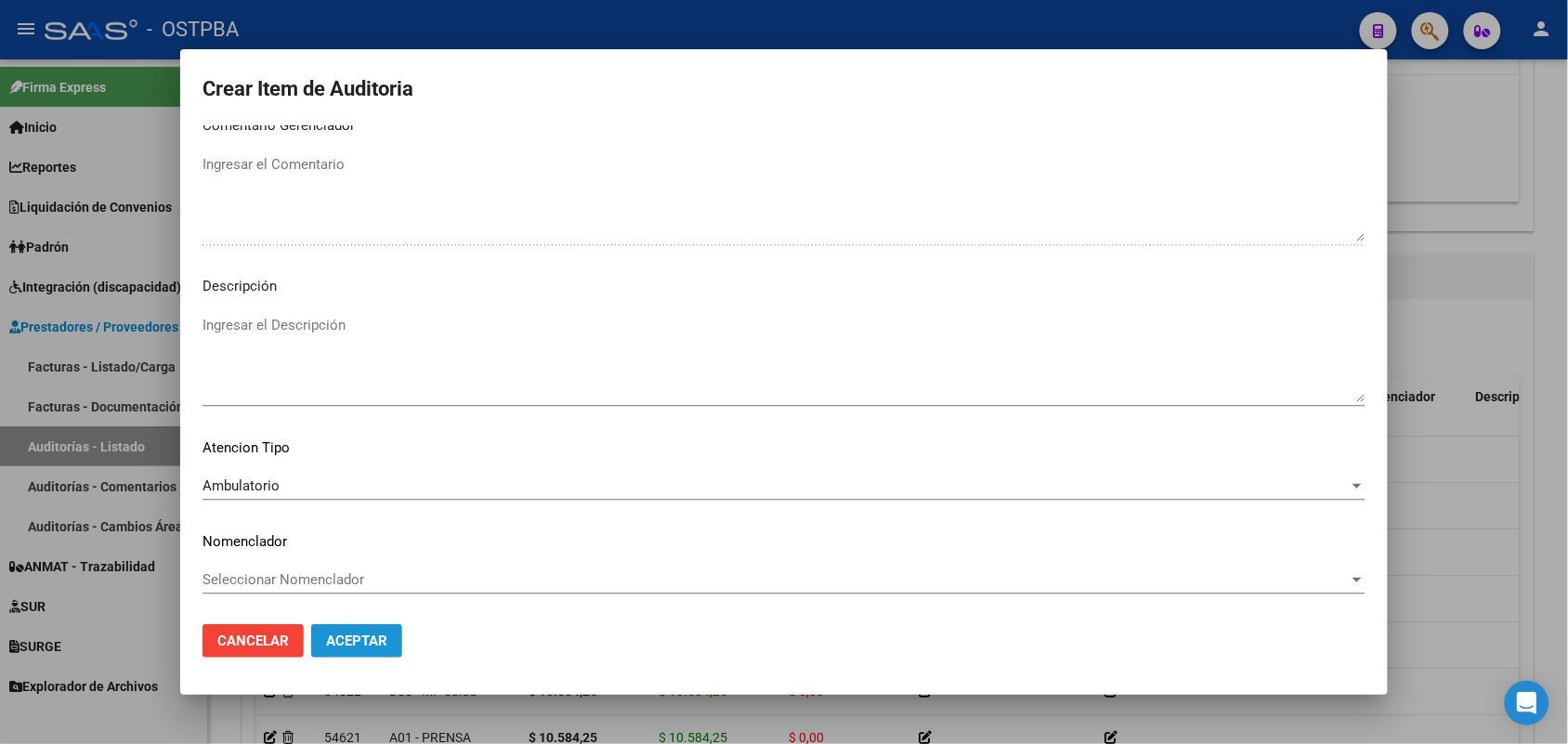
click at [382, 649] on button "Aceptar" at bounding box center [356, 641] width 91 height 33
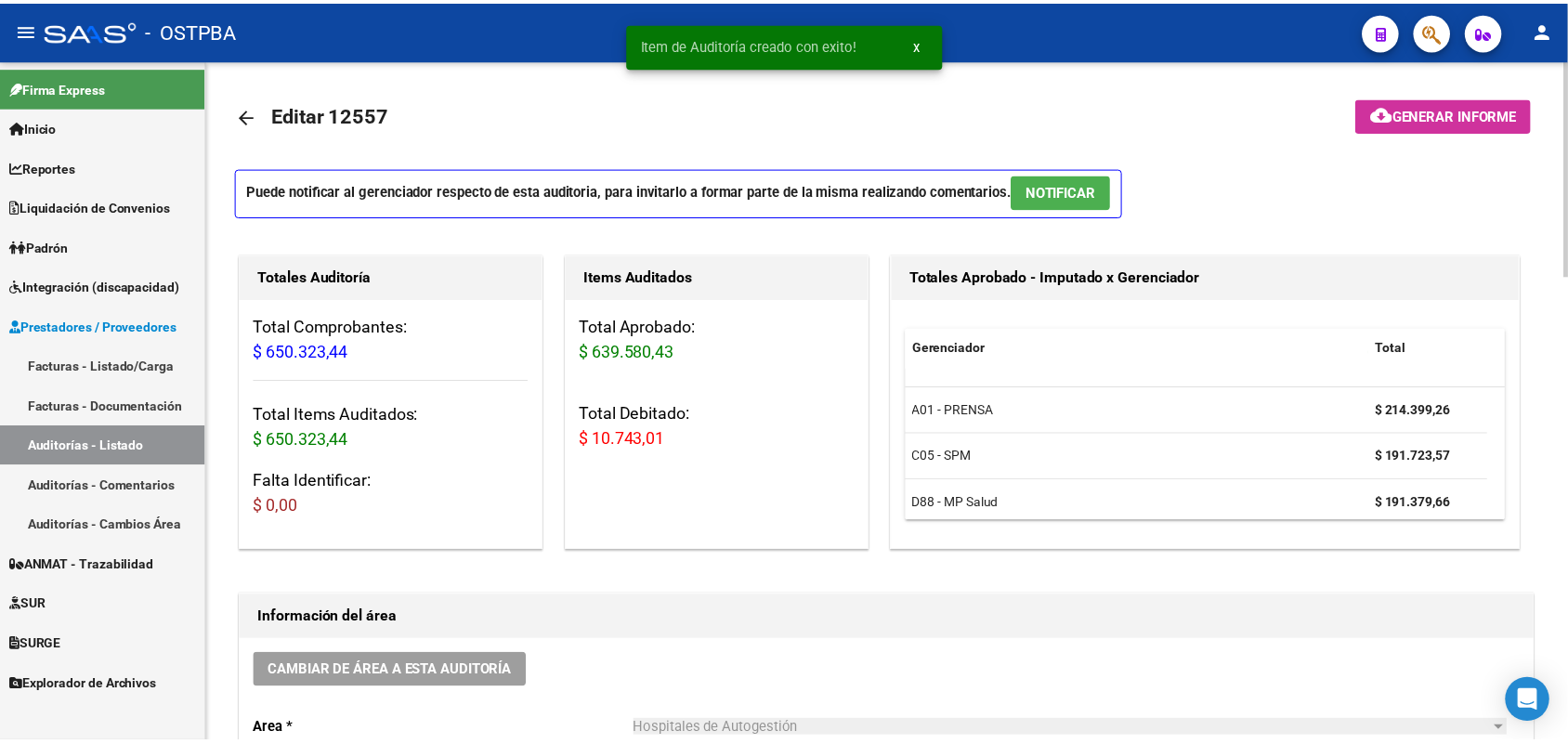
scroll to position [0, 0]
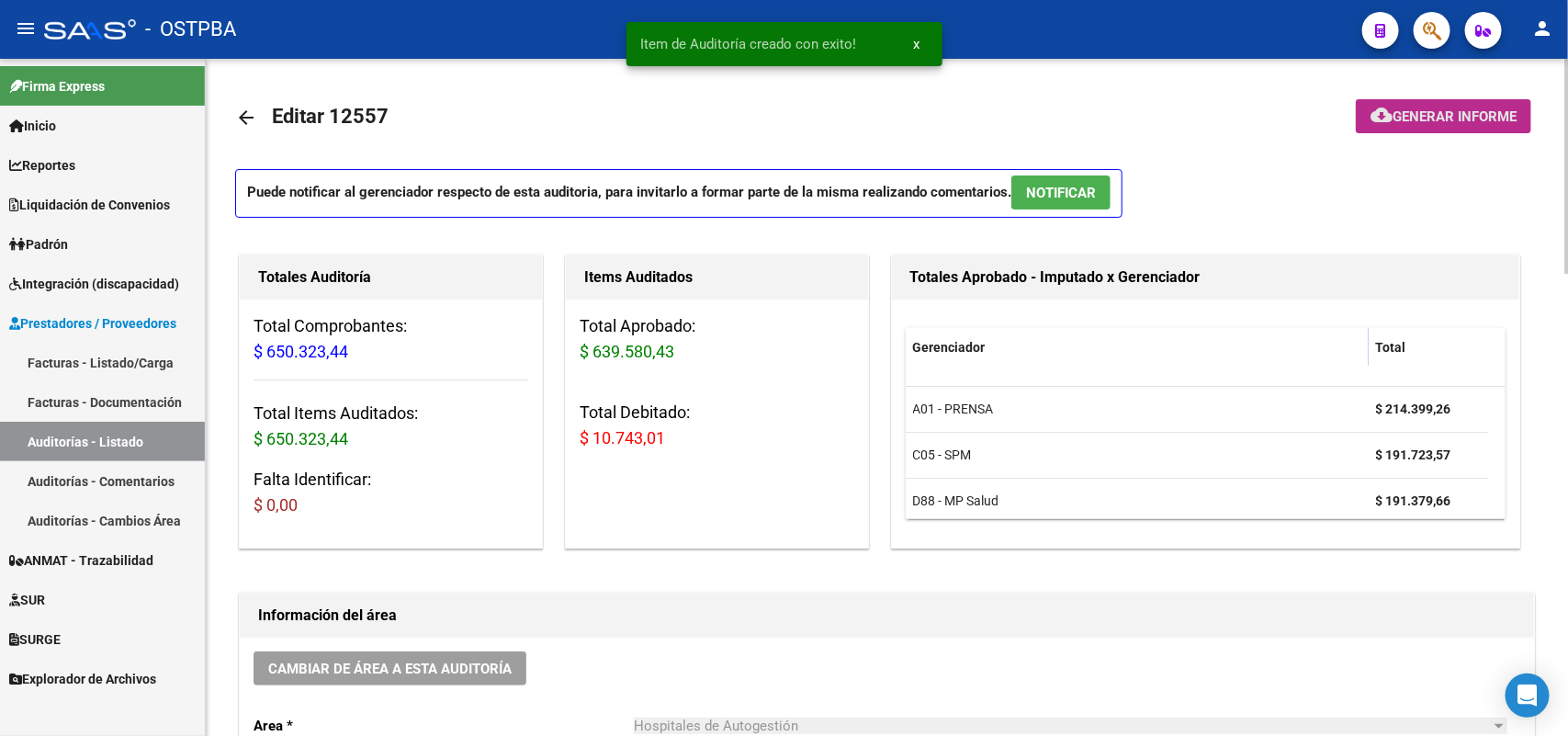
click at [1438, 115] on span "Generar informe" at bounding box center [1455, 116] width 124 height 16
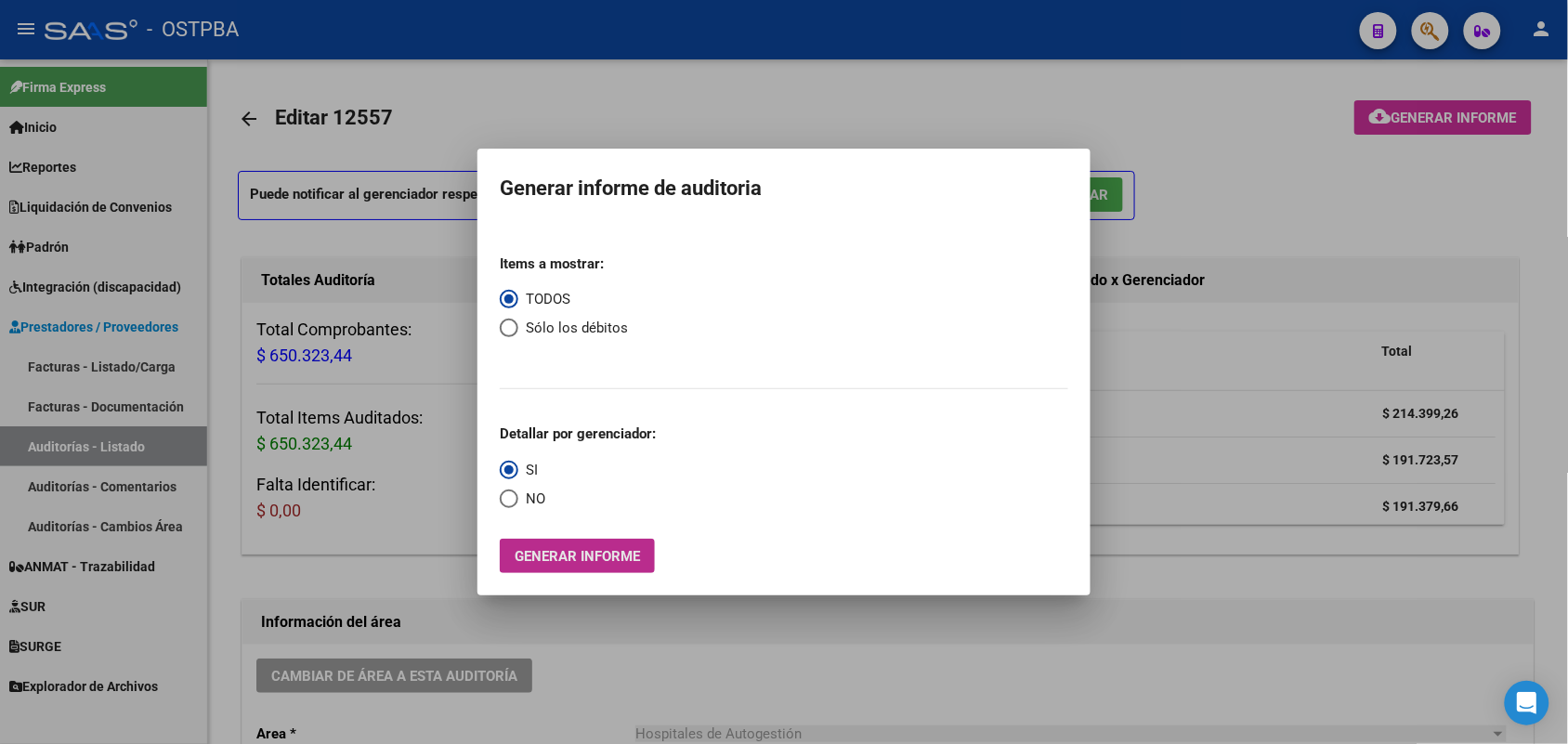
click at [607, 555] on span "Generar informe" at bounding box center [577, 556] width 125 height 17
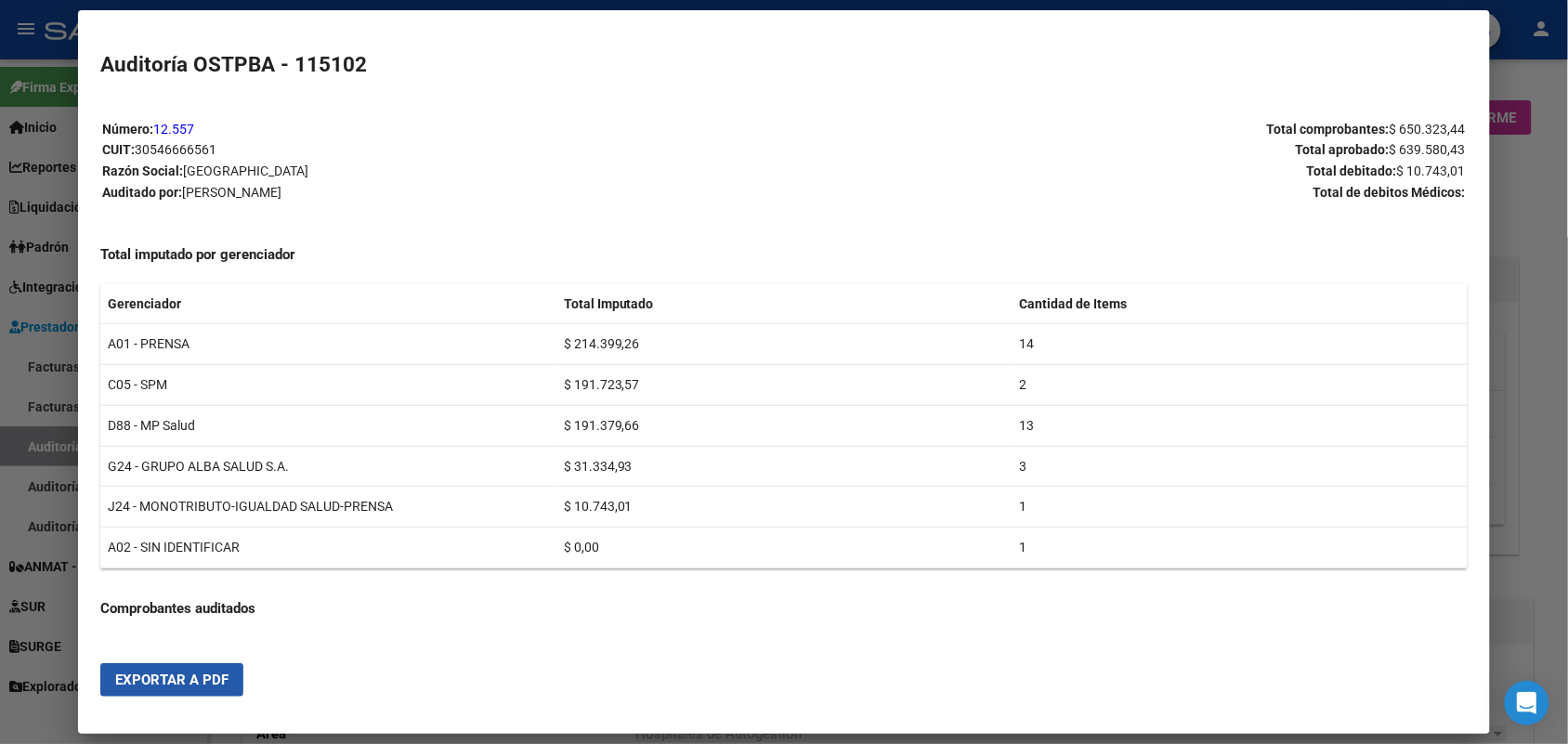
click at [144, 684] on span "Exportar a PDF" at bounding box center [172, 679] width 114 height 17
click at [1514, 206] on div at bounding box center [784, 372] width 1568 height 744
